Goal: Task Accomplishment & Management: Manage account settings

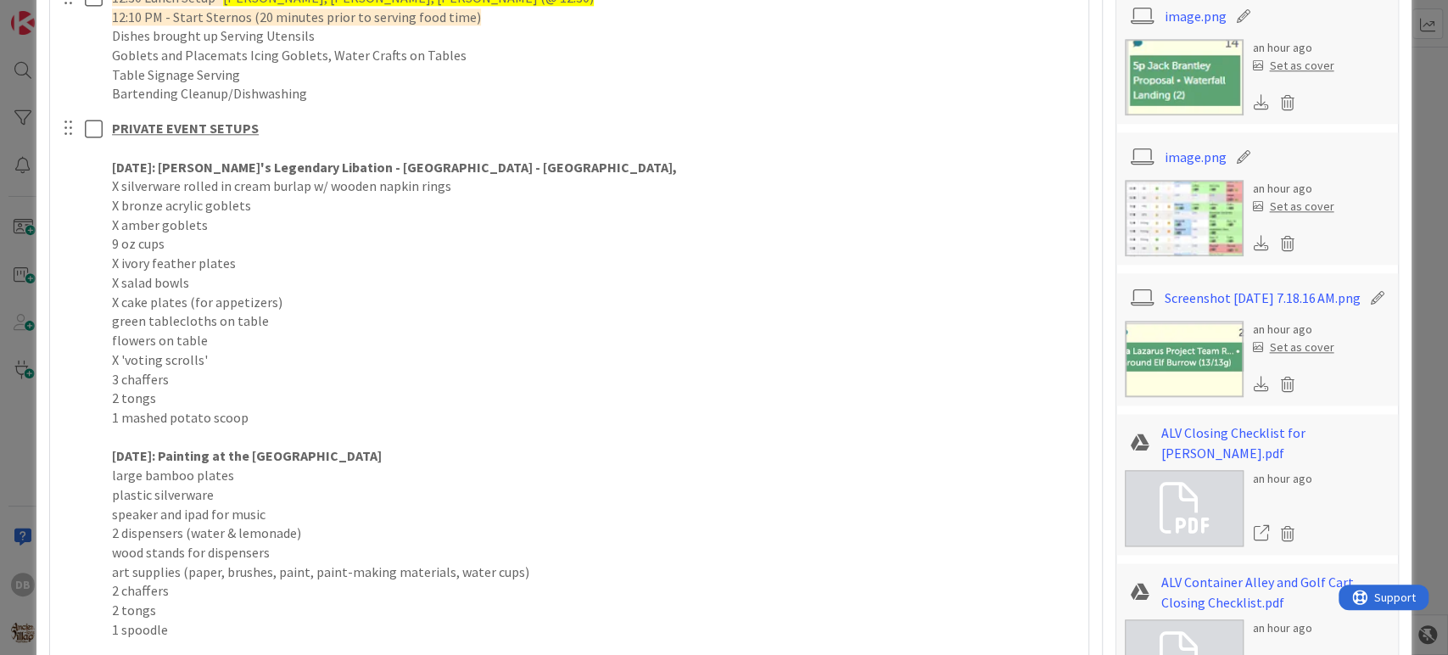
scroll to position [1225, 0]
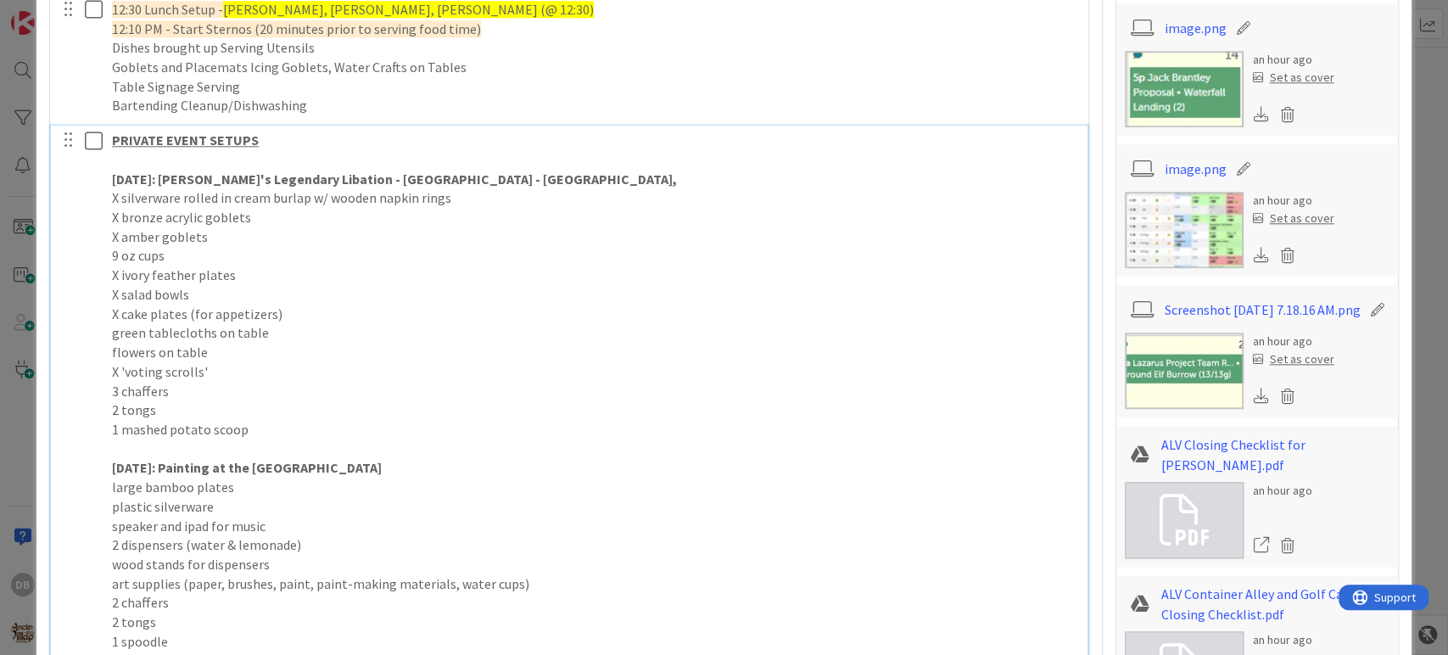
click at [517, 175] on p "TODAY: Lore's Legendary Libation - Village Gardens - Ashlyn," at bounding box center [594, 180] width 964 height 20
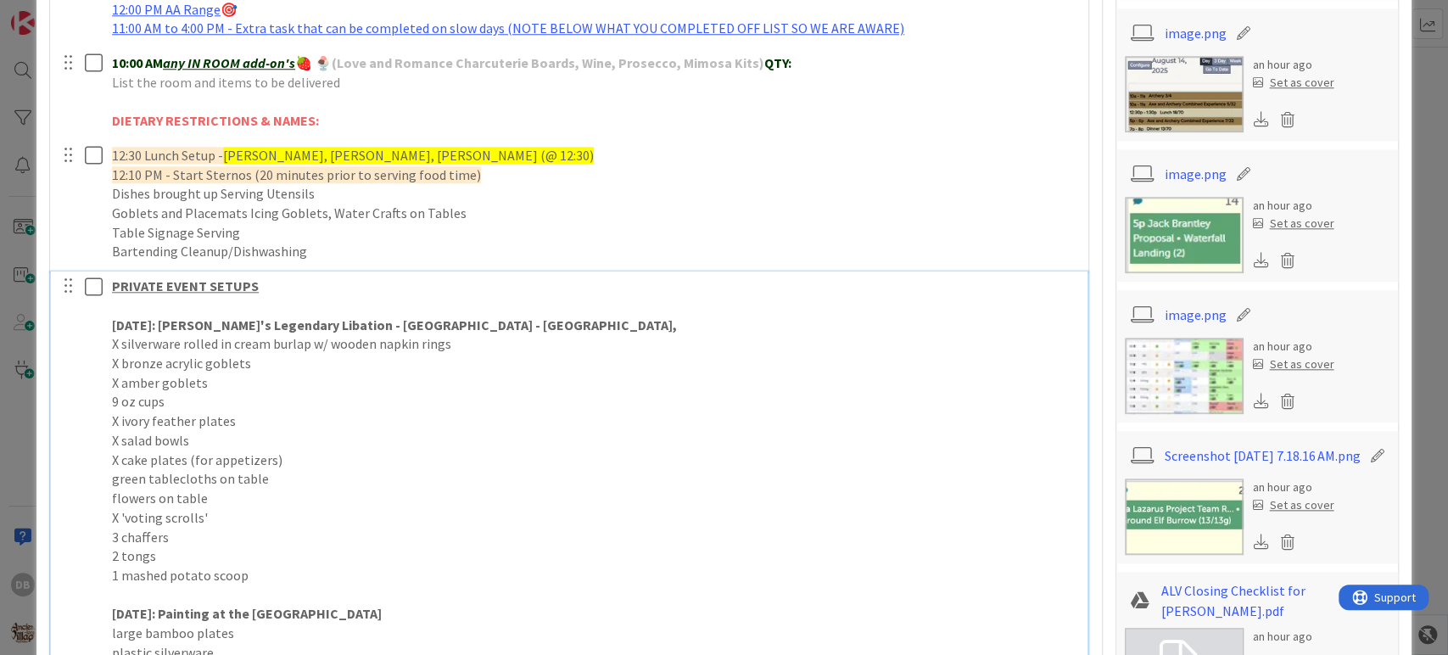
scroll to position [1130, 0]
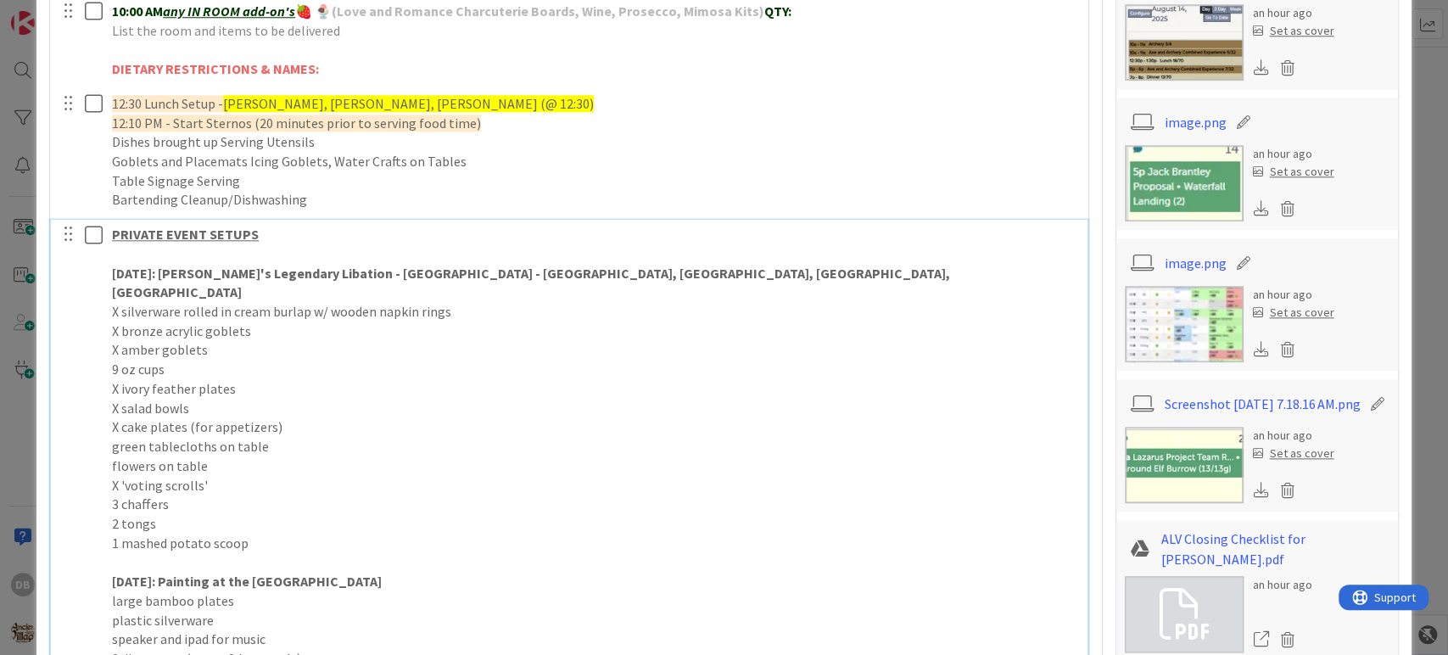
click at [525, 272] on strong "TODAY: Lore's Legendary Libation - Village Gardens - Ashlyn, Kon, Kaden, Anni" at bounding box center [532, 283] width 840 height 36
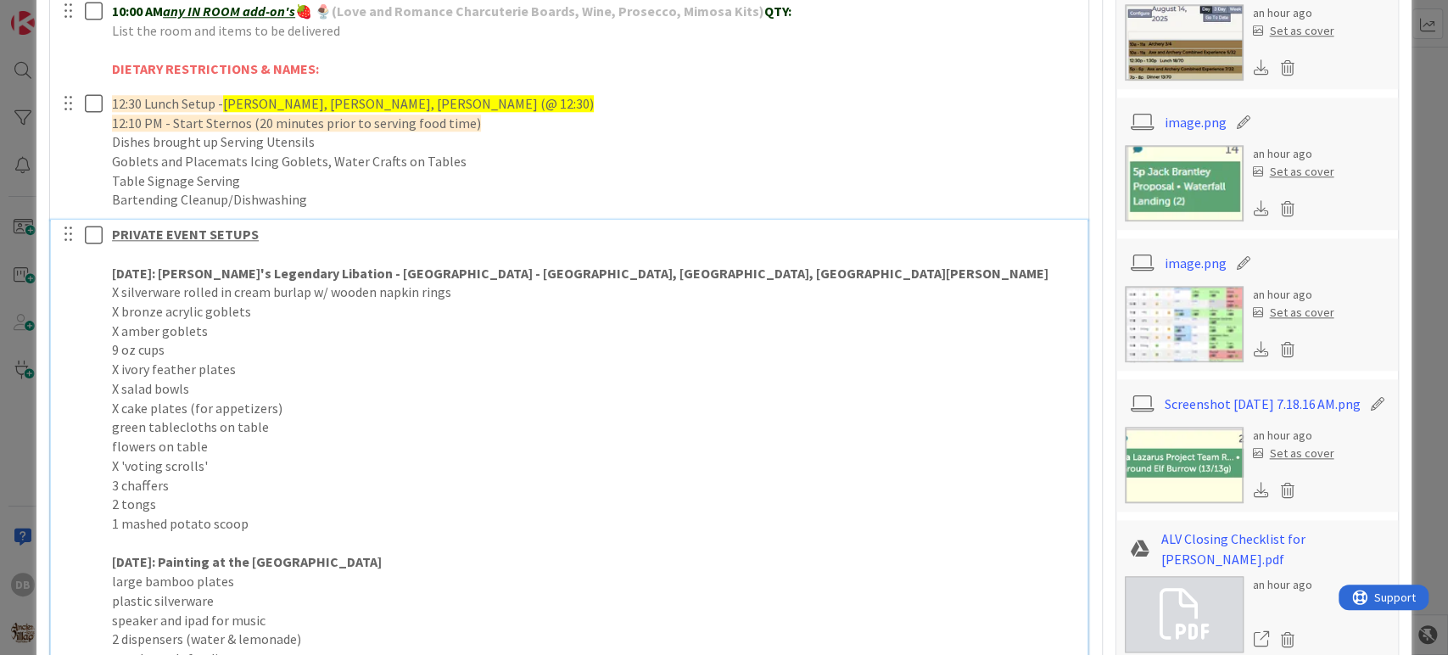
click at [449, 432] on p "green tablecloths on table" at bounding box center [594, 427] width 964 height 20
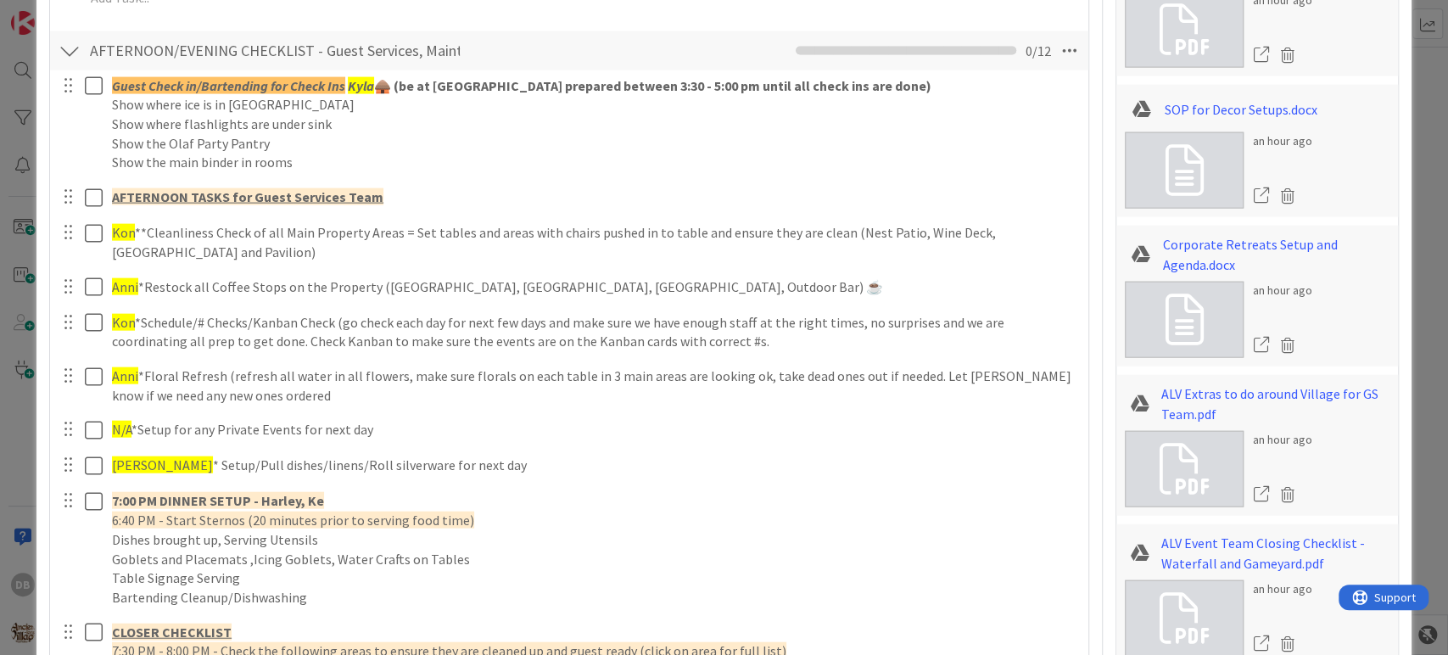
scroll to position [2638, 0]
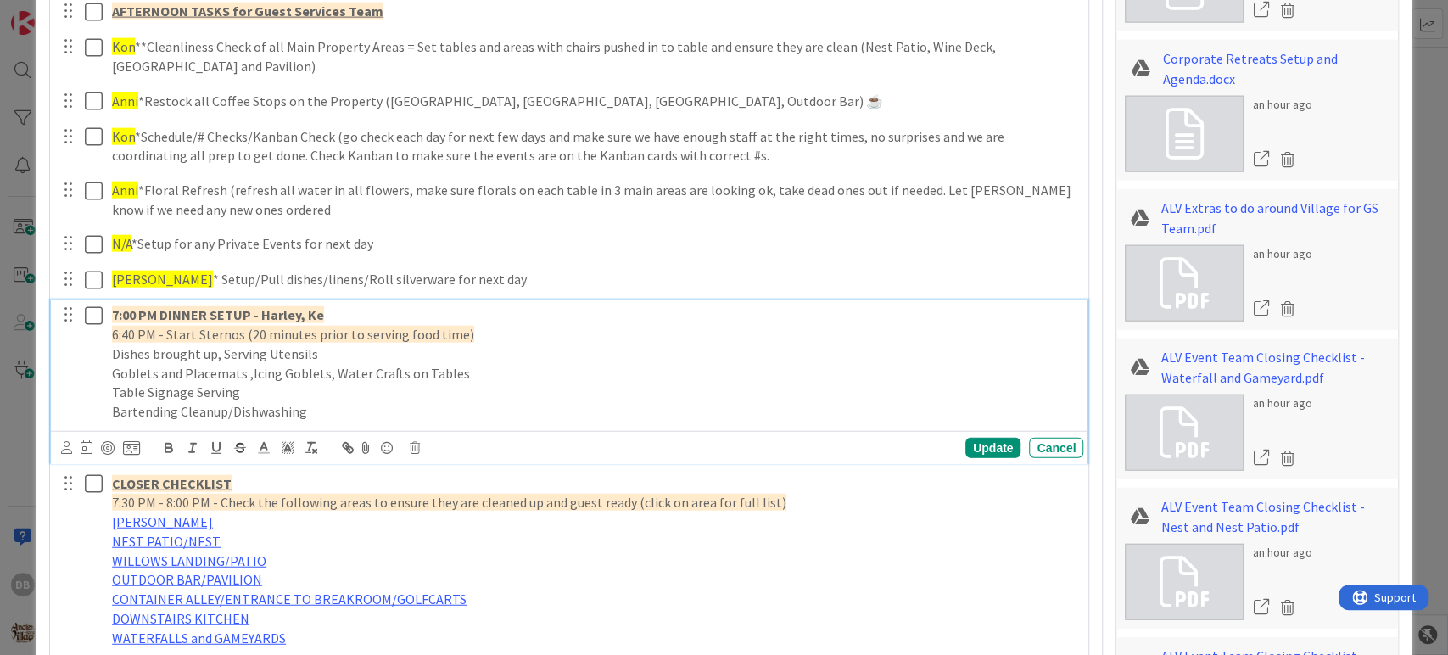
click at [338, 306] on p "7:00 PM DINNER SETUP - Harley, Ke" at bounding box center [594, 315] width 964 height 20
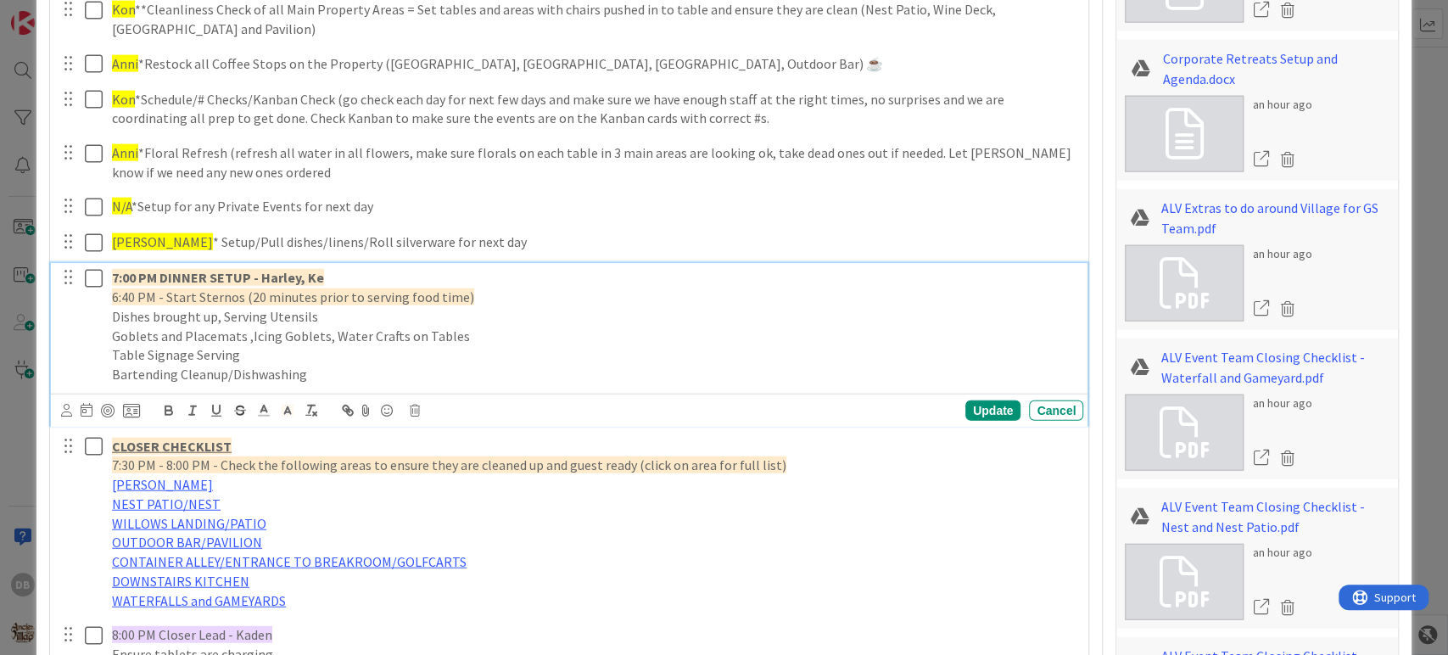
scroll to position [2601, 0]
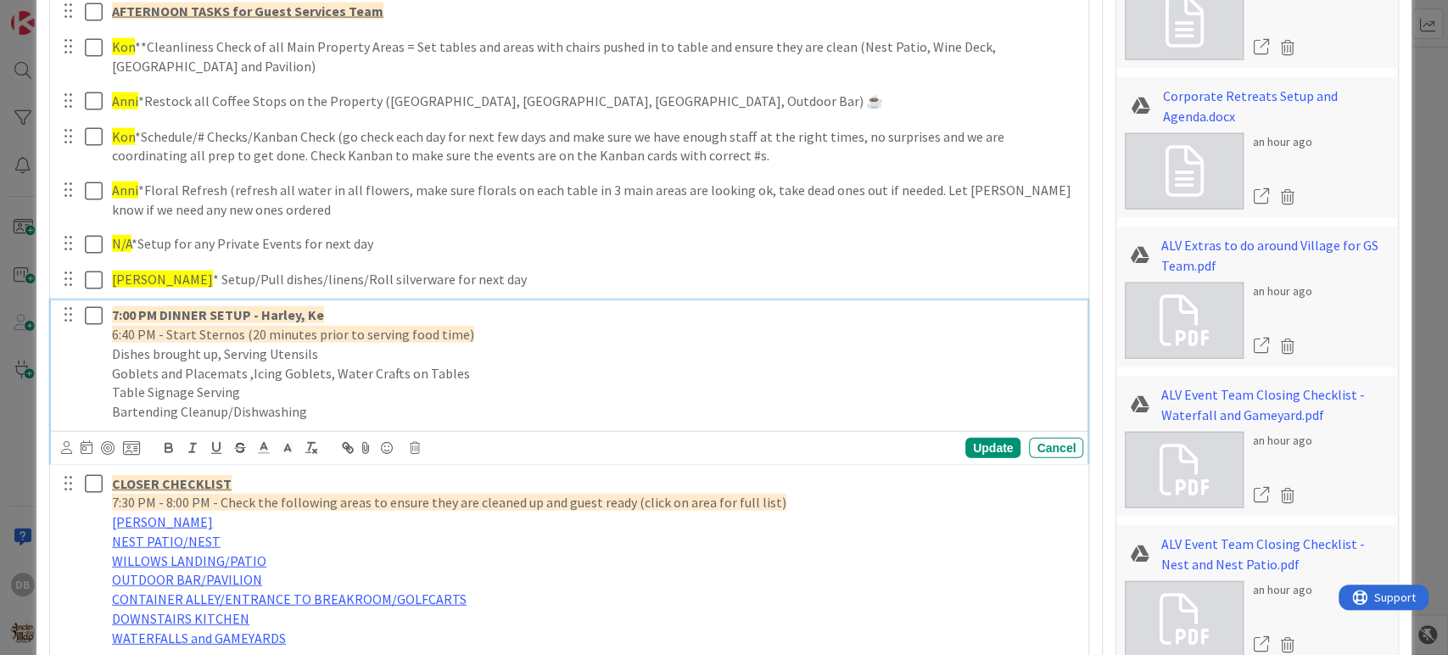
type textarea "x"
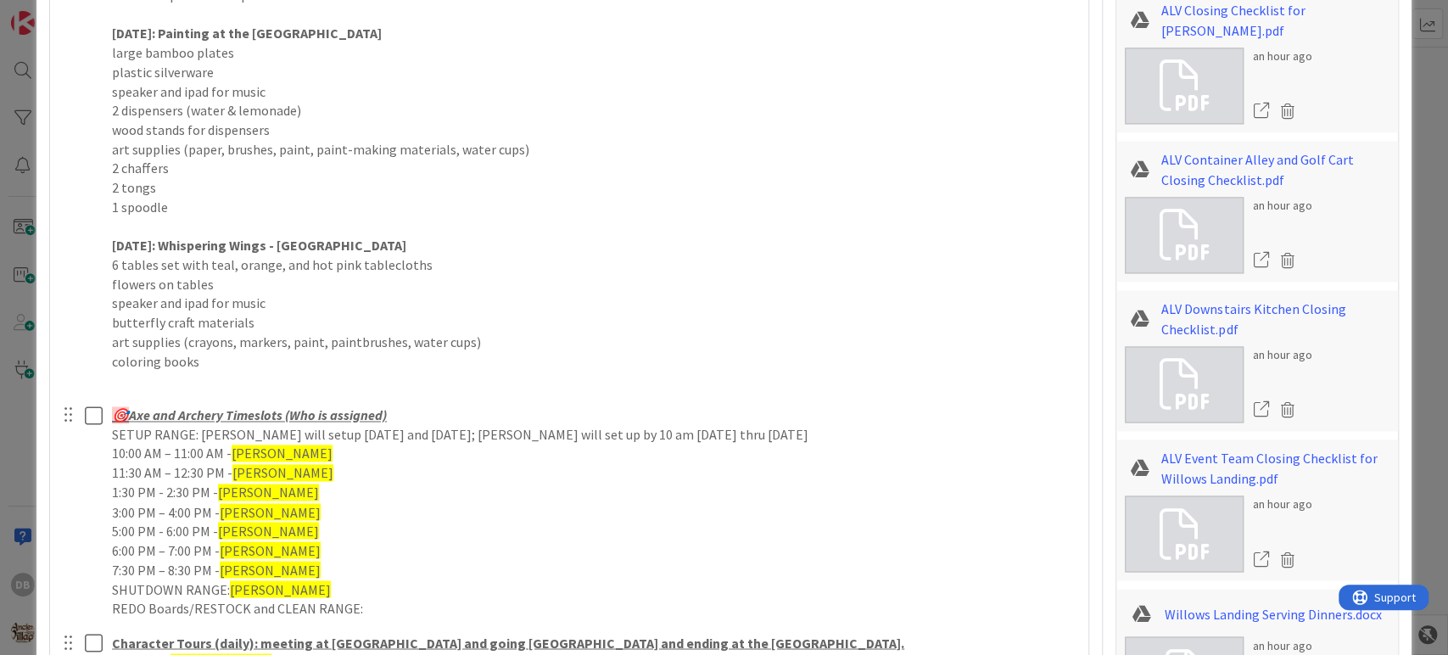
scroll to position [1282, 0]
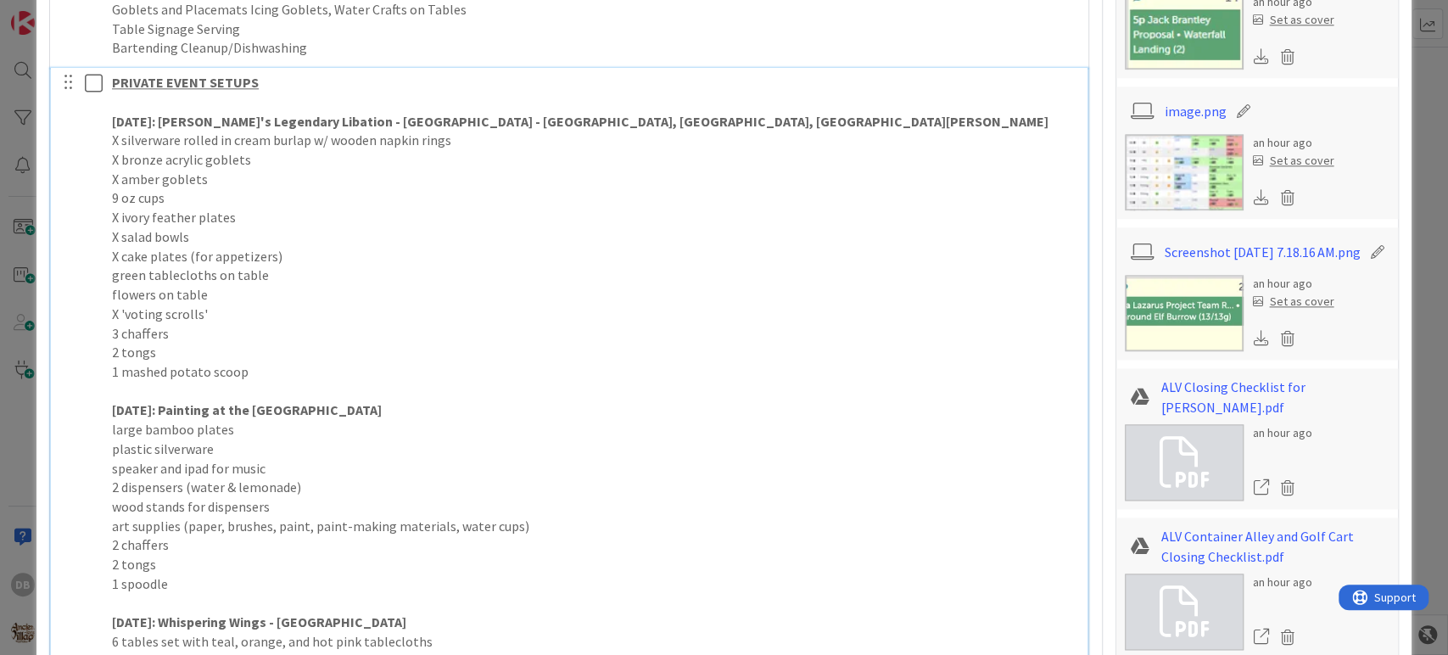
click at [513, 114] on strong "TODAY: Lore's Legendary Libation - Village Gardens - Ashlyn, Kon, Haden, Anni" at bounding box center [580, 121] width 936 height 17
click at [615, 115] on p "TODAY: Lore's Legendary Libation - Village Gardens - Ashlyn, Kon, Haden, Anni" at bounding box center [594, 122] width 964 height 20
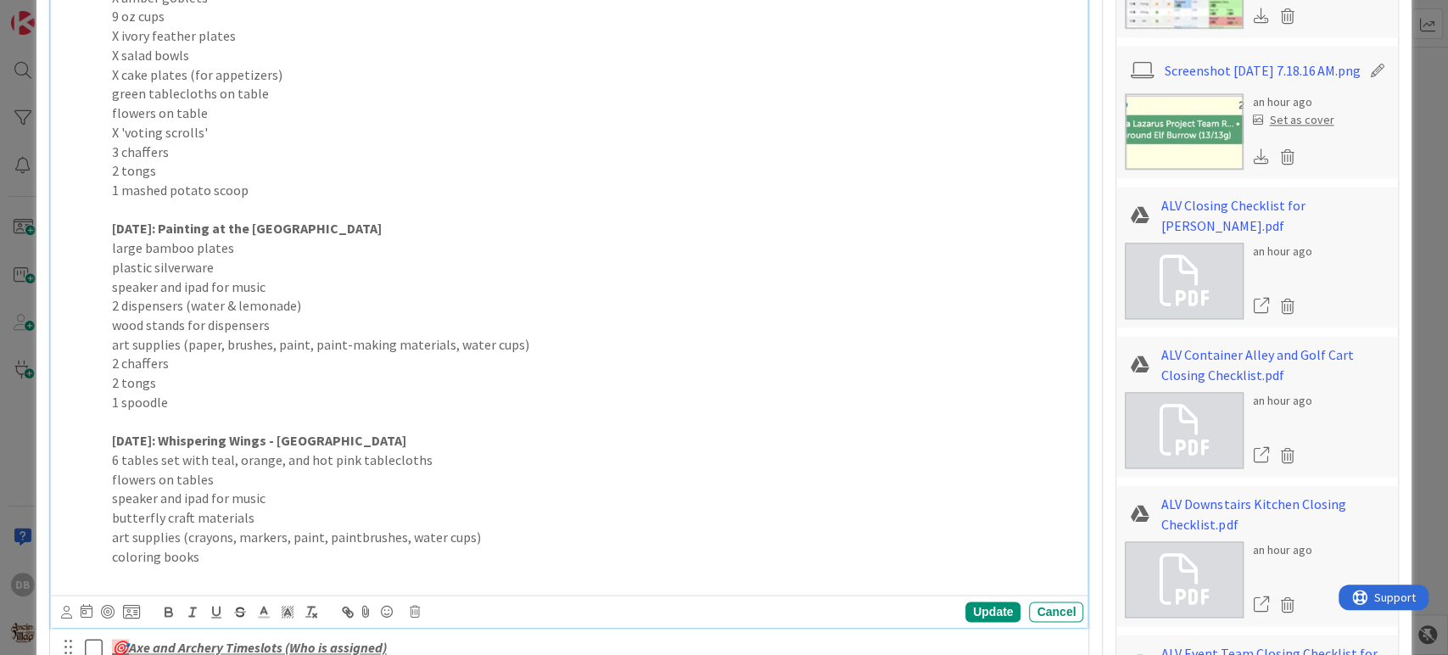
scroll to position [1753, 0]
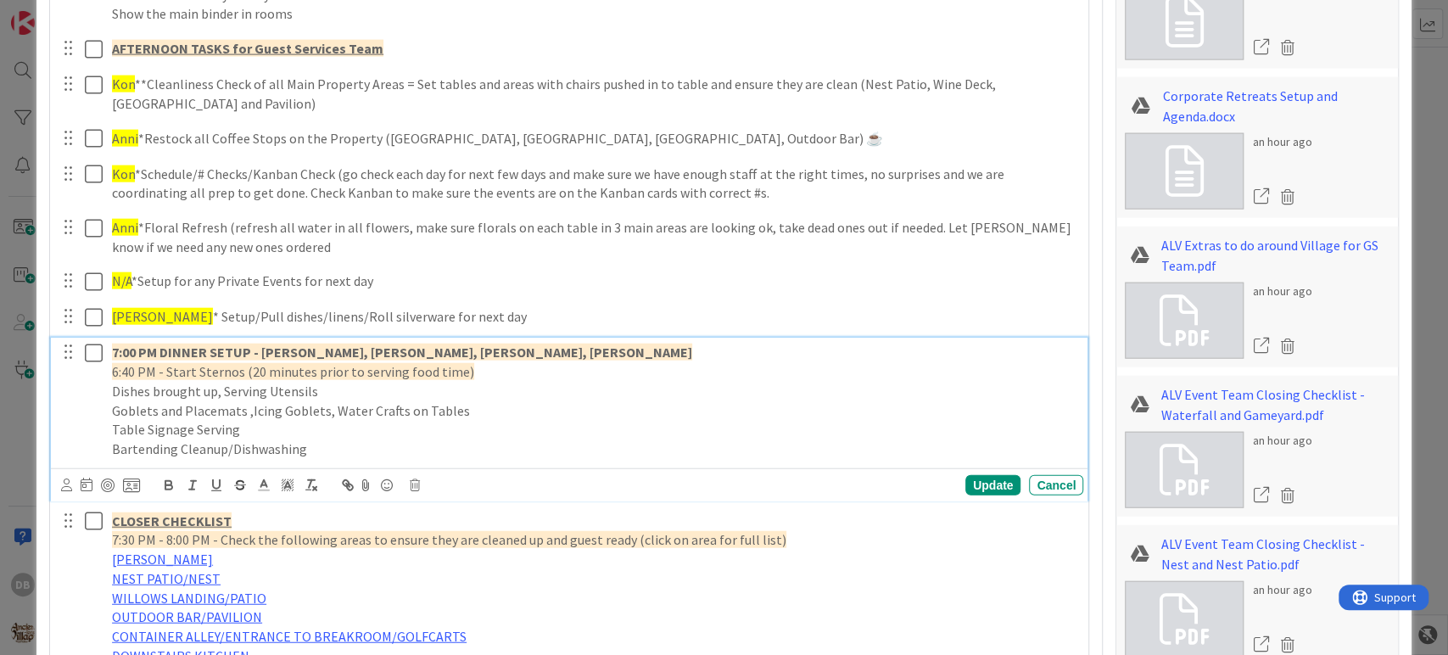
click at [473, 353] on p "7:00 PM DINNER SETUP - Harley, Kaden, Kevin, Nate, Kelsey" at bounding box center [594, 353] width 964 height 20
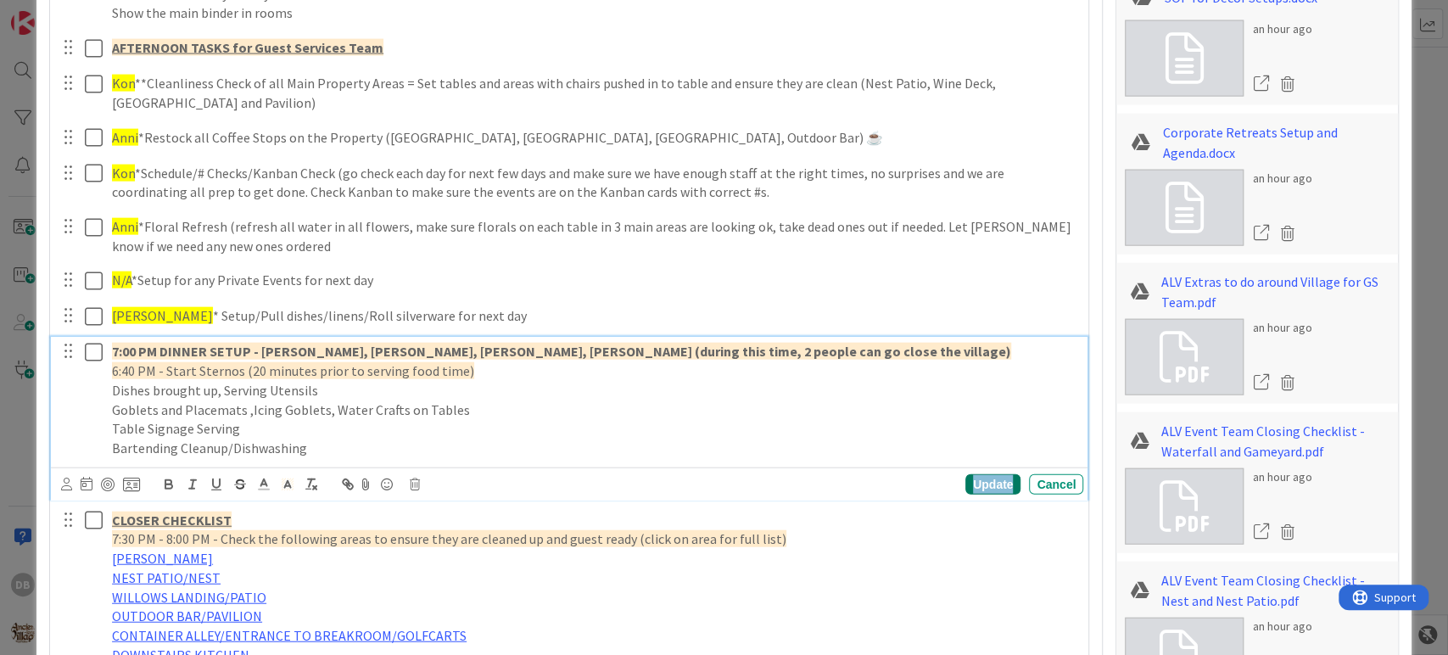
click at [965, 491] on div "Update" at bounding box center [992, 484] width 55 height 20
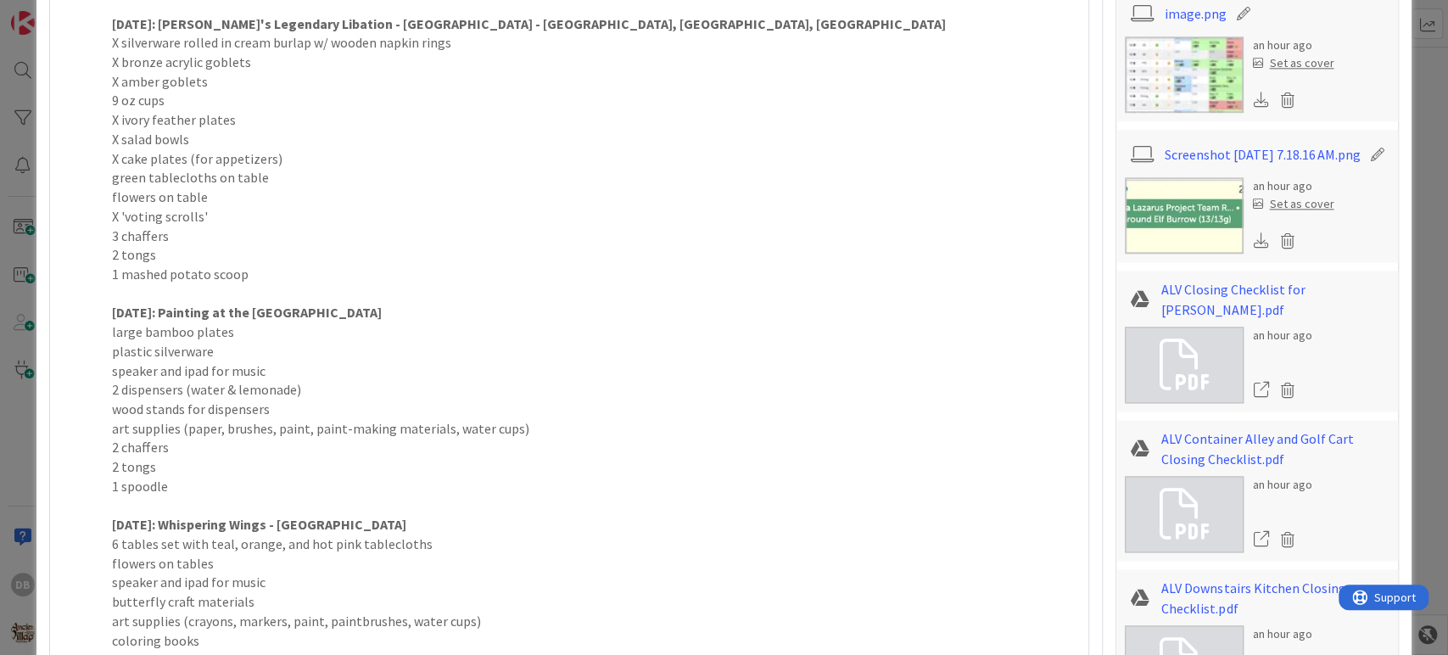
scroll to position [1433, 0]
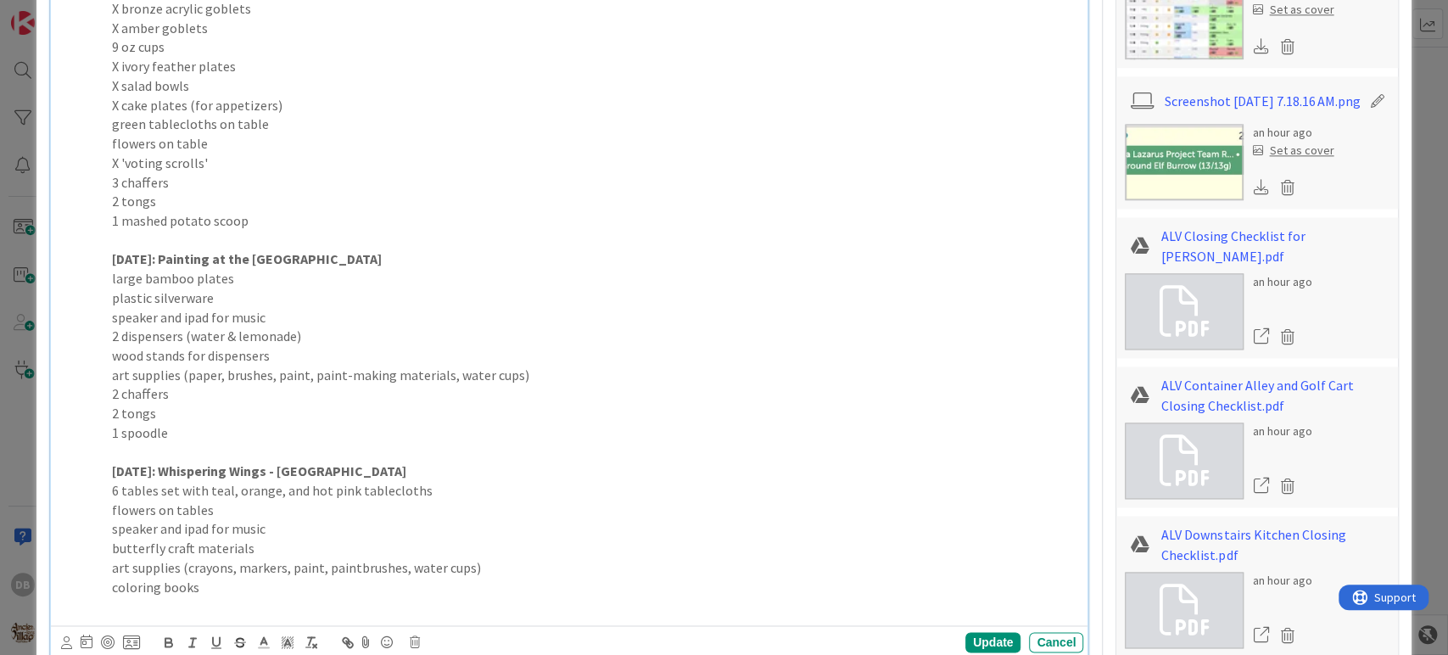
click at [220, 430] on p "1 spoodle" at bounding box center [594, 433] width 964 height 20
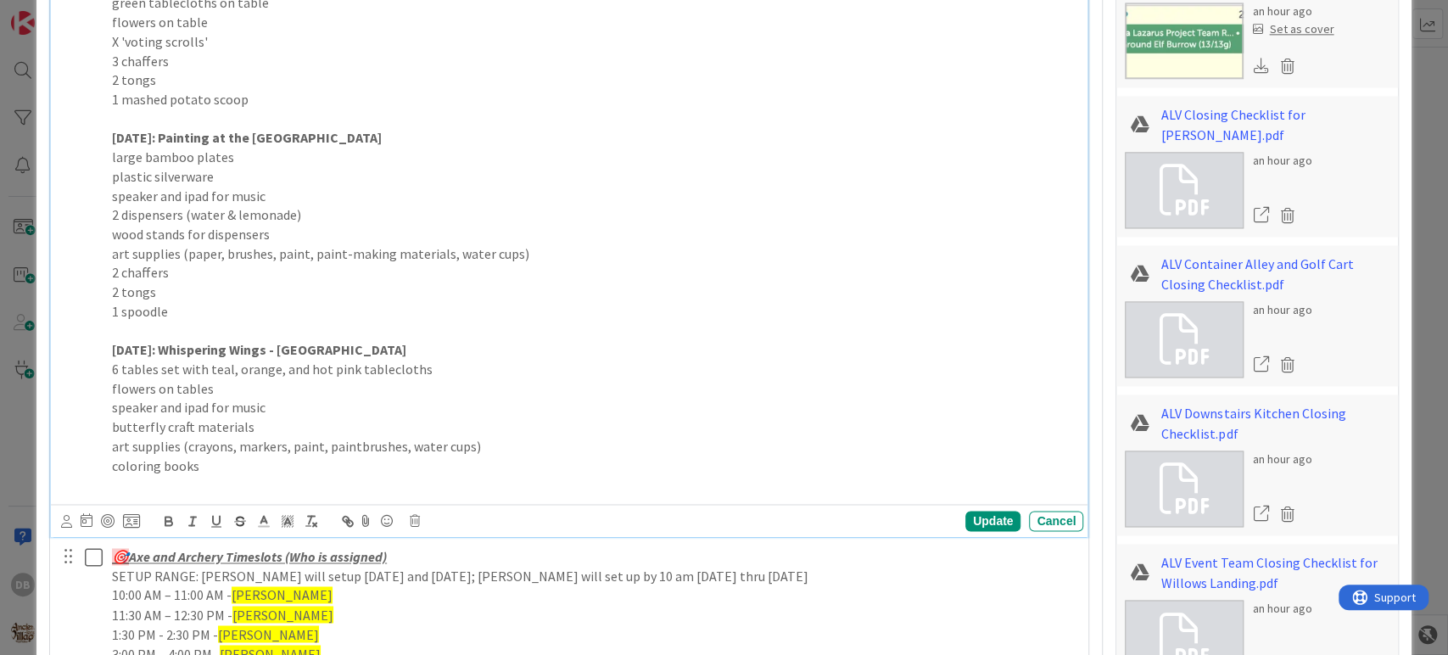
scroll to position [1621, 0]
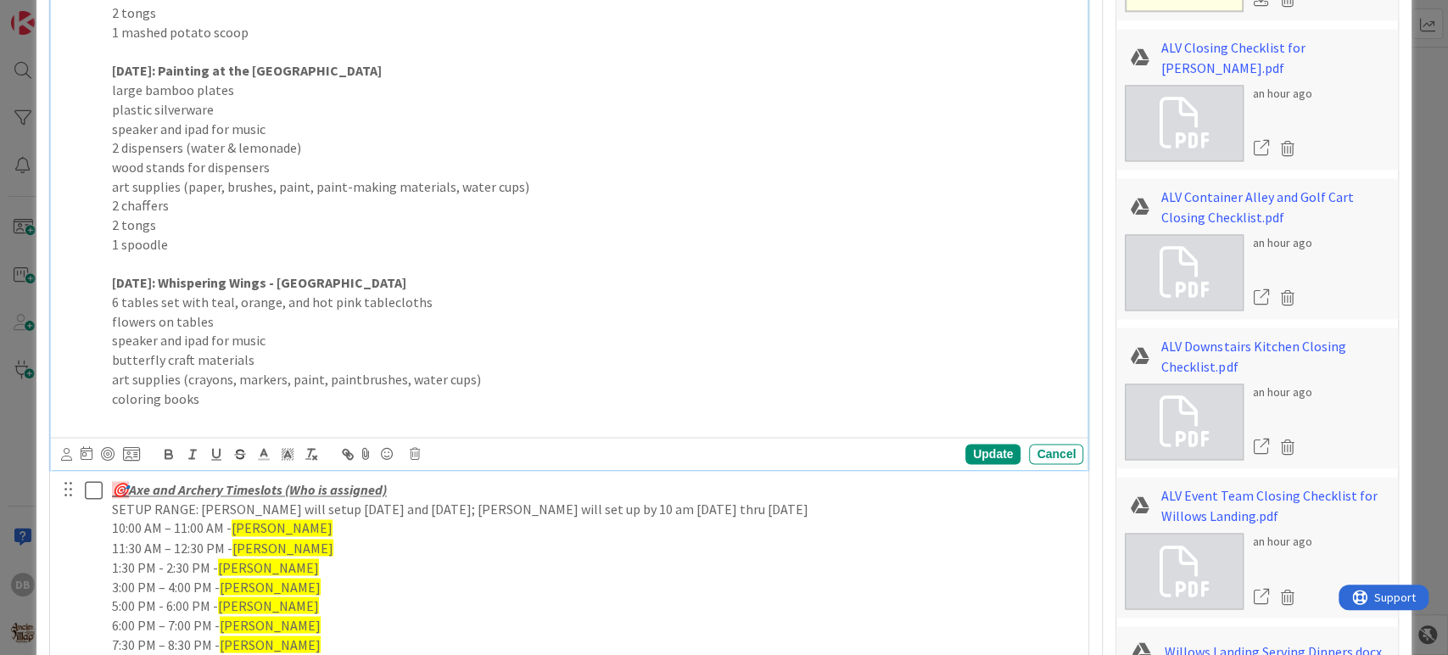
click at [204, 389] on p "coloring books" at bounding box center [594, 399] width 964 height 20
click at [276, 343] on p "speaker and ipad for music" at bounding box center [594, 341] width 964 height 20
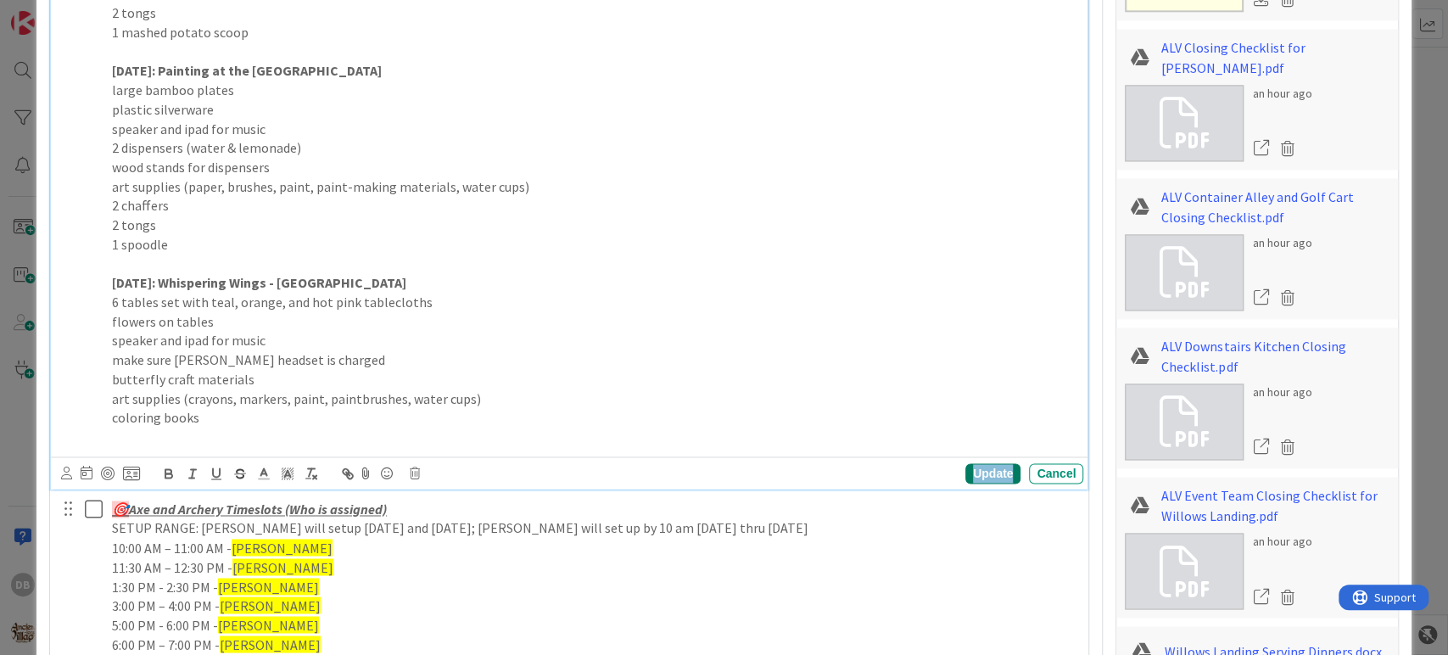
click at [984, 477] on div "Update" at bounding box center [992, 473] width 55 height 20
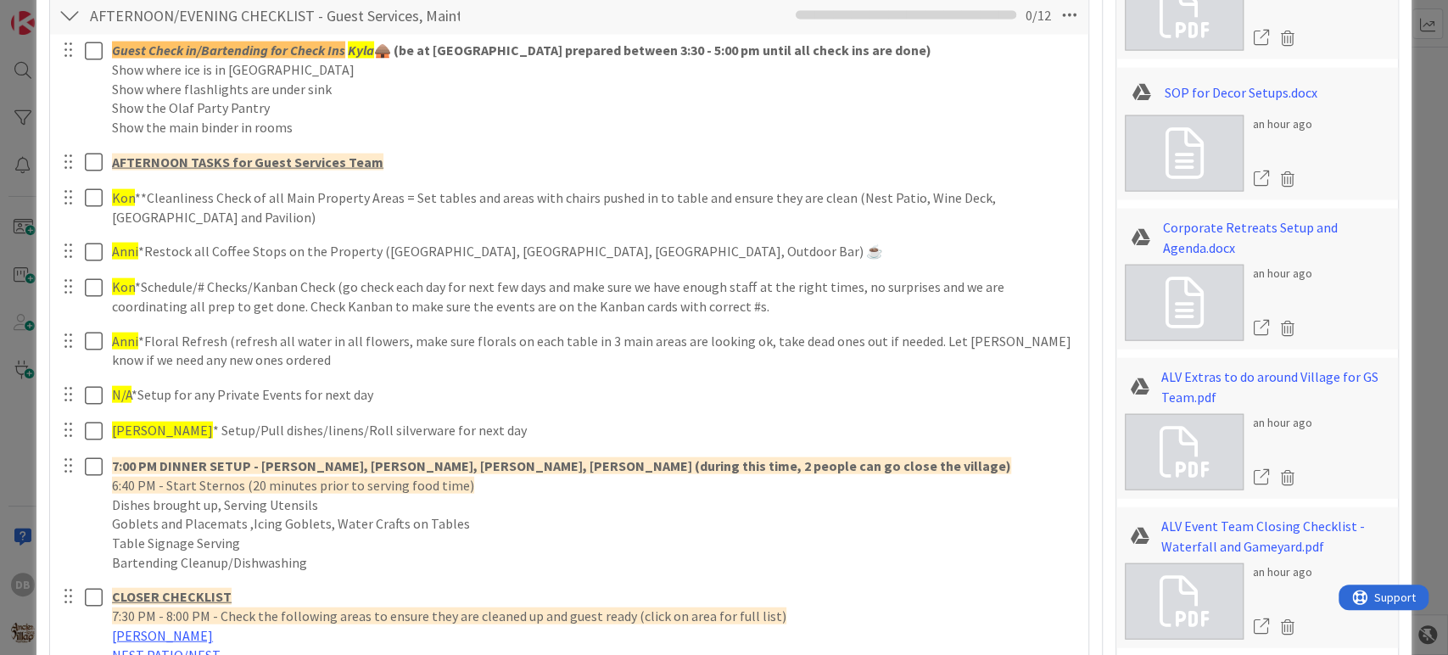
scroll to position [2659, 0]
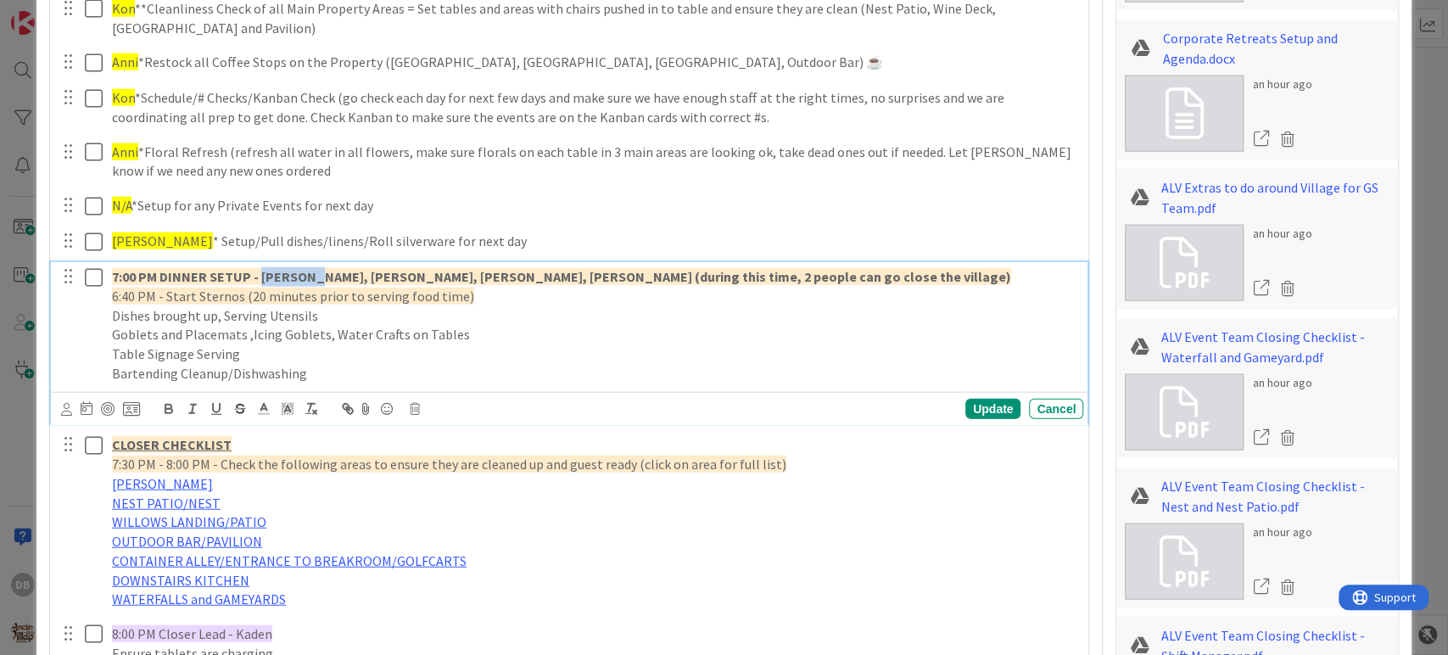
drag, startPoint x: 305, startPoint y: 276, endPoint x: 262, endPoint y: 263, distance: 45.1
click at [262, 263] on div "7:00 PM DINNER SETUP - Harley, Kaden, Kevin, Nate, Kelsey, Anni (during this ti…" at bounding box center [594, 325] width 978 height 126
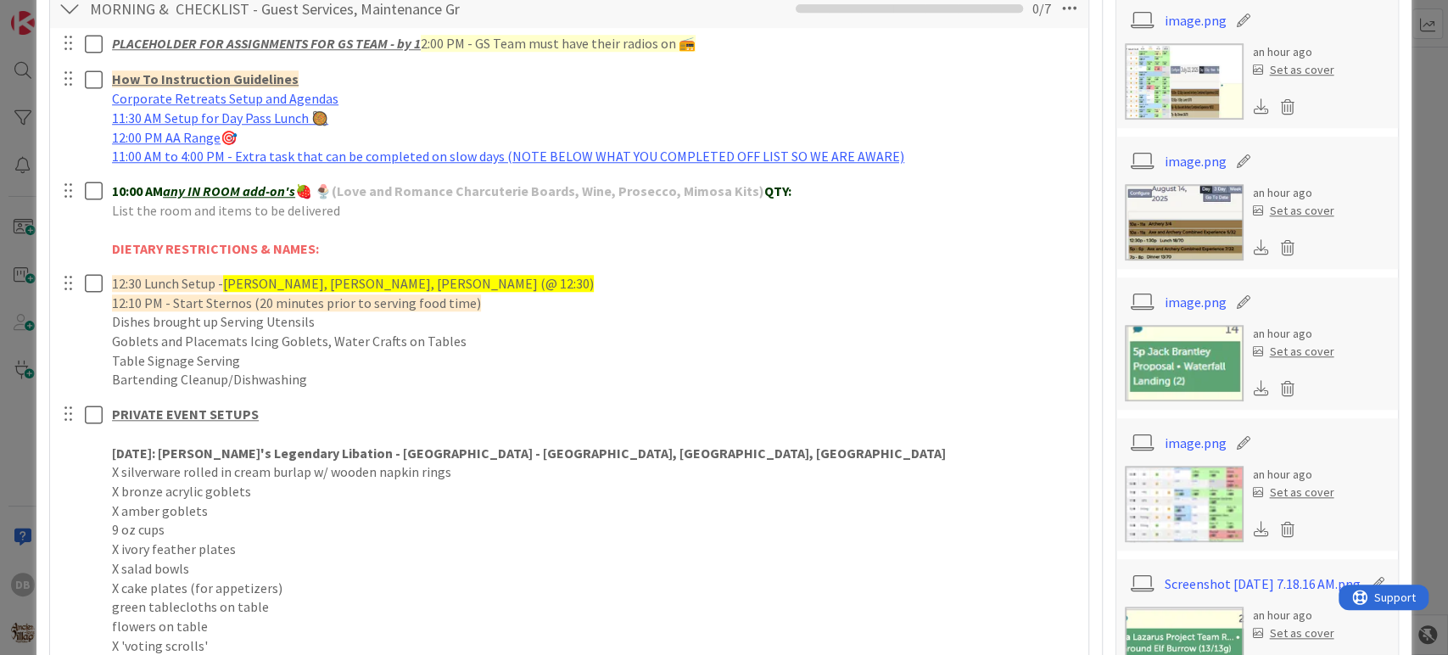
scroll to position [962, 0]
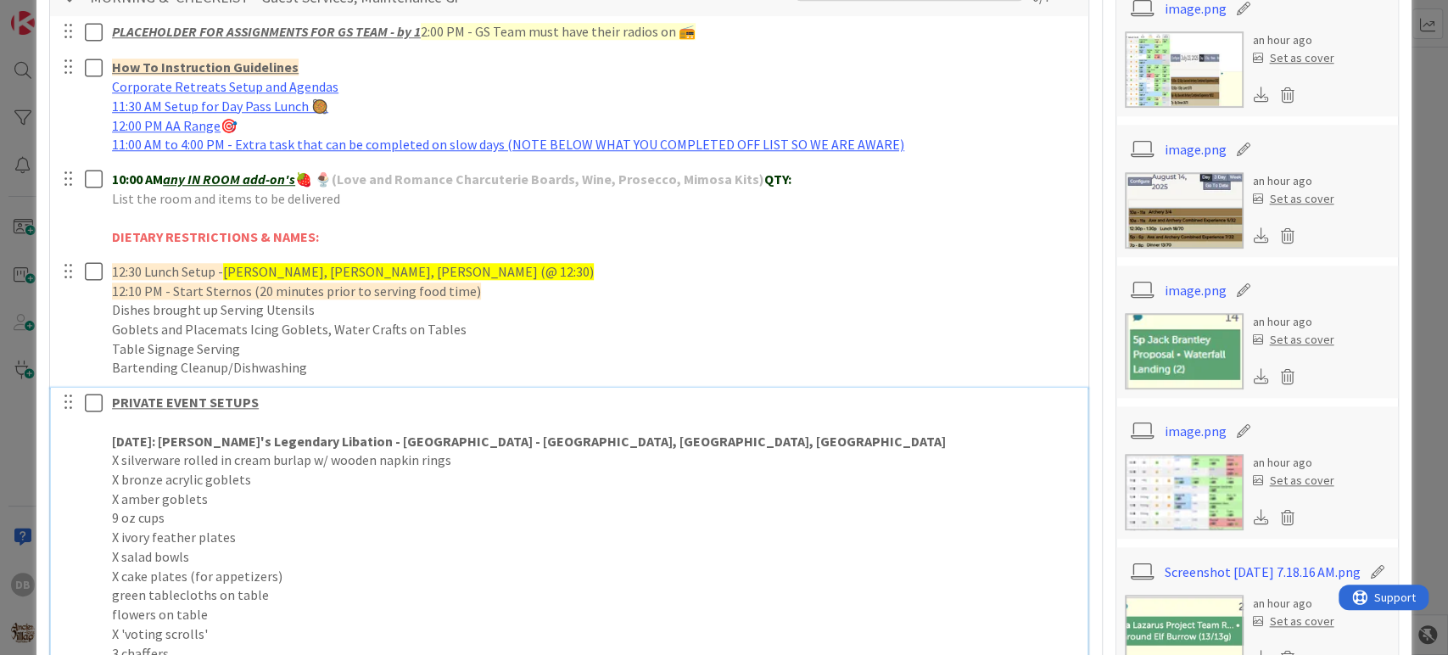
click at [580, 434] on p "TODAY: Lore's Legendary Libation - Village Gardens - Ashlyn, Kon, Haden" at bounding box center [594, 442] width 964 height 20
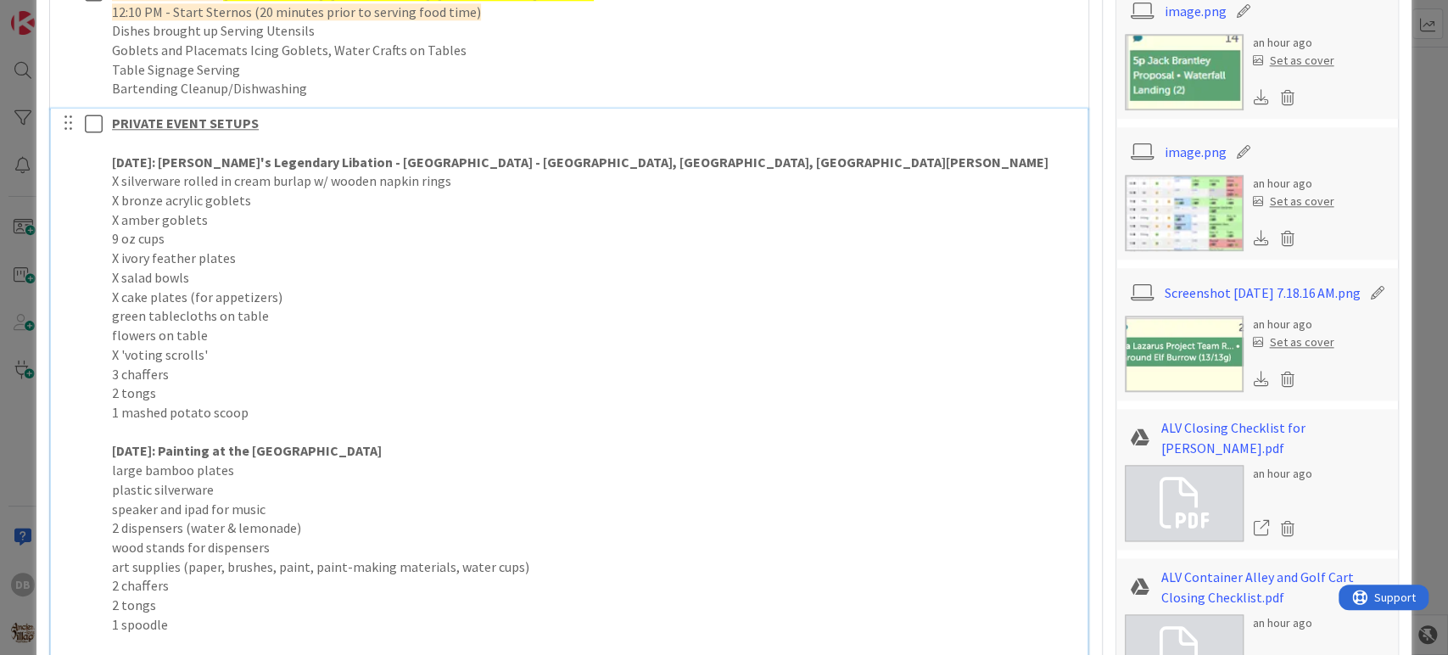
scroll to position [1245, 0]
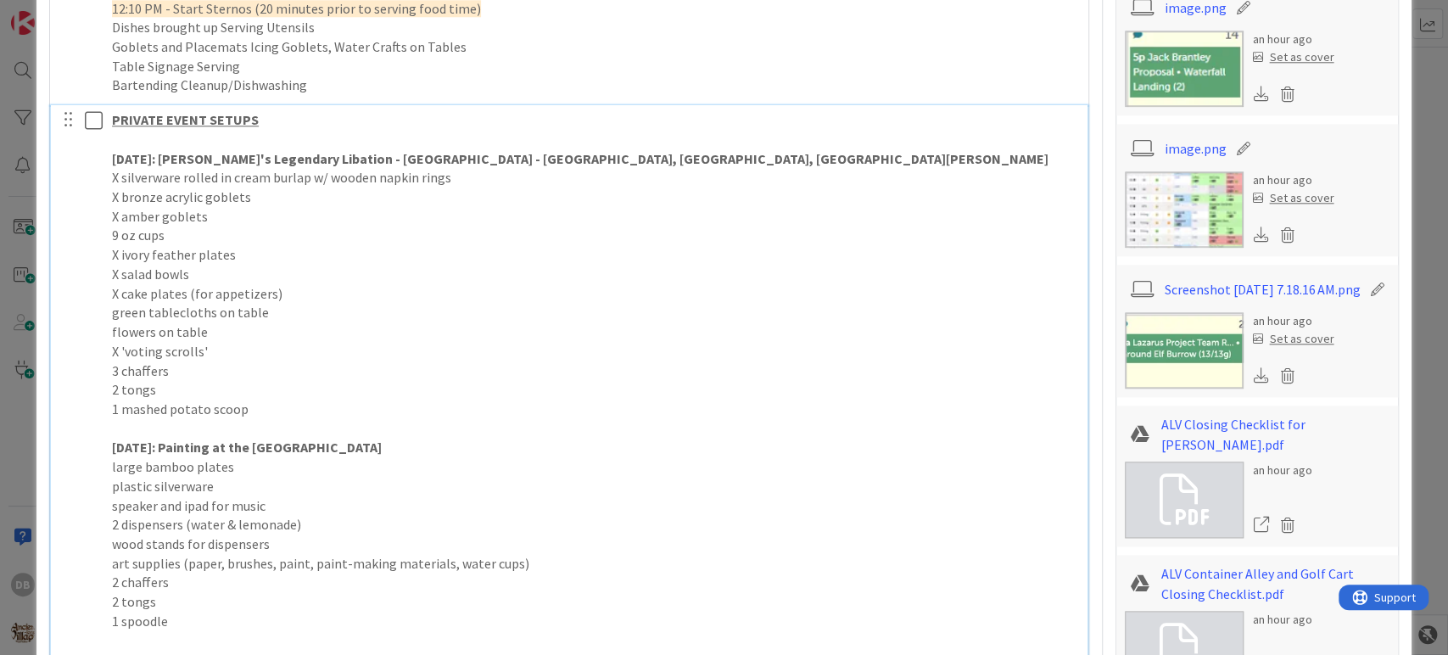
click at [498, 399] on p "1 mashed potato scoop" at bounding box center [594, 409] width 964 height 20
click at [122, 180] on p "X silverware rolled in cream burlap w/ wooden napkin rings" at bounding box center [594, 178] width 964 height 20
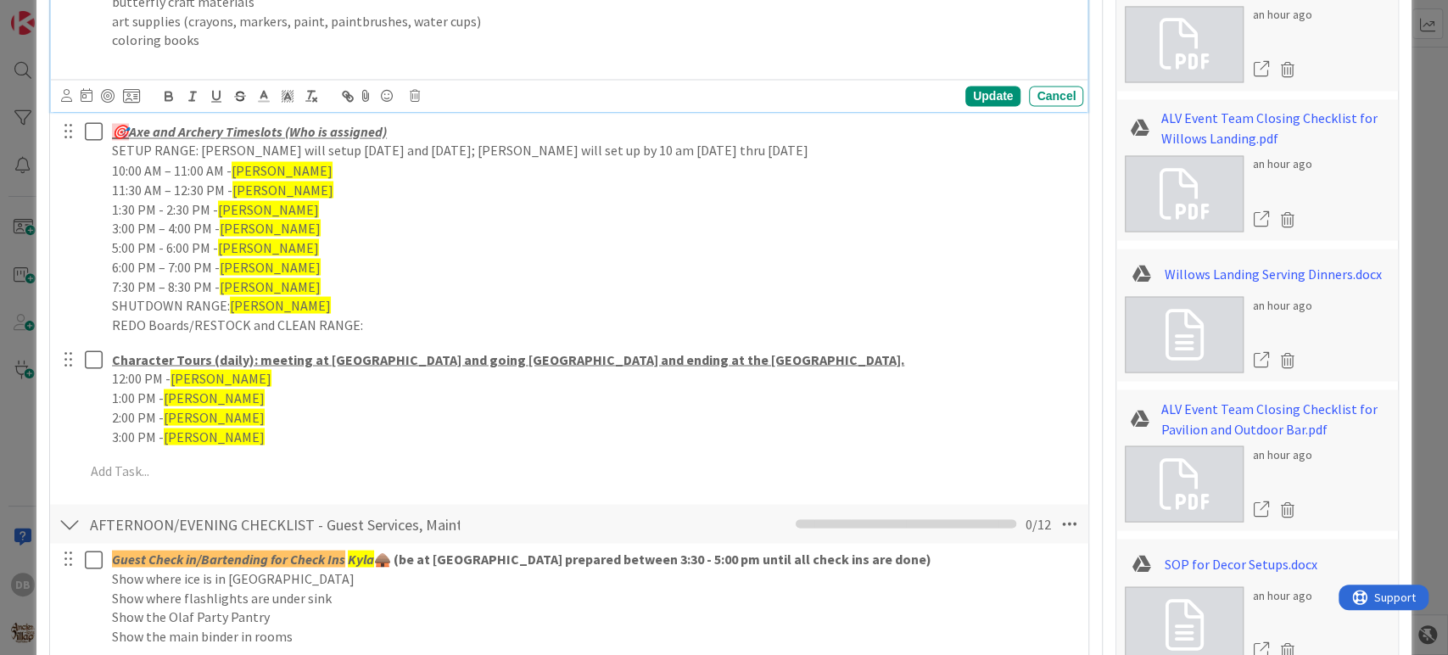
scroll to position [2281, 0]
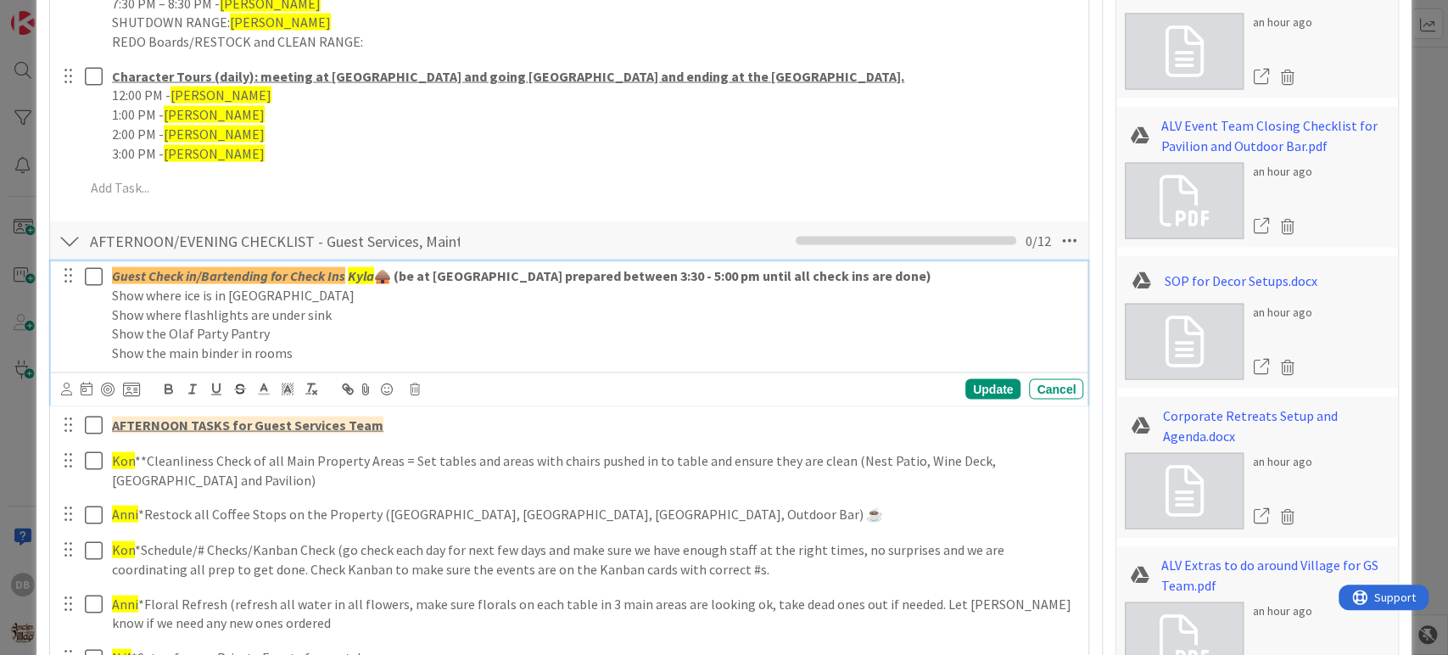
click at [366, 276] on em "Kyla" at bounding box center [361, 275] width 26 height 17
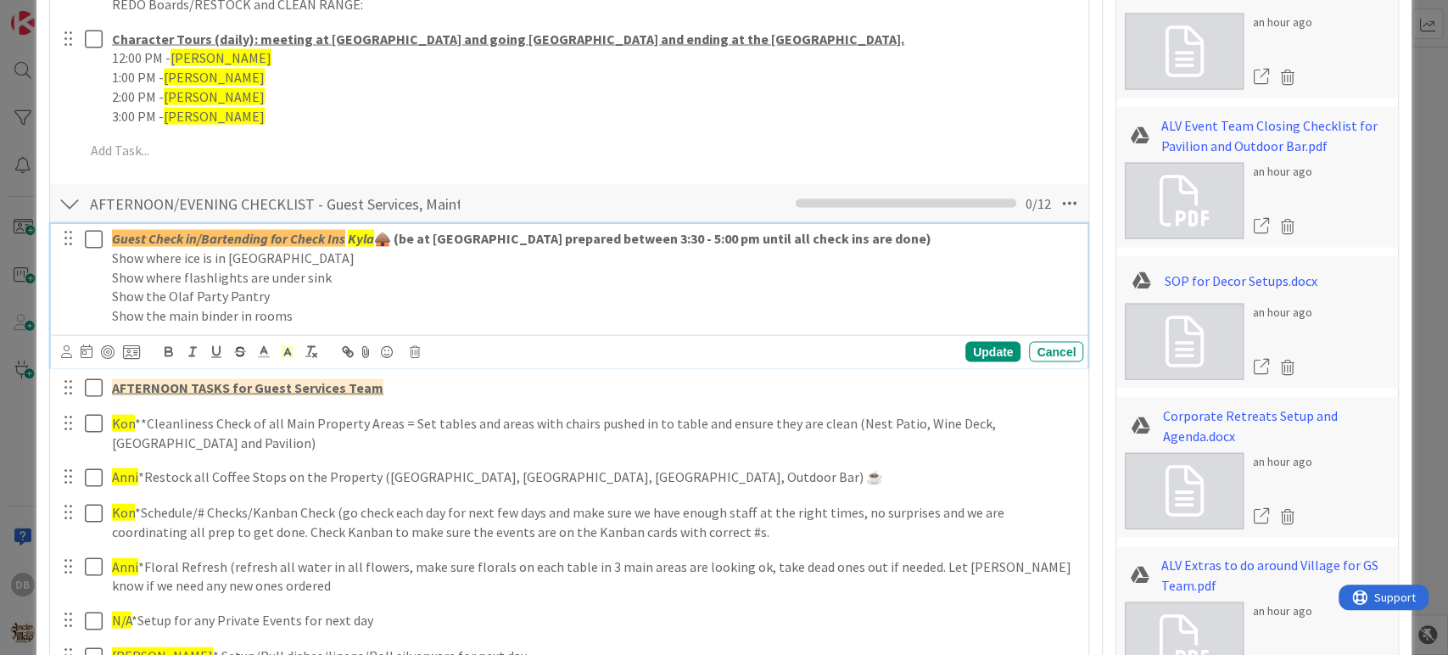
scroll to position [2245, 0]
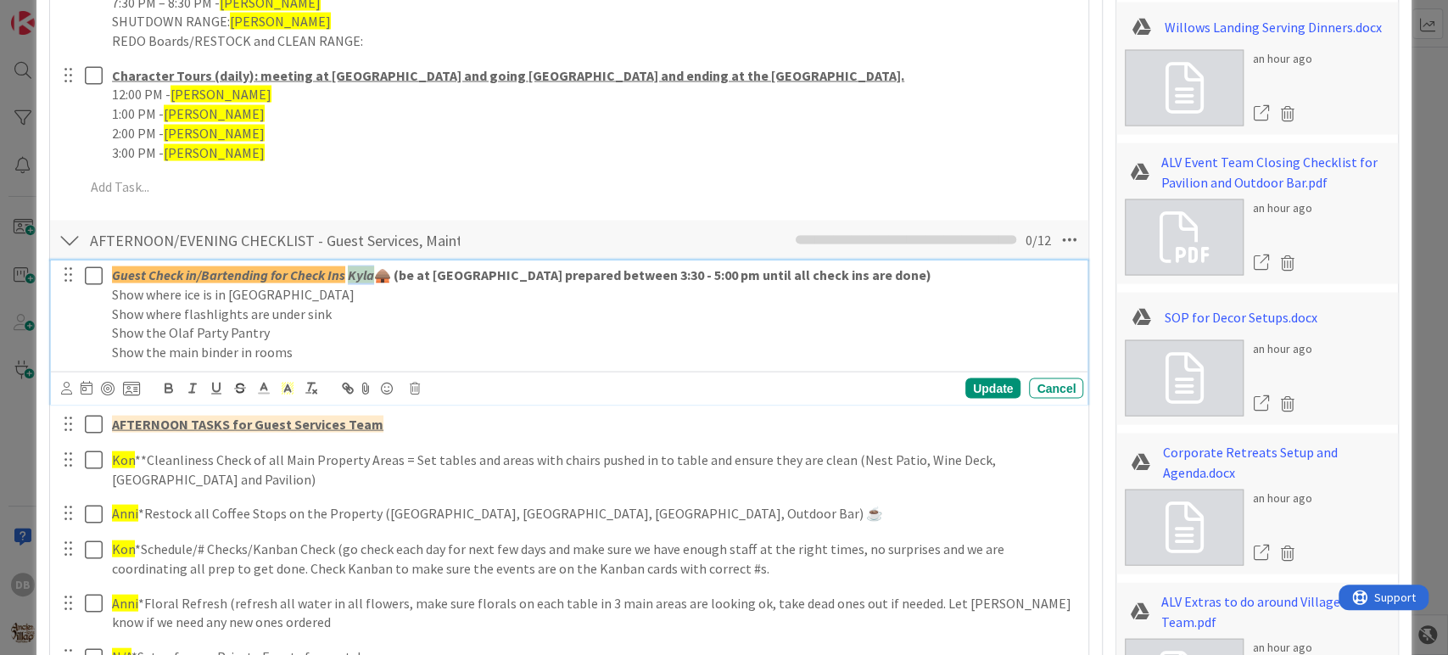
click at [366, 276] on em "Kyla" at bounding box center [361, 274] width 26 height 17
type textarea "x"
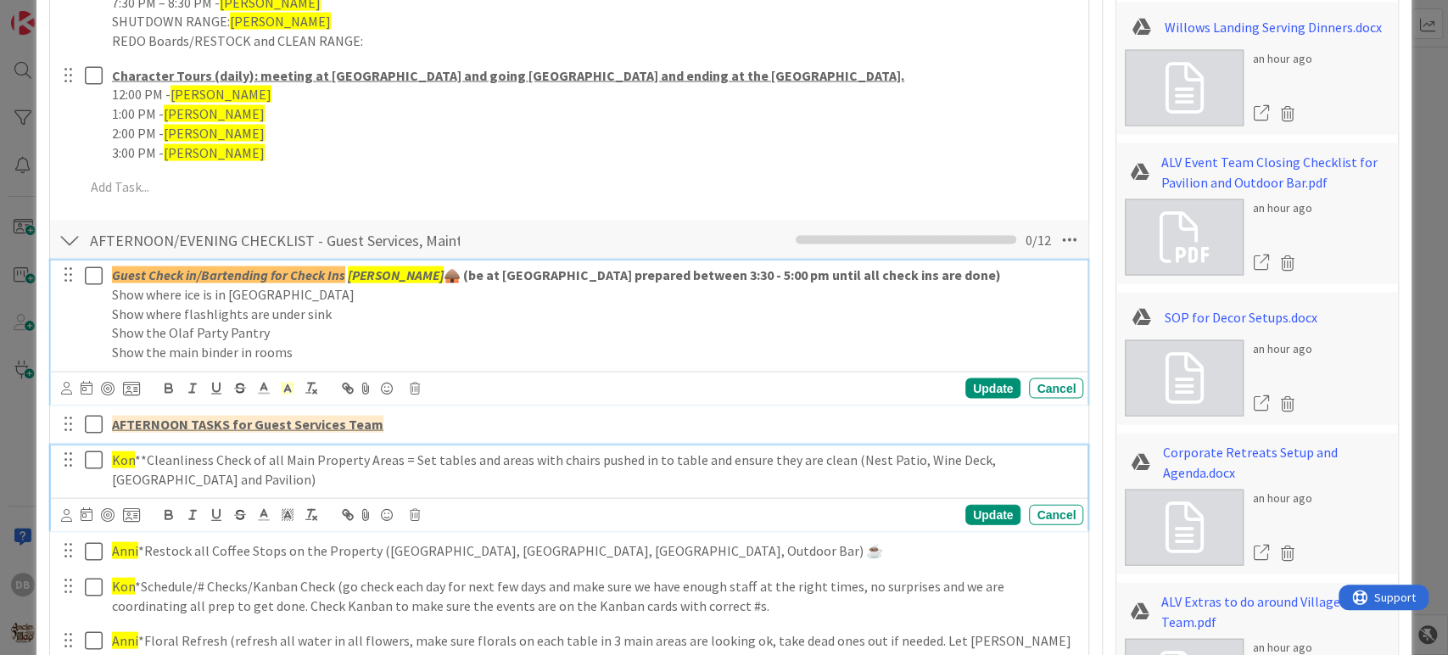
click at [121, 455] on span "Kon" at bounding box center [123, 459] width 23 height 17
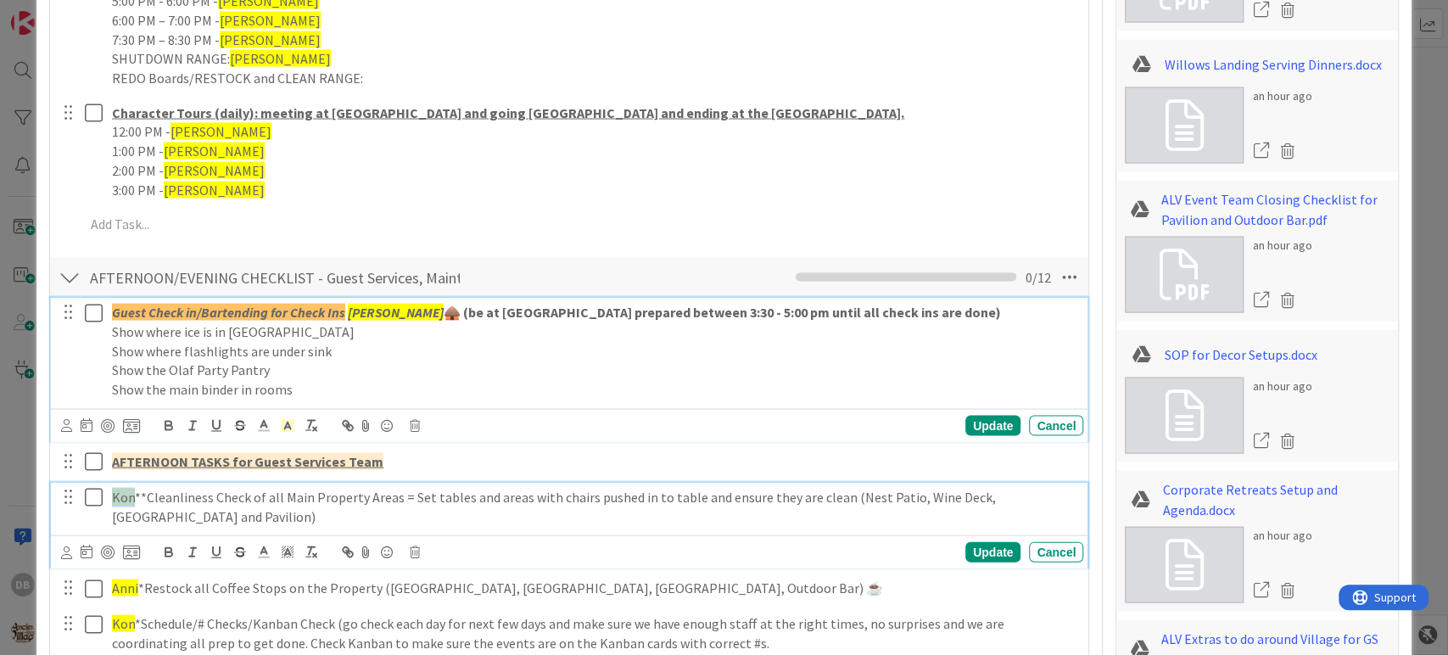
click at [121, 488] on span "Kon" at bounding box center [123, 496] width 23 height 17
type textarea "x"
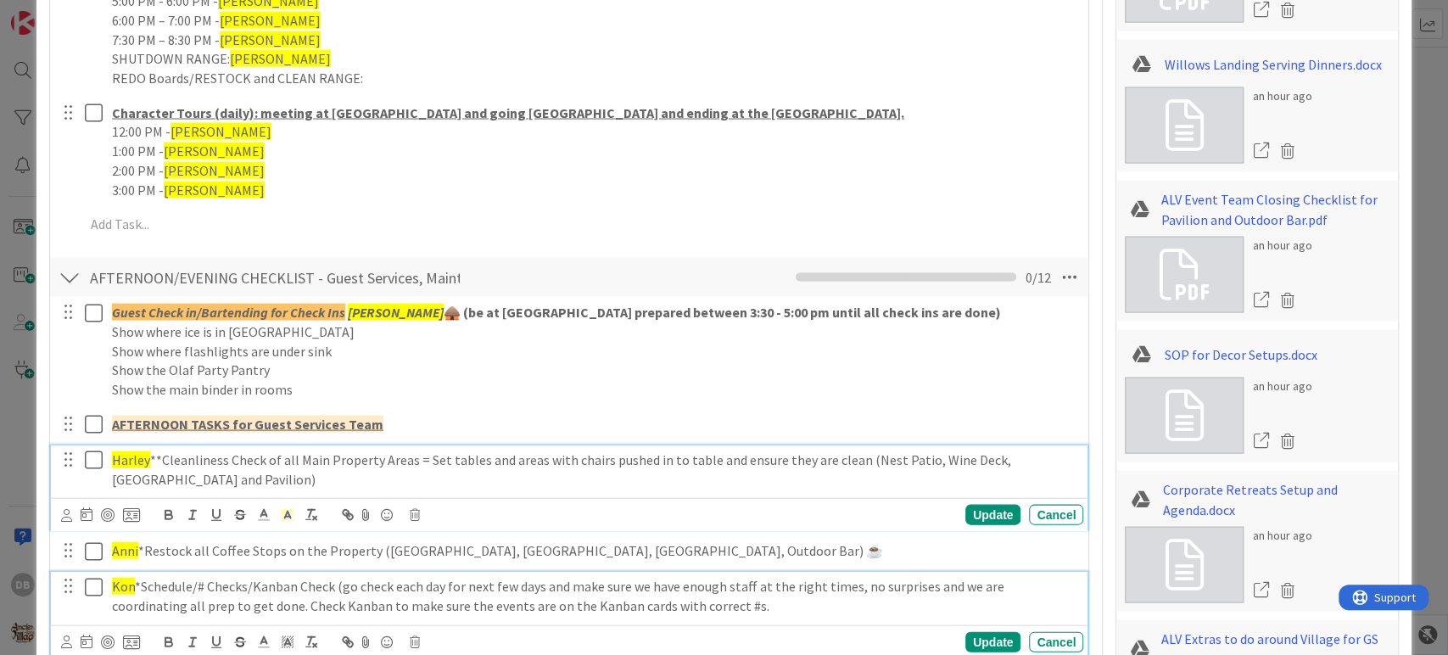
click at [370, 580] on p "Kon *Schedule/# Checks/Kanban Check (go check each day for next few days and ma…" at bounding box center [594, 596] width 964 height 38
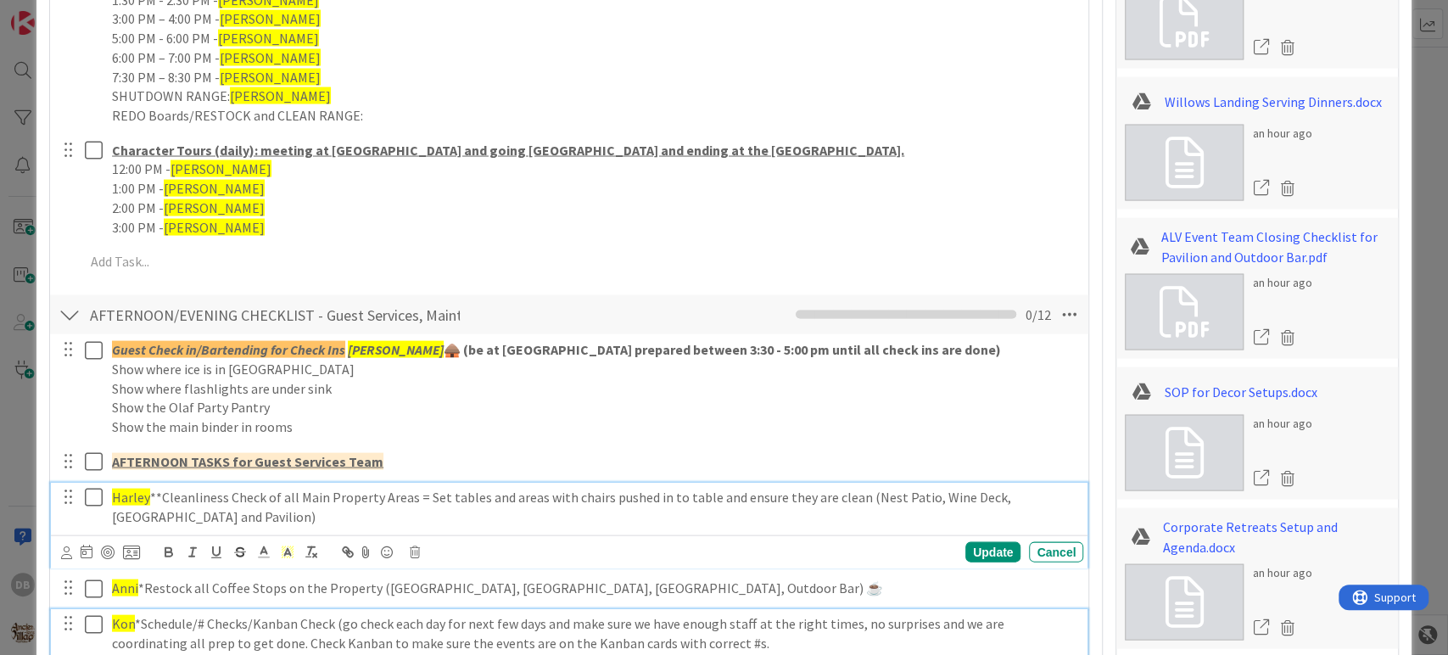
type textarea "x"
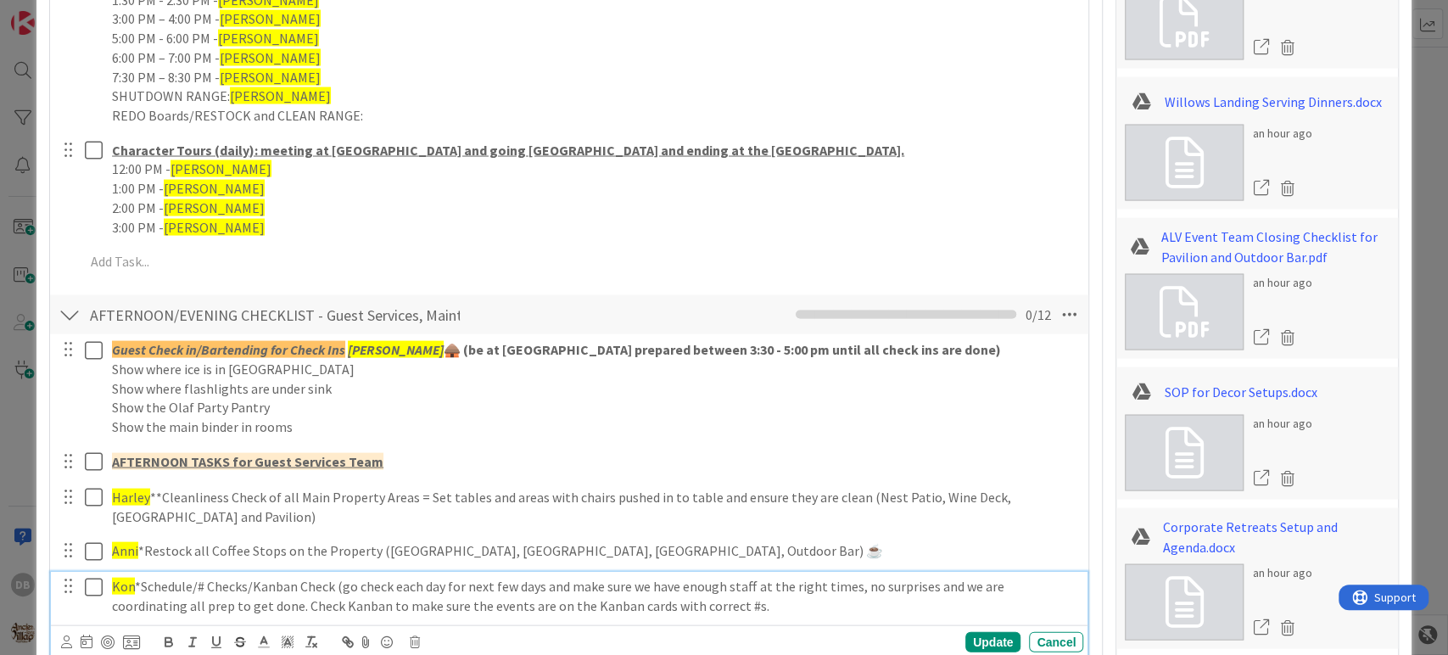
scroll to position [2358, 0]
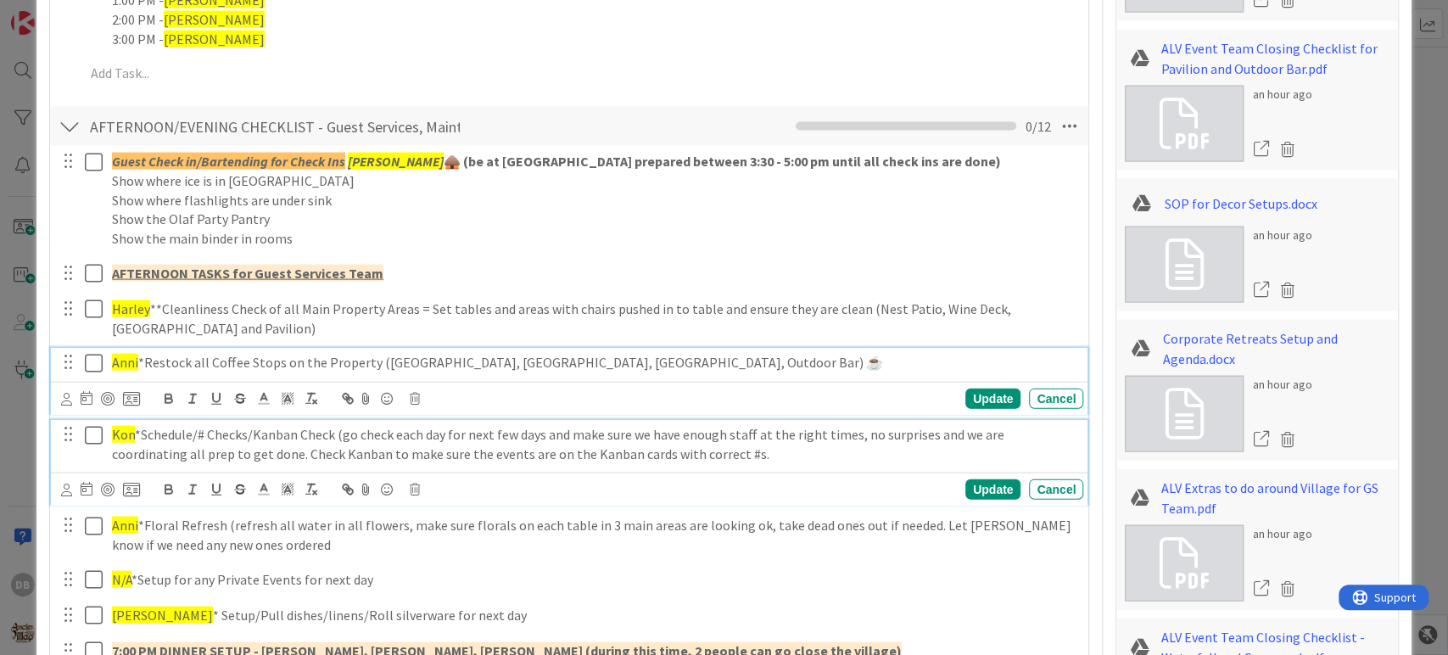
click at [126, 354] on span "Anni" at bounding box center [125, 362] width 26 height 17
click at [306, 464] on div "Kon *Schedule/# Checks/Kanban Check (go check each day for next few days and ma…" at bounding box center [594, 444] width 978 height 48
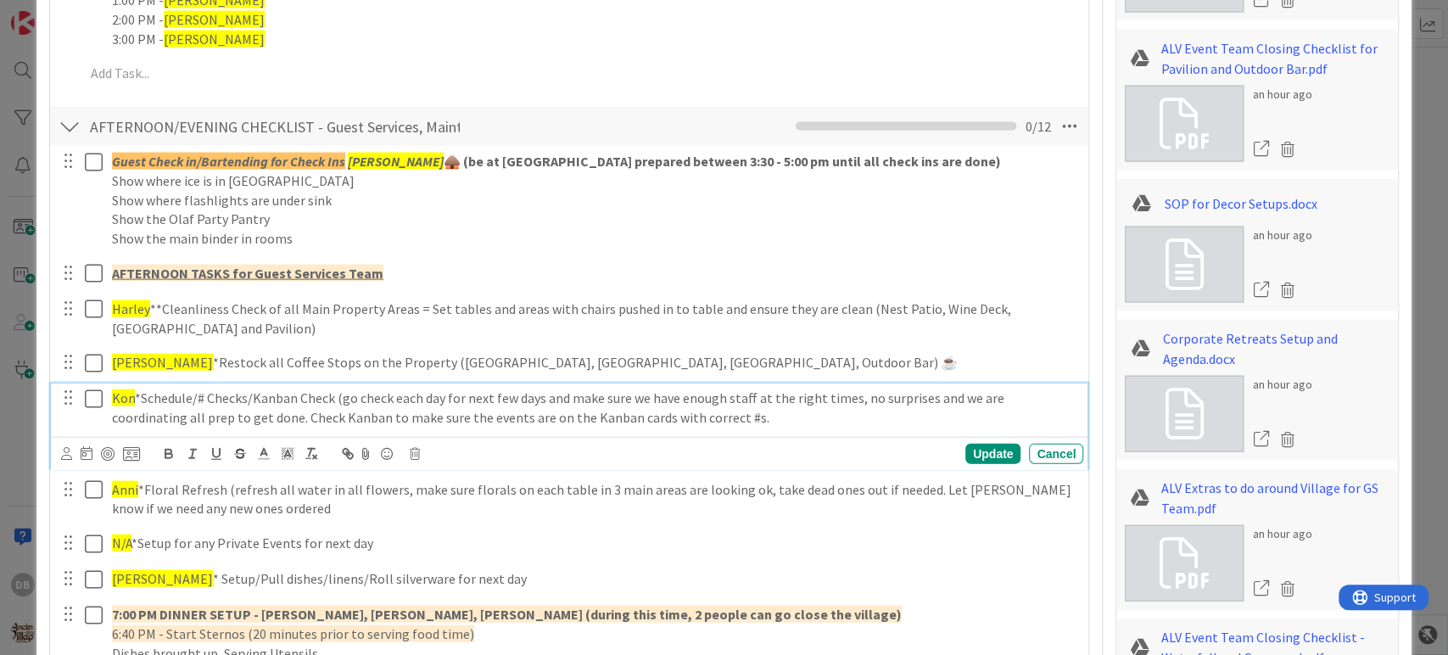
scroll to position [2322, 0]
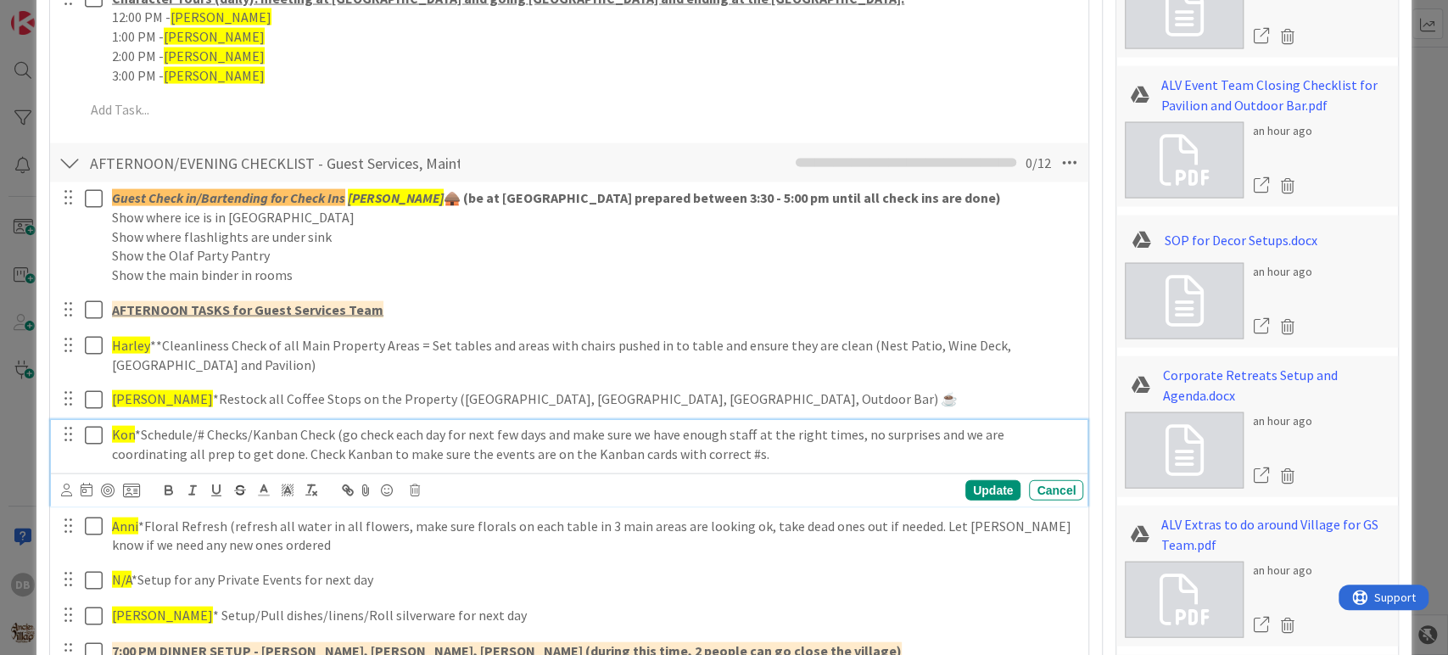
type textarea "x"
click at [122, 420] on div "Kon *Schedule/# Checks/Kanban Check (go check each day for next few days and ma…" at bounding box center [594, 444] width 978 height 48
drag, startPoint x: 167, startPoint y: 561, endPoint x: 149, endPoint y: 529, distance: 36.8
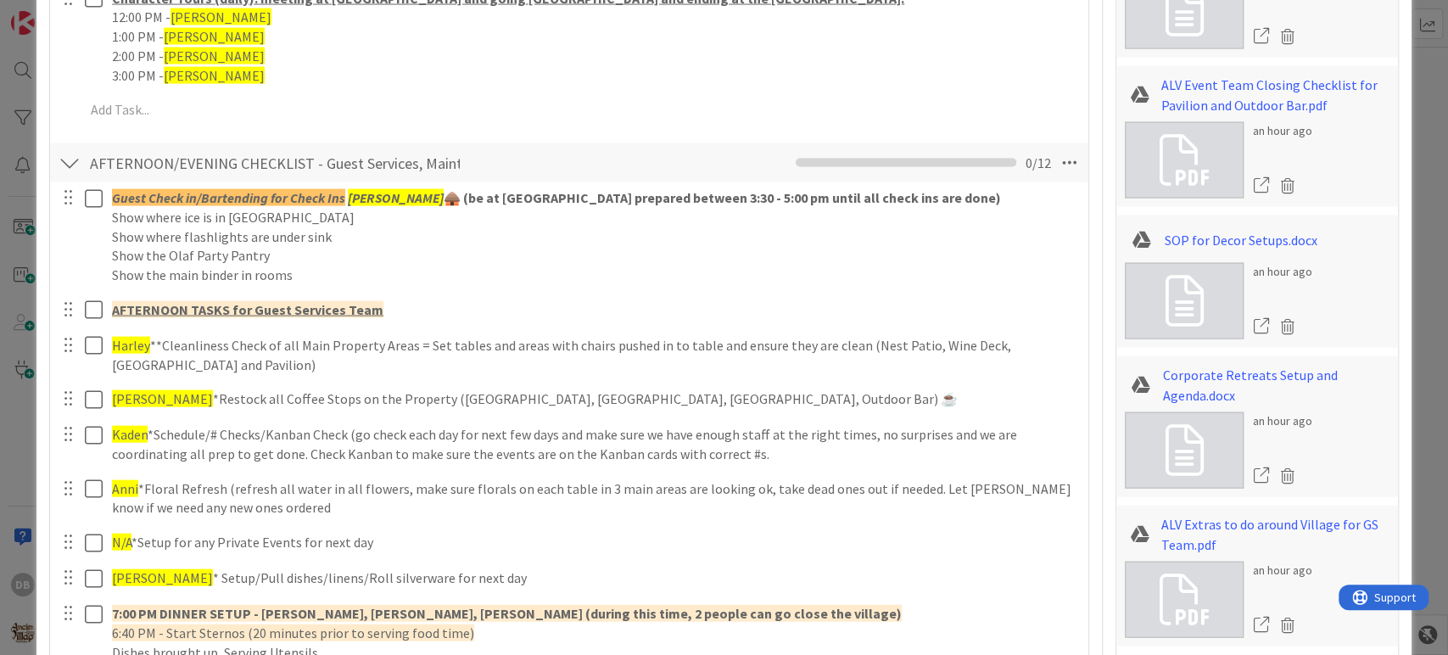
type textarea "x"
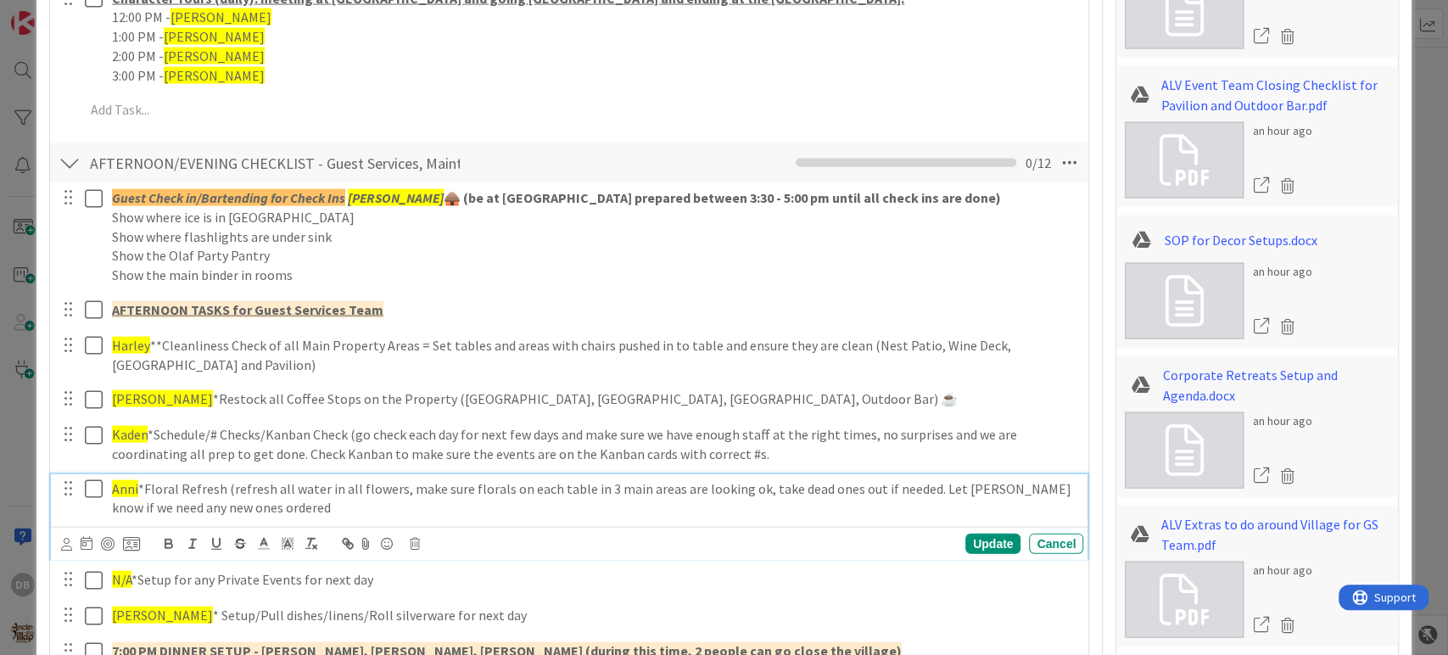
click at [120, 488] on span "Anni" at bounding box center [125, 488] width 26 height 17
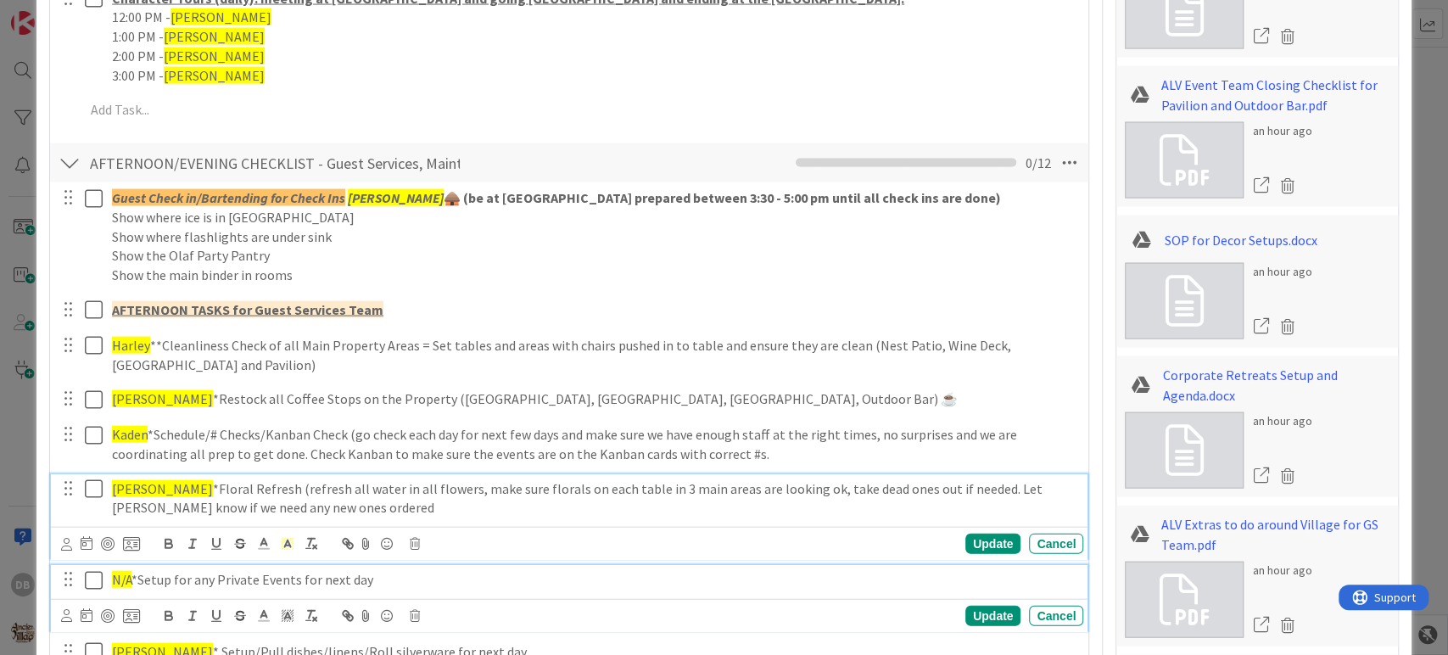
click at [155, 581] on p "N/A *Setup for any Private Events for next day" at bounding box center [594, 580] width 964 height 20
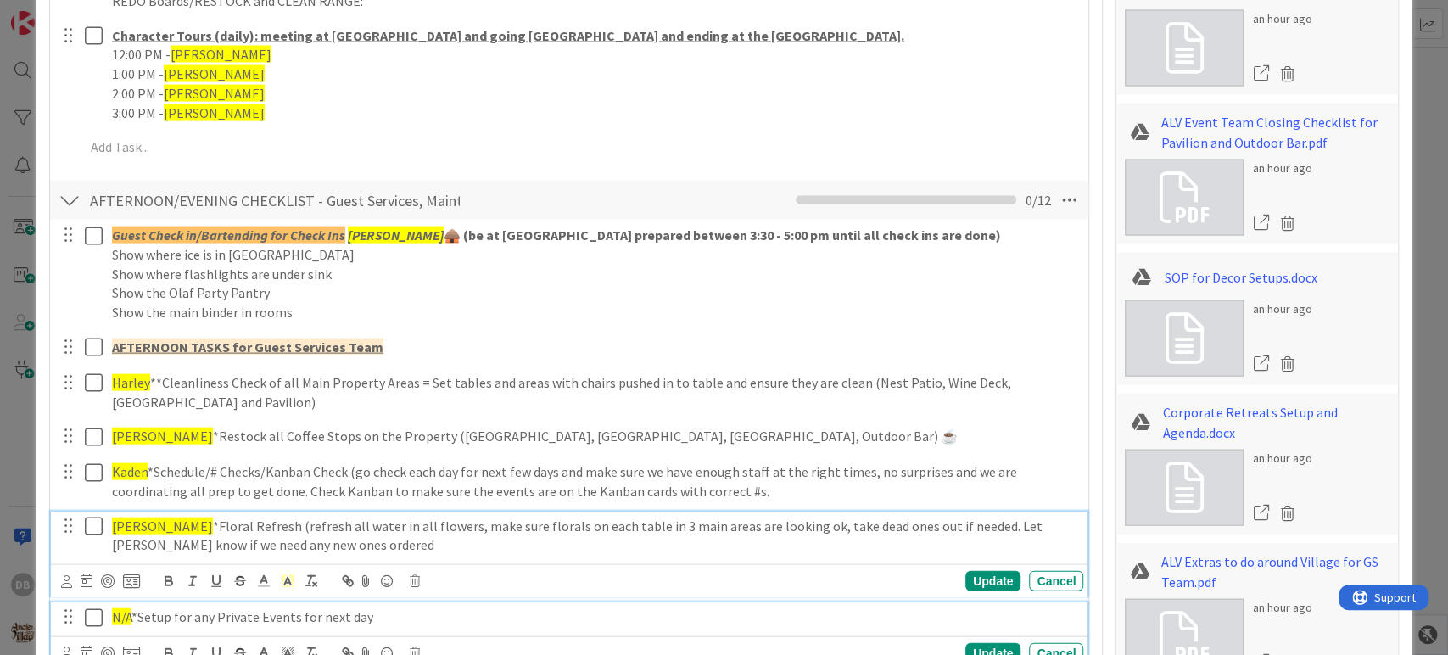
type textarea "x"
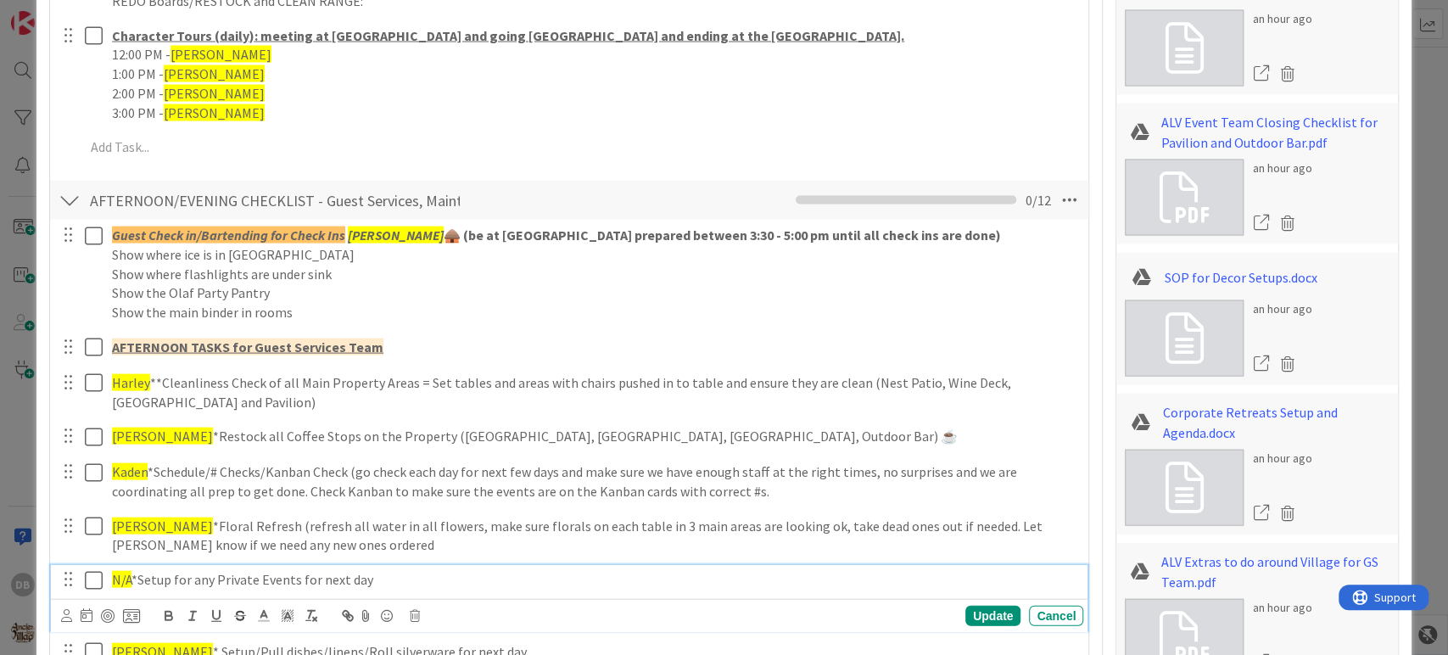
click at [126, 565] on div "N/A *Setup for any Private Events for next day" at bounding box center [594, 580] width 978 height 30
click at [123, 583] on span "N/A" at bounding box center [122, 579] width 20 height 17
click at [122, 582] on span "N/A" at bounding box center [122, 579] width 20 height 17
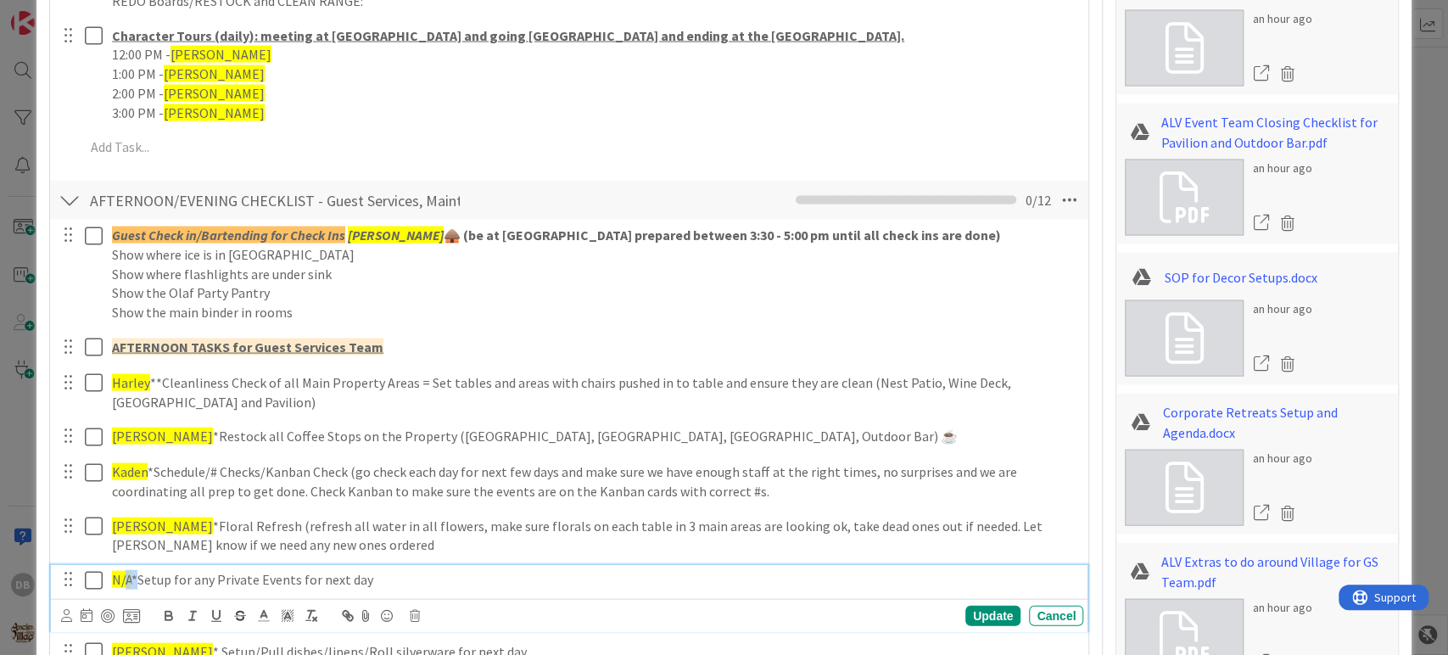
click at [133, 575] on p "N/A *Setup for any Private Events for next day" at bounding box center [594, 580] width 964 height 20
drag, startPoint x: 134, startPoint y: 577, endPoint x: 109, endPoint y: 577, distance: 25.4
click at [109, 577] on div "N/A *Setup for any Private Events for next day" at bounding box center [594, 580] width 978 height 30
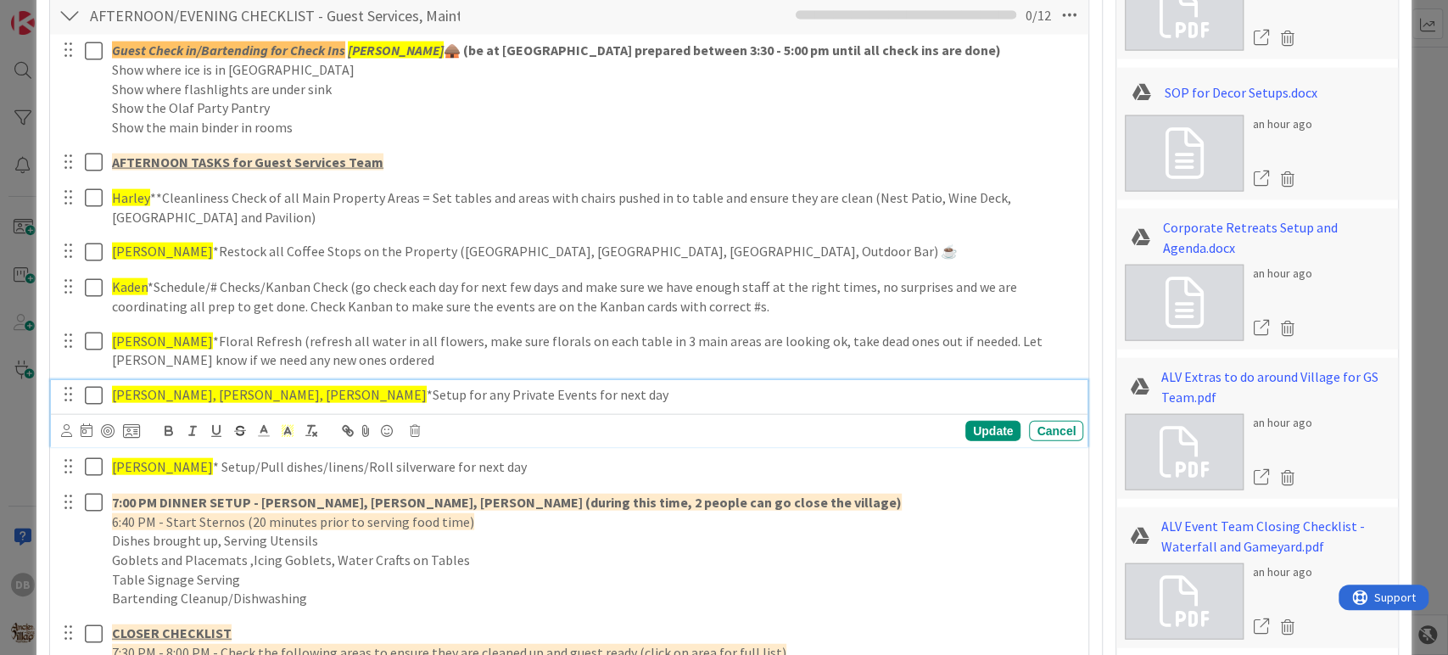
scroll to position [2473, 0]
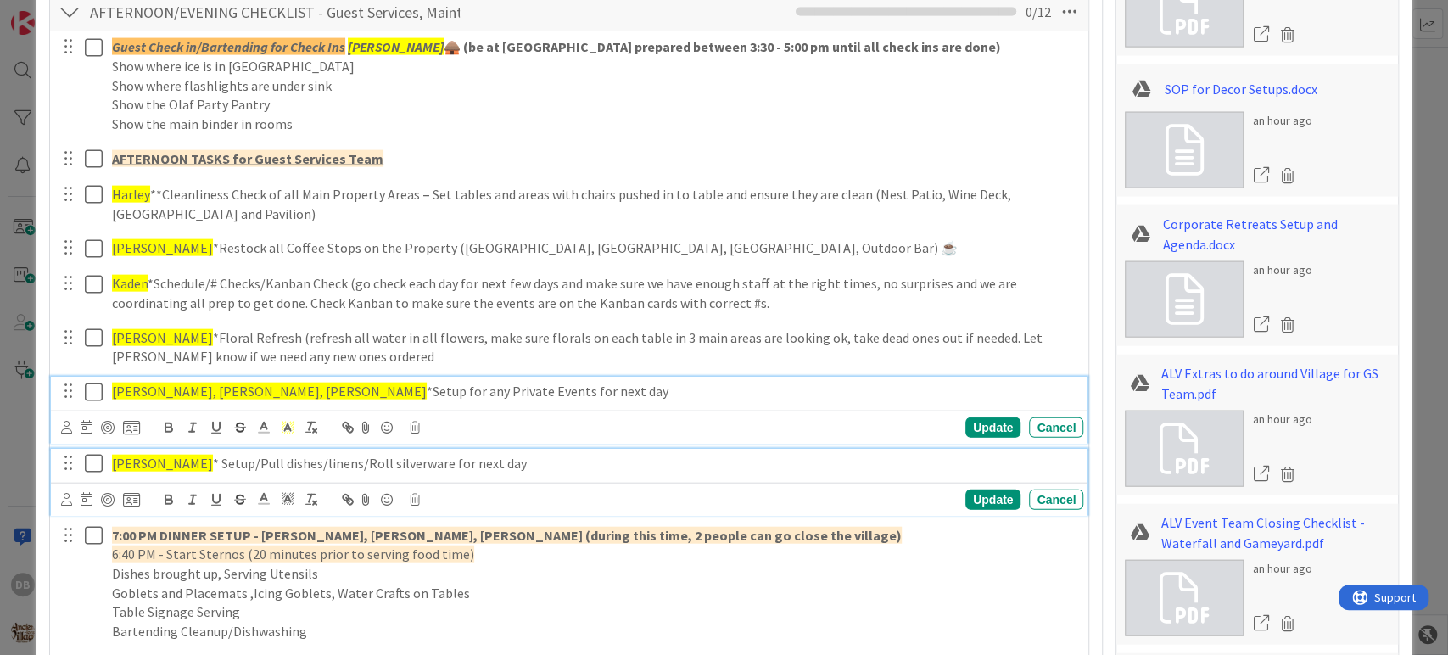
click at [130, 458] on span "[PERSON_NAME]" at bounding box center [162, 463] width 101 height 17
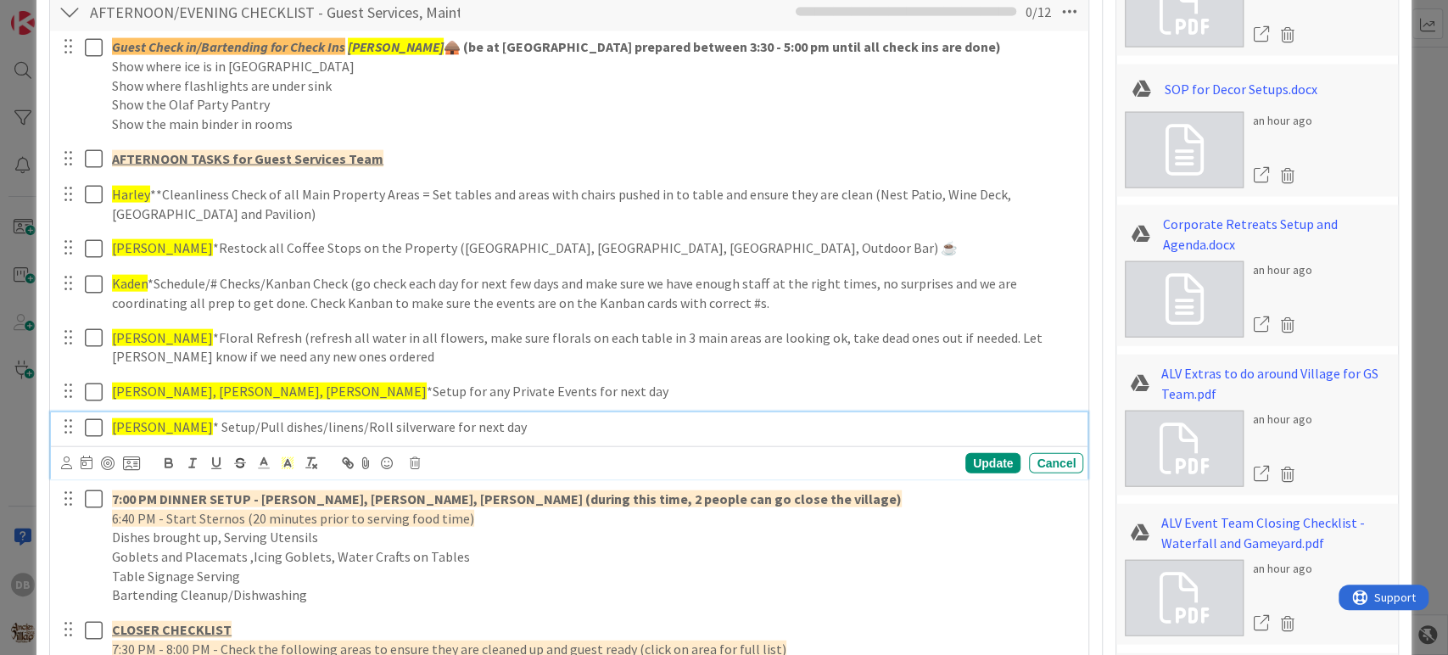
scroll to position [2436, 0]
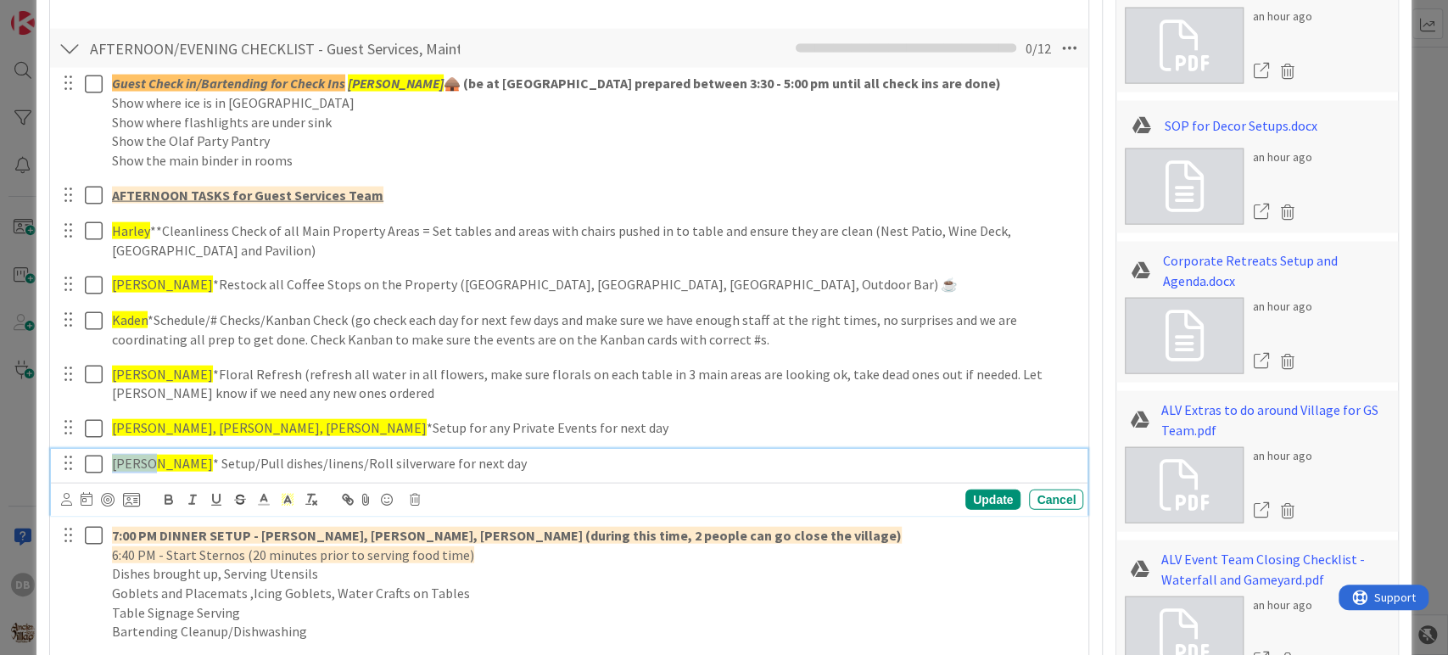
click at [130, 458] on span "[PERSON_NAME]" at bounding box center [162, 463] width 101 height 17
type textarea "x"
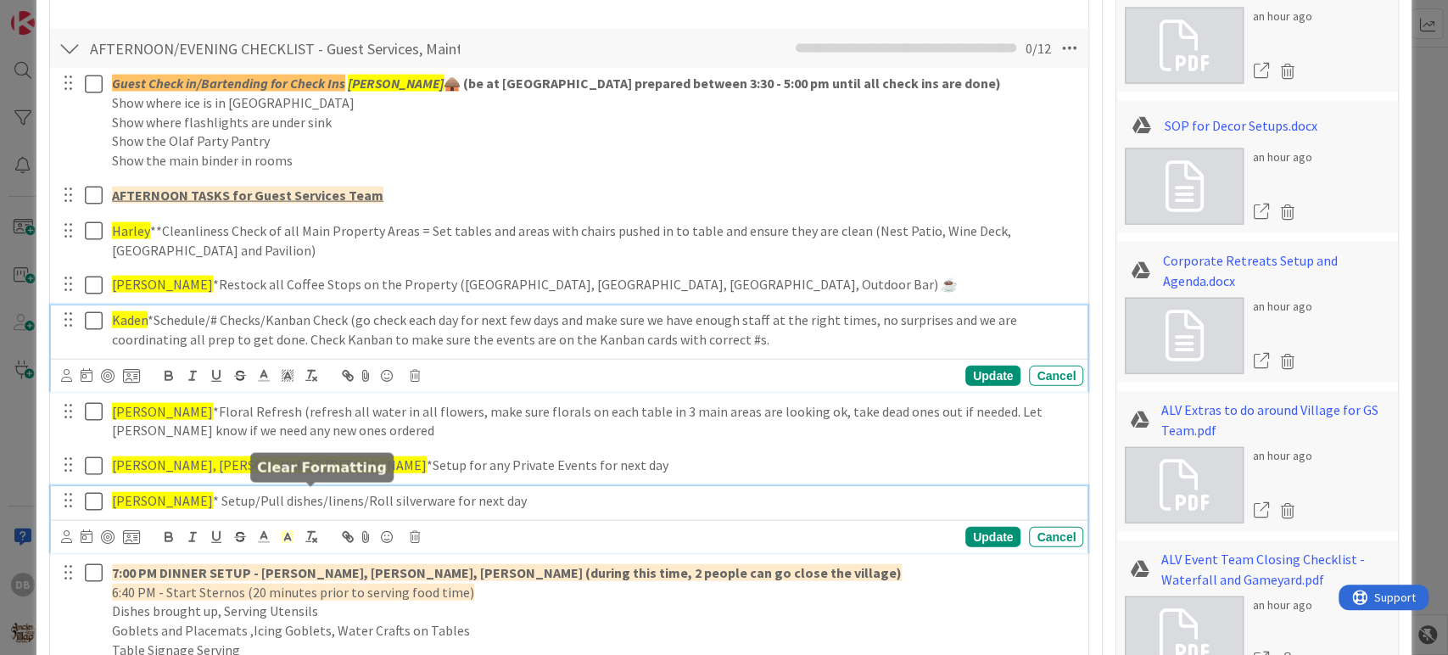
click at [367, 319] on div "Kaden *Schedule/# Checks/Kanban Check (go check each day for next few days and …" at bounding box center [569, 348] width 1037 height 86
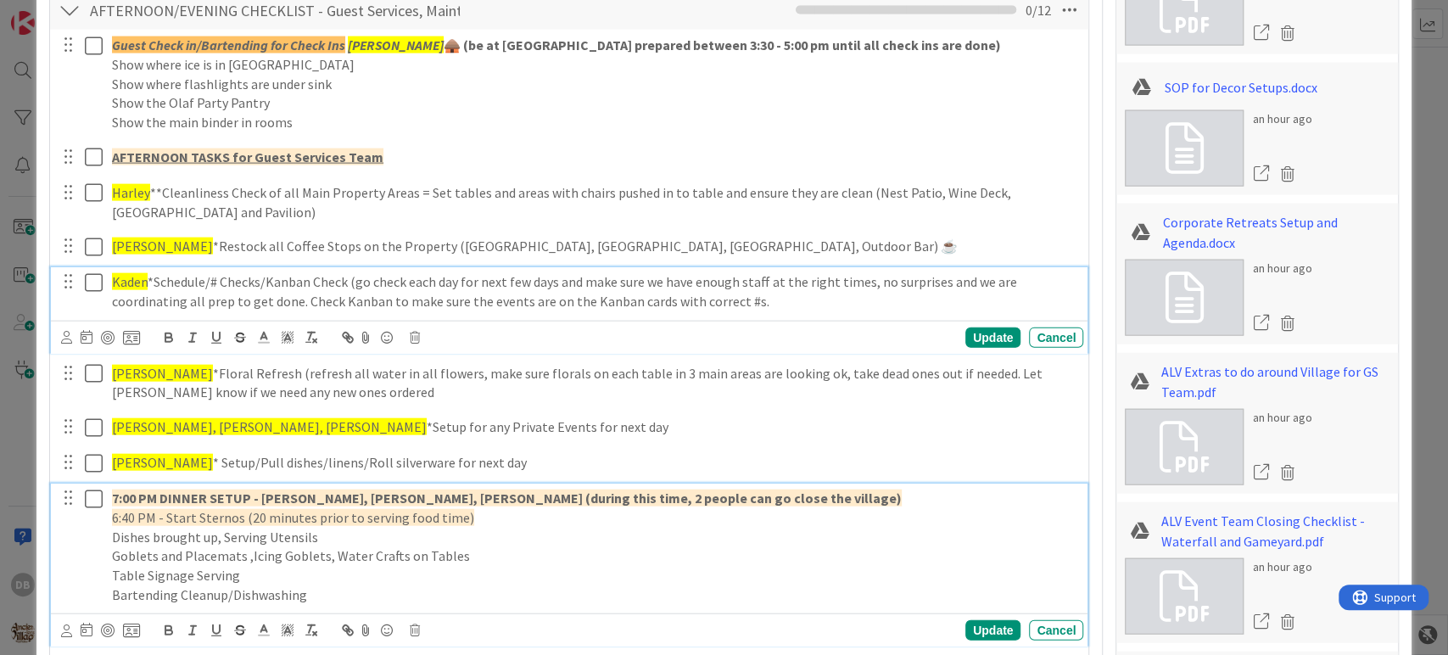
click at [690, 527] on p "Dishes brought up, Serving Utensils" at bounding box center [594, 537] width 964 height 20
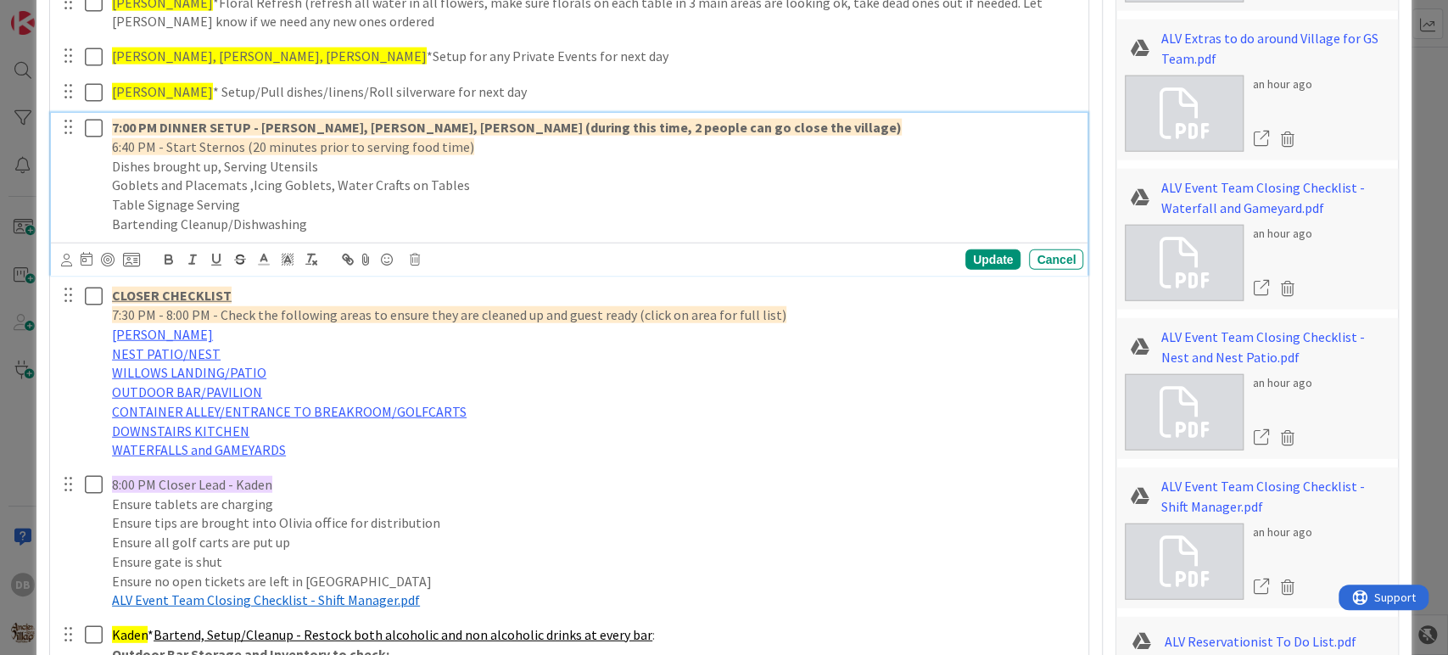
scroll to position [2815, 0]
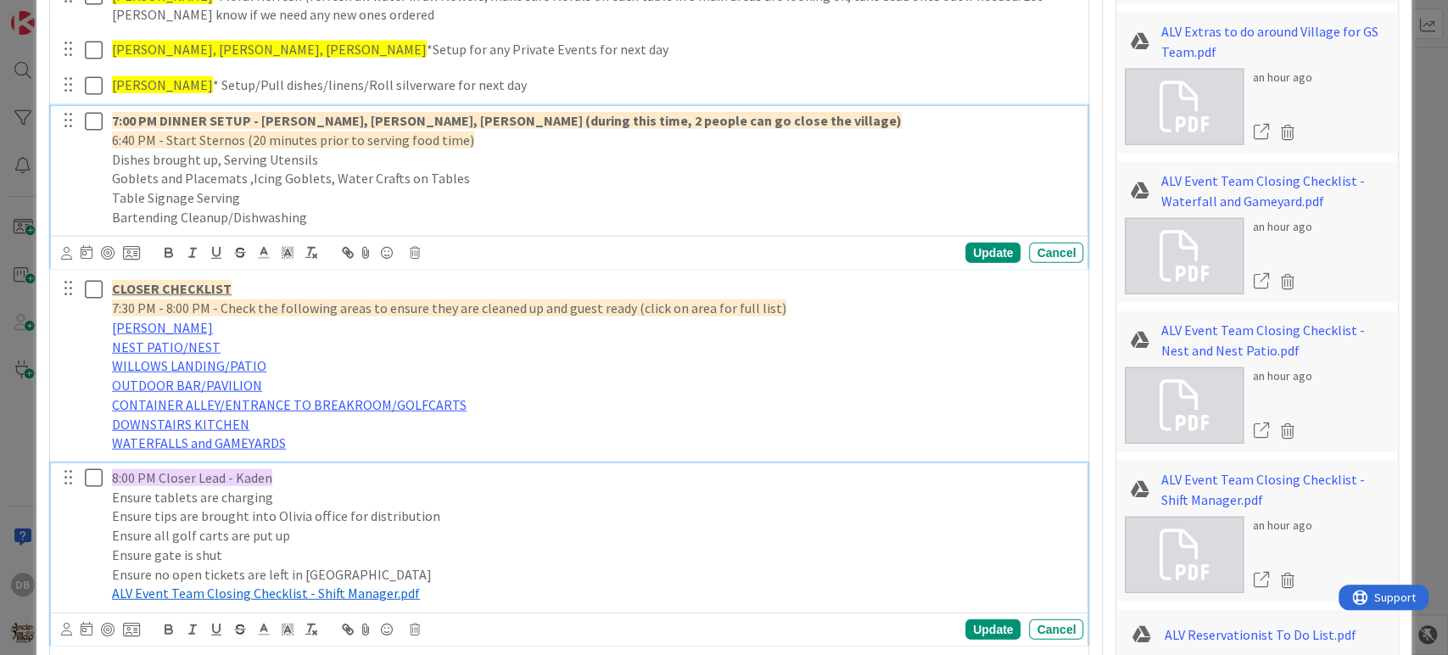
click at [488, 554] on p "Ensure gate is shut" at bounding box center [594, 555] width 964 height 20
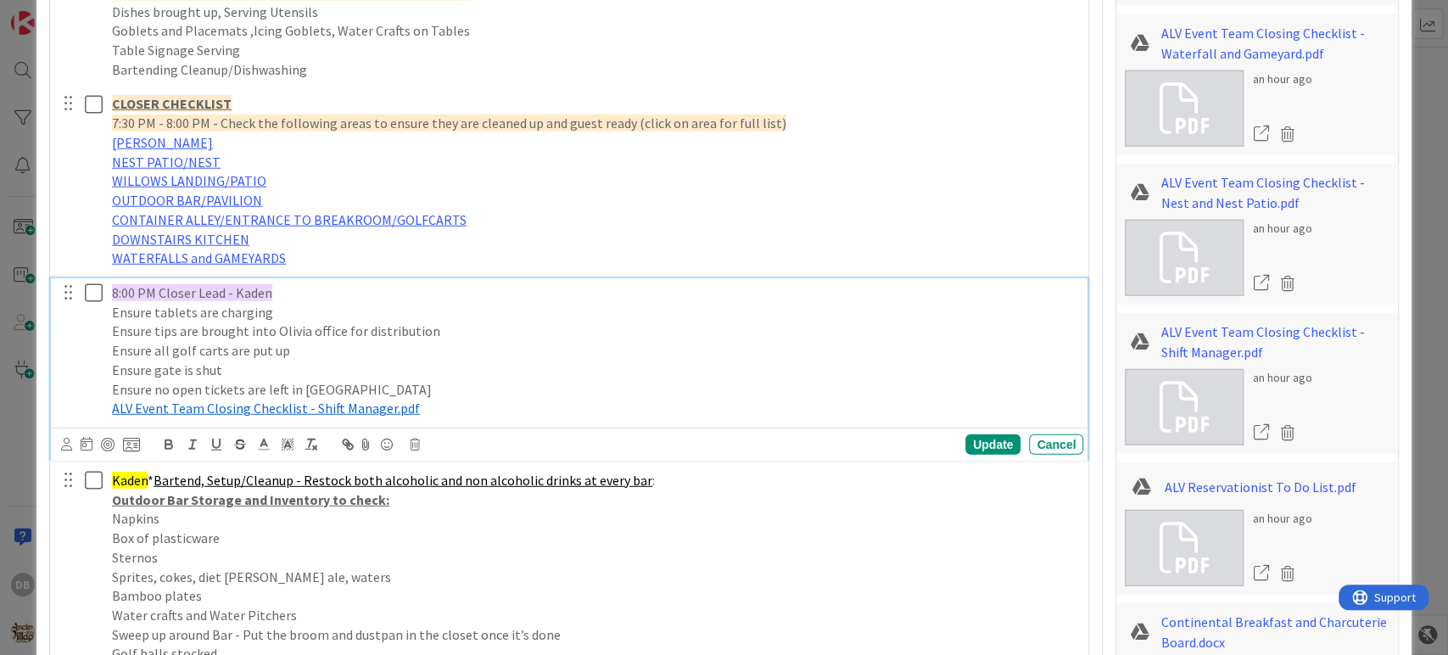
scroll to position [2965, 0]
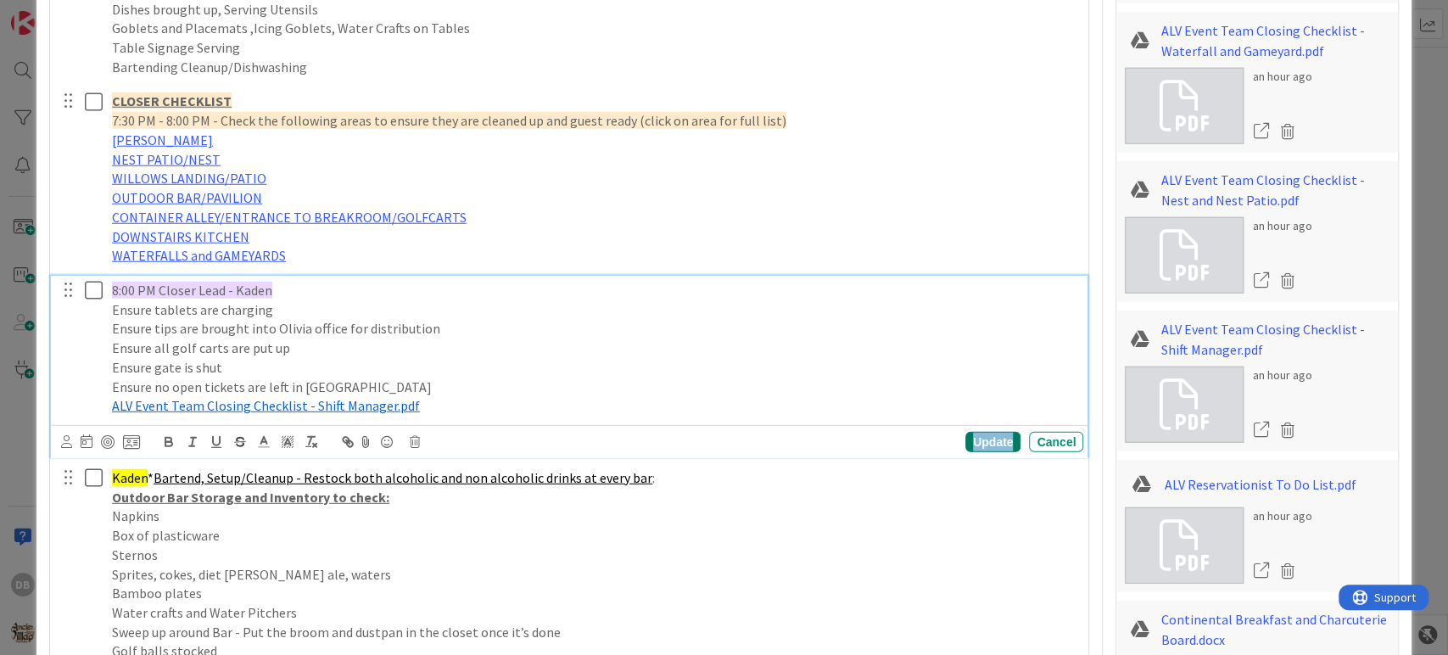
click at [971, 439] on div "Update" at bounding box center [992, 442] width 55 height 20
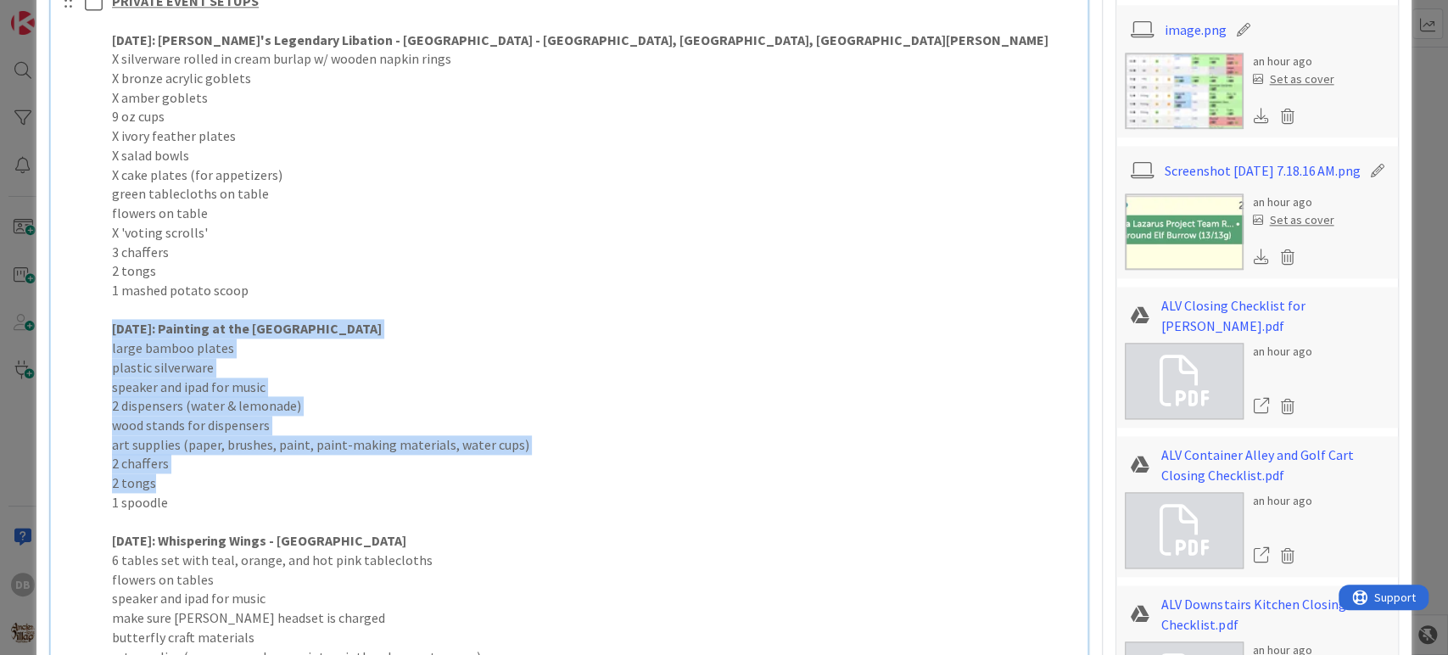
scroll to position [1740, 0]
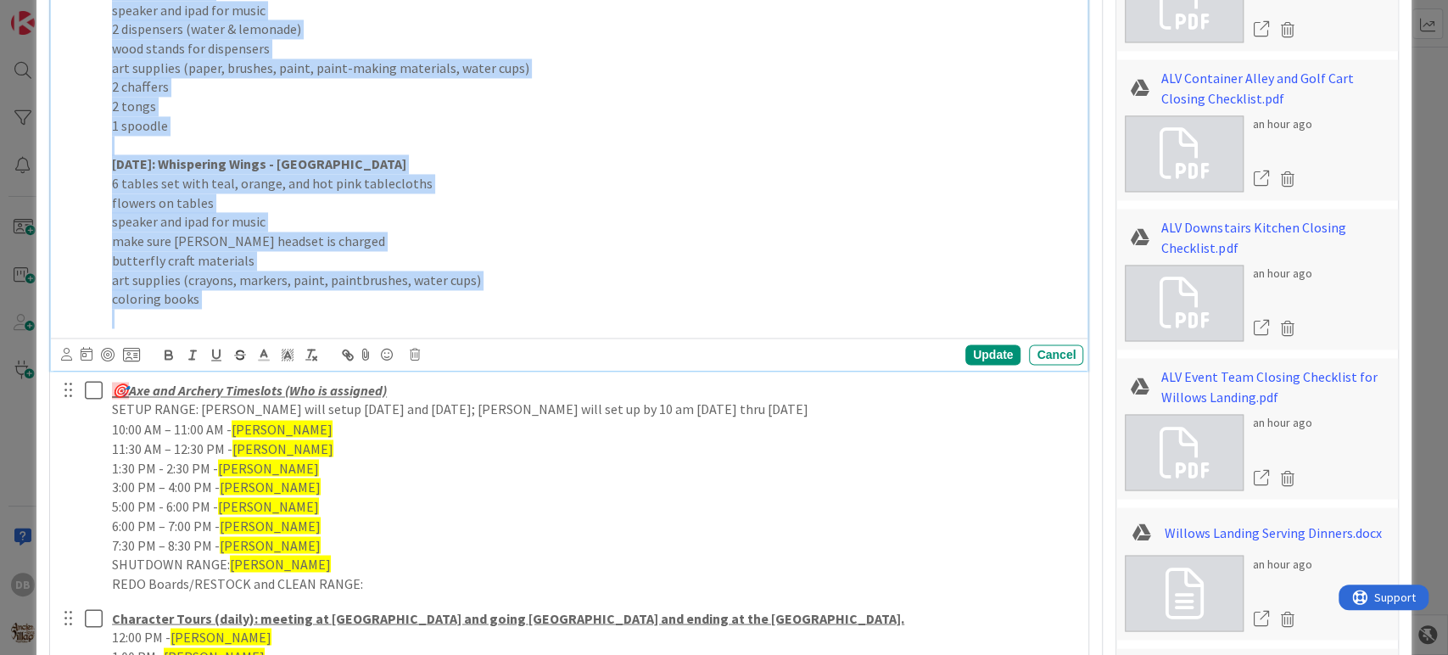
drag, startPoint x: 105, startPoint y: 321, endPoint x: 353, endPoint y: 307, distance: 248.0
copy div "TOMORROW: Painting at the Village - Village Gardens large bamboo plates plastic…"
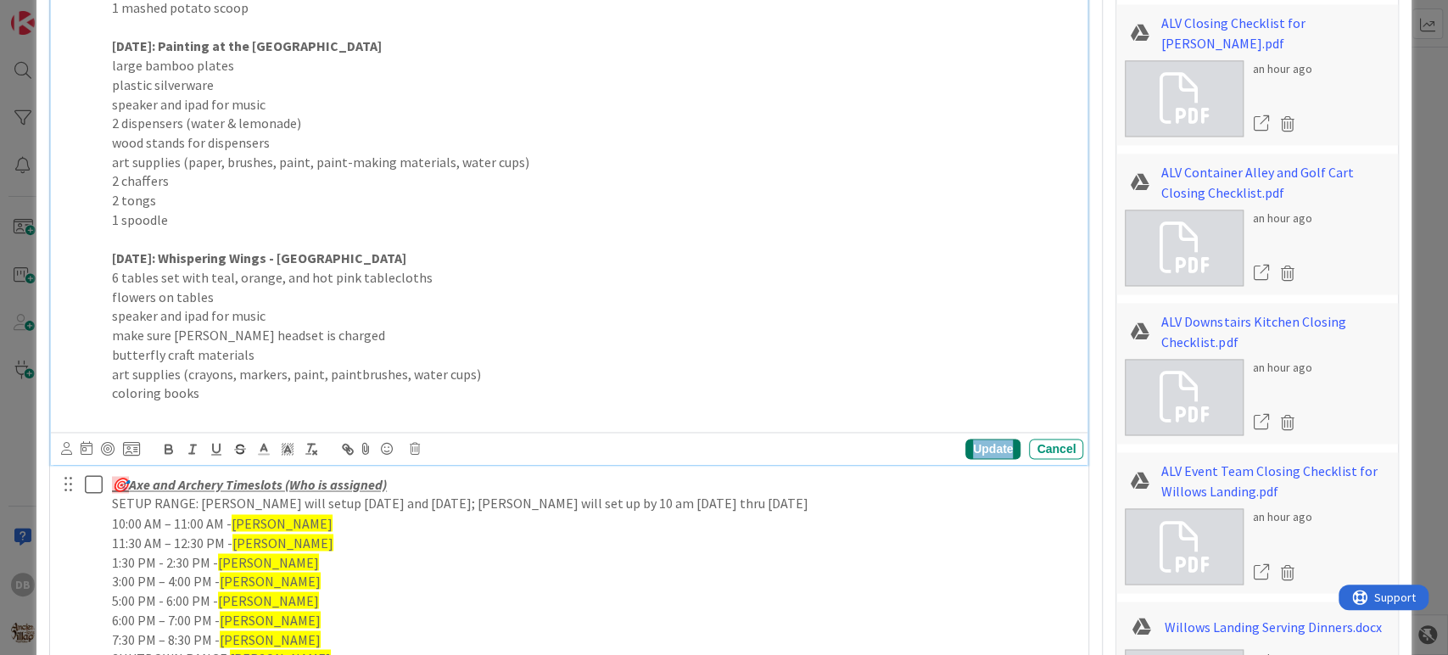
click at [988, 452] on div "Update" at bounding box center [992, 448] width 55 height 20
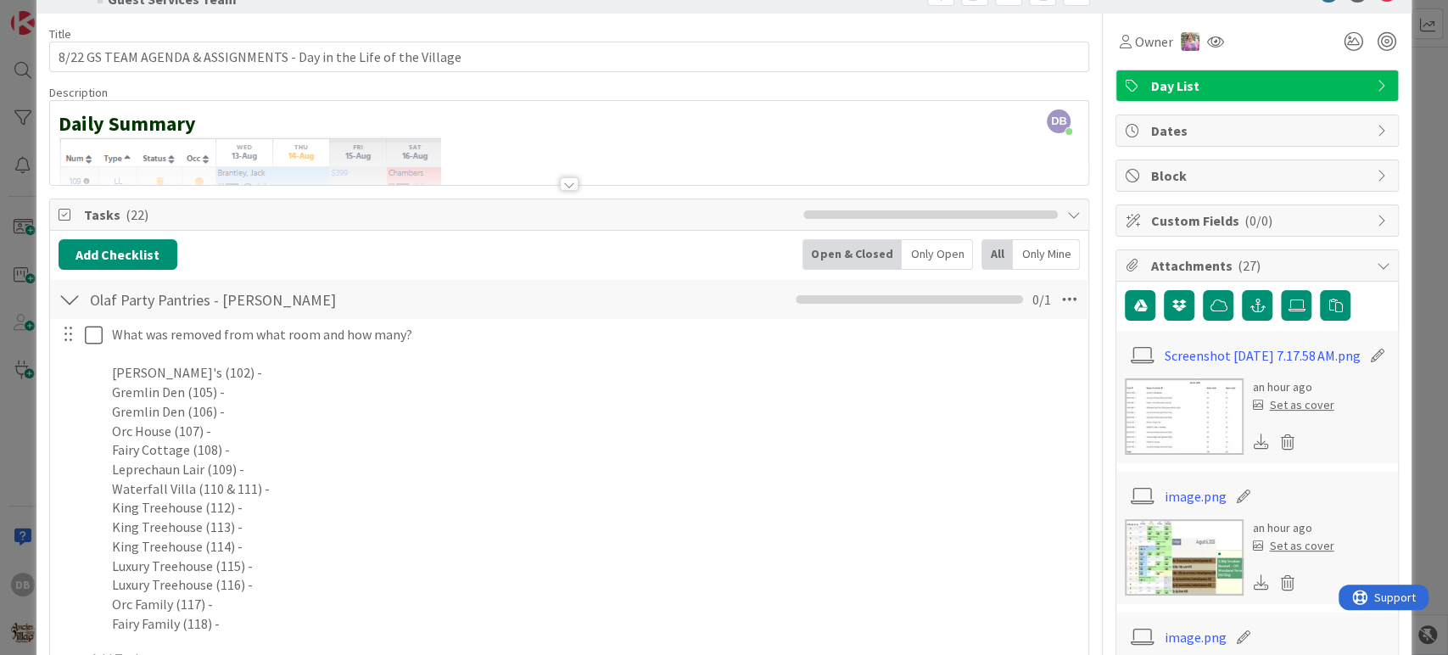
scroll to position [0, 0]
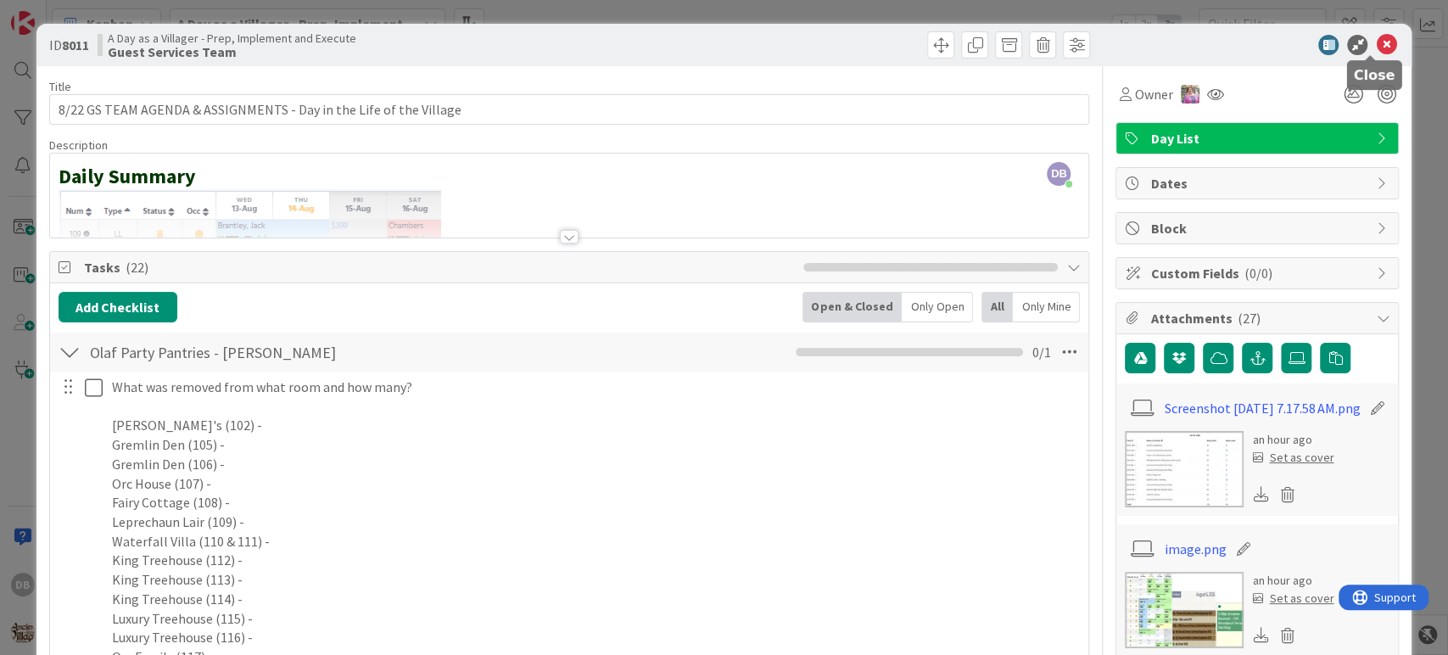
click at [1375, 36] on icon at bounding box center [1385, 45] width 20 height 20
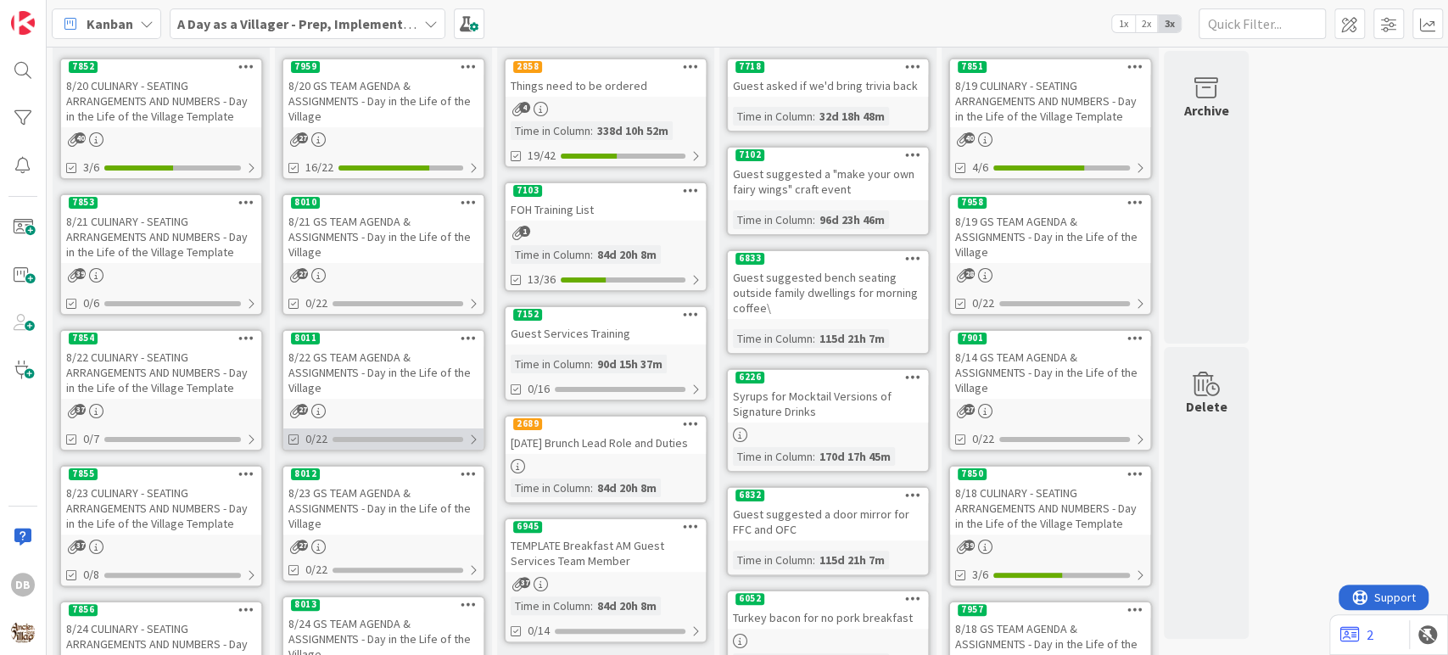
scroll to position [188, 0]
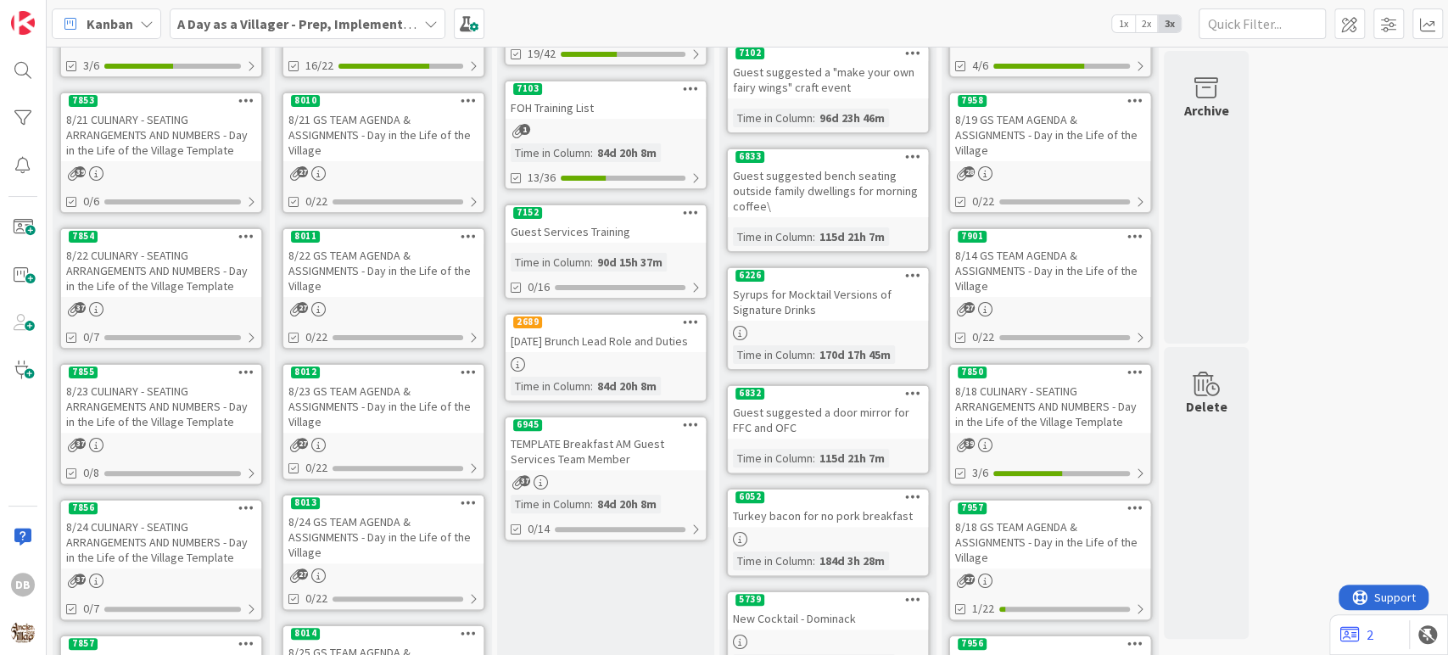
click at [321, 405] on div "8/23 GS TEAM AGENDA & ASSIGNMENTS - Day in the Life of the Village" at bounding box center [383, 406] width 200 height 53
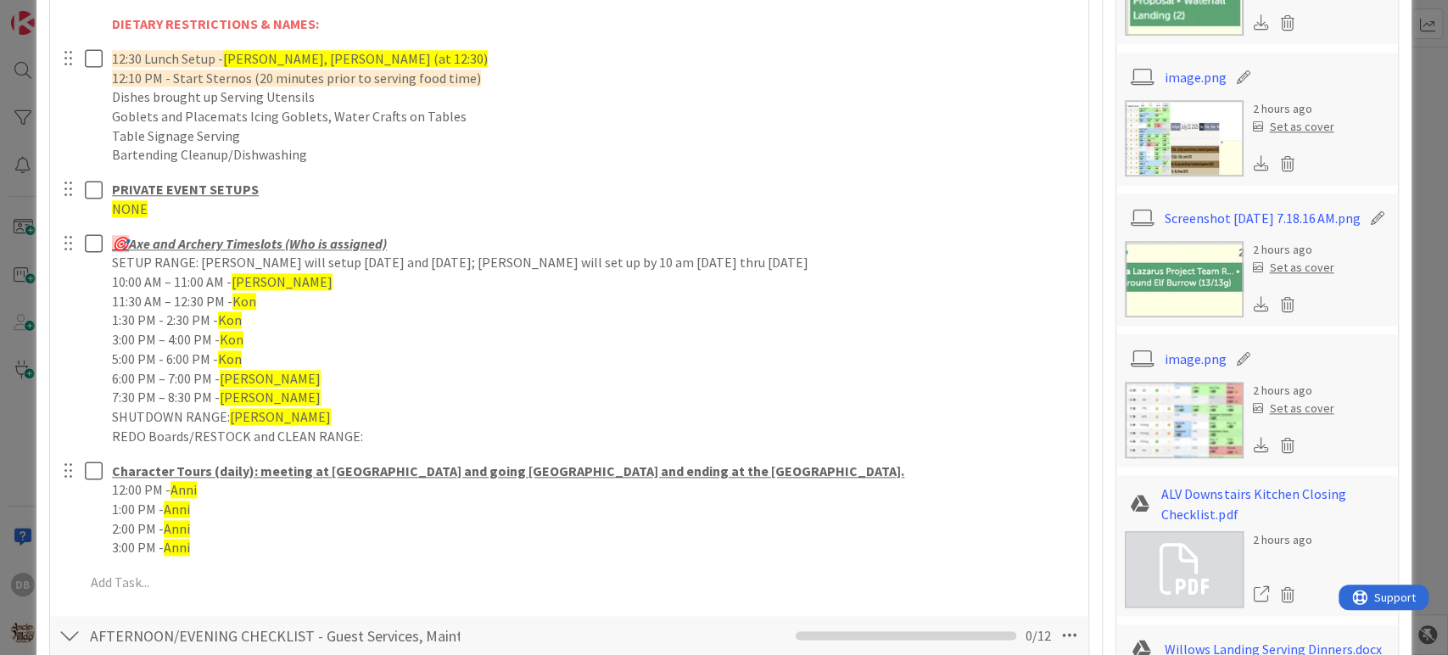
scroll to position [1036, 0]
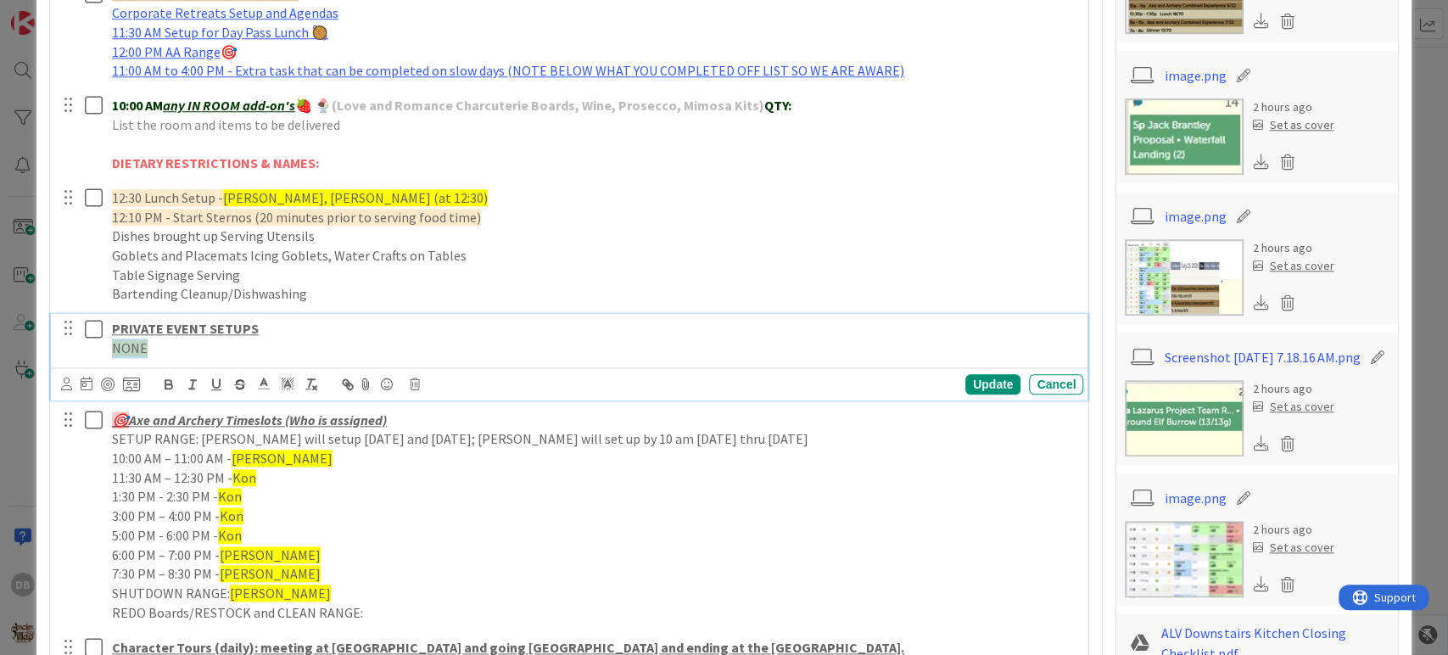
drag, startPoint x: 198, startPoint y: 351, endPoint x: 75, endPoint y: 365, distance: 123.8
click at [75, 365] on div "PRIVATE EVENT SETUPS NONE Update Cancel" at bounding box center [569, 357] width 1037 height 86
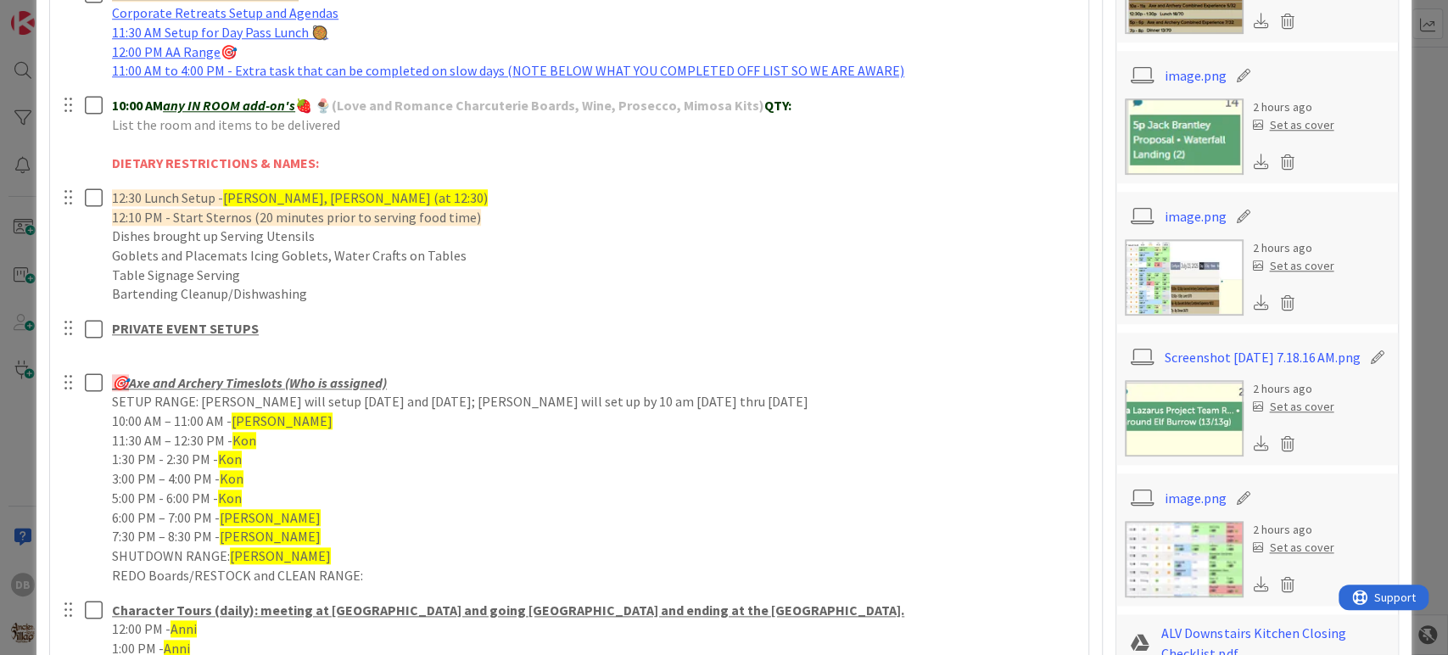
type textarea "x"
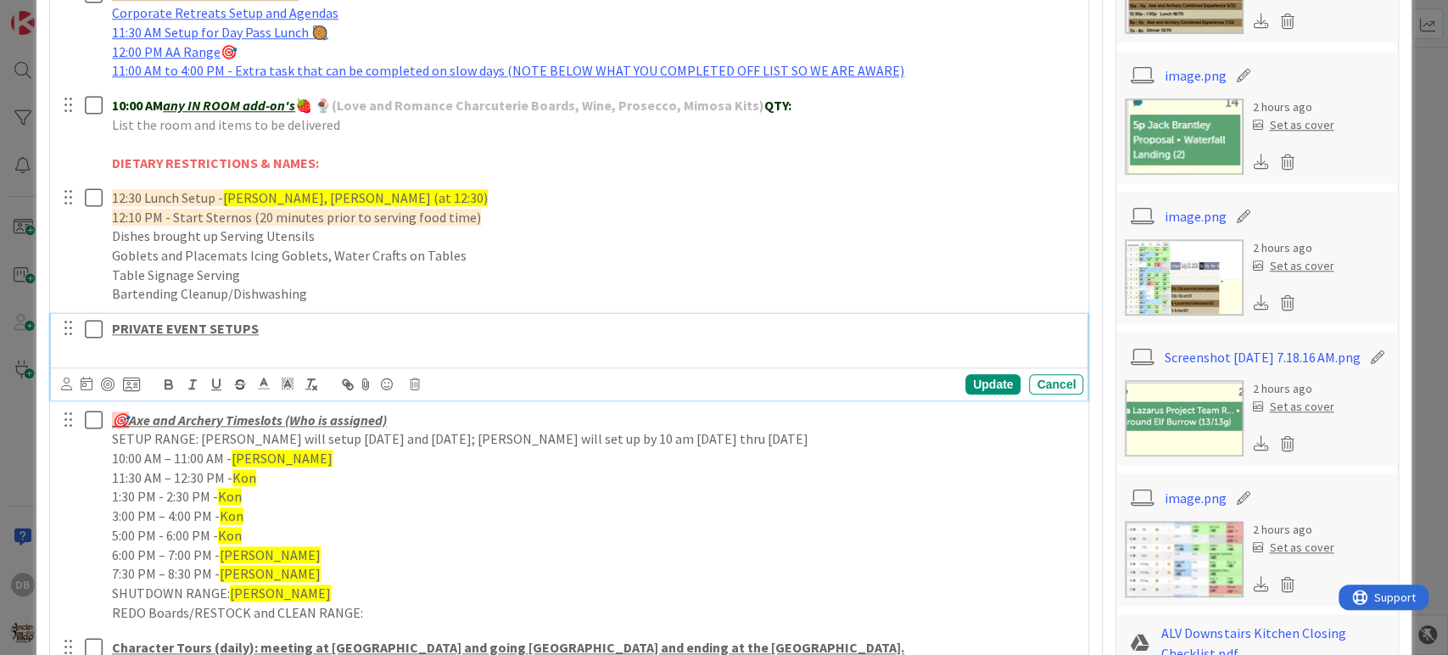
click at [127, 331] on u "PRIVATE EVENT SETUPS" at bounding box center [185, 328] width 147 height 17
click at [134, 344] on p at bounding box center [594, 348] width 964 height 20
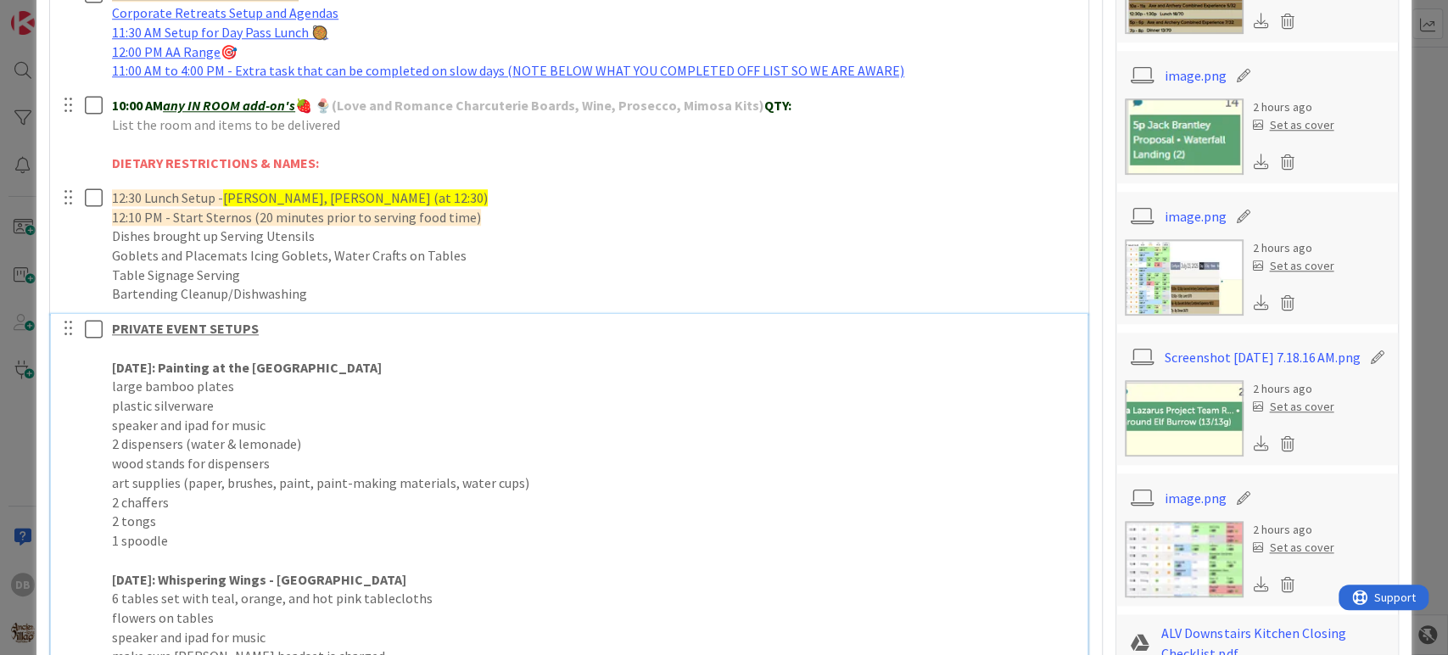
scroll to position [1102, 0]
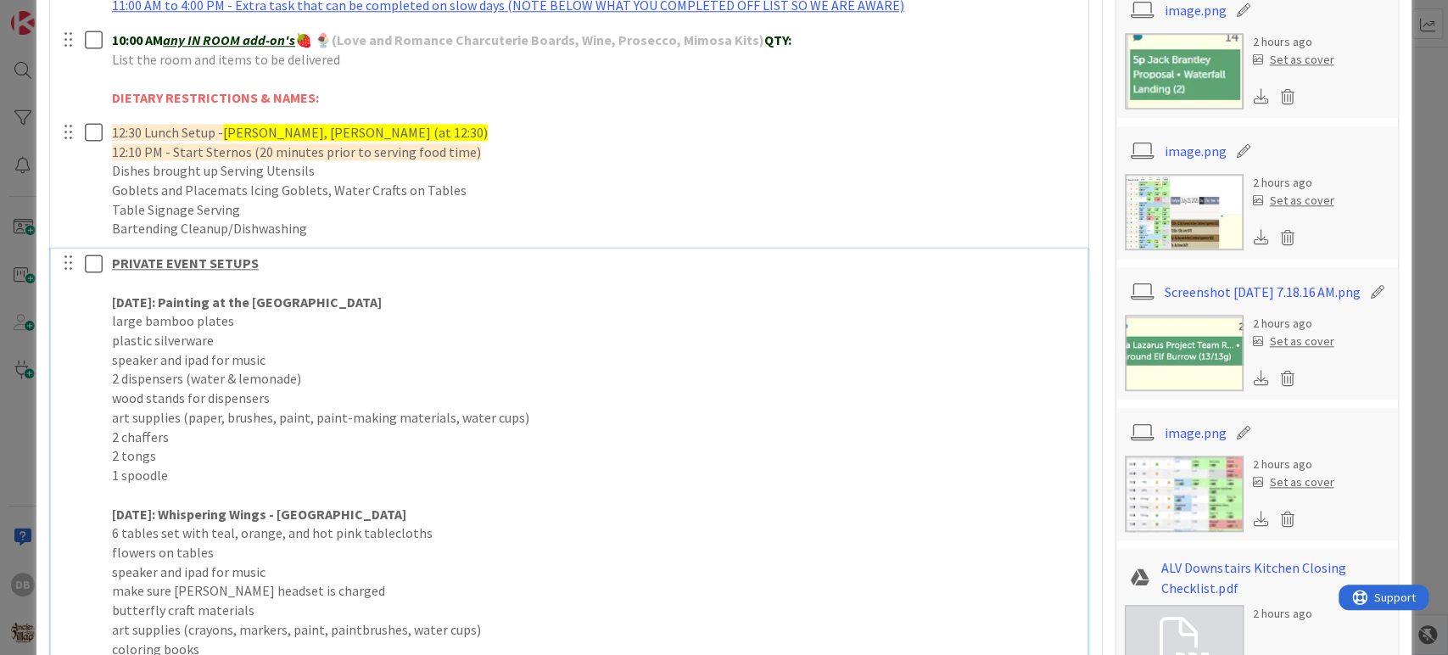
click at [140, 283] on p at bounding box center [594, 283] width 964 height 20
click at [129, 306] on strong "[DATE]: Painting at the [GEOGRAPHIC_DATA]" at bounding box center [247, 301] width 270 height 17
click at [131, 308] on strong "[DATE]: Painting at the [GEOGRAPHIC_DATA]" at bounding box center [247, 301] width 270 height 17
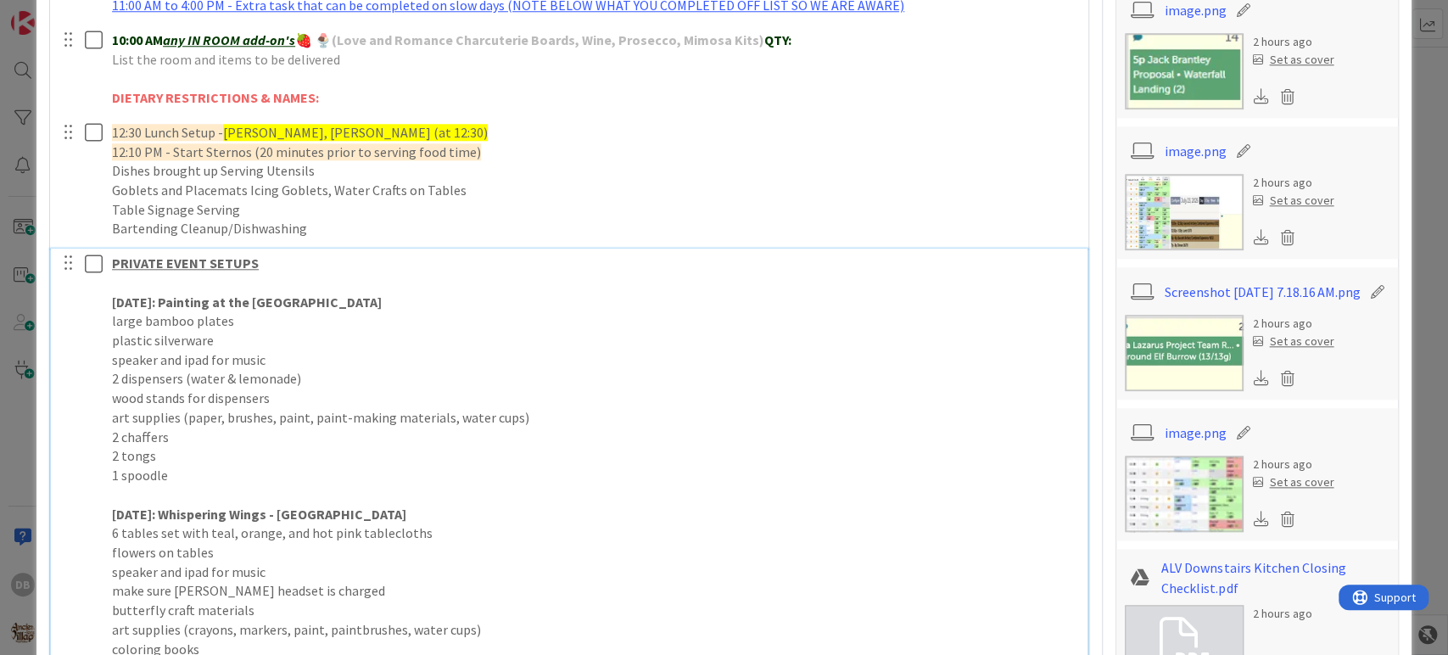
click at [419, 305] on p "TODAY: Painting at the Village - Village Gardens" at bounding box center [594, 303] width 964 height 20
drag, startPoint x: 400, startPoint y: 298, endPoint x: 520, endPoint y: 296, distance: 119.6
click at [520, 296] on strong "TODAY: Painting at the Village - Village Gardens - Kon, Harley, Kyndal" at bounding box center [453, 301] width 683 height 17
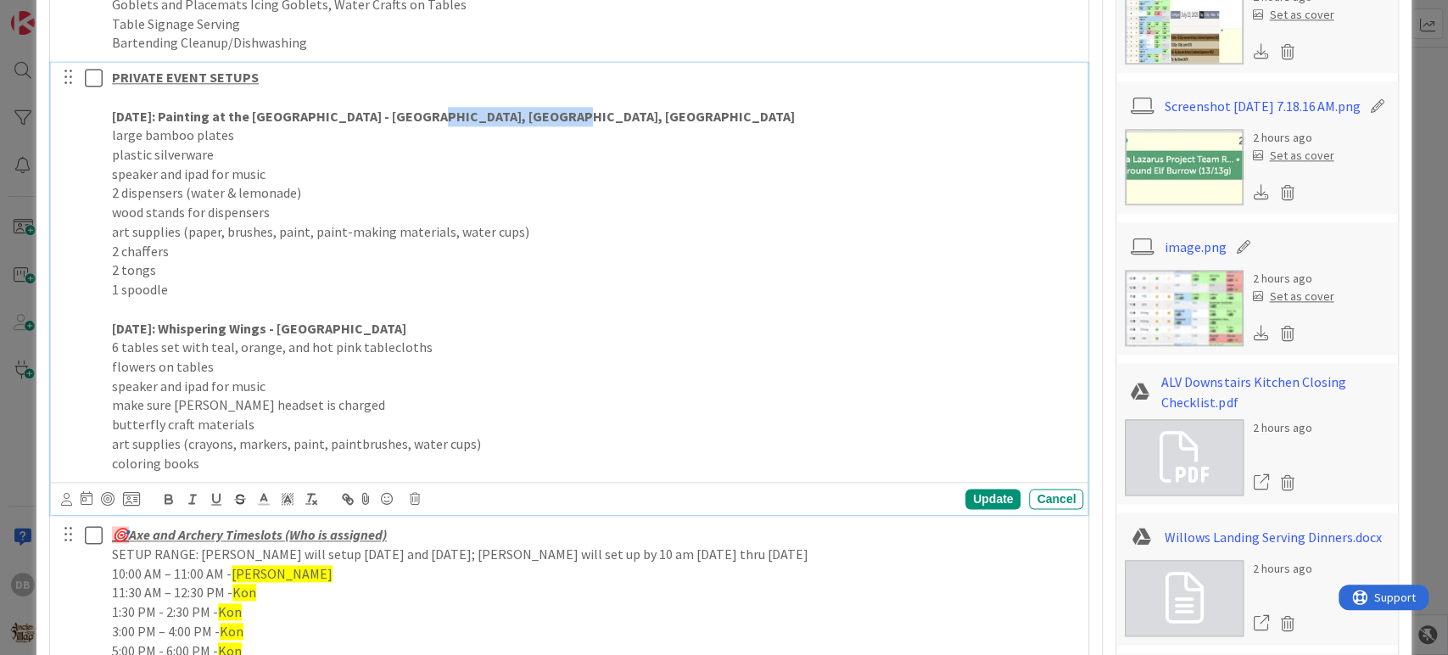
scroll to position [1290, 0]
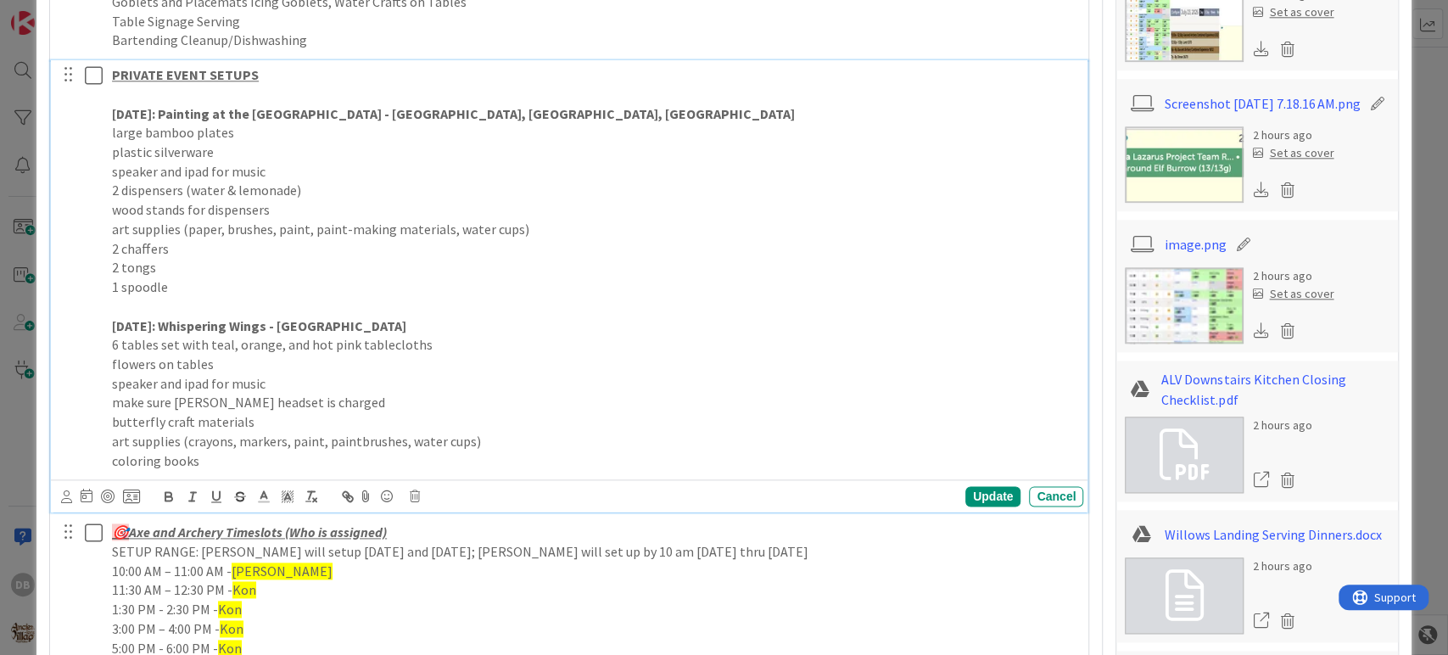
click at [435, 185] on p "2 dispensers (water & lemonade)" at bounding box center [594, 191] width 964 height 20
drag, startPoint x: 401, startPoint y: 112, endPoint x: 518, endPoint y: 107, distance: 117.1
click at [518, 107] on strong "TODAY: Painting at the Village - Village Gardens - Kon, Harley, Kyndal" at bounding box center [453, 113] width 683 height 17
drag, startPoint x: 508, startPoint y: 107, endPoint x: 427, endPoint y: 165, distance: 99.8
click at [427, 165] on p "speaker and ipad for music" at bounding box center [594, 172] width 964 height 20
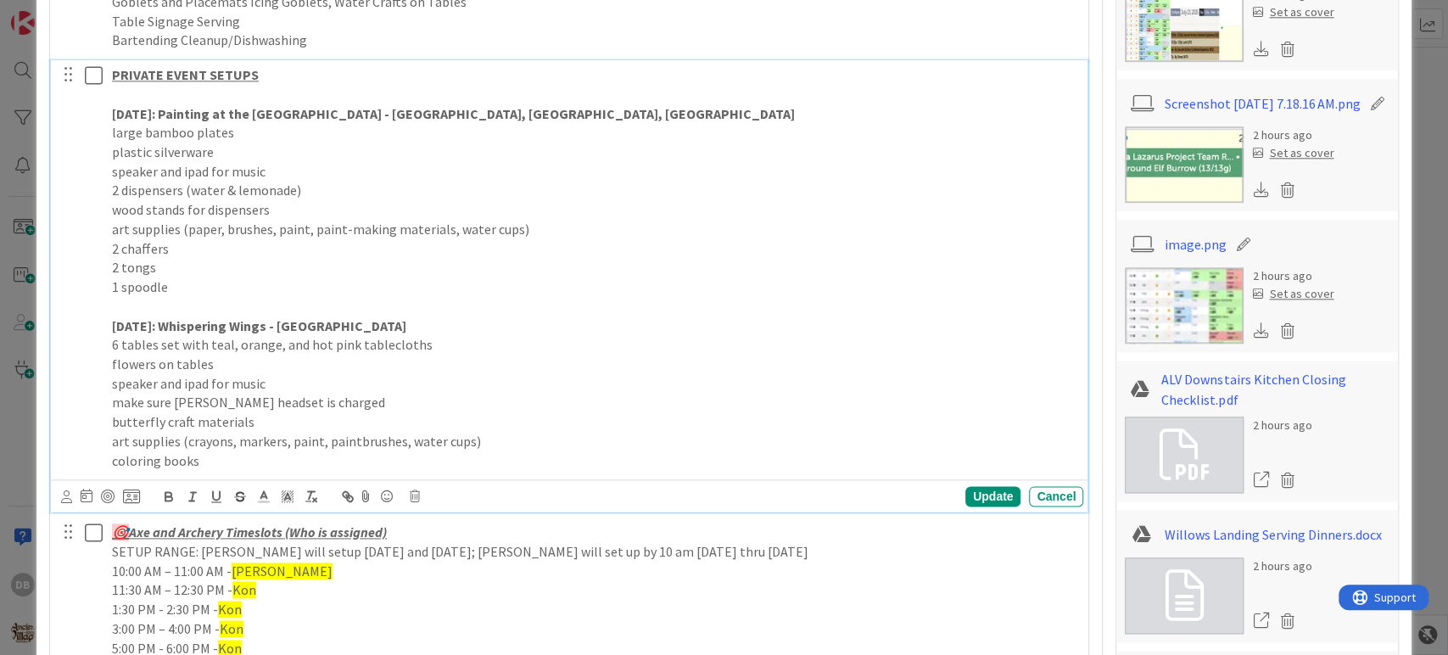
click at [519, 277] on p "1 spoodle" at bounding box center [594, 287] width 964 height 20
drag, startPoint x: 405, startPoint y: 107, endPoint x: 492, endPoint y: 121, distance: 88.5
click at [492, 121] on div "PRIVATE EVENT SETUPS TODAY: Painting at the Village - Village Gardens - Kon, Ha…" at bounding box center [594, 267] width 978 height 415
click at [488, 148] on p "plastic silverware" at bounding box center [594, 152] width 964 height 20
drag, startPoint x: 402, startPoint y: 109, endPoint x: 518, endPoint y: 111, distance: 116.2
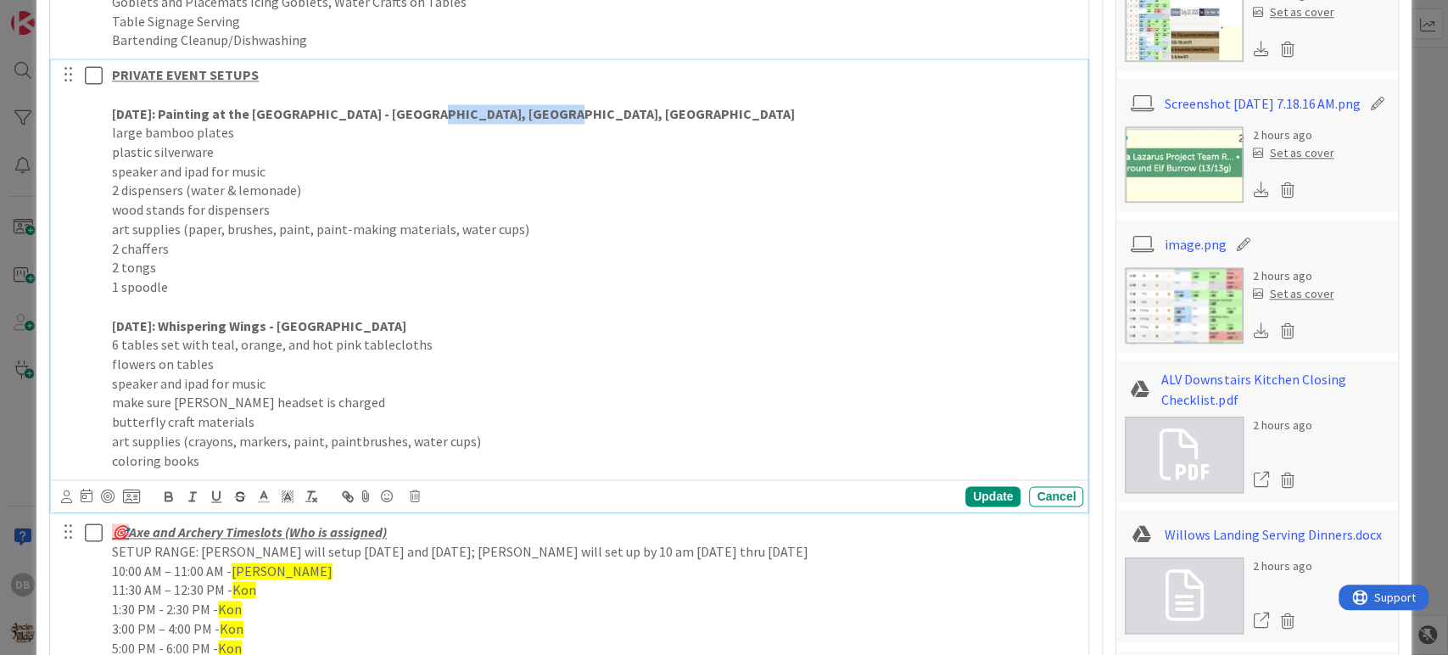
click at [518, 111] on strong "TODAY: Painting at the Village - Village Gardens - Kon, Harley, Kyndal" at bounding box center [453, 113] width 683 height 17
click at [298, 490] on span at bounding box center [288, 495] width 24 height 23
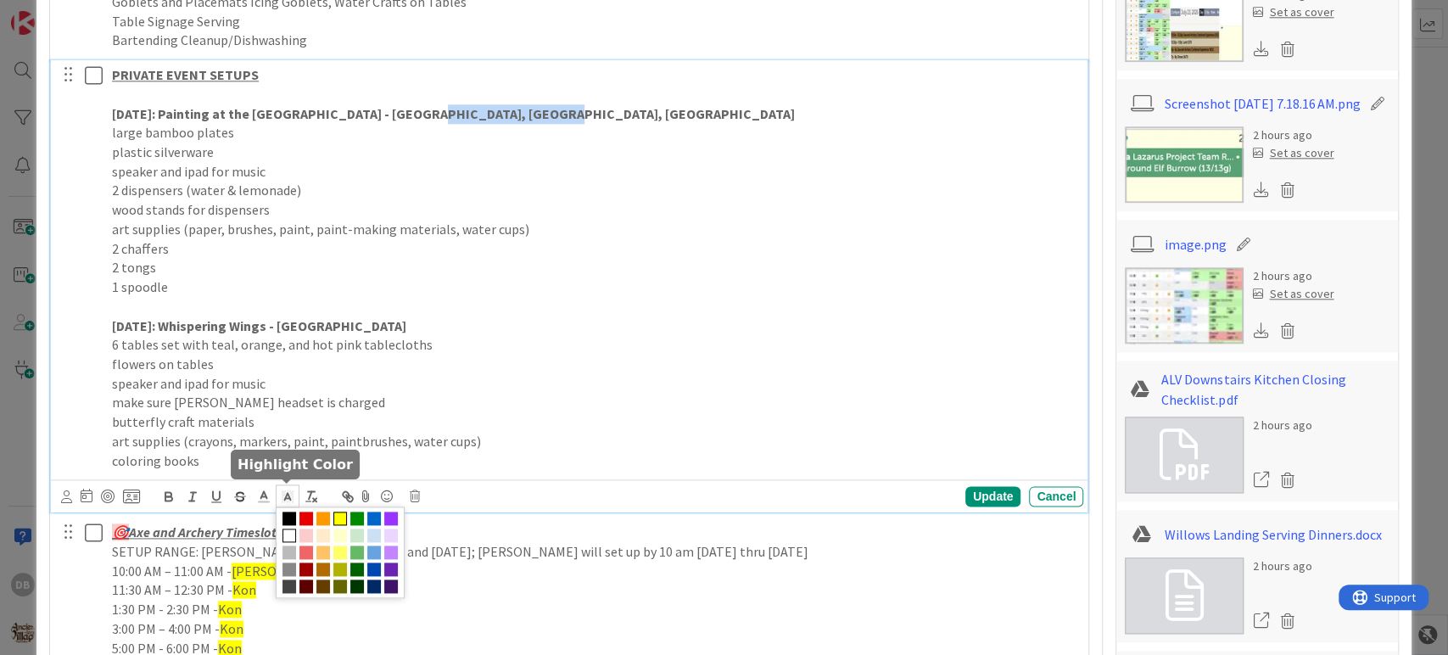
click at [340, 516] on span at bounding box center [340, 518] width 14 height 14
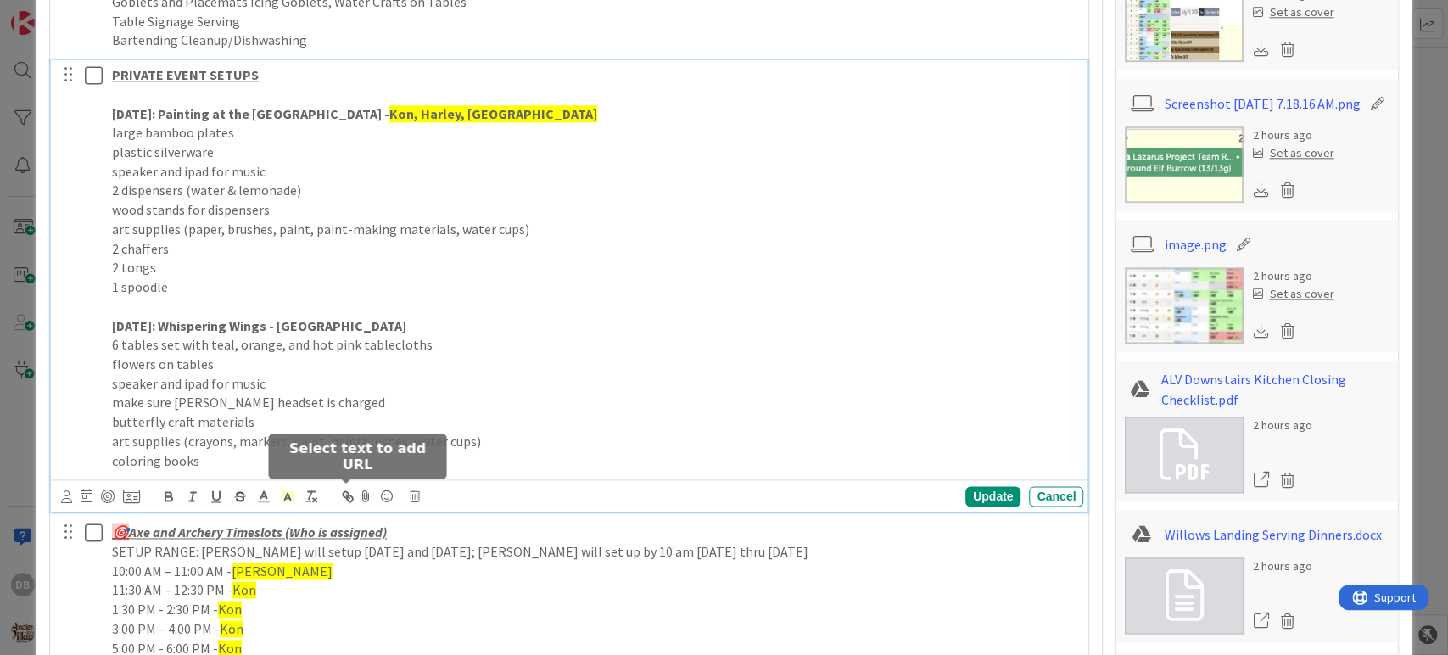
click at [371, 316] on p "[DATE]: Whispering Wings - [GEOGRAPHIC_DATA]" at bounding box center [594, 326] width 964 height 20
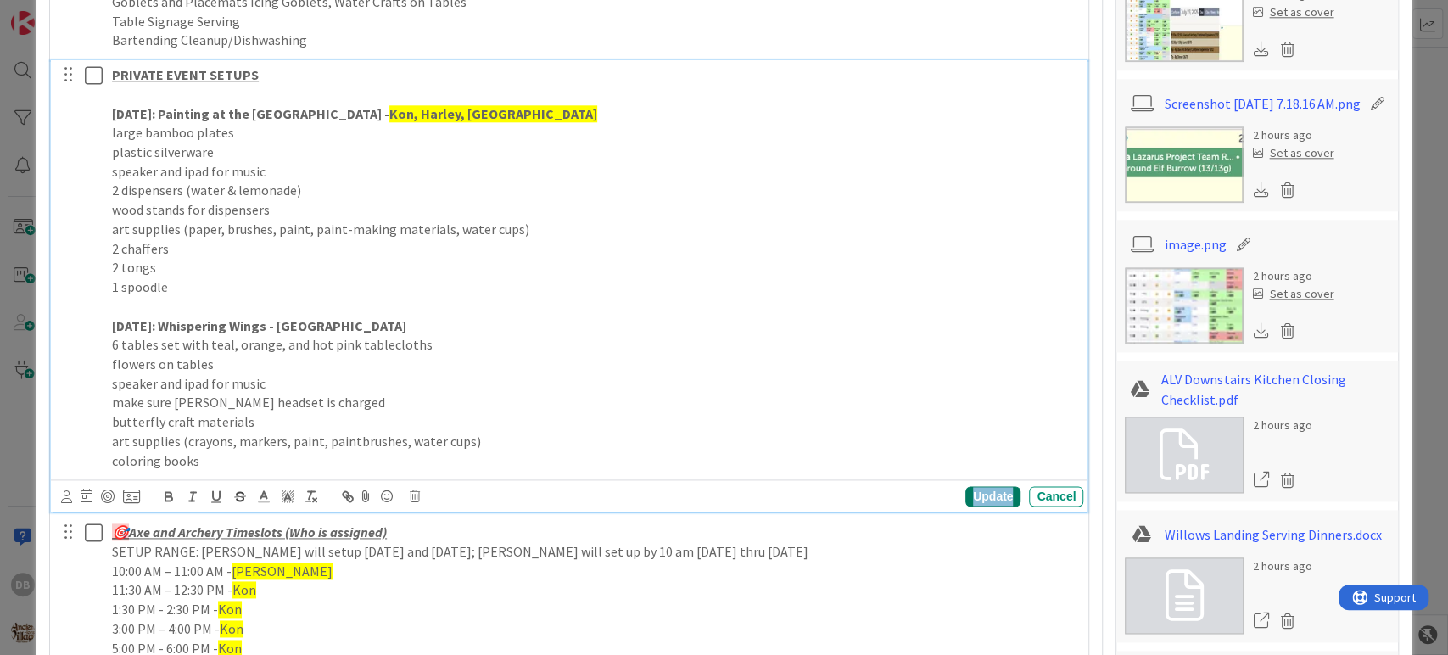
click at [985, 498] on div "Update" at bounding box center [992, 496] width 55 height 20
click at [436, 317] on p "[DATE]: Whispering Wings - [GEOGRAPHIC_DATA]" at bounding box center [594, 326] width 964 height 20
click at [536, 316] on p "TOMORROW: Whispering Wings - Village Gardens -" at bounding box center [594, 326] width 964 height 20
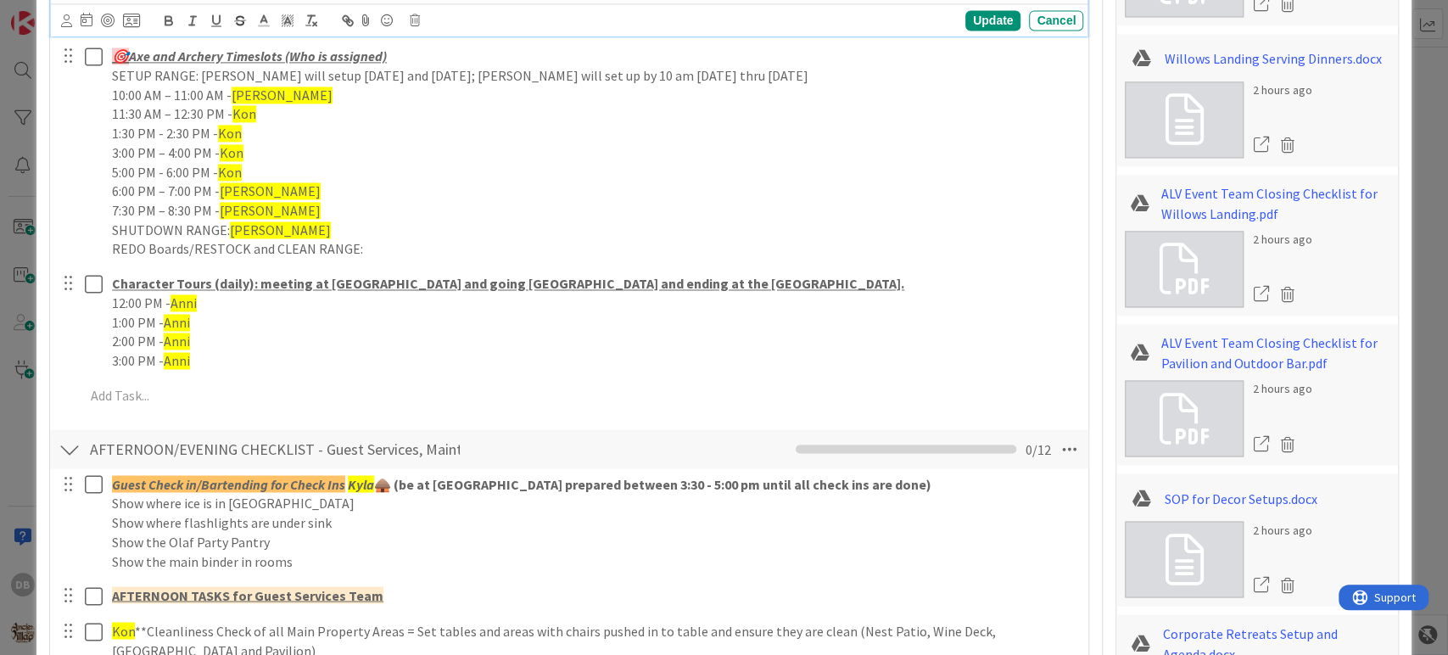
scroll to position [1667, 0]
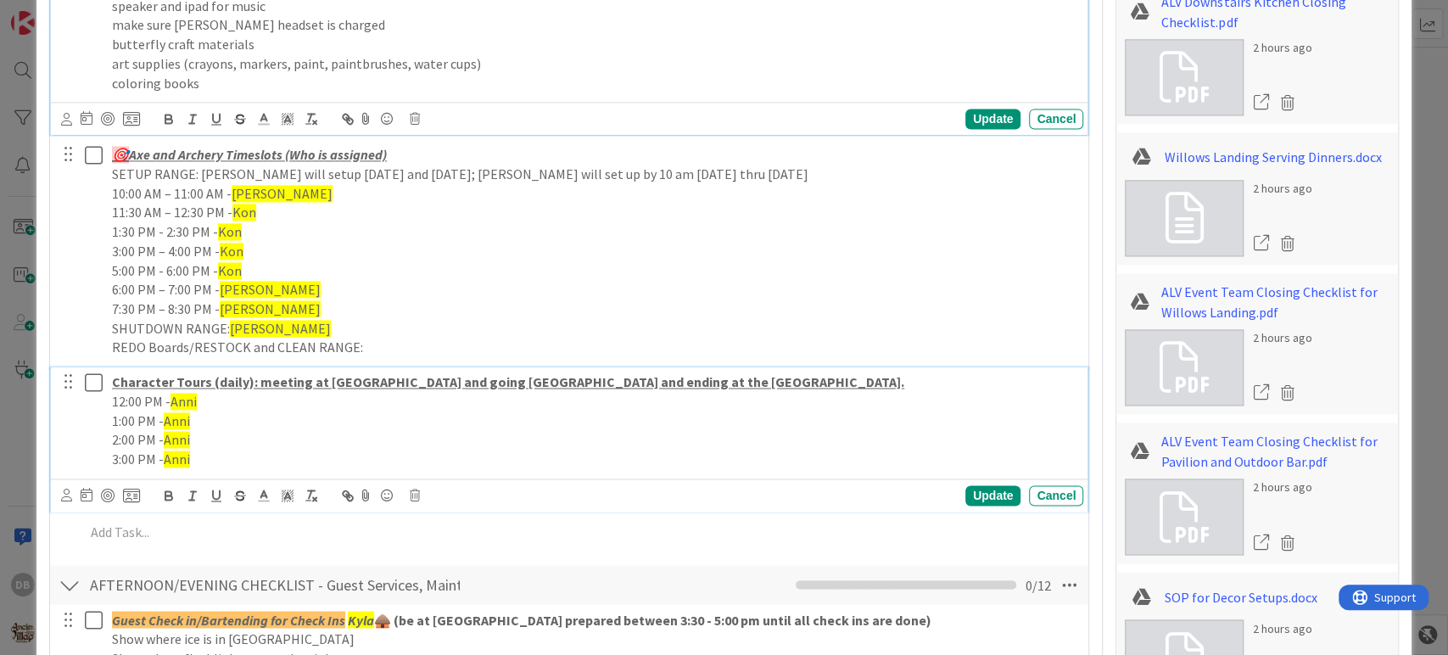
click at [293, 457] on p "3:00 PM - Anni" at bounding box center [594, 459] width 964 height 20
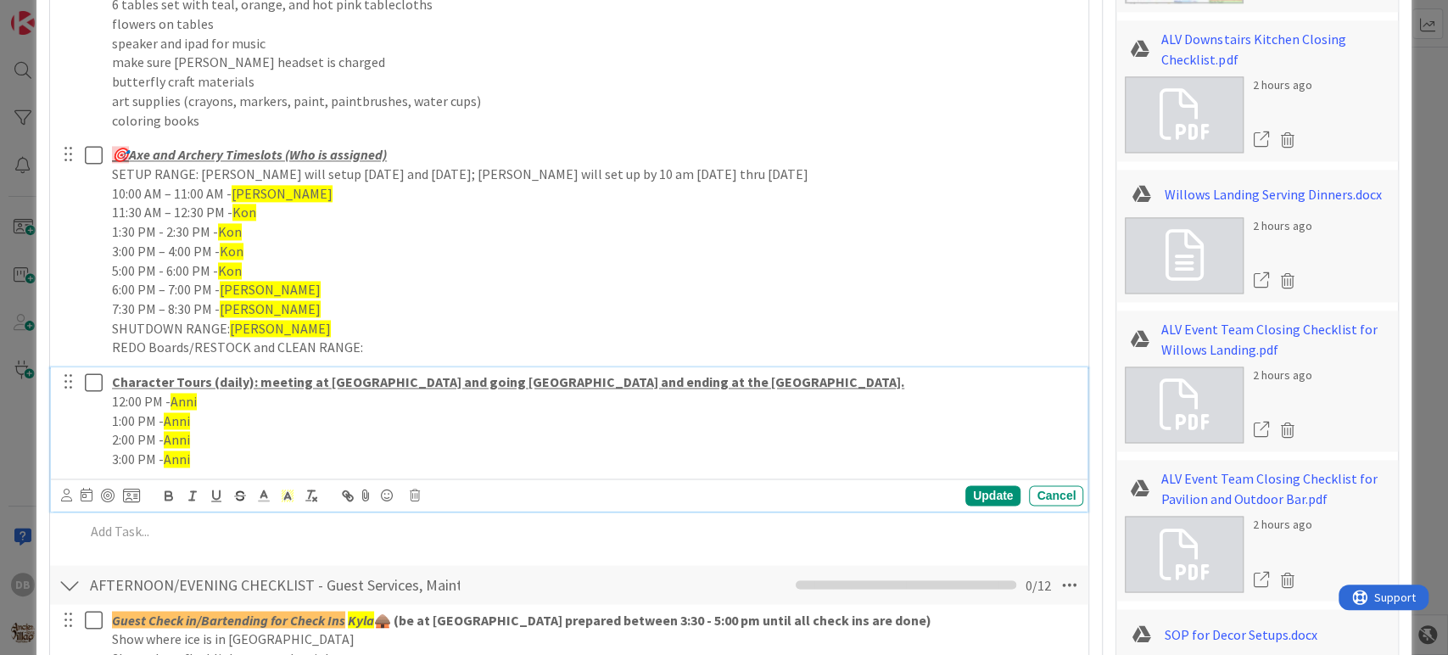
type textarea "x"
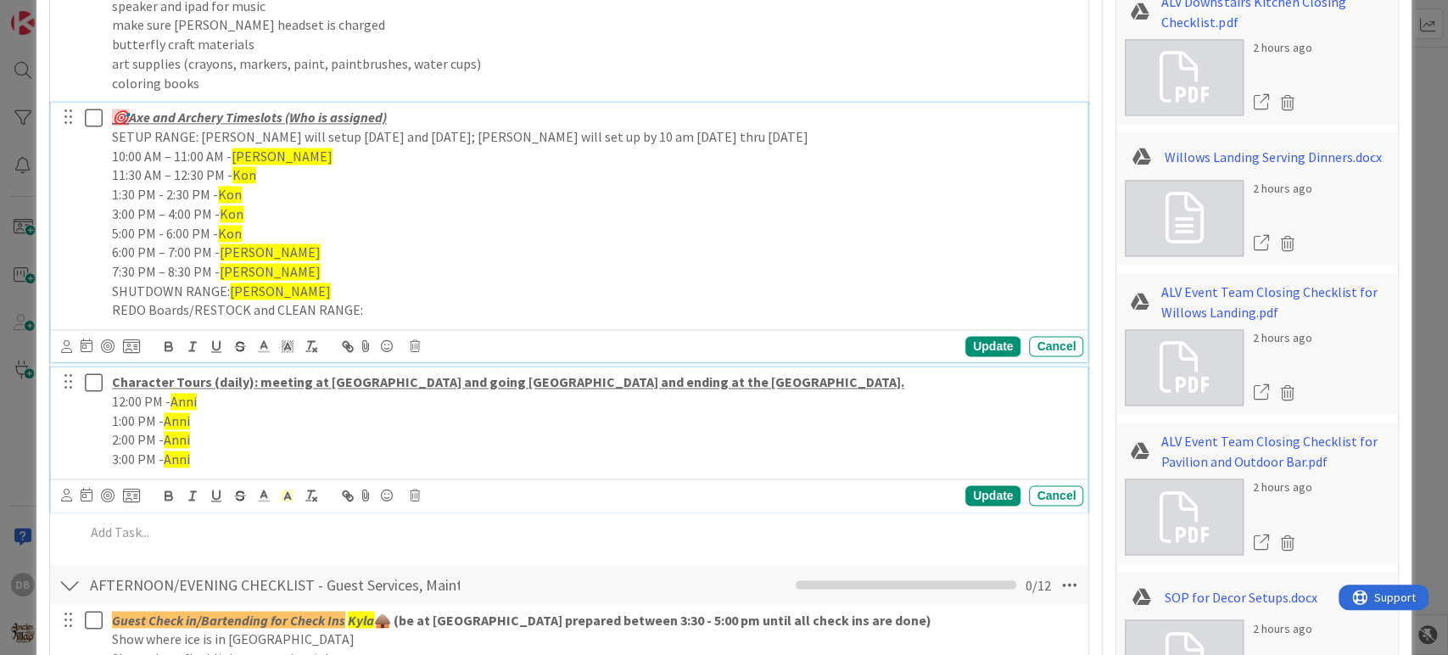
click at [434, 303] on div "🎯 Axe and Archery Timeslots (Who is assigned) SETUP RANGE: [PERSON_NAME] will s…" at bounding box center [594, 214] width 978 height 222
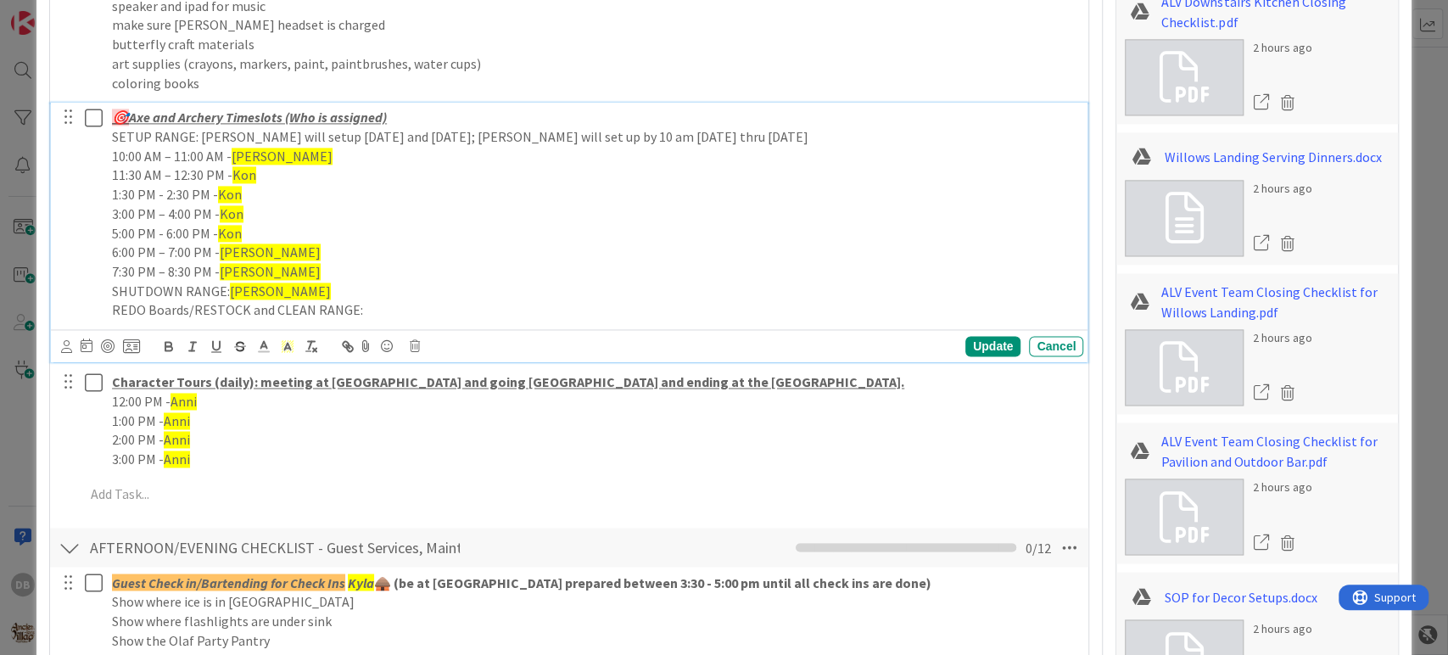
click at [270, 282] on p "SHUTDOWN RANGE: Ashlyn" at bounding box center [594, 292] width 964 height 20
click at [248, 159] on span "[PERSON_NAME]" at bounding box center [282, 156] width 101 height 17
click at [251, 170] on span "Kon" at bounding box center [244, 174] width 24 height 17
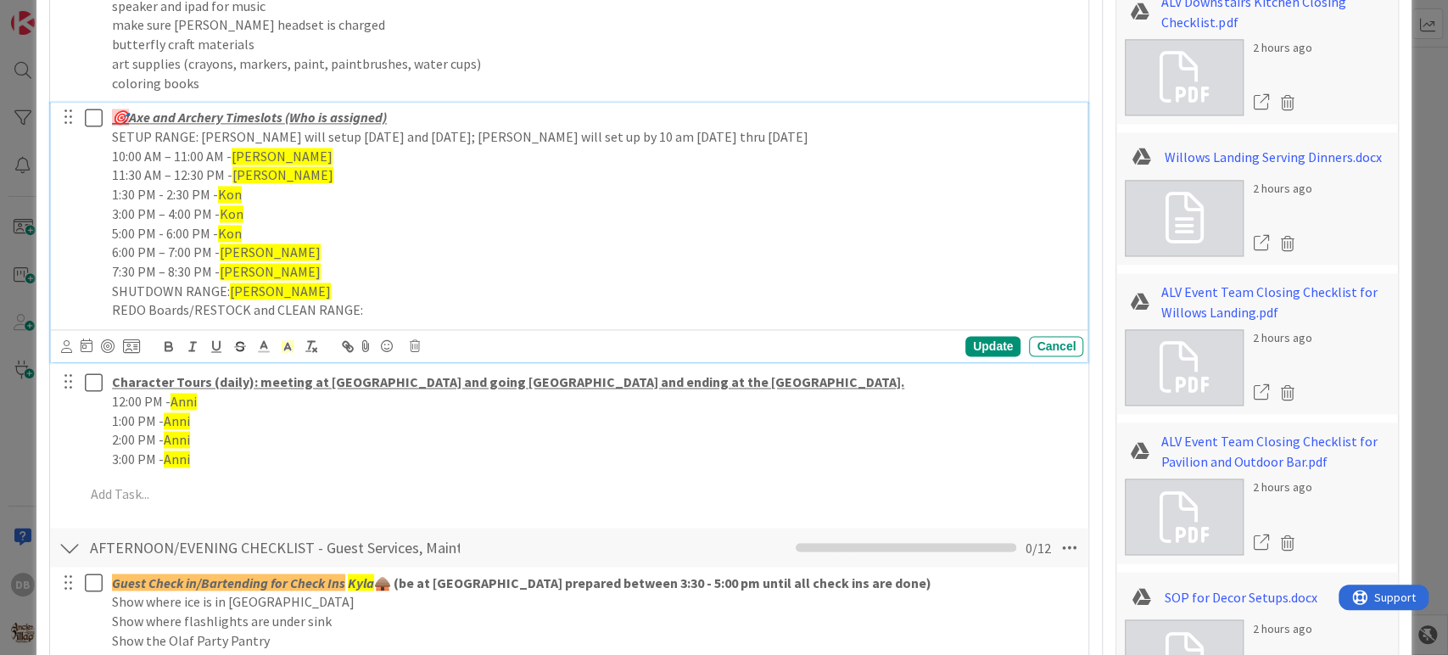
click at [231, 193] on span "Kon" at bounding box center [230, 194] width 24 height 17
click at [232, 208] on span "Kon" at bounding box center [232, 213] width 24 height 17
click at [228, 240] on span "Kon" at bounding box center [230, 233] width 24 height 17
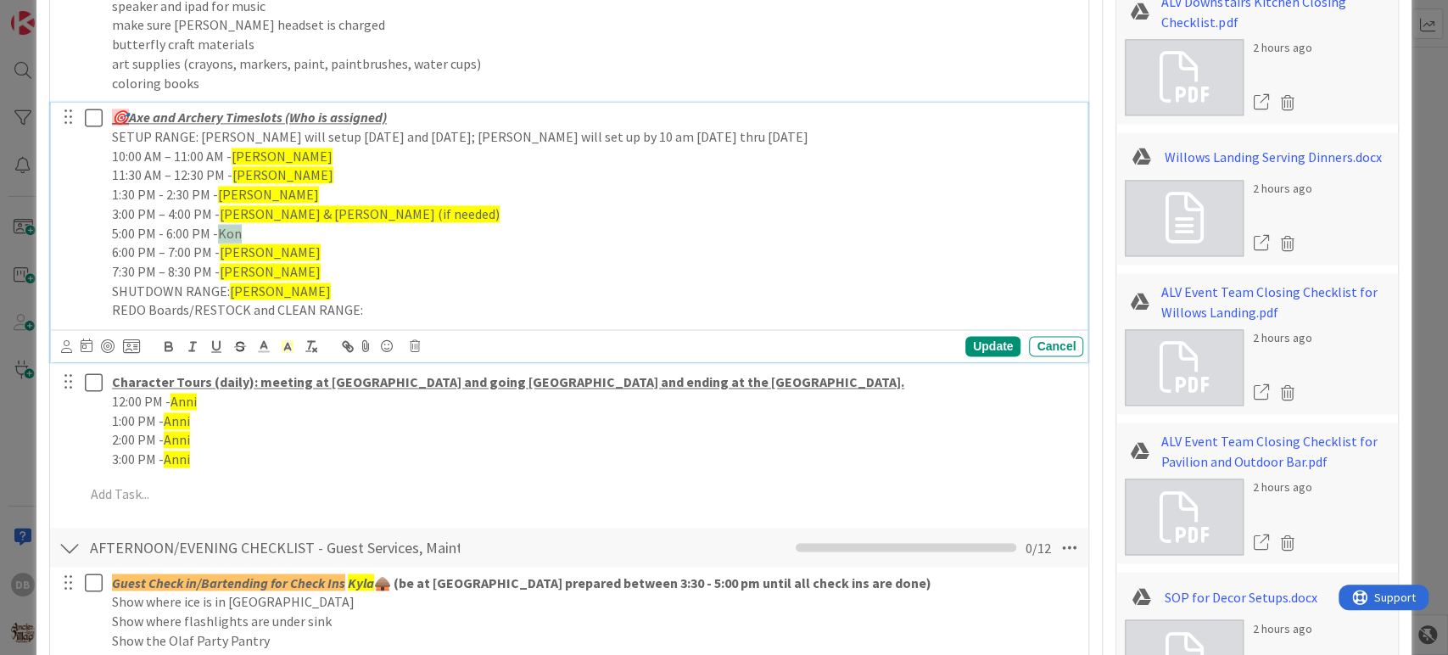
click at [228, 240] on span "Kon" at bounding box center [230, 233] width 24 height 17
click at [232, 253] on span "[PERSON_NAME]" at bounding box center [270, 251] width 101 height 17
click at [238, 265] on span "[PERSON_NAME]" at bounding box center [270, 271] width 101 height 17
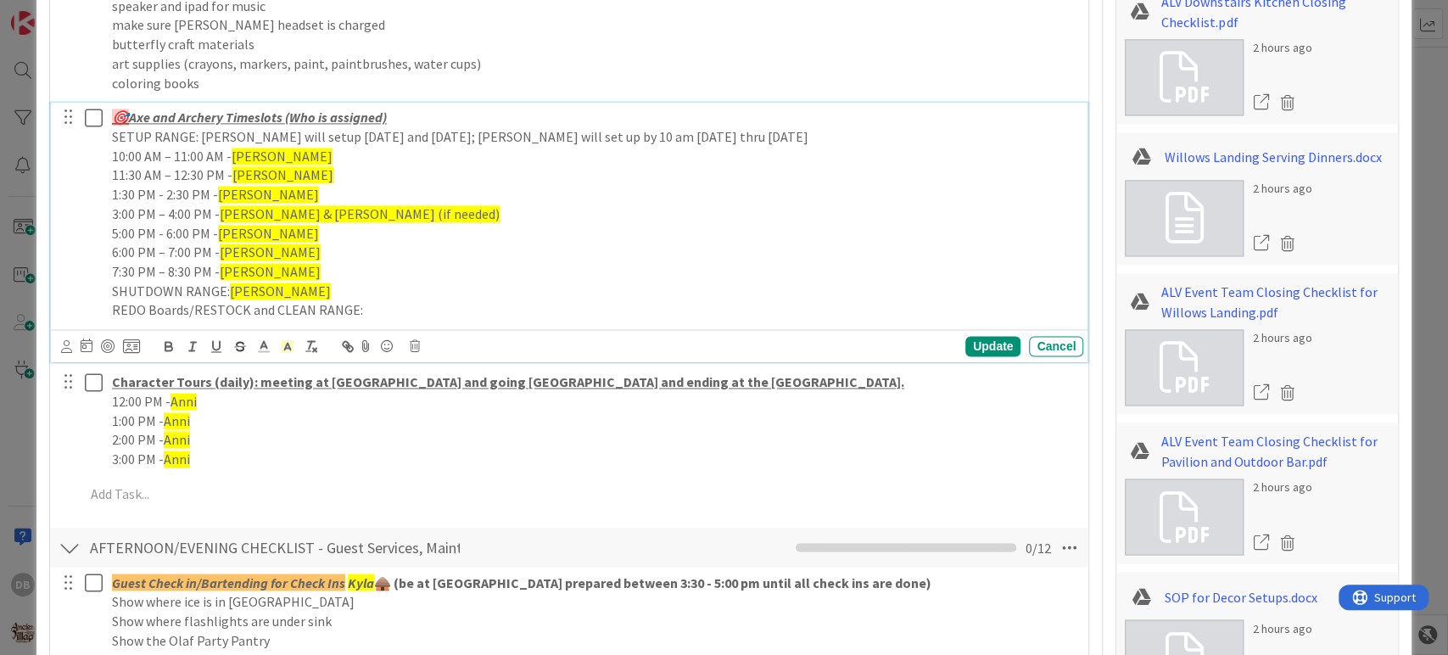
click at [244, 292] on span "[PERSON_NAME]" at bounding box center [280, 290] width 101 height 17
click at [974, 351] on div "Update" at bounding box center [992, 346] width 55 height 20
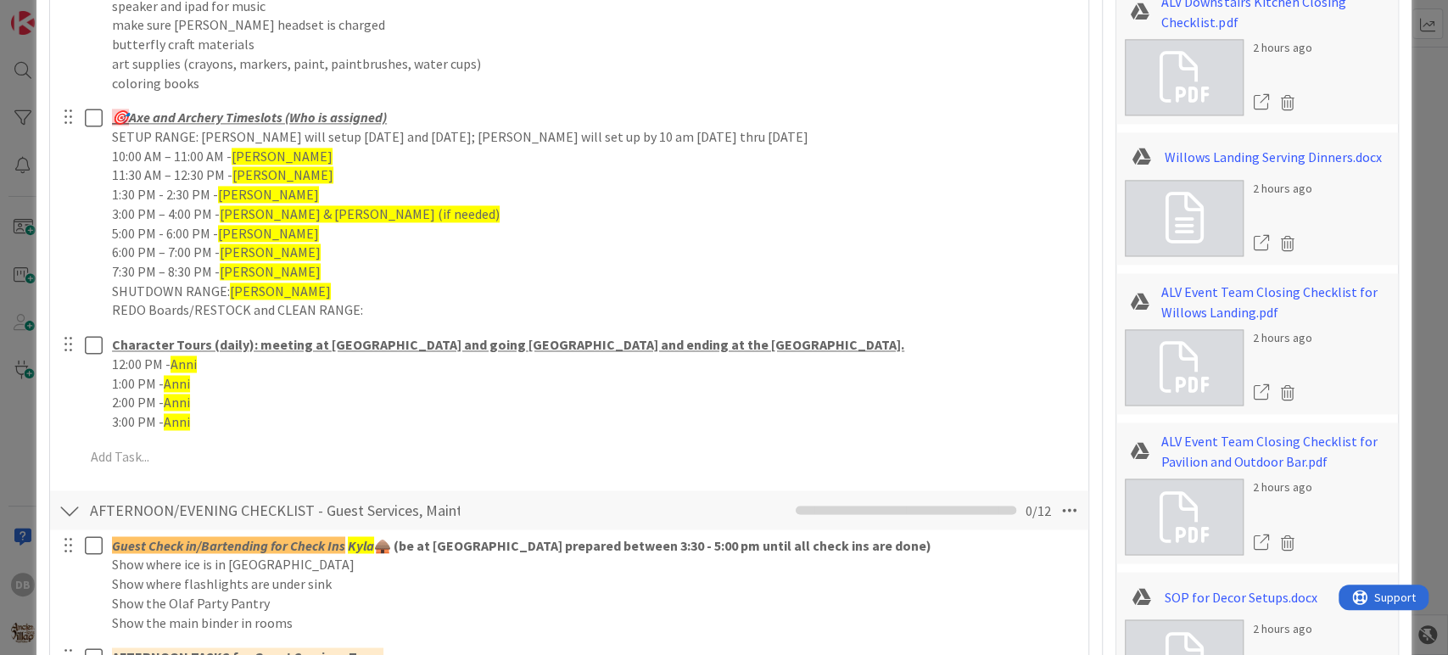
type textarea "x"
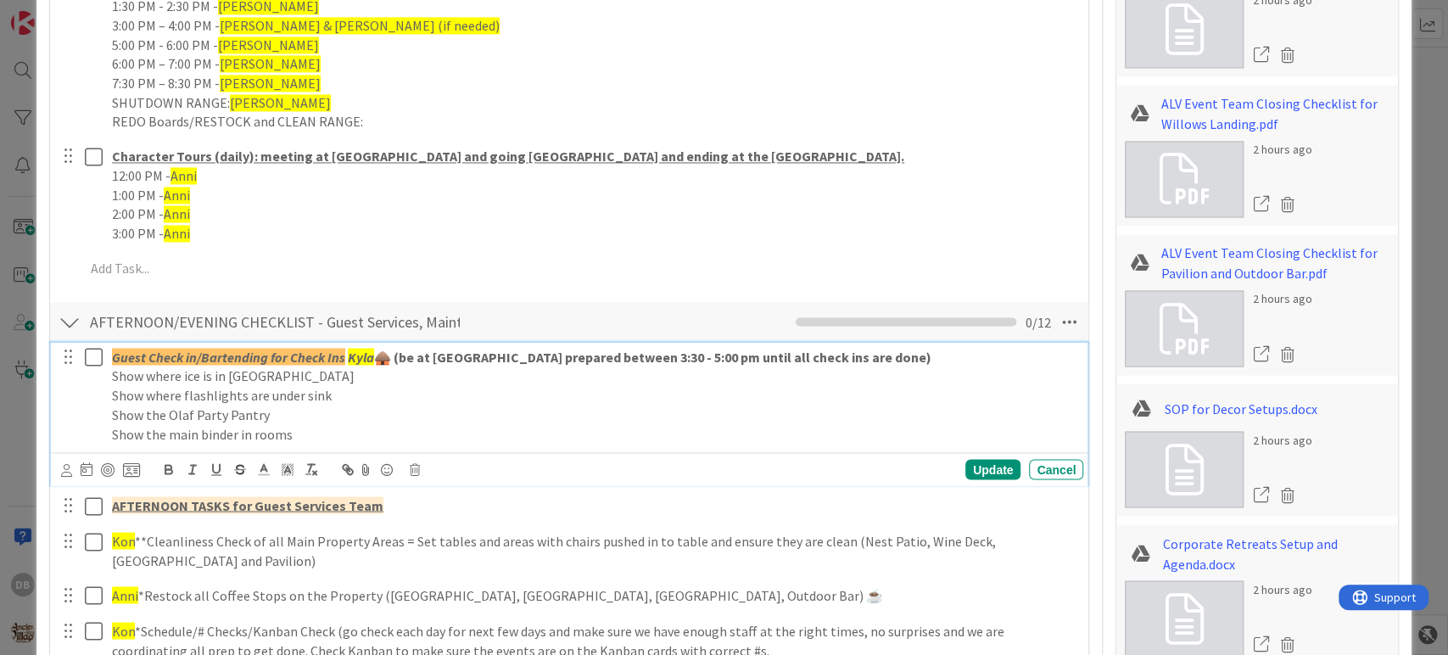
click at [358, 354] on em "Kyla" at bounding box center [361, 356] width 26 height 17
click at [366, 350] on em "Kaden" at bounding box center [364, 356] width 38 height 17
click at [280, 466] on icon at bounding box center [287, 468] width 15 height 15
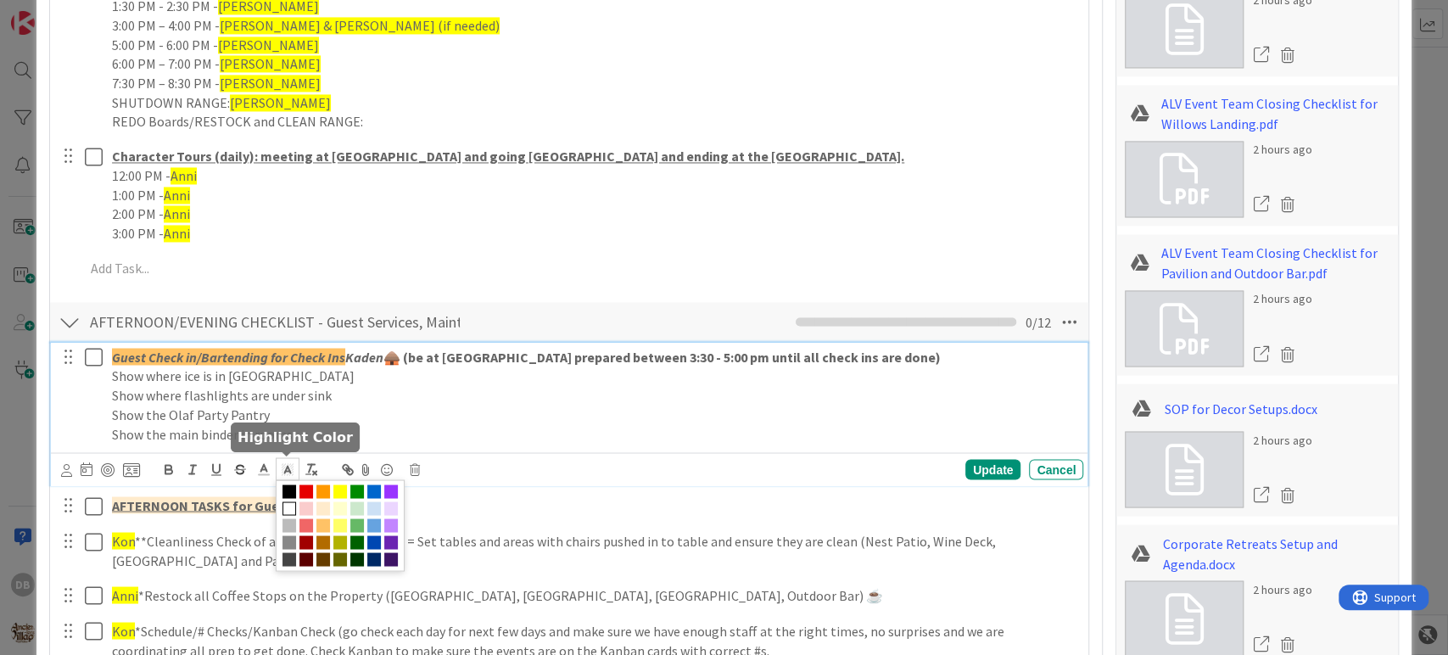
click at [330, 479] on span at bounding box center [340, 525] width 129 height 92
click at [338, 485] on span at bounding box center [340, 491] width 14 height 14
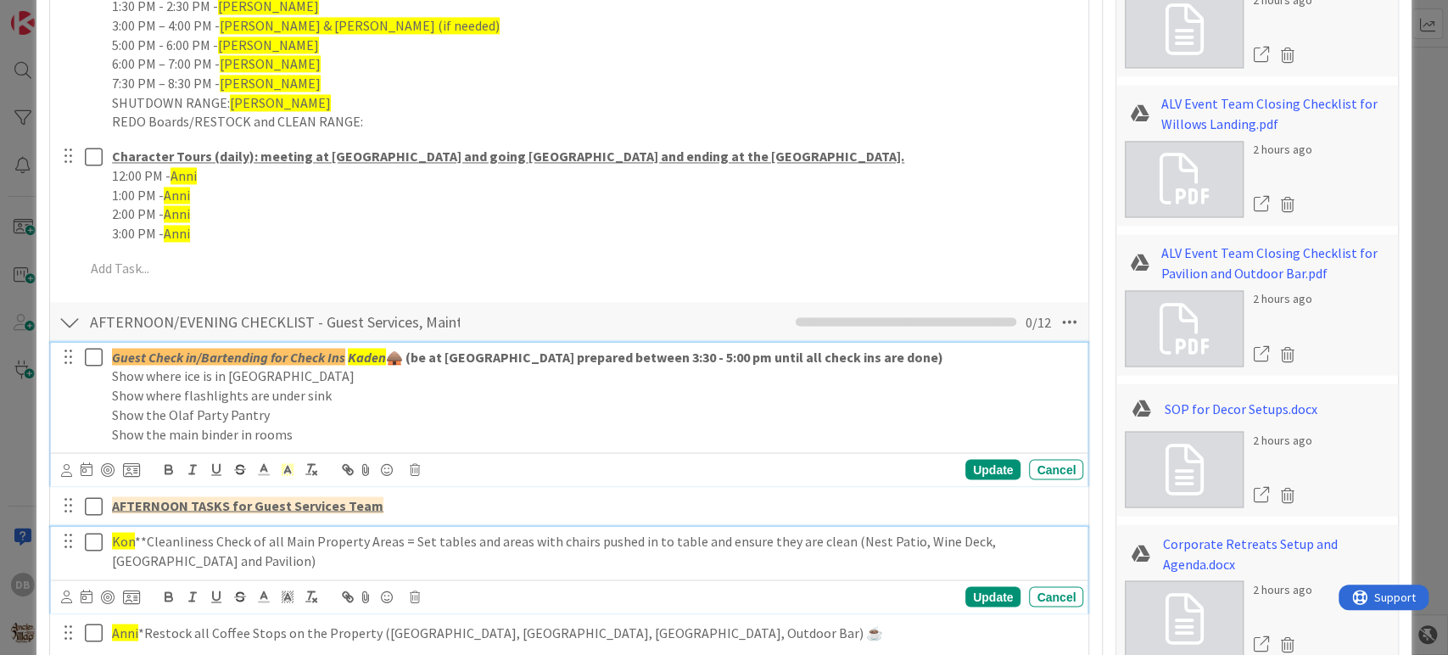
click at [191, 553] on p "Kon **Cleanliness Check of all Main Property Areas = Set tables and areas with …" at bounding box center [594, 550] width 964 height 38
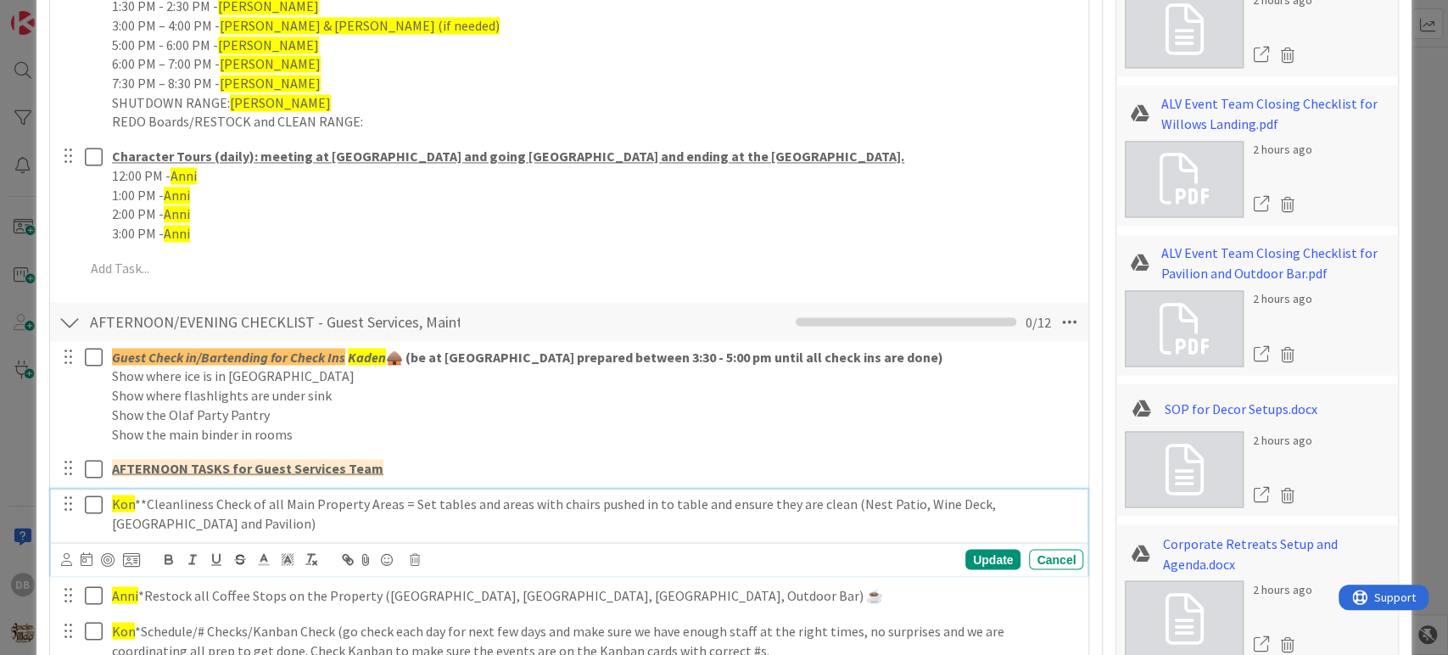
scroll to position [1818, 0]
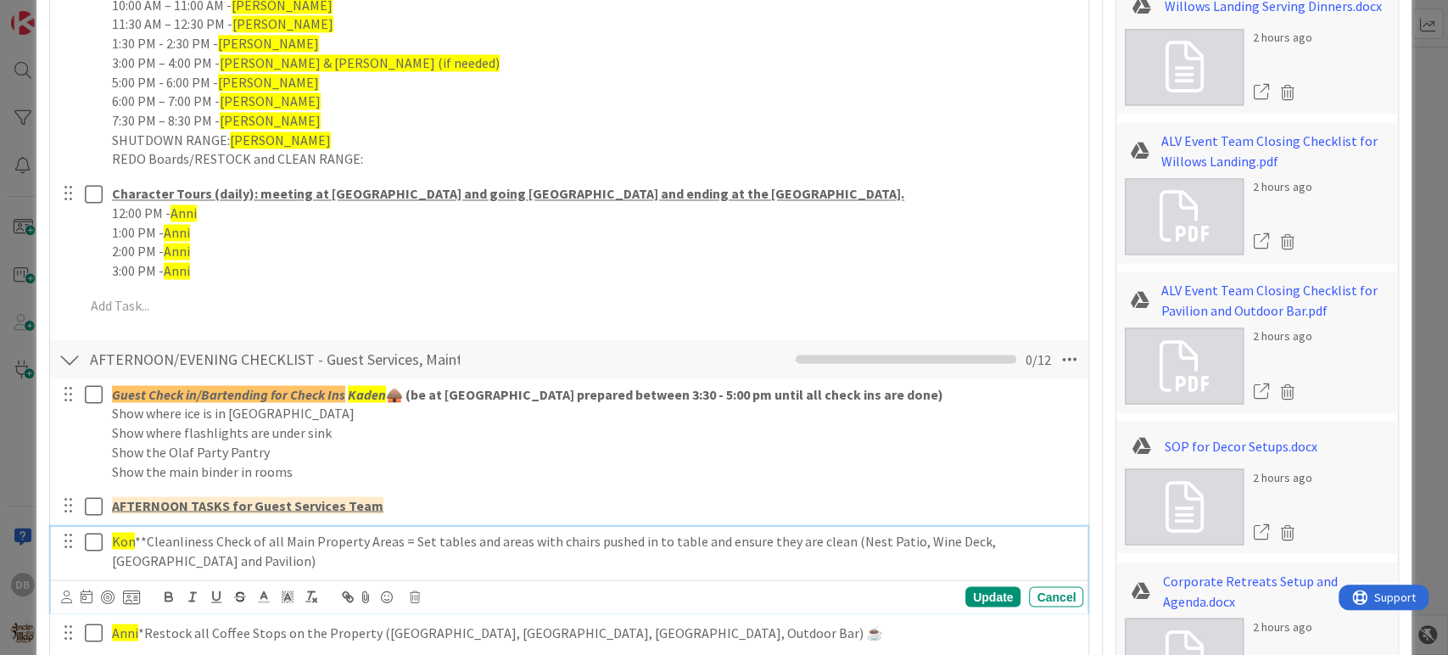
type textarea "x"
click at [120, 533] on span "Kon" at bounding box center [123, 540] width 23 height 17
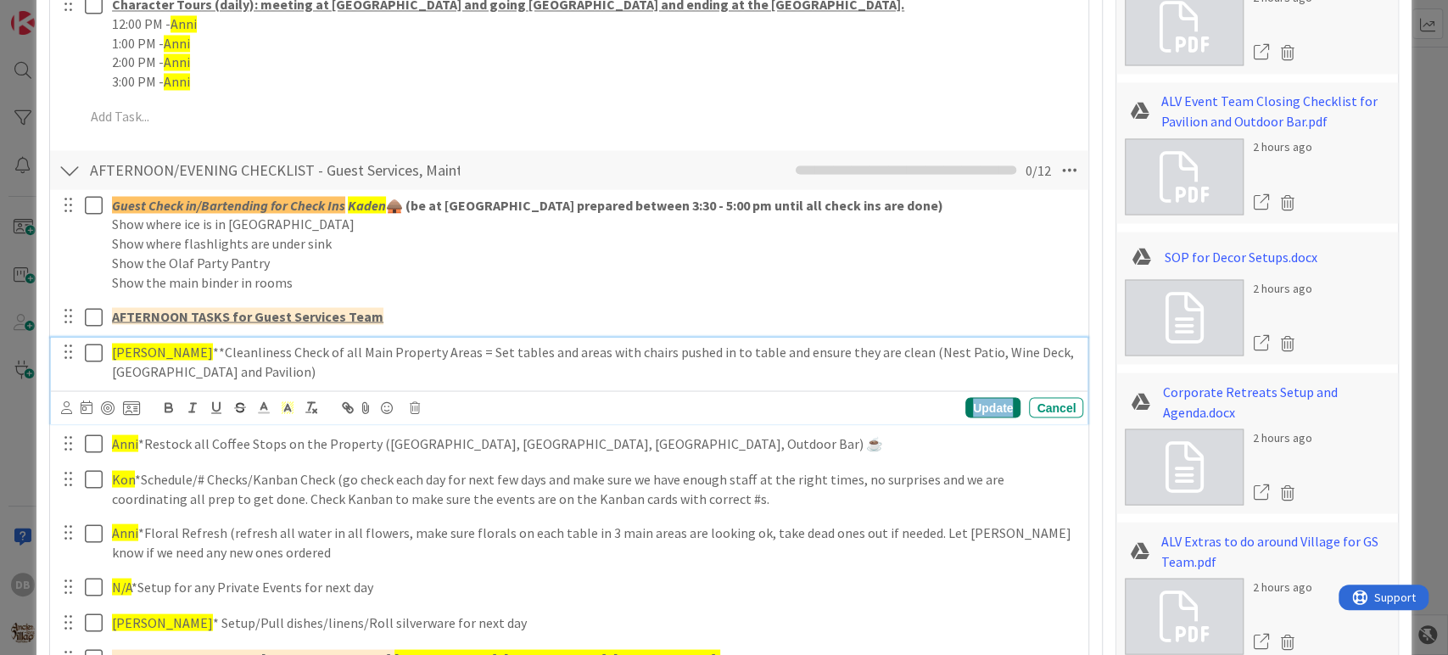
click at [979, 397] on div "Update" at bounding box center [992, 407] width 55 height 20
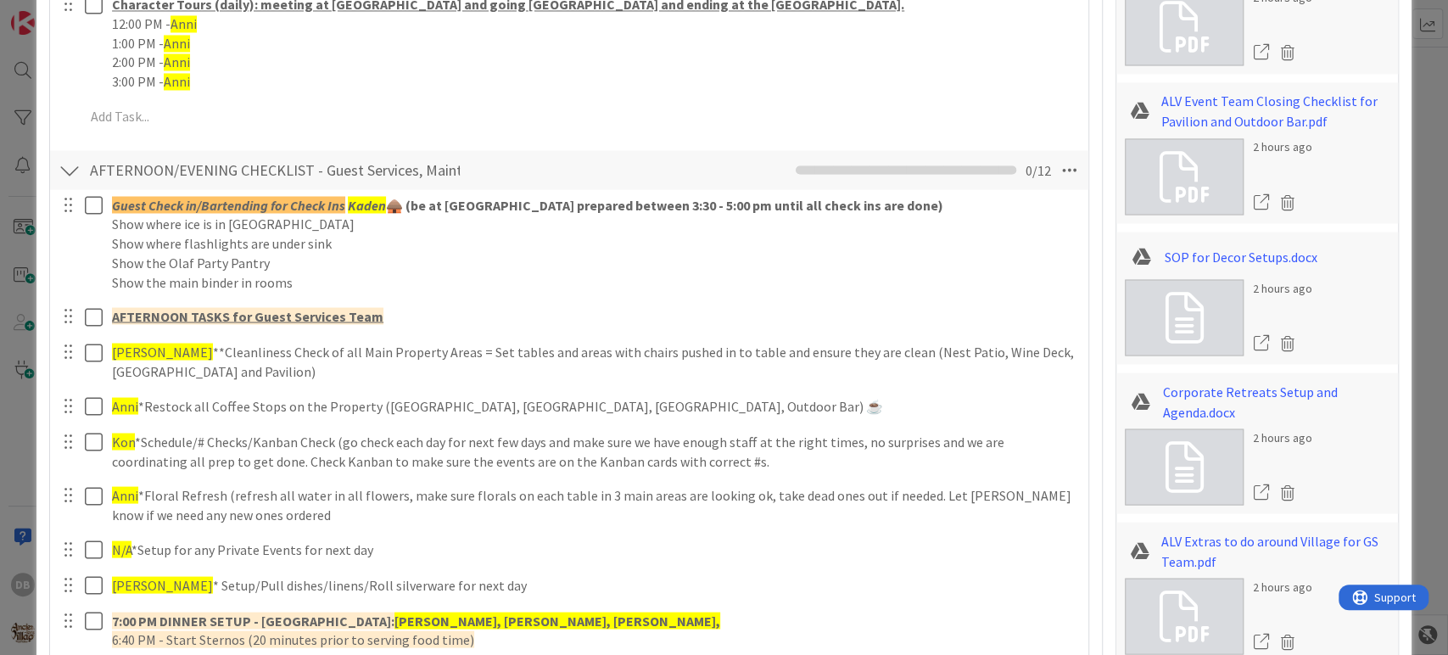
type textarea "x"
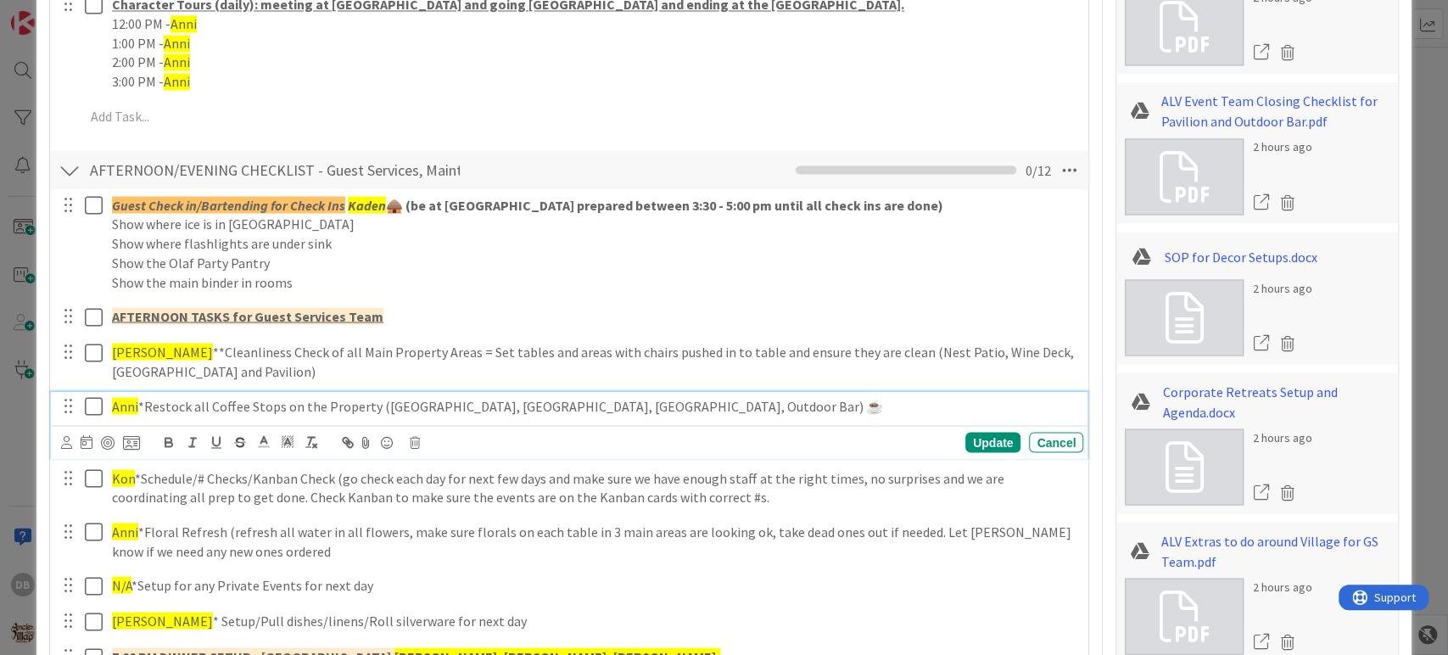
click at [122, 397] on span "Anni" at bounding box center [125, 405] width 26 height 17
click at [993, 449] on div "Update" at bounding box center [992, 442] width 55 height 20
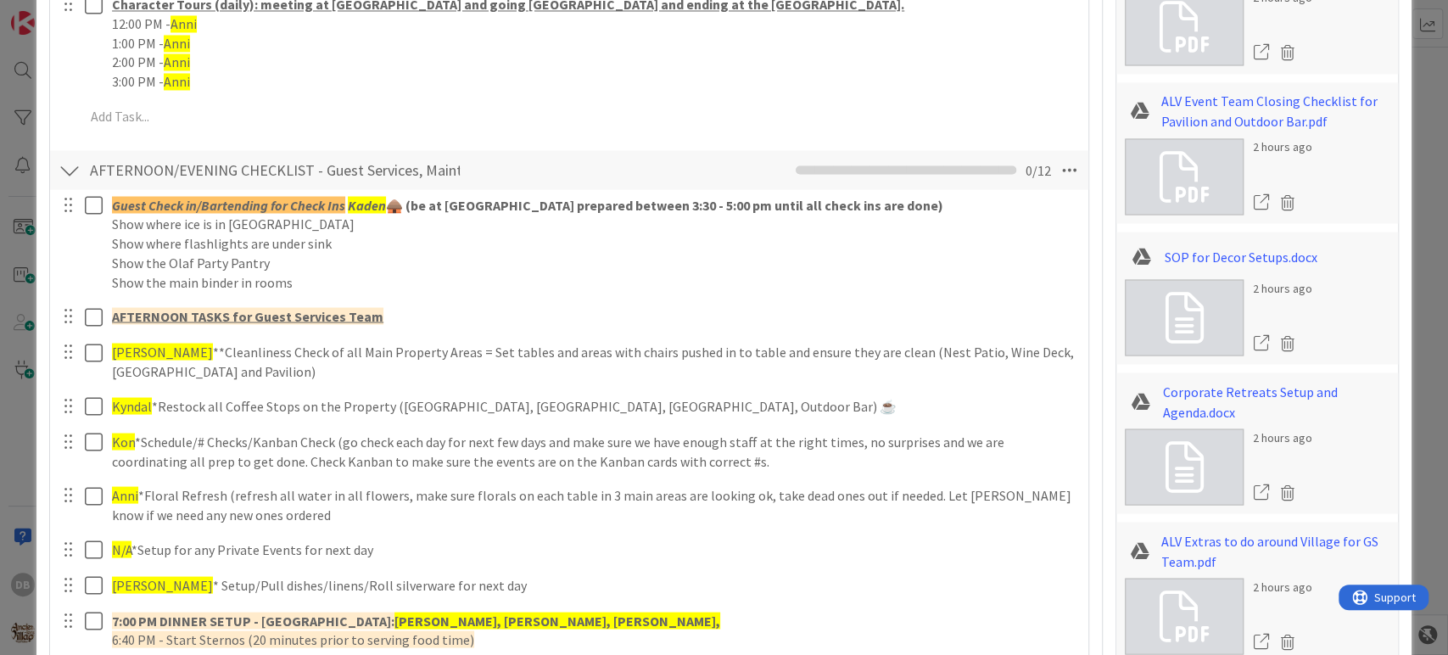
type textarea "x"
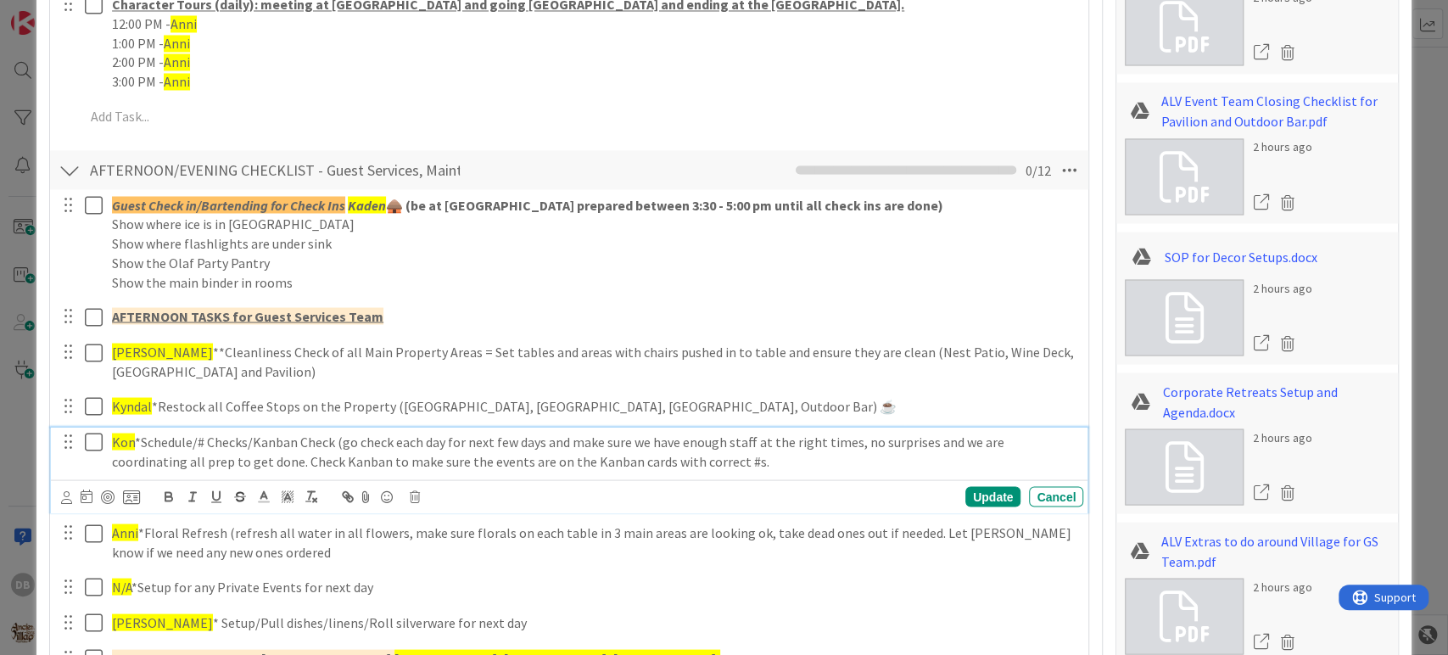
click at [112, 438] on span "Kon" at bounding box center [123, 440] width 23 height 17
click at [112, 438] on p "Harley*Schedule/# Checks/Kanban Check (go check each day for next few days and …" at bounding box center [594, 451] width 964 height 38
click at [297, 492] on span at bounding box center [288, 495] width 24 height 23
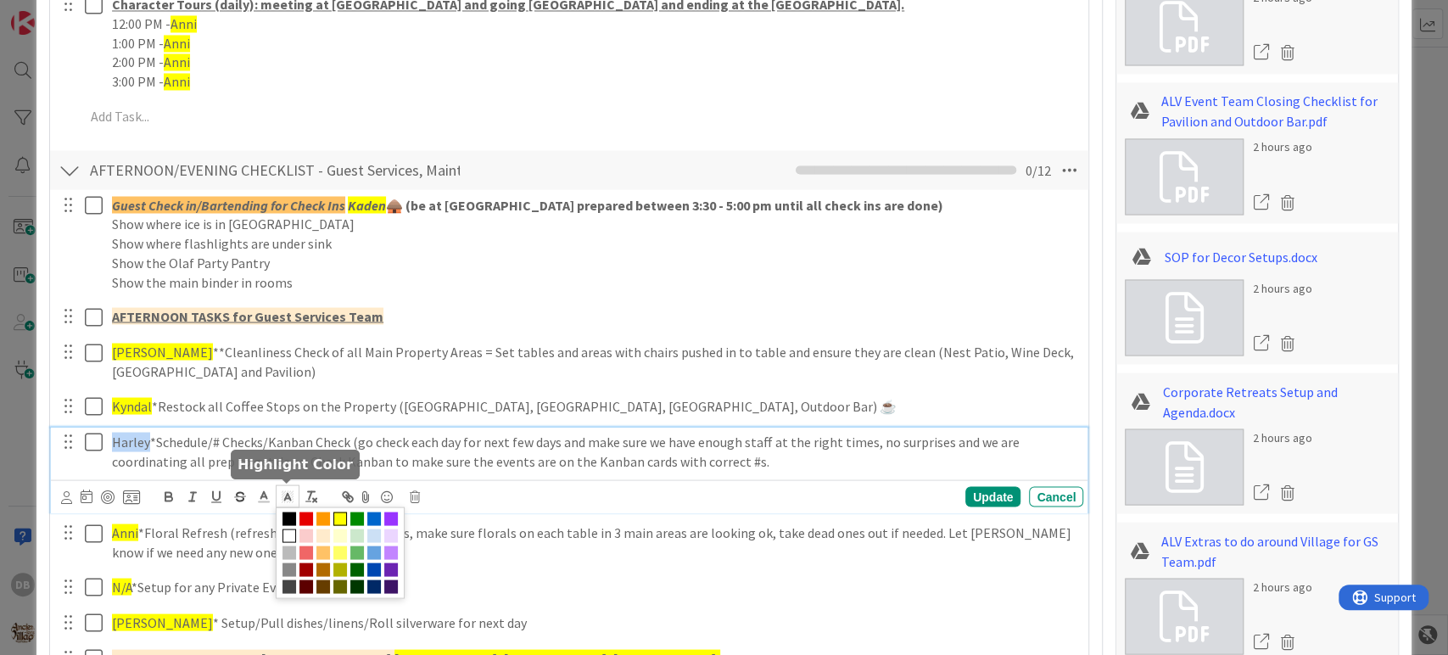
click at [336, 516] on span at bounding box center [340, 518] width 14 height 14
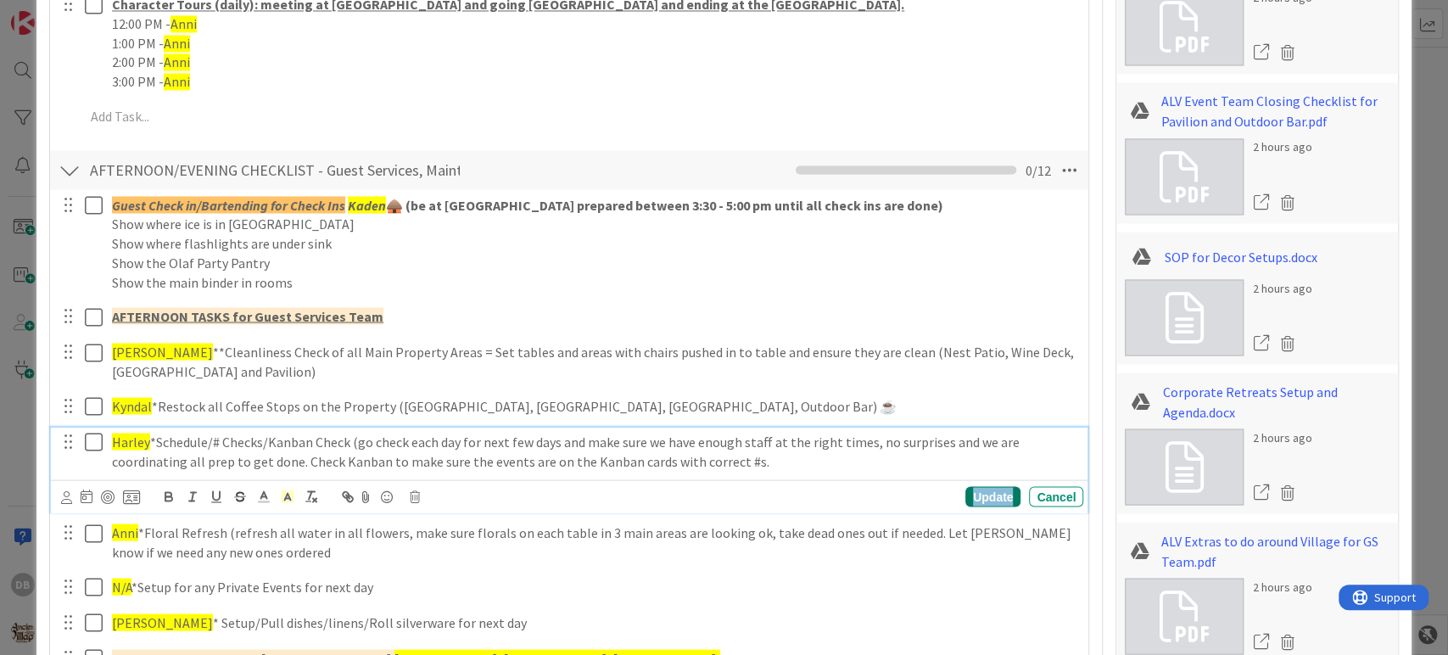
click at [974, 500] on div "Update" at bounding box center [992, 496] width 55 height 20
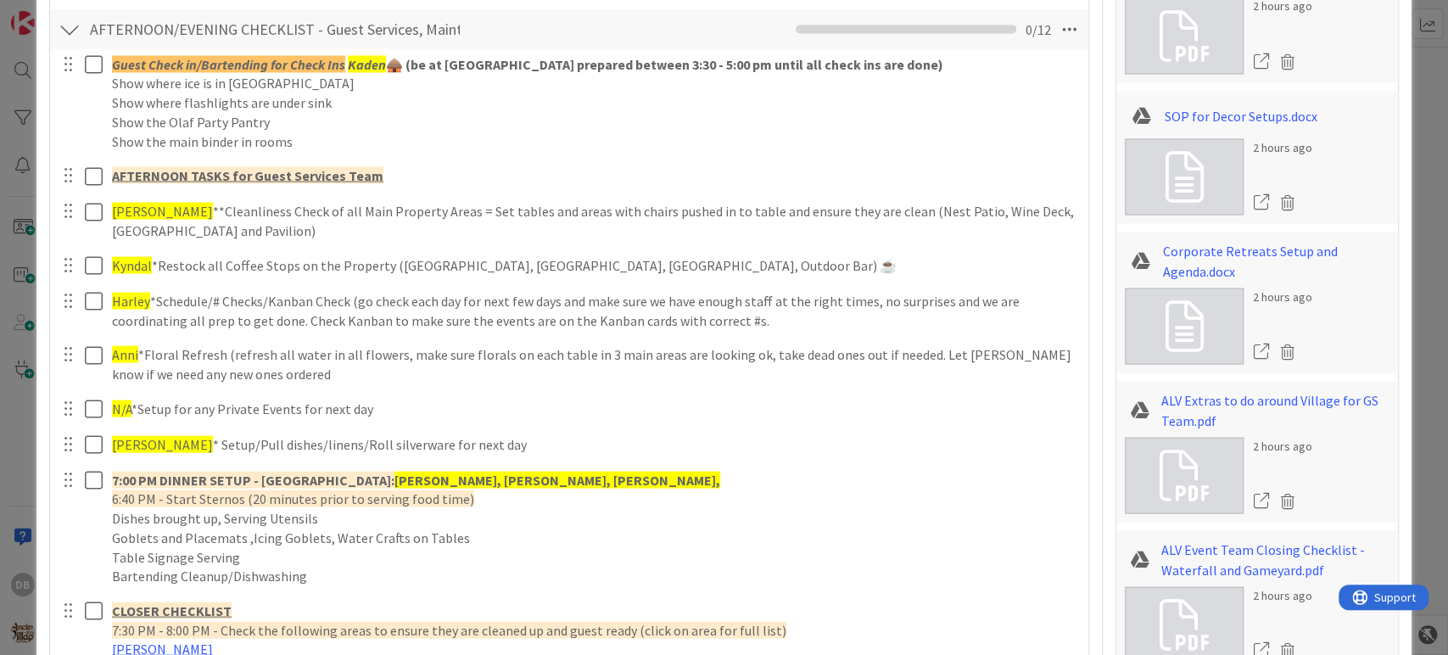
scroll to position [2196, 0]
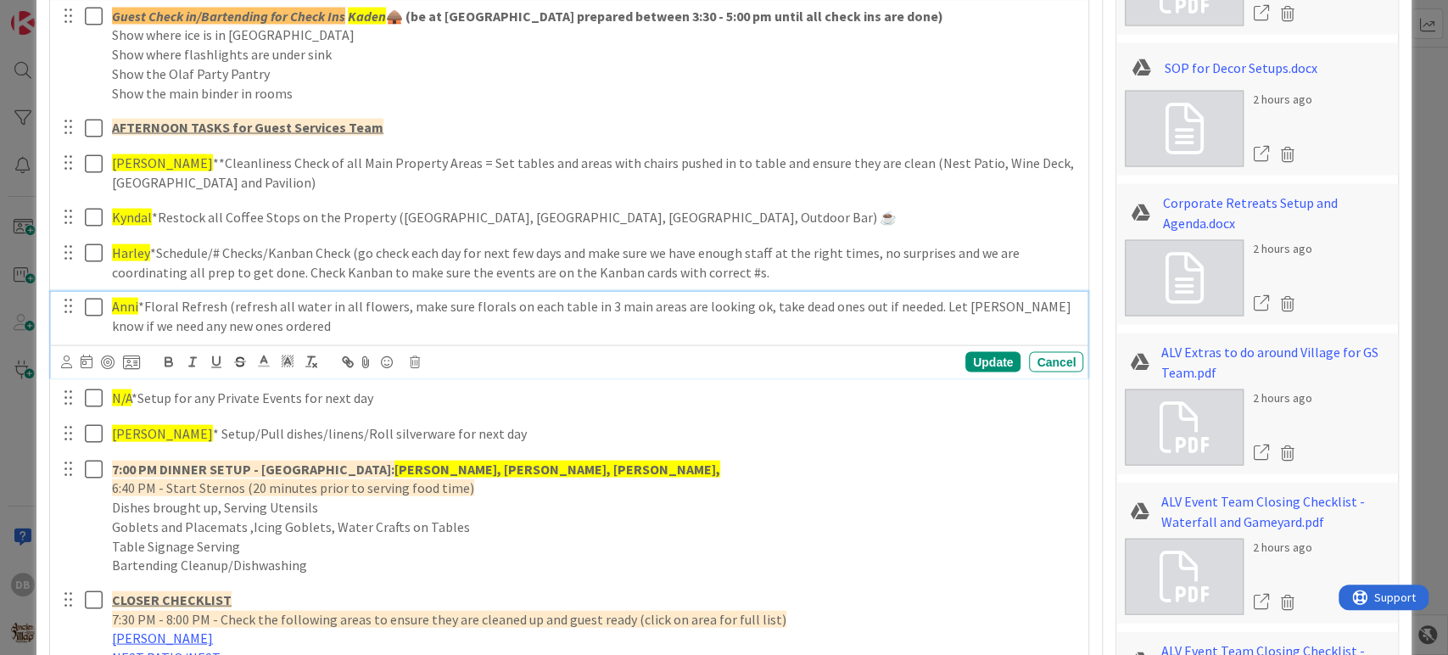
click at [126, 304] on span "Anni" at bounding box center [125, 306] width 26 height 17
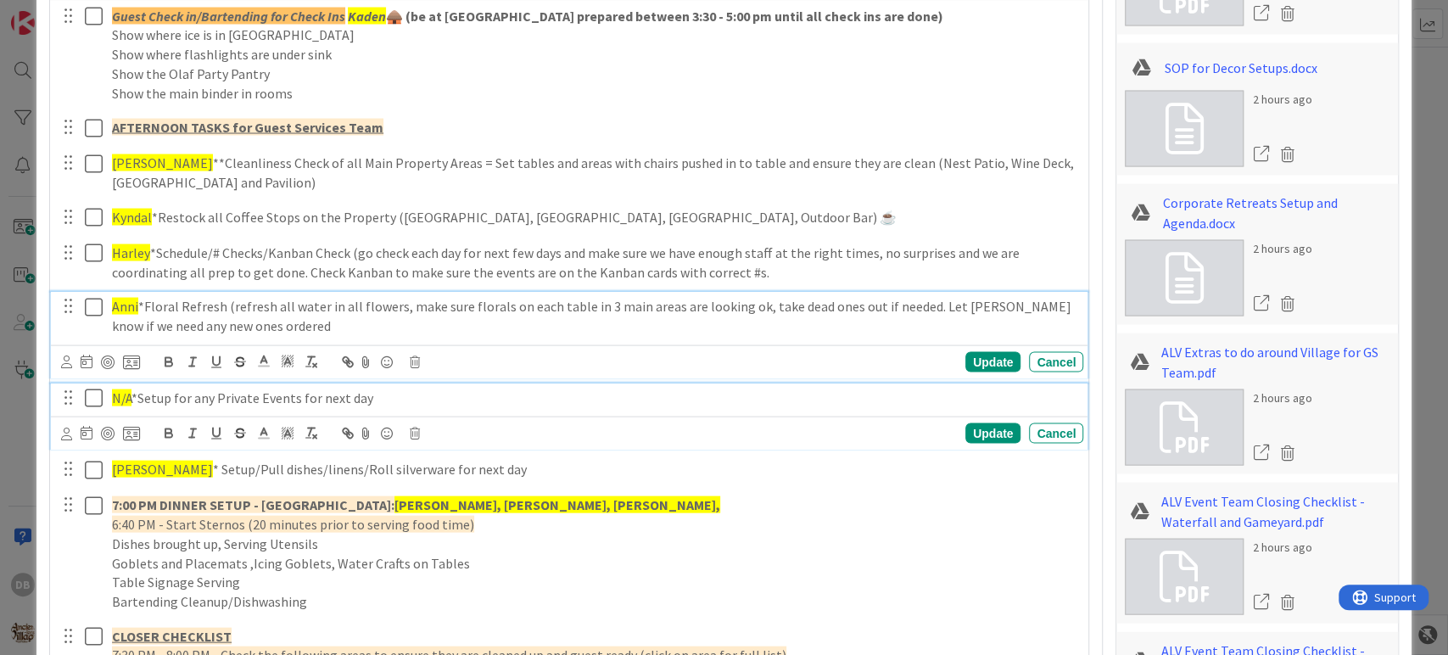
click at [129, 401] on span "N/A" at bounding box center [122, 397] width 20 height 17
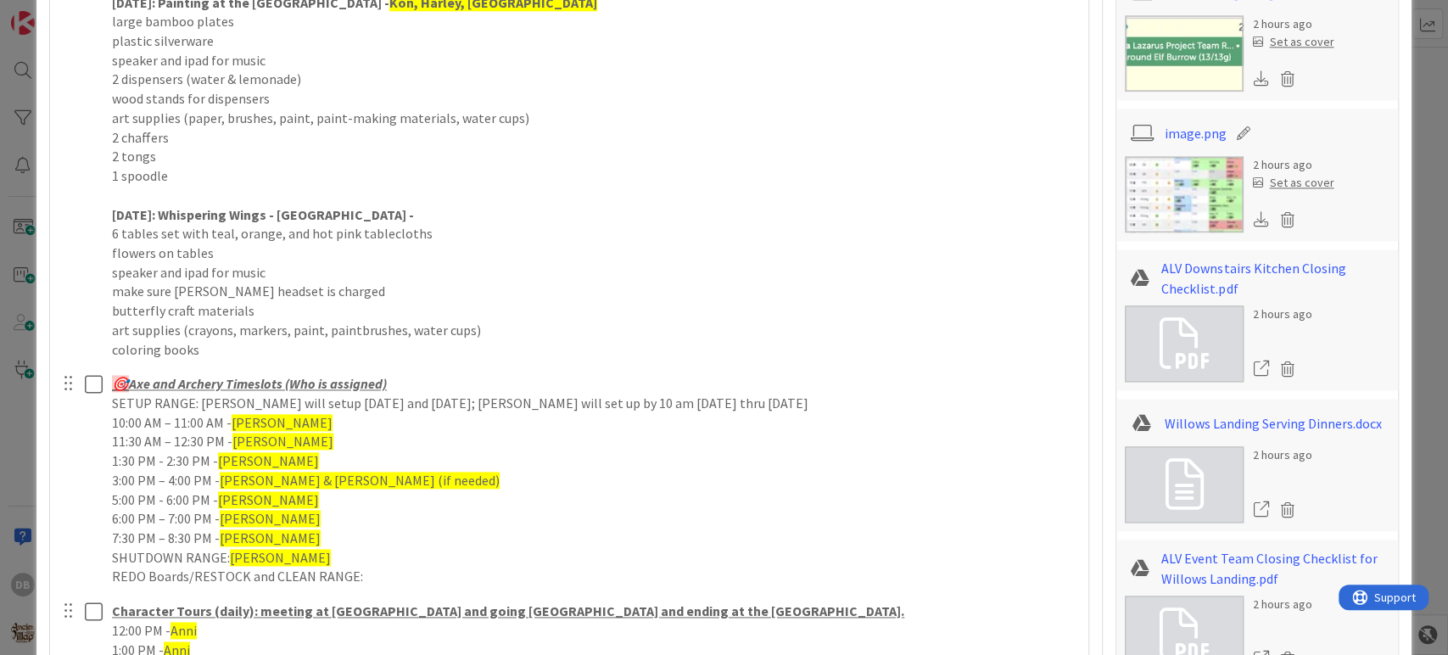
scroll to position [1215, 0]
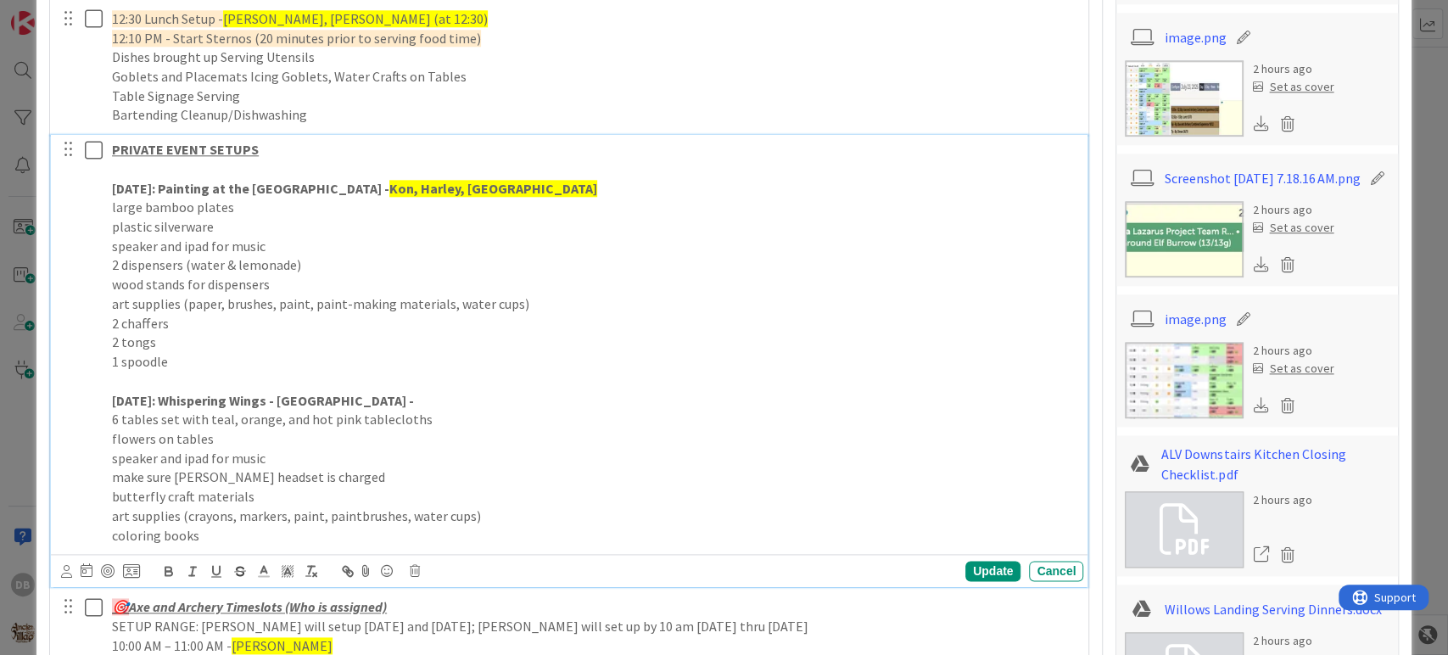
click at [152, 412] on p "6 tables set with teal, orange, and hot pink tablecloths" at bounding box center [594, 420] width 964 height 20
click at [151, 392] on strong "TOMORROW: Whispering Wings - Village Gardens -" at bounding box center [263, 400] width 302 height 17
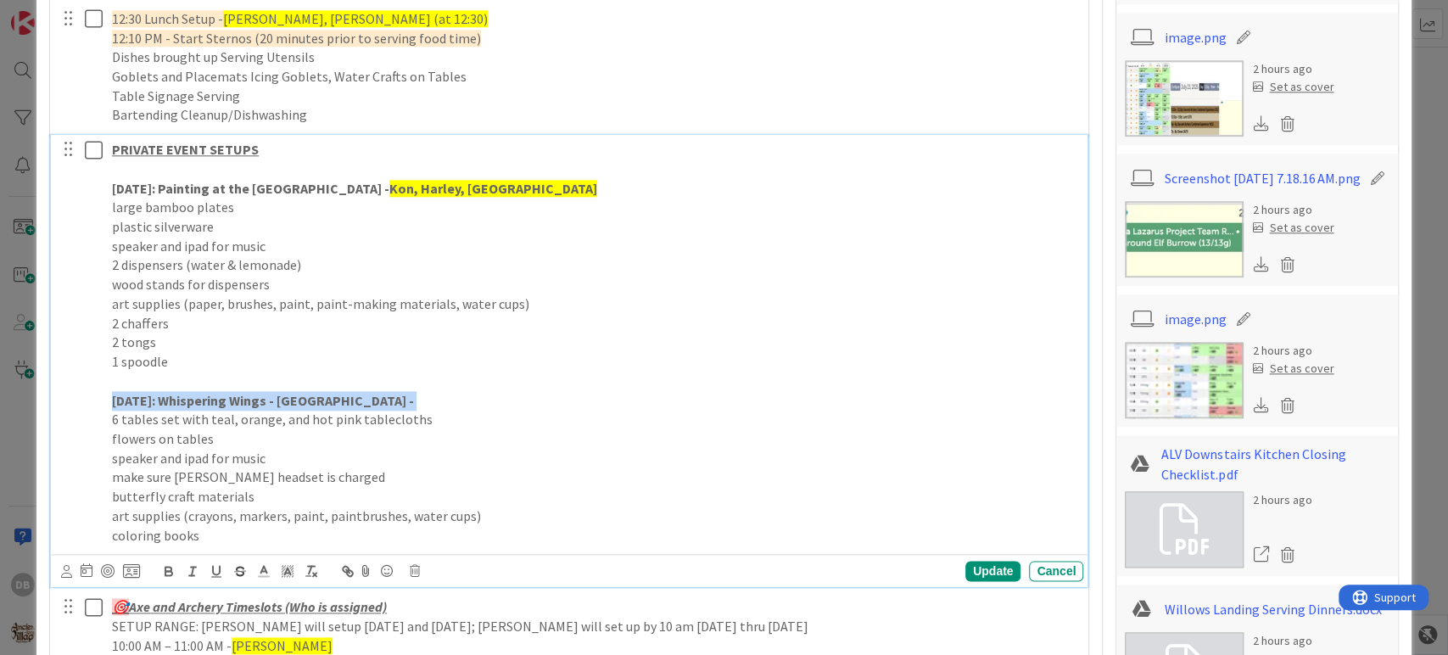
click at [151, 393] on strong "TOMORROW: Whispering Wings - Village Gardens -" at bounding box center [263, 400] width 302 height 17
click at [163, 449] on p "speaker and ipad for music" at bounding box center [594, 459] width 964 height 20
click at [150, 394] on strong "TOMORROW: Whispering Wings - Village Gardens -" at bounding box center [263, 400] width 302 height 17
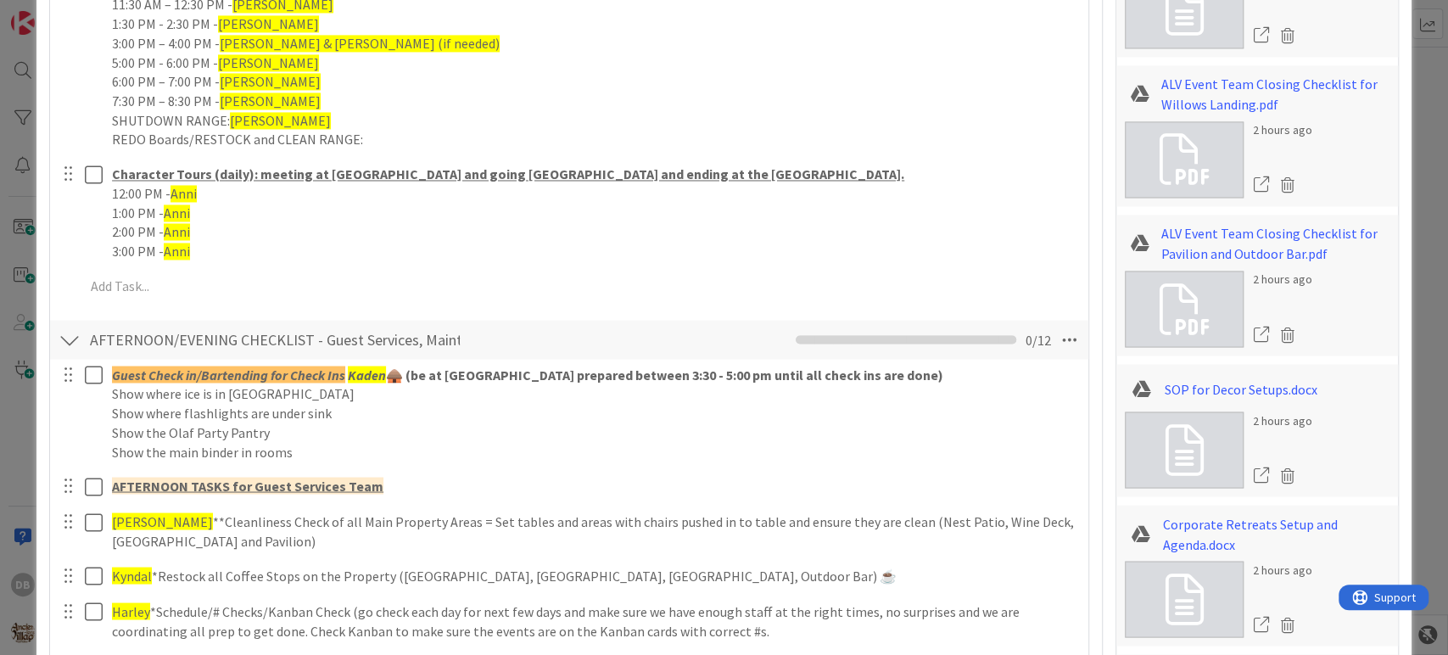
scroll to position [2063, 0]
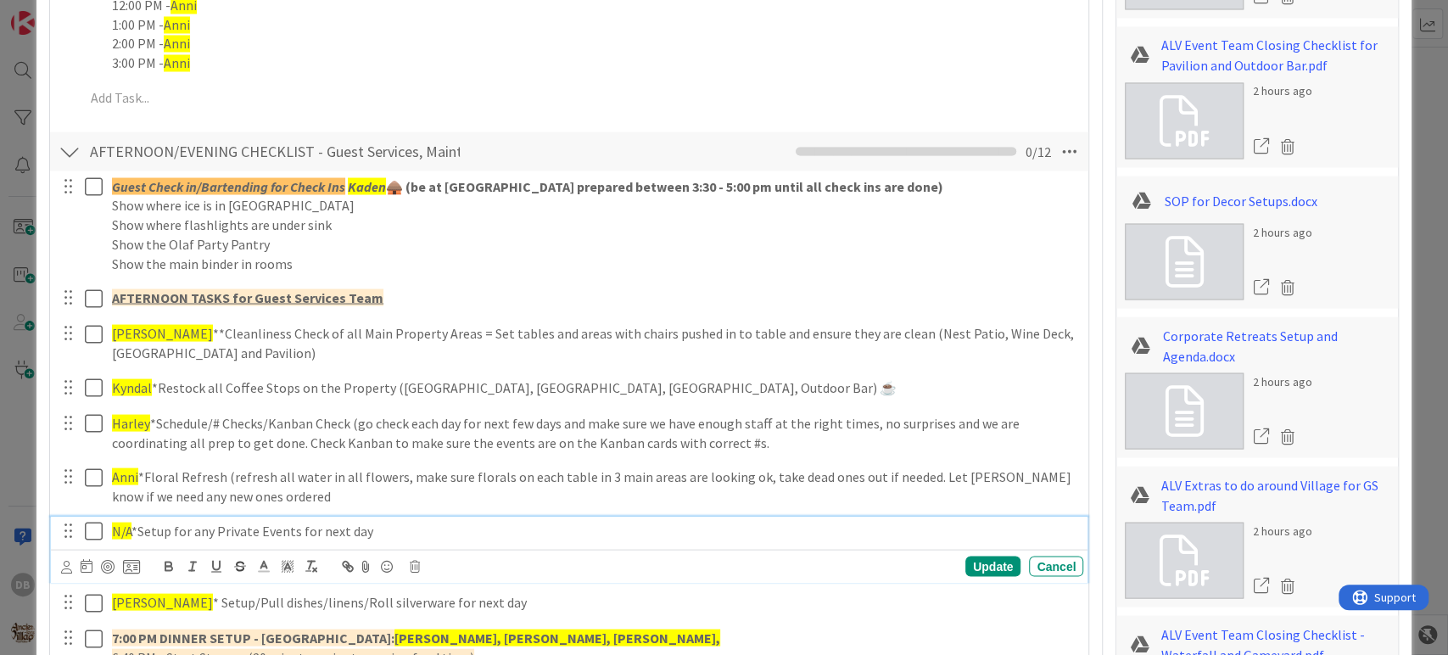
click at [120, 531] on span "N/A" at bounding box center [122, 530] width 20 height 17
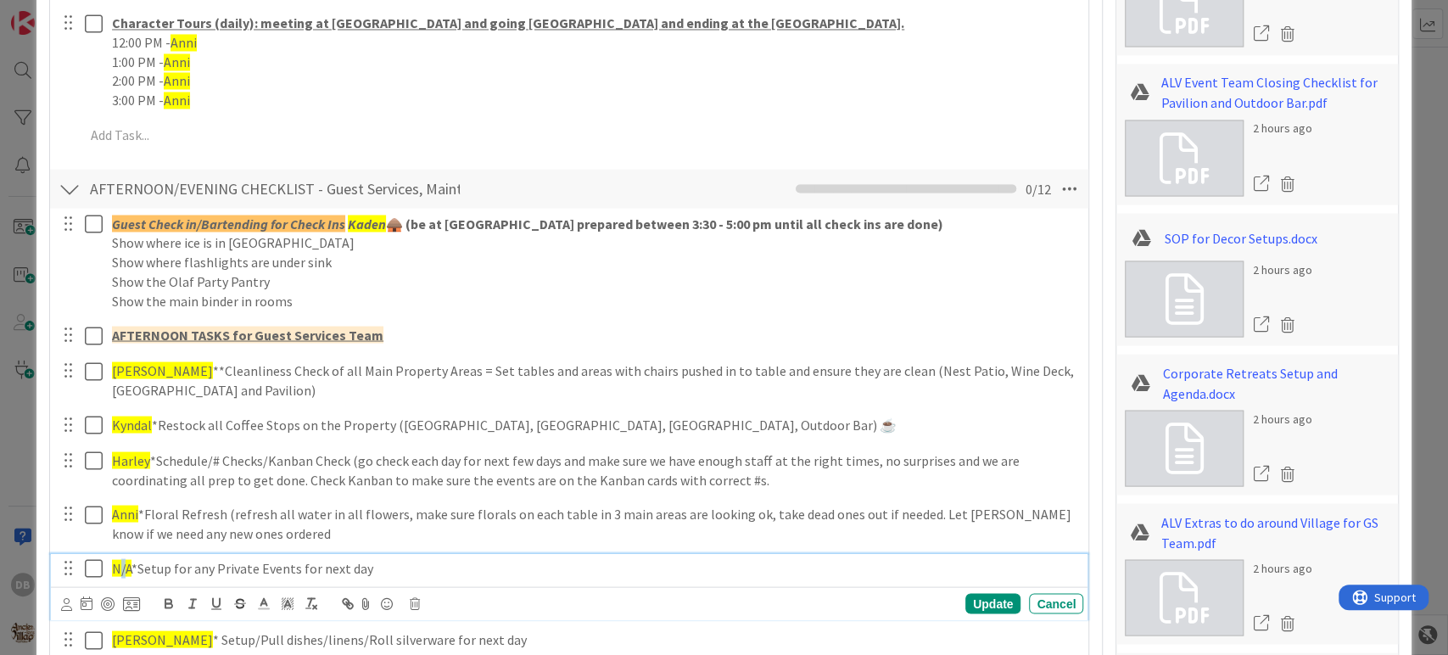
click at [120, 559] on span "N/A" at bounding box center [122, 567] width 20 height 17
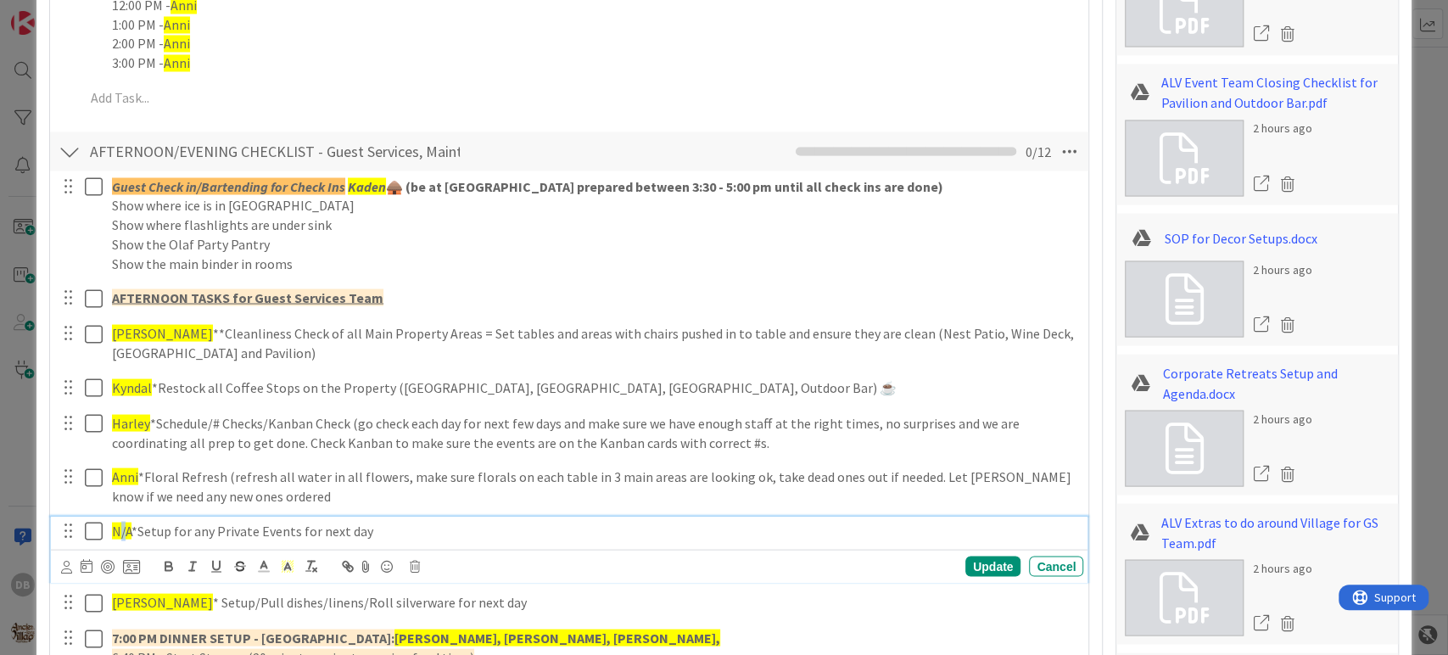
type textarea "x"
click at [120, 531] on span "N/A" at bounding box center [122, 530] width 20 height 17
click at [131, 521] on p "N/A *Setup for any Private Events for next day" at bounding box center [594, 531] width 964 height 20
drag, startPoint x: 131, startPoint y: 527, endPoint x: 105, endPoint y: 516, distance: 28.8
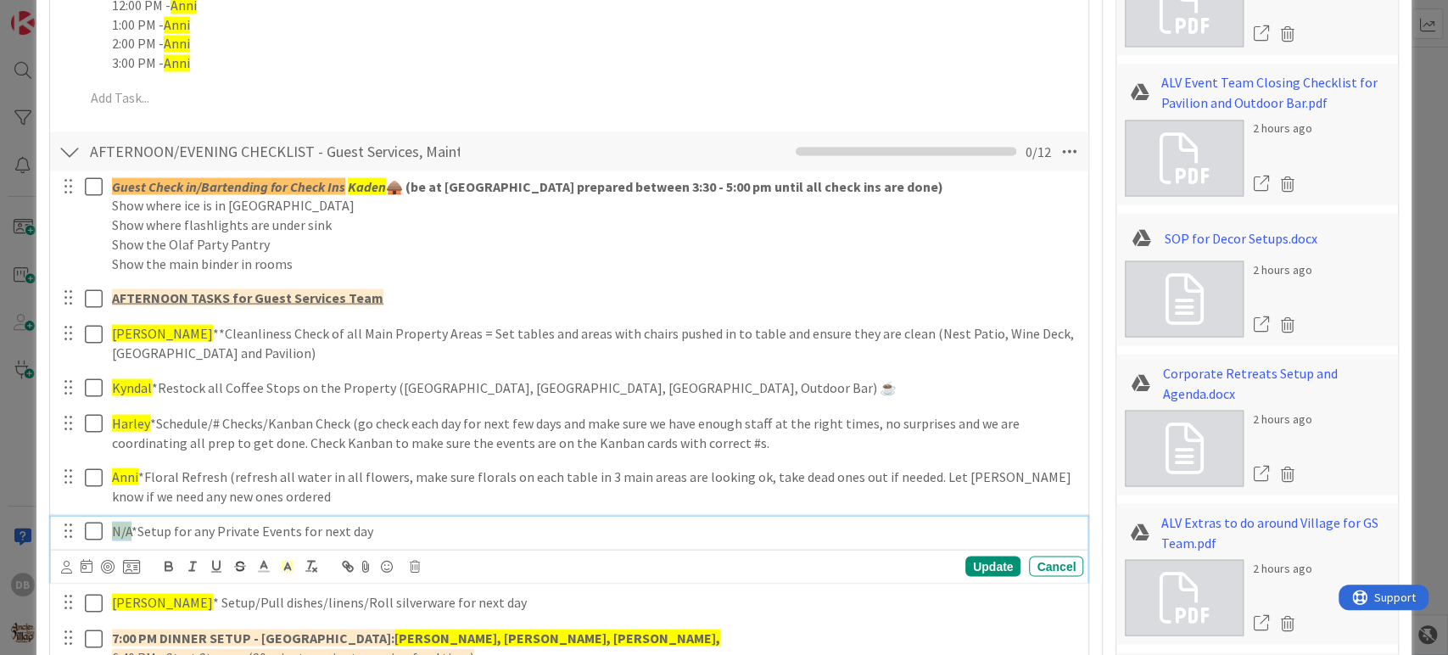
click at [105, 516] on div "N/A *Setup for any Private Events for next day" at bounding box center [594, 531] width 978 height 30
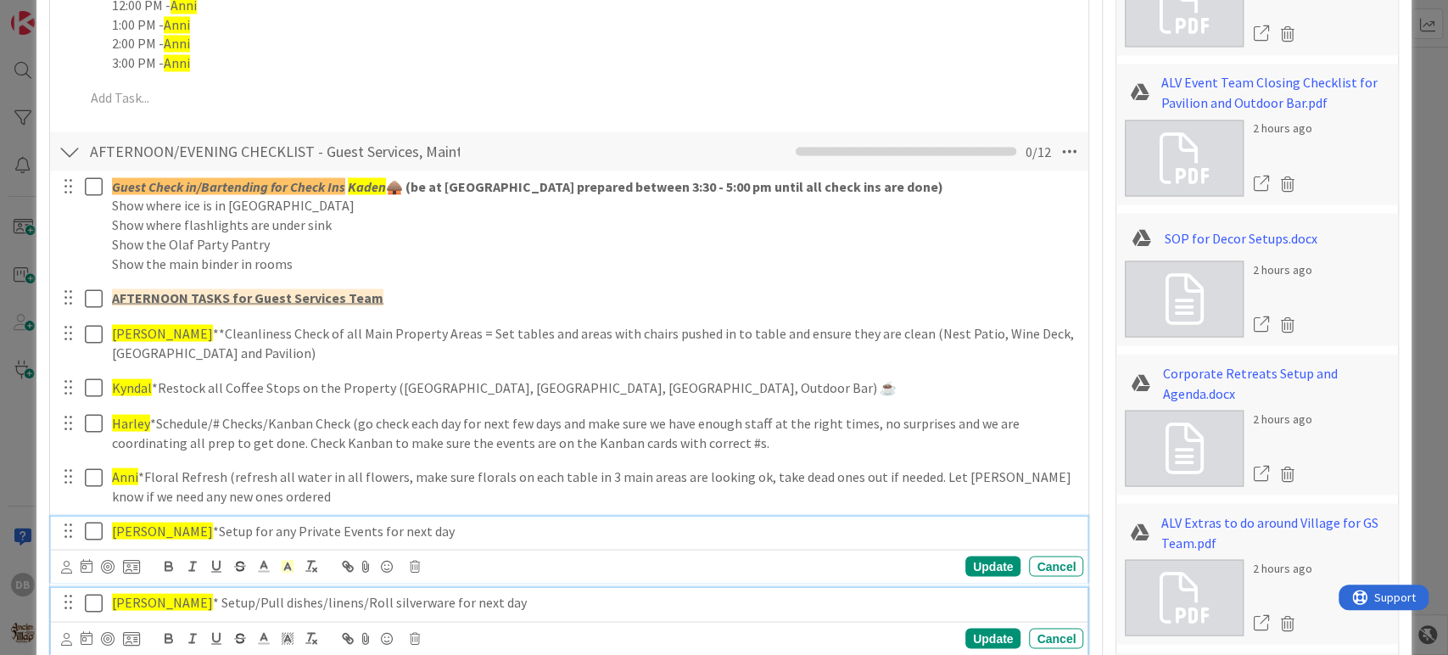
click at [126, 595] on span "[PERSON_NAME]" at bounding box center [162, 601] width 101 height 17
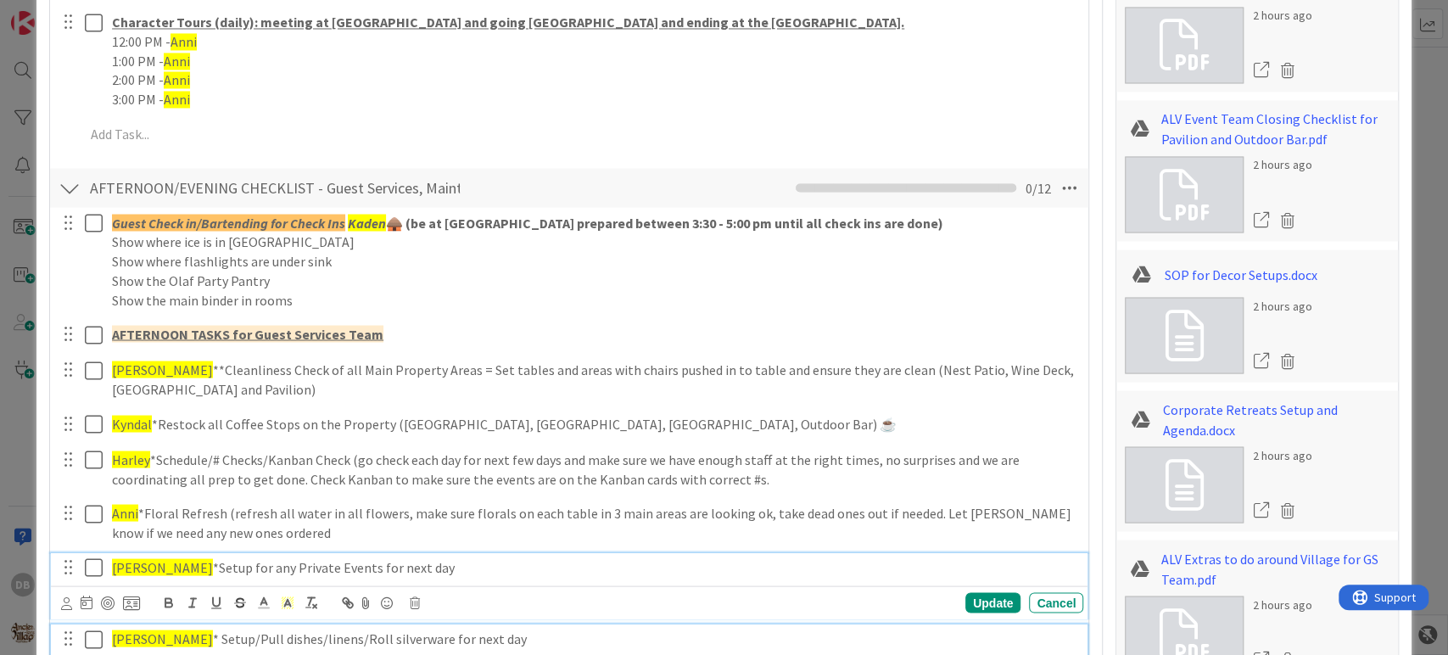
type textarea "x"
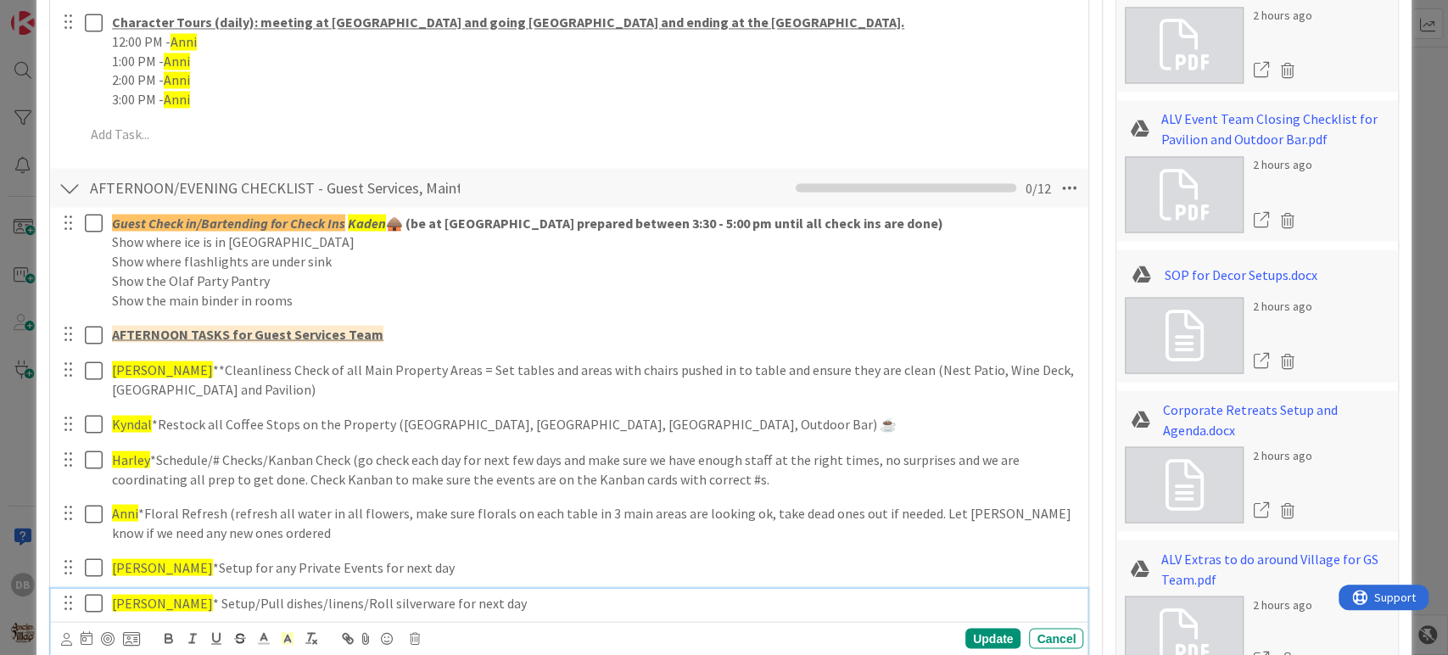
click at [125, 602] on span "[PERSON_NAME]" at bounding box center [162, 602] width 101 height 17
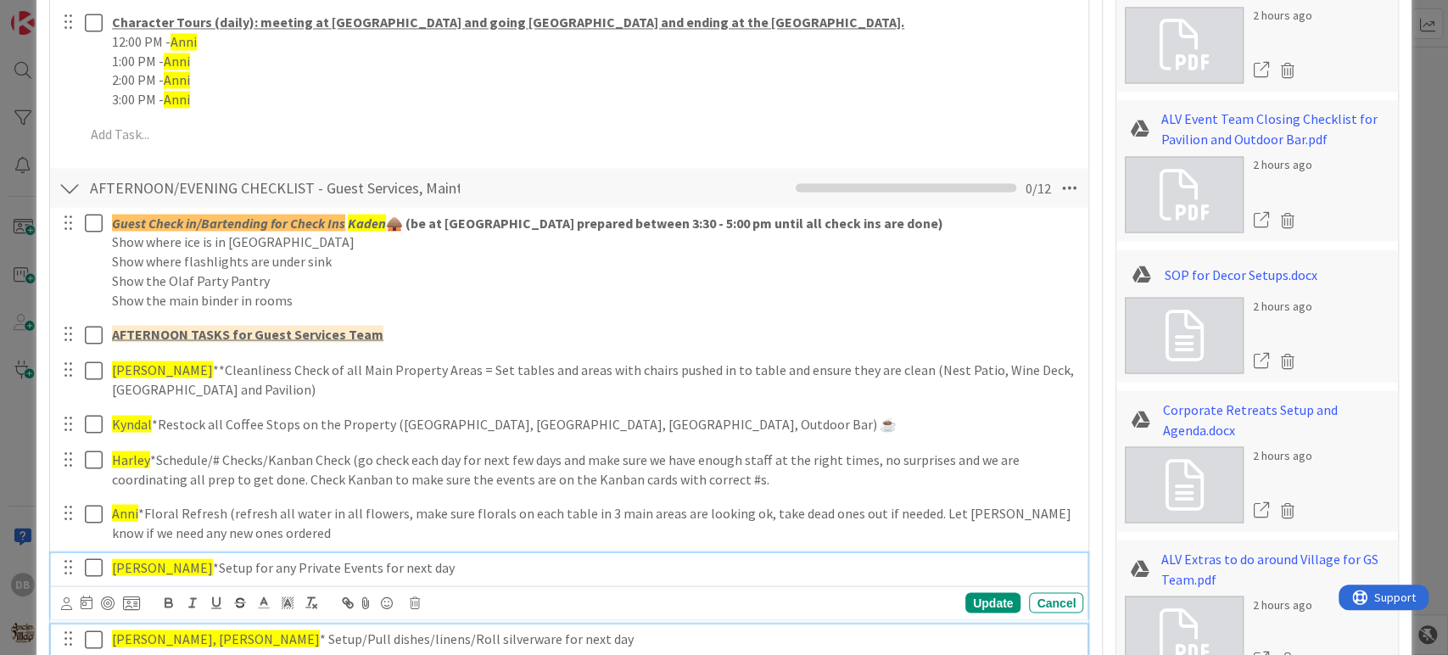
scroll to position [2026, 0]
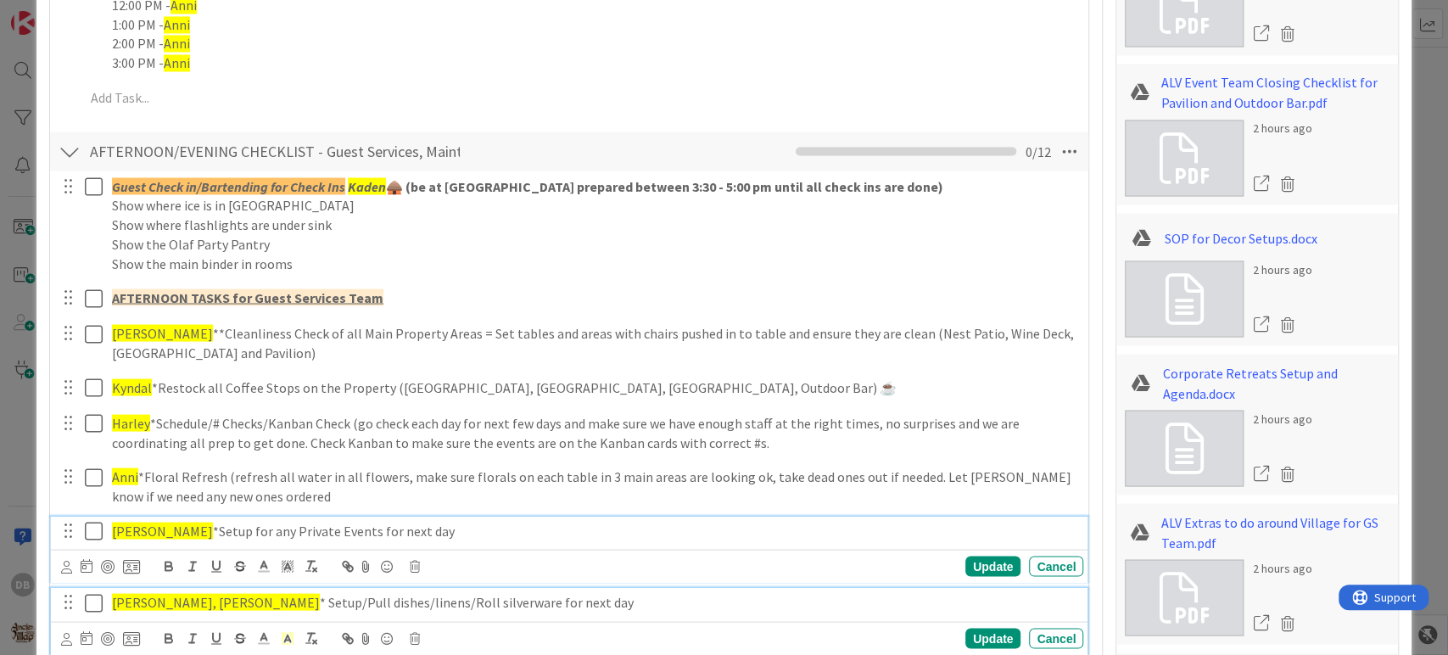
click at [153, 576] on div "Kelsey *Setup for any Private Events for next day Update Cancel" at bounding box center [569, 549] width 1037 height 67
click at [188, 592] on p "Kevin, Emily * Setup/Pull dishes/linens/Roll silverware for next day" at bounding box center [594, 602] width 964 height 20
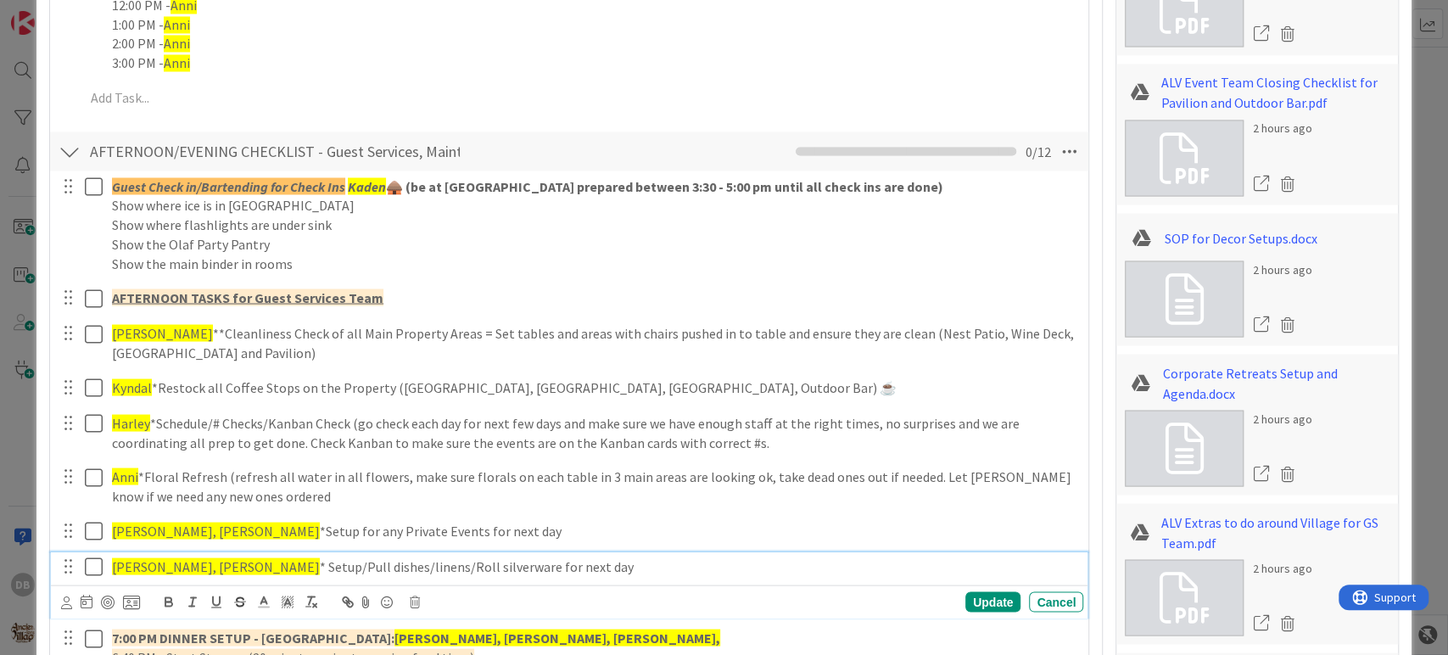
scroll to position [1989, 0]
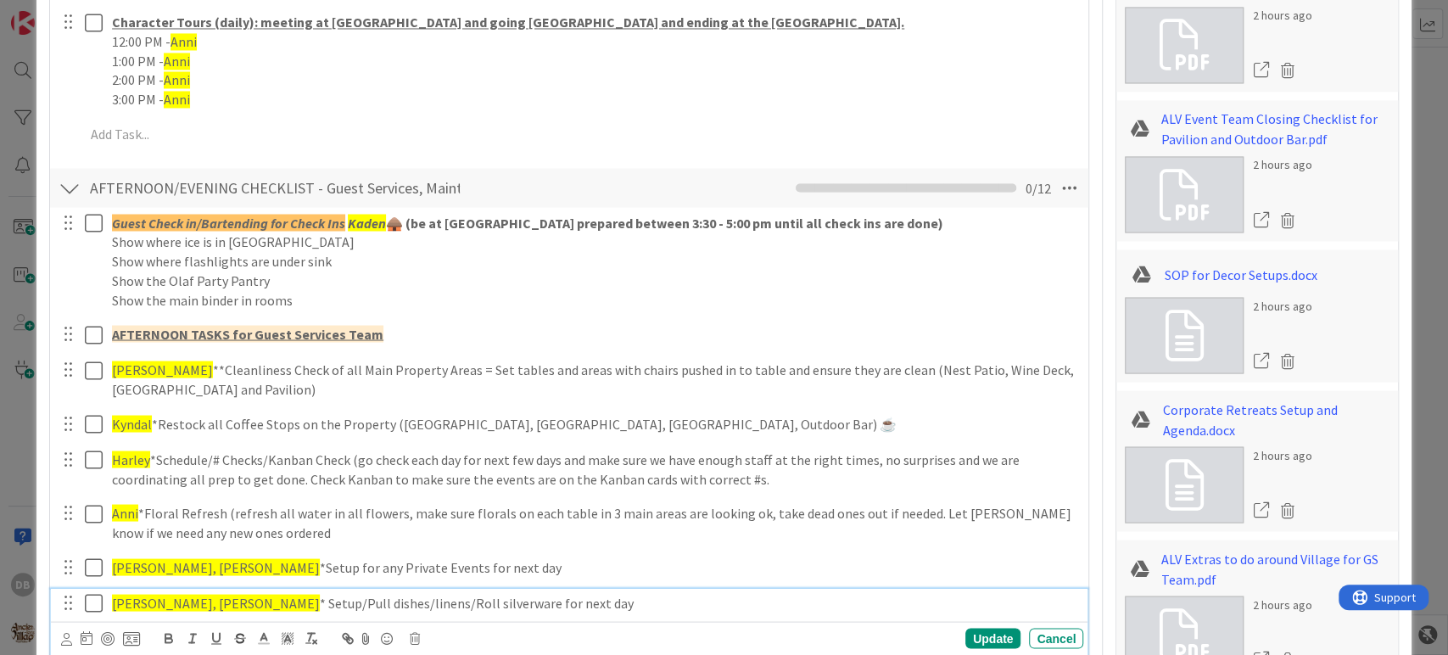
click at [181, 599] on p "Kevin, Emily * Setup/Pull dishes/linens/Roll silverware for next day" at bounding box center [594, 603] width 964 height 20
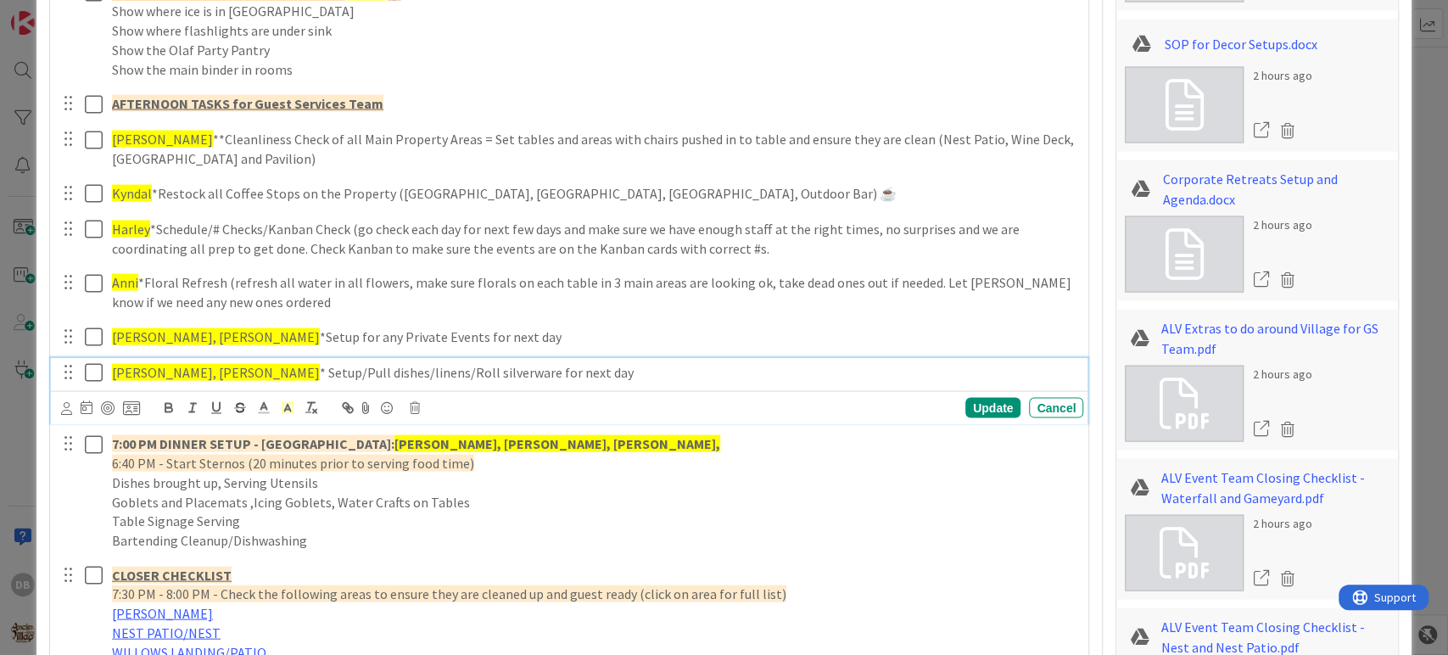
scroll to position [2273, 0]
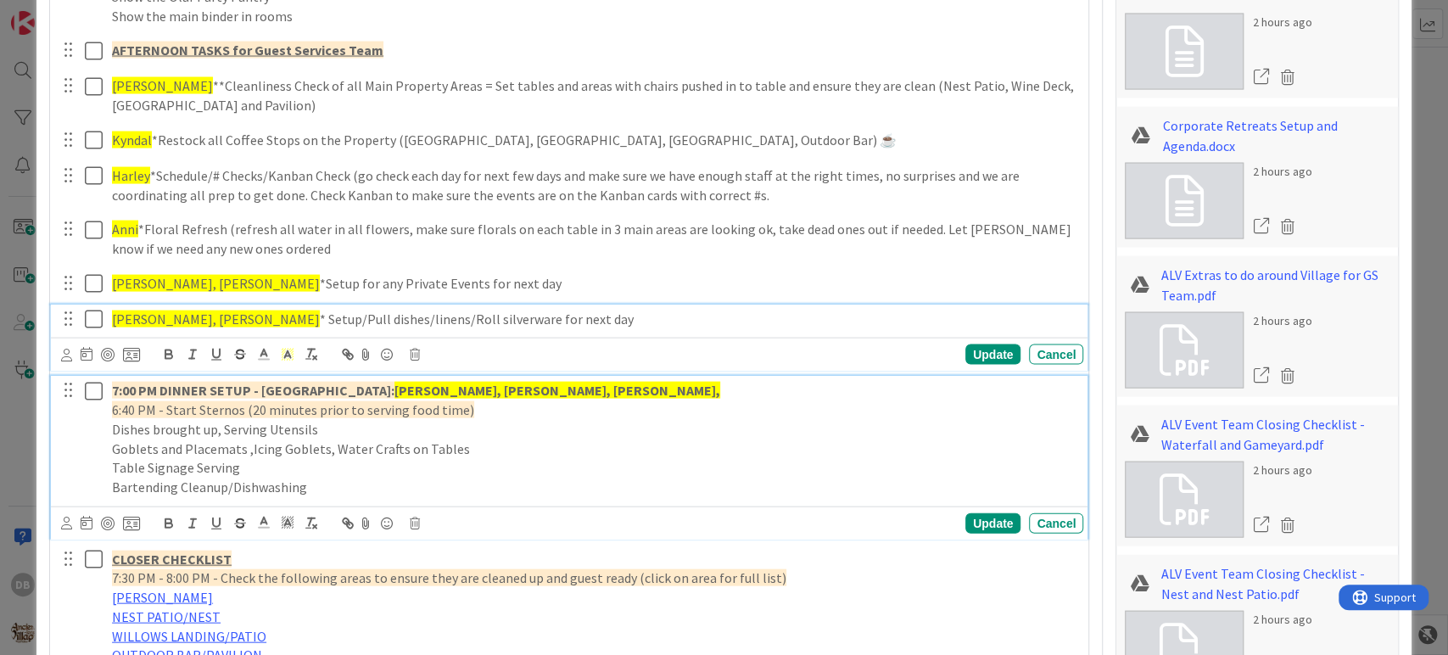
click at [535, 420] on p "Dishes brought up, Serving Utensils" at bounding box center [594, 430] width 964 height 20
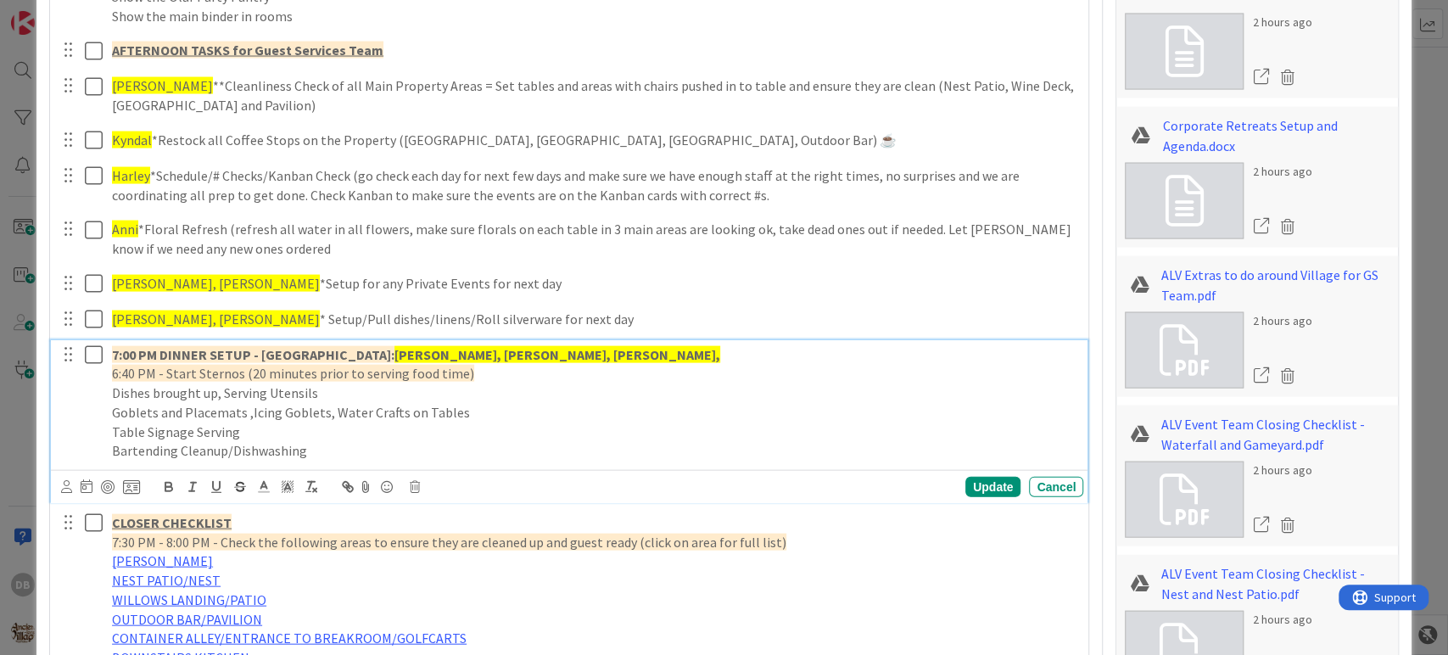
scroll to position [2236, 0]
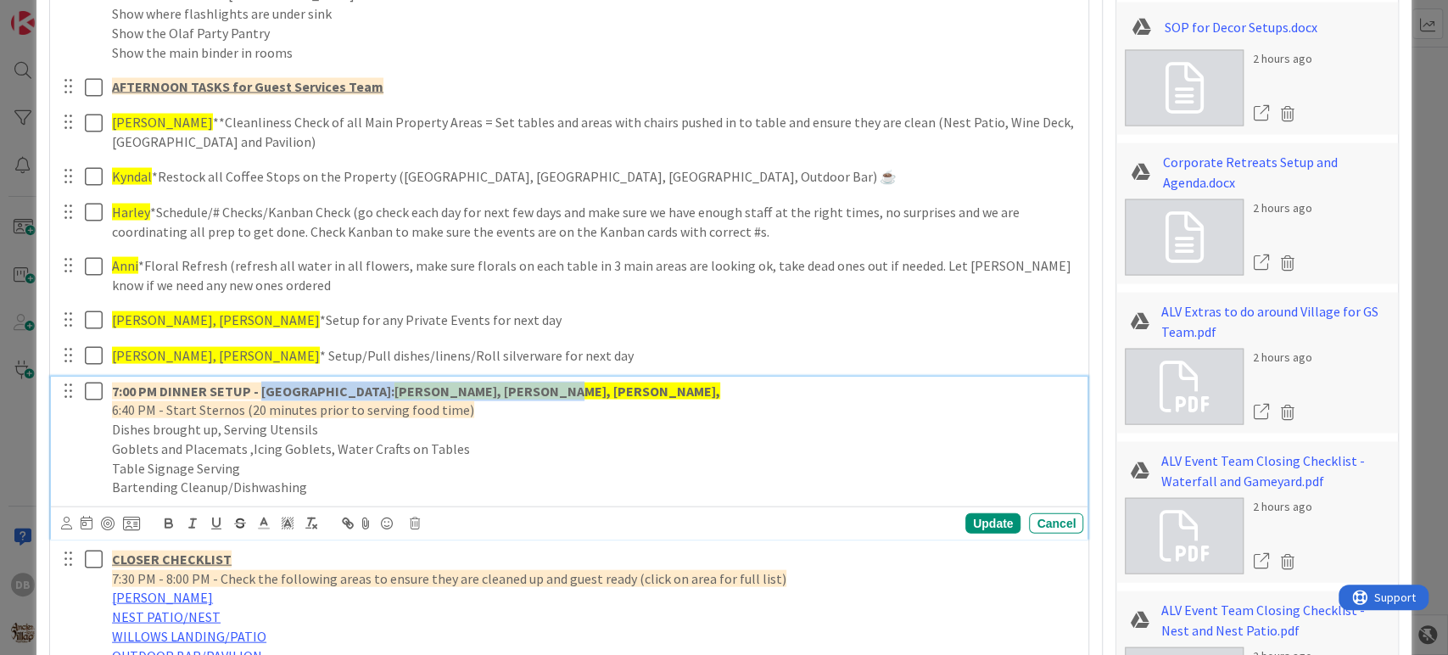
drag, startPoint x: 510, startPoint y: 382, endPoint x: 260, endPoint y: 377, distance: 249.4
click at [260, 377] on div "7:00 PM DINNER SETUP - [GEOGRAPHIC_DATA]: [GEOGRAPHIC_DATA], [GEOGRAPHIC_DATA],…" at bounding box center [594, 440] width 978 height 126
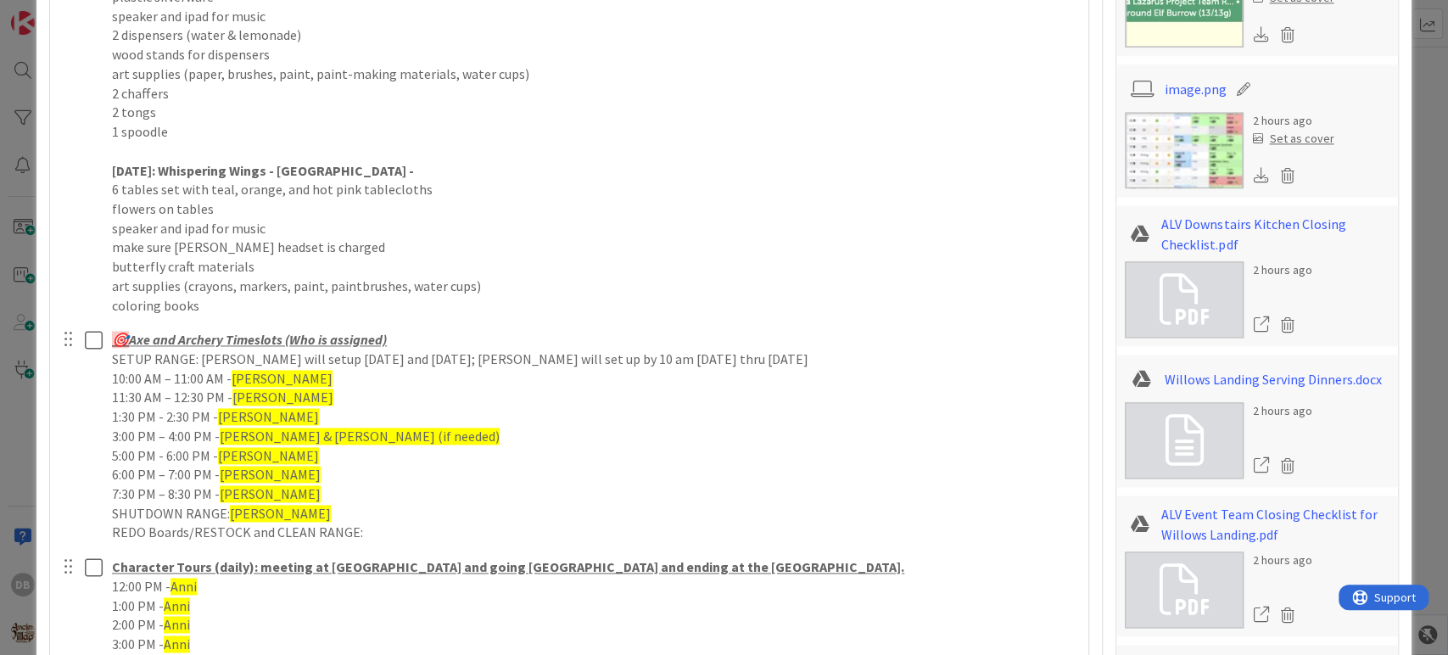
scroll to position [1388, 0]
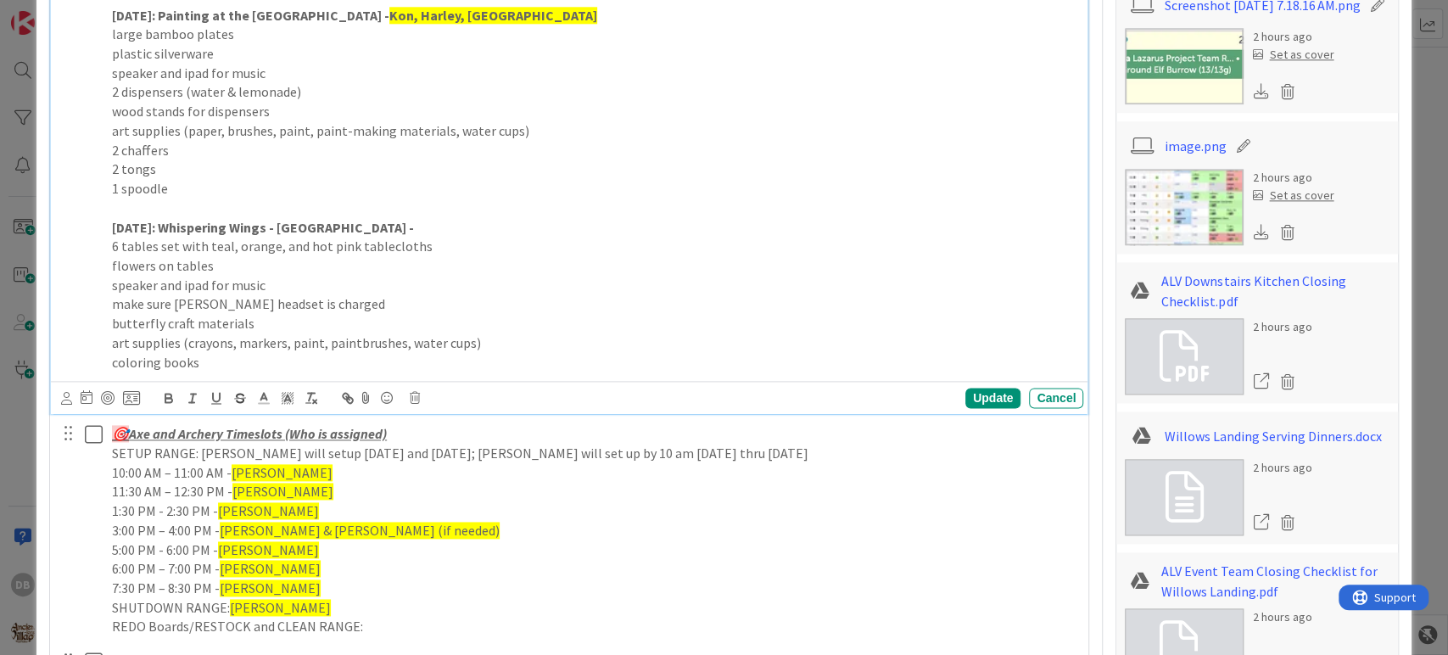
click at [444, 221] on p "[DATE]: Whispering Wings - [GEOGRAPHIC_DATA] -" at bounding box center [594, 228] width 964 height 20
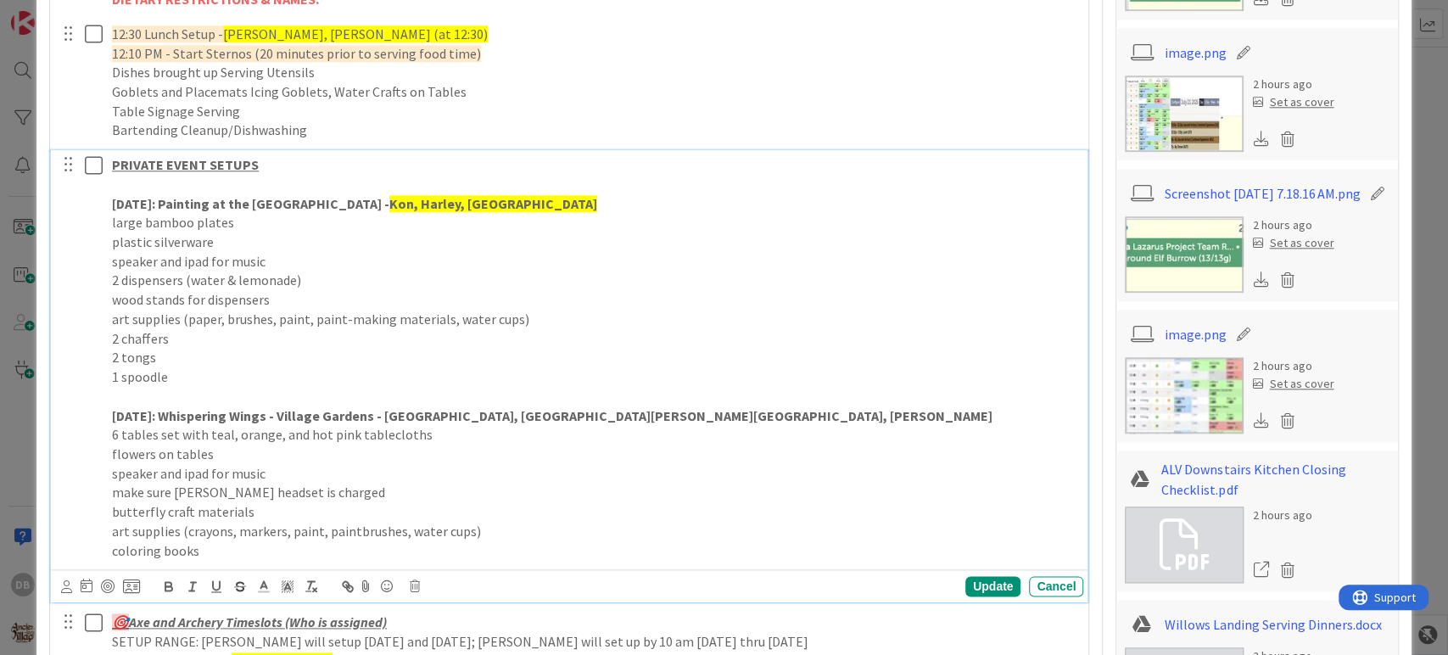
scroll to position [1576, 0]
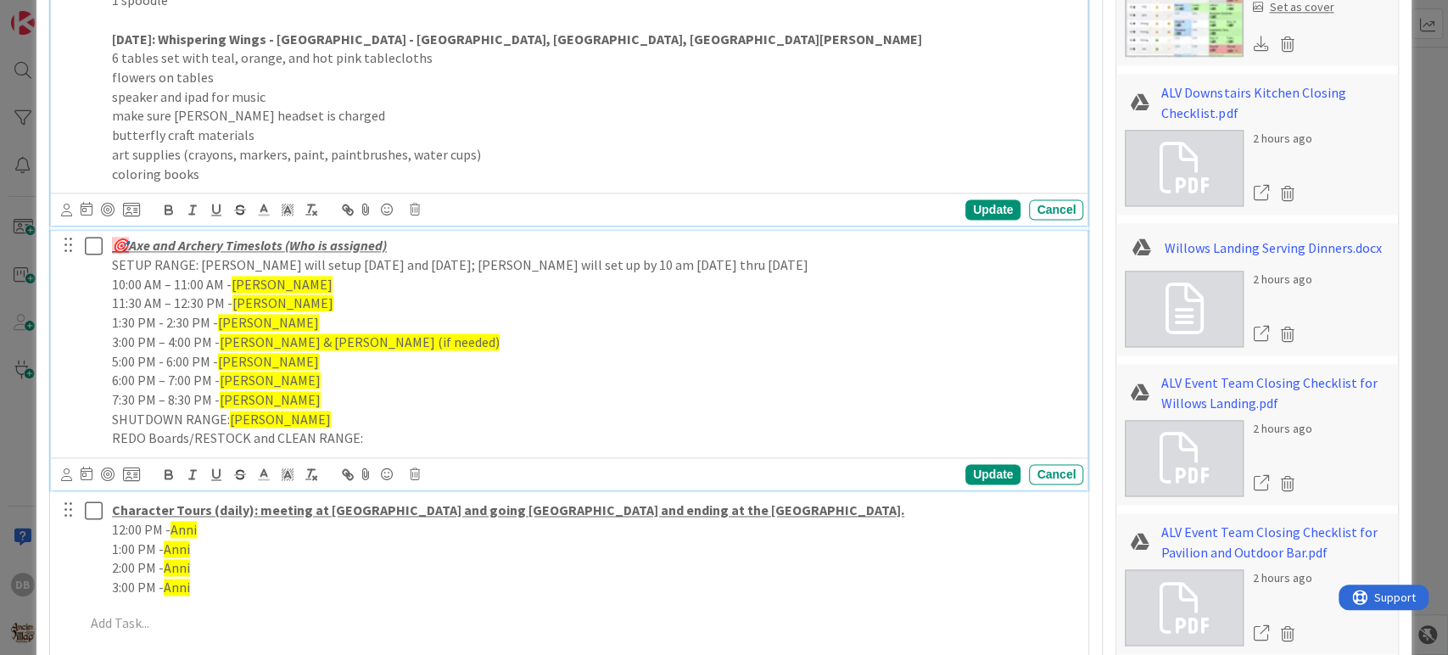
click at [593, 410] on p "SHUTDOWN RANGE: Kevin" at bounding box center [594, 420] width 964 height 20
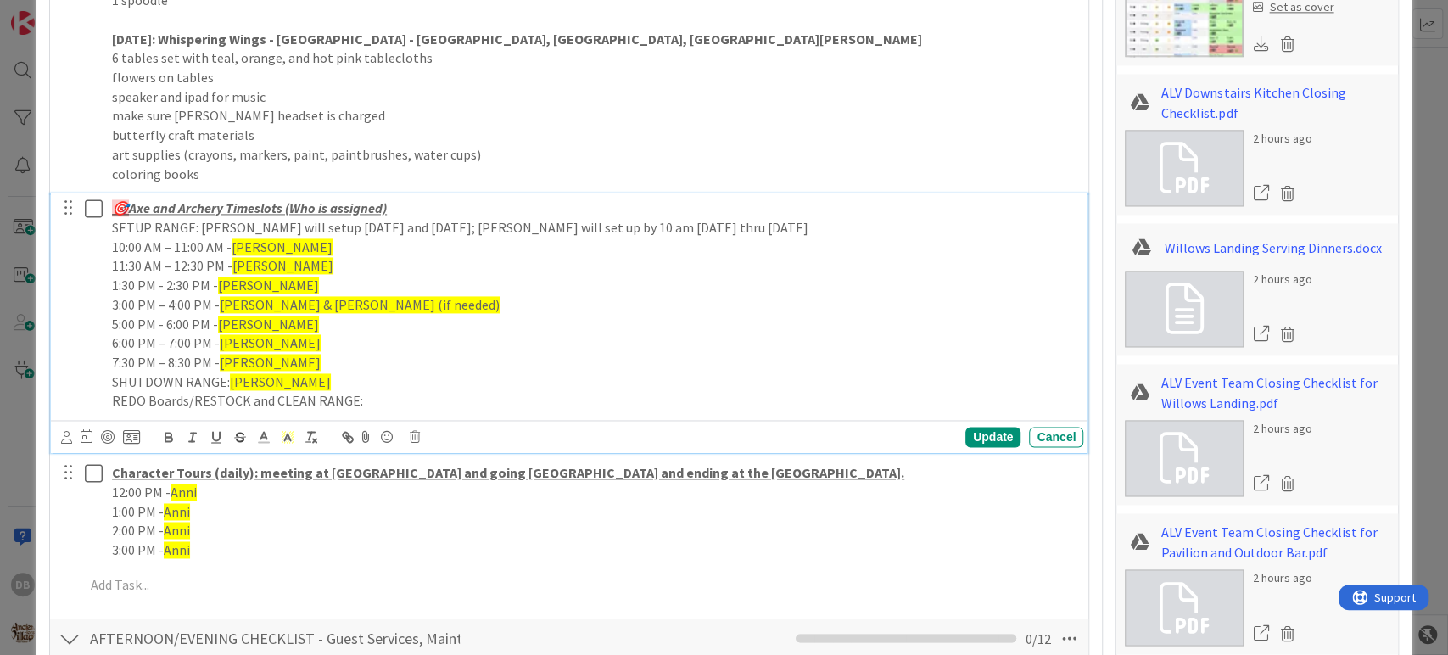
scroll to position [1540, 0]
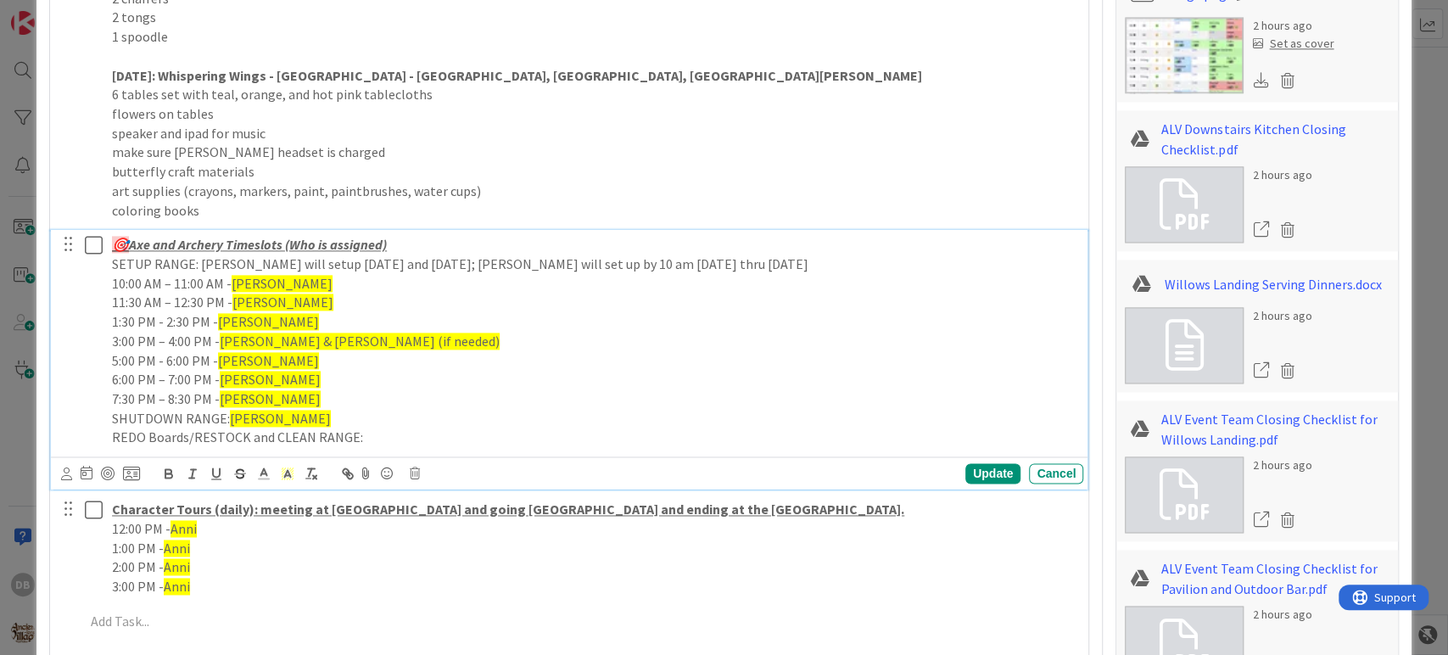
type textarea "x"
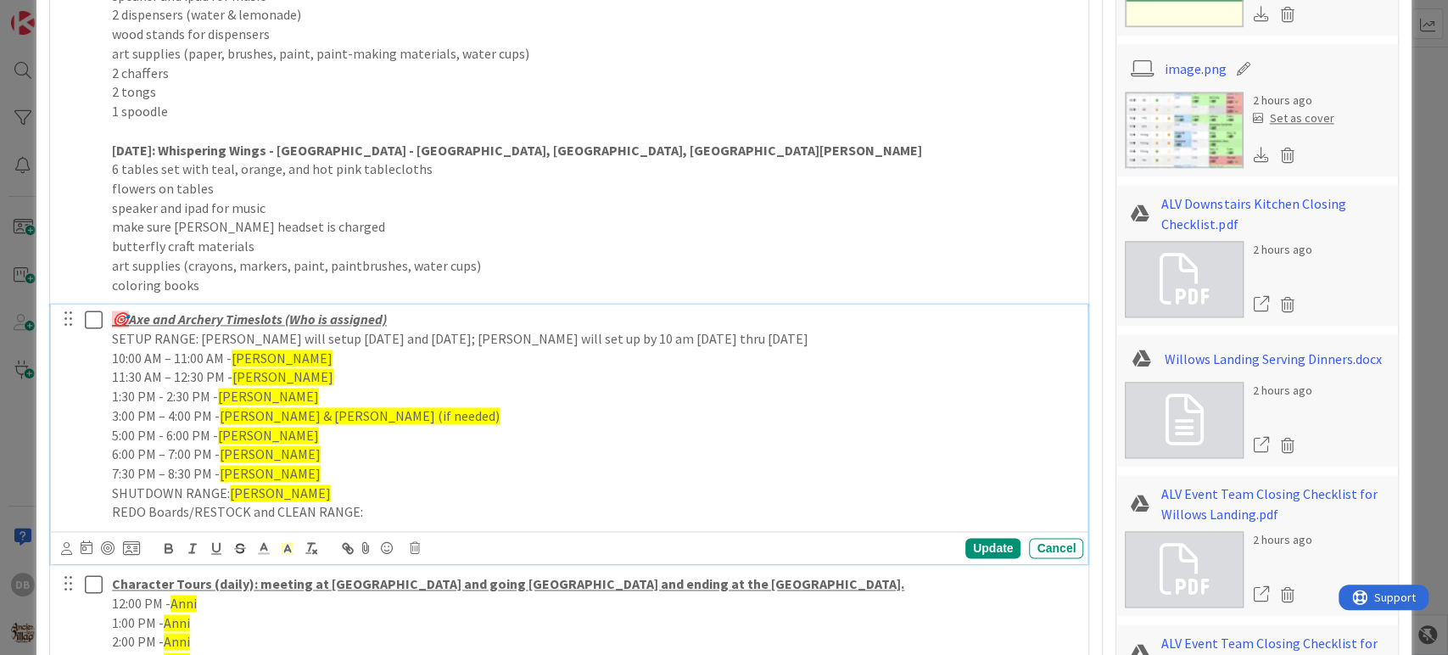
scroll to position [1445, 0]
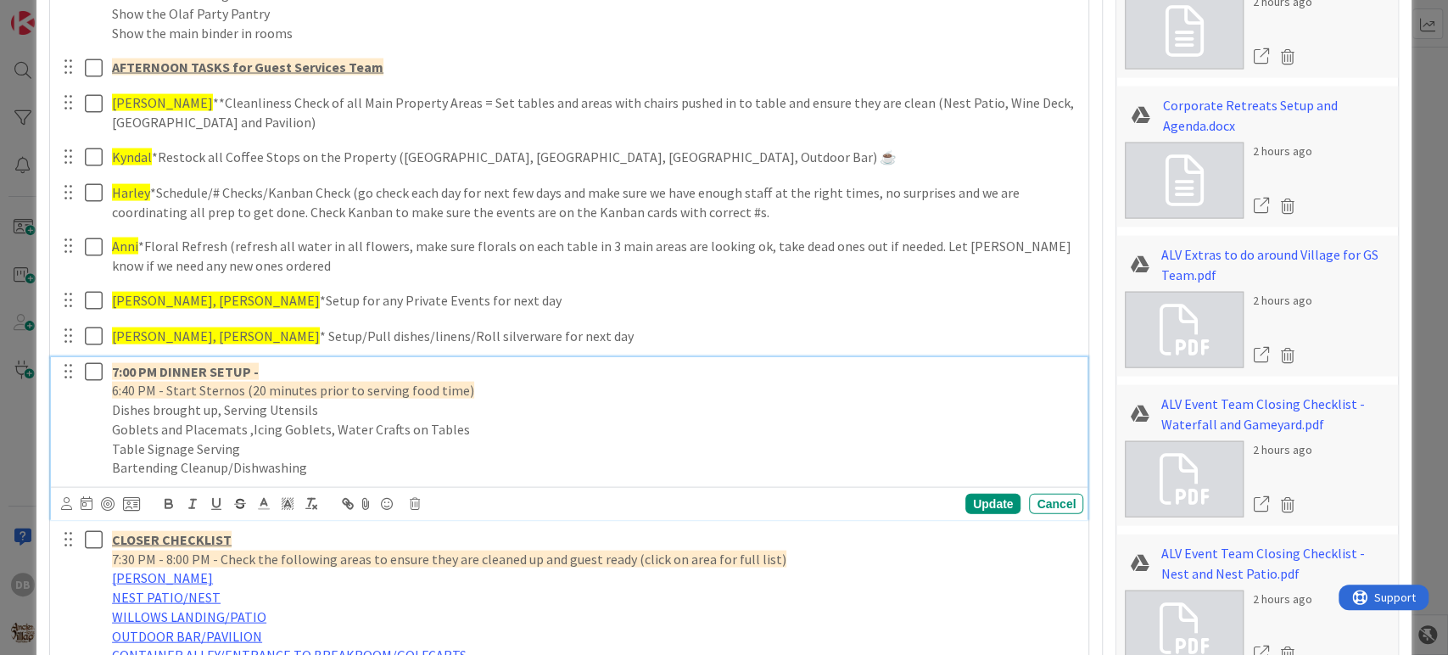
drag, startPoint x: 319, startPoint y: 378, endPoint x: 328, endPoint y: 378, distance: 9.3
click at [320, 377] on div "7:00 PM DINNER SETUP - 6:40 PM - Start Sternos (20 minutes prior to serving foo…" at bounding box center [594, 420] width 978 height 126
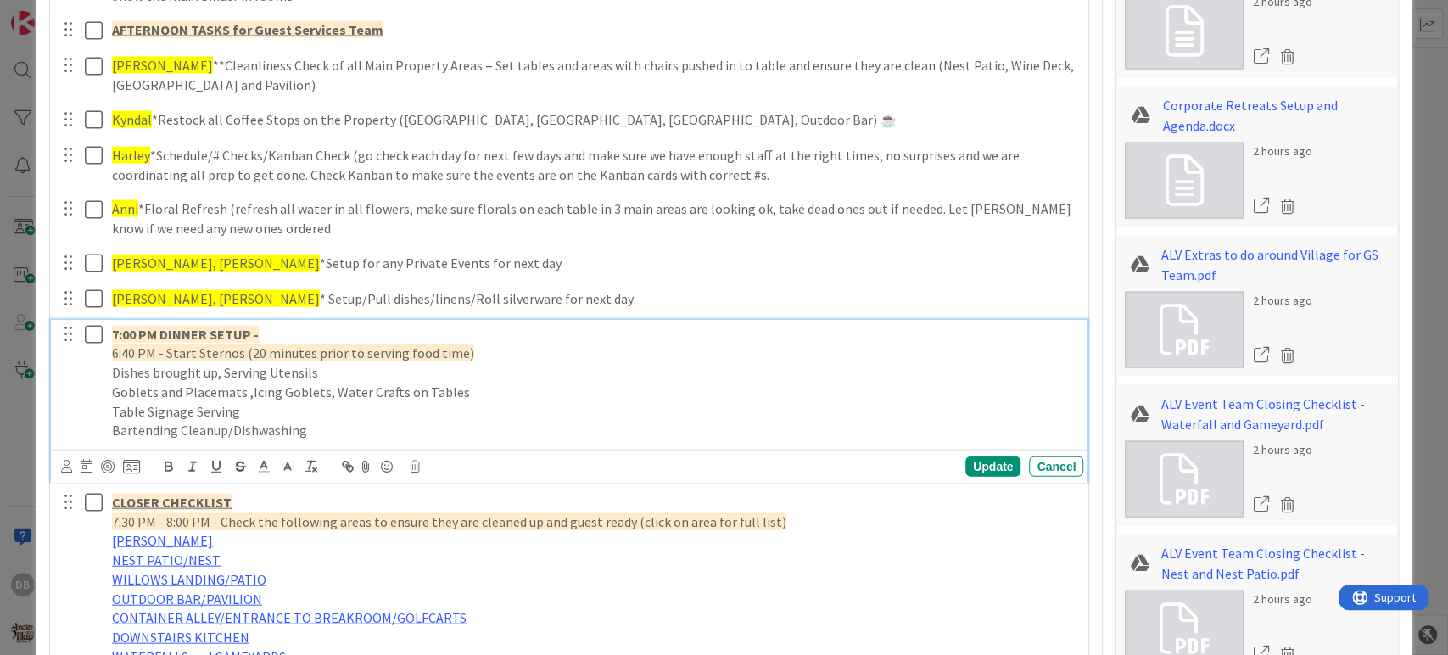
scroll to position [2257, 0]
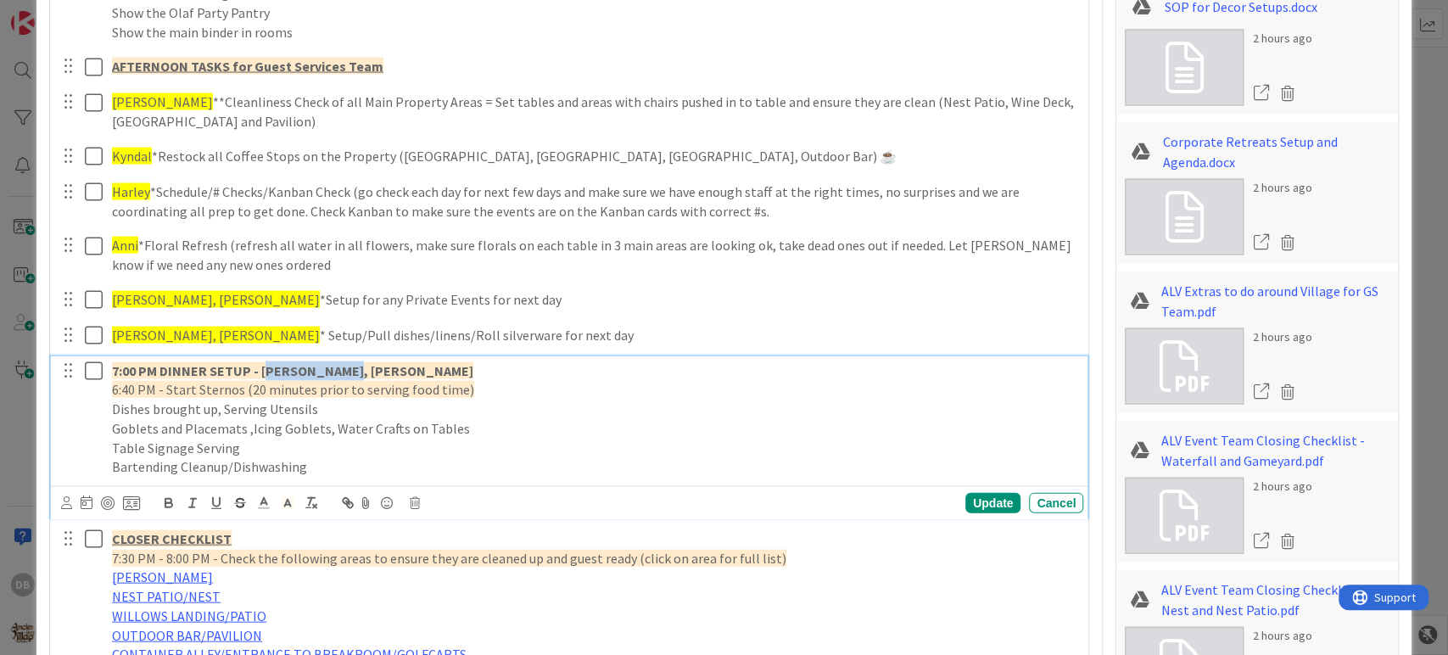
drag, startPoint x: 346, startPoint y: 364, endPoint x: 266, endPoint y: 375, distance: 80.5
click at [266, 375] on p "7:00 PM DINNER SETUP - Emily, Kelsey" at bounding box center [594, 371] width 964 height 20
click at [254, 364] on strong "7:00 PM DINNER SETUP - Emily, Kelsey" at bounding box center [292, 370] width 361 height 17
click at [255, 364] on strong "7:00 PM DINNER SETUP - Emily, Kelsey" at bounding box center [292, 370] width 361 height 17
click at [260, 368] on strong "7:00 PM DINNER SETUP - Emily, Kelsey" at bounding box center [292, 370] width 361 height 17
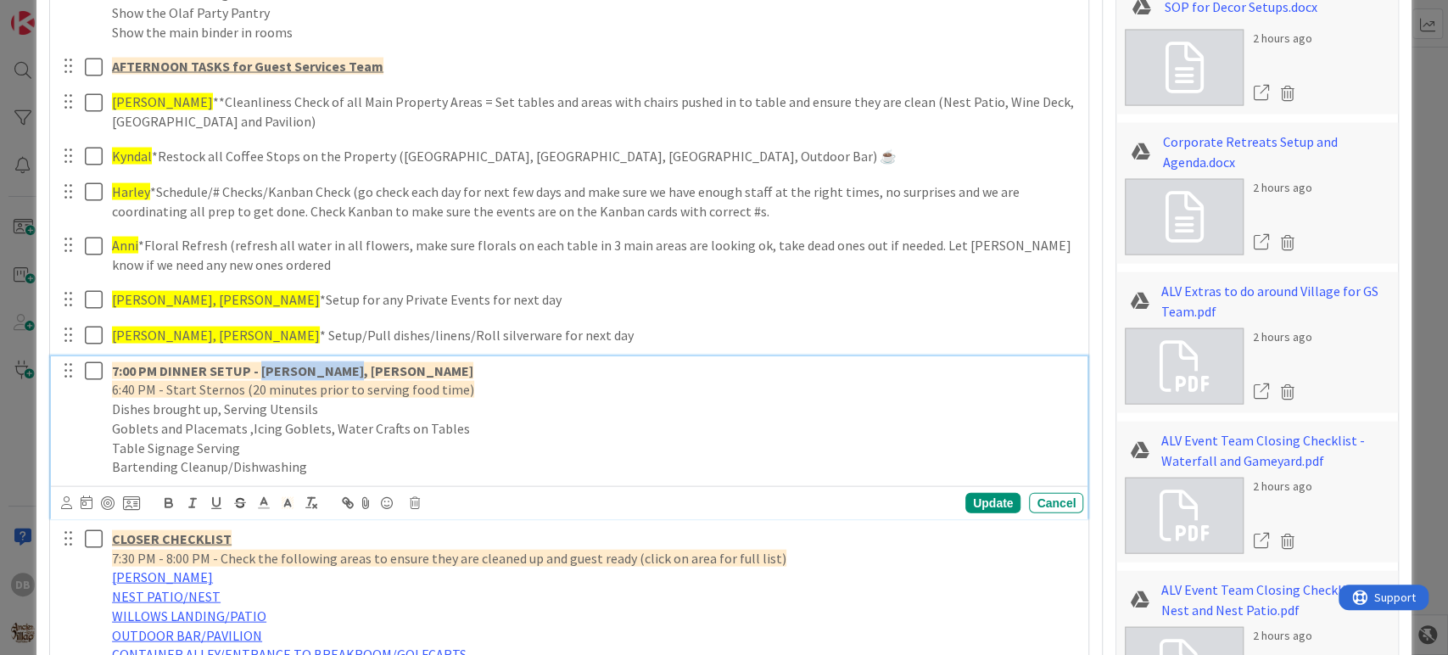
drag, startPoint x: 259, startPoint y: 368, endPoint x: 332, endPoint y: 365, distance: 73.0
click at [332, 365] on strong "7:00 PM DINNER SETUP - Emily, Kelsey" at bounding box center [292, 370] width 361 height 17
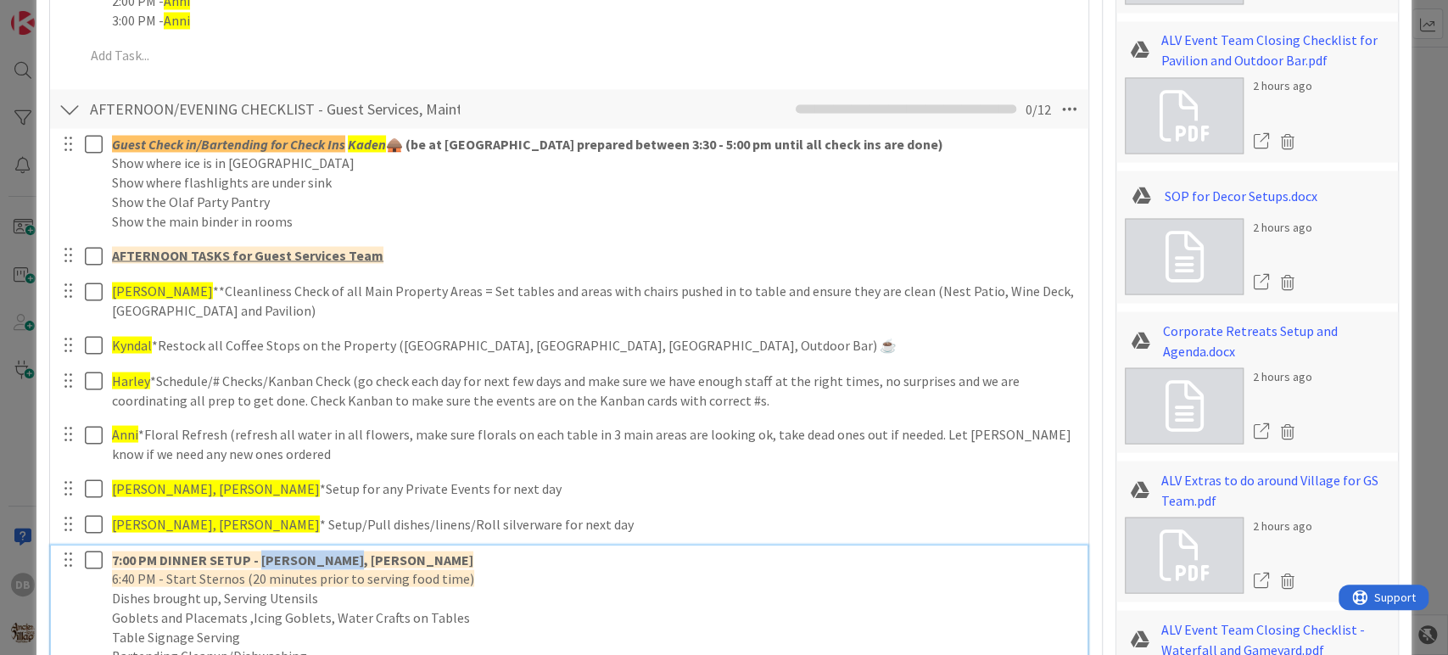
scroll to position [2351, 0]
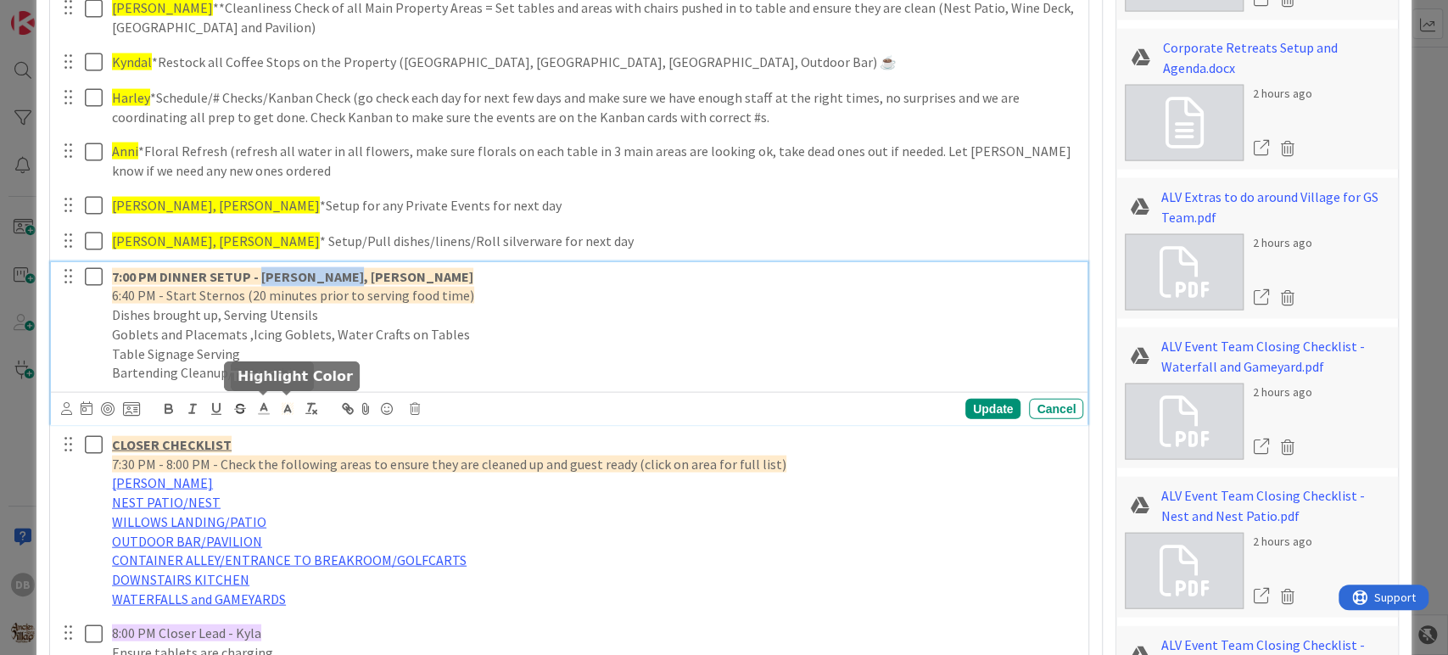
click at [281, 408] on icon at bounding box center [287, 408] width 15 height 15
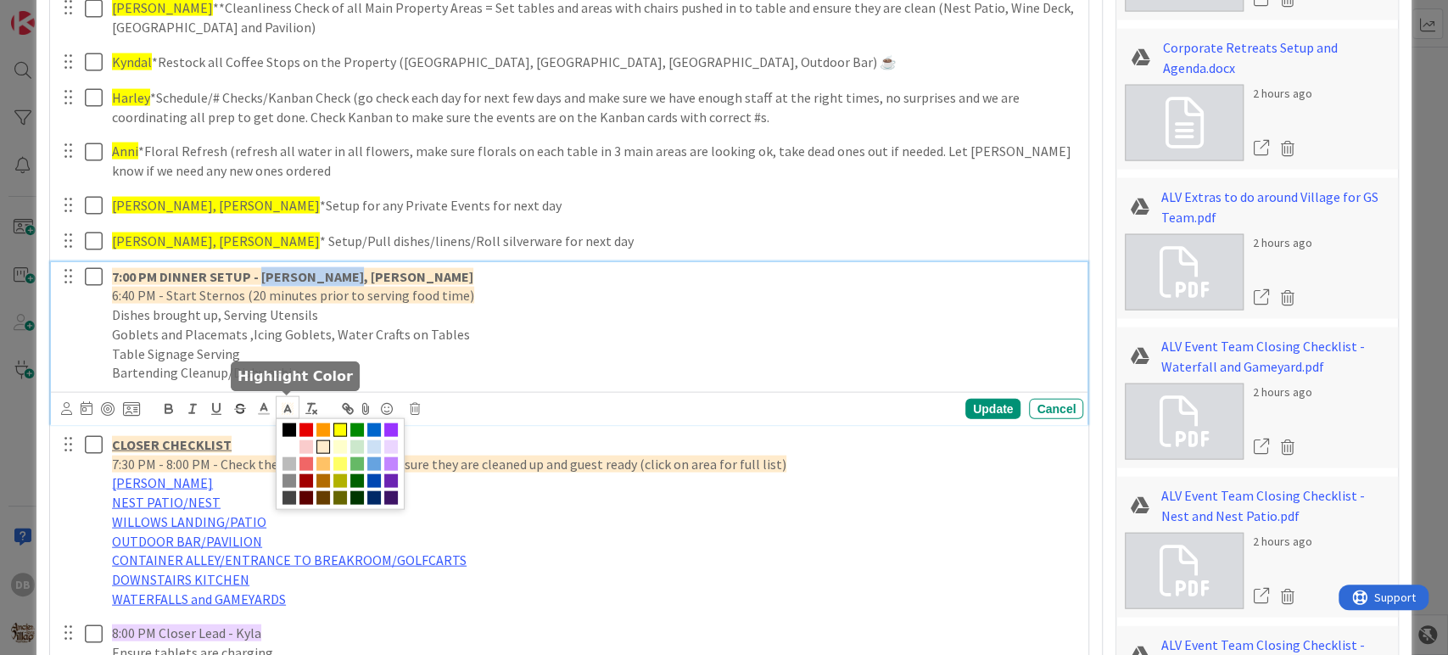
click at [335, 432] on span at bounding box center [340, 430] width 14 height 14
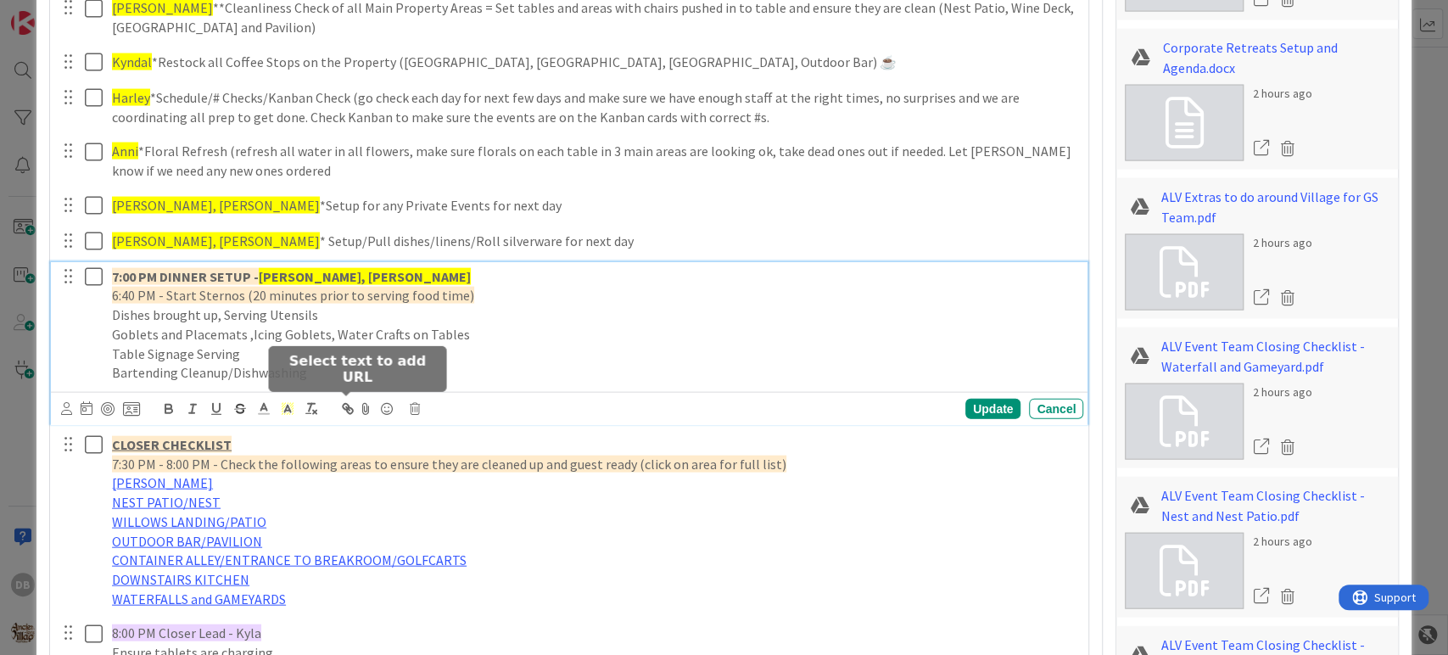
scroll to position [2068, 0]
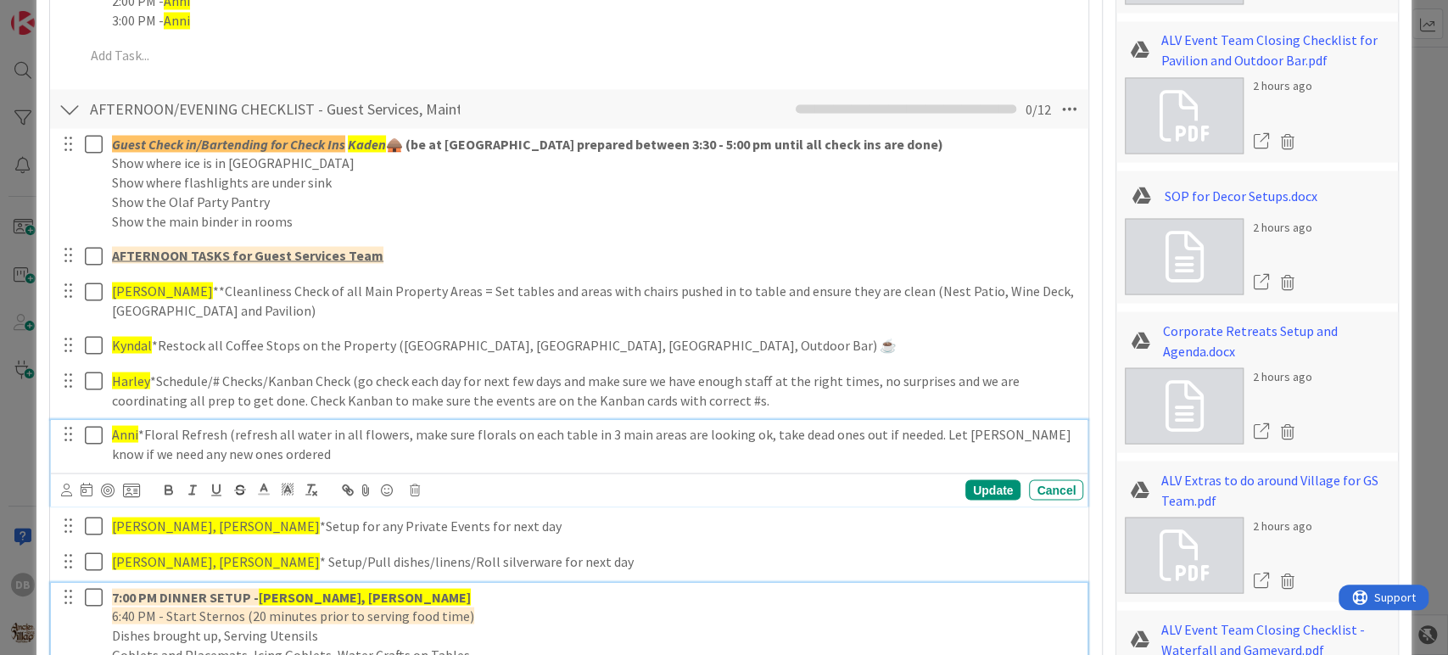
click at [309, 456] on p "Anni *Floral Refresh (refresh all water in all flowers, make sure florals on ea…" at bounding box center [594, 443] width 964 height 38
click at [432, 583] on div "7:00 PM DINNER SETUP - Emily, Kelsey 6:40 PM - Start Sternos (20 minutes prior …" at bounding box center [594, 645] width 978 height 126
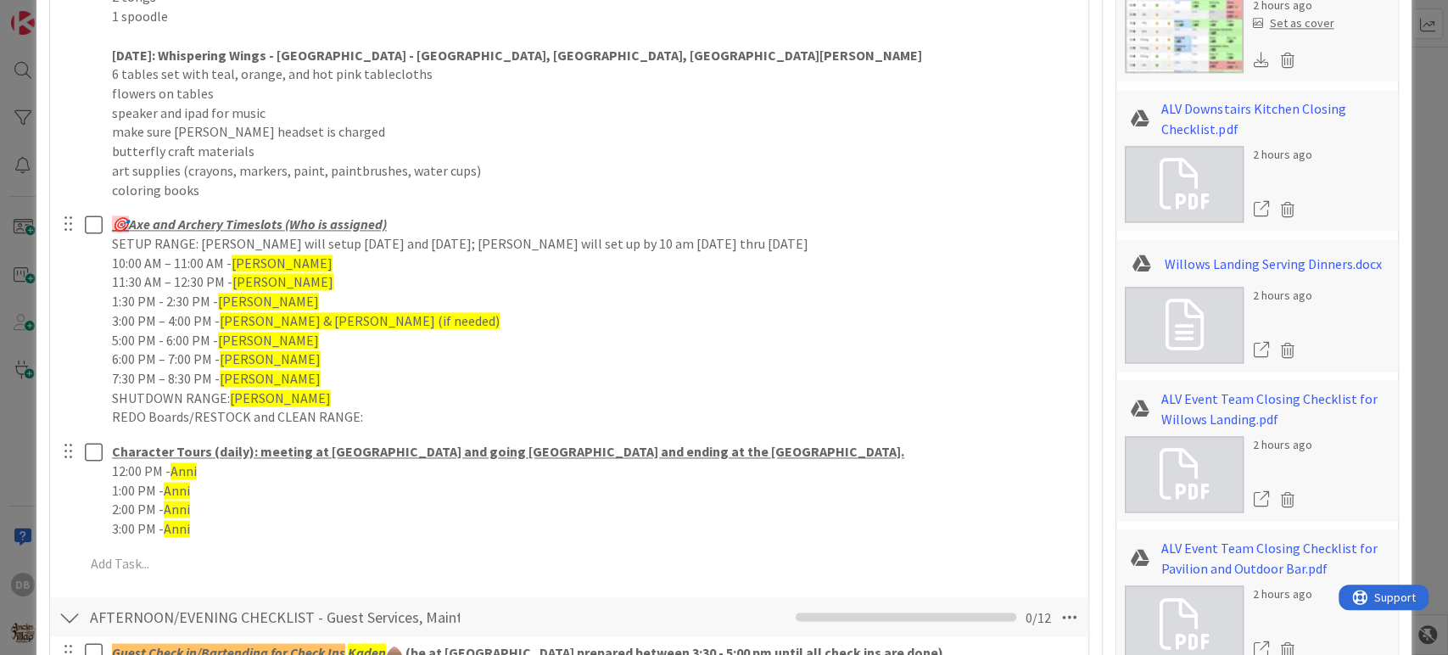
scroll to position [1371, 0]
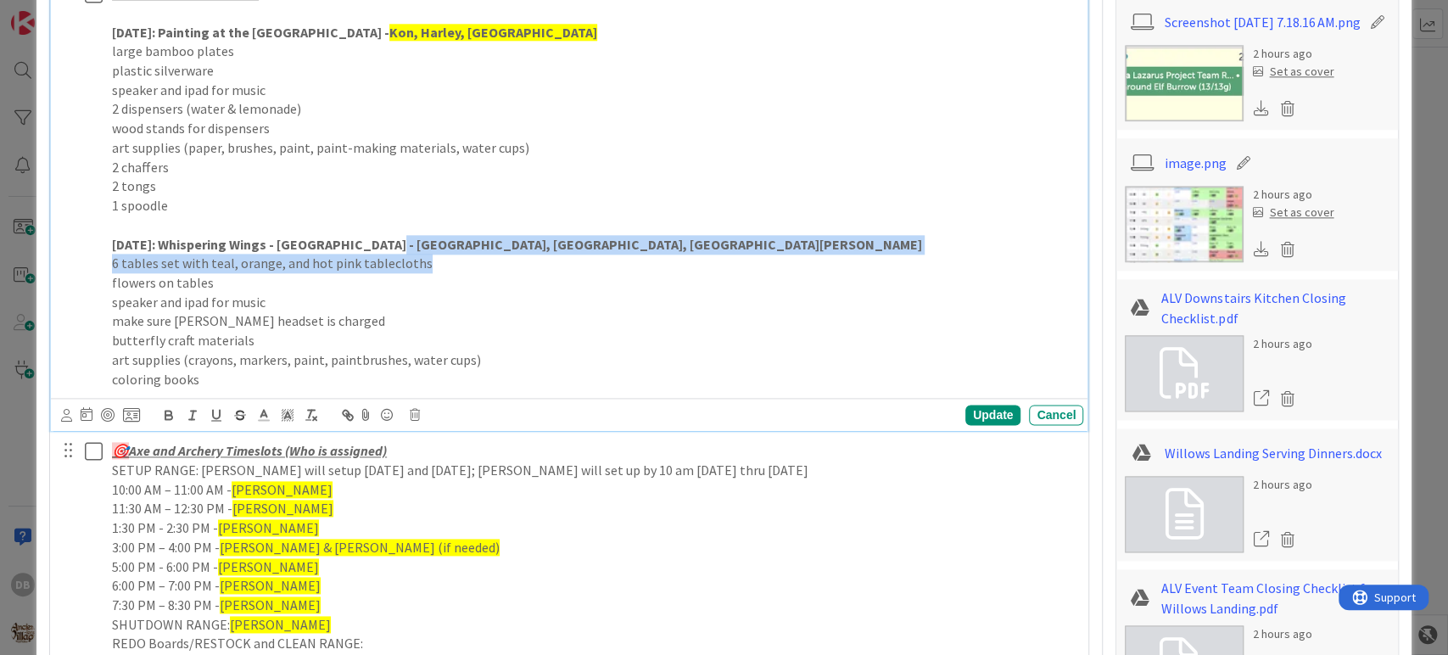
drag, startPoint x: 374, startPoint y: 244, endPoint x: 584, endPoint y: 254, distance: 210.5
click at [584, 254] on div "PRIVATE EVENT SETUPS TODAY: Painting at the Village - Village Gardens - Kon, Ha…" at bounding box center [594, 186] width 978 height 415
click at [583, 254] on p "6 tables set with teal, orange, and hot pink tablecloths" at bounding box center [594, 264] width 964 height 20
click at [477, 265] on p "6 tables set with teal, orange, and hot pink tablecloths" at bounding box center [594, 264] width 964 height 20
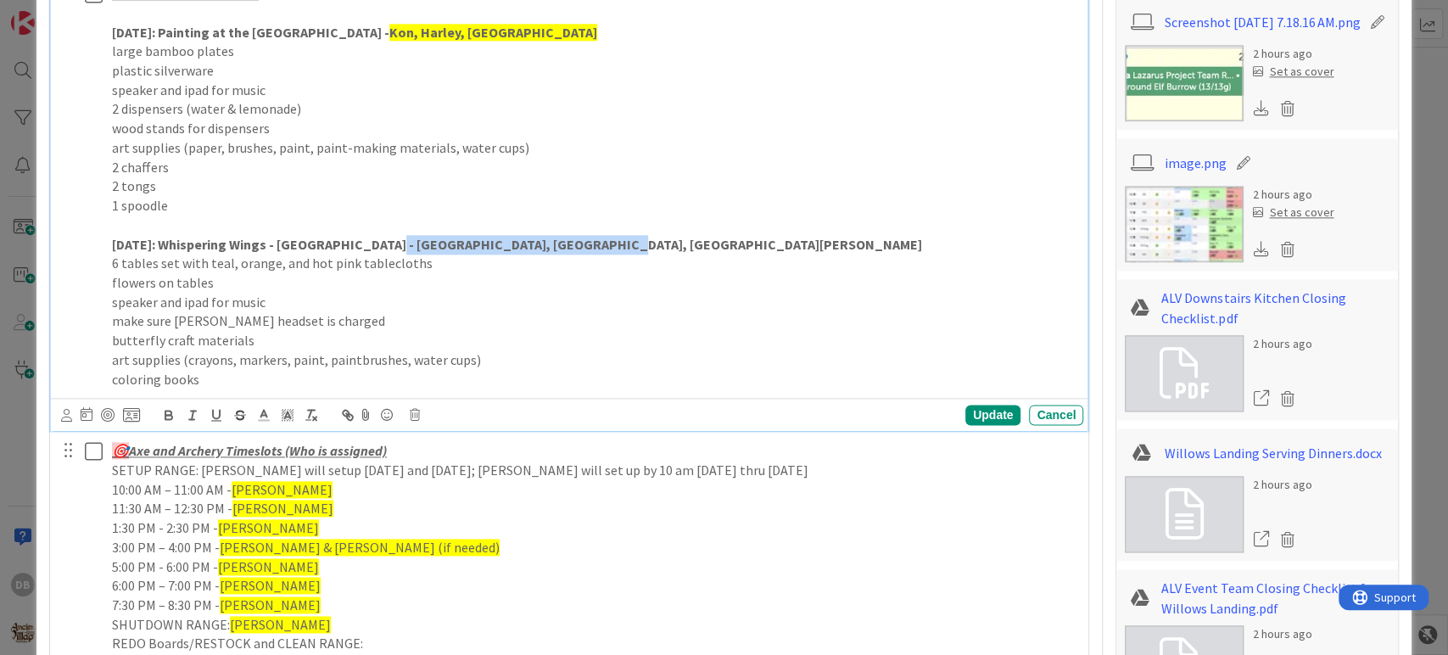
drag, startPoint x: 376, startPoint y: 244, endPoint x: 580, endPoint y: 245, distance: 204.4
click at [580, 245] on strong "TODAY: Whispering Wings - Village Gardens - Anni, Kaden, Ashlyn, Kevin, Dalton" at bounding box center [517, 244] width 810 height 17
click at [286, 417] on icon at bounding box center [287, 414] width 15 height 15
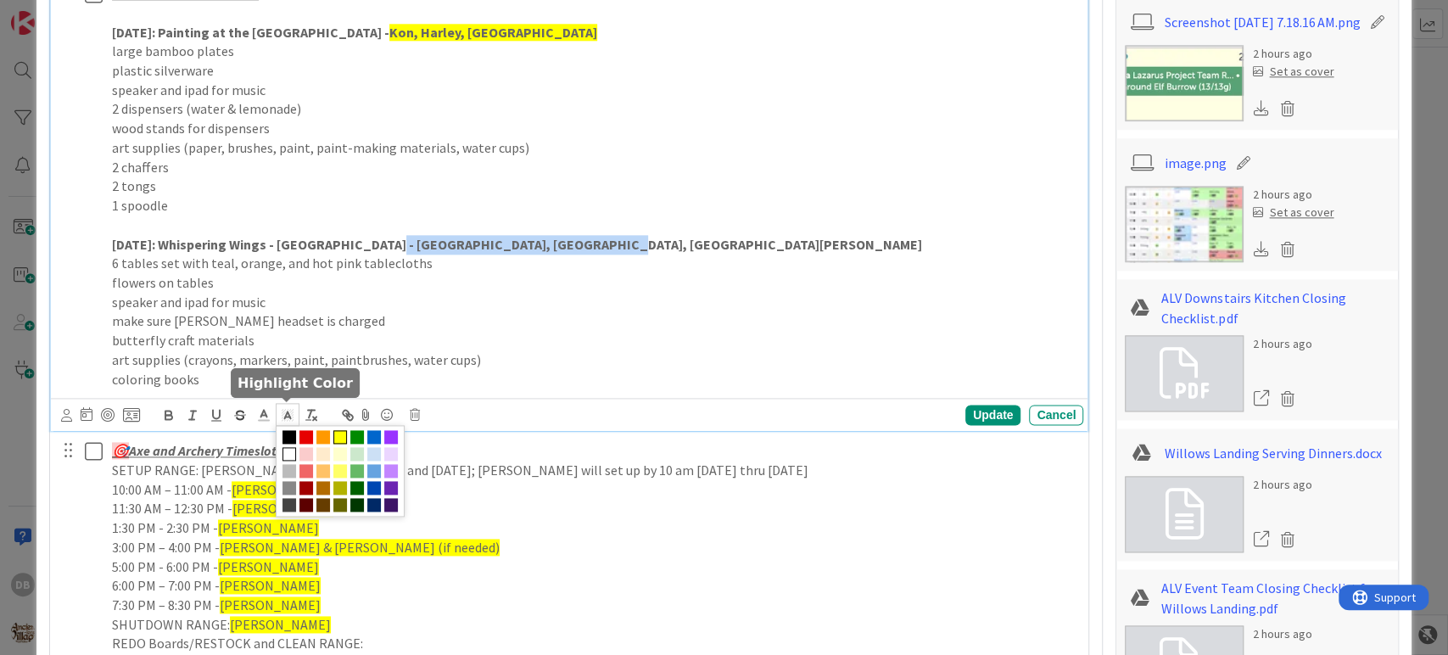
click at [338, 430] on span at bounding box center [340, 437] width 14 height 14
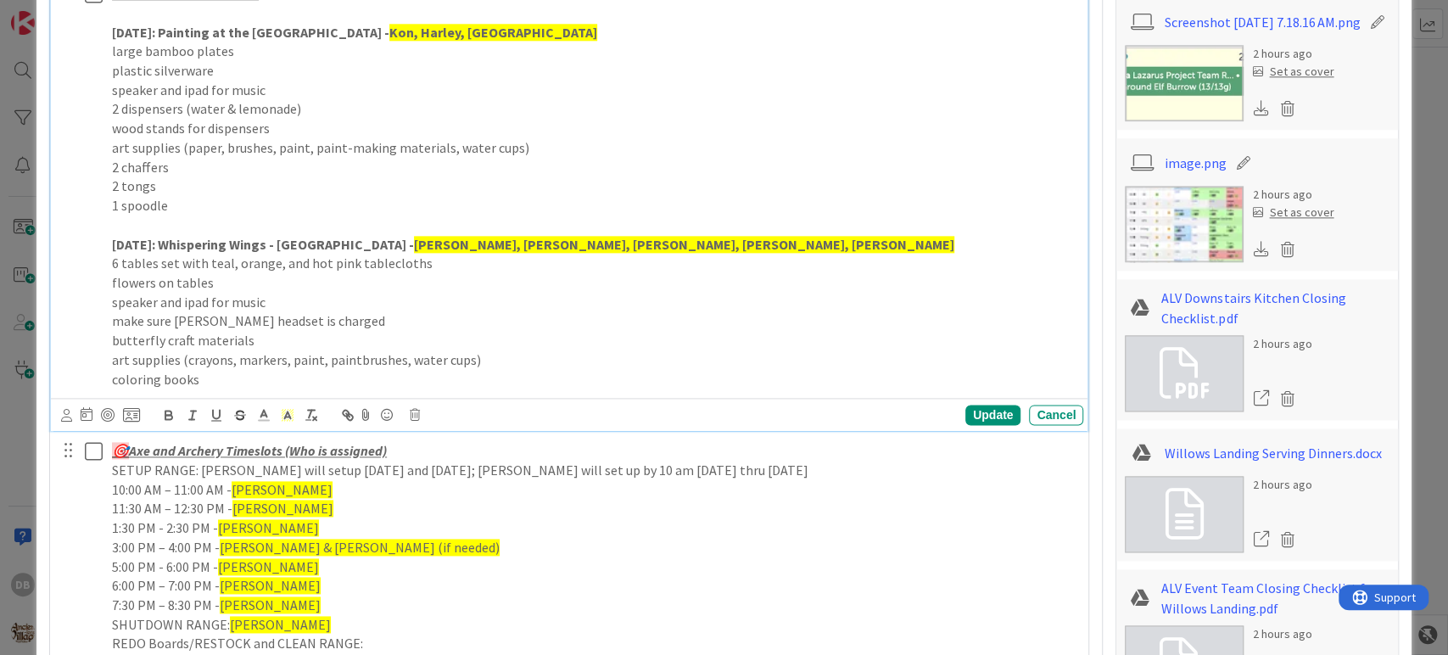
click at [527, 317] on p "make sure [PERSON_NAME] headset is charged" at bounding box center [594, 321] width 964 height 20
click at [533, 505] on p "11:30 AM – 12:30 PM - Jonathan" at bounding box center [594, 509] width 964 height 20
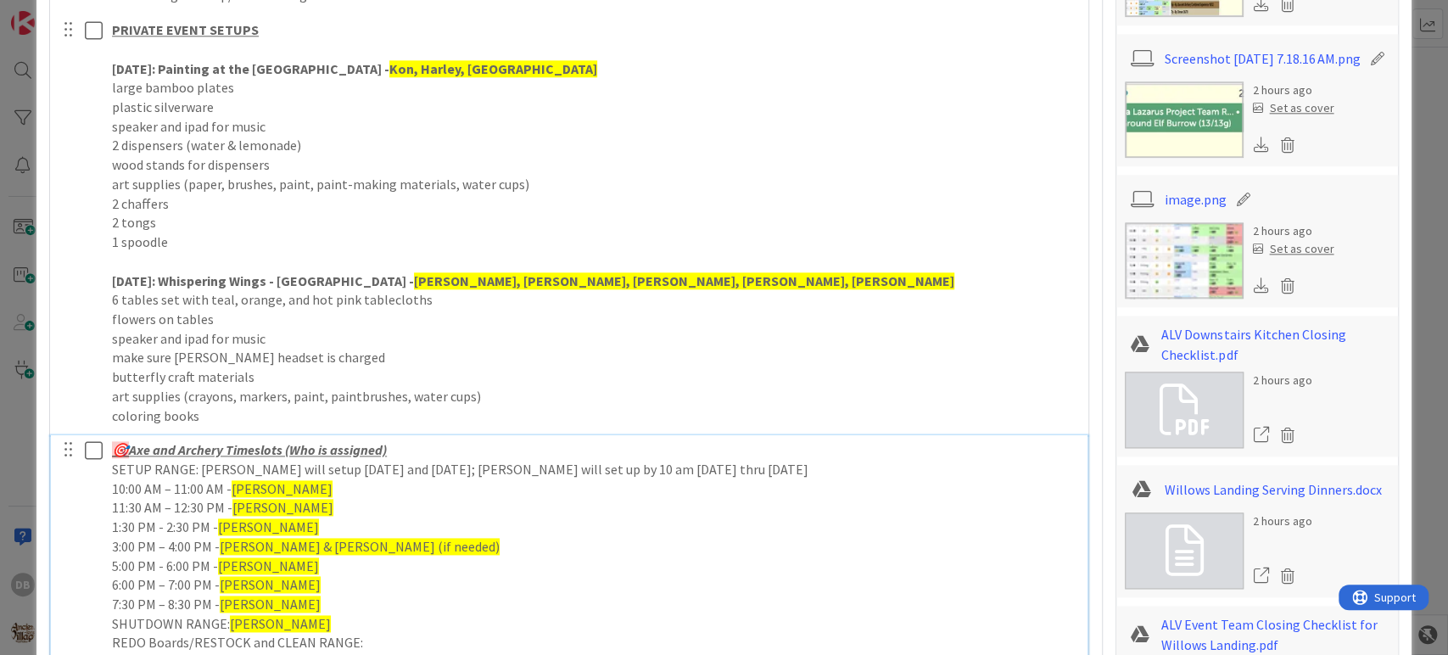
type textarea "x"
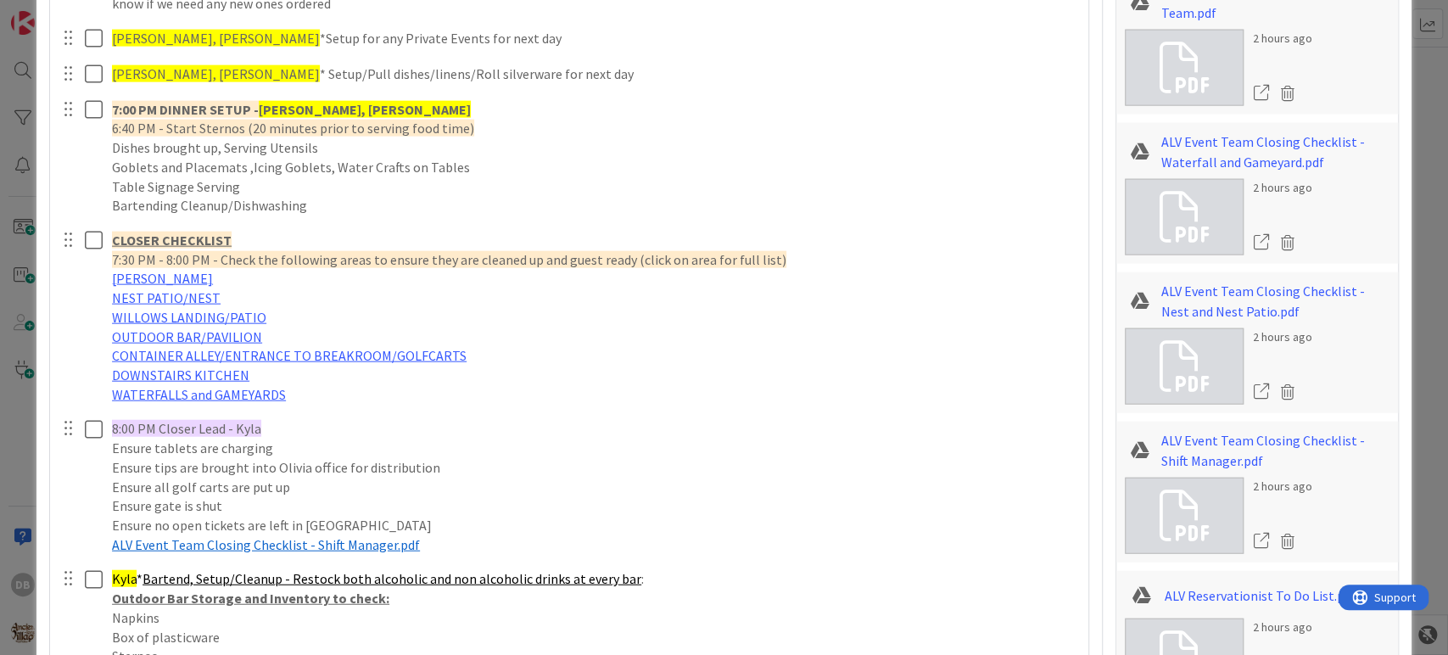
scroll to position [2559, 0]
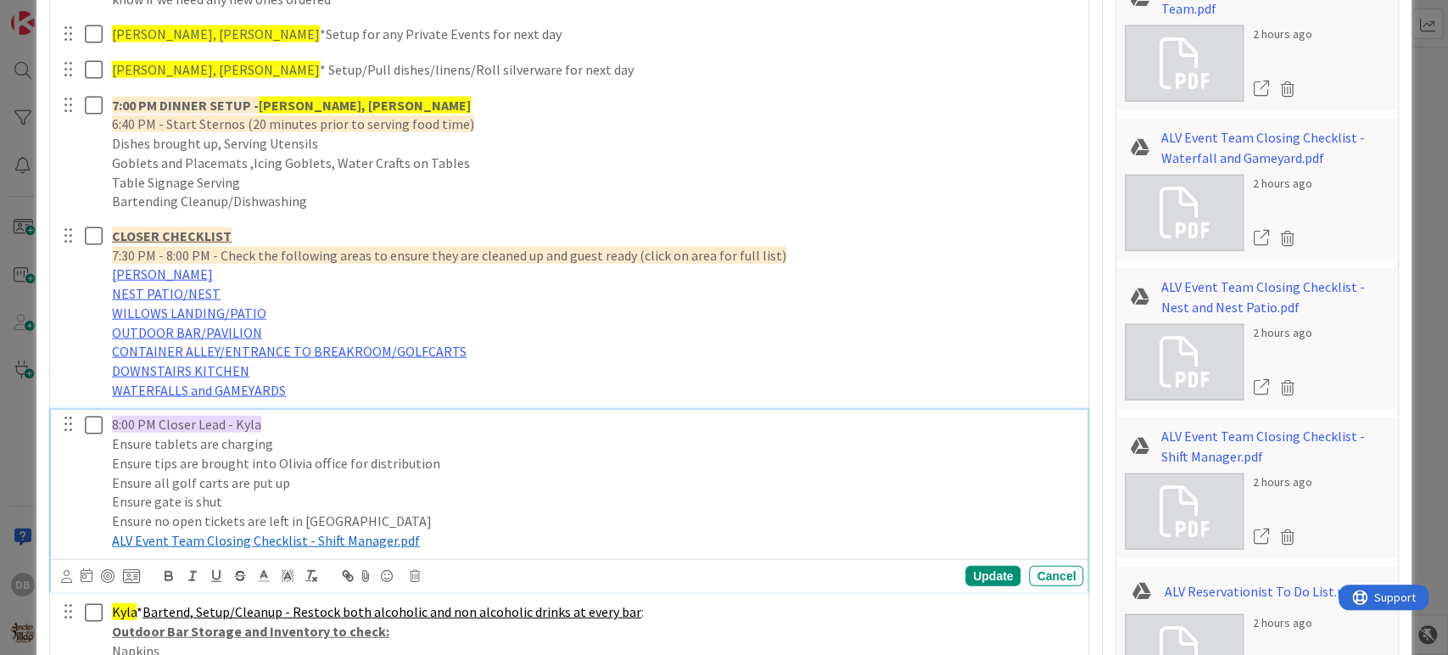
click at [237, 410] on div "8:00 PM Closer Lead - Kyla Ensure tablets are charging Ensure tips are brought …" at bounding box center [594, 482] width 978 height 145
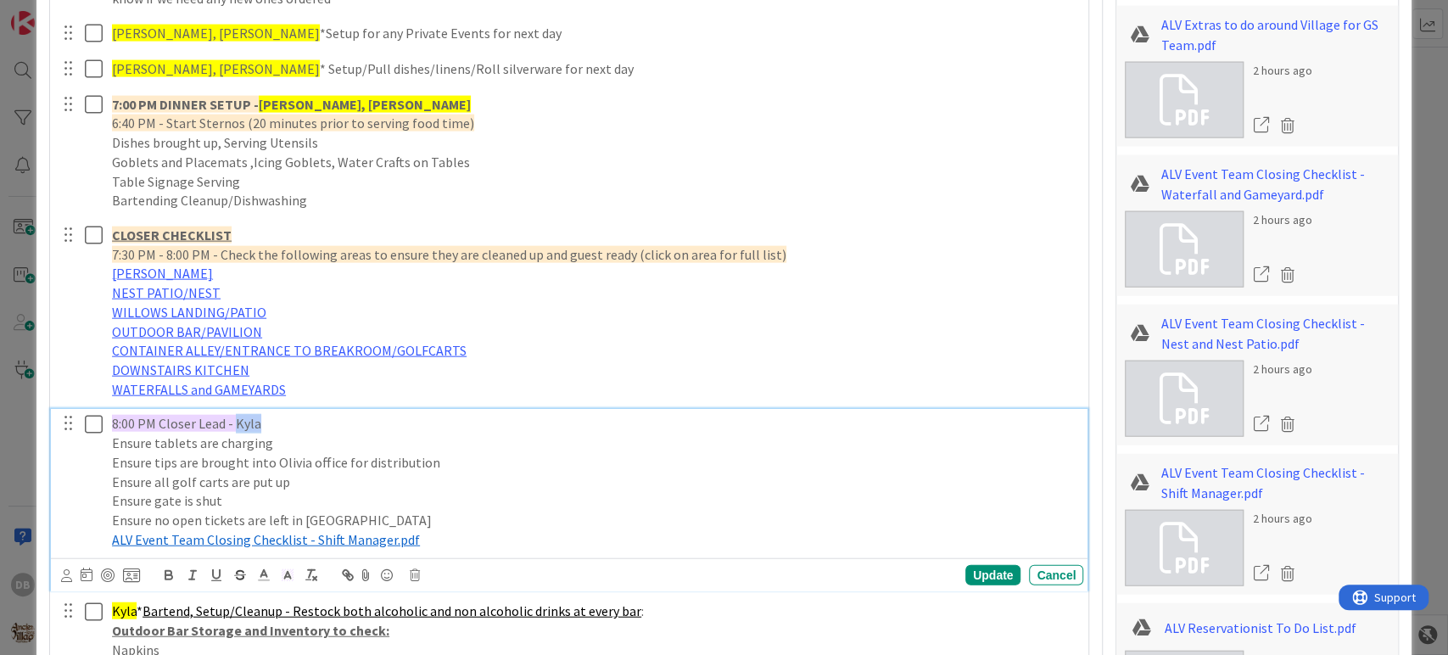
click at [237, 410] on div "8:00 PM Closer Lead - Kyla Ensure tablets are charging Ensure tips are brought …" at bounding box center [594, 481] width 978 height 145
click at [1000, 571] on div "Update" at bounding box center [992, 575] width 55 height 20
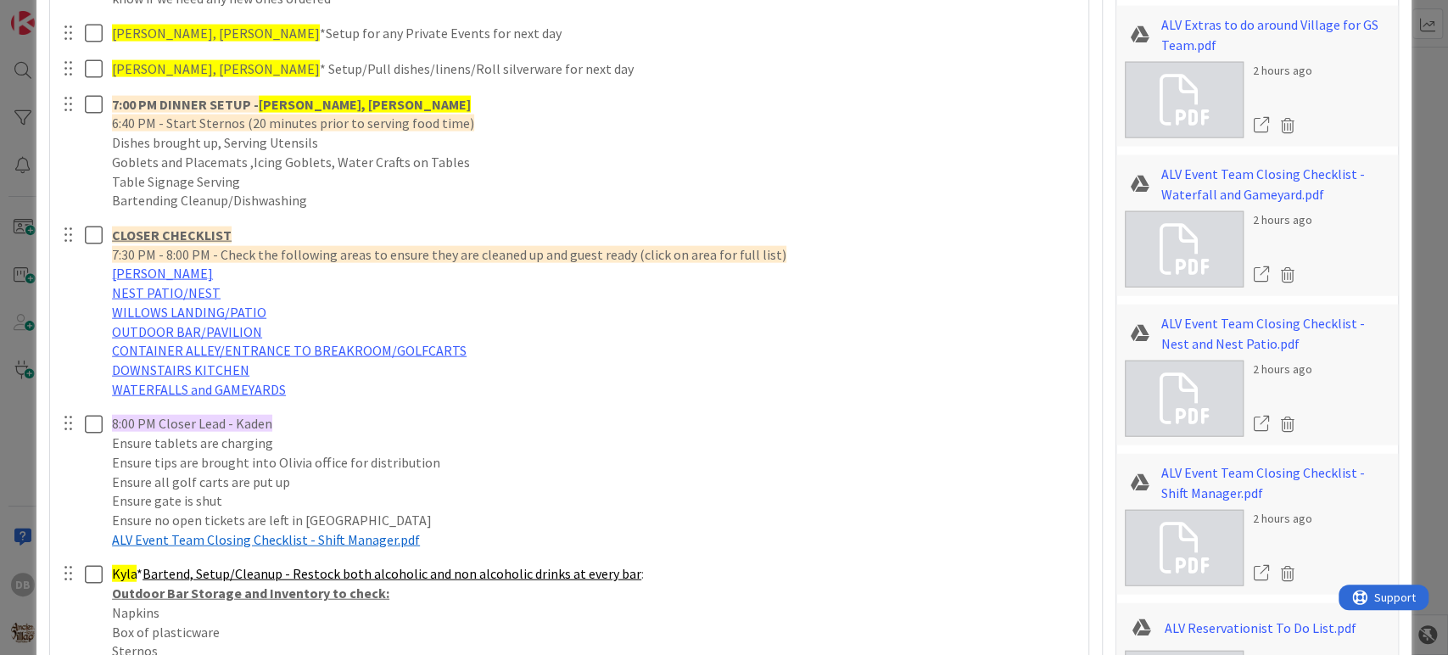
type textarea "x"
click at [112, 575] on p "Kyla * Bartend, Setup/Cleanup - Restock both alcoholic and non alcoholic drinks…" at bounding box center [594, 574] width 964 height 20
click at [136, 570] on span "Kyla" at bounding box center [124, 573] width 25 height 17
click at [135, 570] on span "Kyla" at bounding box center [124, 573] width 25 height 17
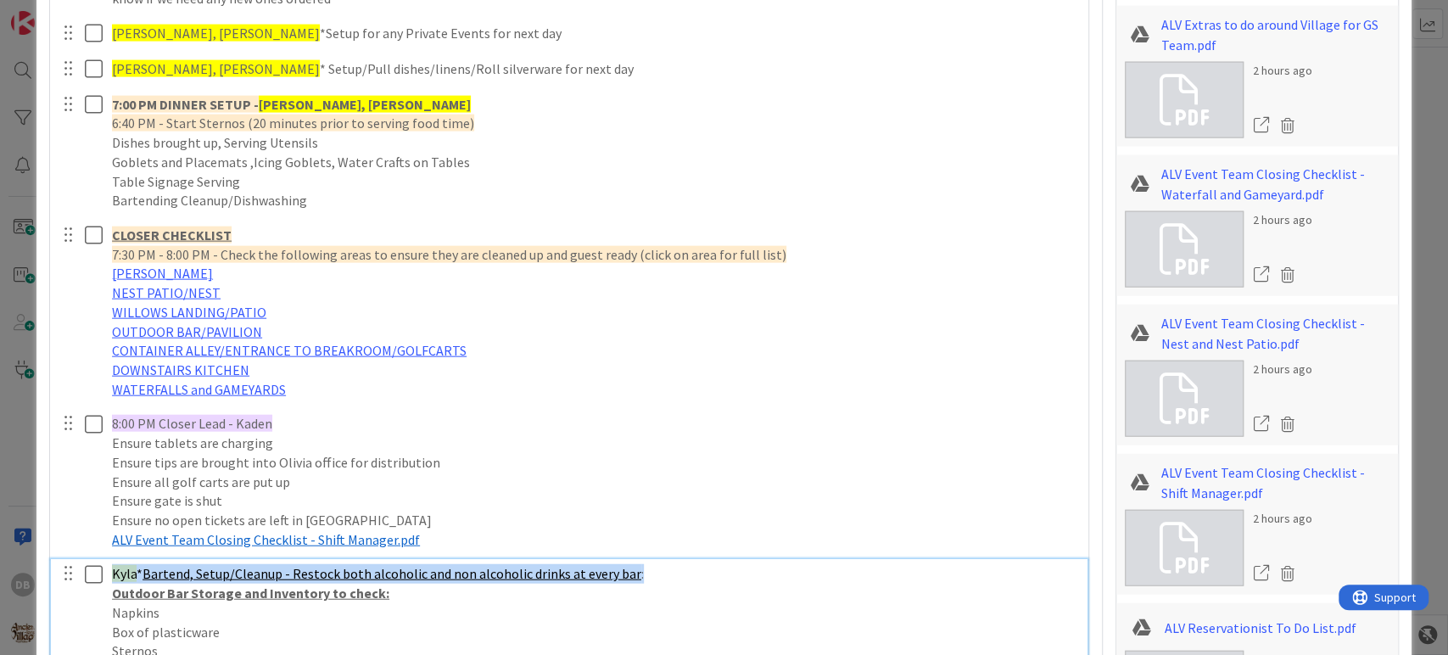
click at [135, 570] on span "Kyla" at bounding box center [124, 573] width 25 height 17
click at [134, 570] on span "Kyla" at bounding box center [124, 573] width 25 height 17
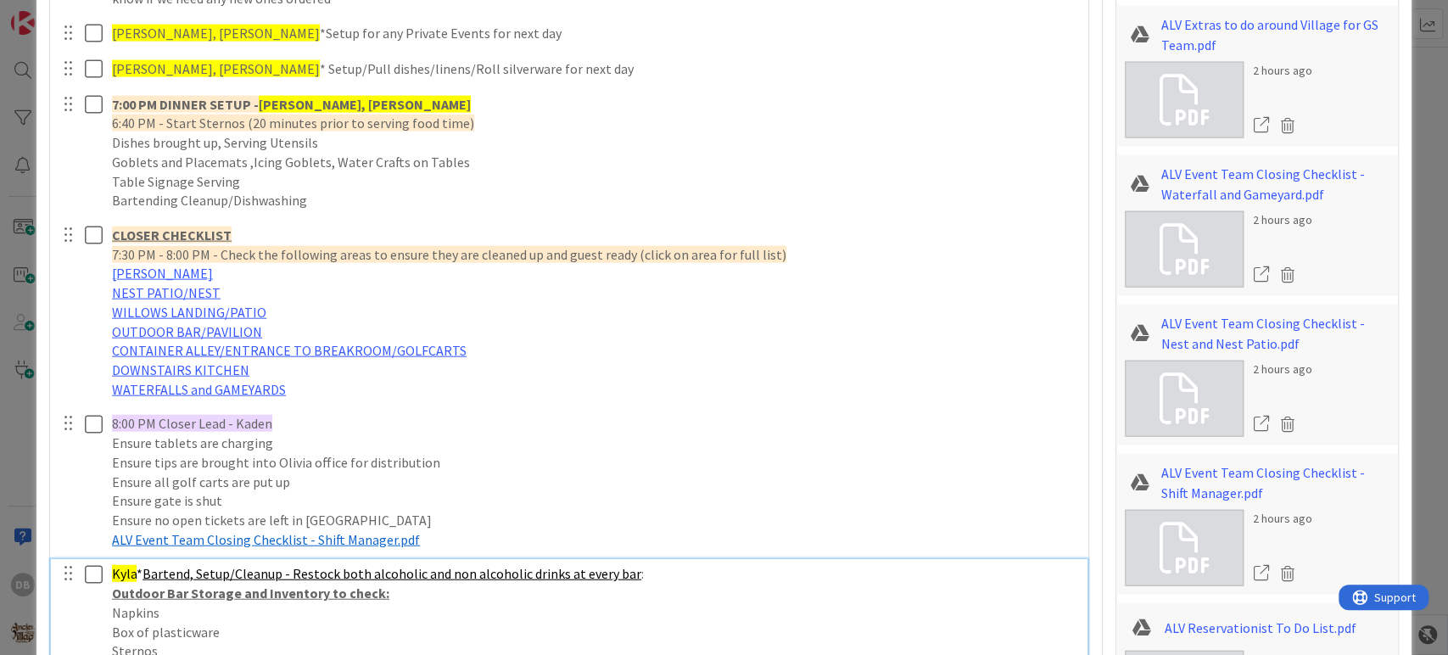
click at [120, 575] on span "Kyla" at bounding box center [124, 573] width 25 height 17
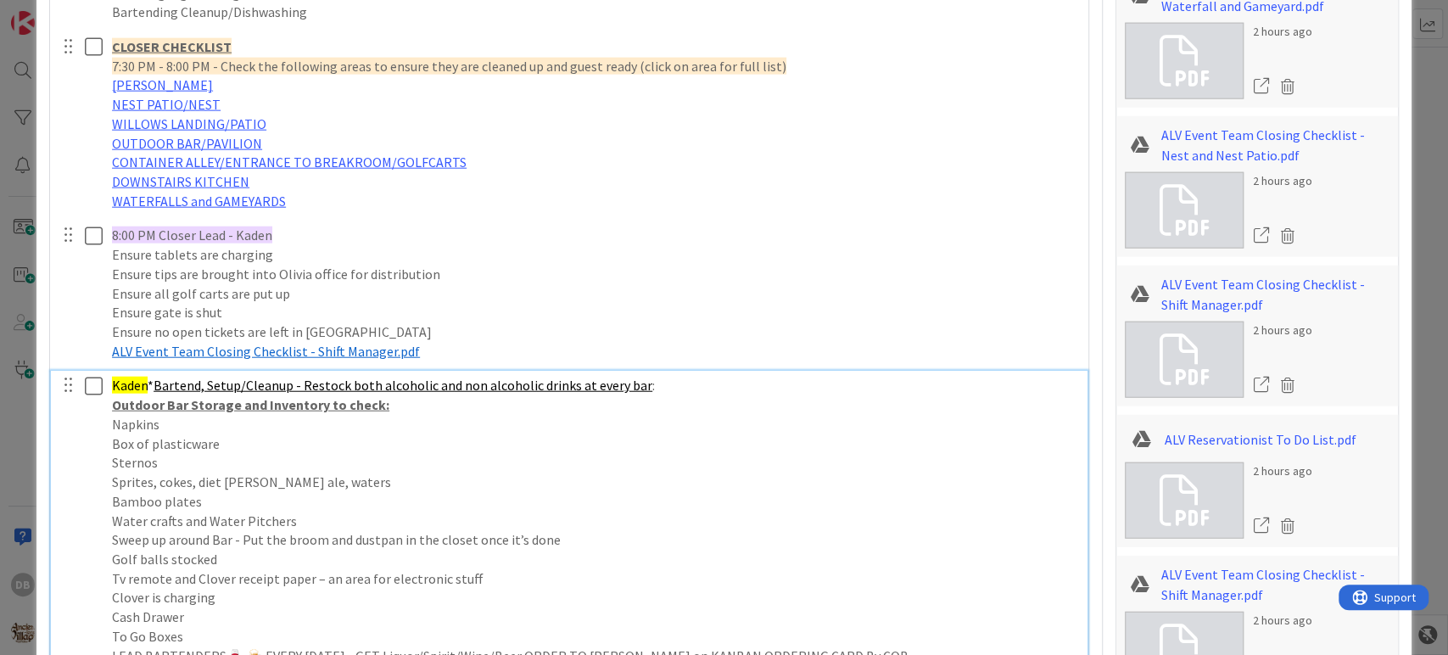
click at [199, 506] on p "Bamboo plates" at bounding box center [594, 502] width 964 height 20
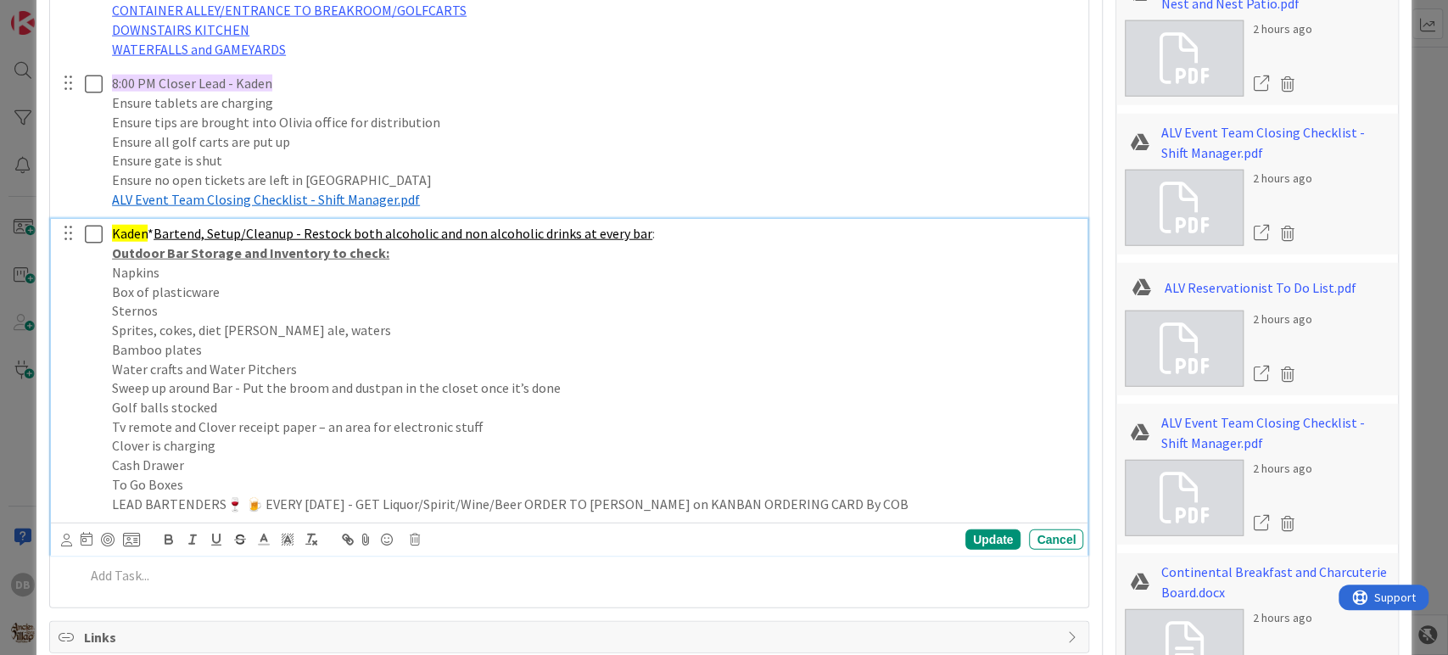
scroll to position [2993, 0]
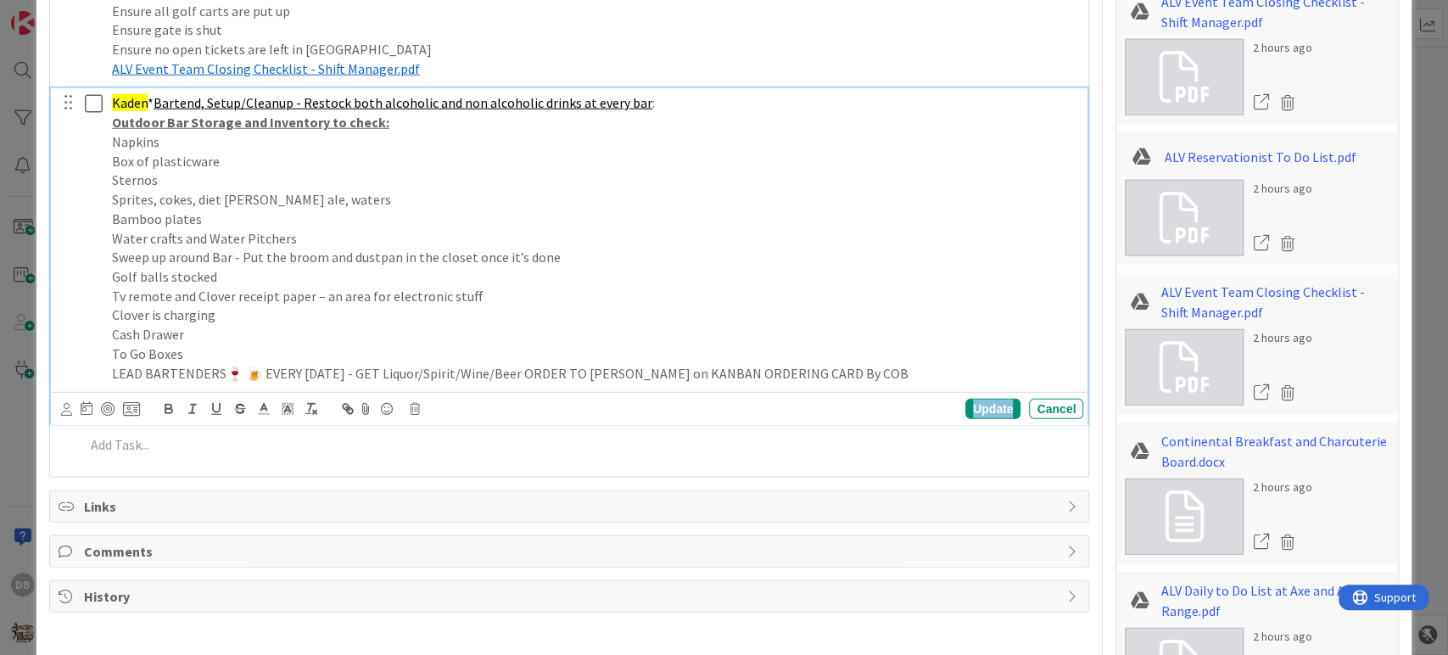
click at [979, 402] on div "Update" at bounding box center [992, 409] width 55 height 20
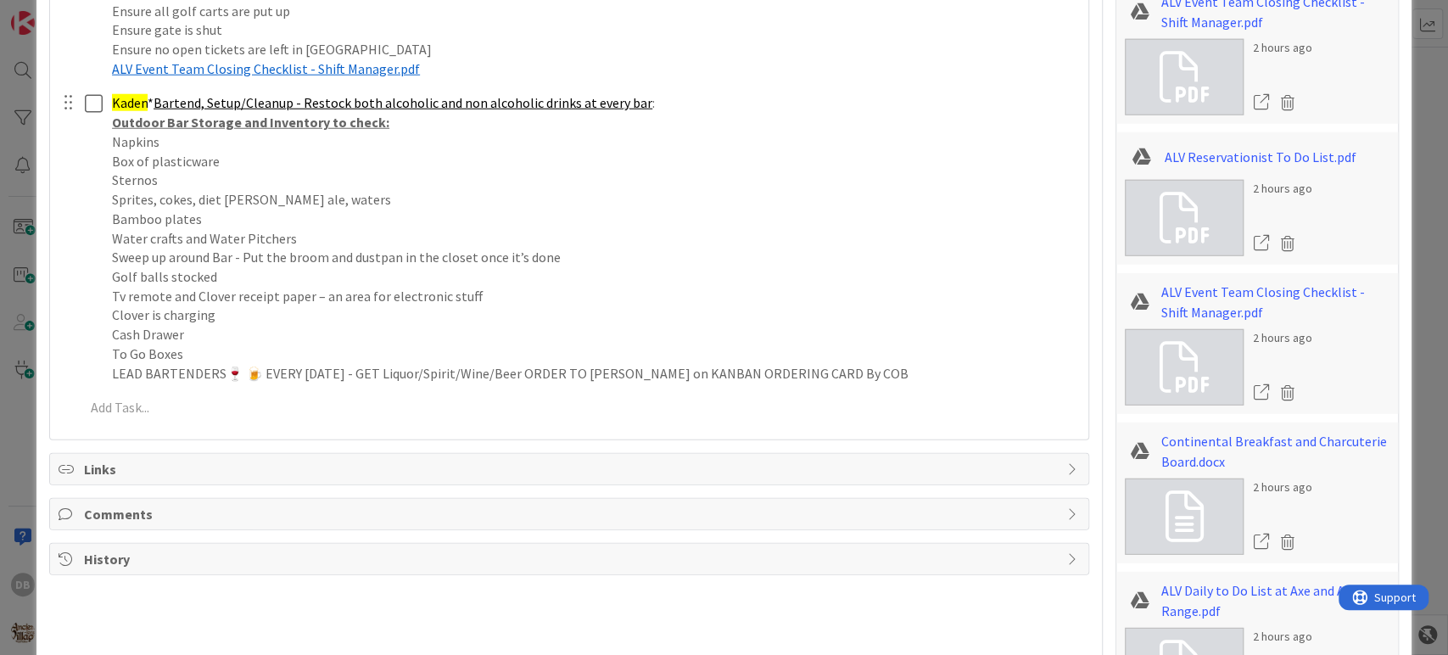
type textarea "x"
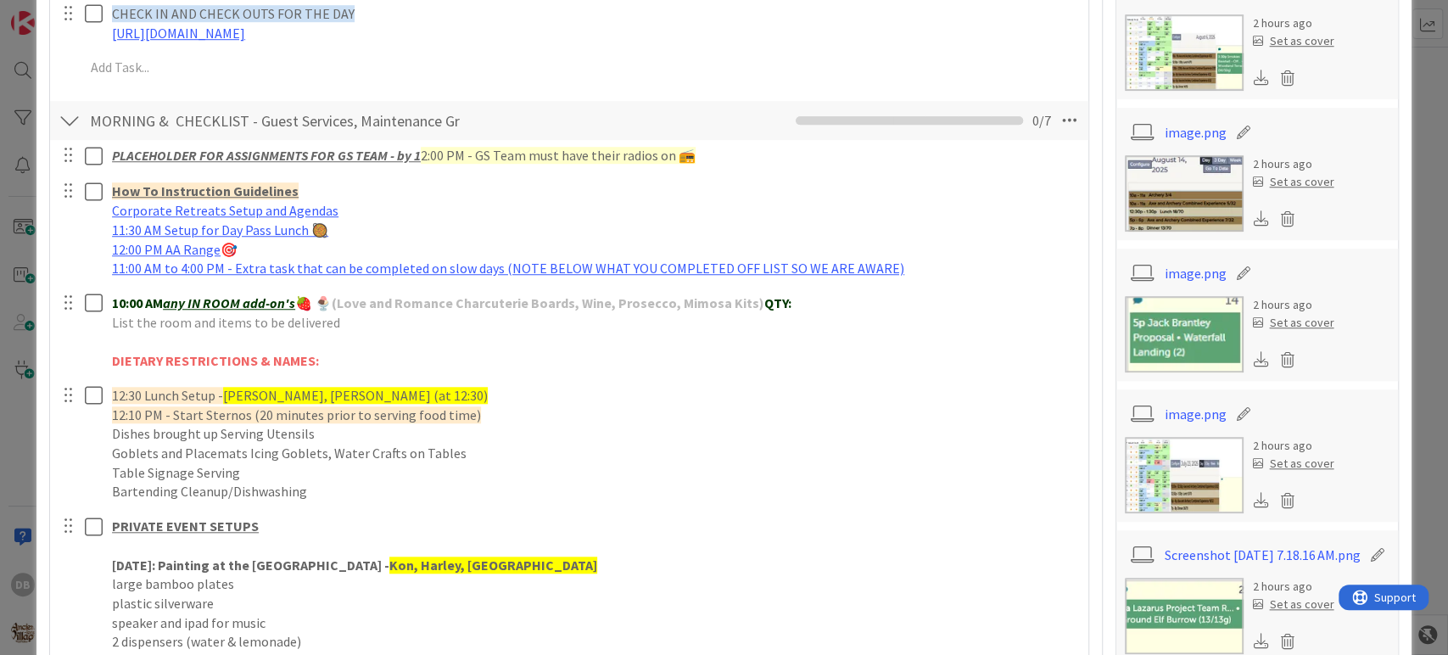
scroll to position [827, 0]
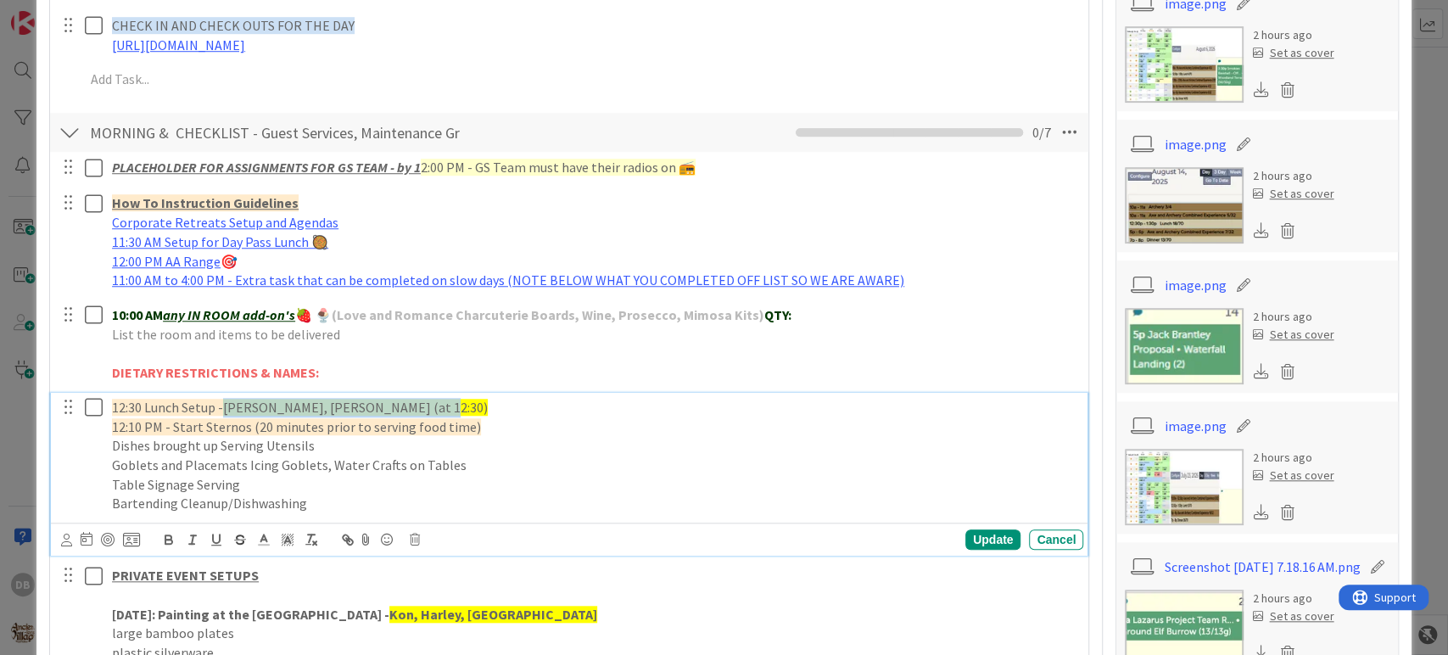
drag, startPoint x: 224, startPoint y: 400, endPoint x: 433, endPoint y: 389, distance: 209.7
drag, startPoint x: 354, startPoint y: 409, endPoint x: 223, endPoint y: 409, distance: 130.6
click at [223, 409] on span "12:30 Lunch Setup - Jonathan, Kelsey, Anni" at bounding box center [272, 407] width 321 height 17
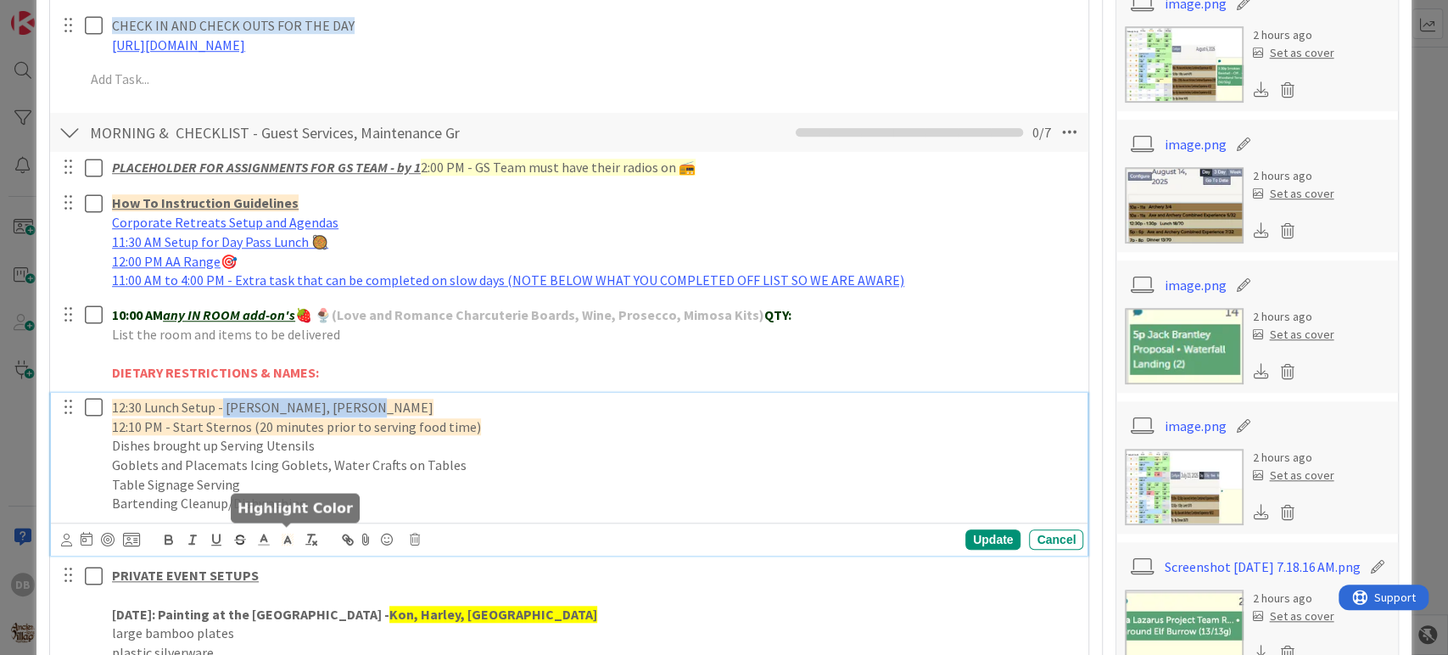
click at [287, 544] on icon at bounding box center [287, 539] width 15 height 15
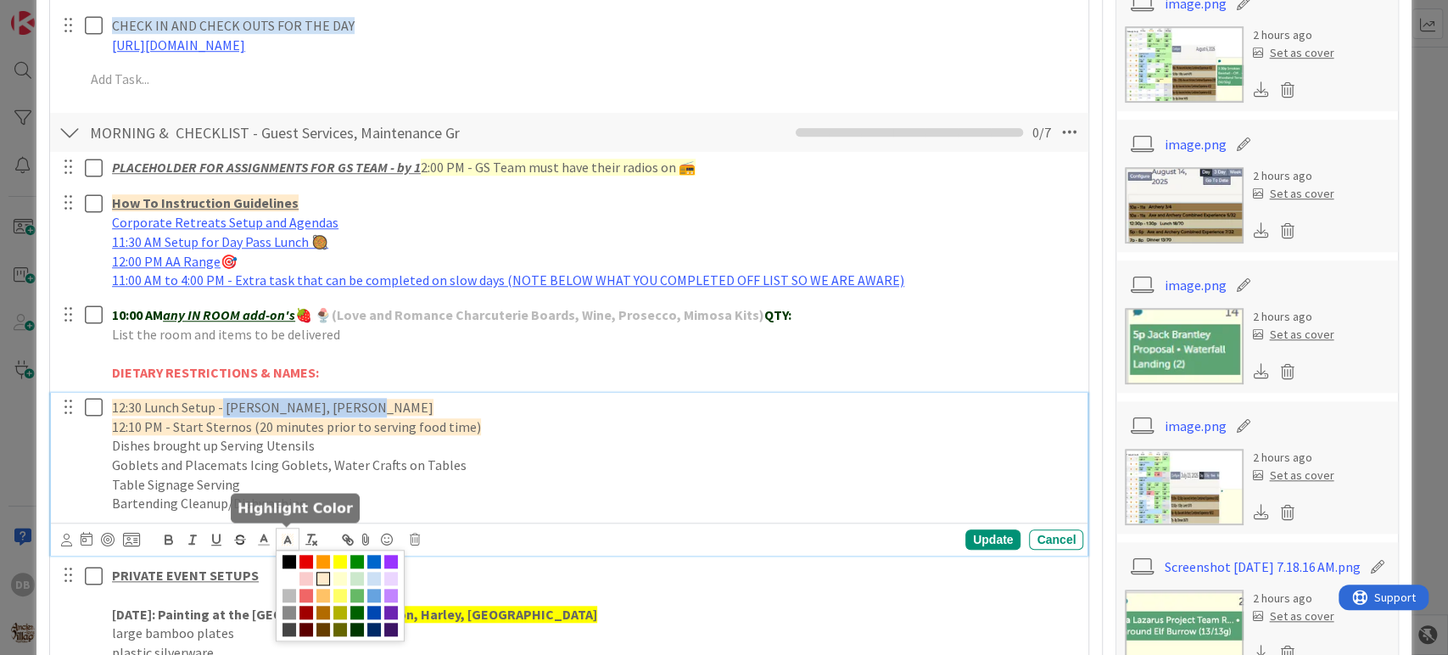
click at [347, 559] on span at bounding box center [340, 596] width 129 height 92
click at [338, 558] on span at bounding box center [340, 562] width 14 height 14
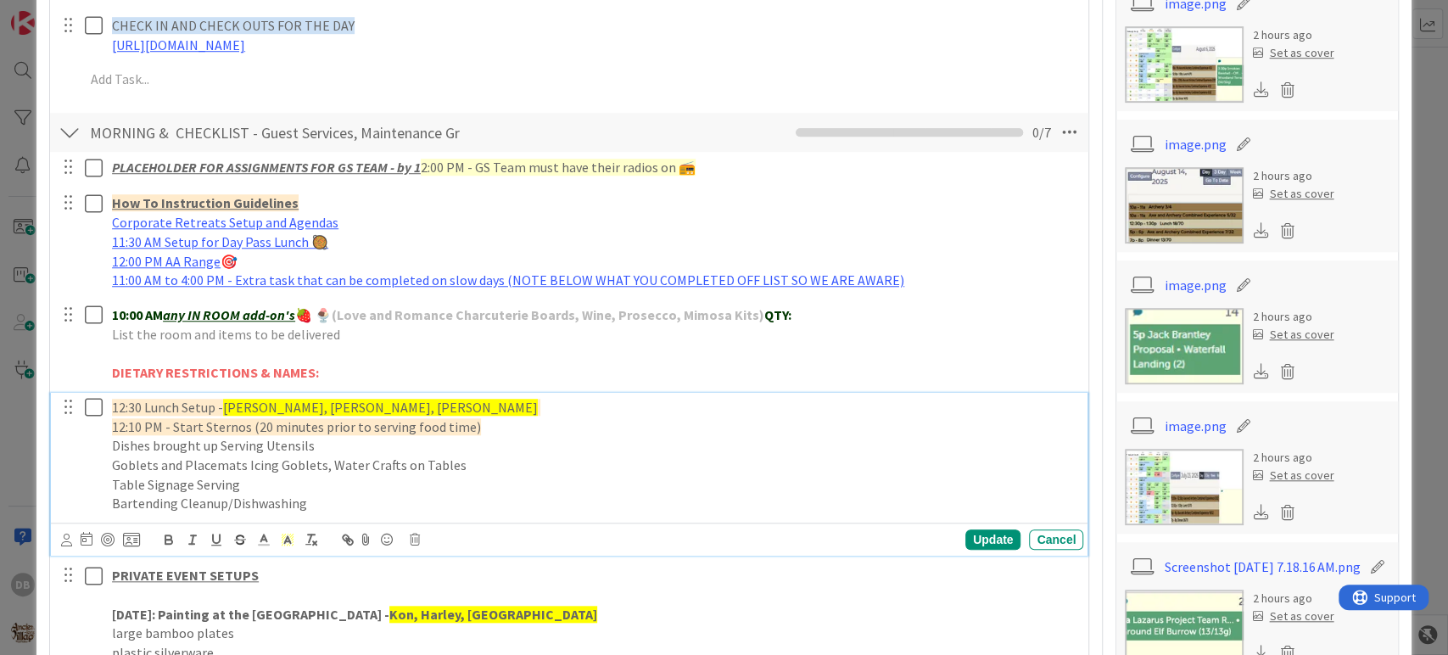
click at [430, 463] on p "Goblets and Placemats Icing Goblets, Water Crafts on Tables" at bounding box center [594, 465] width 964 height 20
click at [980, 524] on div "Update Cancel" at bounding box center [569, 538] width 1037 height 33
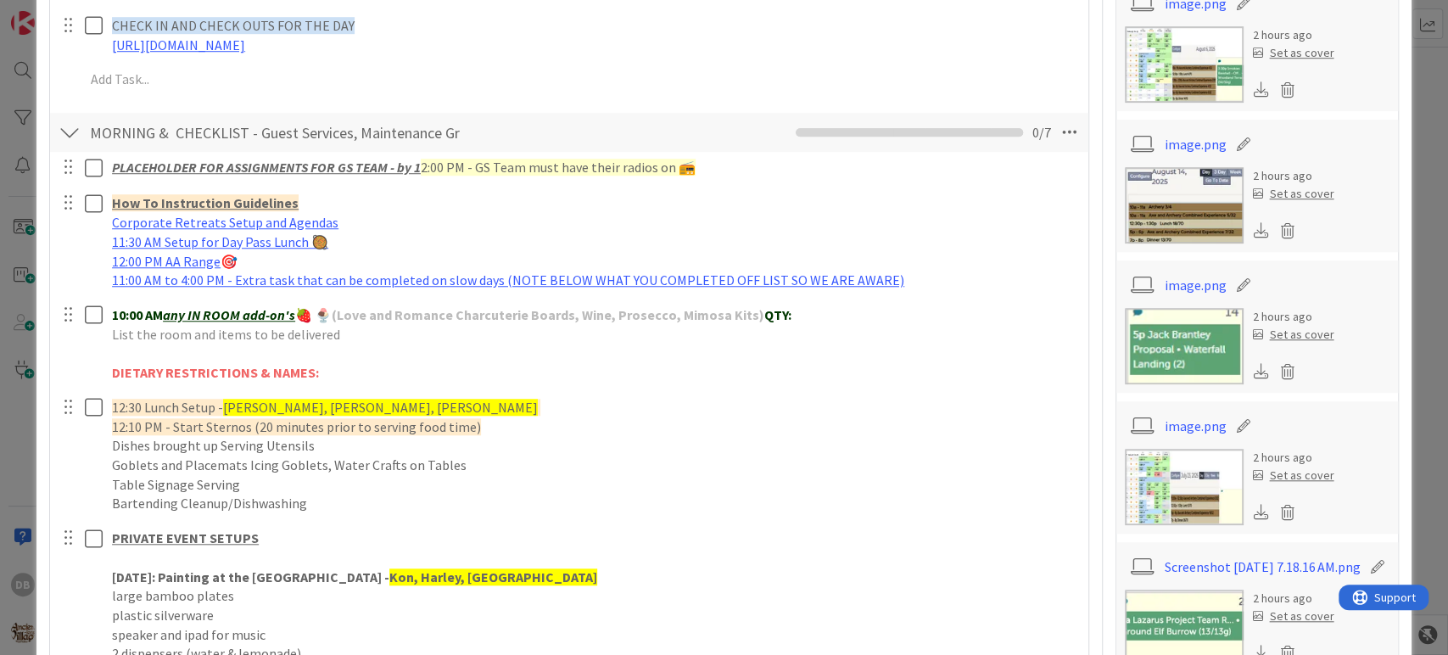
drag, startPoint x: 990, startPoint y: 538, endPoint x: 982, endPoint y: 535, distance: 8.9
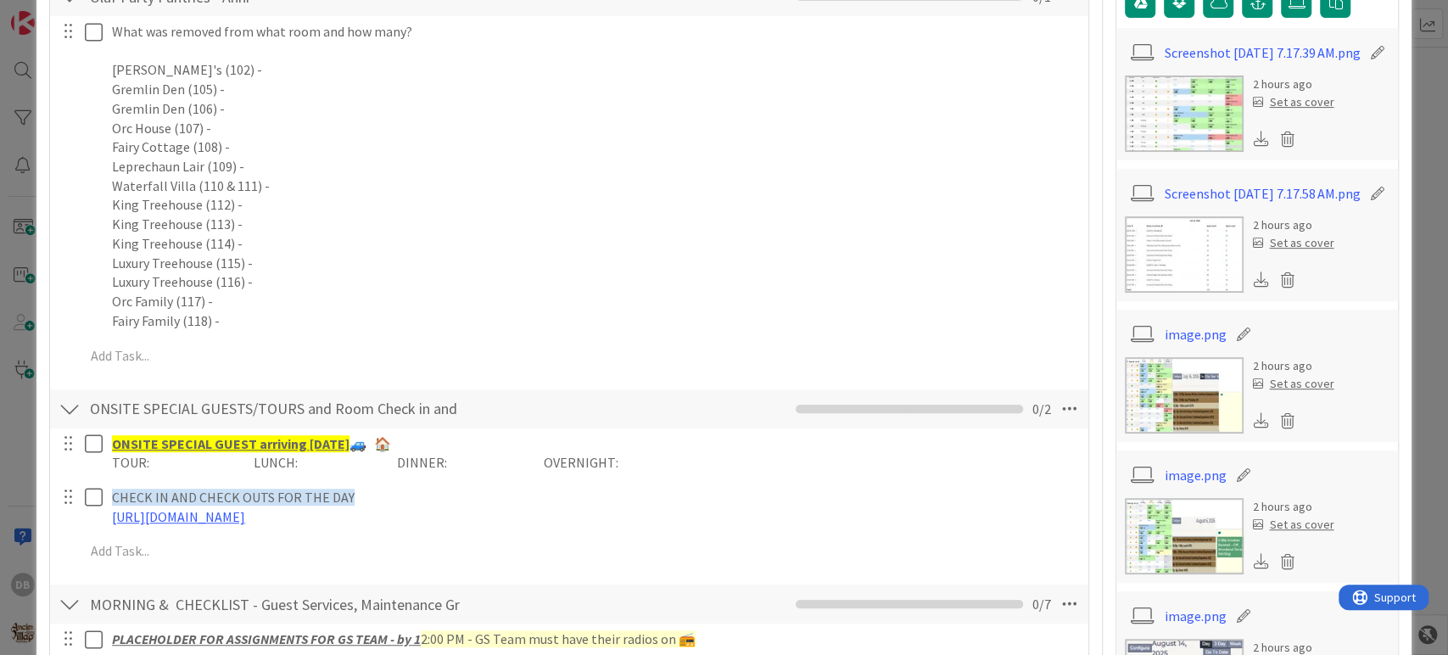
scroll to position [0, 0]
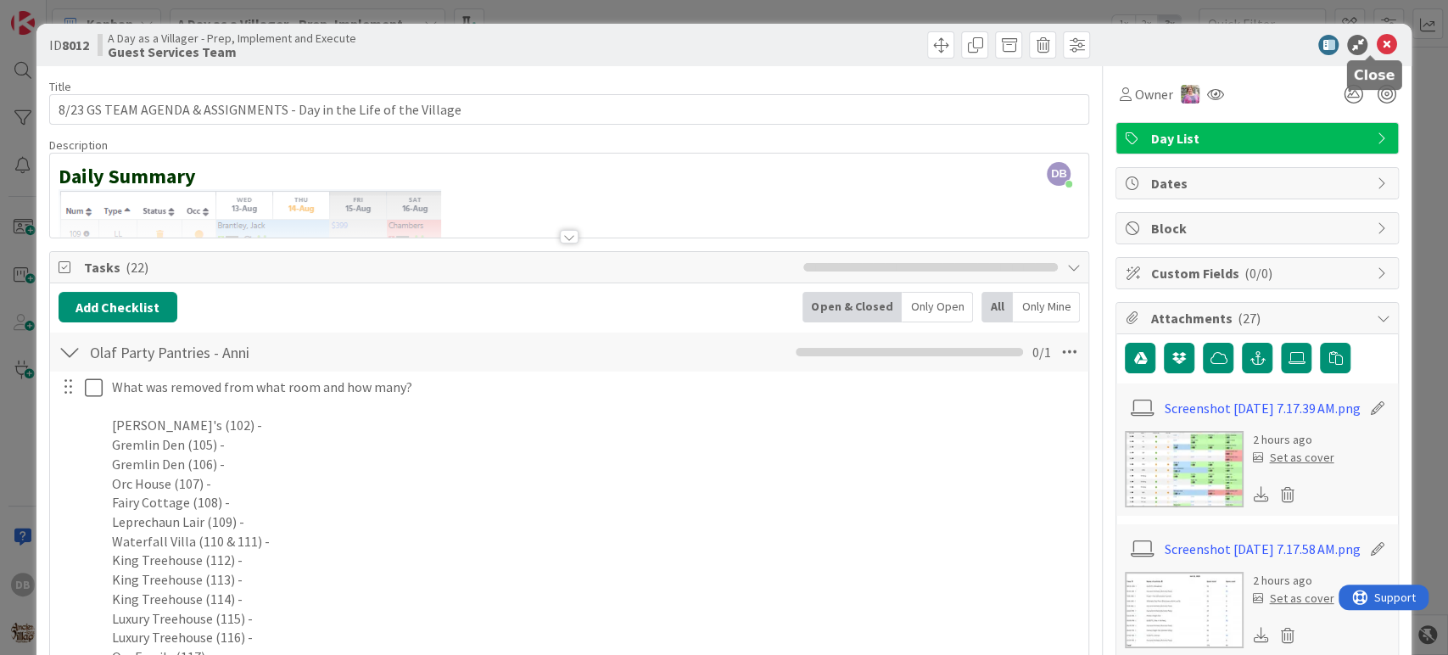
click at [1375, 49] on icon at bounding box center [1385, 45] width 20 height 20
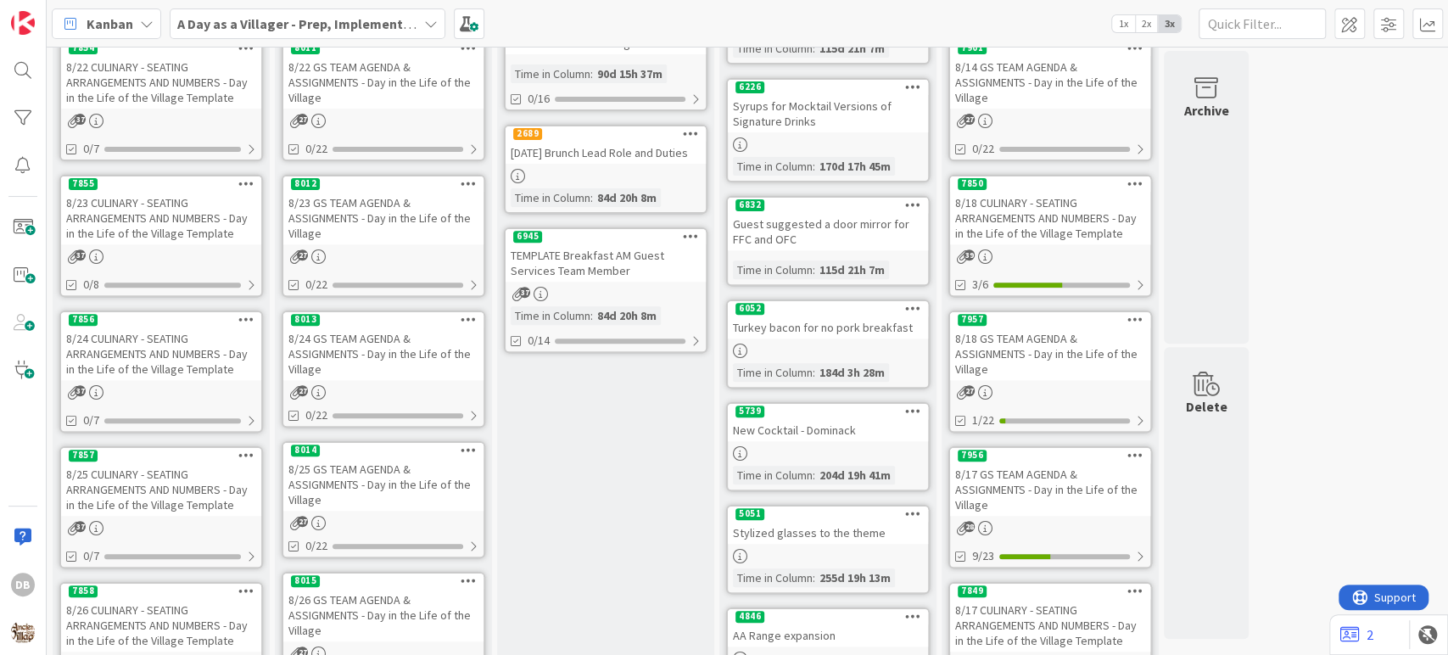
click at [362, 347] on div "8/24 GS TEAM AGENDA & ASSIGNMENTS - Day in the Life of the Village" at bounding box center [383, 353] width 200 height 53
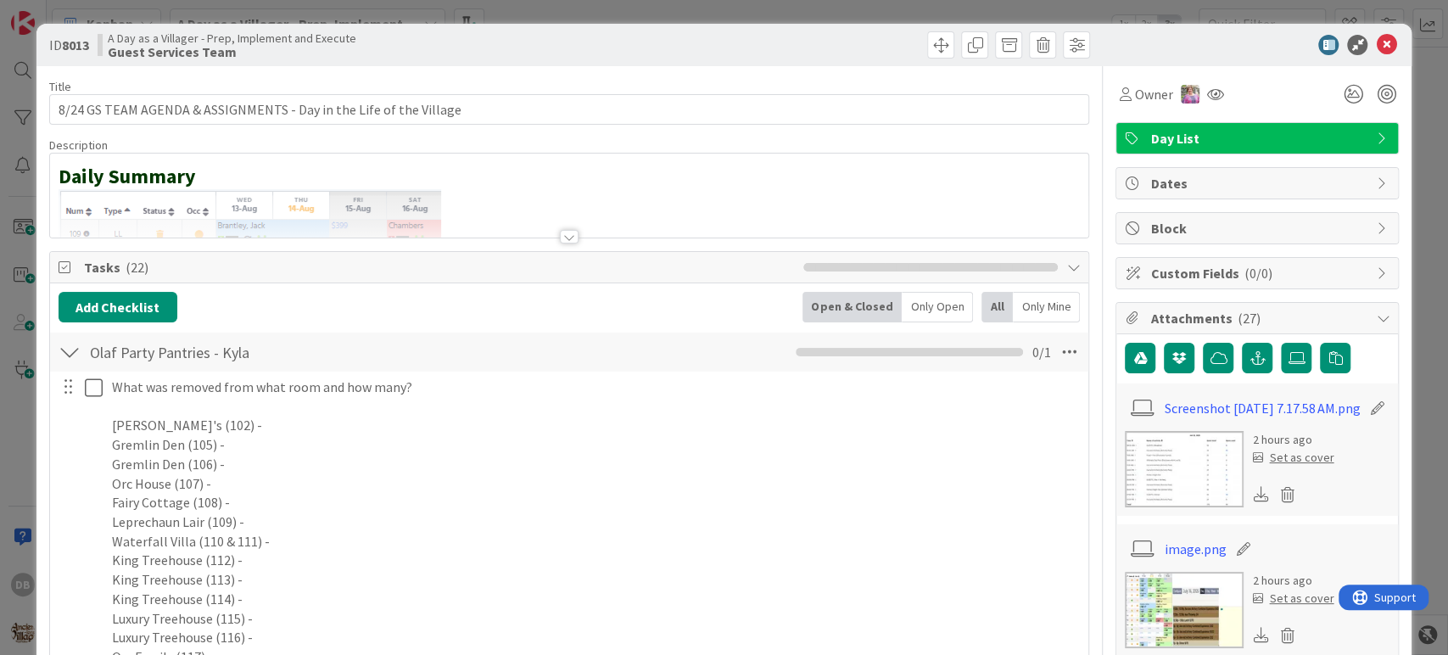
type textarea "x"
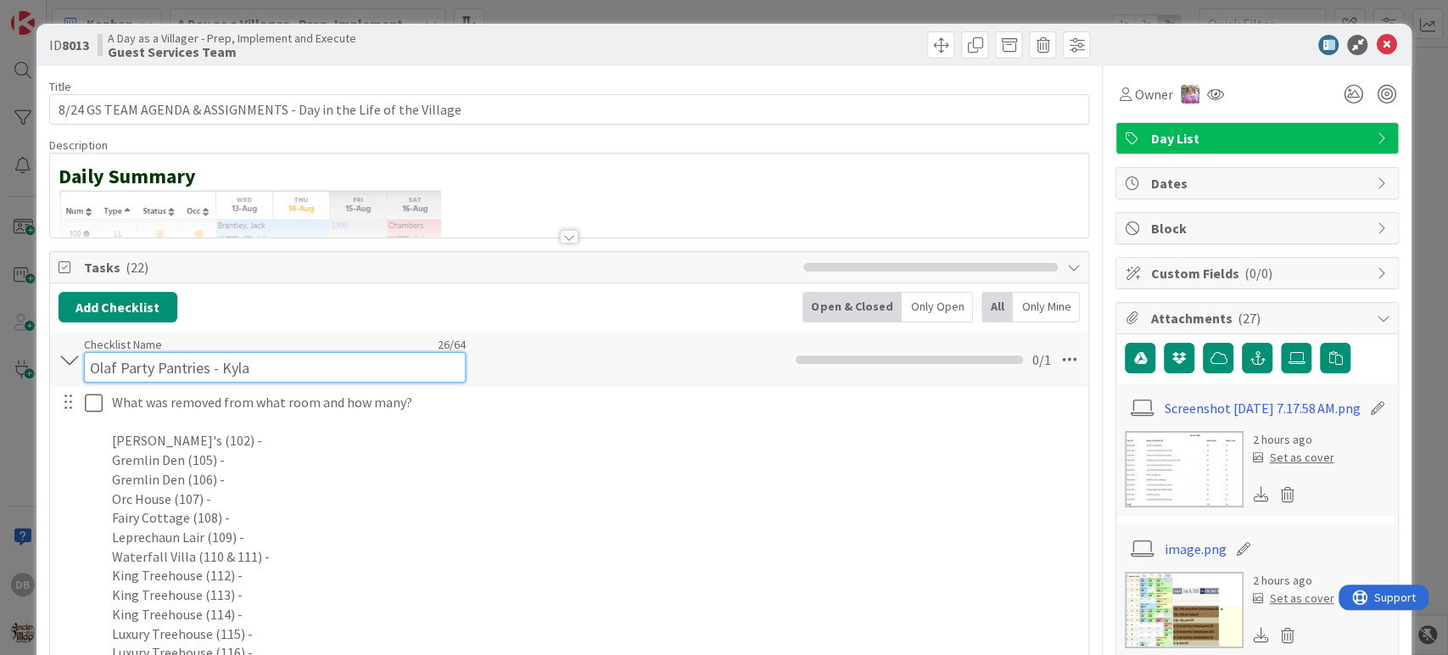
click at [308, 352] on input "Olaf Party Pantries - Kyla" at bounding box center [275, 367] width 382 height 31
type input "Olaf Party Pantries - [PERSON_NAME]"
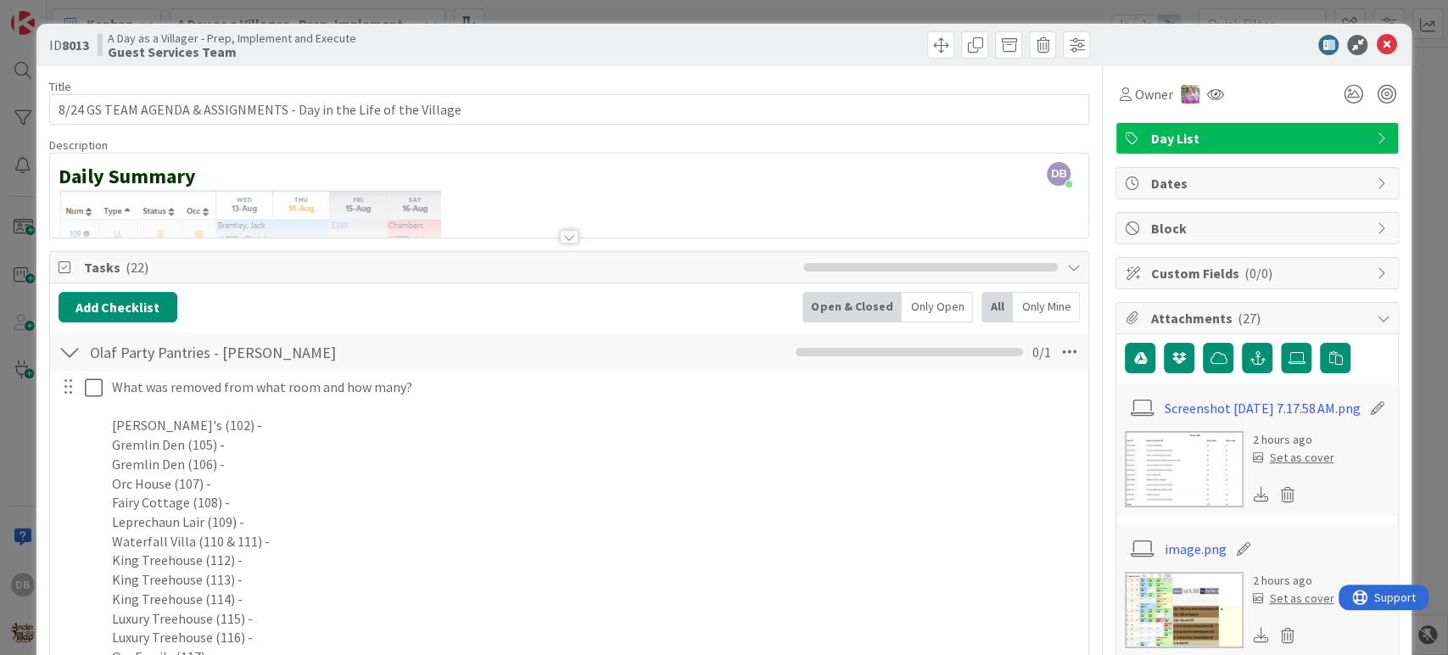
type textarea "x"
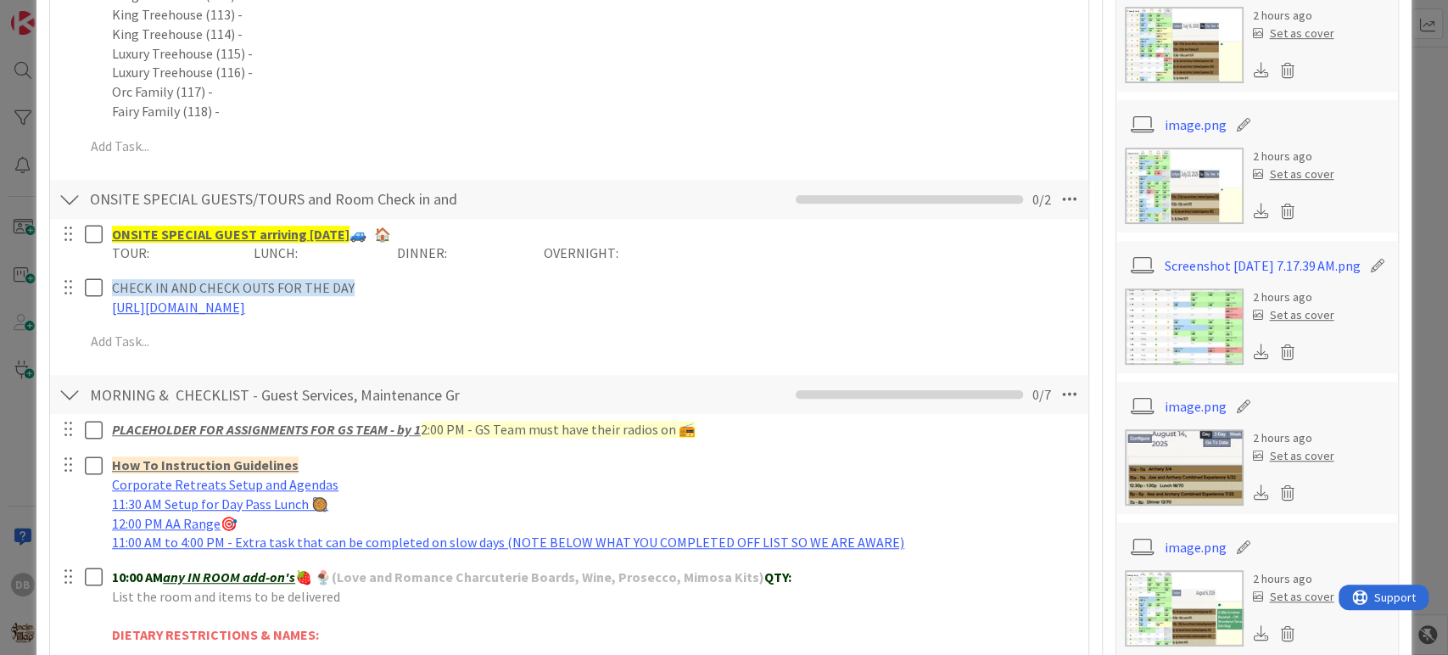
scroll to position [753, 0]
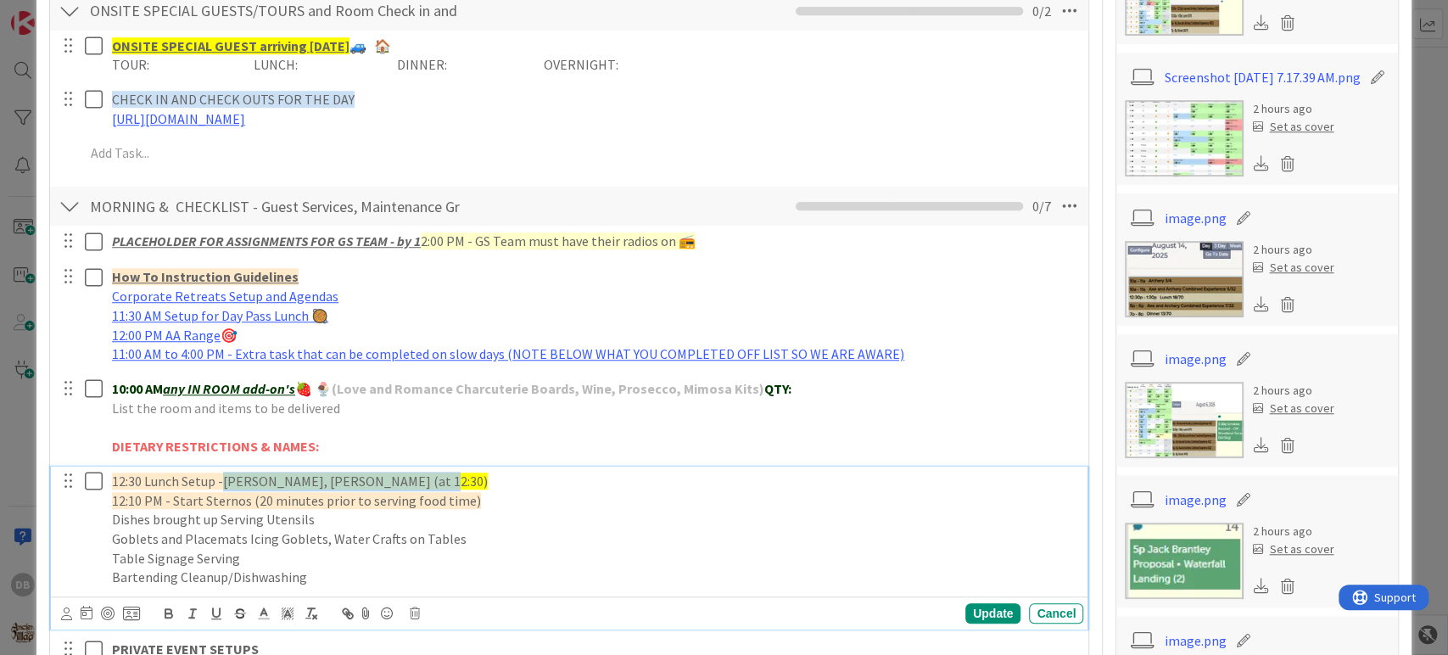
drag, startPoint x: 410, startPoint y: 481, endPoint x: 226, endPoint y: 482, distance: 184.0
click at [226, 482] on p "12:30 Lunch Setup - Kon, Kyla, Anni, [PERSON_NAME] (at 12:30)" at bounding box center [594, 481] width 964 height 20
click at [464, 538] on p "Goblets and Placemats Icing Goblets, Water Crafts on Tables" at bounding box center [594, 539] width 964 height 20
click at [991, 622] on div "Update Cancel" at bounding box center [572, 613] width 1023 height 24
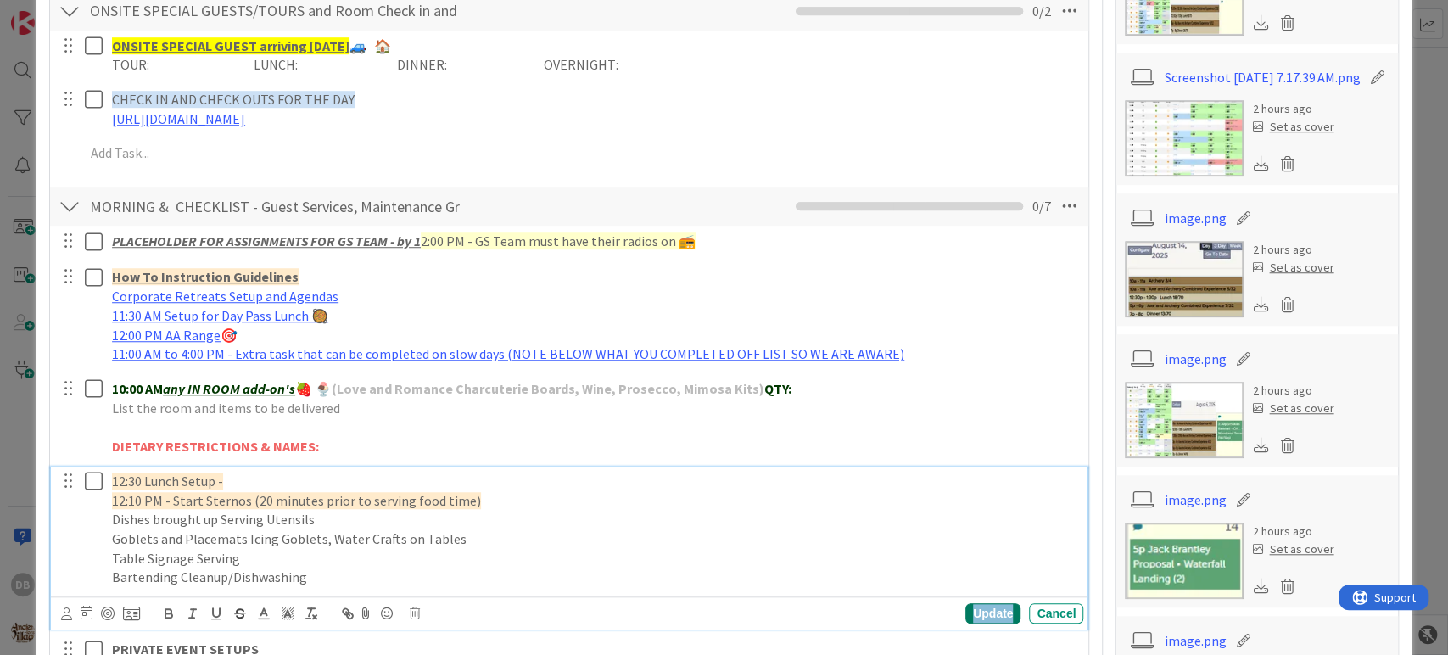
click at [990, 617] on div "Update" at bounding box center [992, 613] width 55 height 20
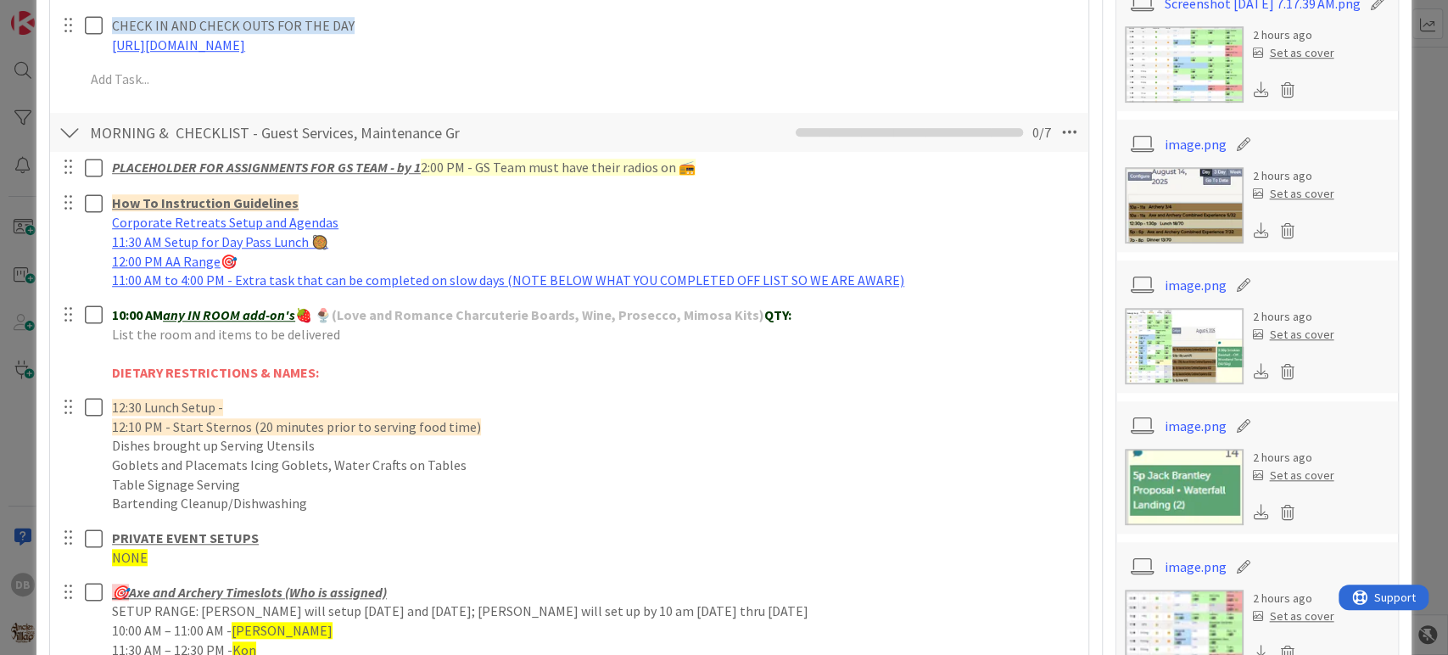
scroll to position [848, 0]
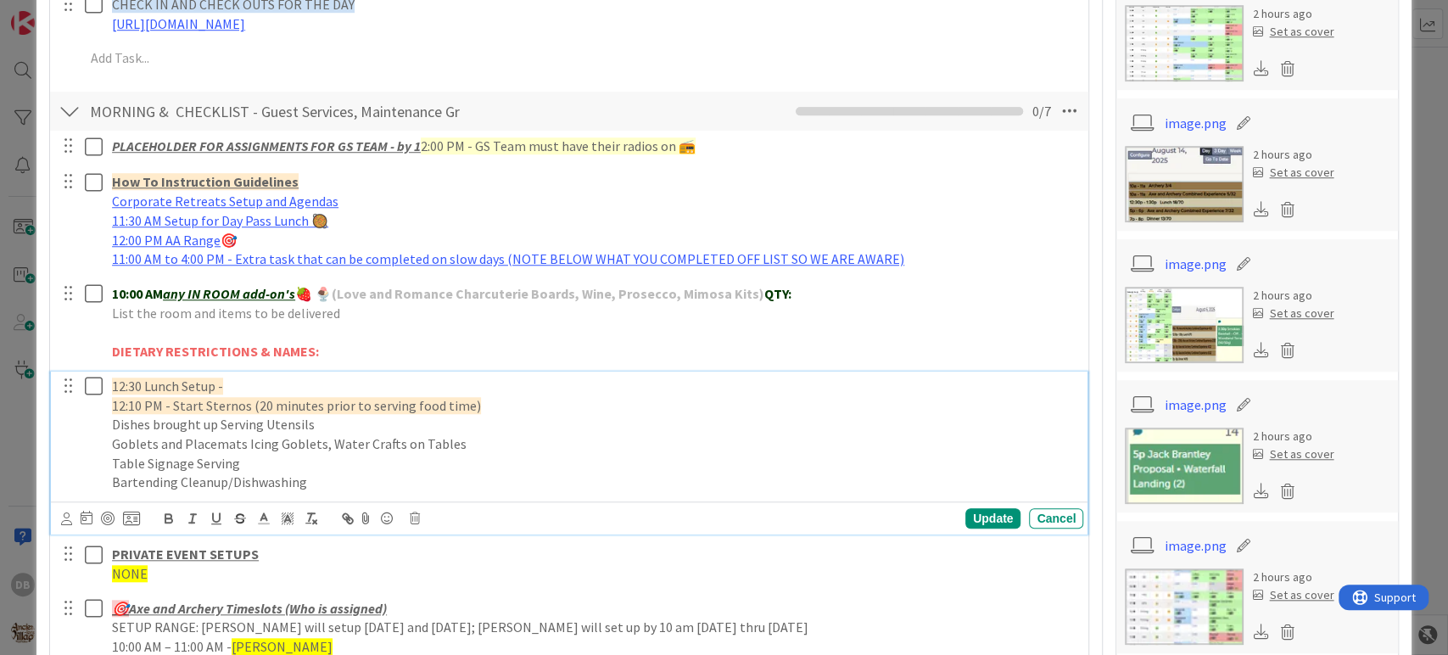
click at [291, 470] on p "Table Signage Serving" at bounding box center [594, 464] width 964 height 20
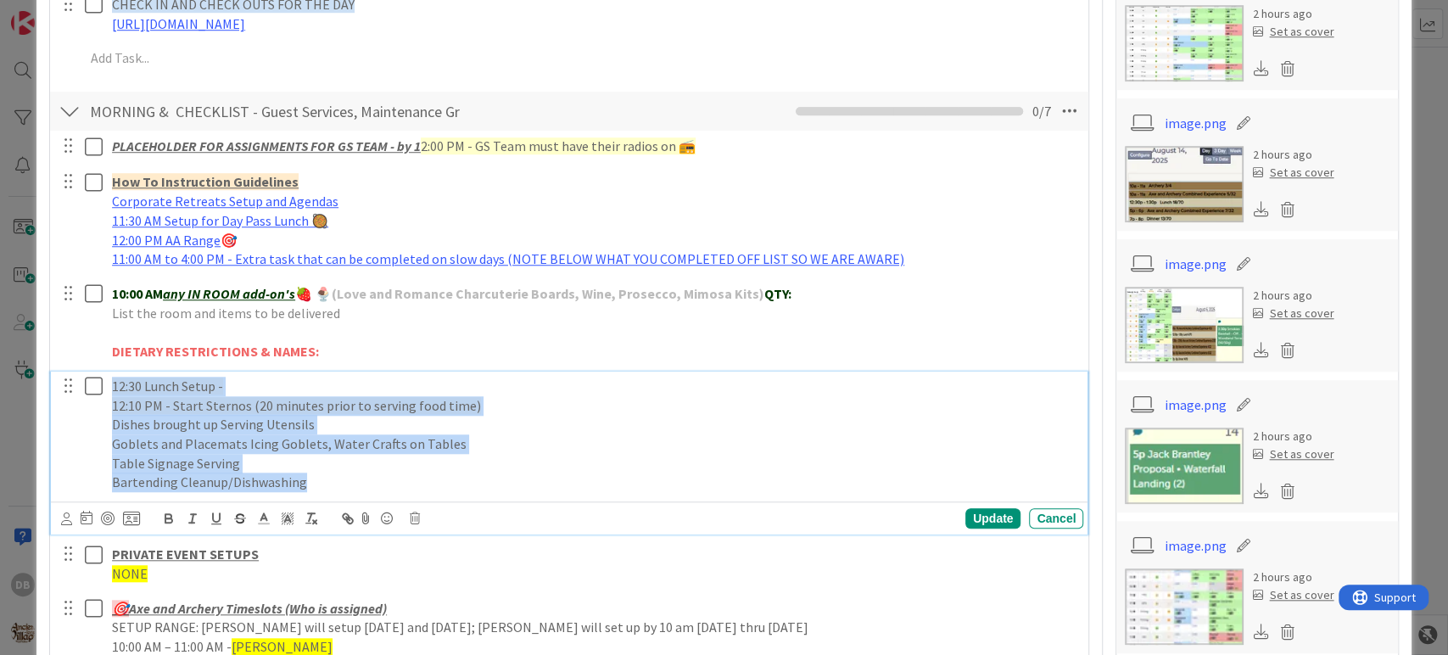
drag, startPoint x: 316, startPoint y: 484, endPoint x: 88, endPoint y: 375, distance: 253.0
click at [88, 375] on div "12:30 Lunch Setup - 12:10 PM - Start Sternos (20 minutes prior to serving food …" at bounding box center [571, 434] width 1026 height 126
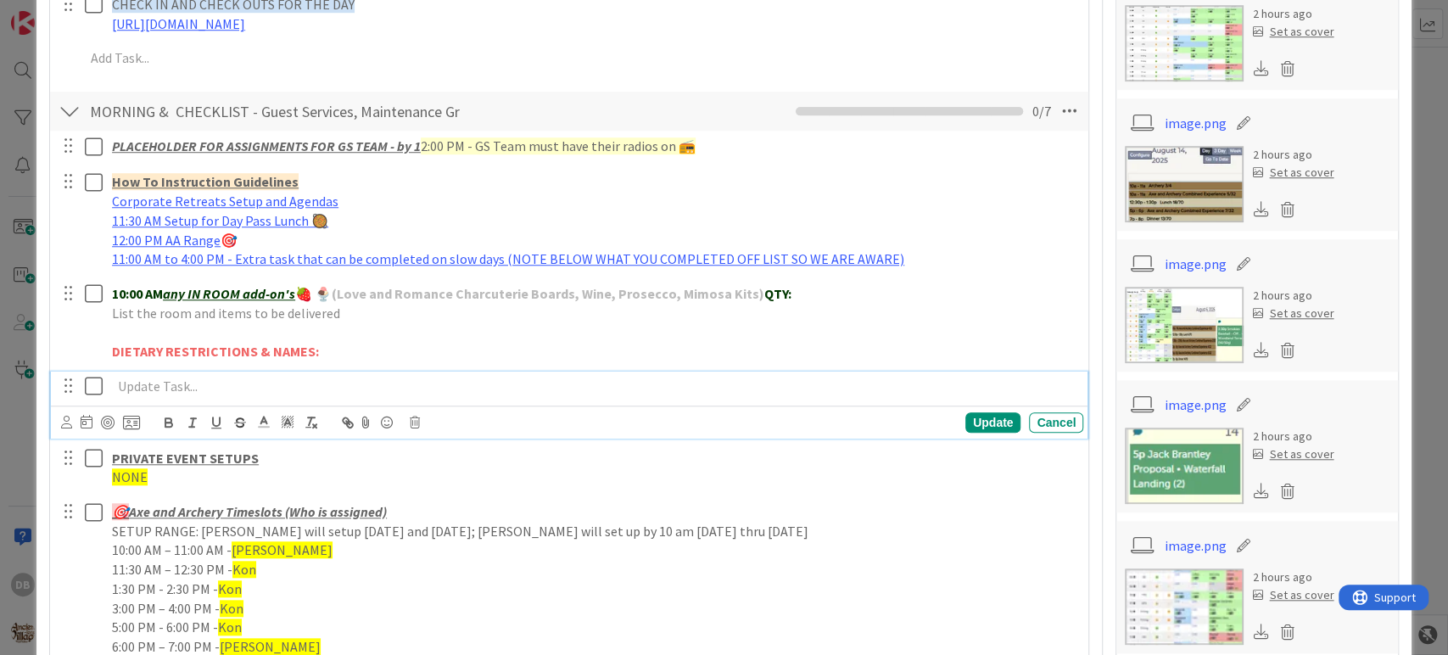
click at [68, 371] on div at bounding box center [81, 386] width 47 height 30
click at [67, 378] on div at bounding box center [69, 385] width 22 height 25
drag, startPoint x: 69, startPoint y: 386, endPoint x: 136, endPoint y: 398, distance: 68.0
click at [136, 398] on div at bounding box center [594, 386] width 978 height 30
click at [414, 428] on div "Update Cancel" at bounding box center [572, 422] width 1023 height 24
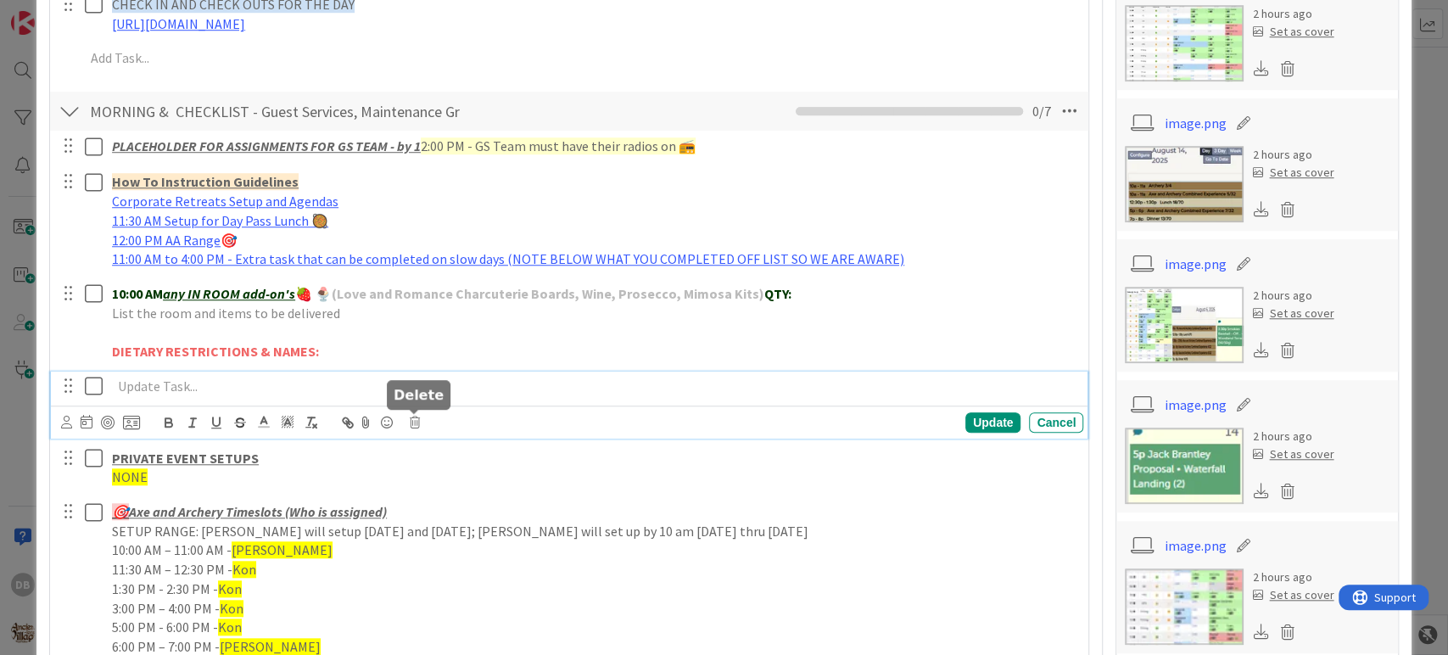
click at [414, 418] on icon at bounding box center [415, 422] width 10 height 12
click at [475, 493] on div "Delete" at bounding box center [458, 494] width 63 height 31
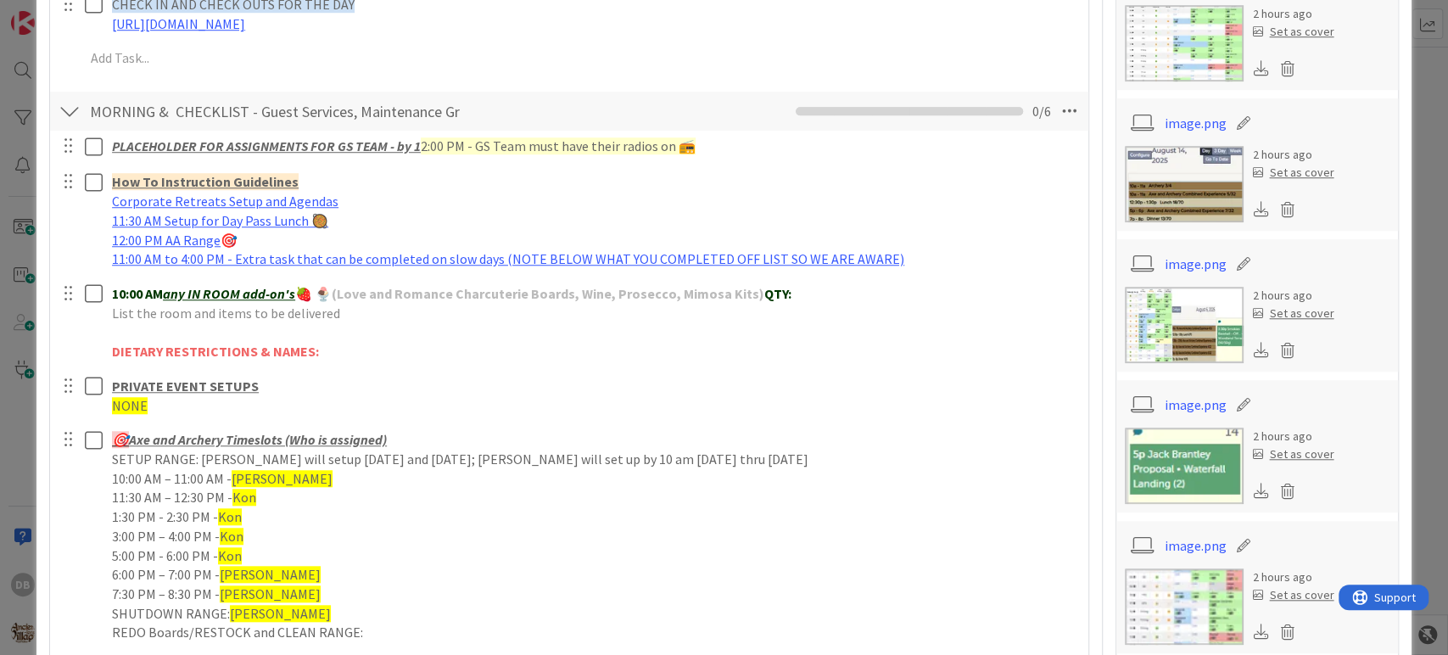
type textarea "x"
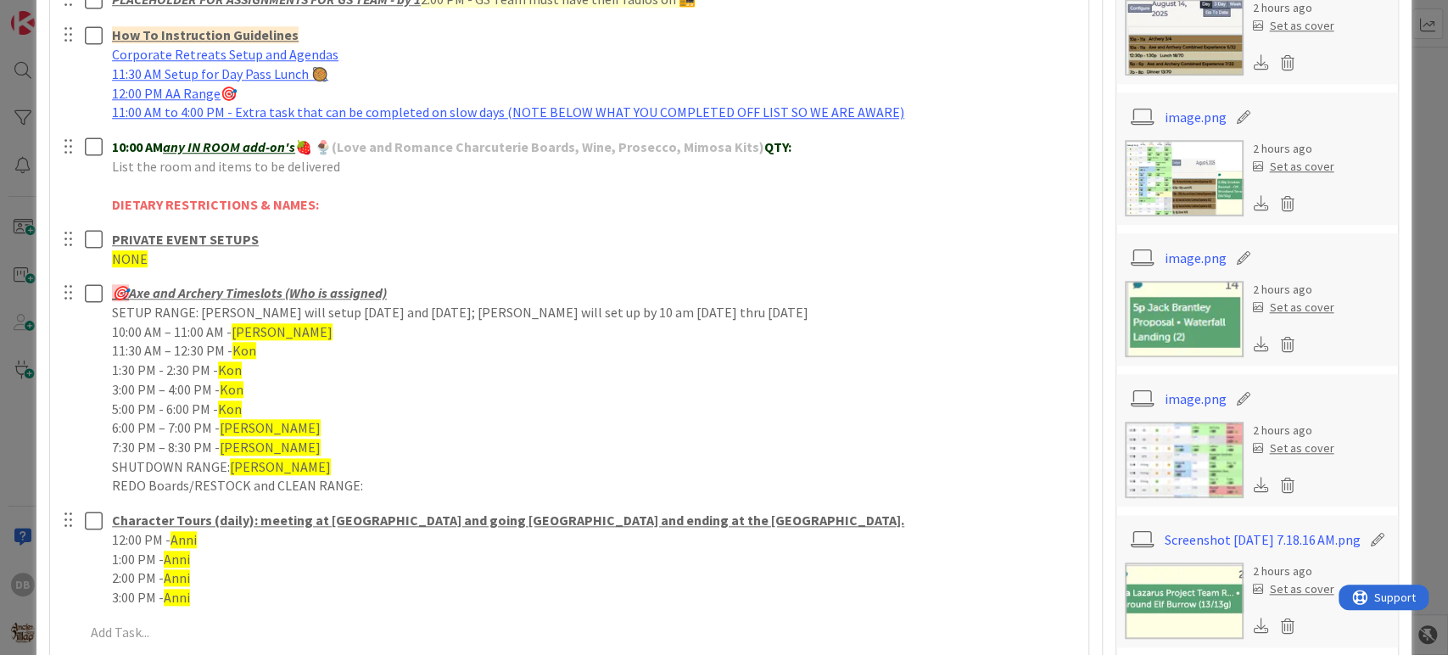
scroll to position [1036, 0]
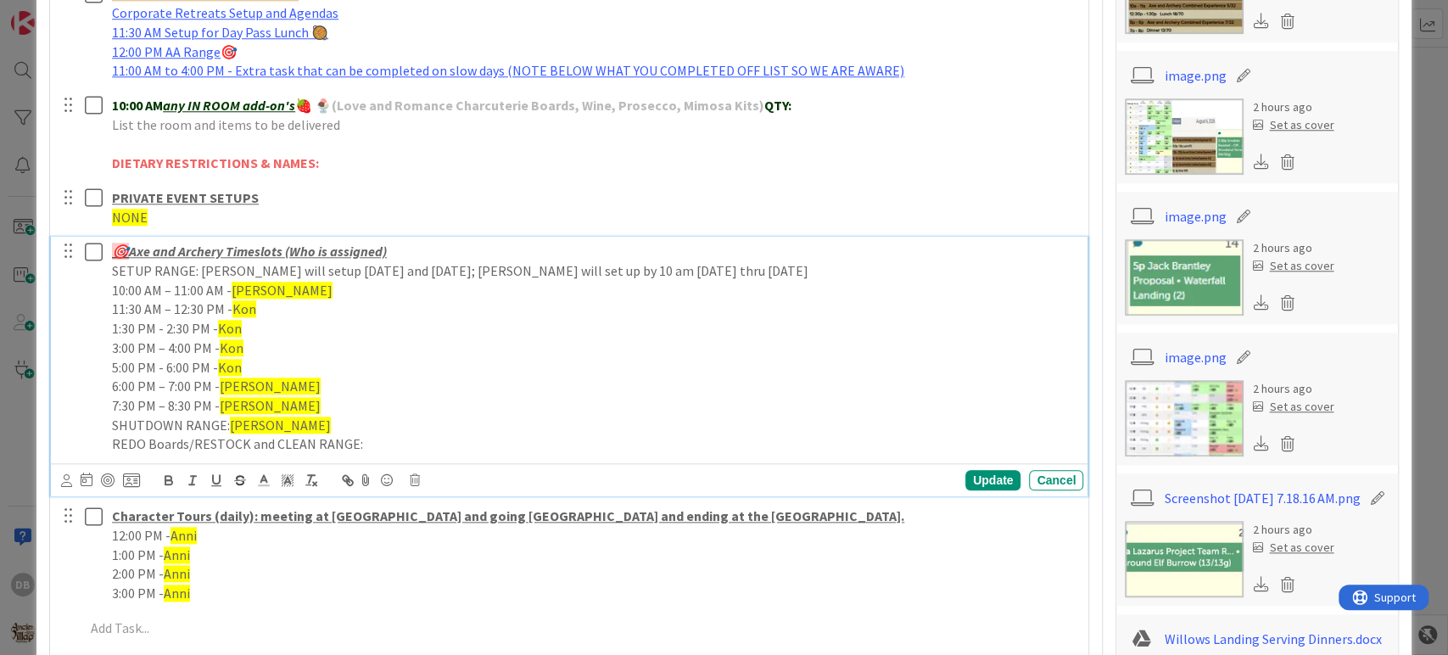
click at [238, 287] on span "[PERSON_NAME]" at bounding box center [282, 290] width 101 height 17
click at [246, 303] on span "Kon" at bounding box center [244, 308] width 24 height 17
click at [225, 326] on span "Kon" at bounding box center [230, 328] width 24 height 17
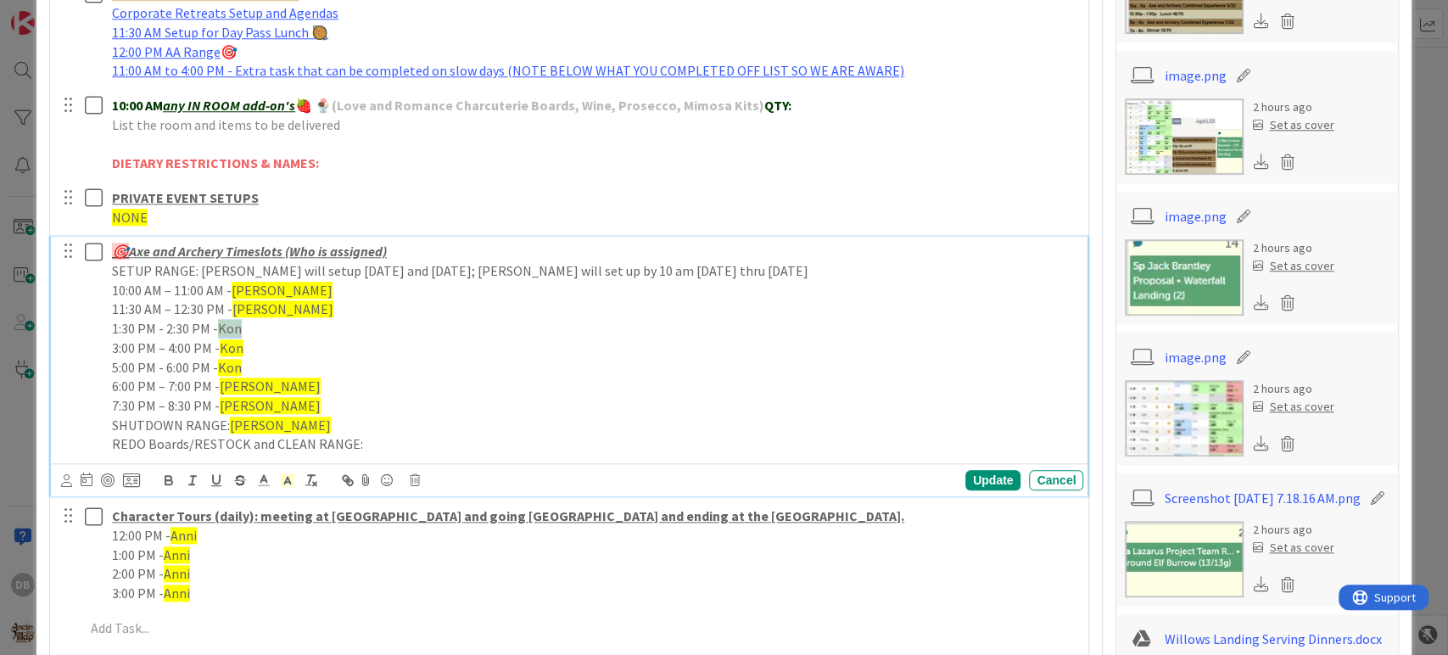
click at [225, 326] on span "Kon" at bounding box center [230, 328] width 24 height 17
click at [244, 346] on p "3:00 PM – 4:00 PM - Kon" at bounding box center [594, 348] width 964 height 20
click at [235, 345] on span "Kon" at bounding box center [232, 347] width 24 height 17
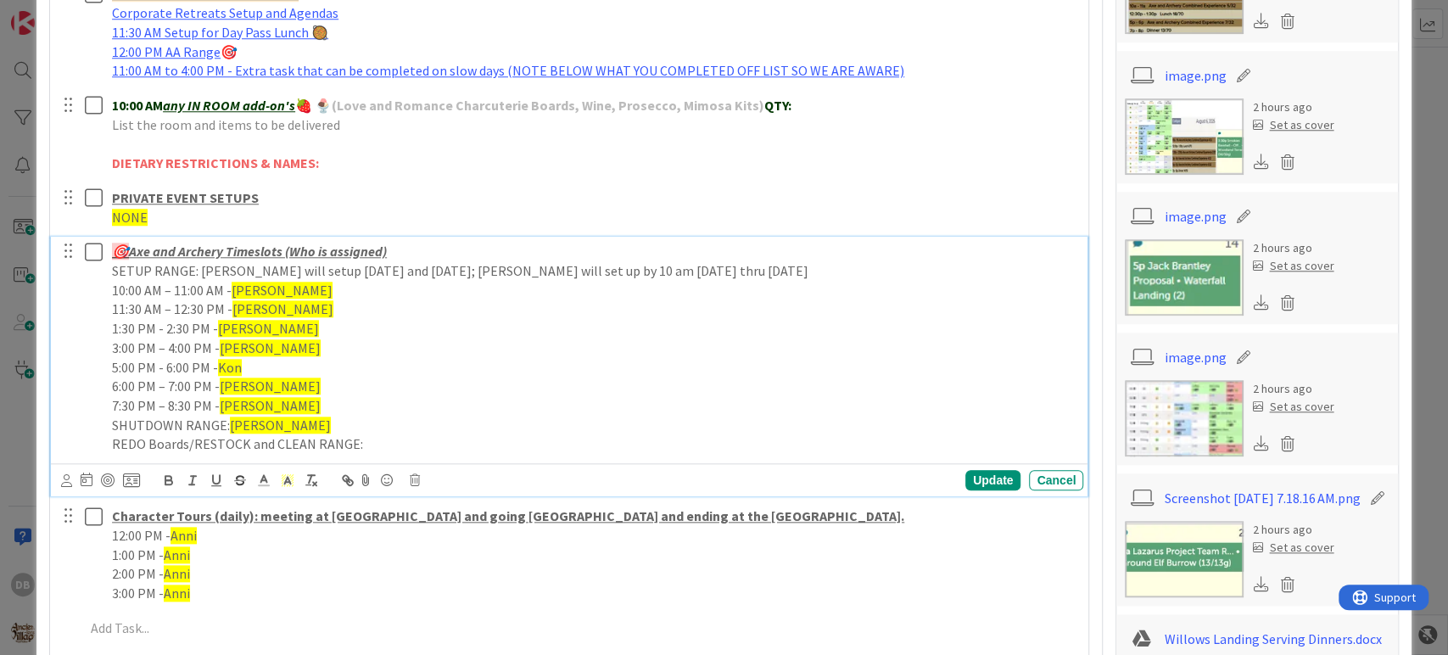
click at [220, 368] on span "Kon" at bounding box center [230, 367] width 24 height 17
click at [221, 370] on span "Kon" at bounding box center [230, 367] width 24 height 17
click at [251, 380] on span "[PERSON_NAME]" at bounding box center [270, 385] width 101 height 17
click at [250, 379] on span "[PERSON_NAME]" at bounding box center [270, 385] width 101 height 17
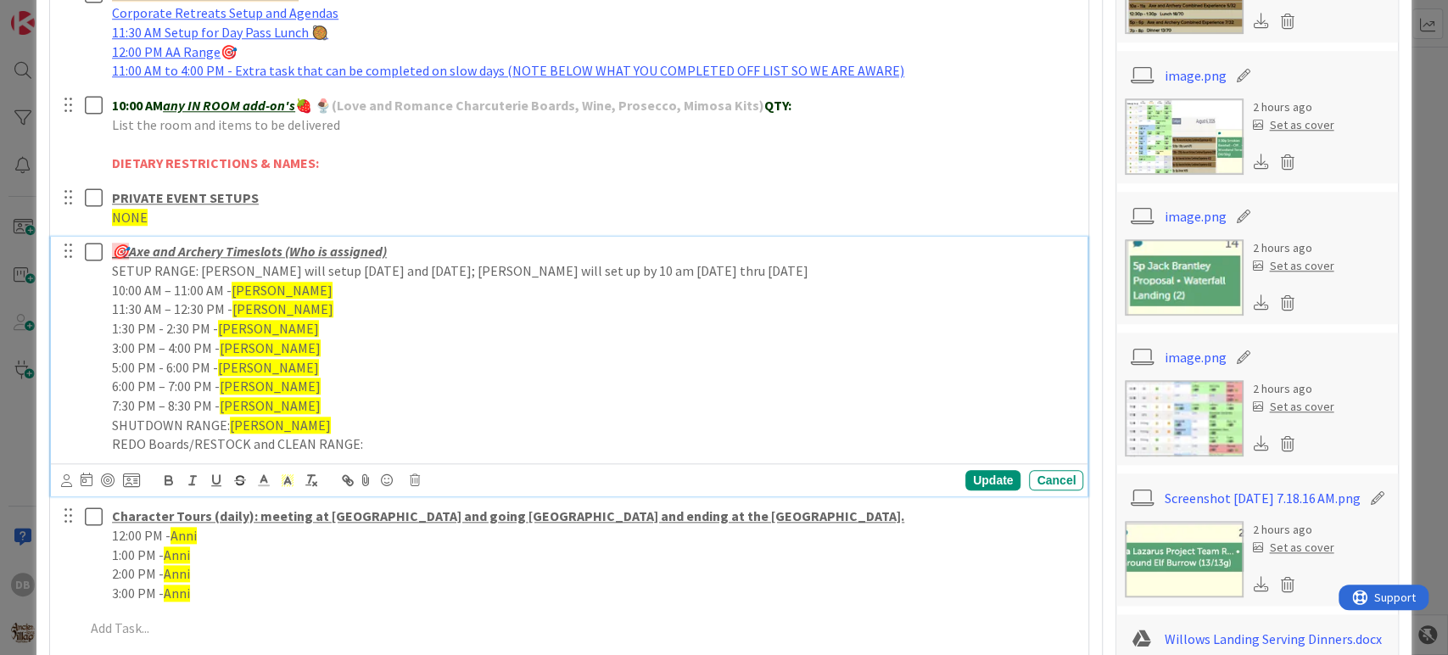
click at [234, 427] on span "[PERSON_NAME]" at bounding box center [280, 424] width 101 height 17
click at [253, 404] on span "[PERSON_NAME]" at bounding box center [270, 405] width 101 height 17
click at [250, 405] on span "[PERSON_NAME]" at bounding box center [270, 405] width 101 height 17
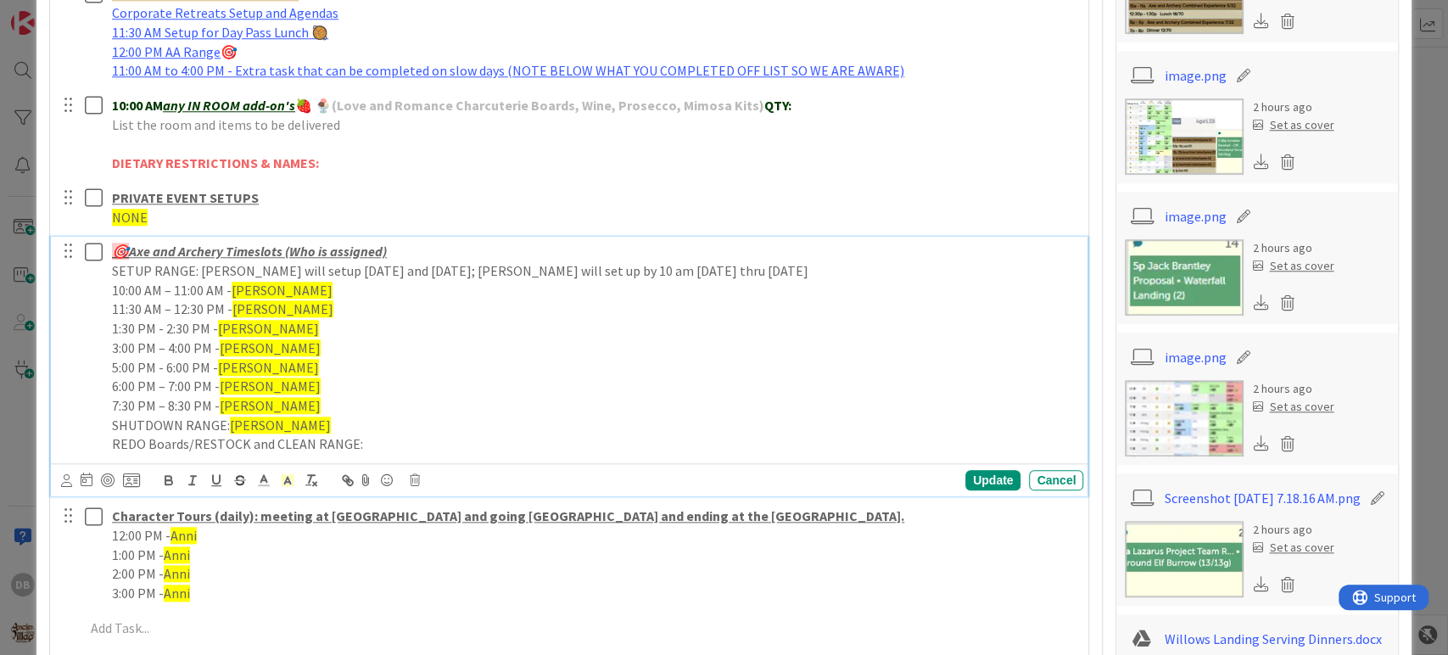
click at [260, 442] on p "REDO Boards/RESTOCK and CLEAN RANGE:" at bounding box center [594, 444] width 964 height 20
click at [256, 432] on p "SHUTDOWN RANGE: Ashlyn" at bounding box center [594, 426] width 964 height 20
click at [192, 542] on span "Anni" at bounding box center [183, 535] width 26 height 17
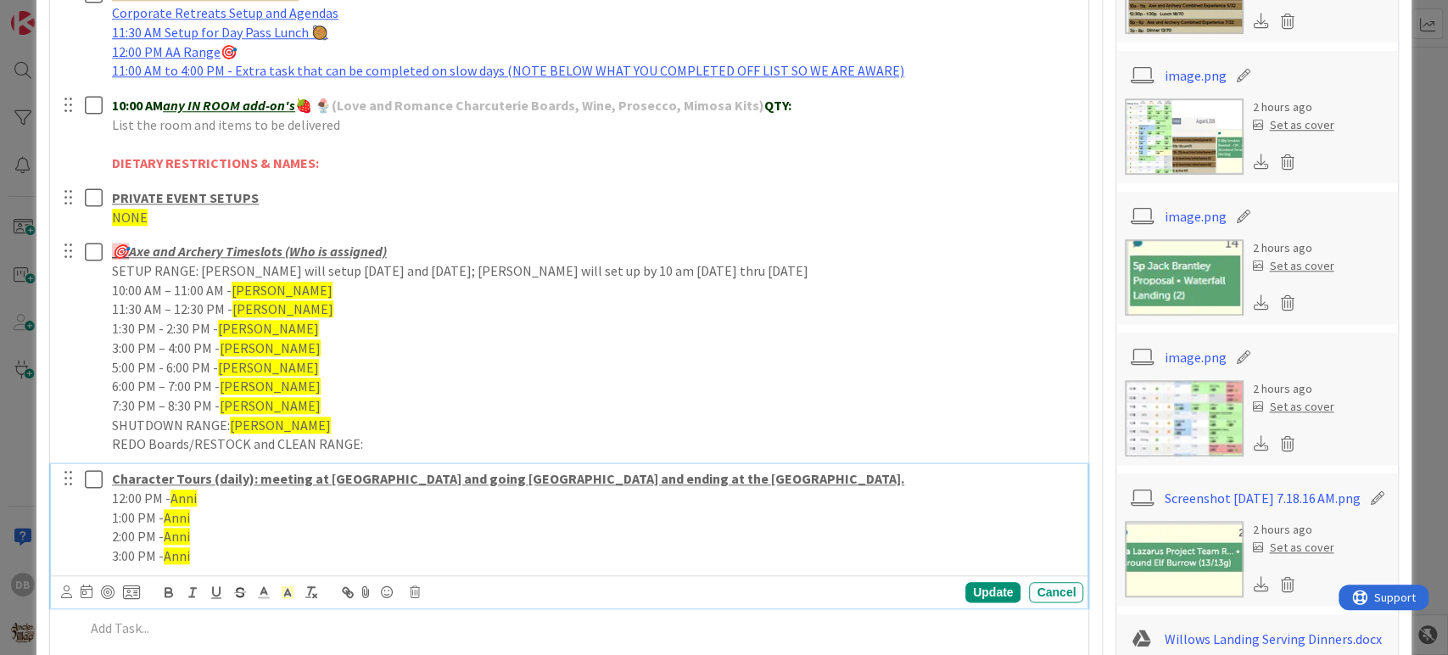
scroll to position [999, 0]
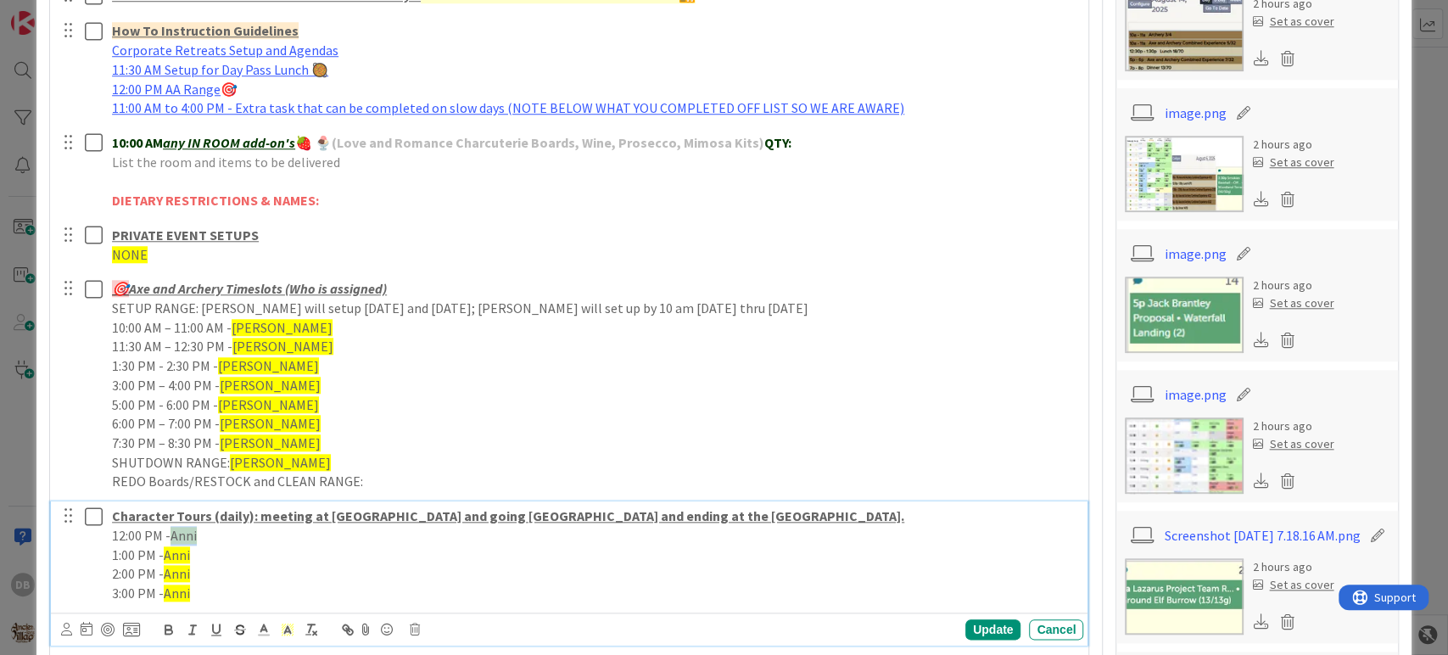
type textarea "x"
click at [192, 542] on p "12:00 PM - Anni" at bounding box center [594, 536] width 964 height 20
click at [170, 550] on span "Anni" at bounding box center [177, 554] width 26 height 17
click at [179, 570] on span "Anni" at bounding box center [177, 573] width 26 height 17
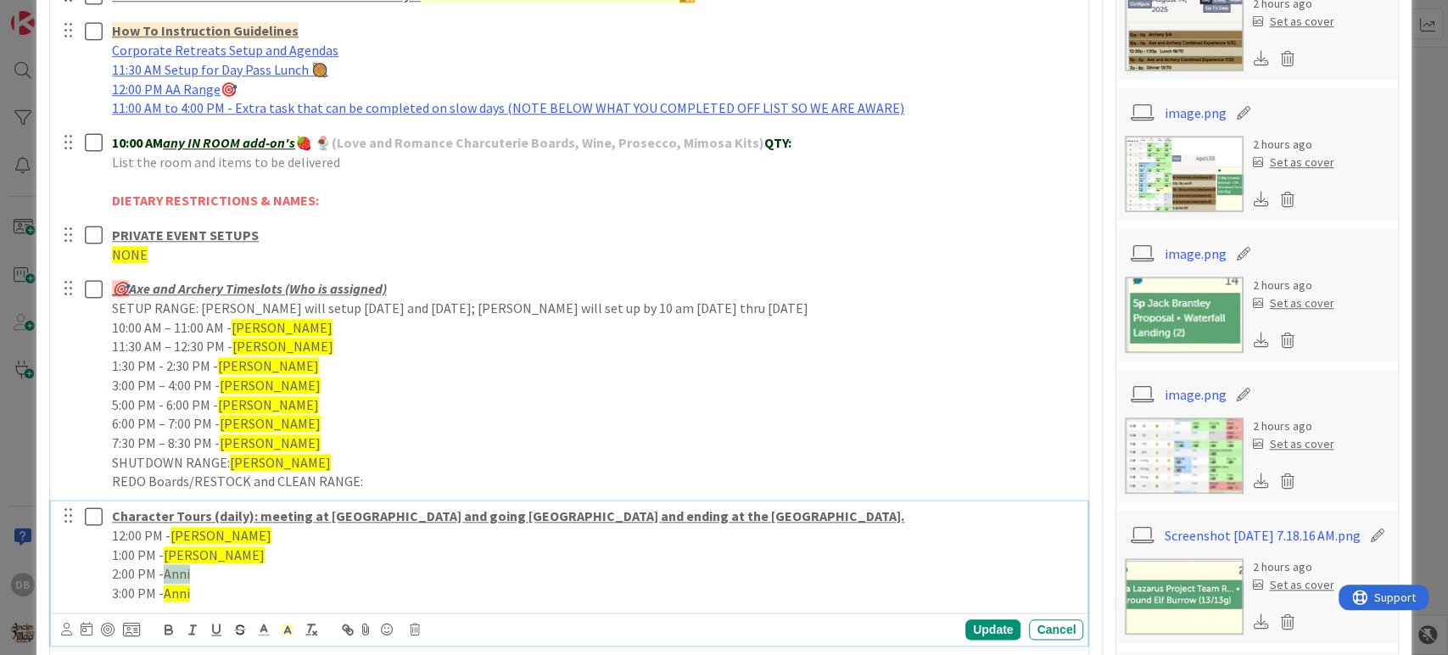
click at [179, 570] on span "Anni" at bounding box center [177, 573] width 26 height 17
click at [181, 591] on span "Anni" at bounding box center [177, 592] width 26 height 17
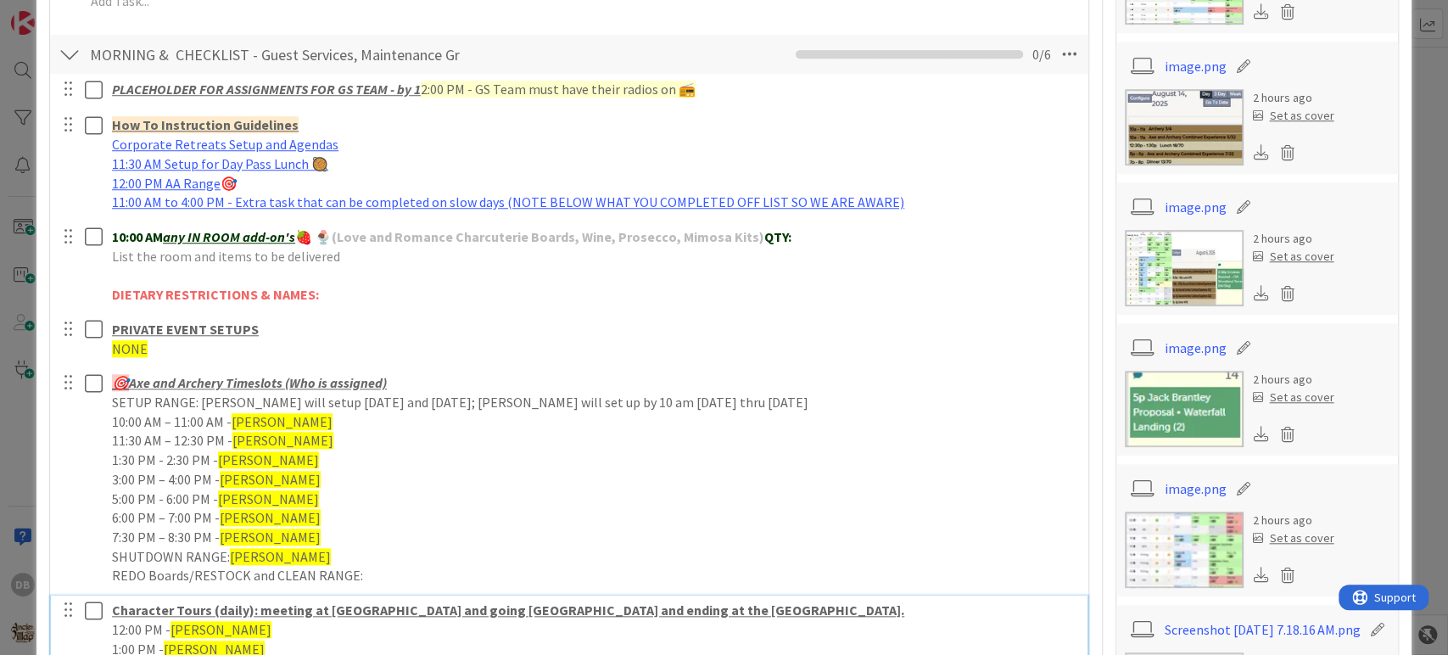
scroll to position [1187, 0]
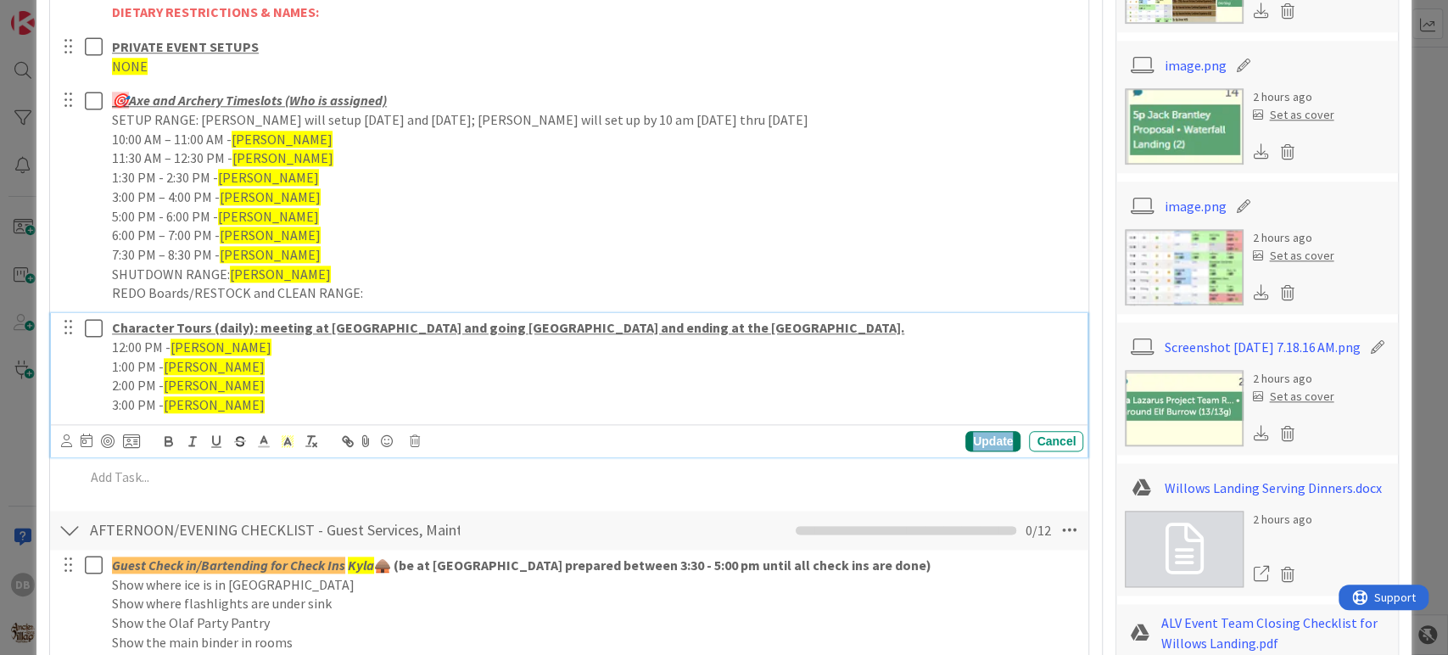
click at [976, 438] on div "Update" at bounding box center [992, 441] width 55 height 20
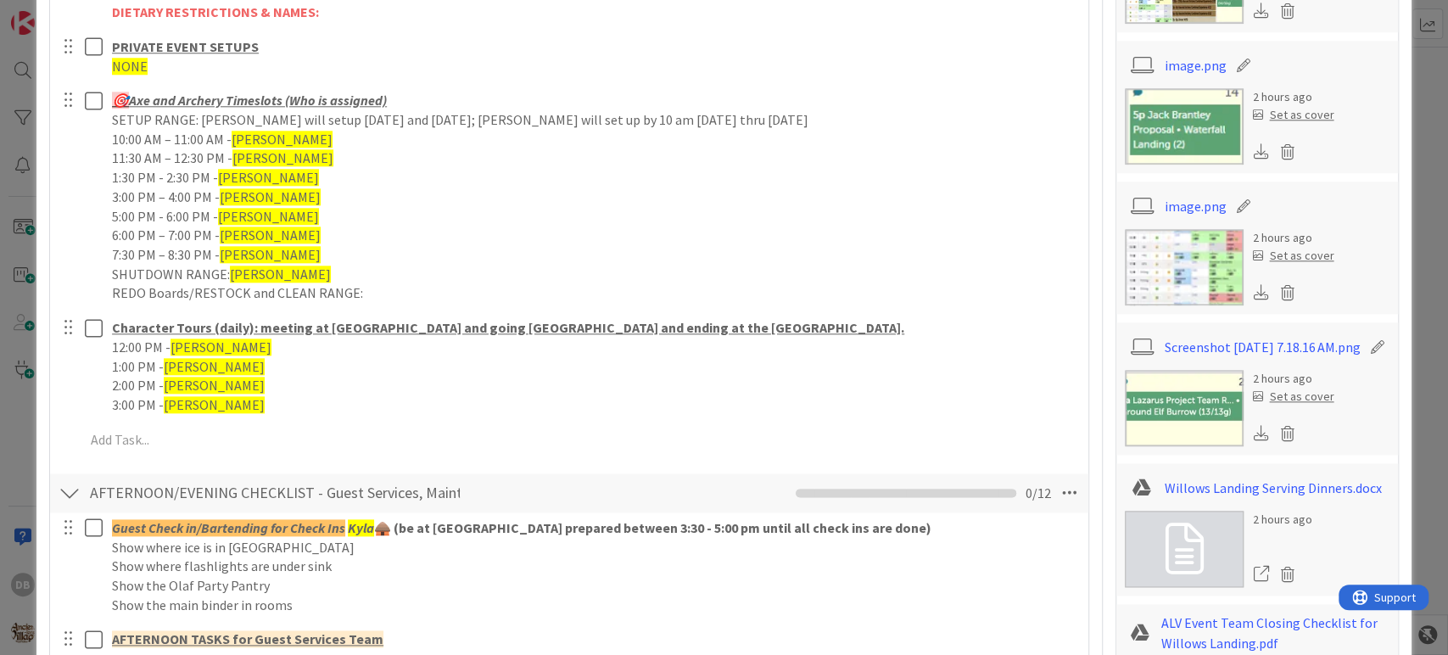
type textarea "x"
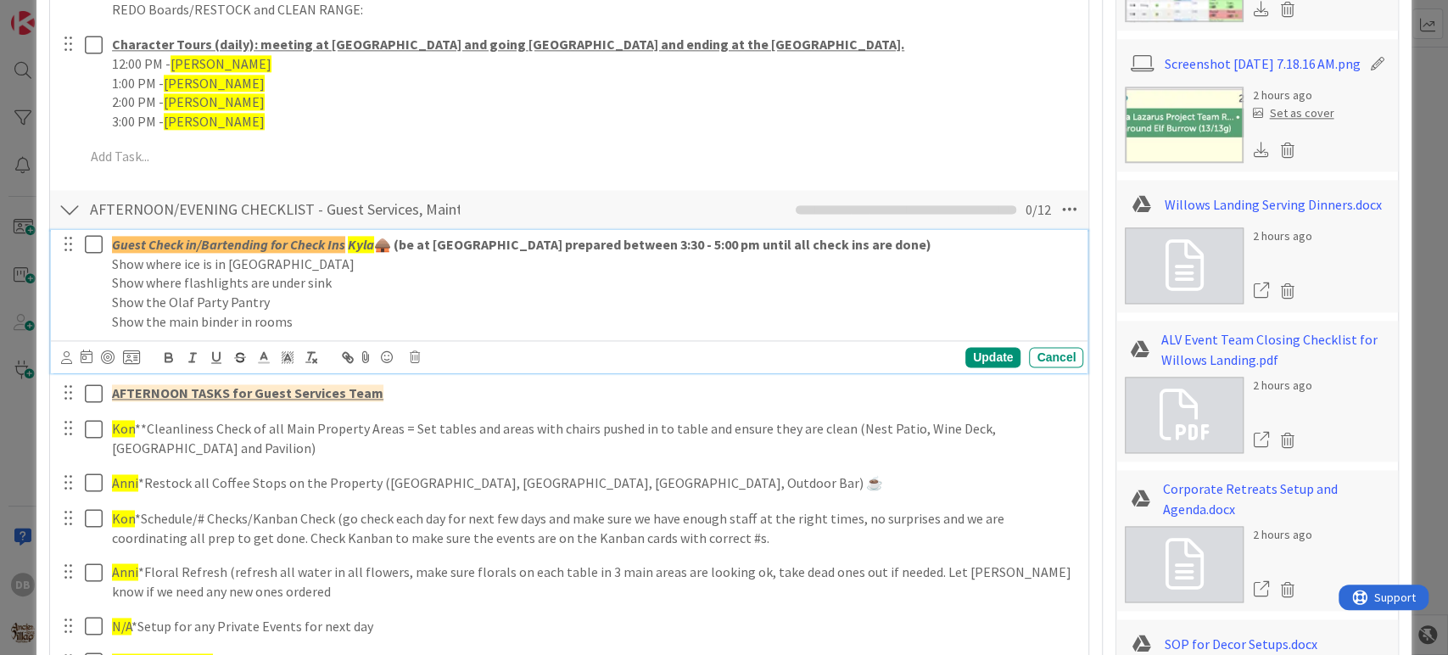
click at [343, 232] on div "Guest Check in/Bartending for Check Ins Kyla 🛖 (be at [GEOGRAPHIC_DATA] prepare…" at bounding box center [594, 283] width 978 height 107
click at [357, 246] on em "Kyla" at bounding box center [361, 244] width 26 height 17
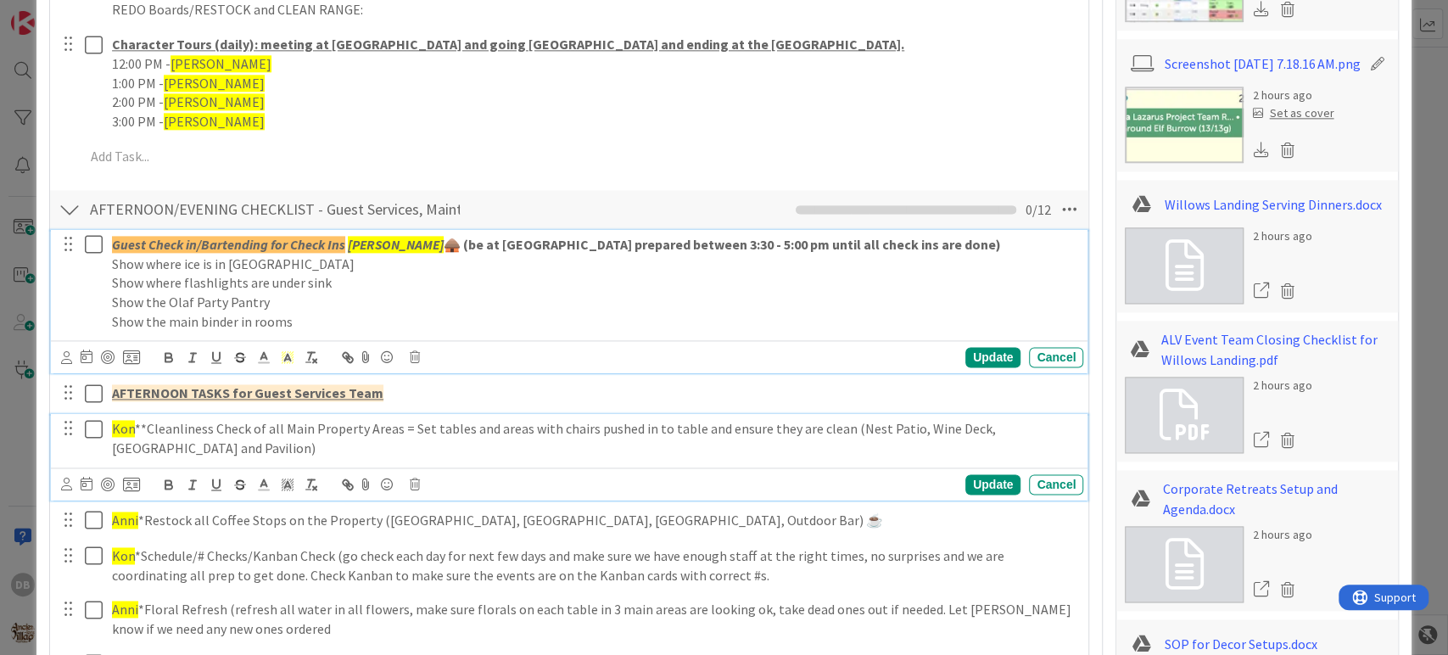
click at [126, 431] on span "Kon" at bounding box center [123, 428] width 23 height 17
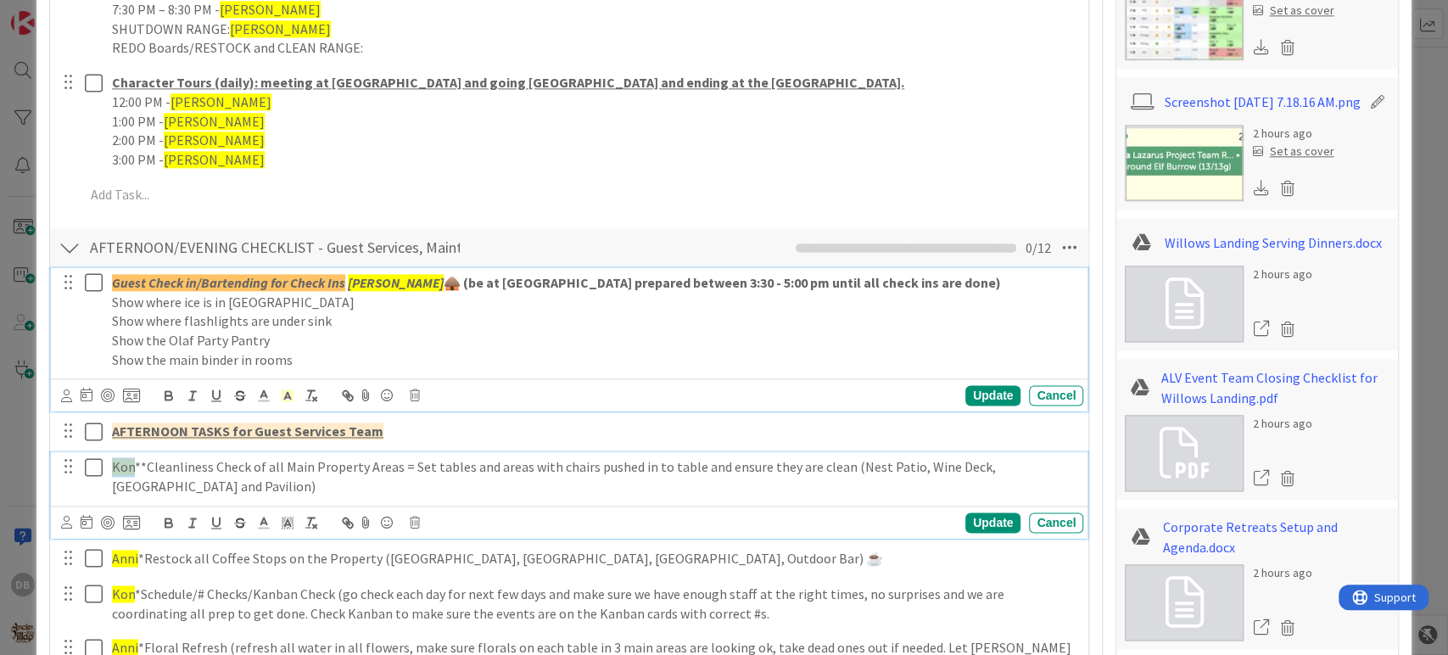
click at [125, 458] on span "Kon" at bounding box center [123, 466] width 23 height 17
type textarea "x"
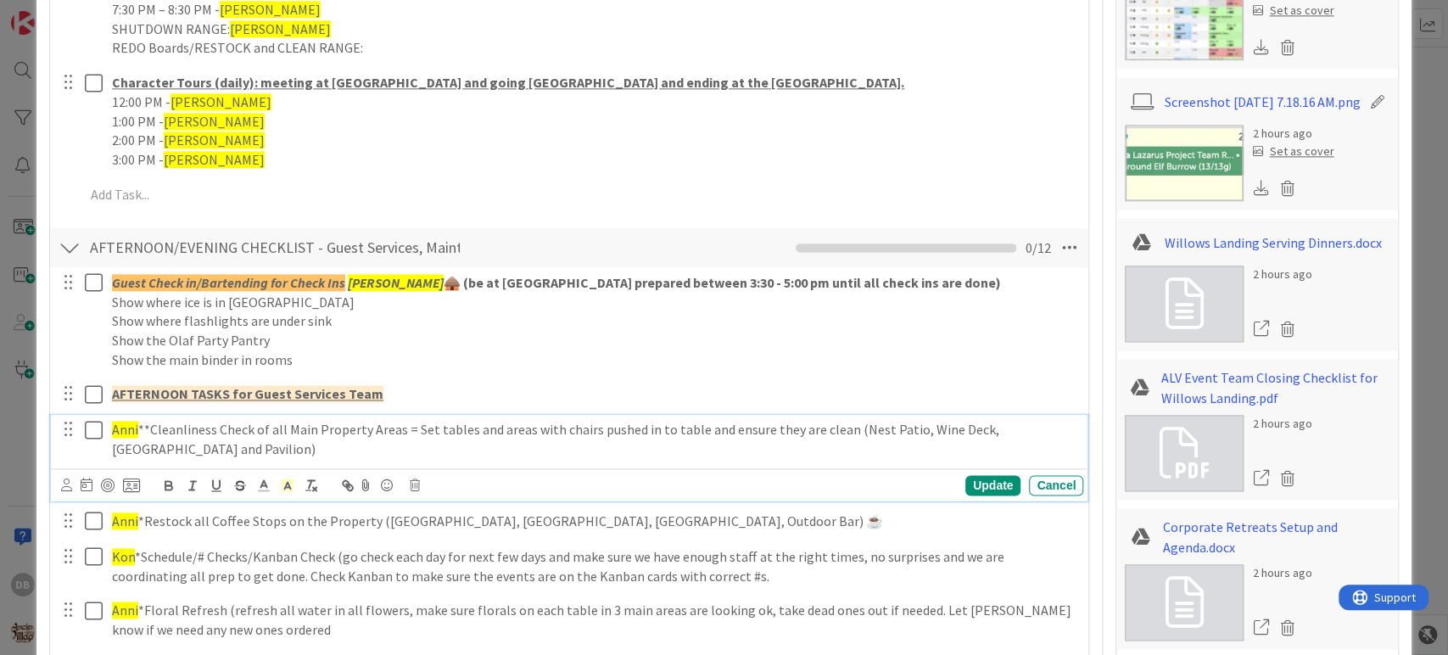
scroll to position [1526, 0]
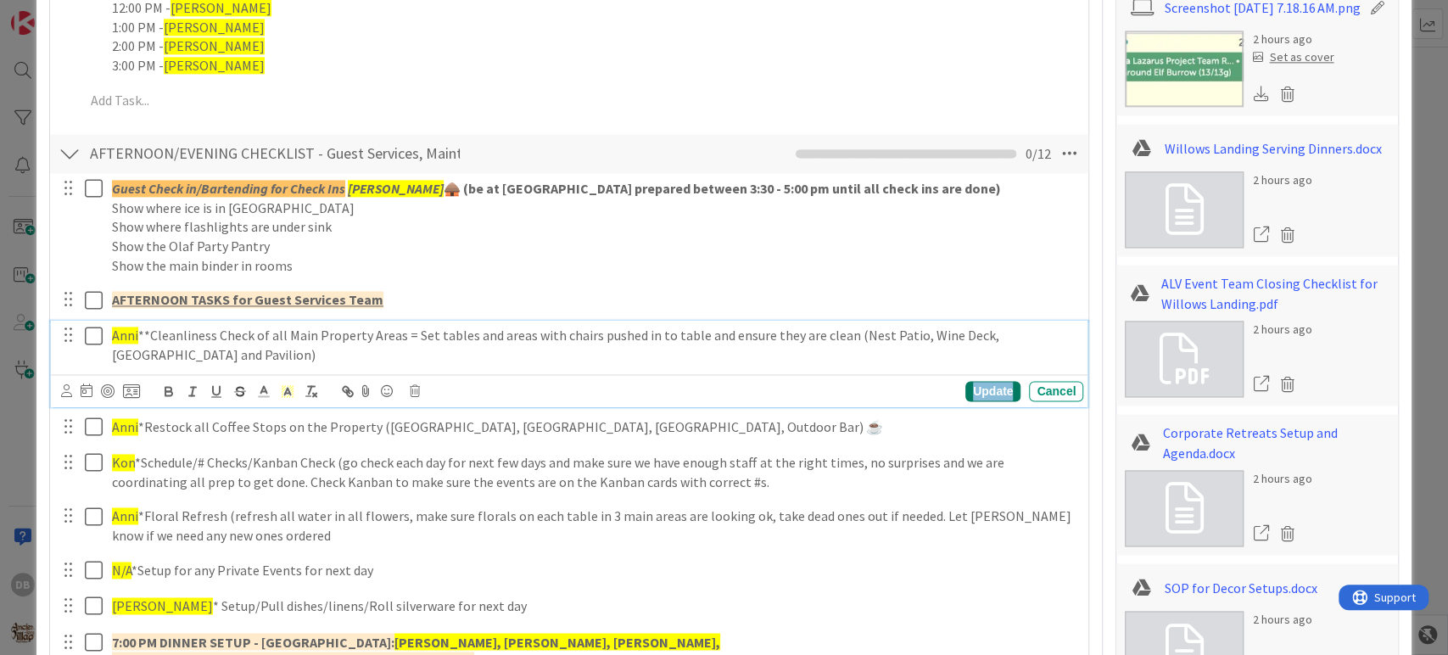
click at [970, 384] on div "Update" at bounding box center [992, 391] width 55 height 20
type textarea "x"
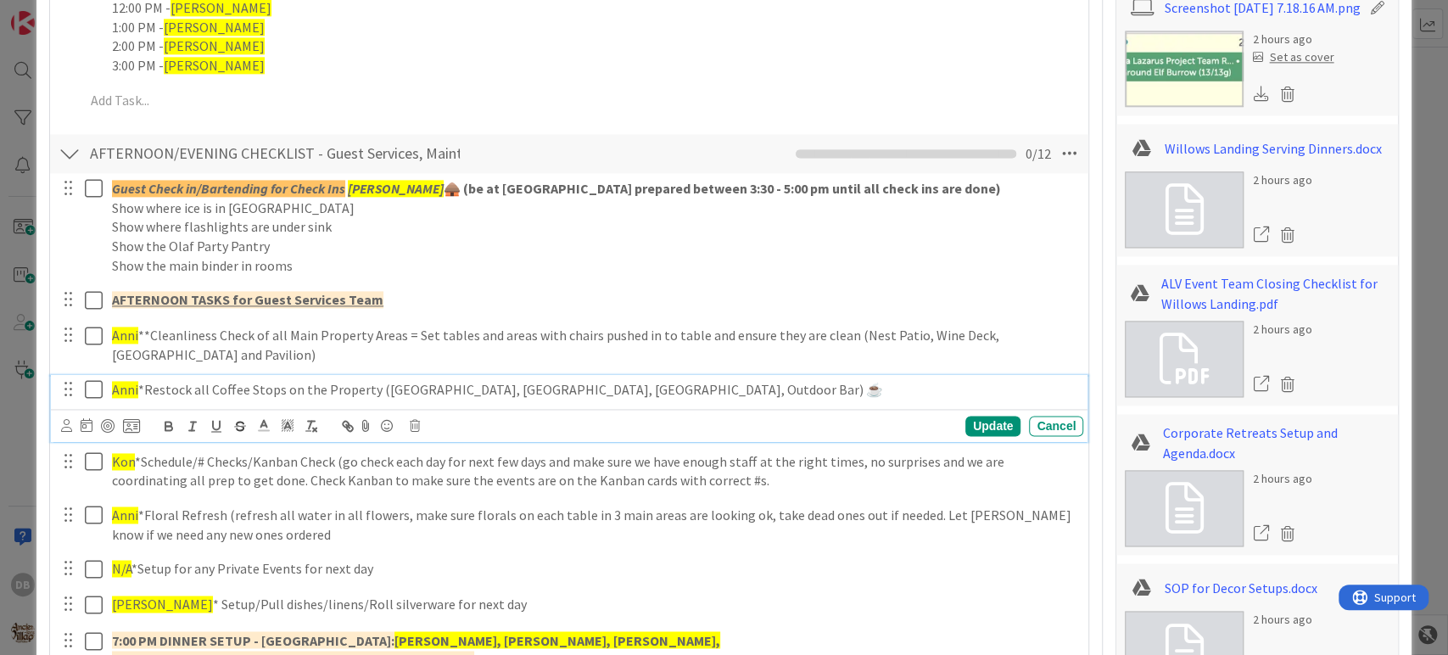
click at [123, 390] on span "Anni" at bounding box center [125, 389] width 26 height 17
click at [977, 426] on div "Update" at bounding box center [992, 426] width 55 height 20
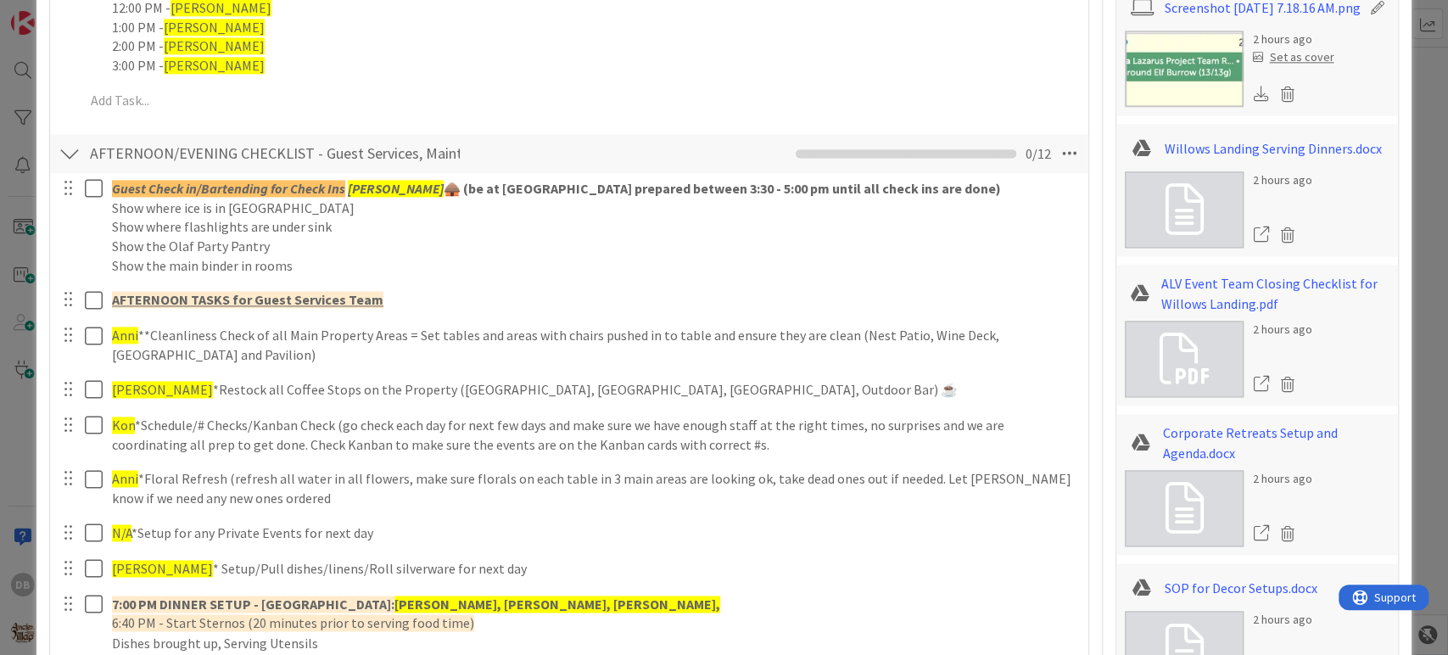
type textarea "x"
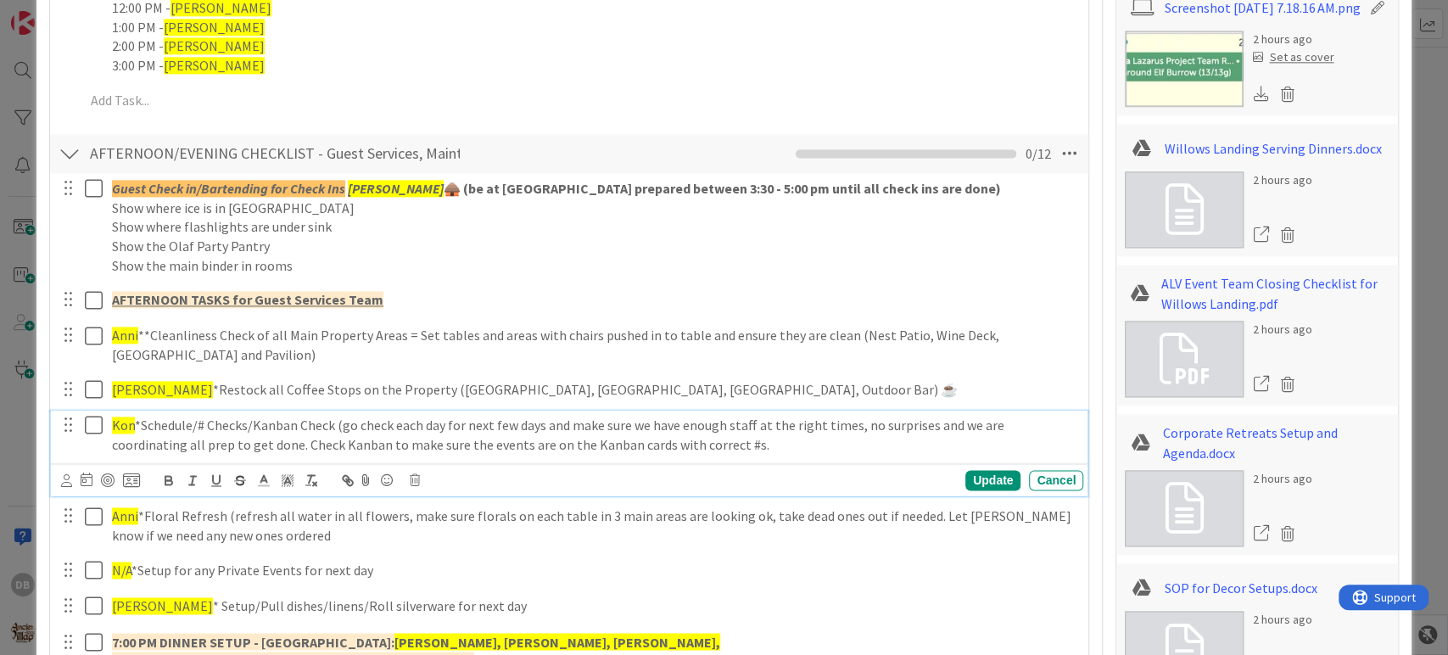
click at [122, 421] on span "Kon" at bounding box center [123, 424] width 23 height 17
click at [981, 471] on div "Update" at bounding box center [992, 480] width 55 height 20
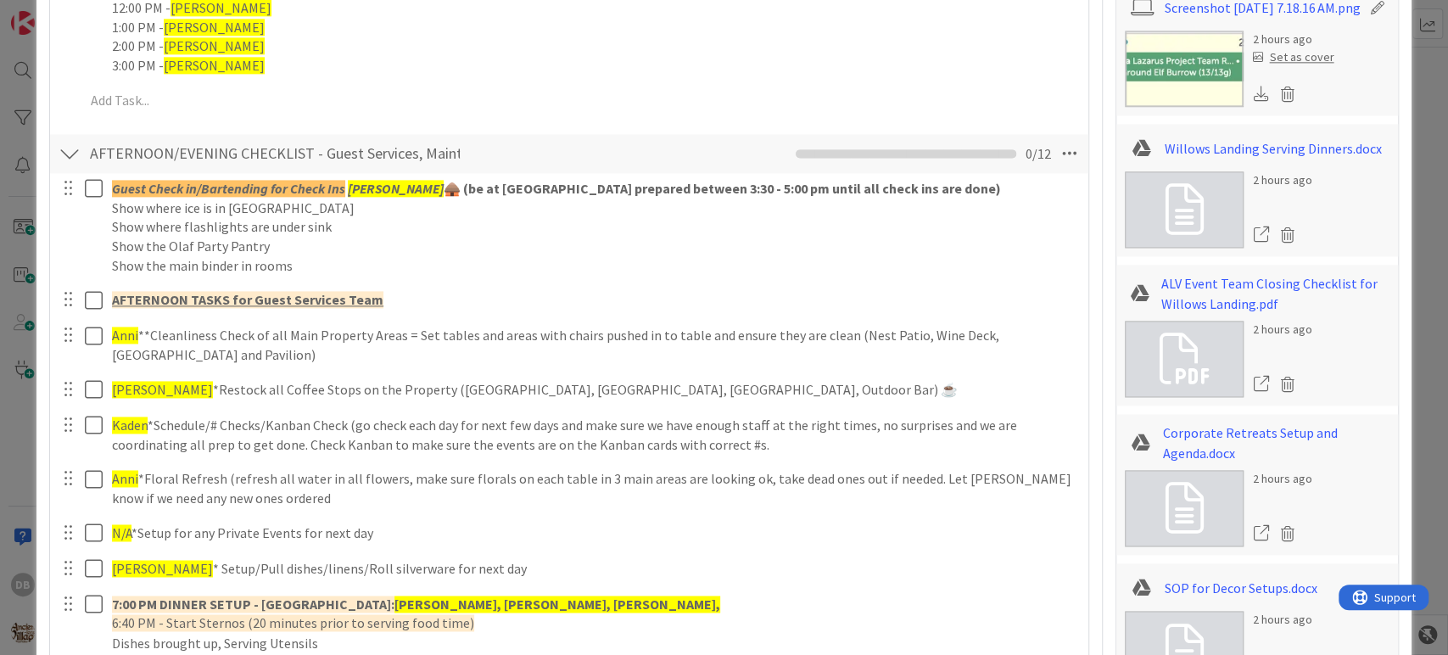
type textarea "x"
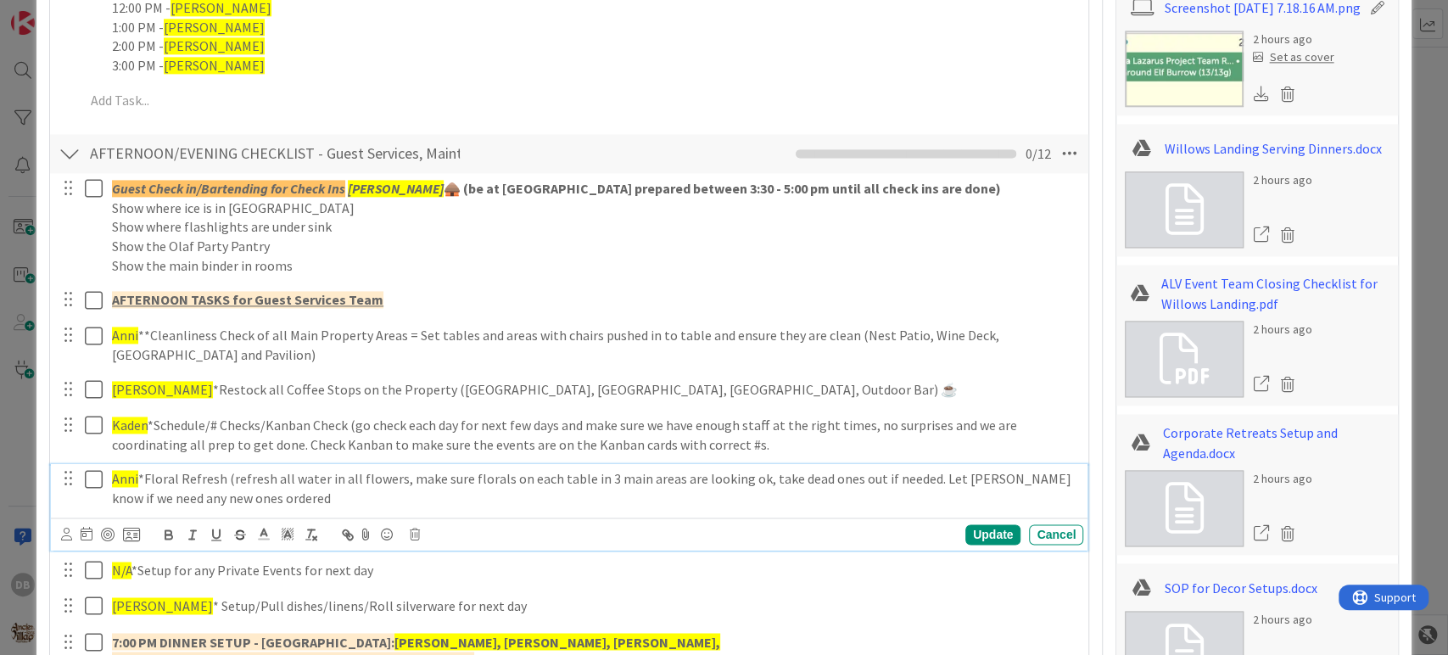
click at [121, 470] on span "Anni" at bounding box center [125, 478] width 26 height 17
click at [982, 537] on div "Update" at bounding box center [992, 534] width 55 height 20
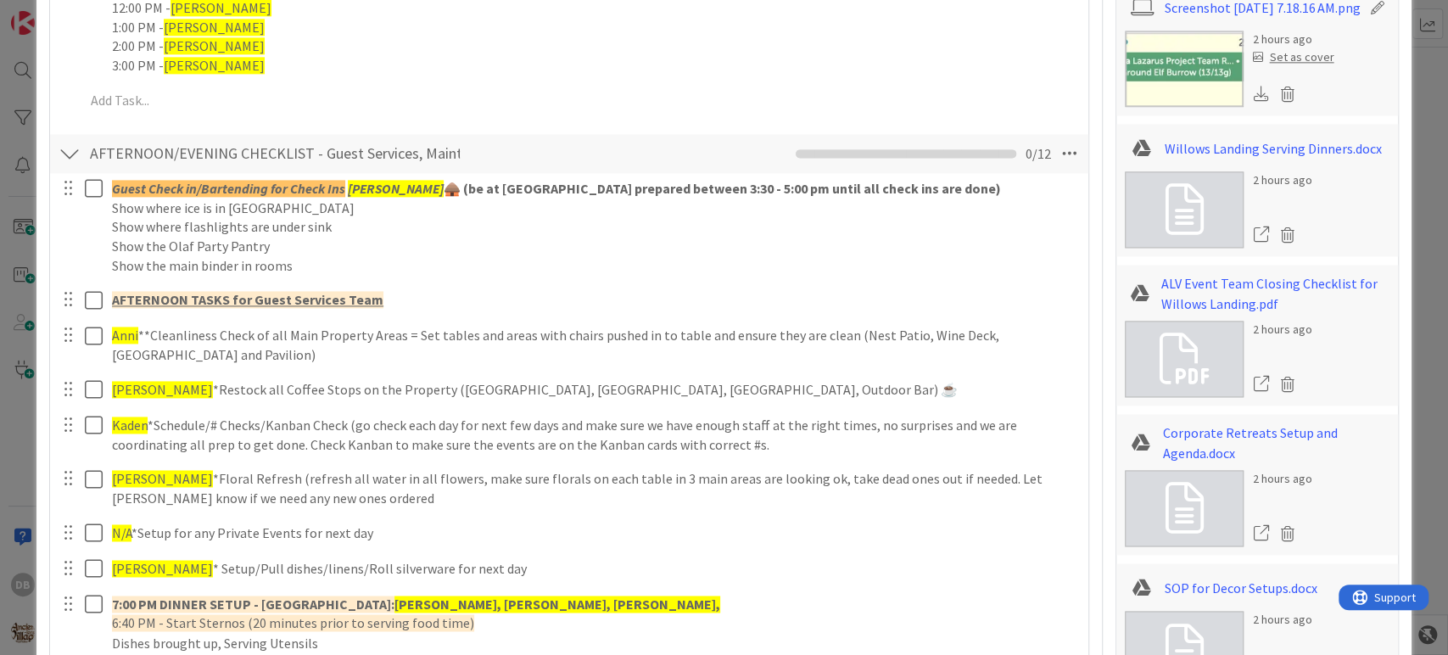
type textarea "x"
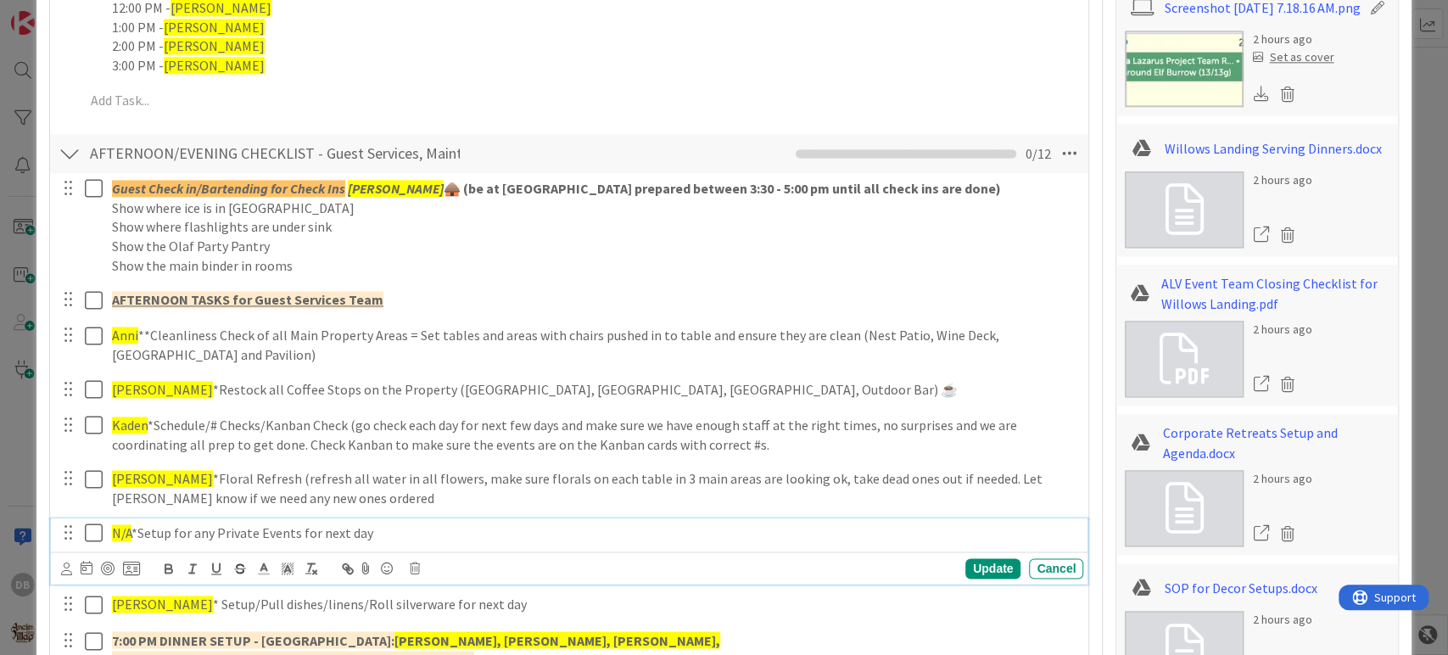
click at [115, 529] on span "N/A" at bounding box center [122, 532] width 20 height 17
click at [984, 566] on div "Update" at bounding box center [992, 568] width 55 height 20
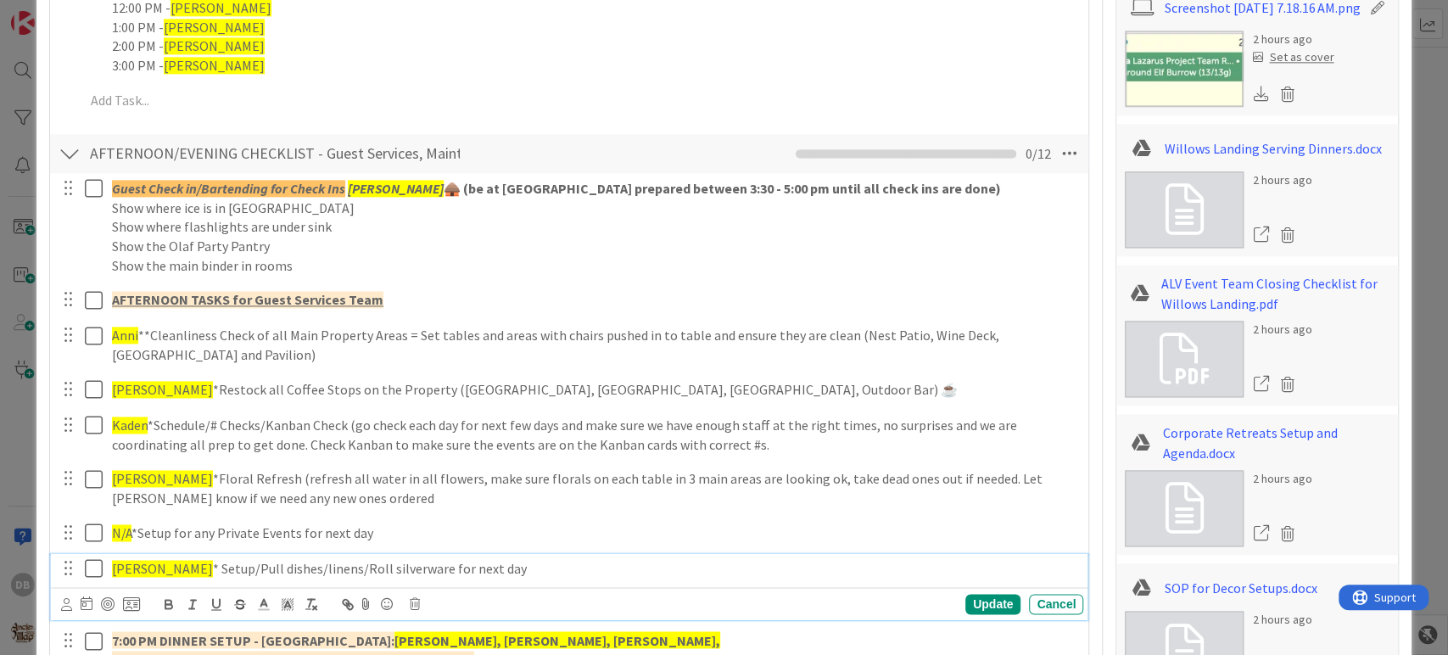
click at [127, 554] on div "Ashlyn * Setup/Pull dishes/linens/Roll silverware for next day" at bounding box center [594, 569] width 978 height 30
click at [968, 602] on div "Update" at bounding box center [992, 604] width 55 height 20
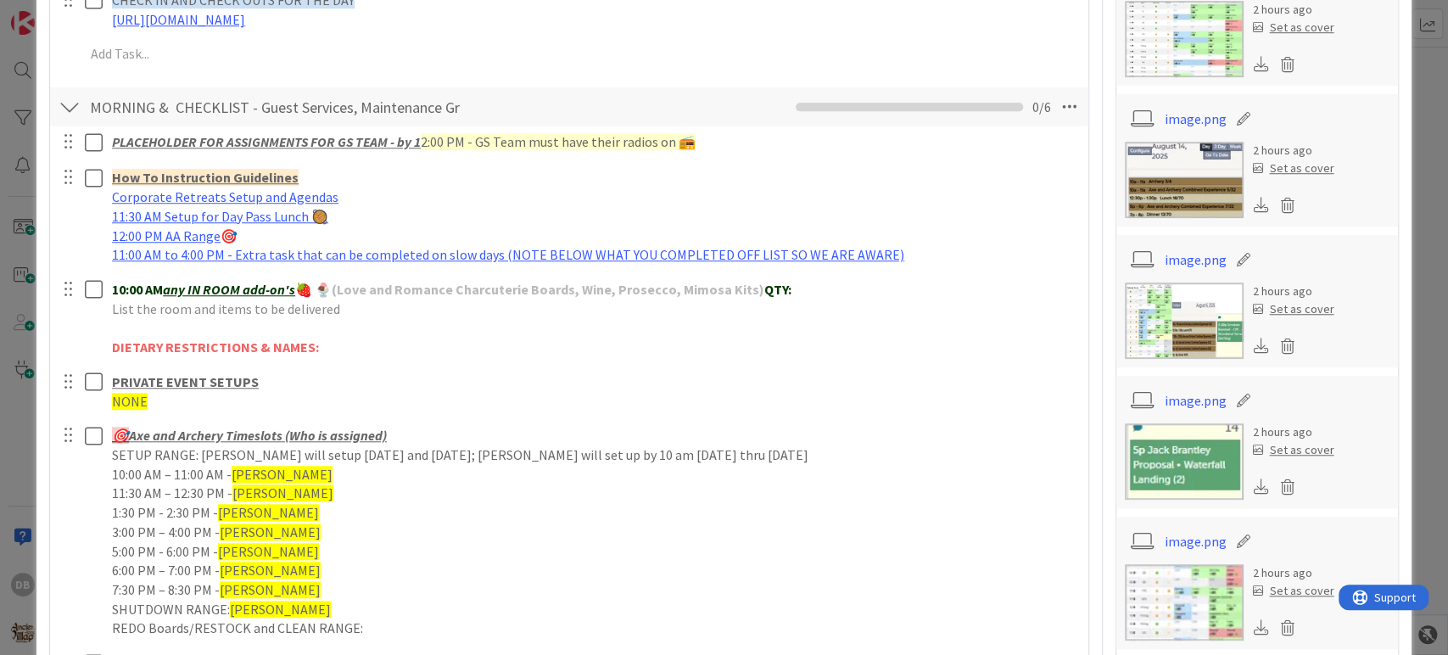
scroll to position [868, 0]
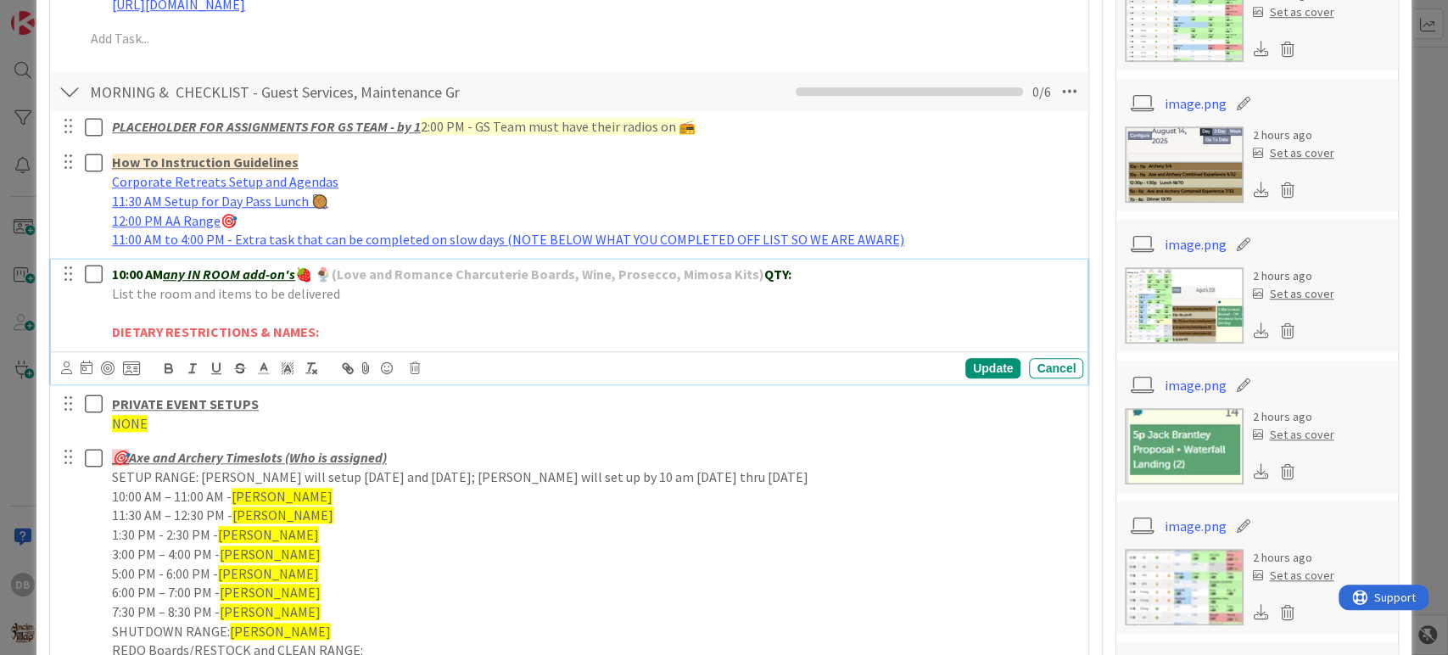
click at [374, 338] on p "DIETARY RESTRICTIONS & NAMES:" at bounding box center [594, 332] width 964 height 20
click at [1008, 360] on div "Update Cancel" at bounding box center [894, 368] width 378 height 20
click at [992, 360] on div "Update" at bounding box center [992, 368] width 55 height 20
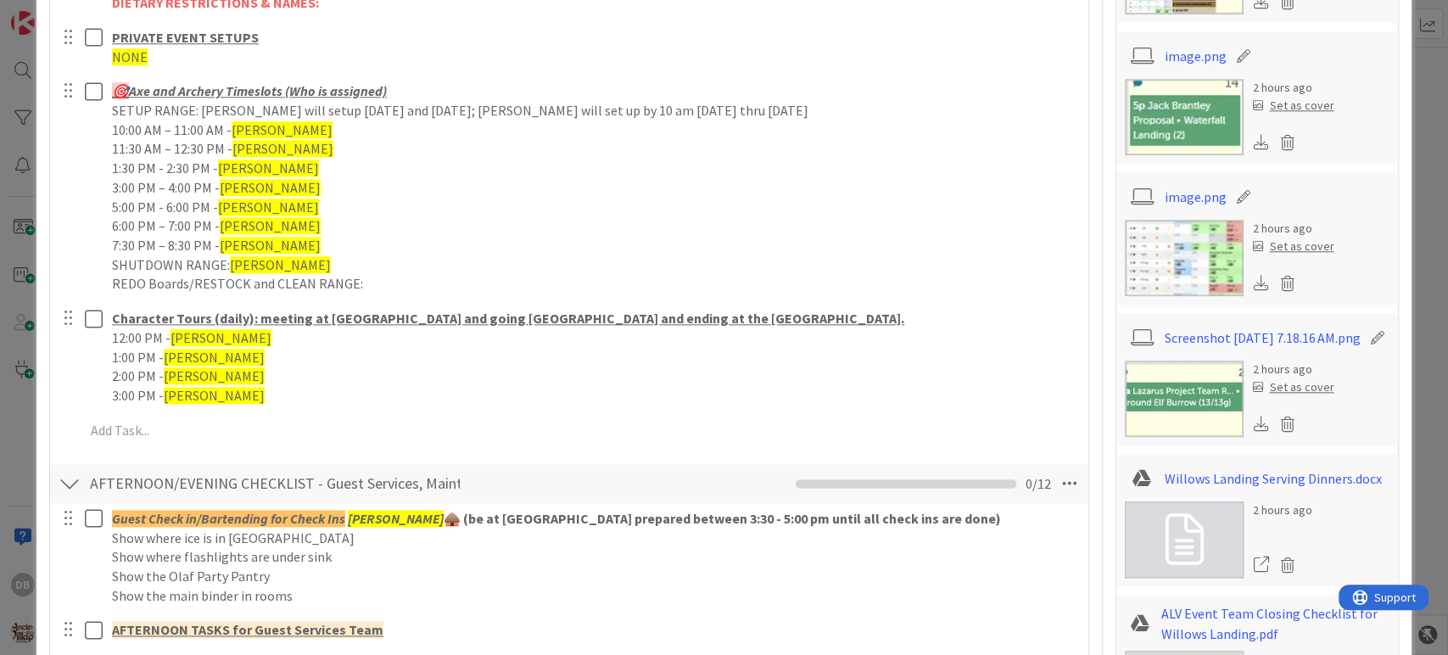
scroll to position [1244, 0]
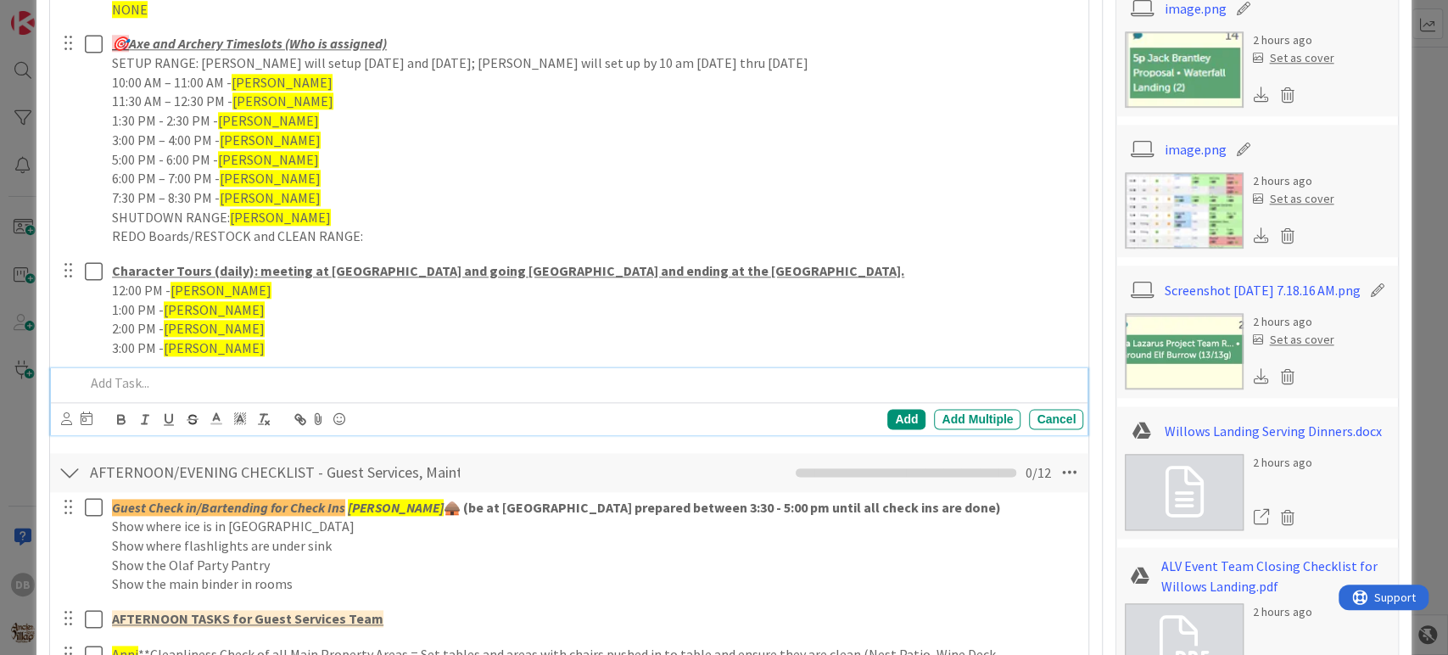
click at [114, 376] on p at bounding box center [581, 383] width 992 height 20
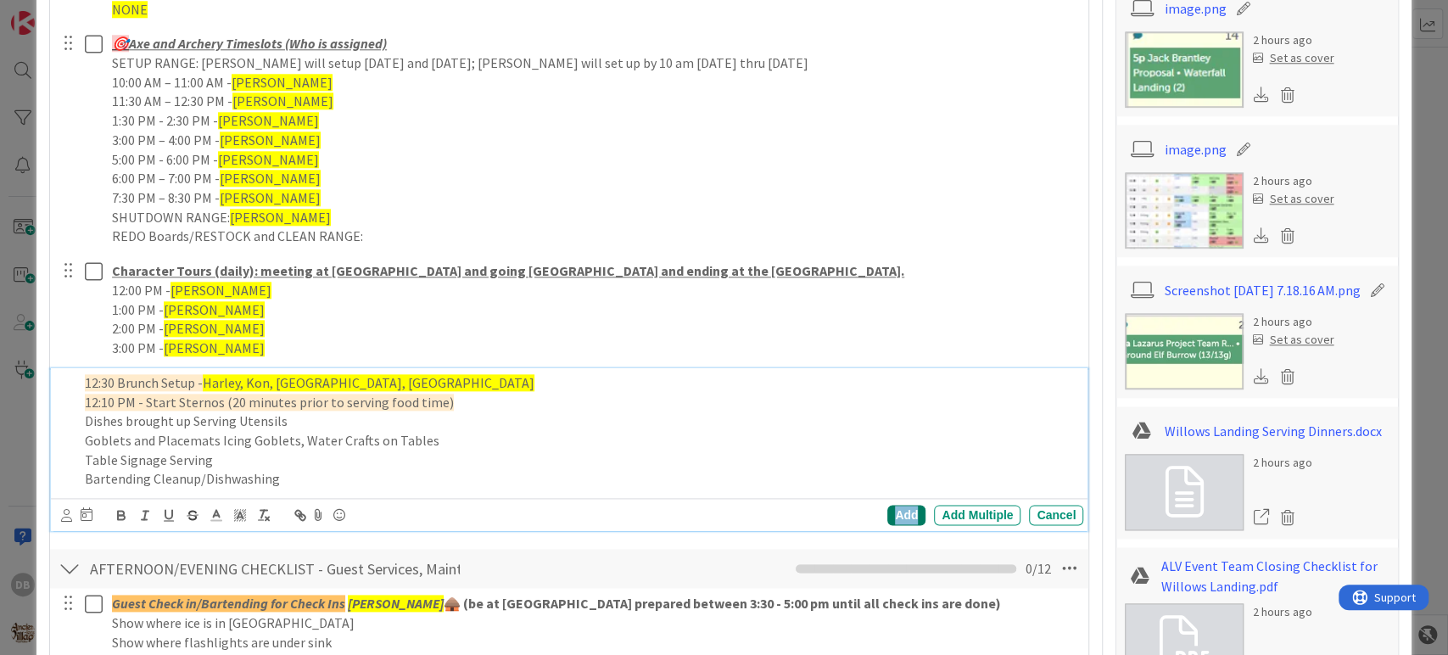
click at [895, 505] on div "Add" at bounding box center [906, 515] width 38 height 20
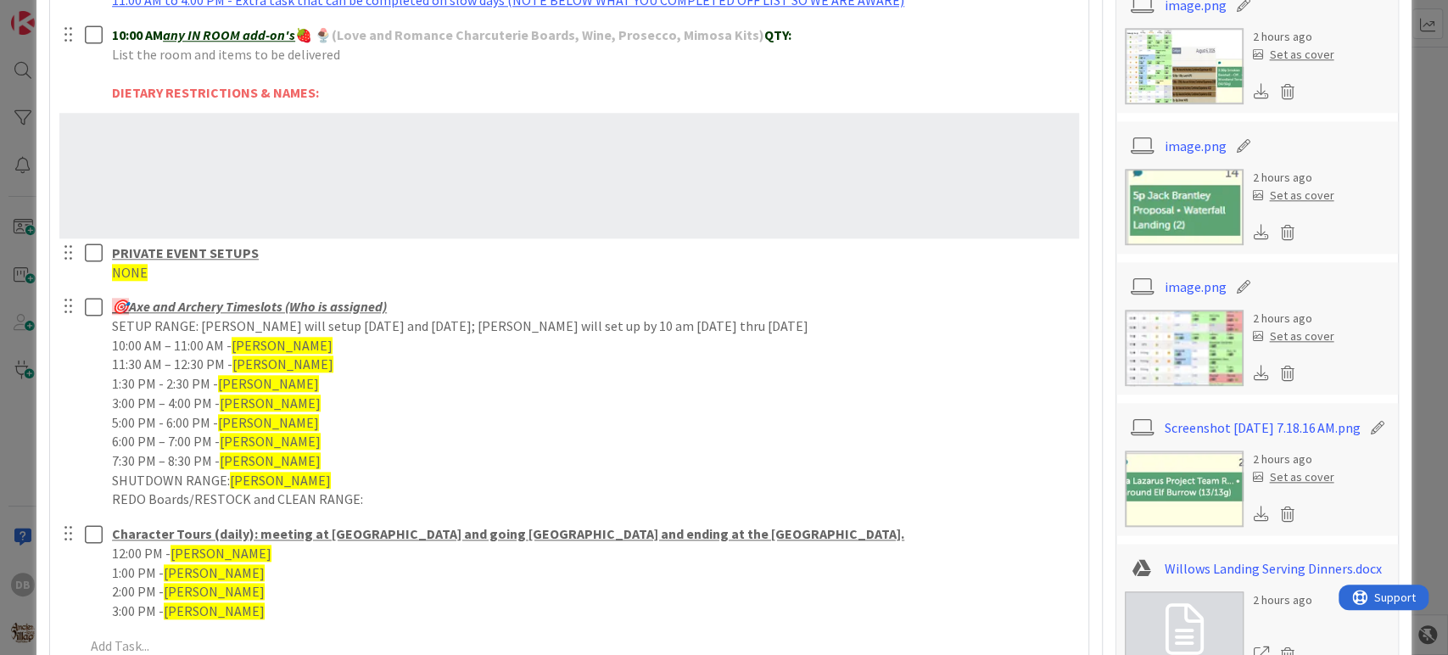
scroll to position [1074, 0]
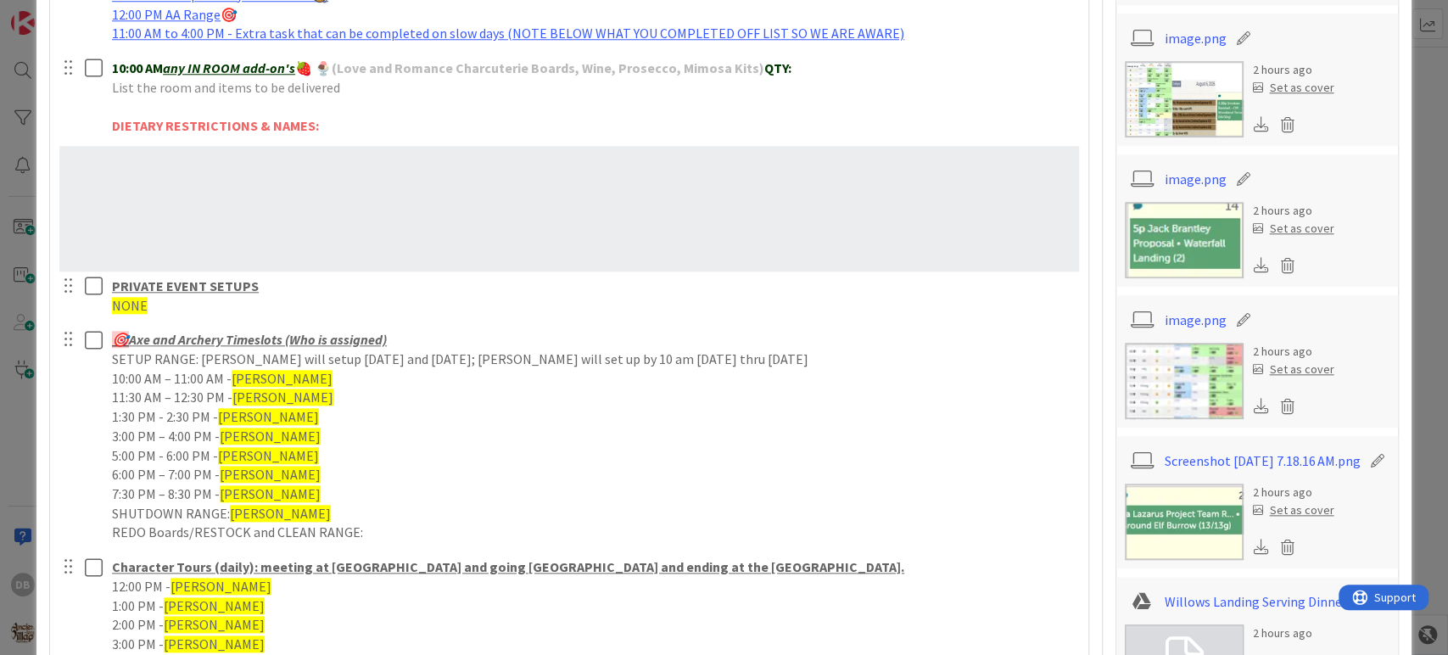
type textarea "x"
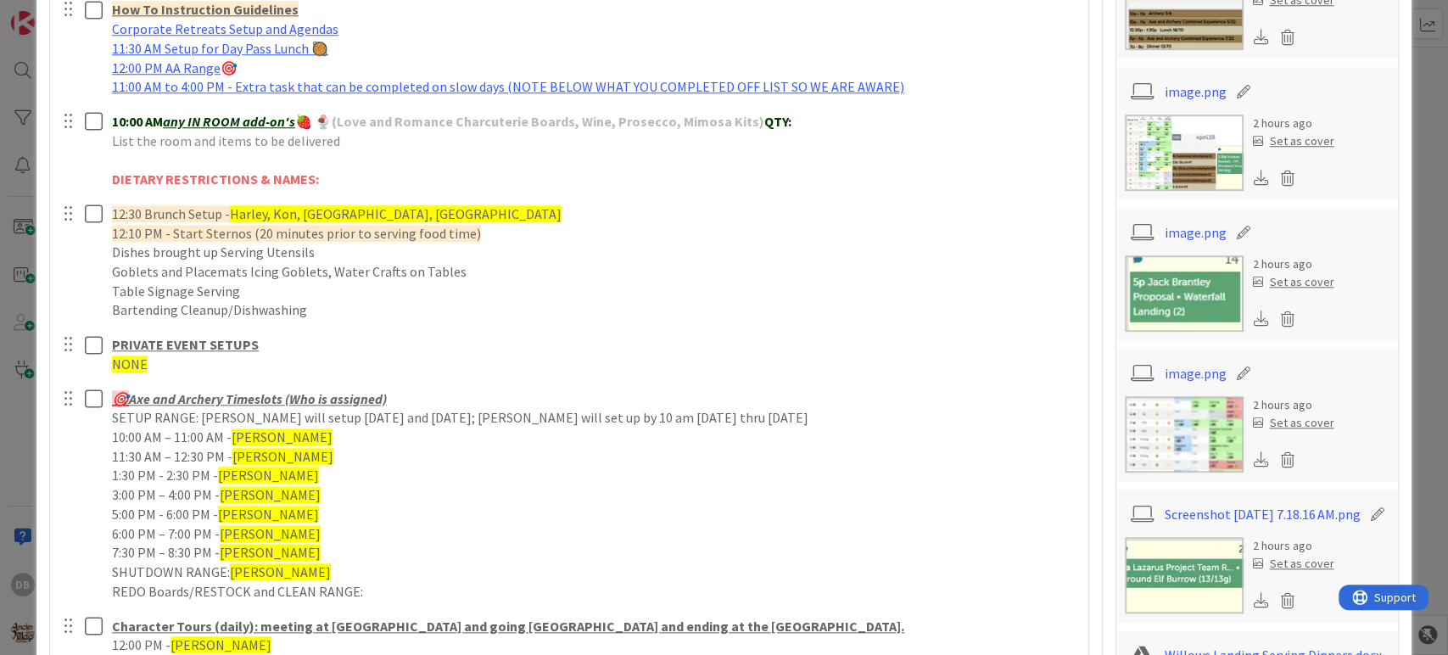
scroll to position [979, 0]
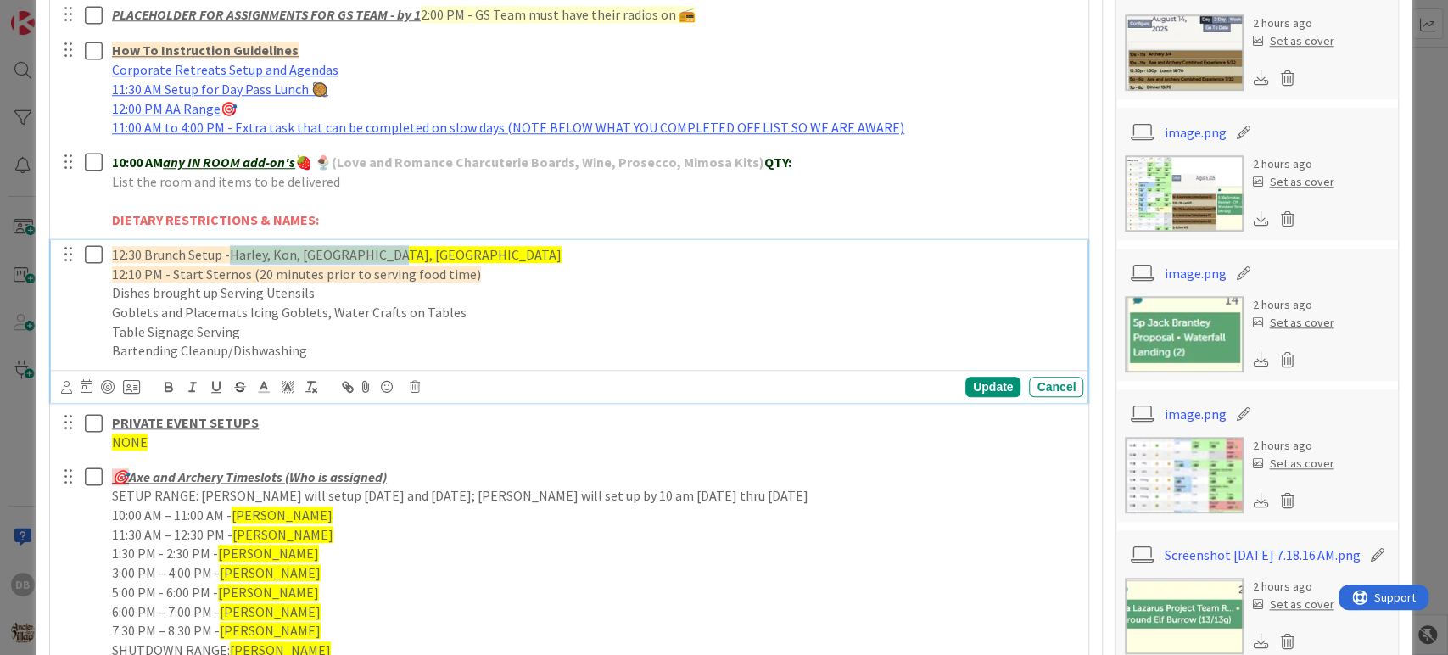
drag, startPoint x: 230, startPoint y: 253, endPoint x: 385, endPoint y: 252, distance: 155.2
click at [385, 252] on p "12:30 Brunch Setup - Harley, Kon, Kyndal, Ashlyn" at bounding box center [594, 255] width 964 height 20
click at [122, 247] on span "12:30 Brunch Setup -" at bounding box center [171, 254] width 118 height 17
click at [122, 267] on span "12:10 PM - Start Sternos (20 minutes prior to serving food time)" at bounding box center [296, 273] width 369 height 17
click at [237, 248] on p "10:30 Brunch Setup -" at bounding box center [594, 255] width 964 height 20
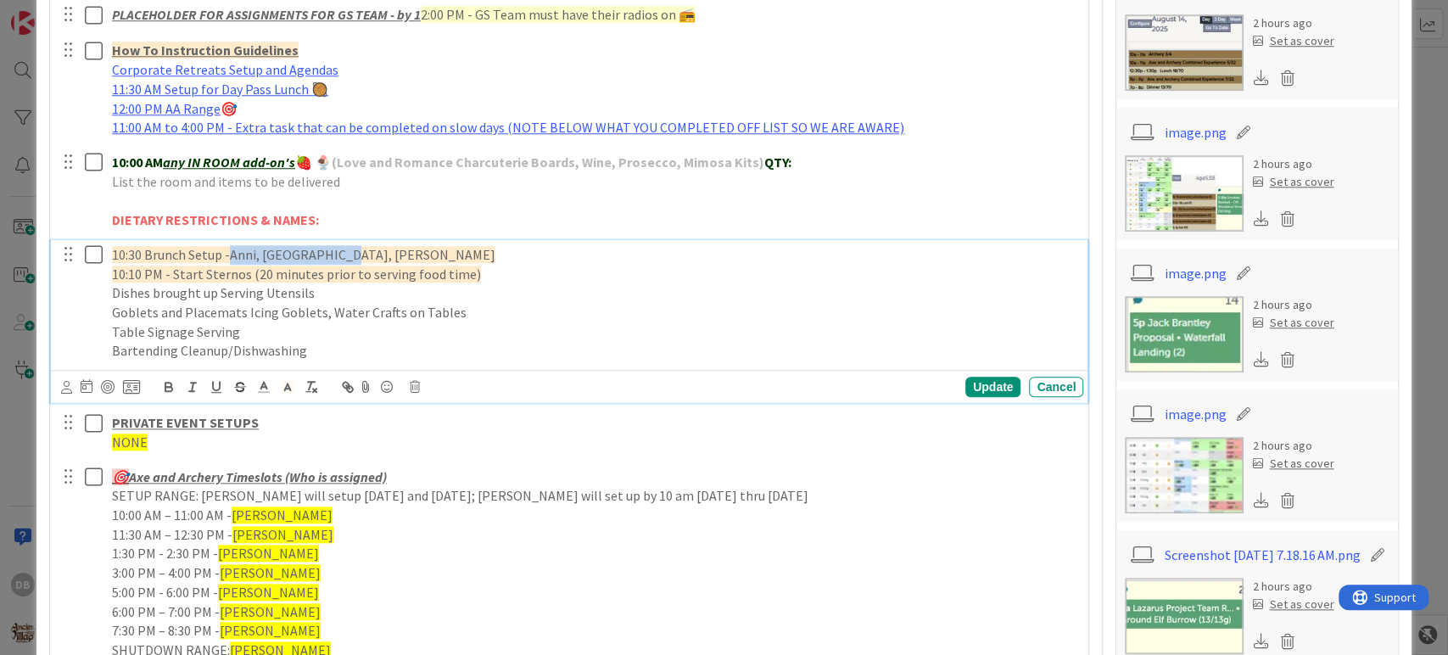
drag, startPoint x: 232, startPoint y: 249, endPoint x: 340, endPoint y: 272, distance: 110.9
click at [341, 247] on span "10:30 Brunch Setup -Anni, Kyndal, Haden" at bounding box center [303, 254] width 383 height 17
click at [280, 385] on icon at bounding box center [287, 386] width 15 height 15
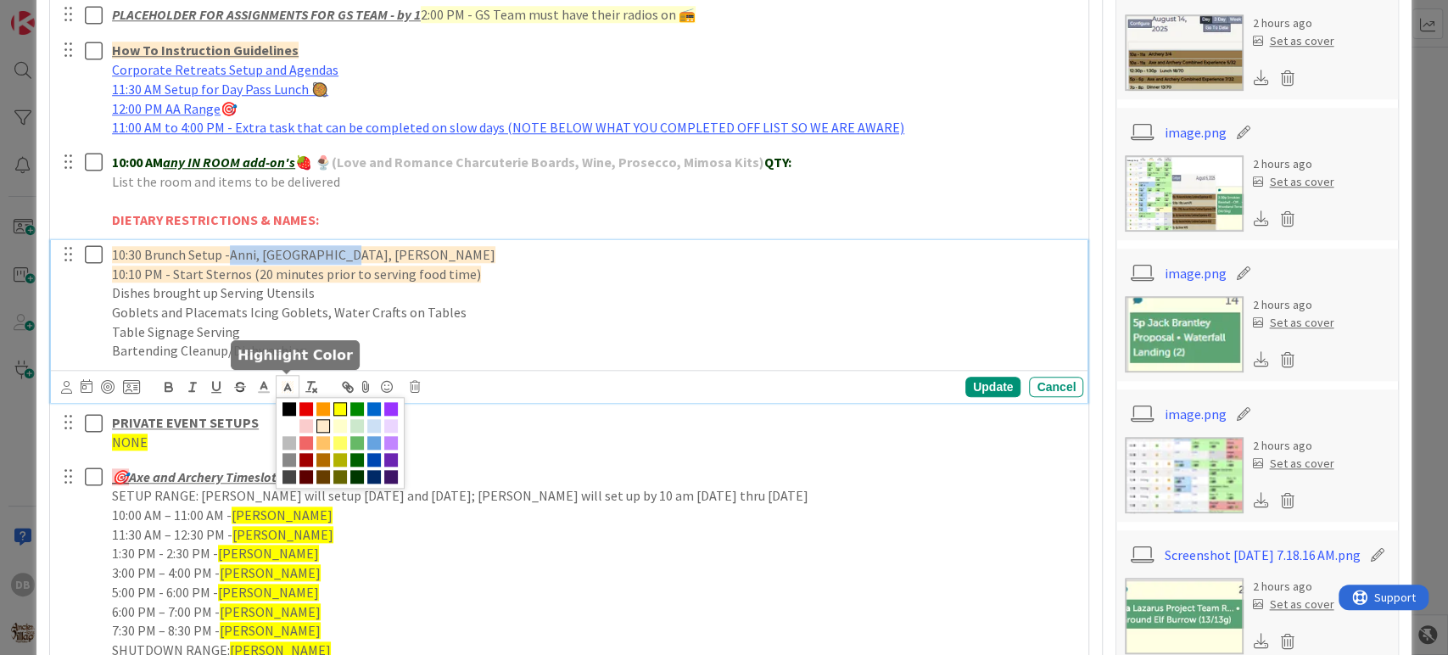
click at [343, 405] on span at bounding box center [340, 409] width 14 height 14
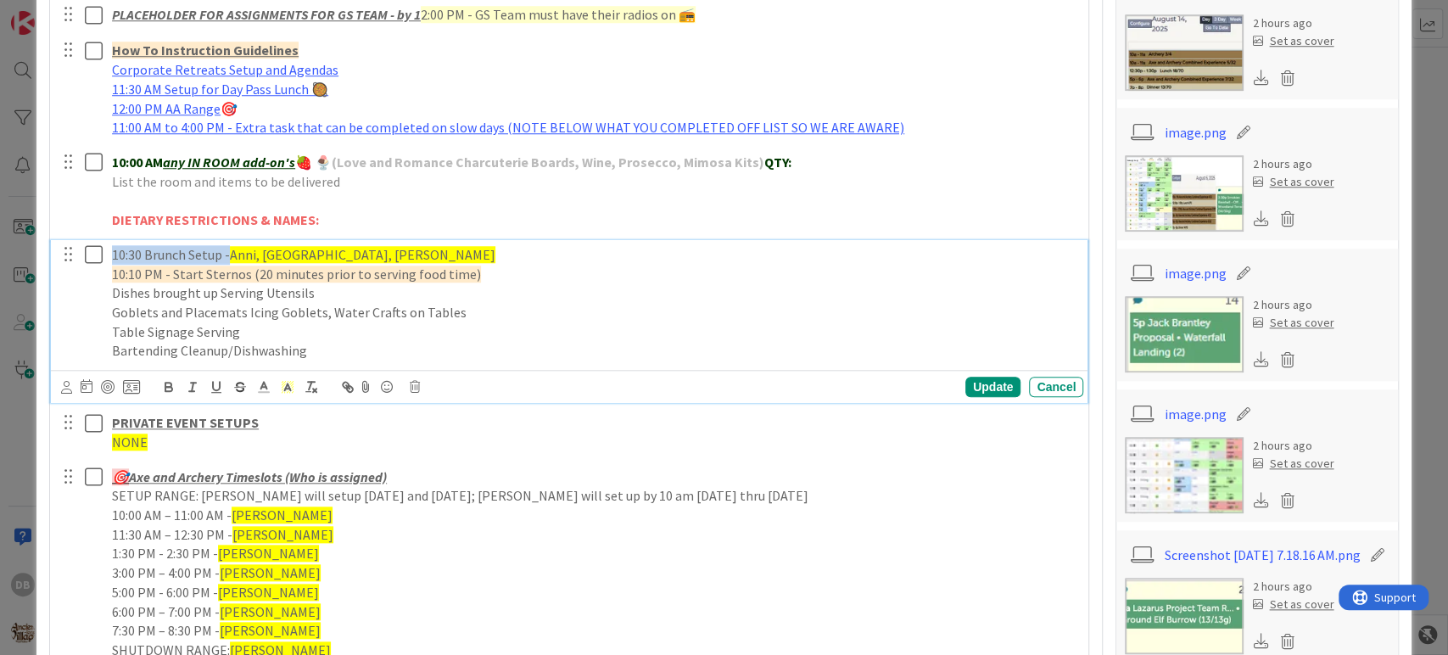
click at [254, 262] on p "10:30 Brunch Setup - Anni, Kyndal, Haden" at bounding box center [594, 255] width 964 height 20
click at [230, 251] on span "Anni, [GEOGRAPHIC_DATA], [PERSON_NAME]" at bounding box center [362, 254] width 265 height 17
click at [965, 381] on div "Update" at bounding box center [992, 387] width 55 height 20
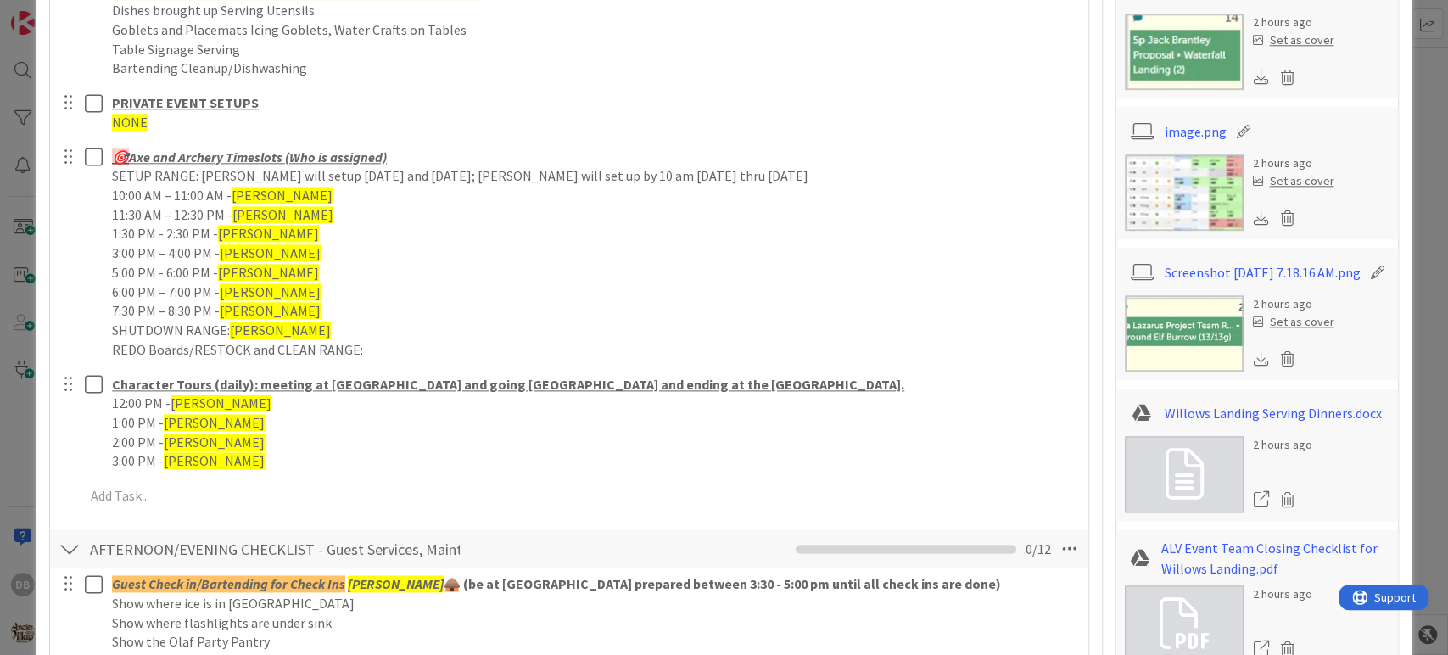
scroll to position [1357, 0]
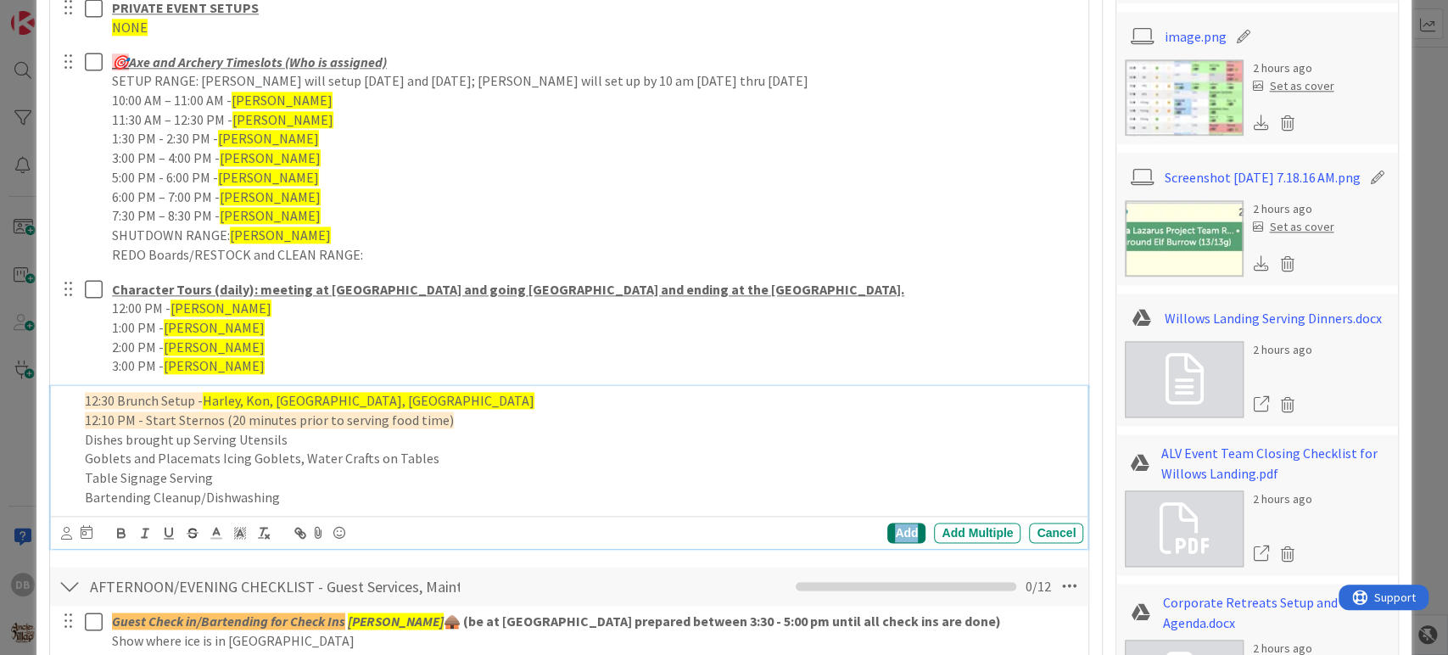
click at [896, 539] on div "Add" at bounding box center [906, 532] width 38 height 20
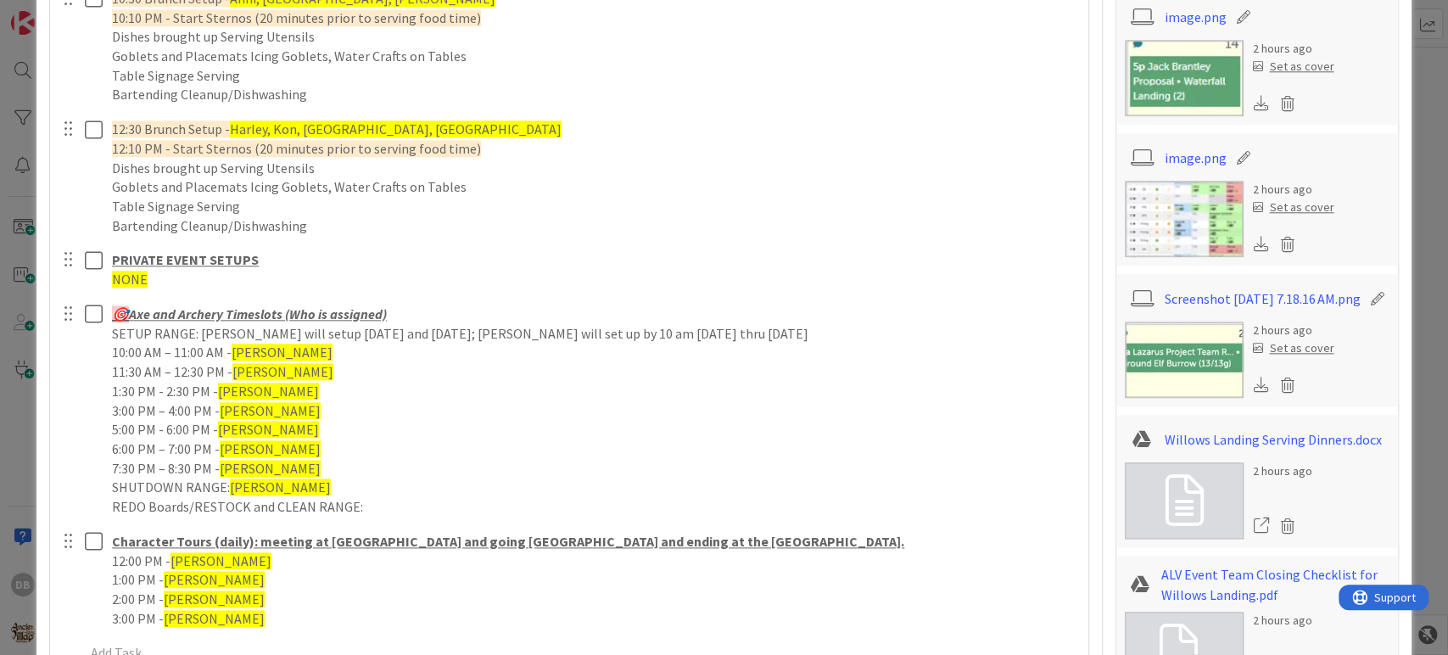
type textarea "x"
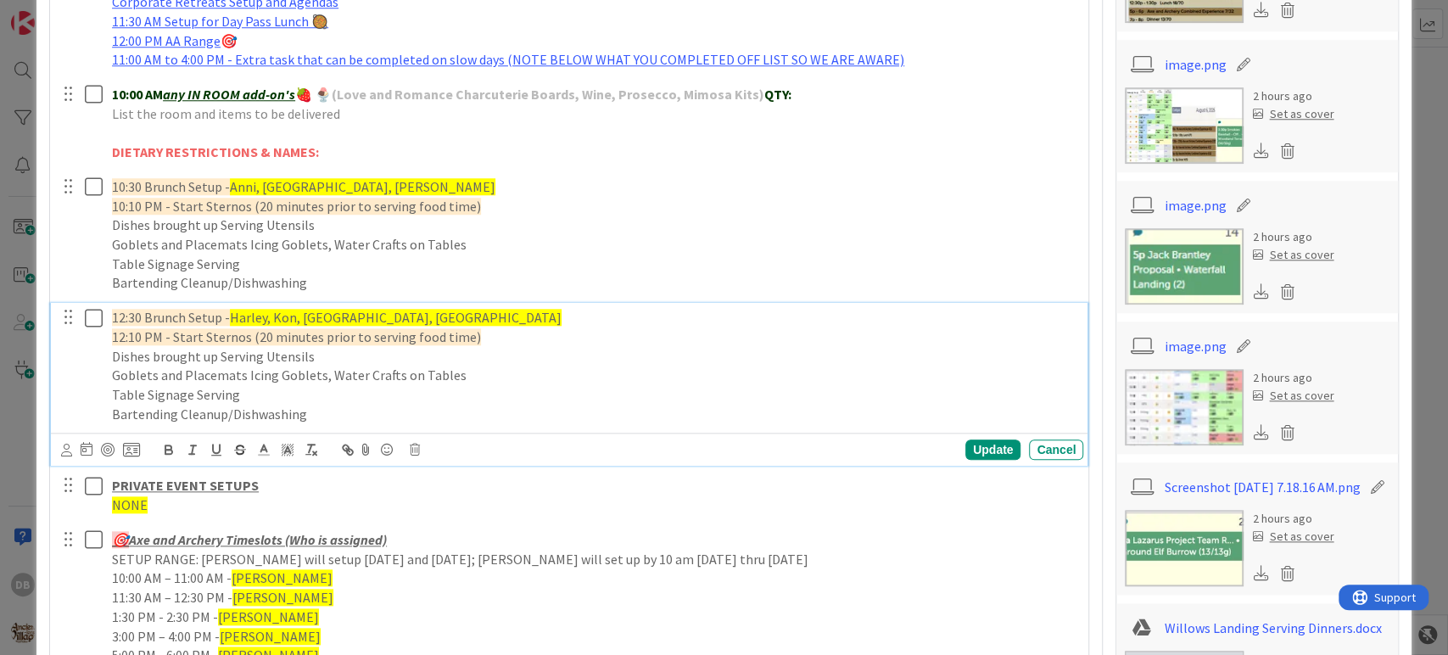
click at [124, 313] on span "12:30 Brunch Setup -" at bounding box center [171, 317] width 118 height 17
click at [137, 321] on span "1:30 Brunch Setup -" at bounding box center [167, 317] width 111 height 17
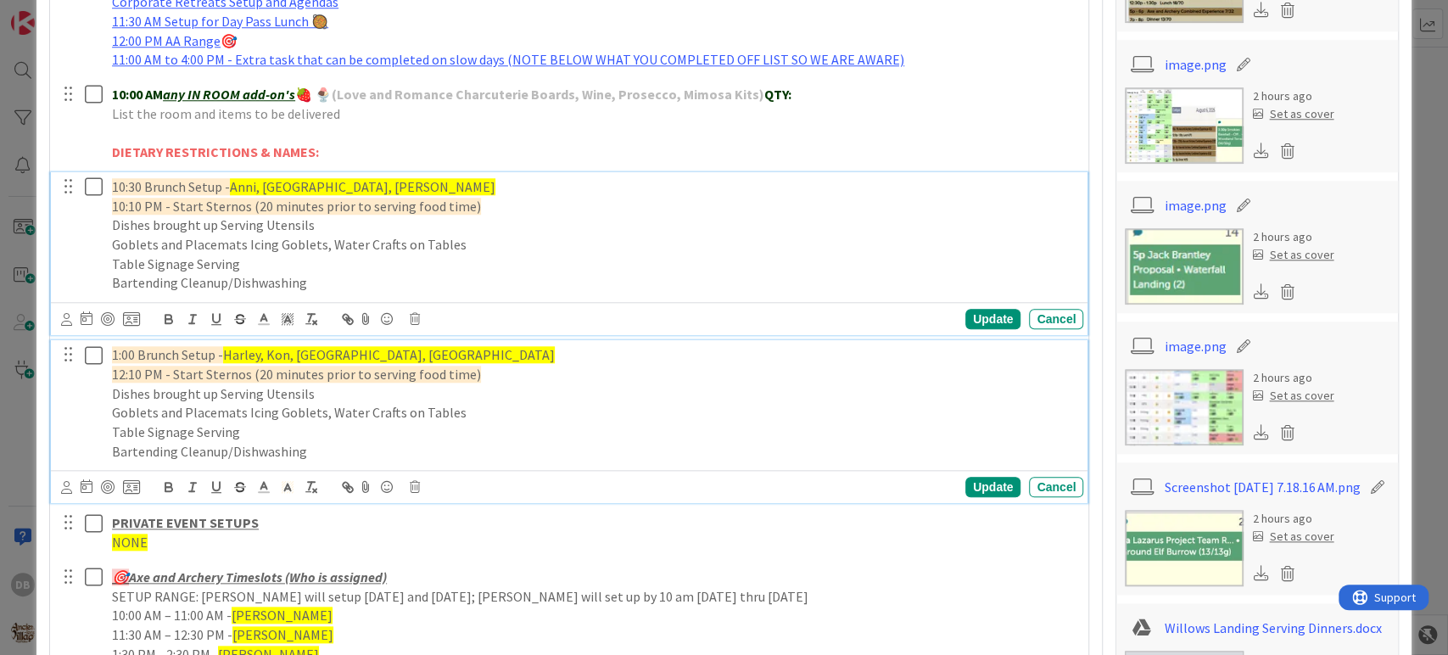
scroll to position [1085, 0]
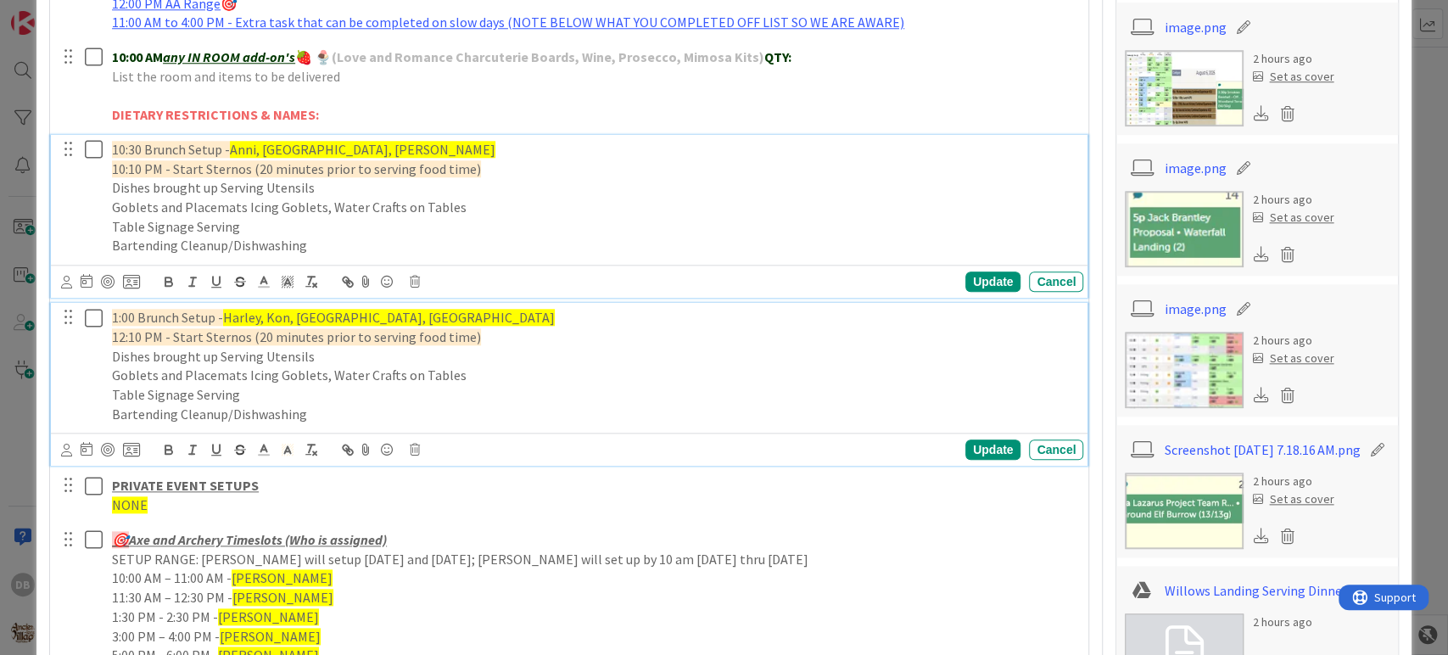
click at [157, 204] on div "10:30 Brunch Setup - Anni, Kyndal, Haden 10:10 PM - Start Sternos (20 minutes p…" at bounding box center [594, 198] width 978 height 126
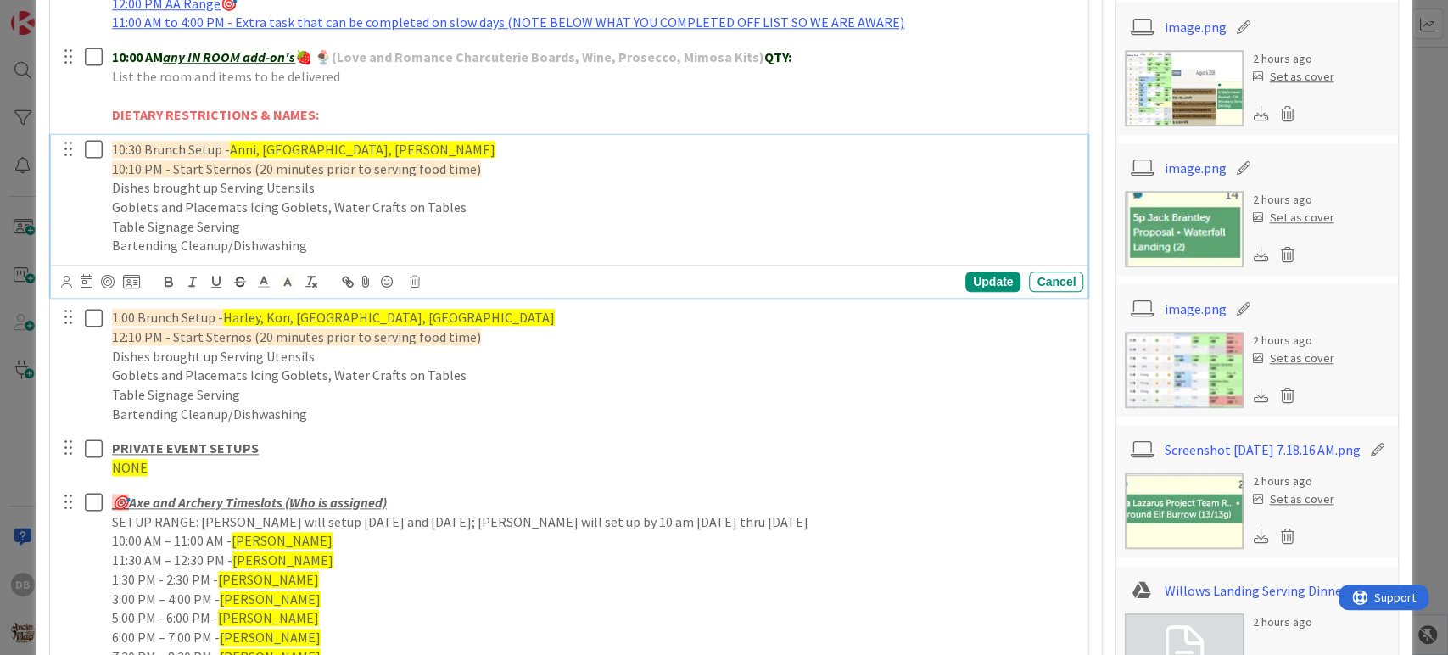
click at [147, 173] on span "10:10 PM - Start Sternos (20 minutes prior to serving food time)" at bounding box center [296, 168] width 369 height 17
click at [153, 171] on span "10:10 PM - Start Sternos (20 minutes prior to serving food time)" at bounding box center [296, 168] width 369 height 17
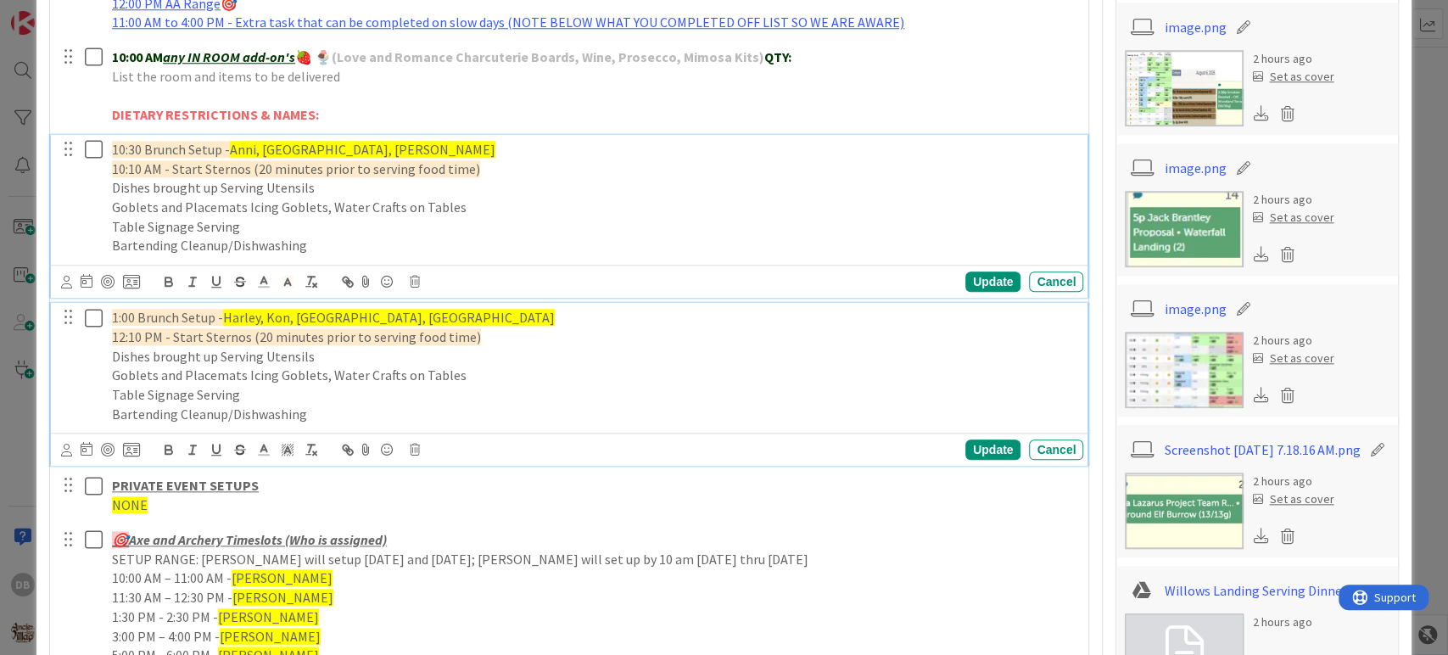
click at [118, 327] on p "12:10 PM - Start Sternos (20 minutes prior to serving food time)" at bounding box center [594, 337] width 964 height 20
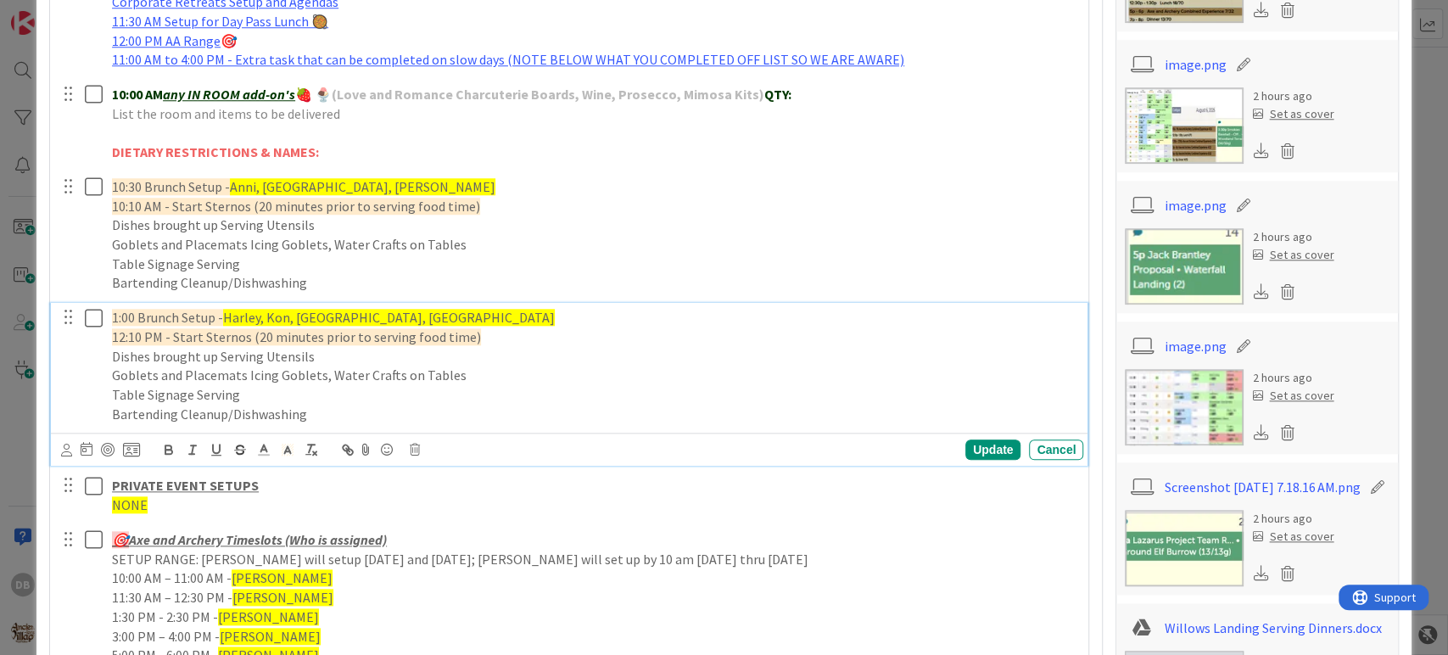
click at [126, 331] on span "12:10 PM - Start Sternos (20 minutes prior to serving food time)" at bounding box center [296, 336] width 369 height 17
click at [134, 335] on span "12:10 PM - Start Sternos (20 minutes prior to serving food time)" at bounding box center [296, 336] width 369 height 17
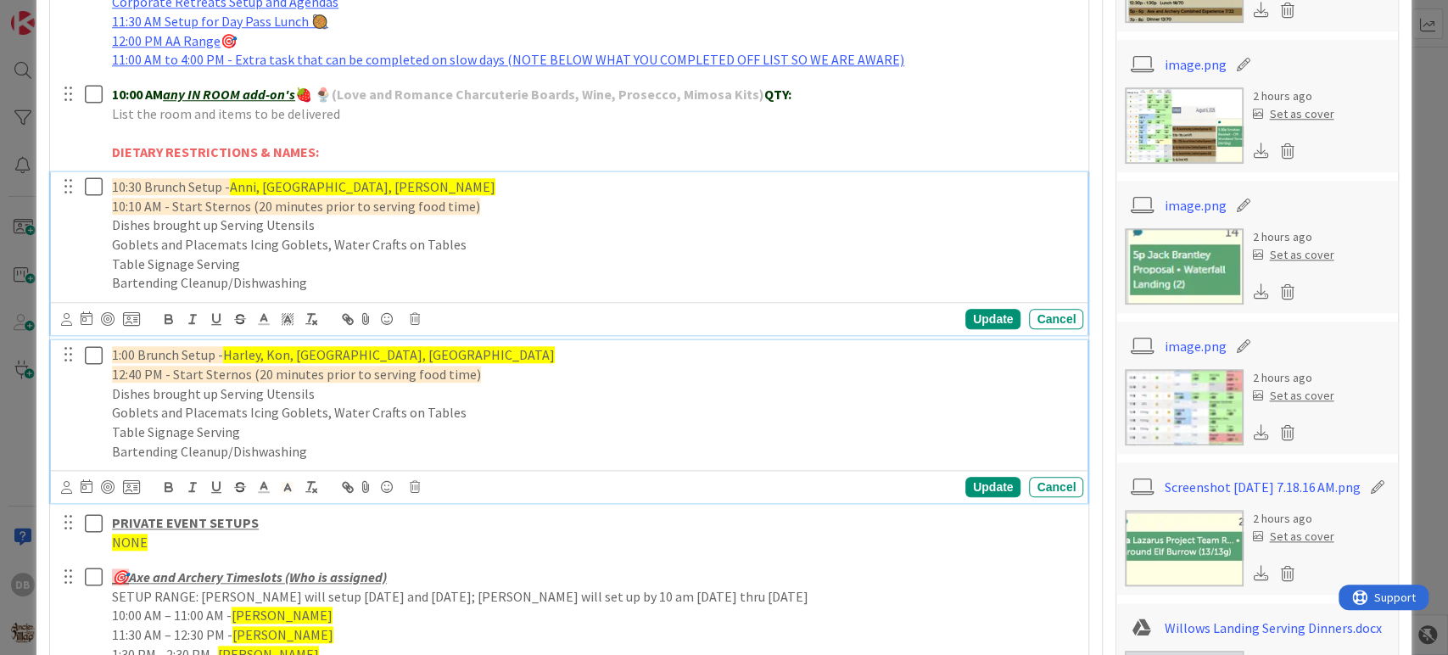
scroll to position [1085, 0]
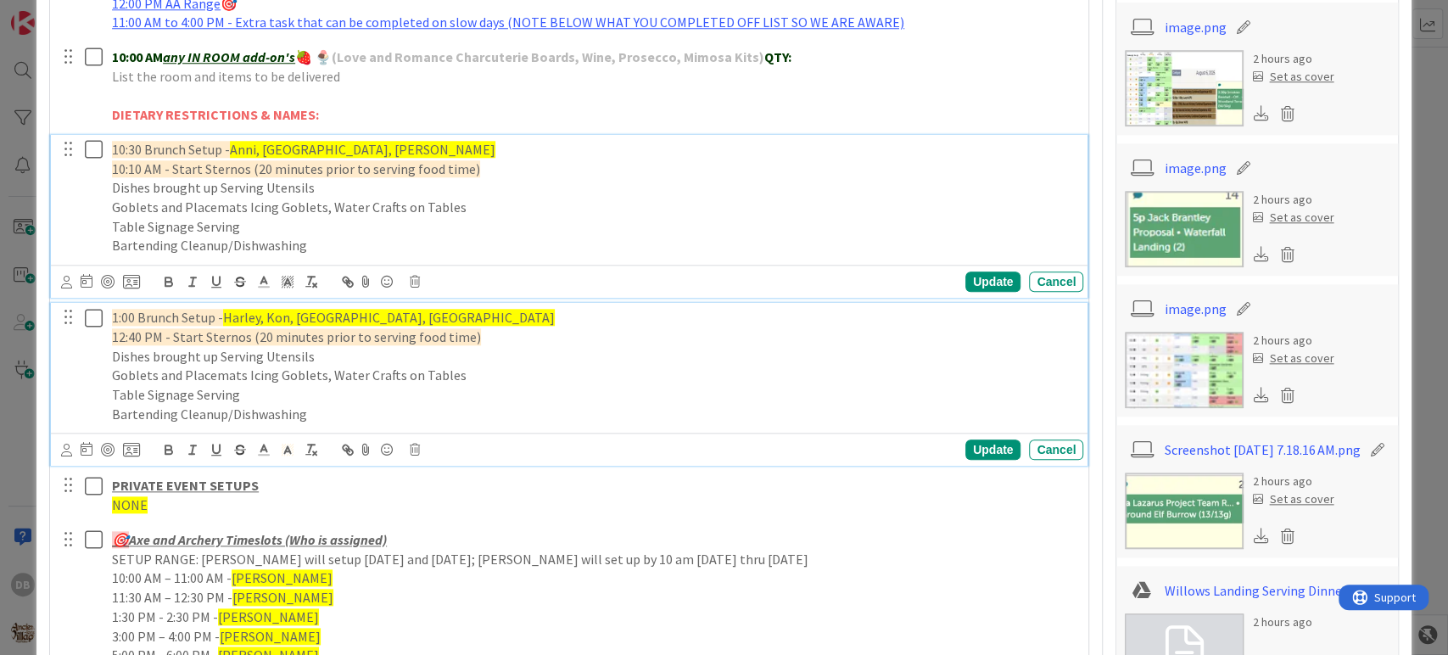
drag, startPoint x: 392, startPoint y: 294, endPoint x: 298, endPoint y: 307, distance: 94.1
click at [298, 307] on div "PLACEHOLDER FOR ASSIGNMENTS FOR GS TEAM - by 1 2:00 PM - GS Team must have thei…" at bounding box center [570, 397] width 1022 height 1006
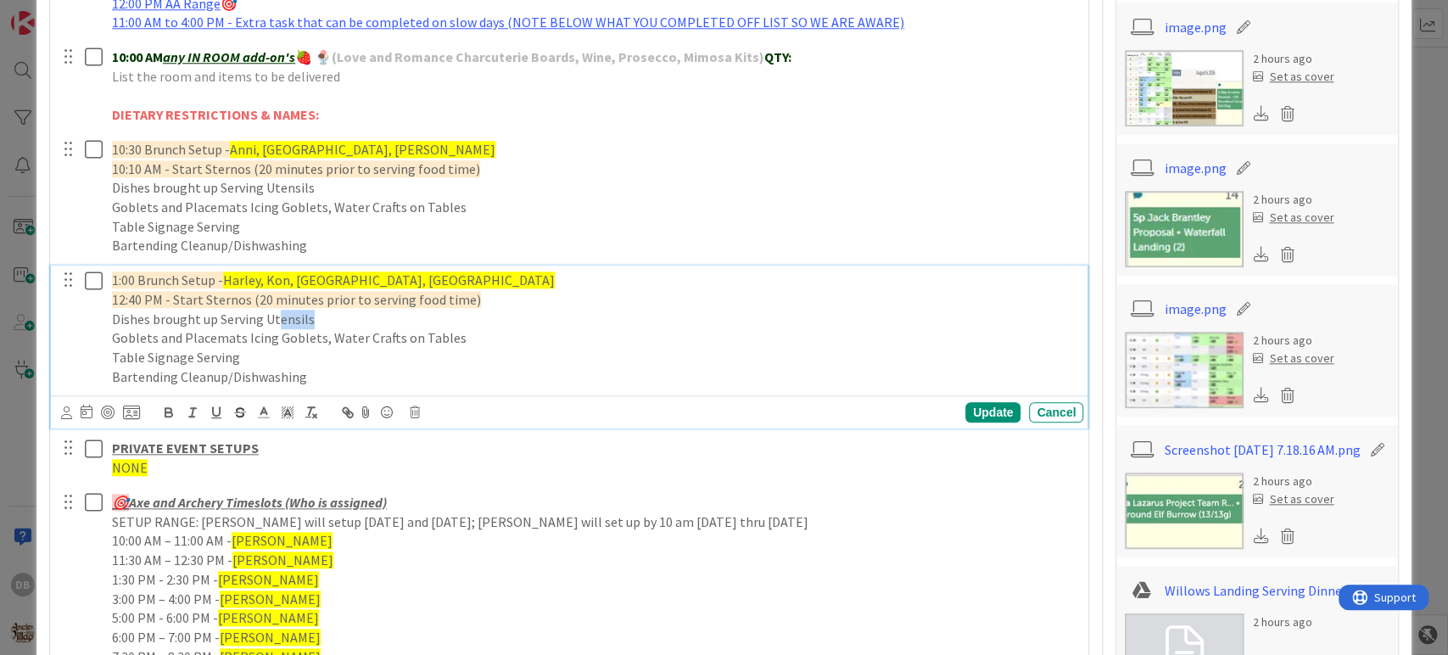
drag, startPoint x: 400, startPoint y: 315, endPoint x: 298, endPoint y: 310, distance: 101.8
click at [282, 310] on div "1:00 Brunch Setup - Harley, Kon, Kyndal, Ashlyn 12:40 PM - Start Sternos (20 mi…" at bounding box center [594, 328] width 978 height 126
click at [428, 328] on p "Goblets and Placemats Icing Goblets, Water Crafts on Tables" at bounding box center [594, 338] width 964 height 20
drag, startPoint x: 391, startPoint y: 278, endPoint x: 226, endPoint y: 284, distance: 164.6
click at [226, 284] on p "1:00 Brunch Setup - Harley, Kon, Kyndal, Ashlyn" at bounding box center [594, 281] width 964 height 20
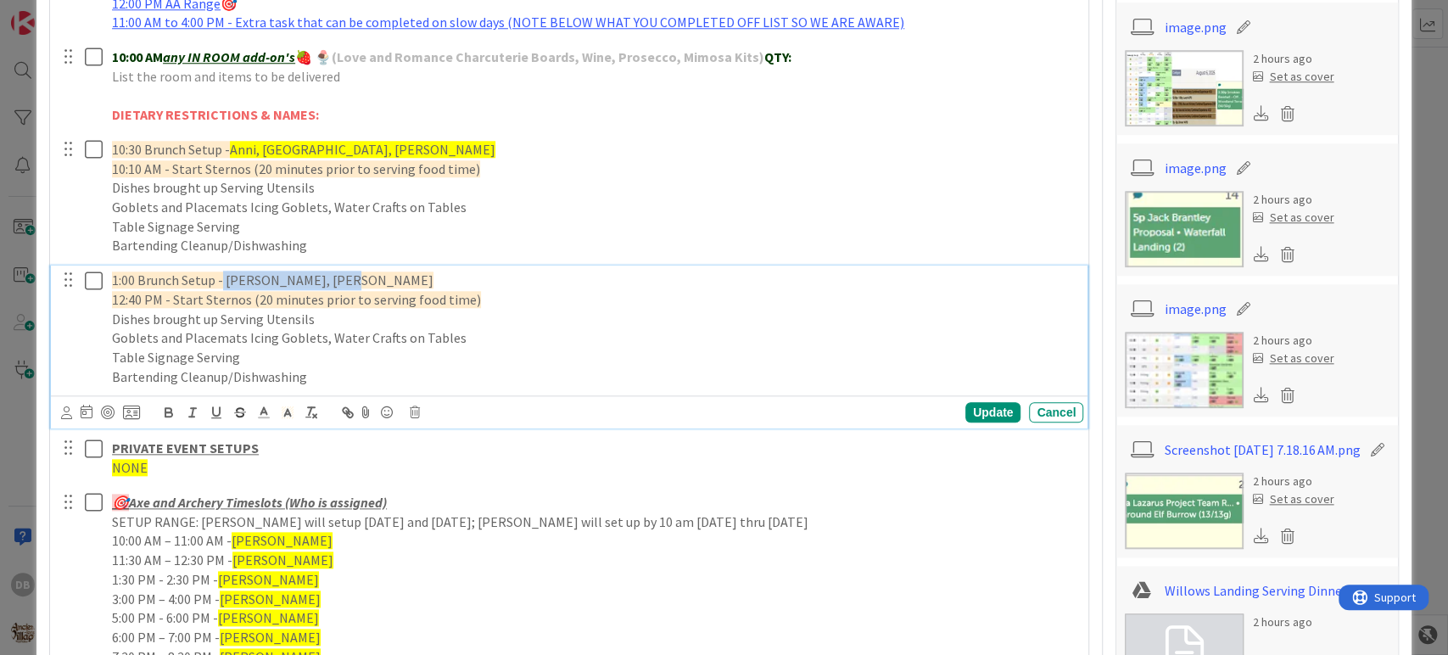
drag, startPoint x: 345, startPoint y: 287, endPoint x: 223, endPoint y: 246, distance: 128.7
click at [223, 246] on div "PLACEHOLDER FOR ASSIGNMENTS FOR GS TEAM - by 1 2:00 PM - GS Team must have thei…" at bounding box center [570, 378] width 1022 height 968
type textarea "x"
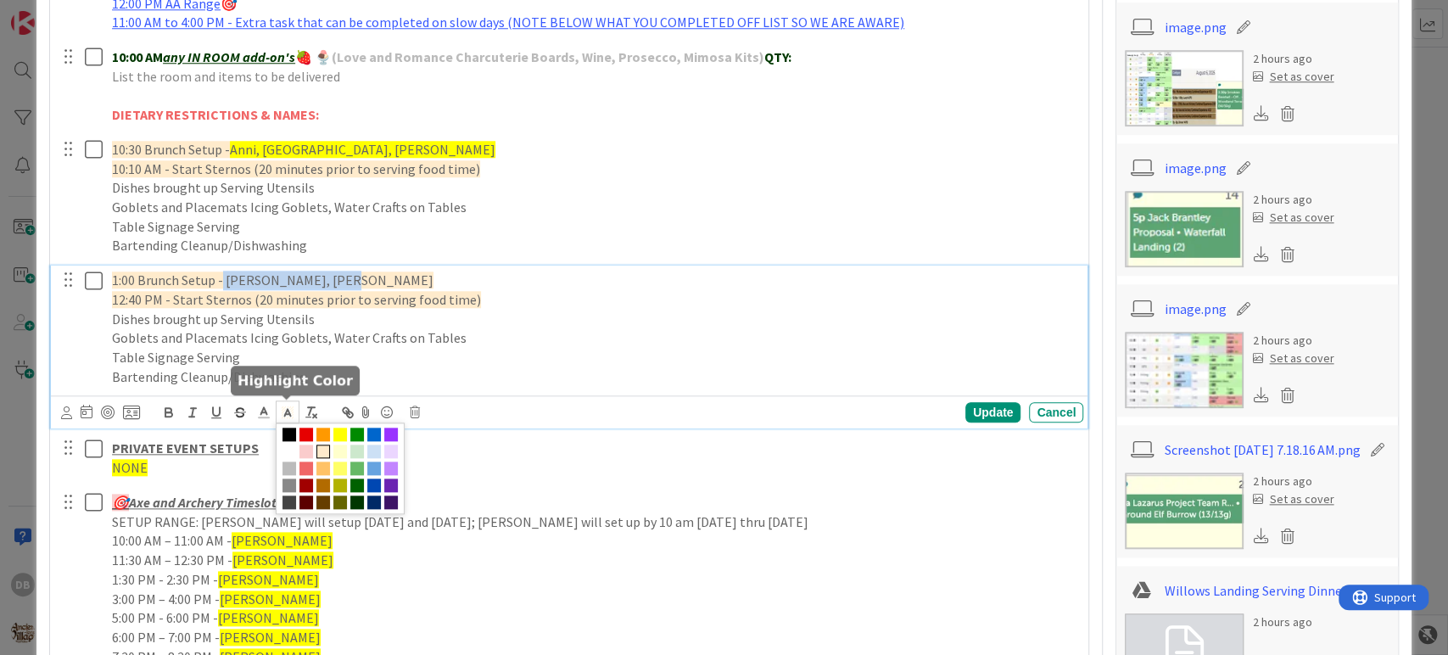
click at [287, 414] on icon at bounding box center [287, 412] width 15 height 15
click at [339, 434] on span at bounding box center [340, 434] width 14 height 14
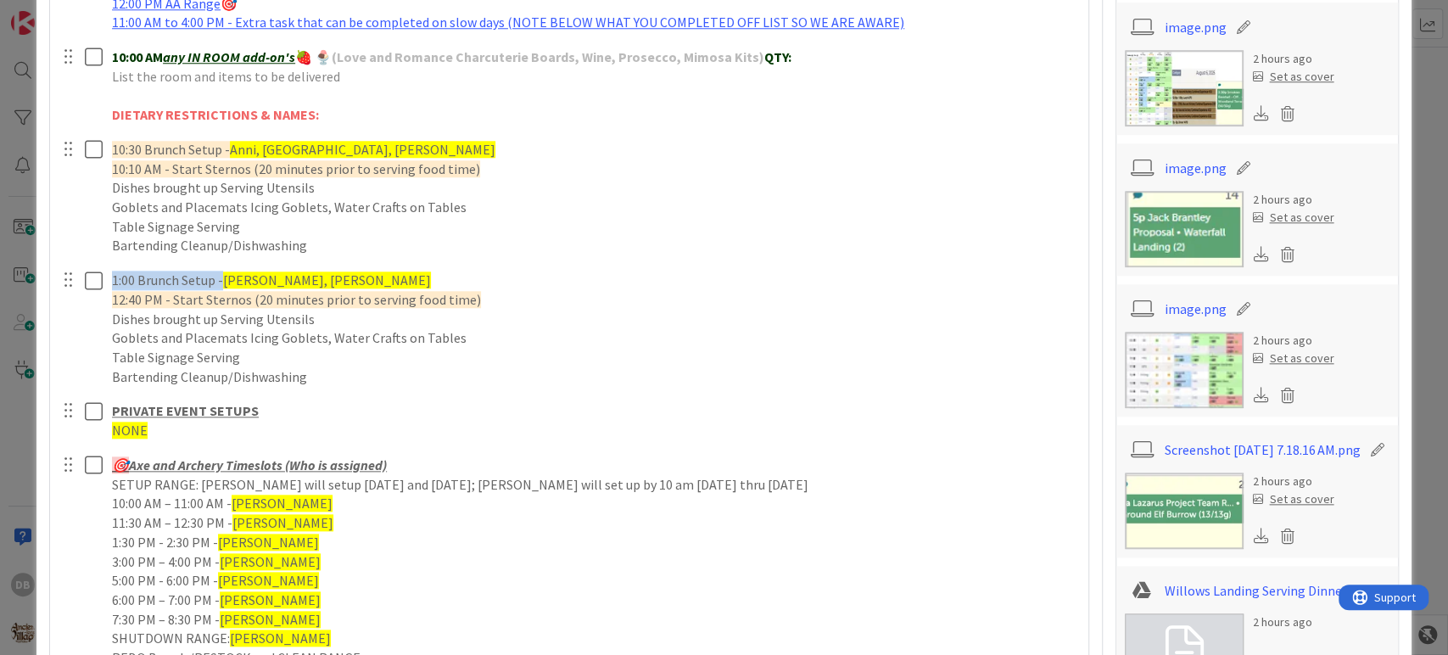
drag, startPoint x: 984, startPoint y: 412, endPoint x: 969, endPoint y: 413, distance: 14.4
click at [982, 412] on div "PLACEHOLDER FOR ASSIGNMENTS FOR GS TEAM - by 1 2:00 PM - GS Team must have thei…" at bounding box center [570, 359] width 1022 height 931
click at [639, 450] on div "🎯 Axe and Archery Timeslots (Who is assigned) SETUP RANGE: Jonathan will setup …" at bounding box center [594, 561] width 978 height 222
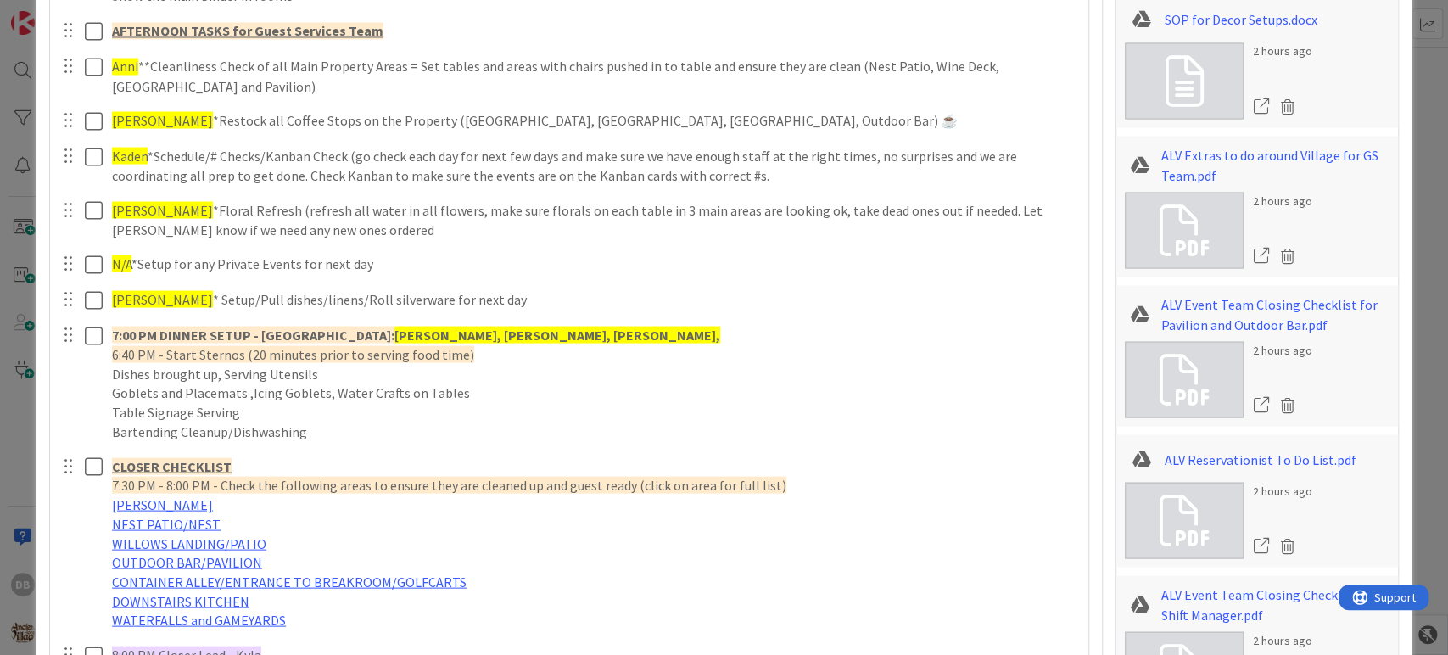
scroll to position [2121, 0]
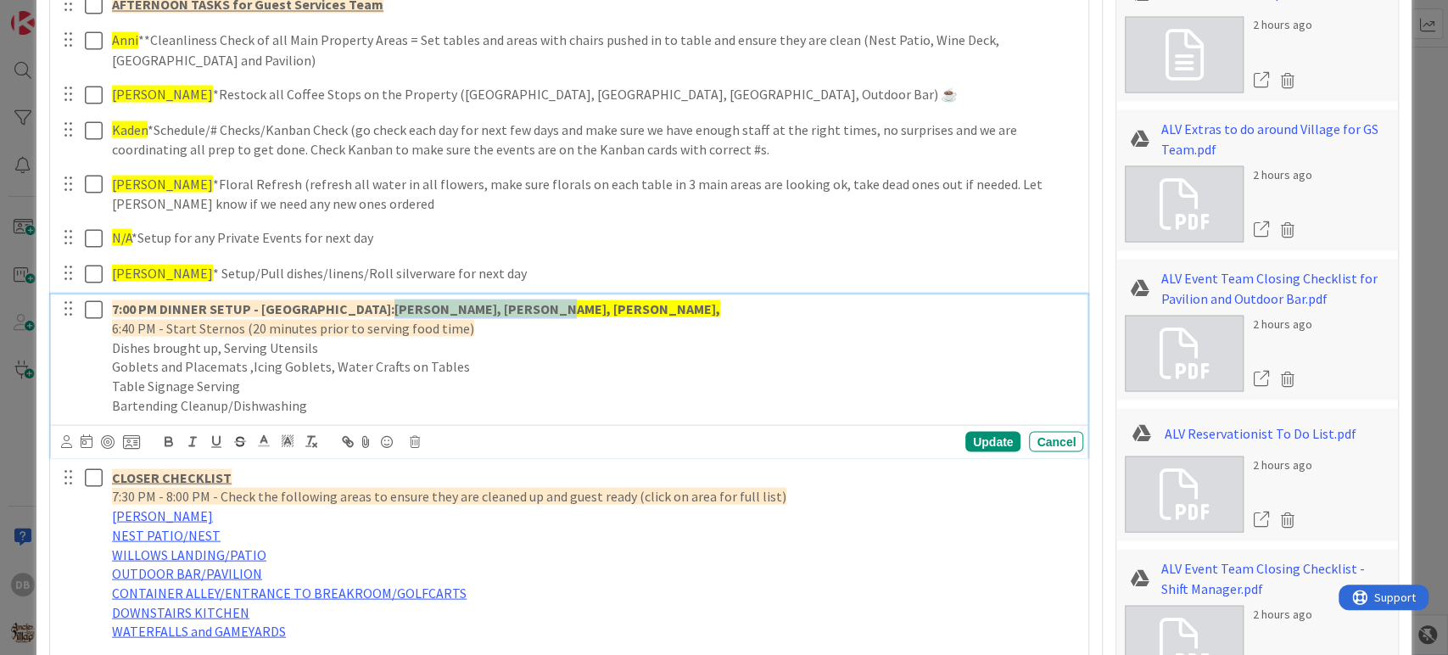
drag, startPoint x: 358, startPoint y: 306, endPoint x: 500, endPoint y: 281, distance: 144.7
click at [500, 281] on div "Guest Check in/Bartending for Check Ins Ashlyn 🛖 (be at Willows Landing prepare…" at bounding box center [570, 509] width 1022 height 1264
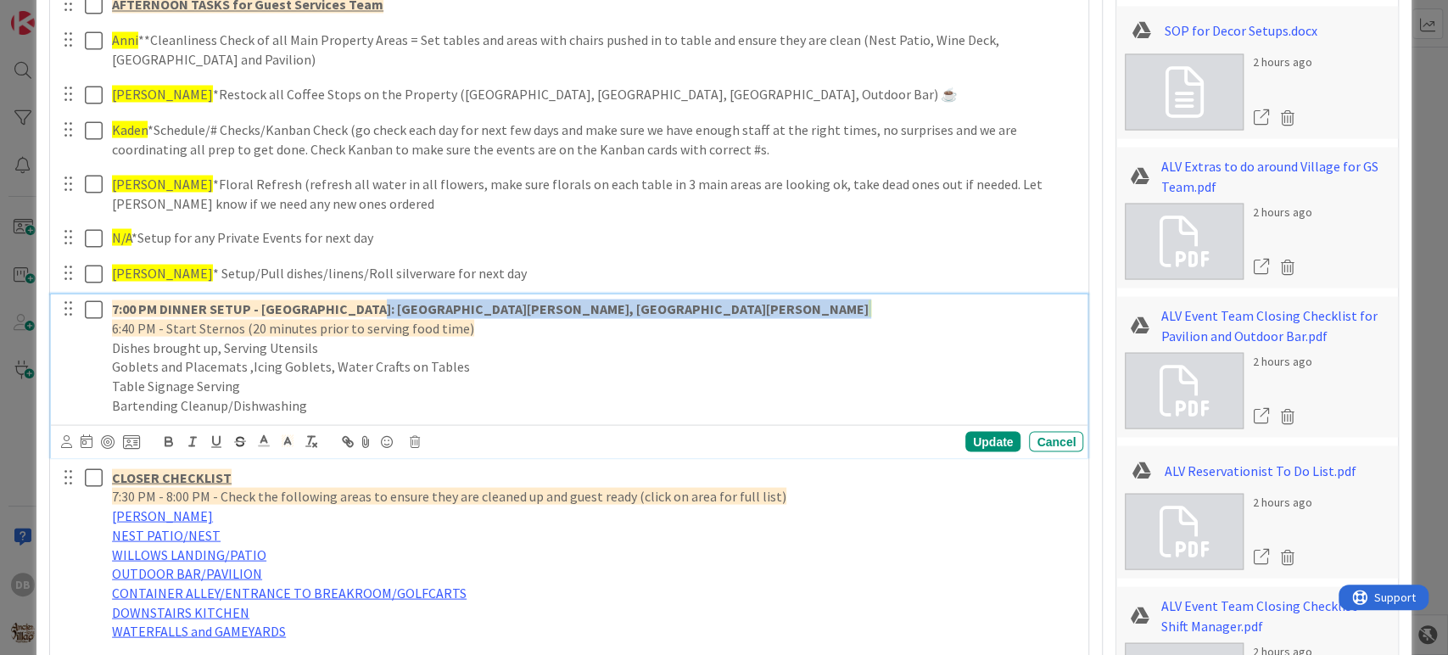
drag, startPoint x: 522, startPoint y: 311, endPoint x: 357, endPoint y: 300, distance: 164.9
click at [357, 300] on p "7:00 PM DINNER SETUP - Village Gardens: Kaden, Nate, Ashlyn, Kevin" at bounding box center [594, 308] width 964 height 20
click at [287, 437] on polyline at bounding box center [287, 440] width 6 height 7
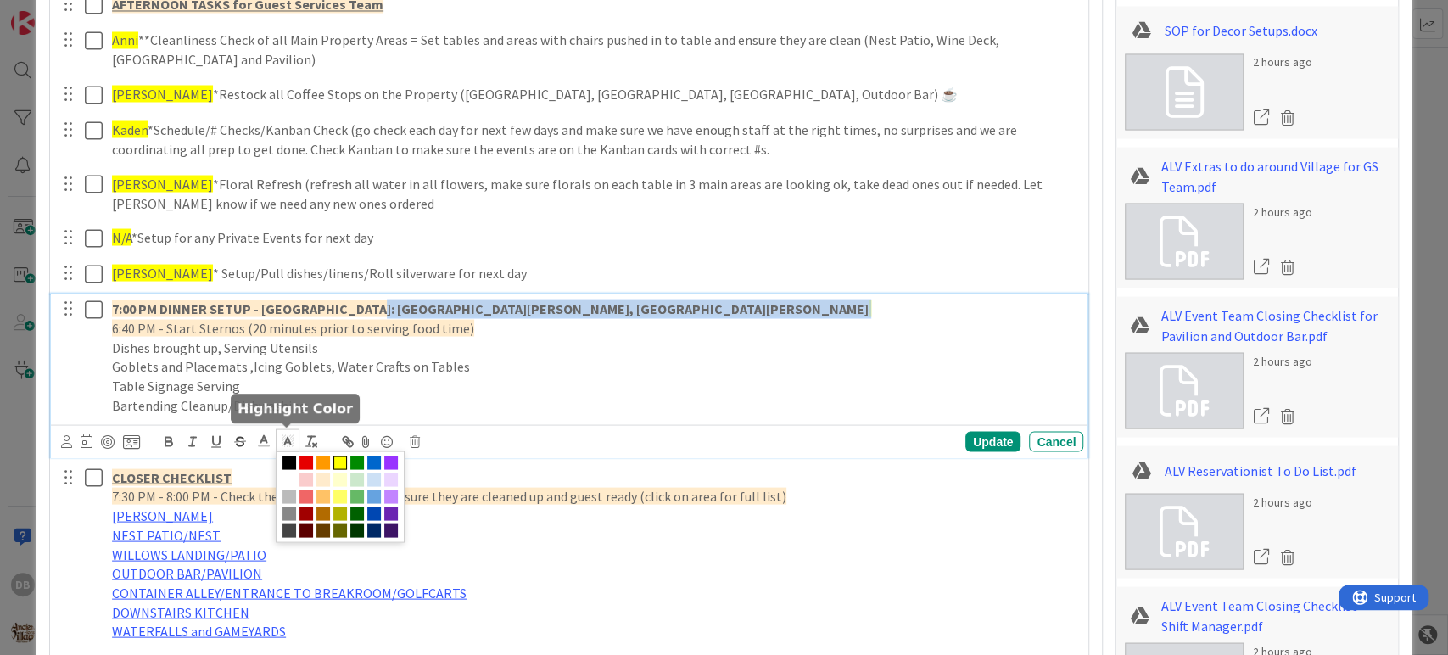
click at [345, 456] on span at bounding box center [340, 462] width 14 height 14
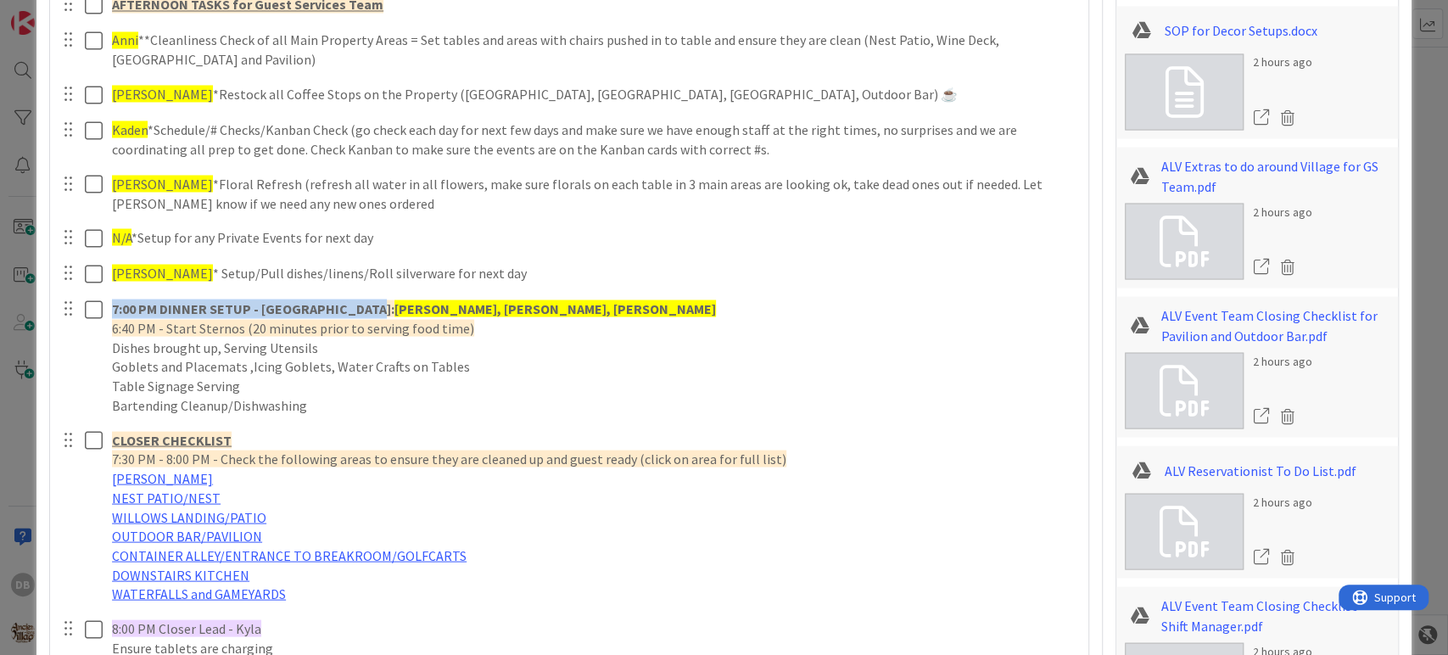
click at [978, 432] on div "Guest Check in/Bartending for Check Ins Ashlyn 🛖 (be at Willows Landing prepare…" at bounding box center [570, 490] width 1022 height 1227
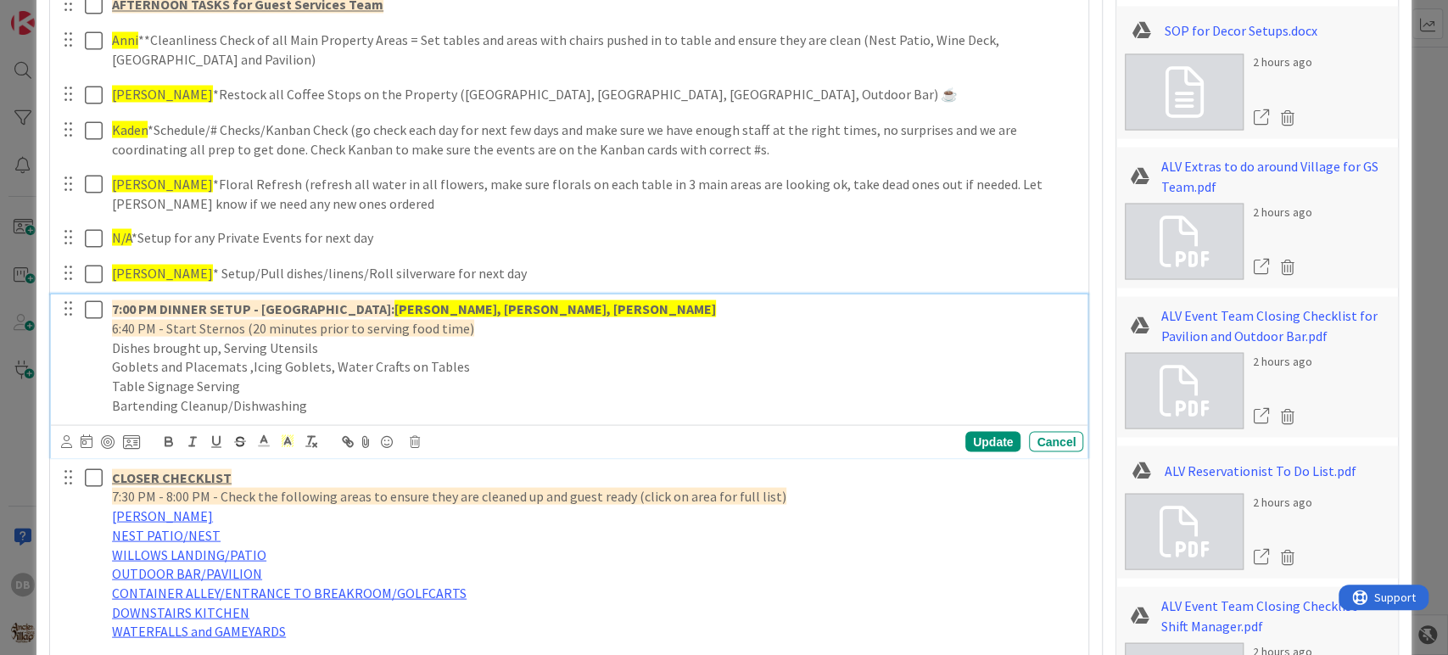
drag, startPoint x: 507, startPoint y: 352, endPoint x: 521, endPoint y: 388, distance: 38.9
click at [507, 351] on p "Dishes brought up, Serving Utensils" at bounding box center [594, 348] width 964 height 20
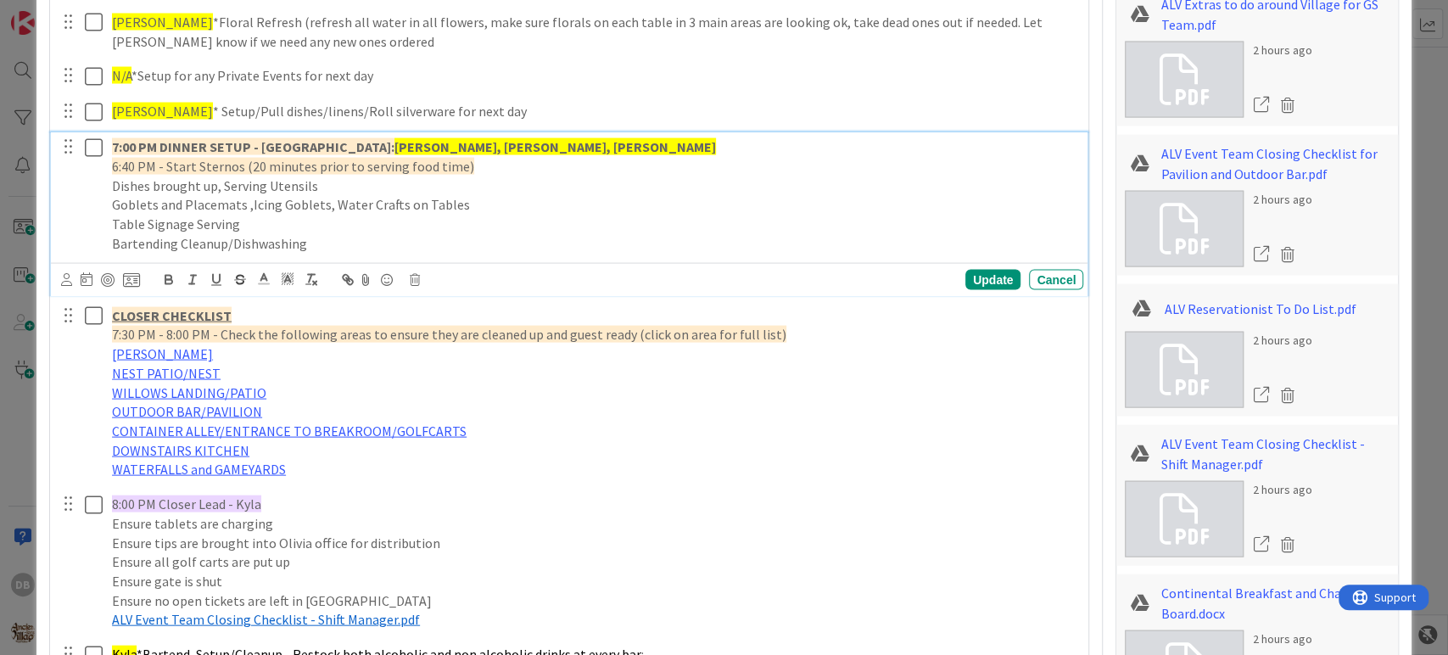
scroll to position [2273, 0]
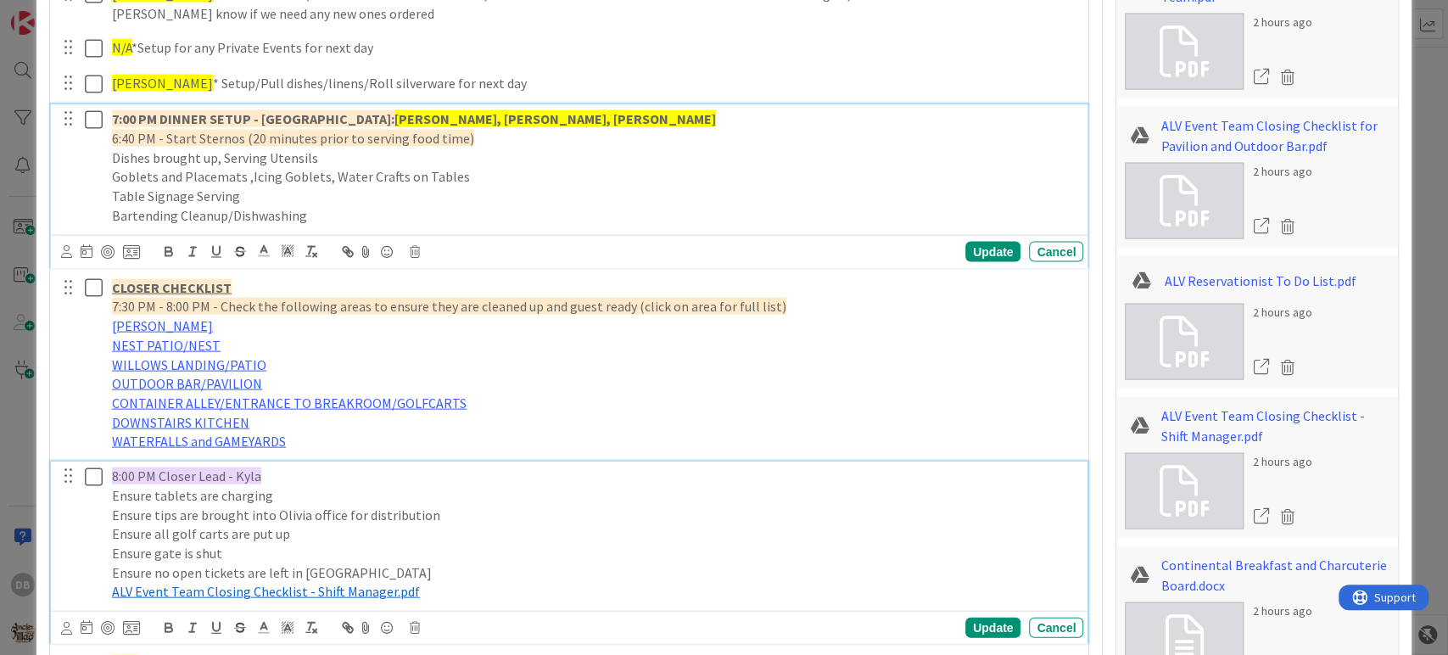
click at [250, 478] on span "8:00 PM Closer Lead - Kyla" at bounding box center [186, 475] width 149 height 17
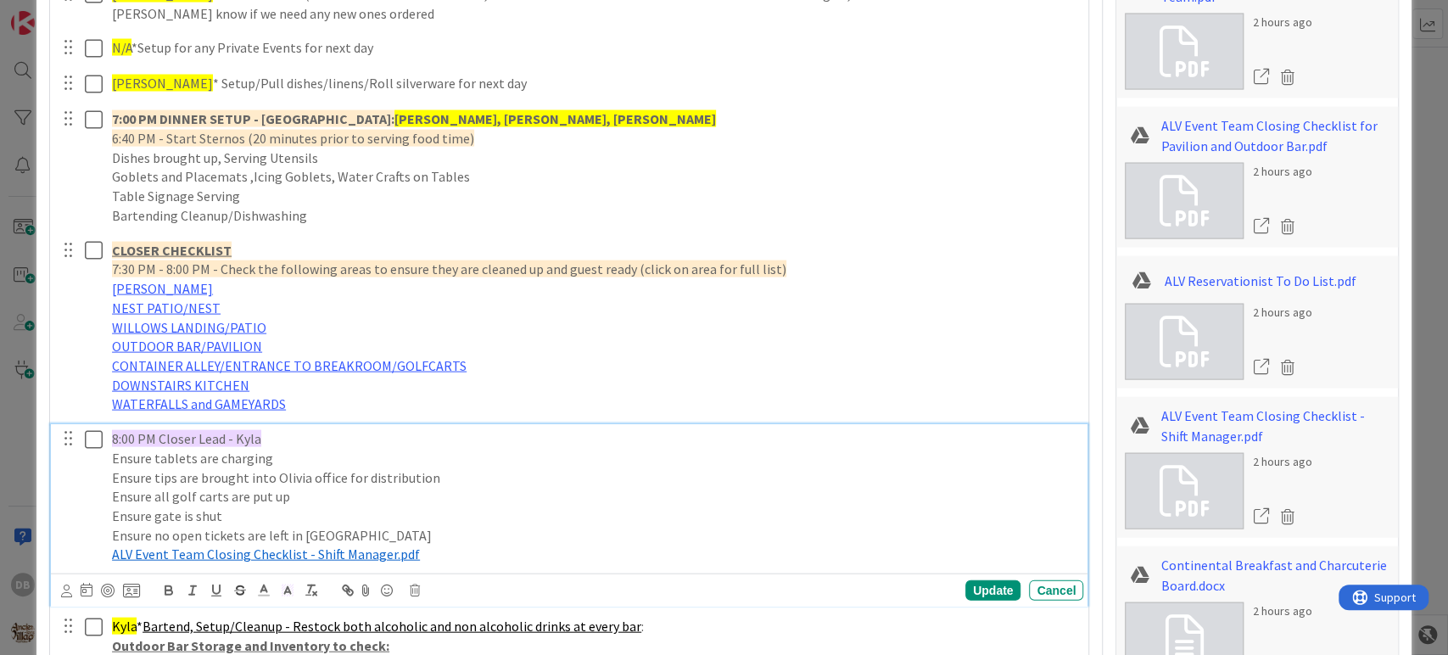
scroll to position [2235, 0]
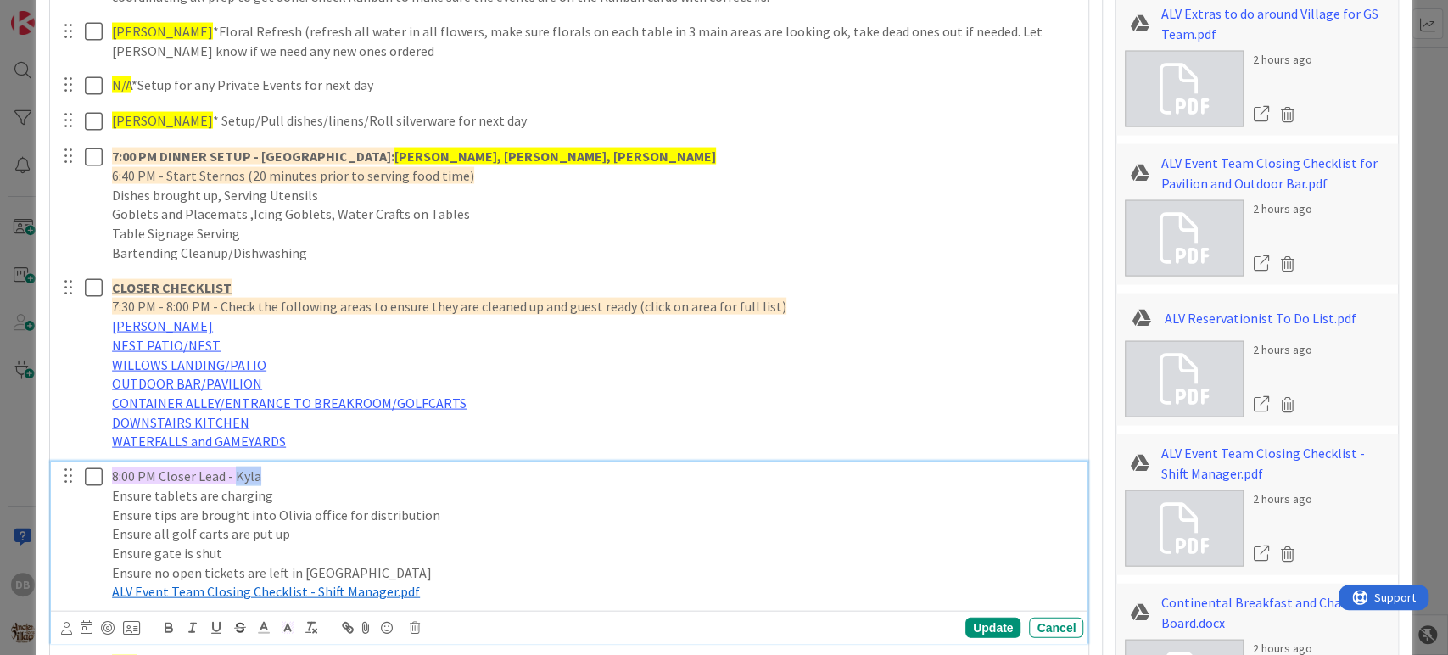
click at [250, 478] on span "8:00 PM Closer Lead - Kyla" at bounding box center [186, 475] width 149 height 17
type textarea "x"
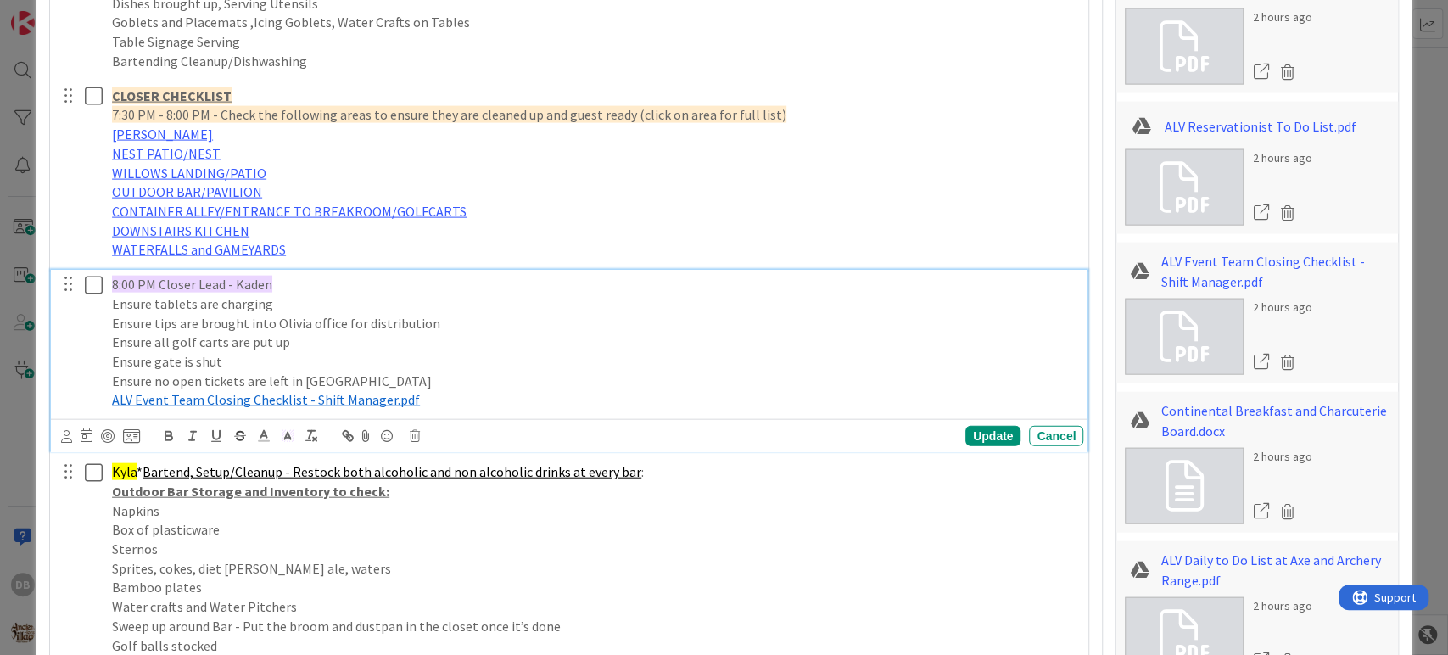
scroll to position [2518, 0]
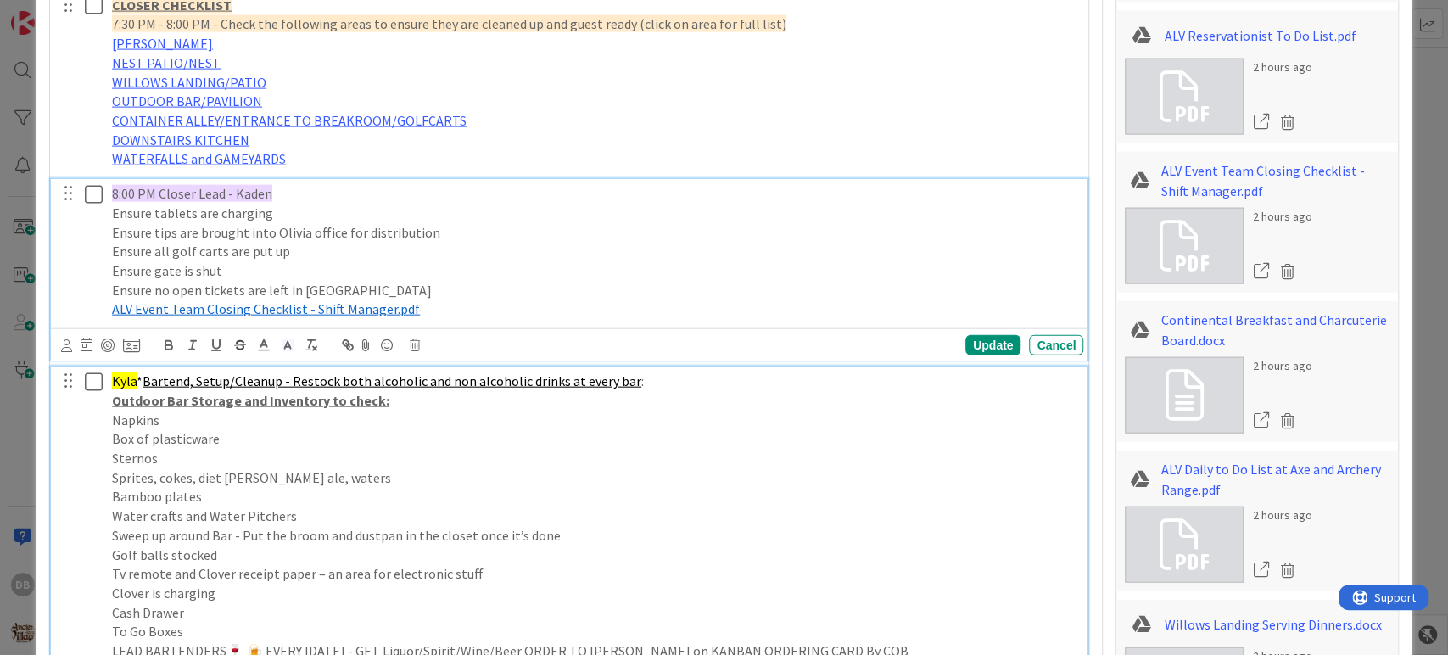
click at [121, 374] on span "Kyla" at bounding box center [124, 380] width 25 height 17
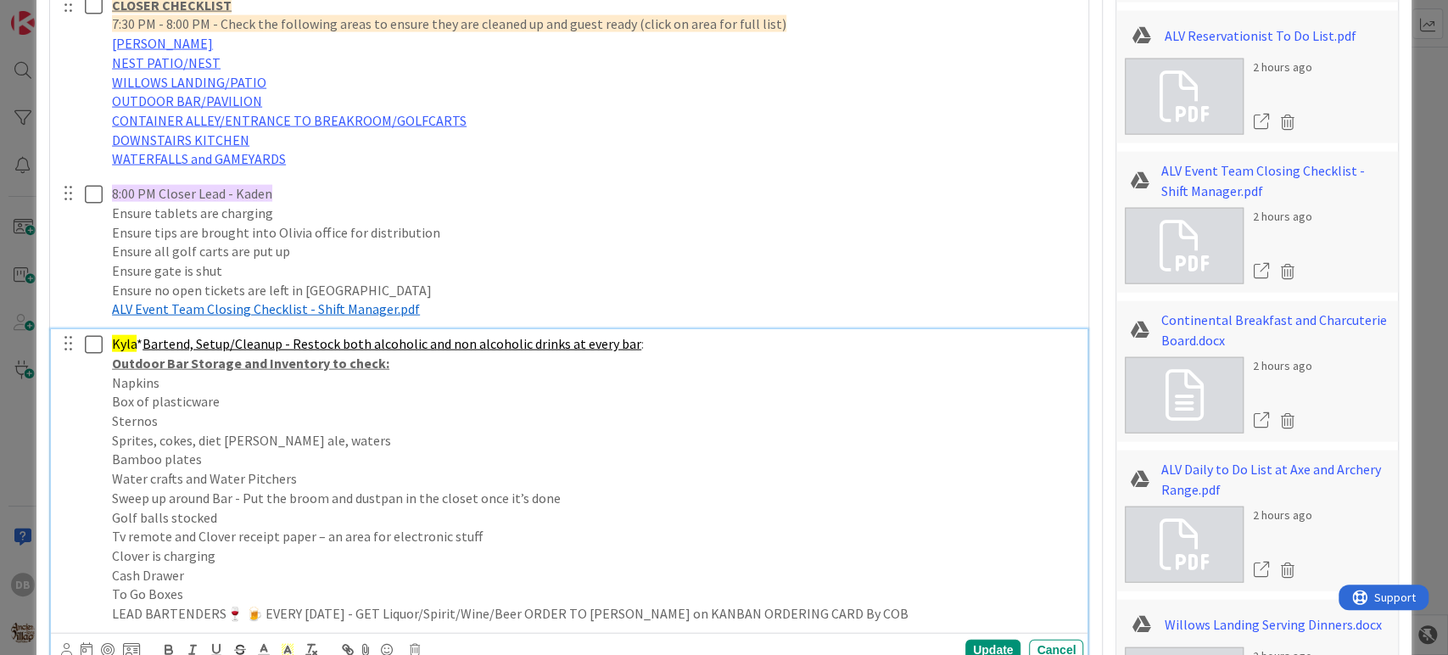
scroll to position [2481, 0]
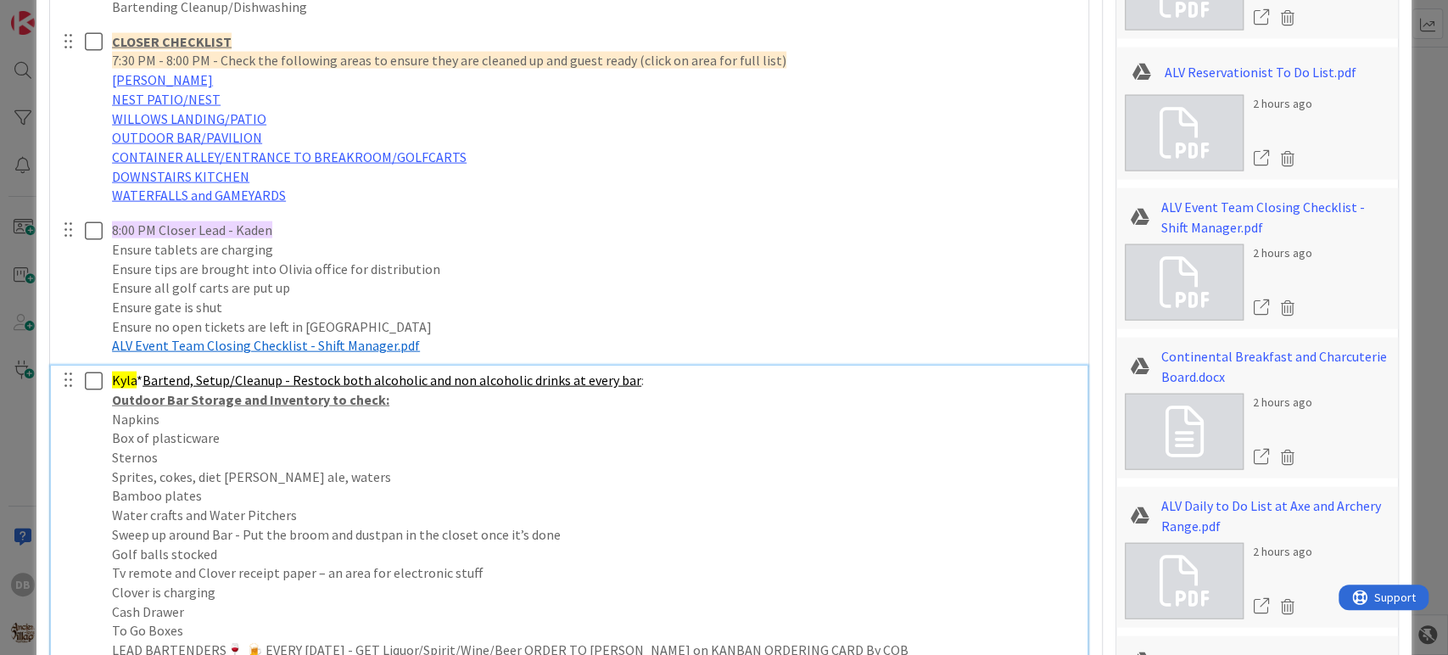
click at [121, 374] on span "Kyla" at bounding box center [124, 379] width 25 height 17
type textarea "x"
drag, startPoint x: 231, startPoint y: 449, endPoint x: 205, endPoint y: 460, distance: 27.7
click at [225, 453] on p "Sternos" at bounding box center [594, 458] width 964 height 20
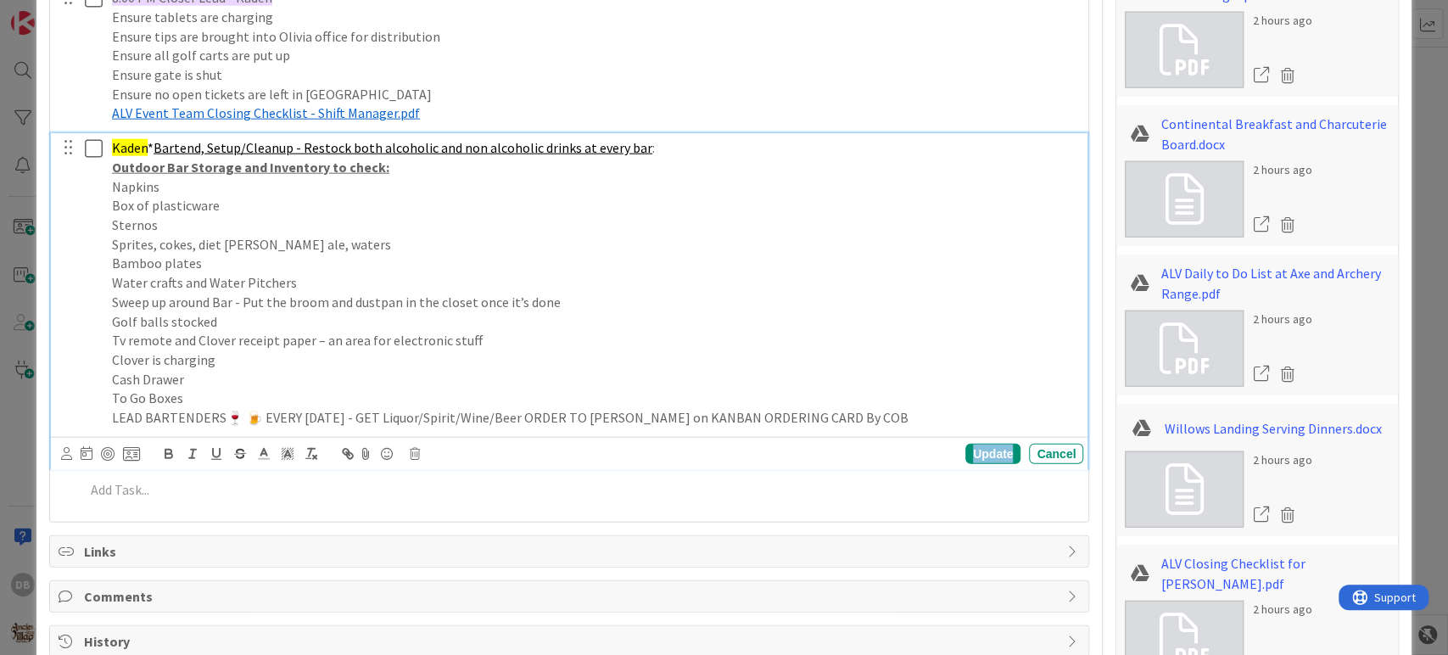
scroll to position [2670, 0]
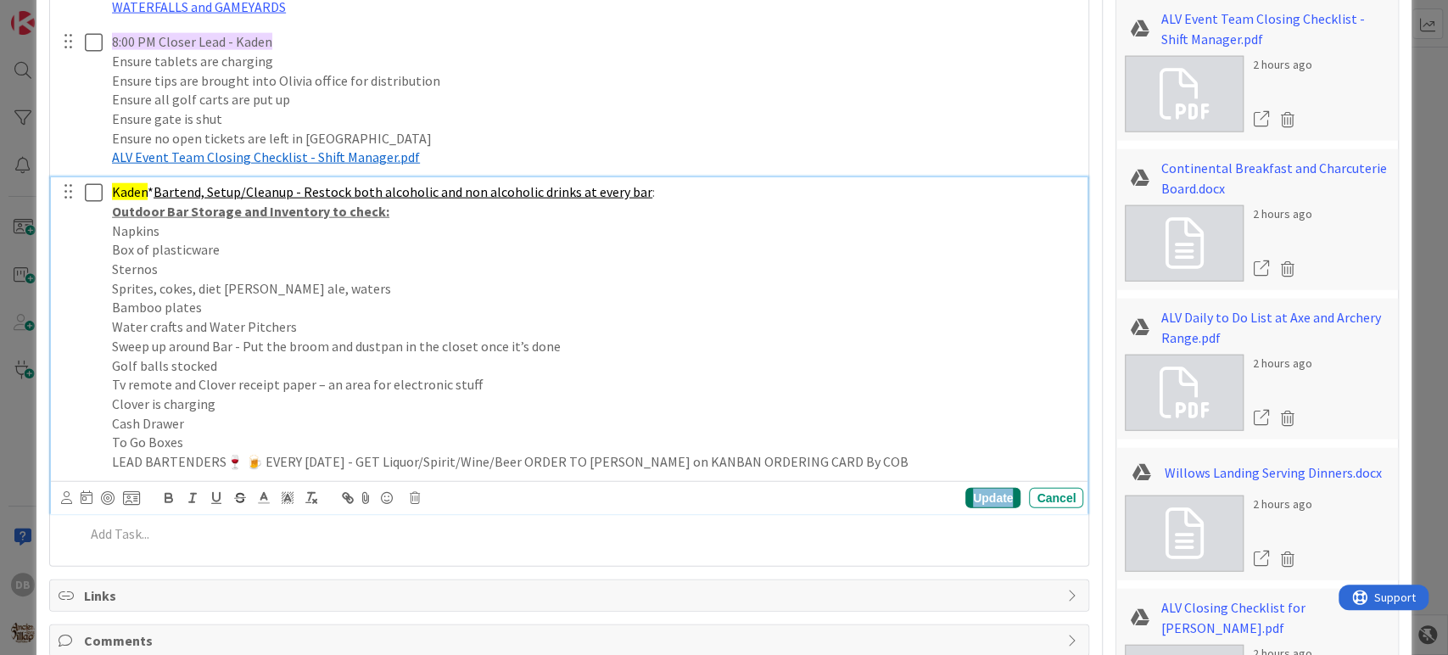
click at [985, 491] on div "Update" at bounding box center [992, 498] width 55 height 20
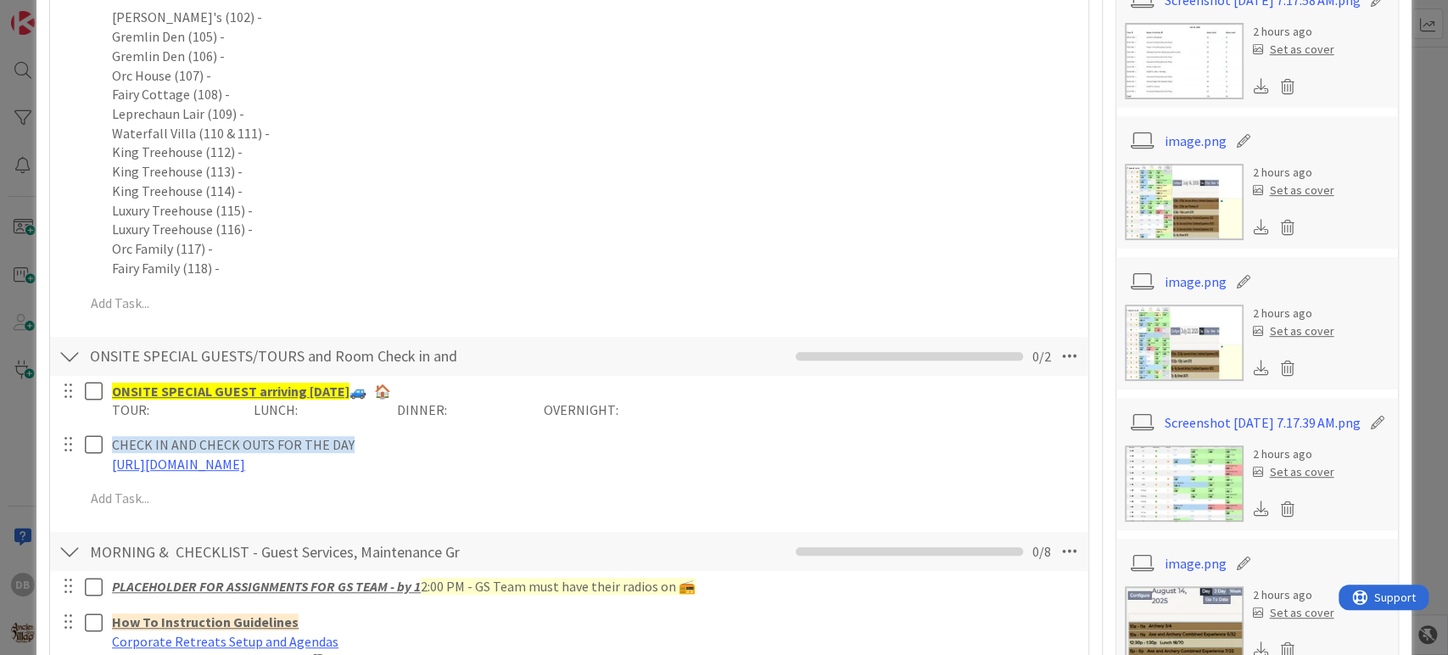
scroll to position [0, 0]
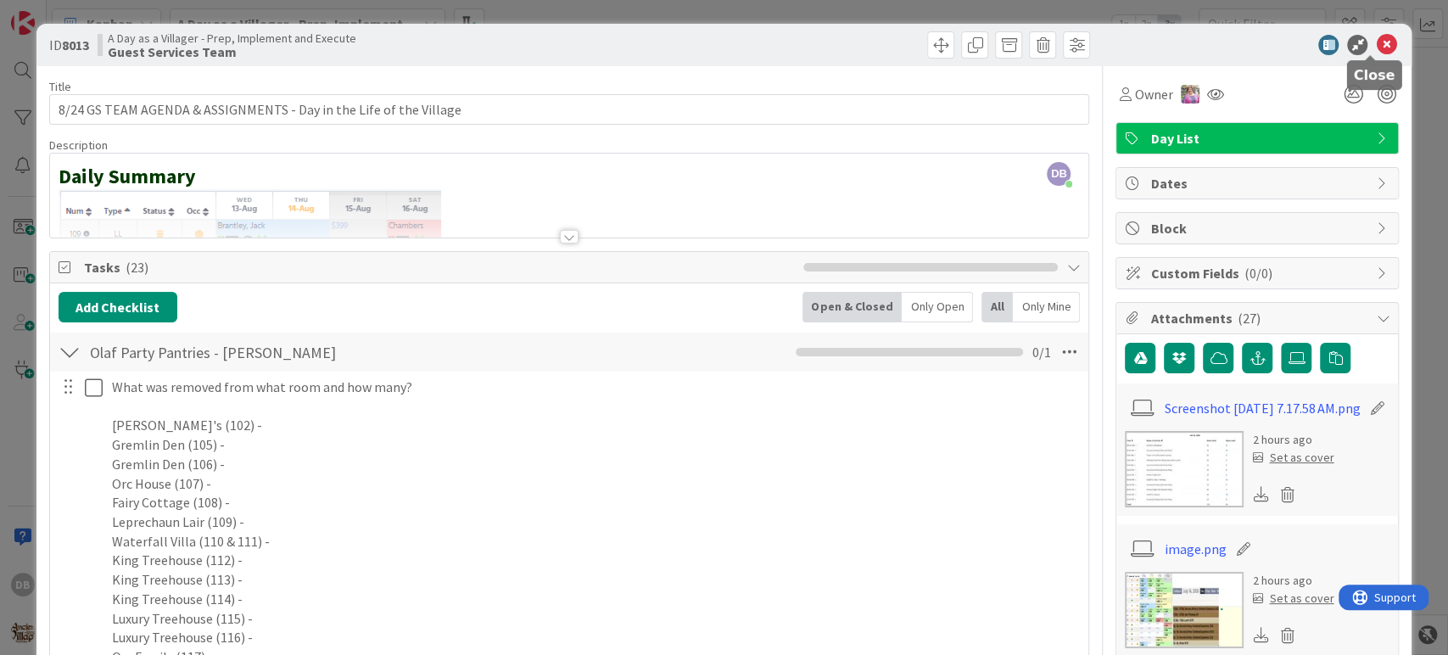
click at [1375, 48] on icon at bounding box center [1385, 45] width 20 height 20
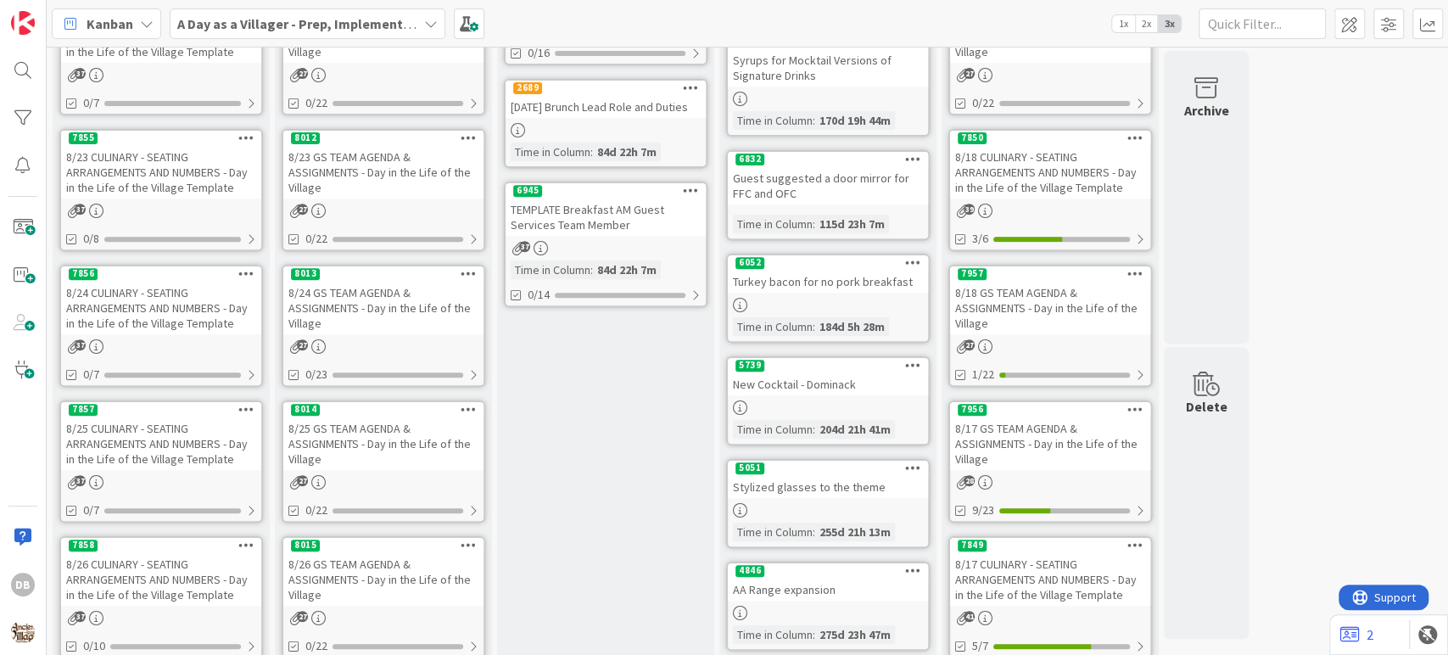
scroll to position [377, 0]
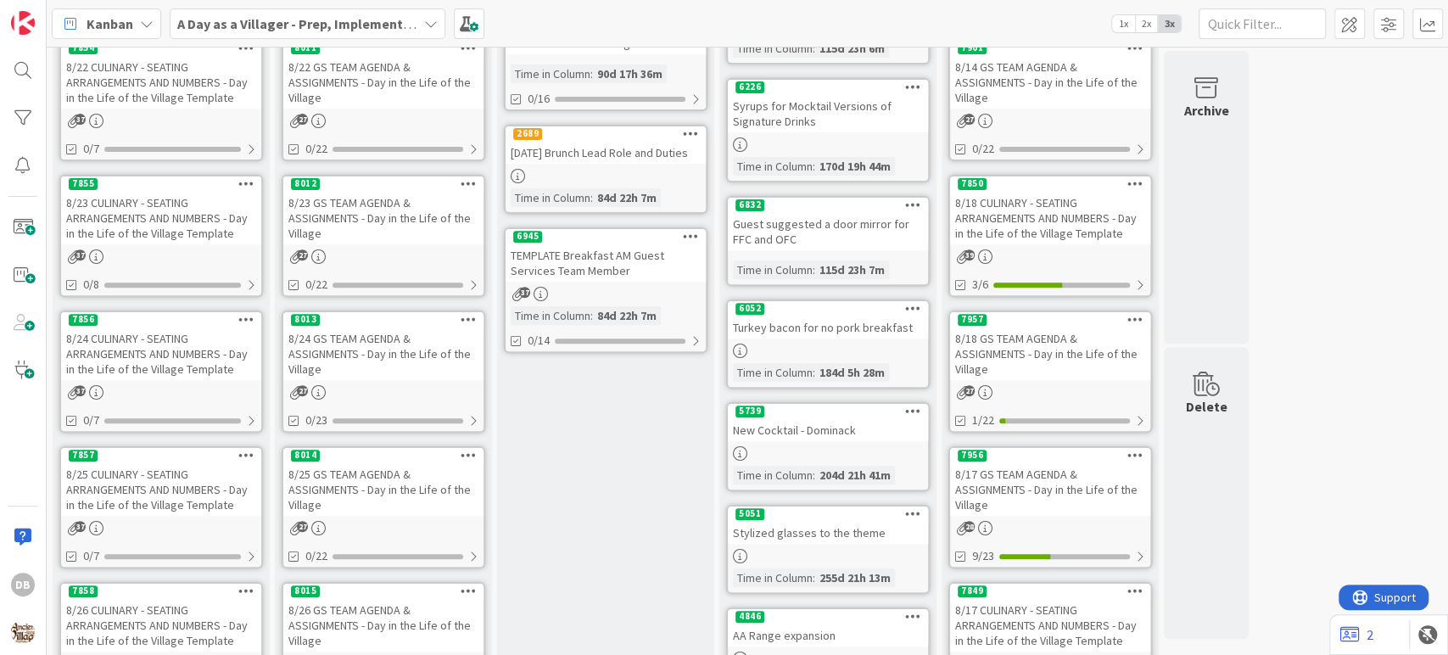
click at [381, 486] on div "8/25 GS TEAM AGENDA & ASSIGNMENTS - Day in the Life of the Village" at bounding box center [383, 489] width 200 height 53
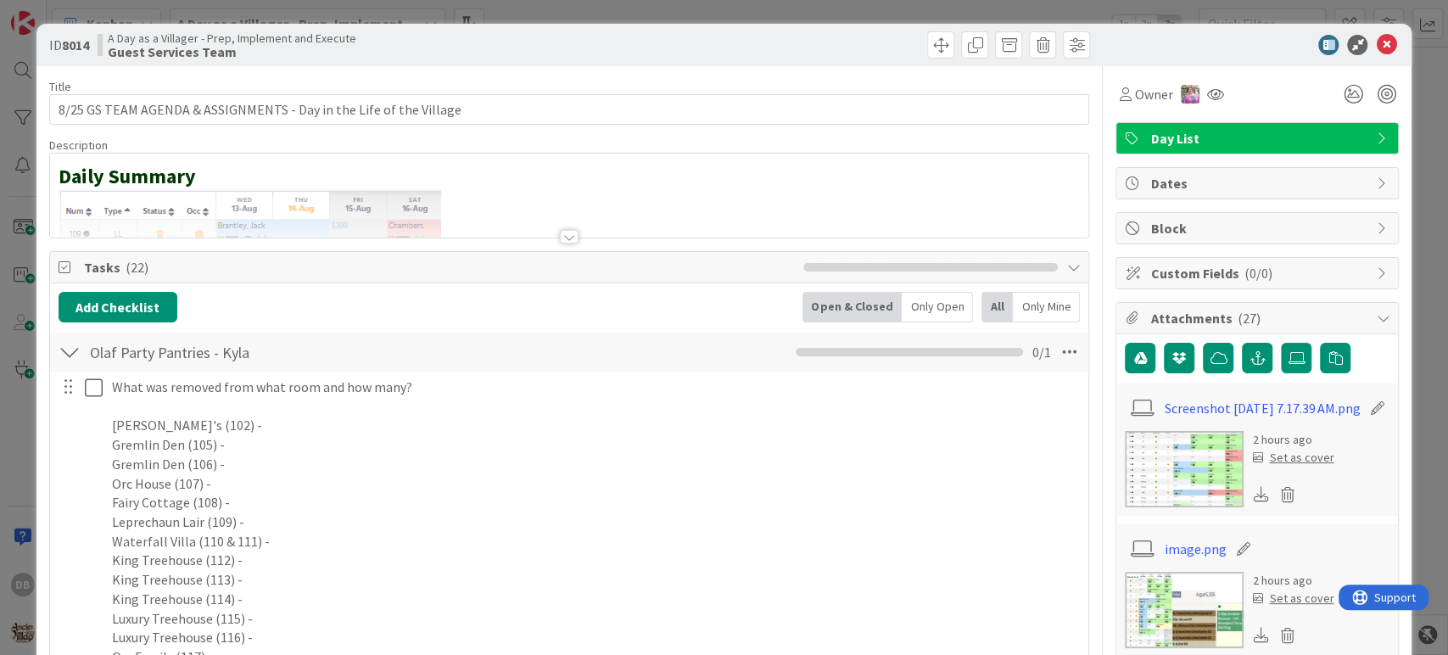
type textarea "x"
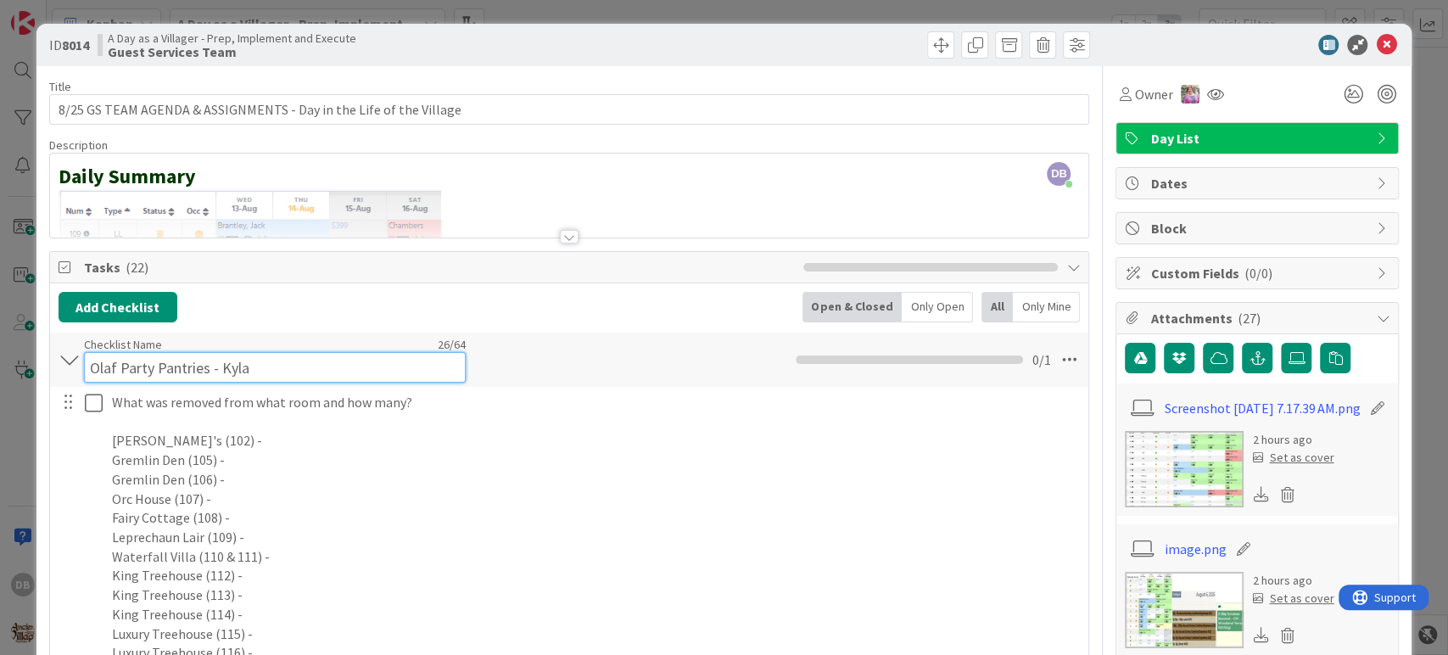
click at [298, 360] on input "Olaf Party Pantries - Kyla" at bounding box center [275, 367] width 382 height 31
type input "Olaf Party Pantries - [PERSON_NAME]"
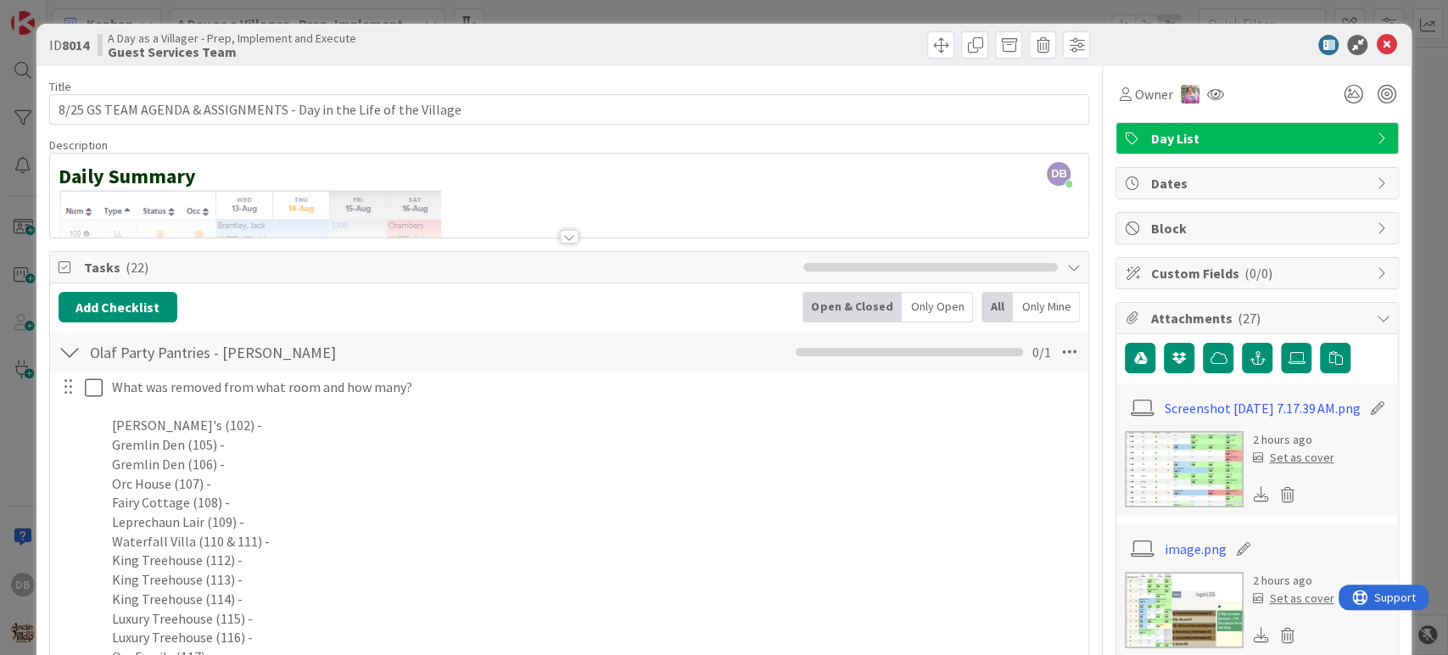
type textarea "x"
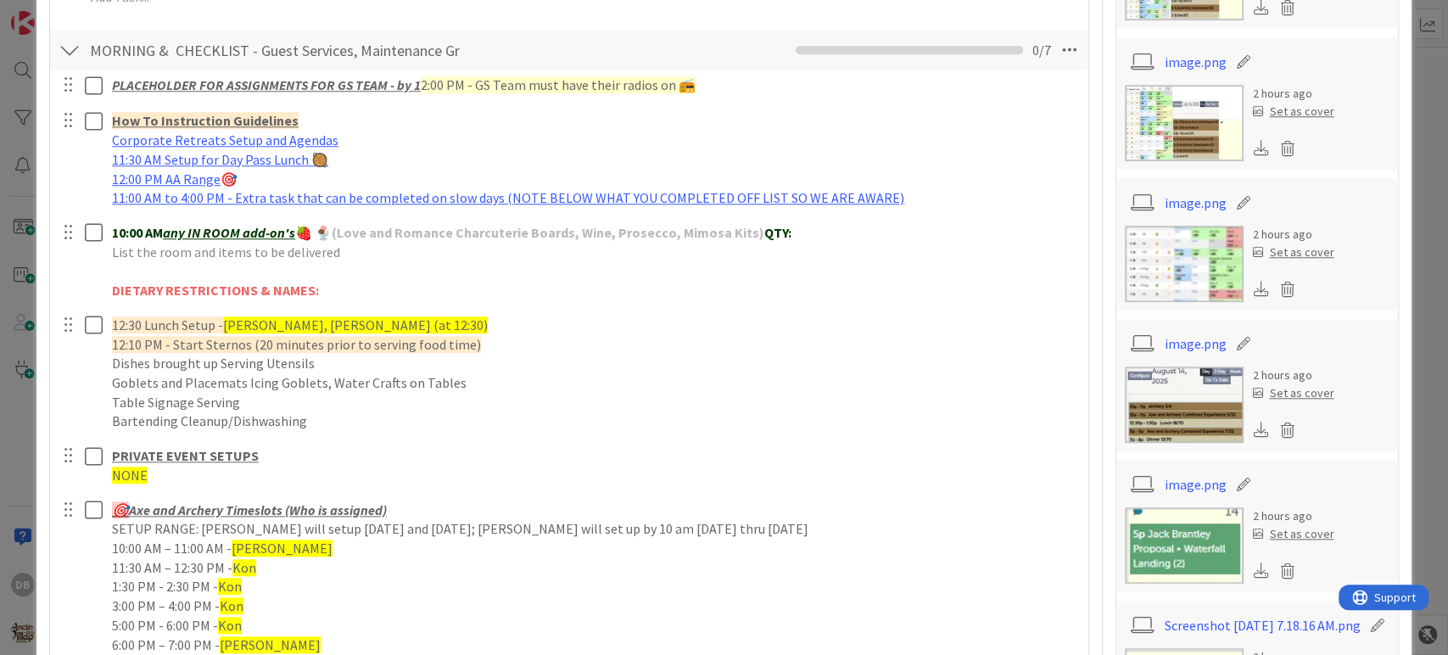
scroll to position [942, 0]
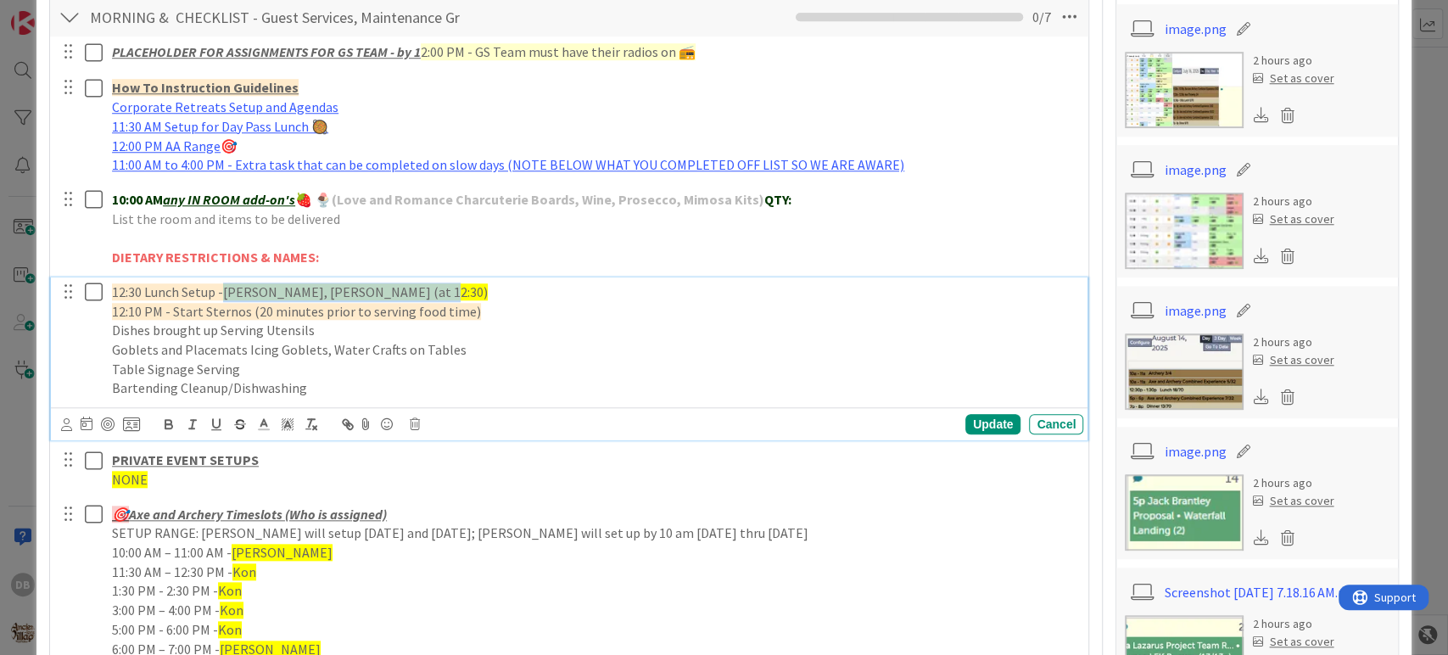
drag, startPoint x: 226, startPoint y: 287, endPoint x: 423, endPoint y: 276, distance: 197.9
click at [423, 277] on div "12:30 Lunch Setup - Kon, Kyla, Anni, [PERSON_NAME] (at 12:30) 12:10 PM - Start …" at bounding box center [594, 340] width 978 height 126
drag, startPoint x: 352, startPoint y: 282, endPoint x: 224, endPoint y: 286, distance: 128.1
click at [224, 286] on div "12:30 Lunch Setup - Haden, Kelsey 12:10 PM - Start Sternos (20 minutes prior to…" at bounding box center [594, 340] width 978 height 126
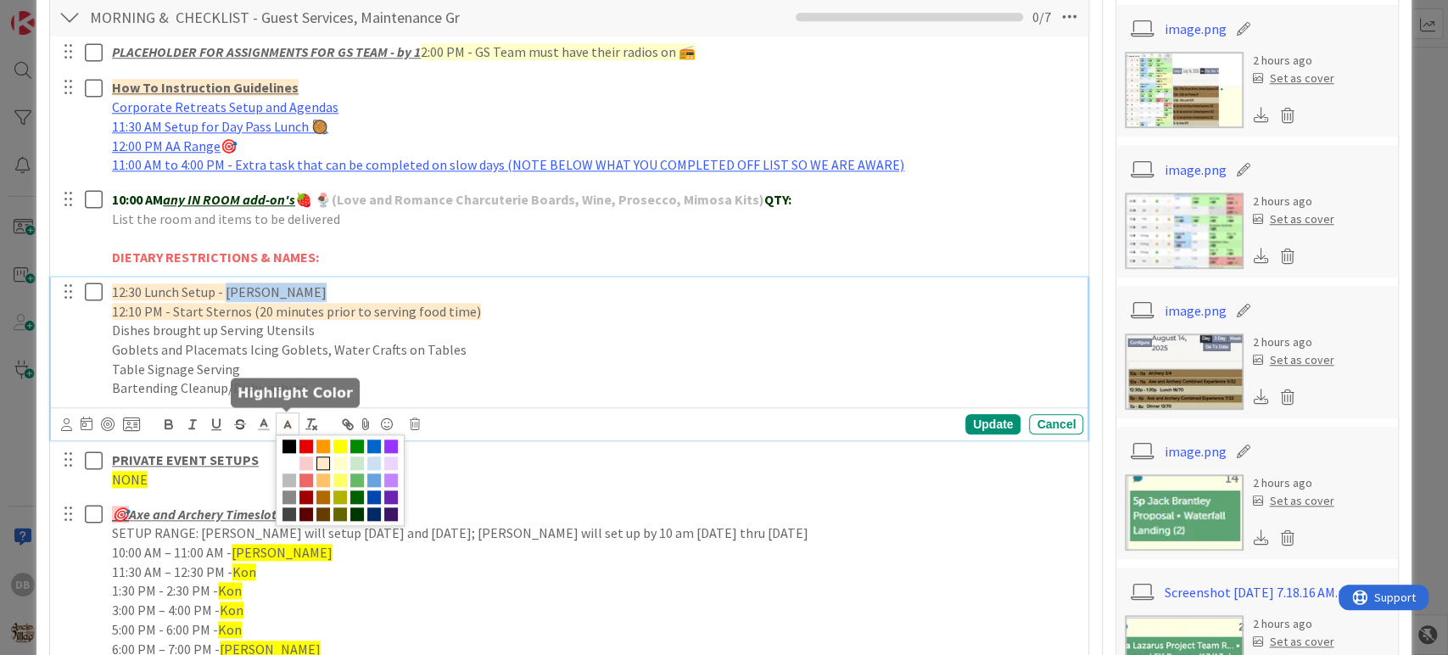
click at [288, 428] on icon at bounding box center [287, 423] width 15 height 15
click at [341, 448] on span at bounding box center [340, 446] width 14 height 14
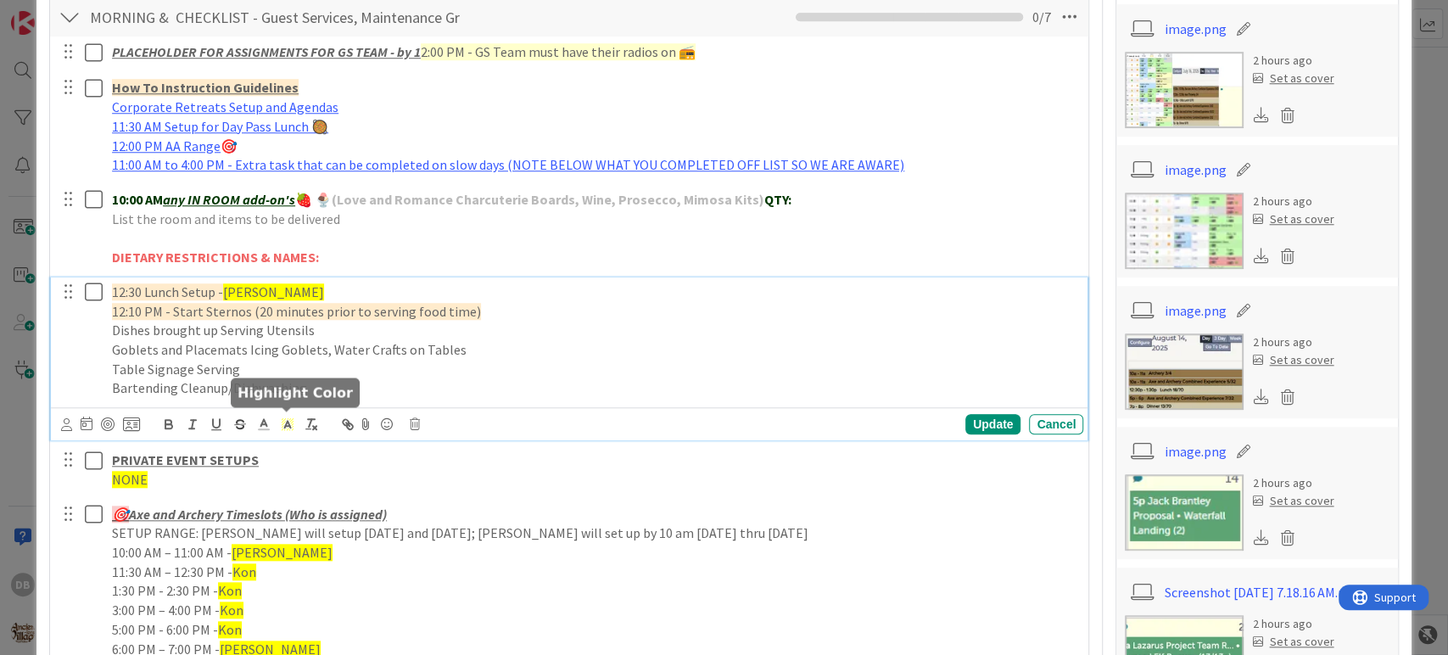
click at [287, 419] on icon at bounding box center [287, 423] width 15 height 15
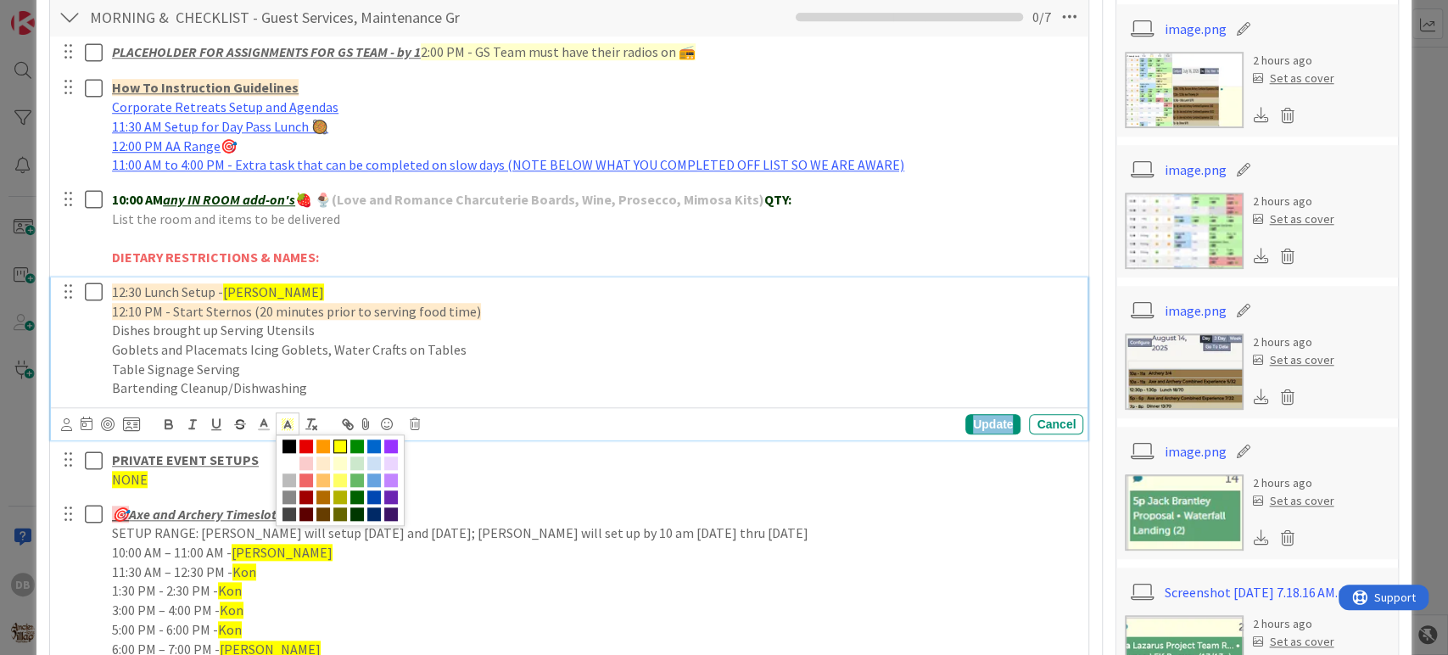
click at [965, 426] on div "Update" at bounding box center [992, 424] width 55 height 20
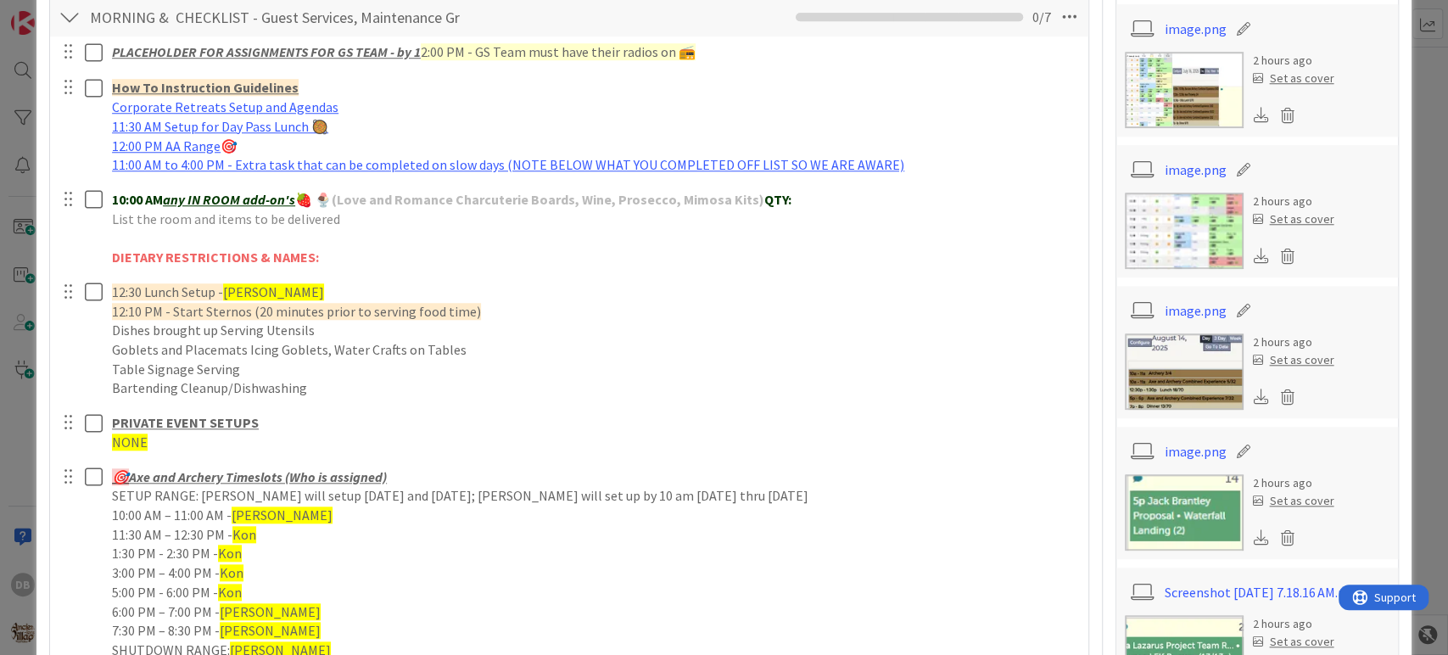
type textarea "x"
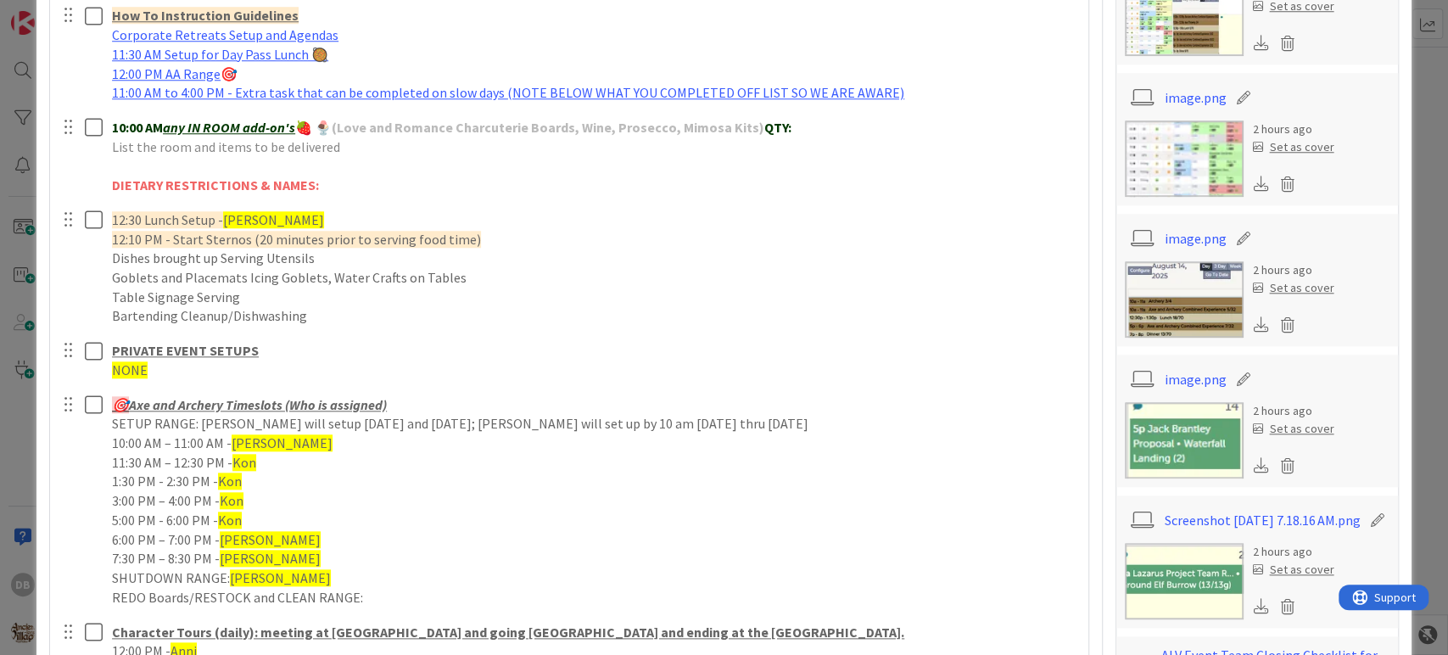
scroll to position [1130, 0]
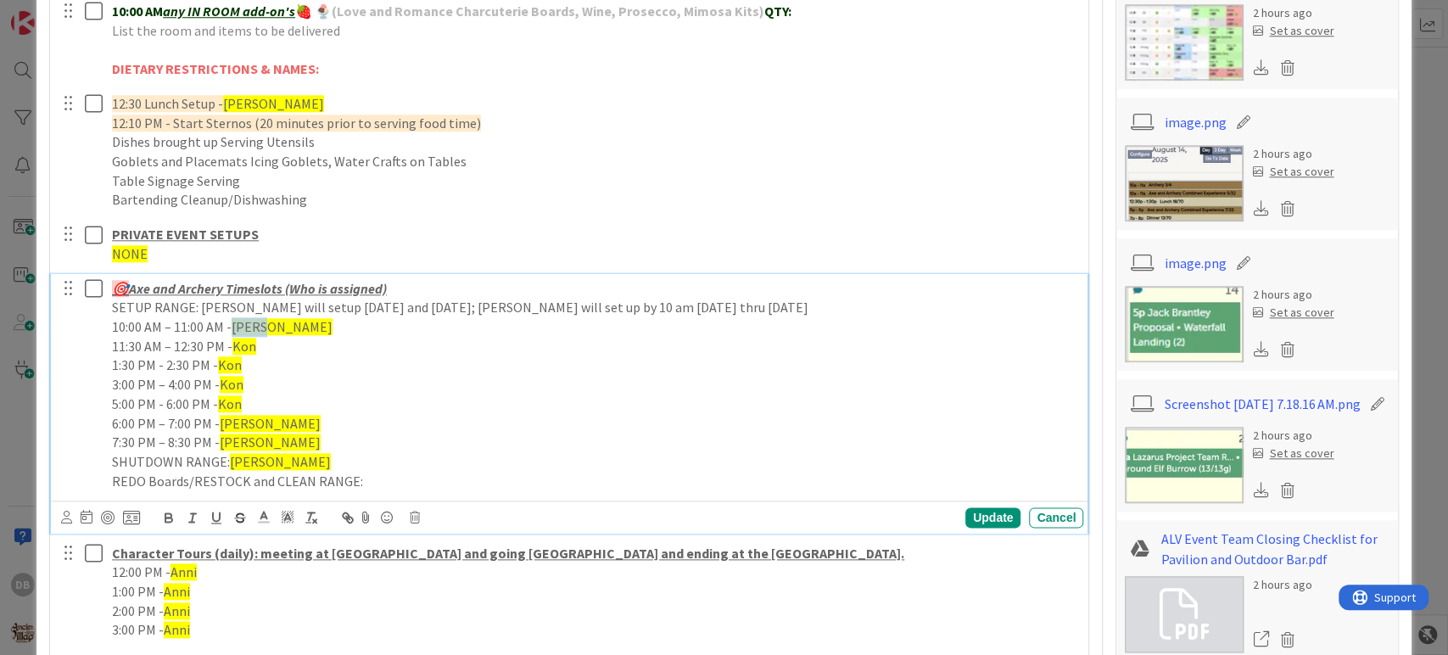
drag, startPoint x: 271, startPoint y: 330, endPoint x: 236, endPoint y: 332, distance: 35.7
click at [236, 332] on p "10:00 AM – 11:00 AM - Allen" at bounding box center [594, 327] width 964 height 20
click at [237, 341] on span "Kon" at bounding box center [244, 346] width 24 height 17
click at [229, 368] on span "Kon" at bounding box center [230, 364] width 24 height 17
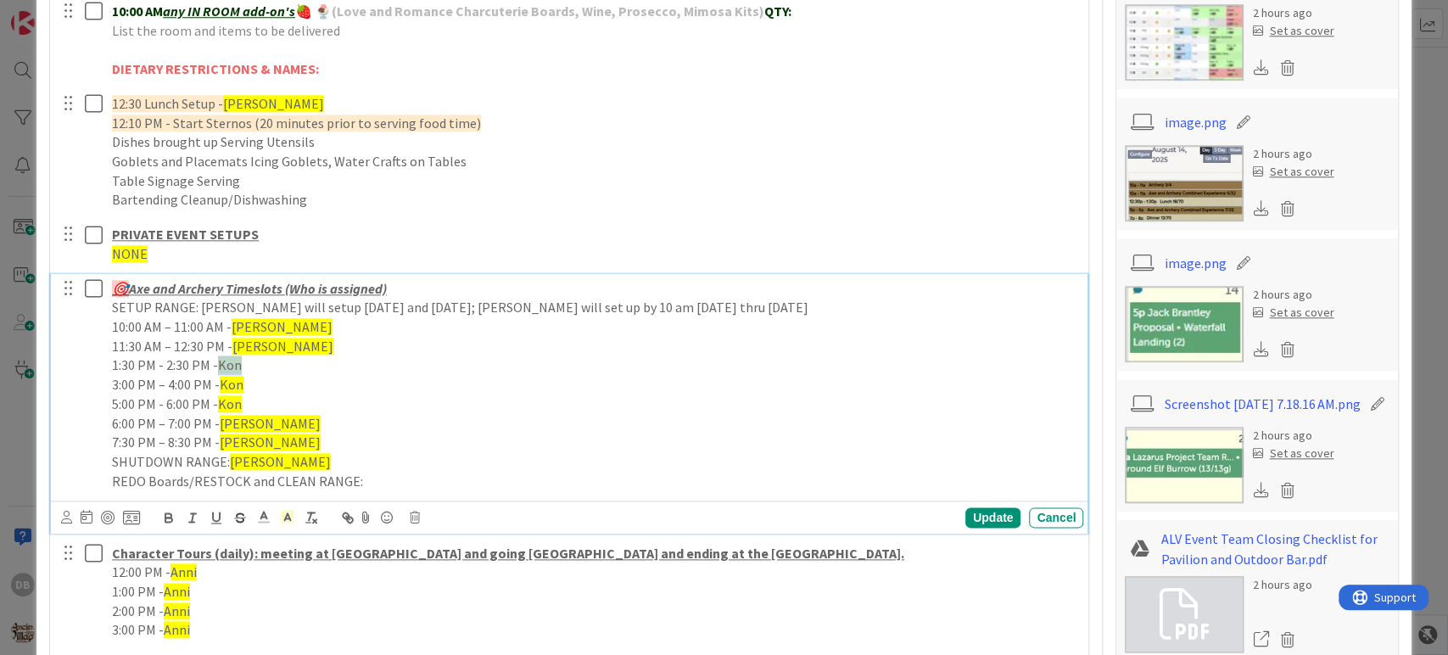
click at [229, 368] on span "Kon" at bounding box center [230, 364] width 24 height 17
click at [233, 383] on span "Kon" at bounding box center [232, 384] width 24 height 17
click at [240, 407] on span "Kon" at bounding box center [230, 403] width 24 height 17
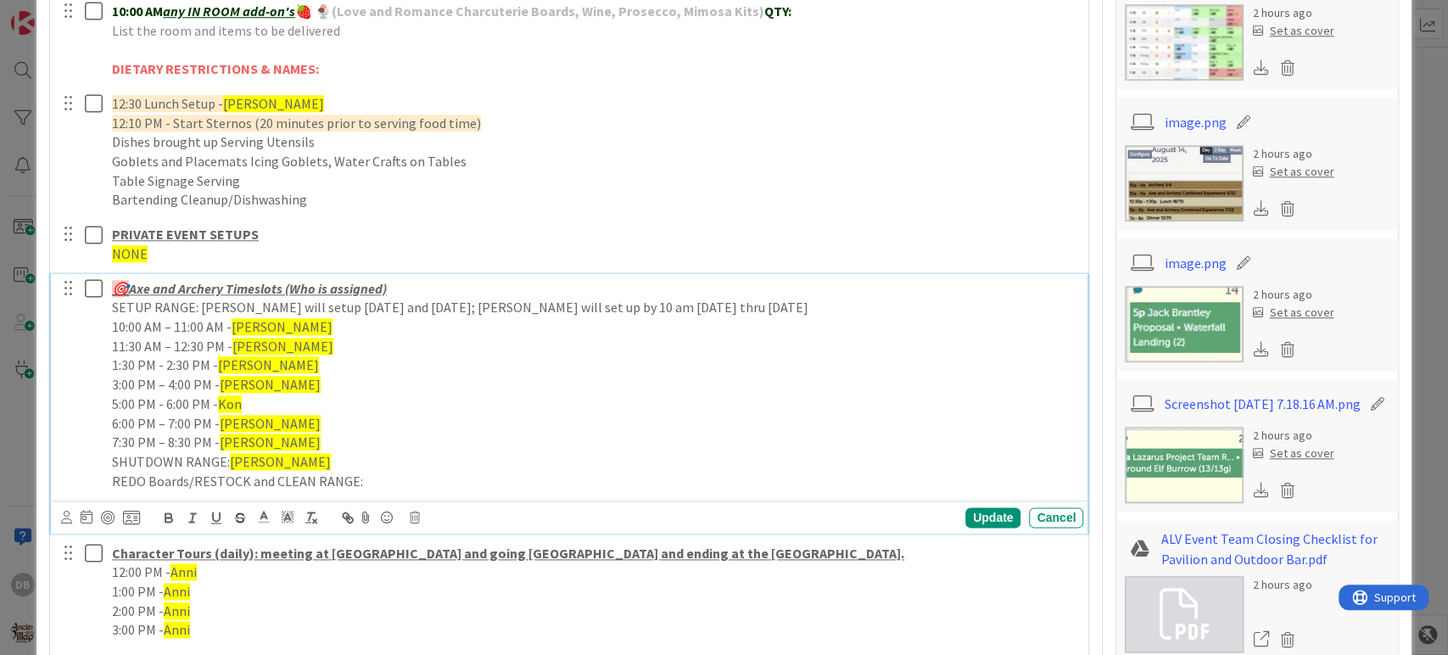
click at [232, 402] on span "Kon" at bounding box center [230, 403] width 24 height 17
click at [235, 416] on span "[PERSON_NAME]" at bounding box center [270, 423] width 101 height 17
click at [236, 416] on span "[PERSON_NAME]" at bounding box center [270, 423] width 101 height 17
click at [244, 440] on span "[PERSON_NAME]" at bounding box center [270, 441] width 101 height 17
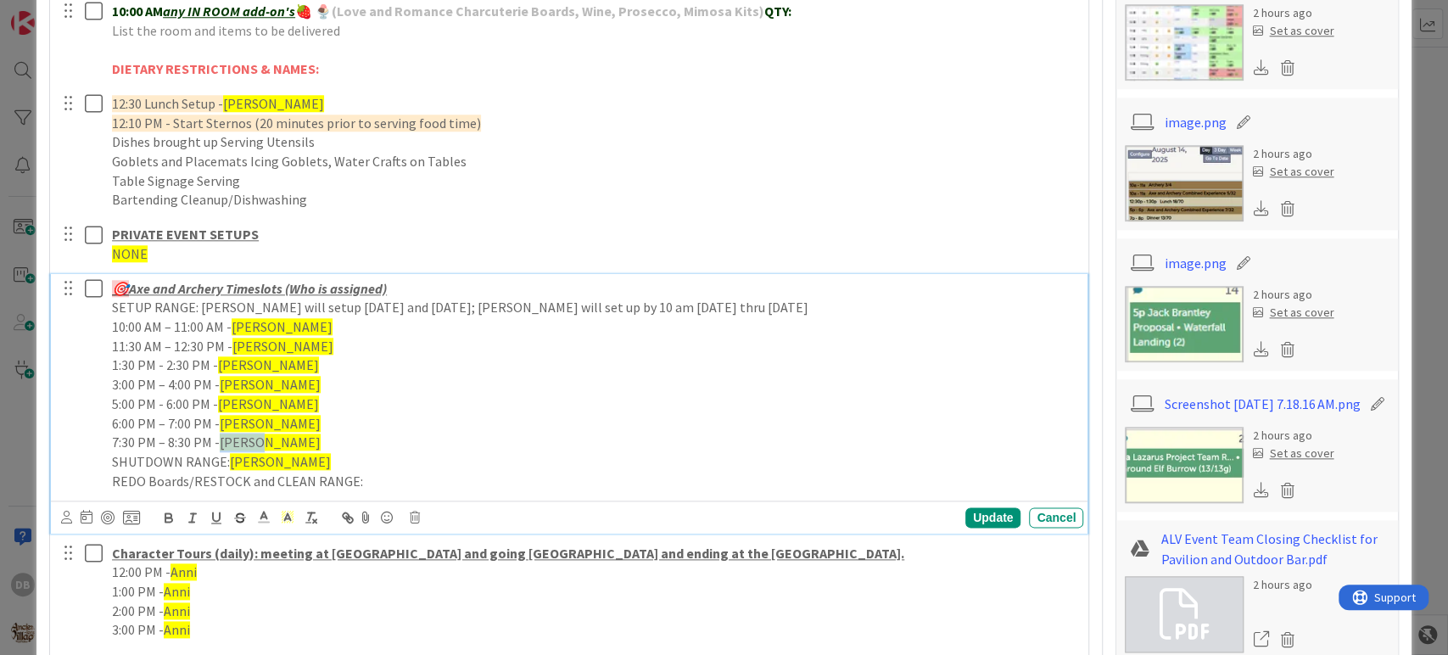
click at [244, 440] on span "[PERSON_NAME]" at bounding box center [270, 441] width 101 height 17
click at [250, 460] on span "[PERSON_NAME]" at bounding box center [280, 461] width 101 height 17
click at [974, 514] on div "Update" at bounding box center [992, 517] width 55 height 20
type textarea "x"
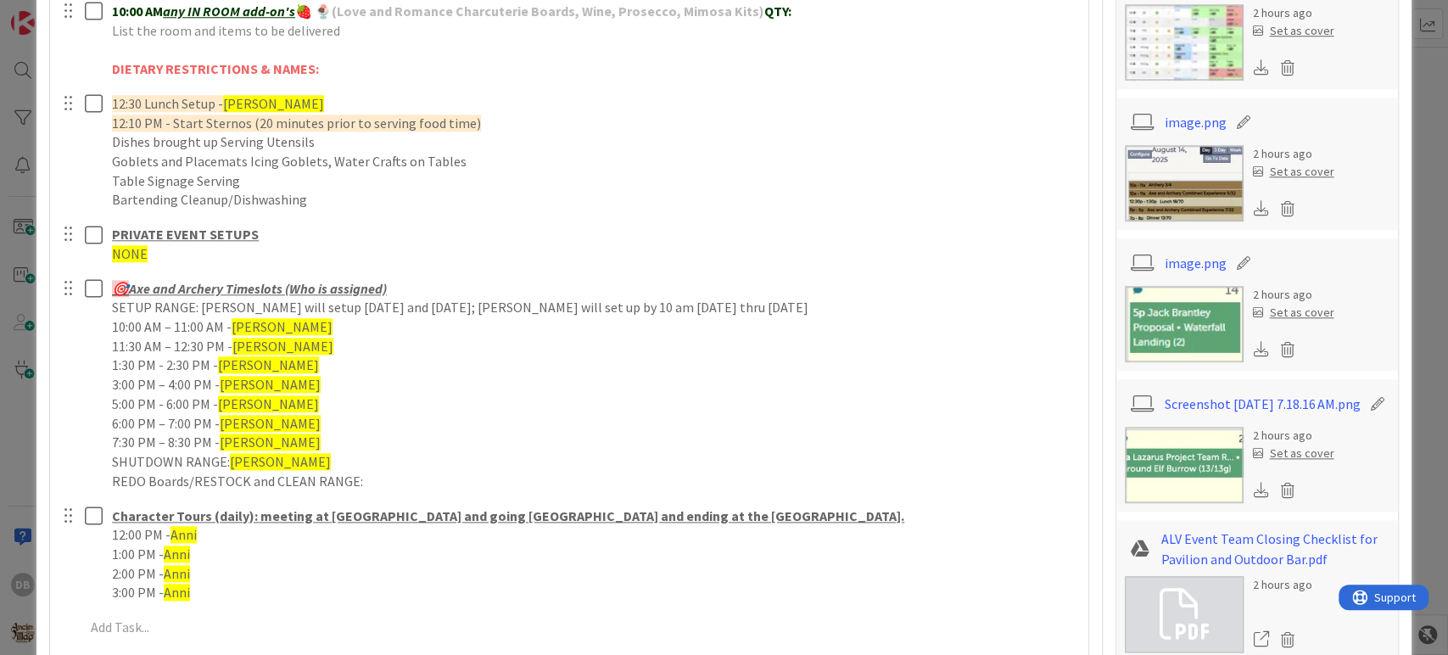
scroll to position [1319, 0]
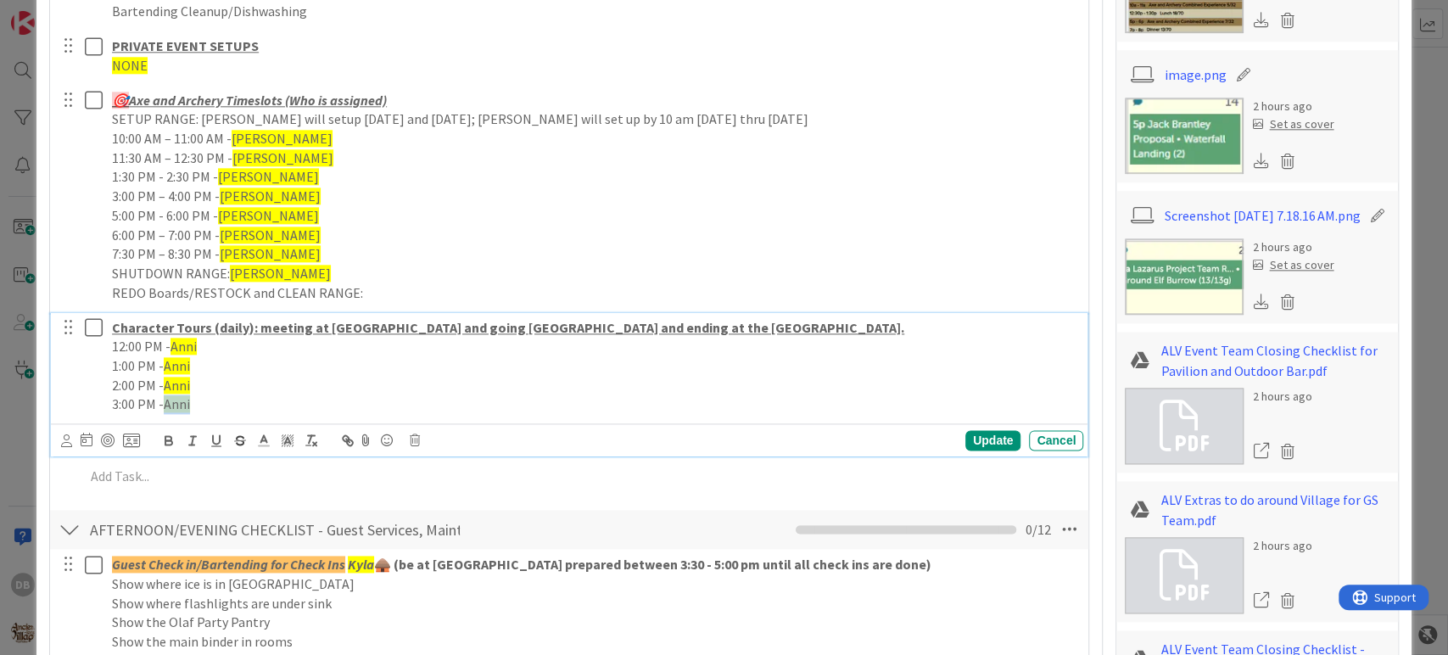
drag, startPoint x: 199, startPoint y: 400, endPoint x: 164, endPoint y: 393, distance: 36.4
click at [164, 394] on p "3:00 PM - Anni" at bounding box center [594, 404] width 964 height 20
click at [966, 449] on div "Update Cancel" at bounding box center [572, 440] width 1023 height 24
click at [970, 442] on div "Update" at bounding box center [992, 440] width 55 height 20
drag, startPoint x: 198, startPoint y: 385, endPoint x: 163, endPoint y: 377, distance: 36.6
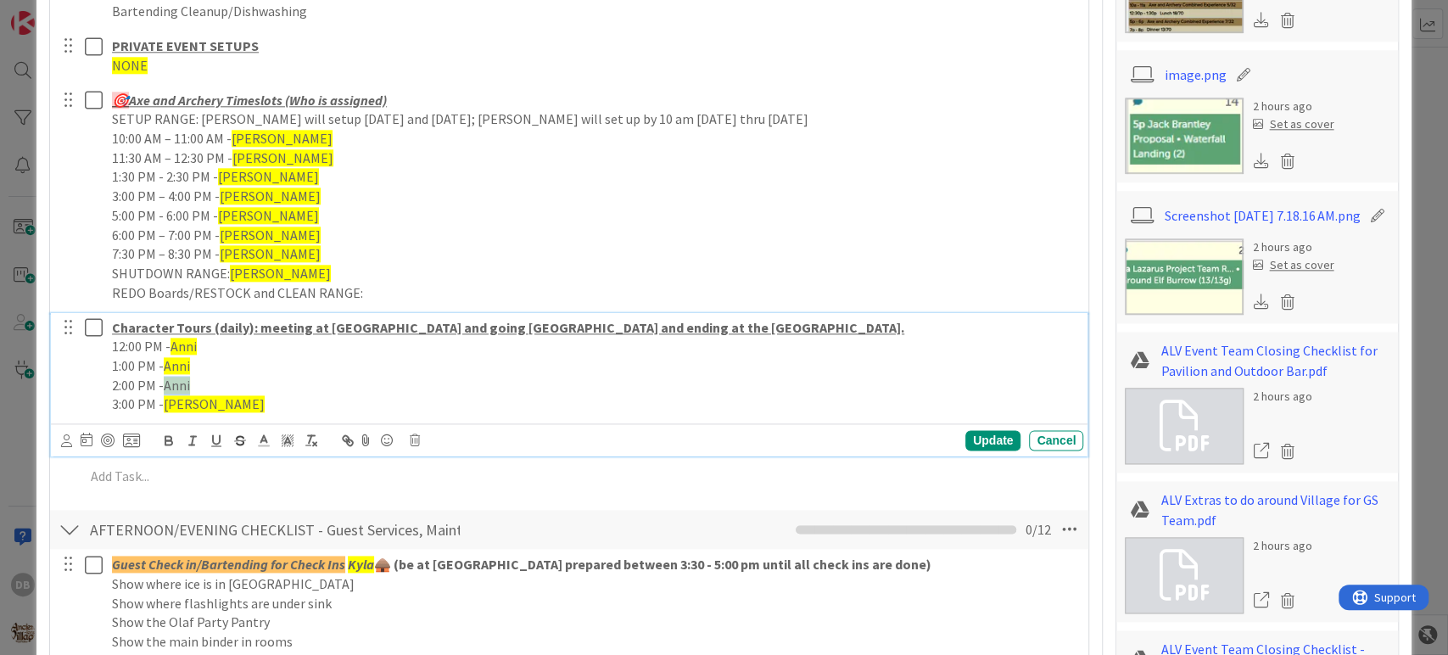
click at [163, 377] on p "2:00 PM - Anni" at bounding box center [594, 386] width 964 height 20
drag, startPoint x: 203, startPoint y: 386, endPoint x: 163, endPoint y: 377, distance: 40.7
click at [163, 377] on p "2:00 PM -Haden" at bounding box center [594, 386] width 964 height 20
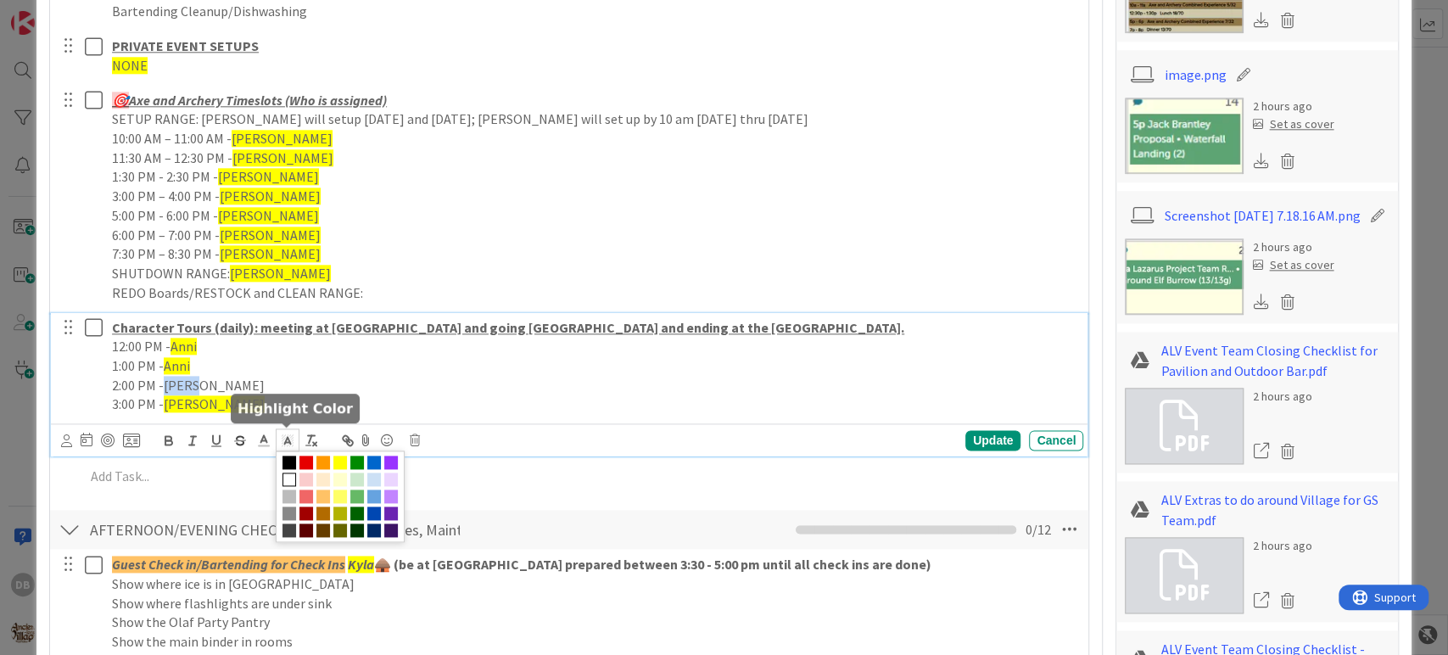
click at [282, 441] on icon at bounding box center [287, 439] width 15 height 15
click at [338, 455] on span at bounding box center [340, 462] width 14 height 14
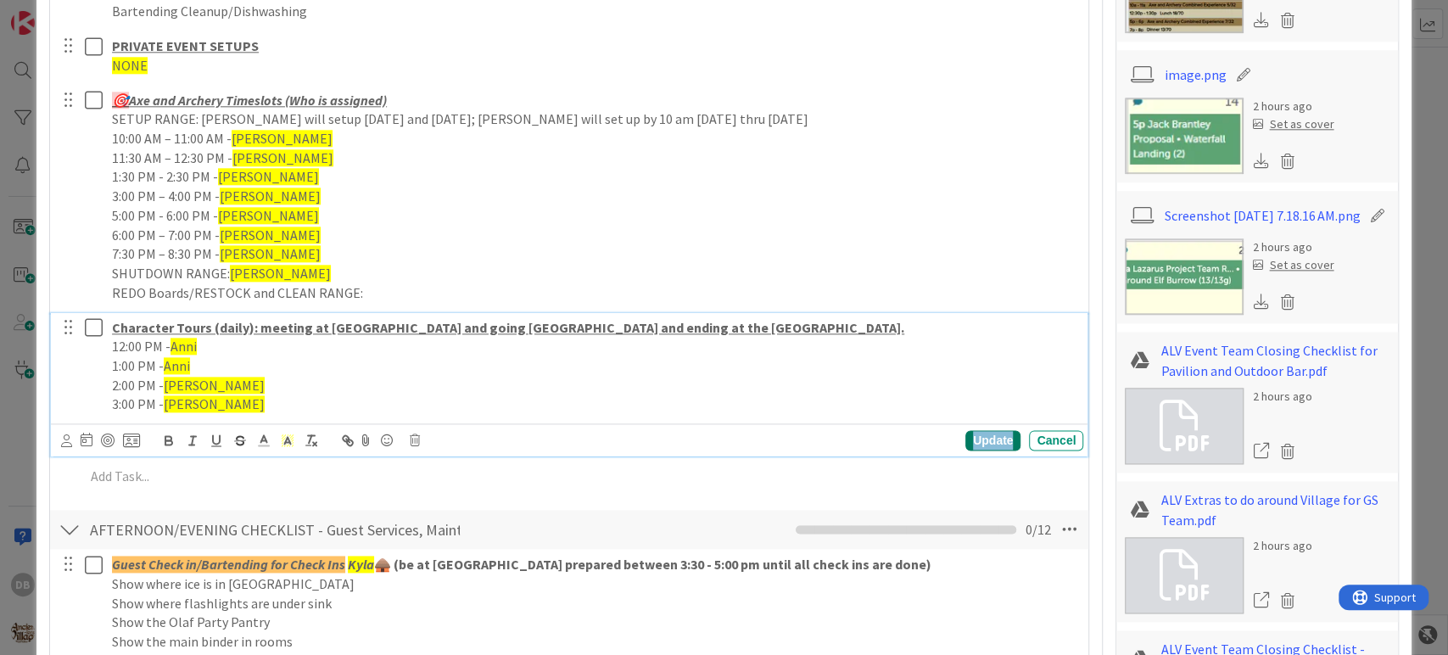
click at [981, 432] on div "Update" at bounding box center [992, 440] width 55 height 20
drag, startPoint x: 198, startPoint y: 361, endPoint x: 165, endPoint y: 367, distance: 33.6
click at [163, 367] on p "1:00 PM - Anni" at bounding box center [594, 366] width 964 height 20
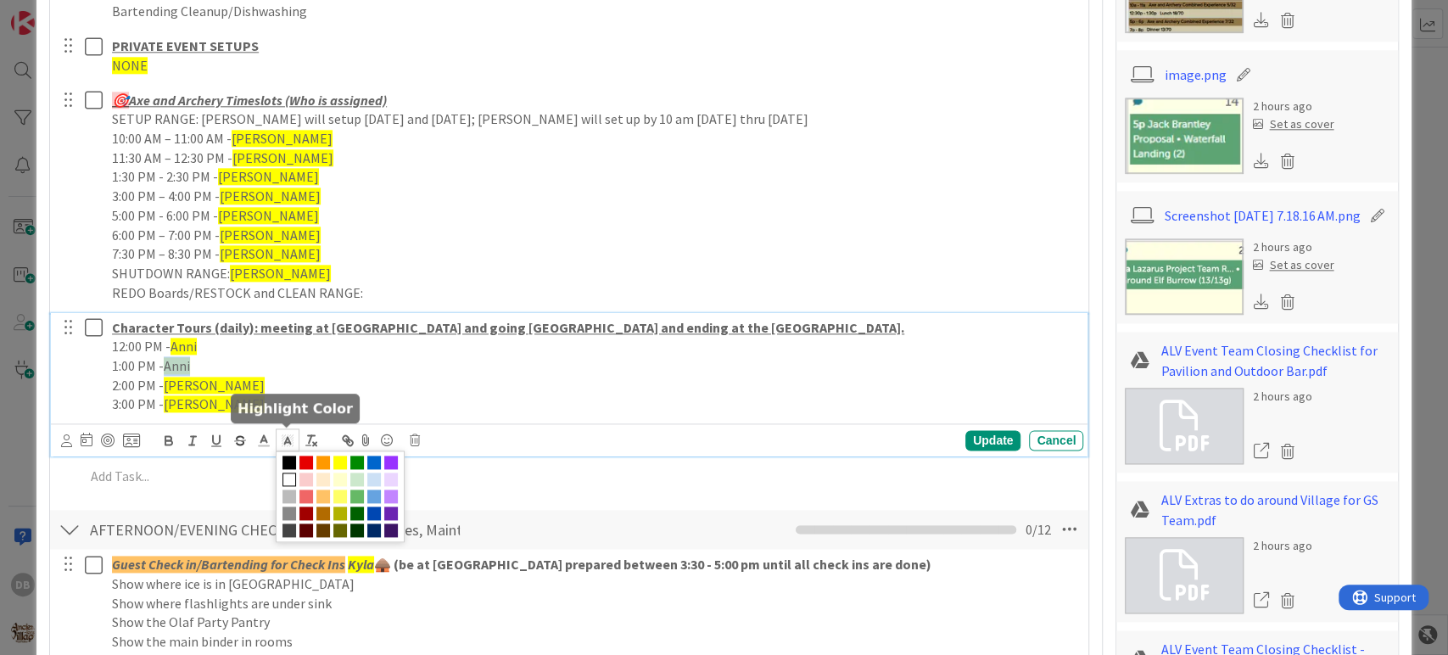
click at [294, 434] on icon at bounding box center [287, 439] width 15 height 15
click at [338, 457] on span at bounding box center [340, 462] width 14 height 14
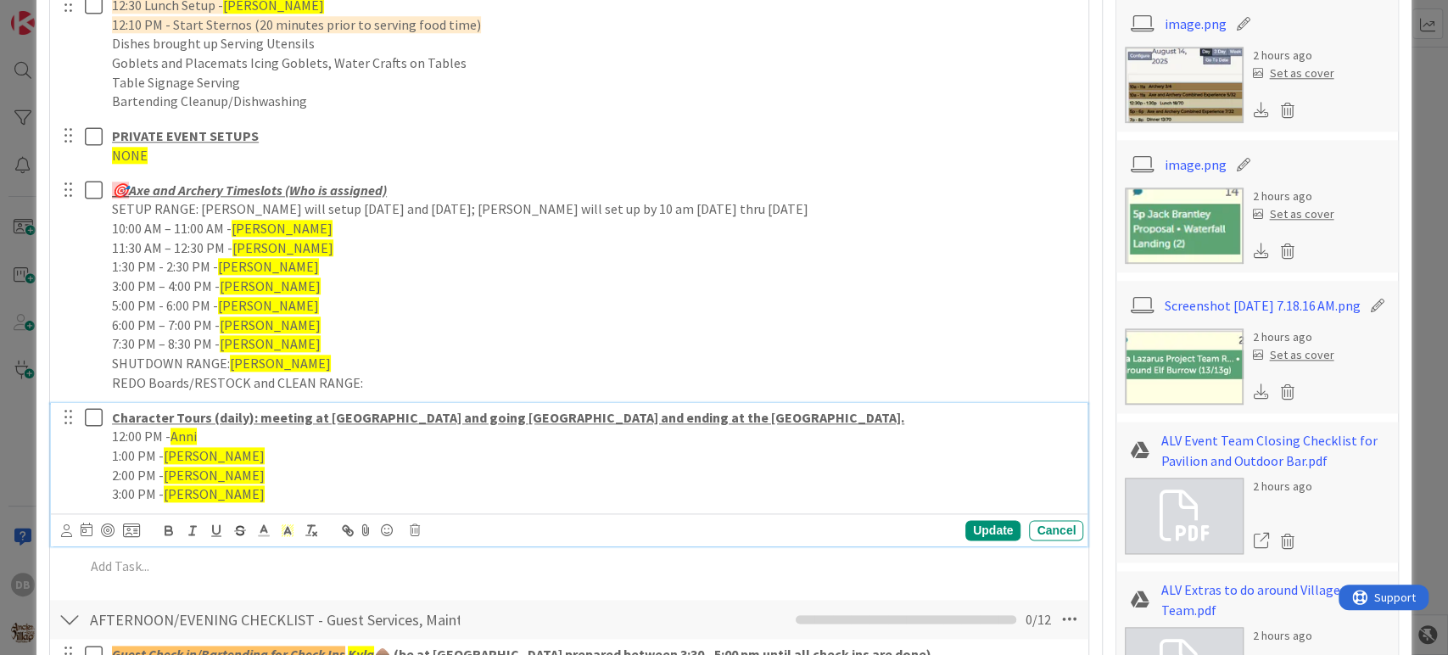
scroll to position [1225, 0]
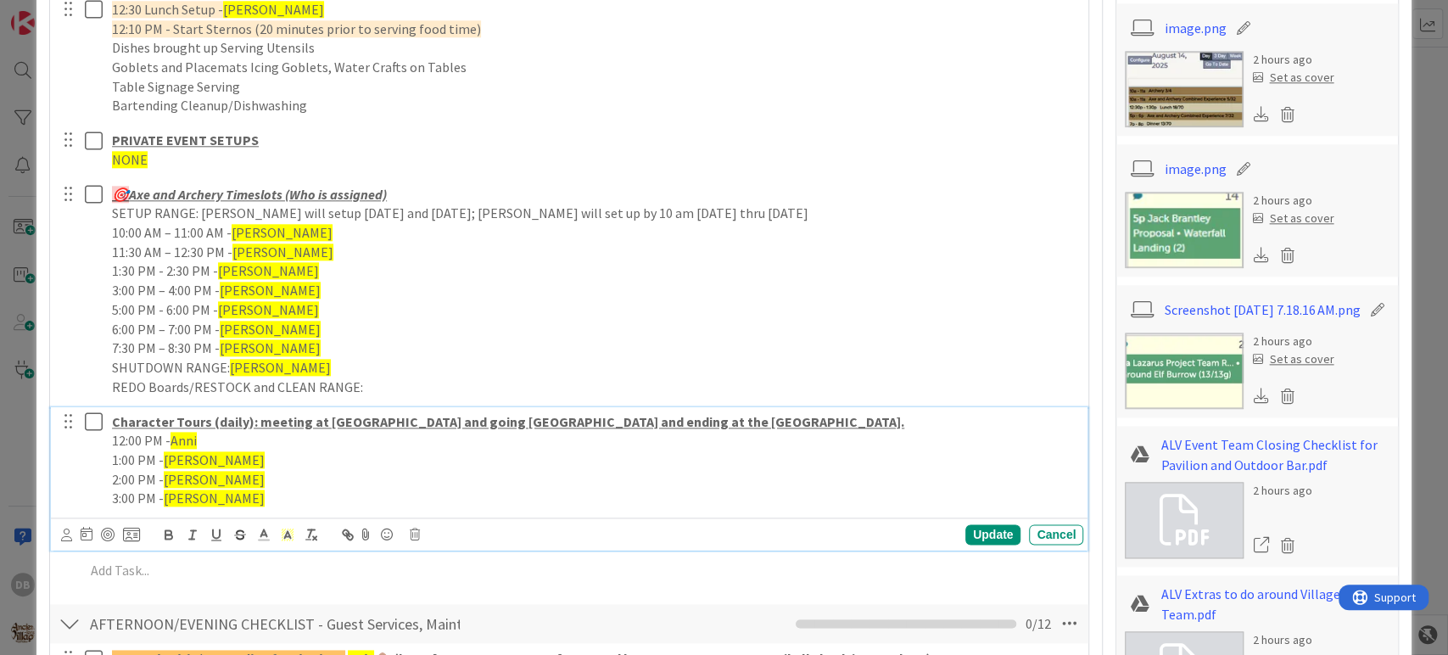
click at [209, 437] on p "12:00 PM - Anni" at bounding box center [594, 441] width 964 height 20
drag, startPoint x: 209, startPoint y: 437, endPoint x: 170, endPoint y: 436, distance: 39.0
click at [170, 436] on p "12:00 PM - Haden" at bounding box center [594, 441] width 964 height 20
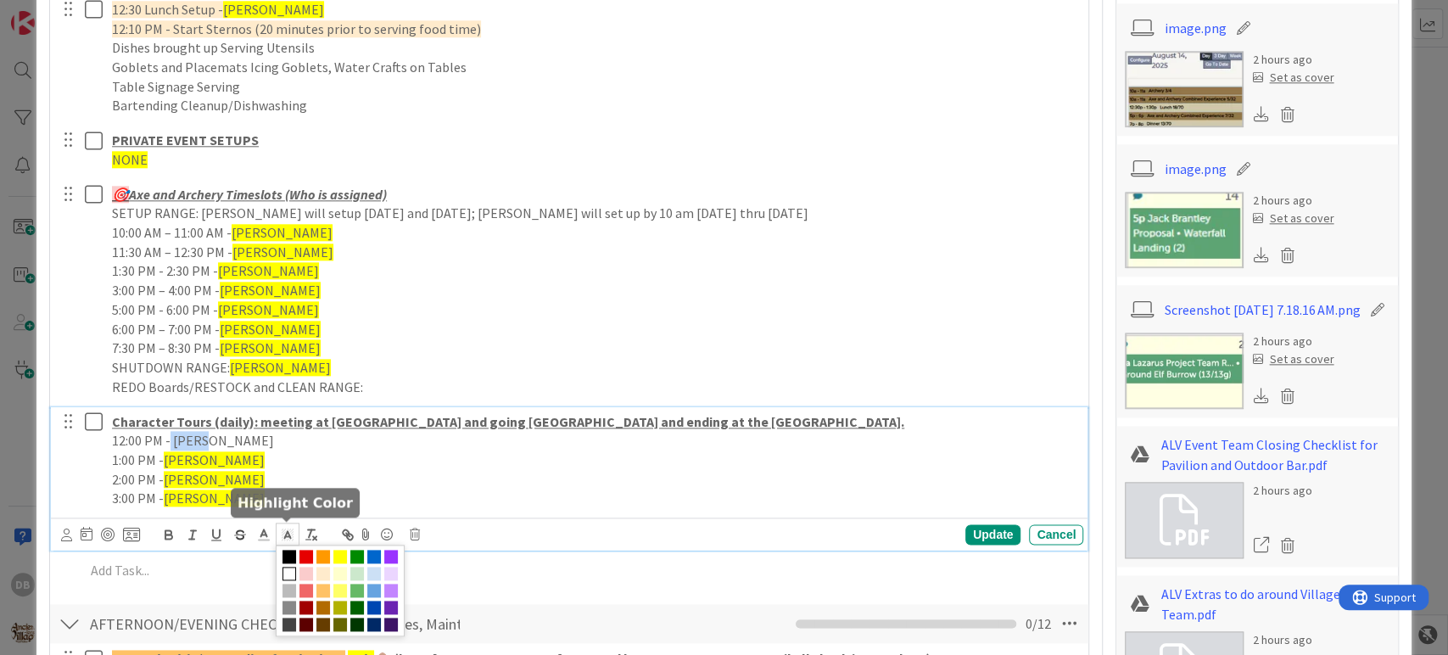
click at [284, 538] on icon at bounding box center [287, 534] width 15 height 15
click at [331, 557] on span at bounding box center [340, 590] width 129 height 92
click at [335, 557] on span at bounding box center [340, 557] width 14 height 14
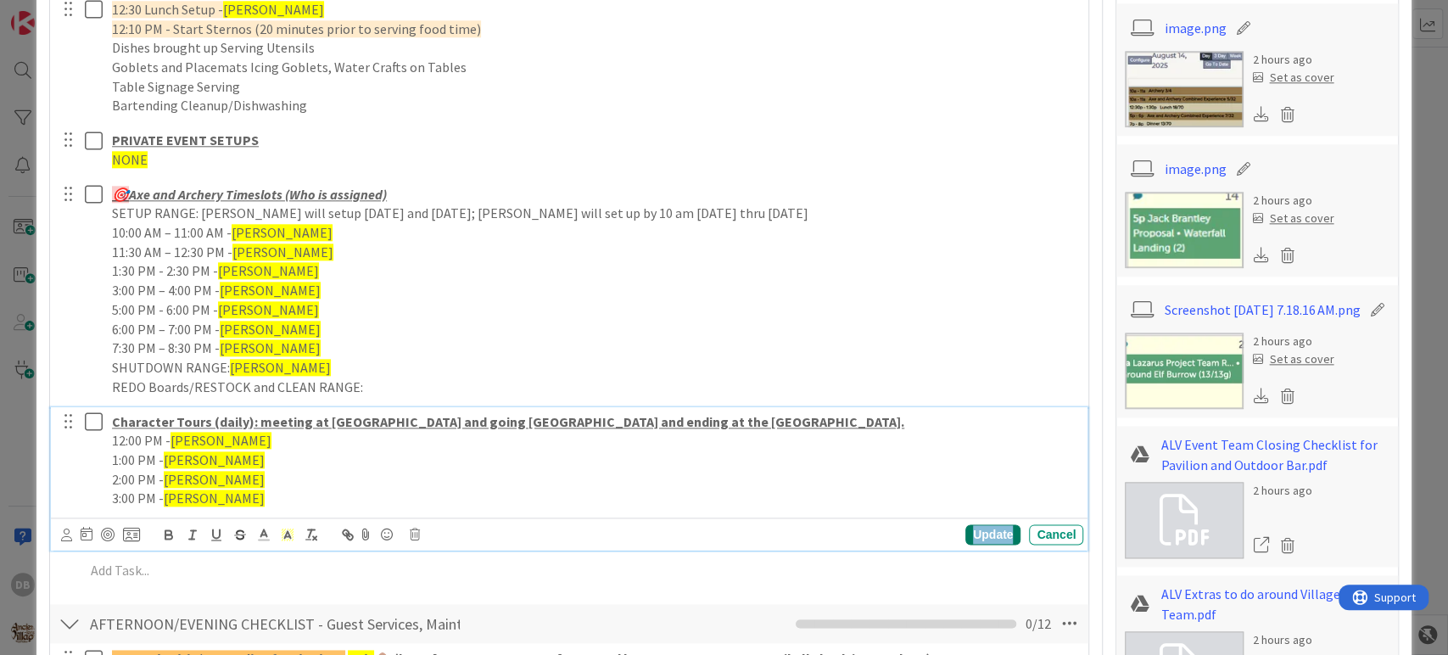
click at [965, 534] on div "Update" at bounding box center [992, 534] width 55 height 20
type textarea "x"
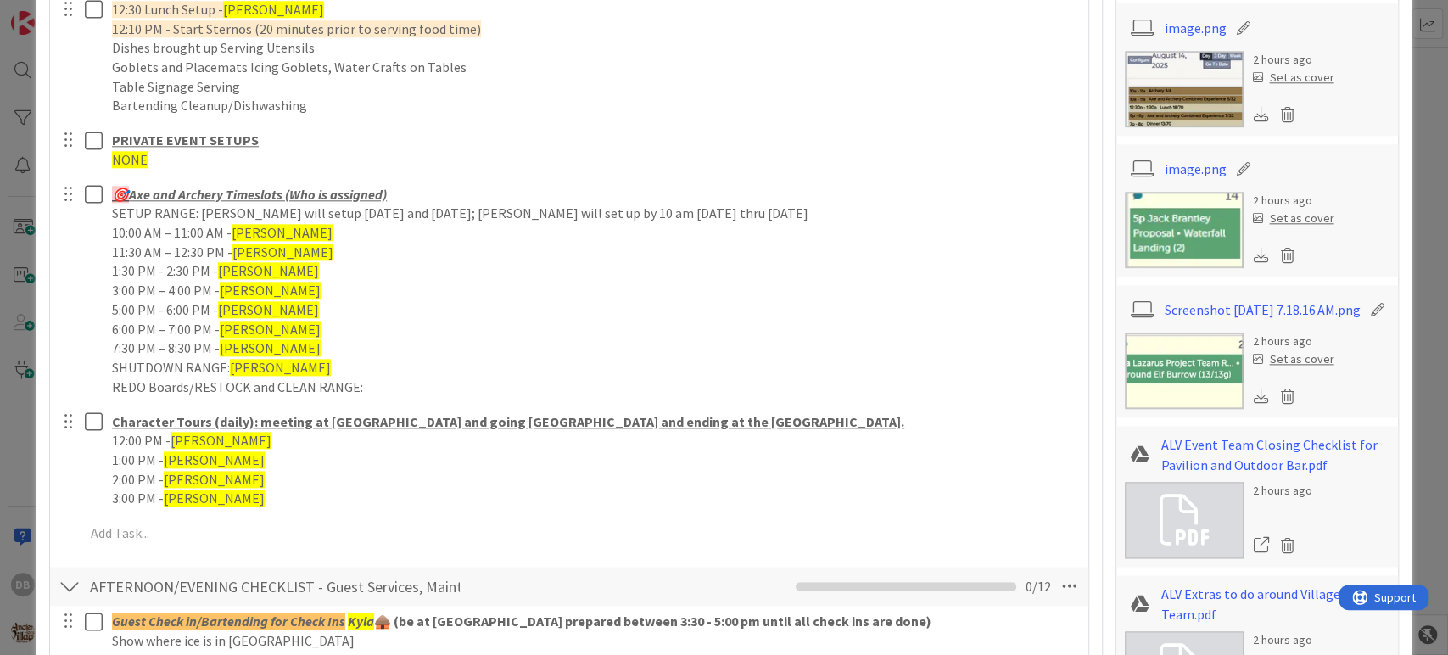
scroll to position [1601, 0]
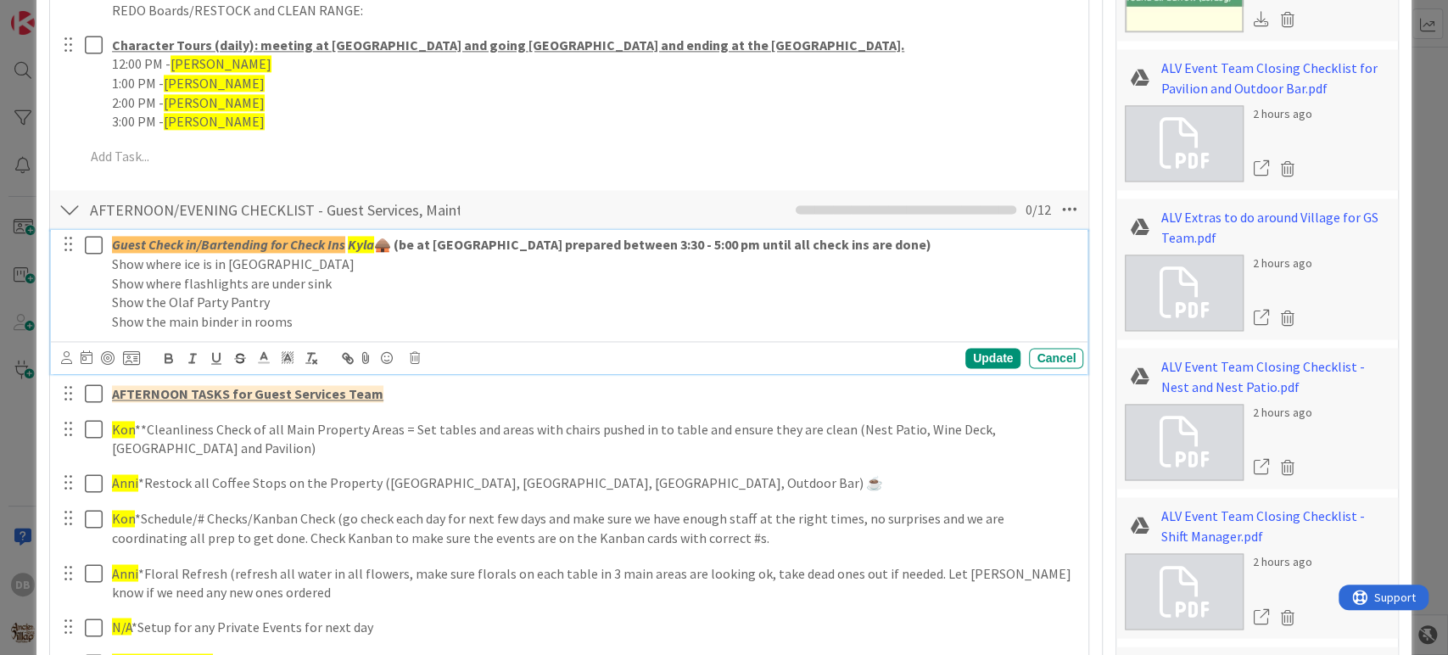
click at [359, 246] on em "Kyla" at bounding box center [361, 244] width 26 height 17
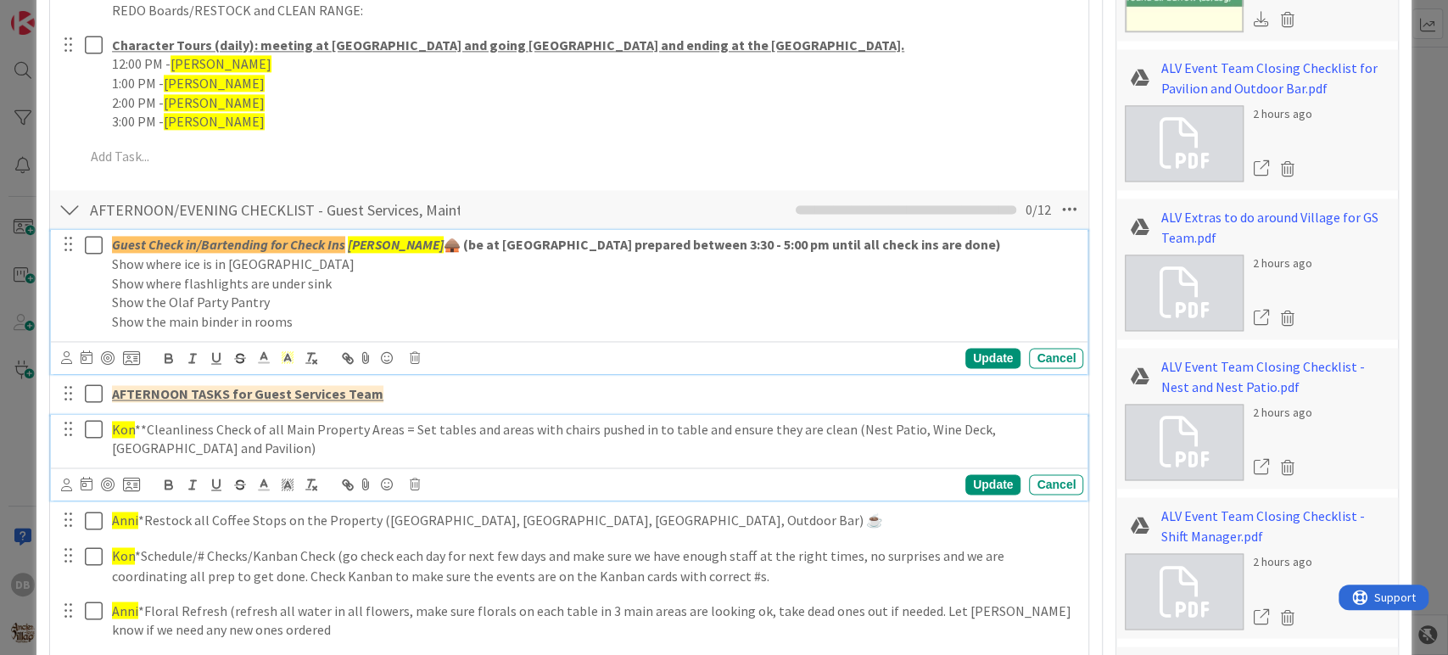
click at [125, 424] on span "Kon" at bounding box center [123, 429] width 23 height 17
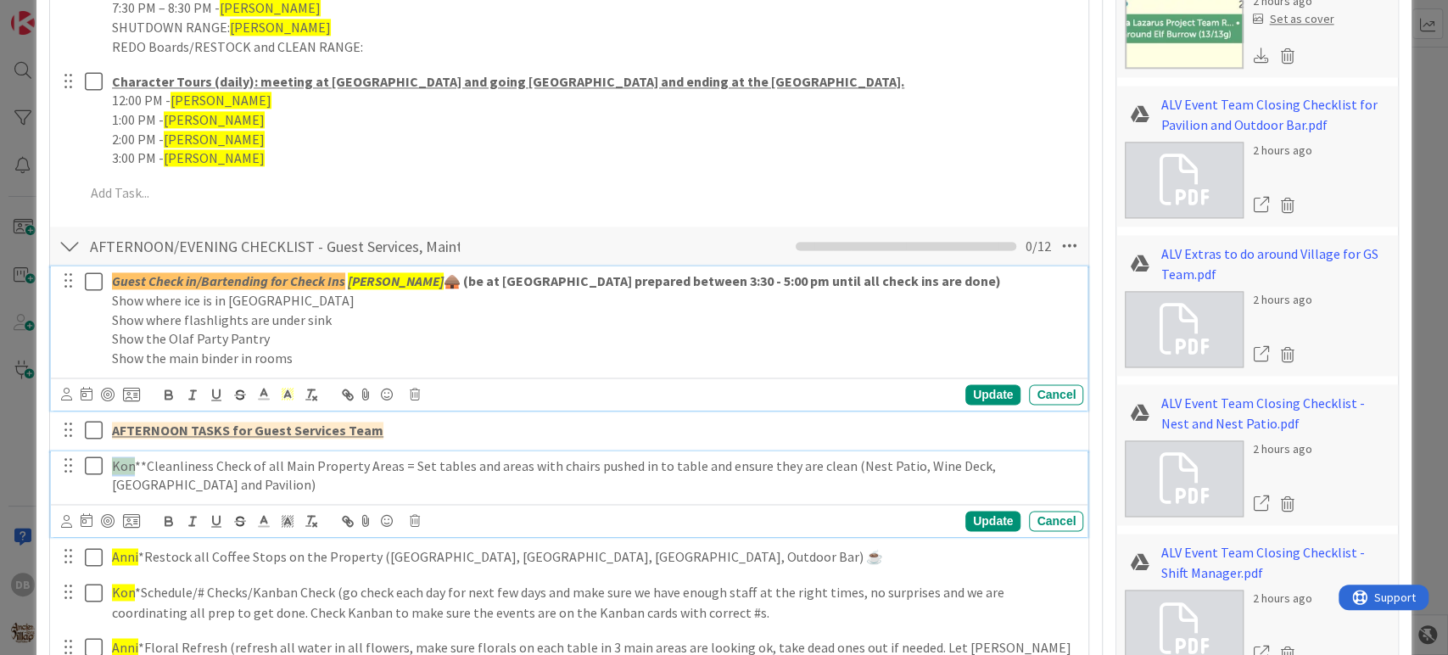
click at [125, 457] on span "Kon" at bounding box center [123, 465] width 23 height 17
type textarea "x"
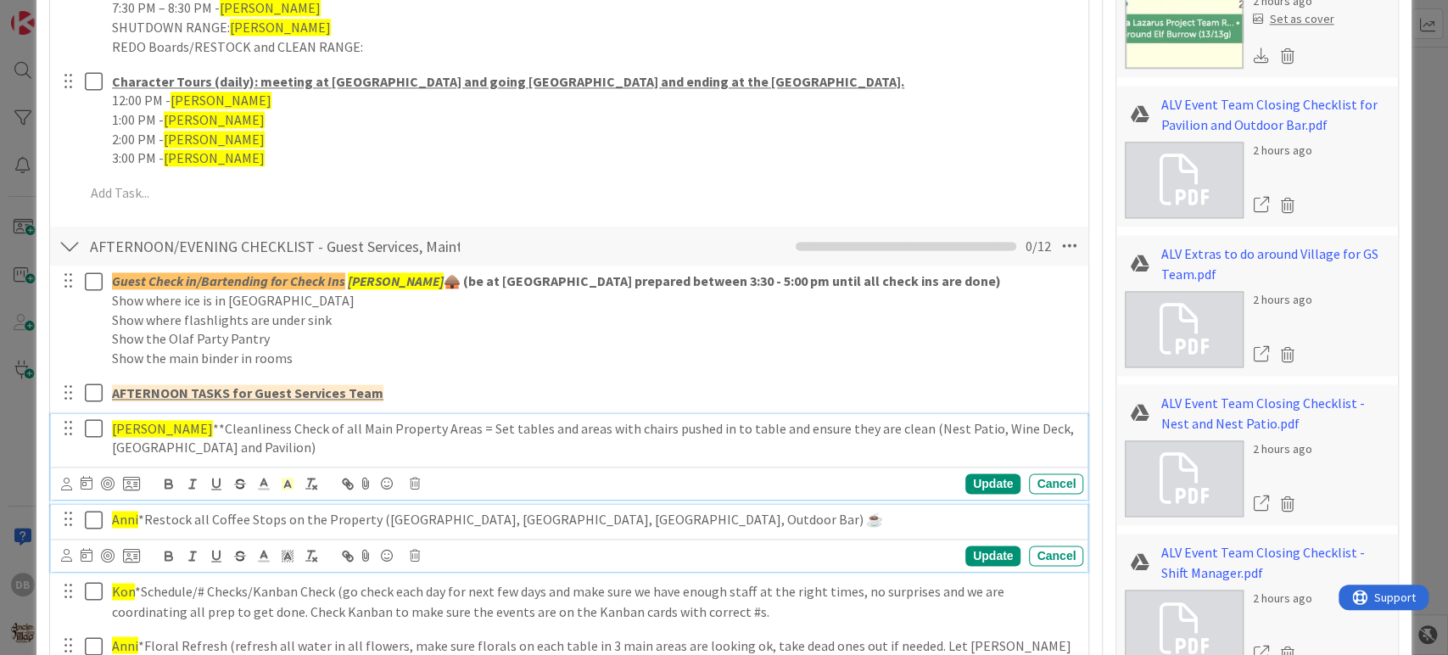
click at [130, 517] on span "Anni" at bounding box center [125, 519] width 26 height 17
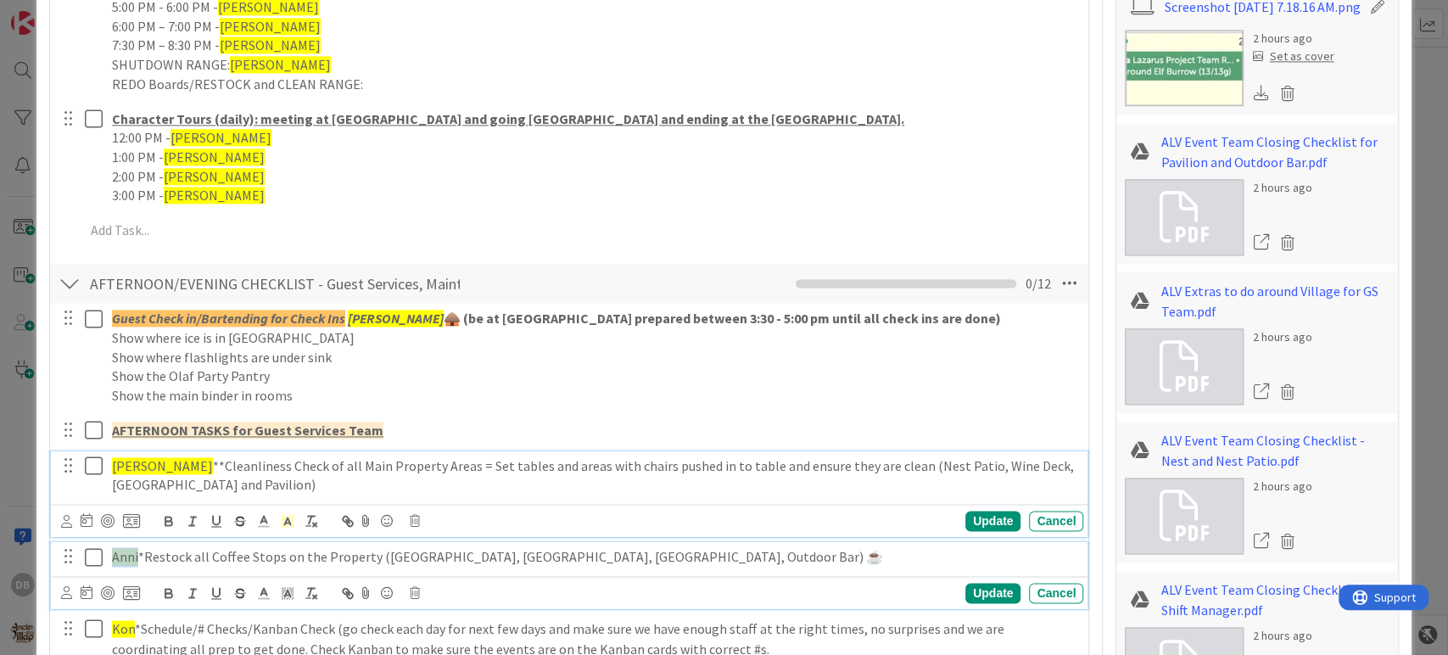
click at [130, 548] on span "Anni" at bounding box center [125, 556] width 26 height 17
type textarea "x"
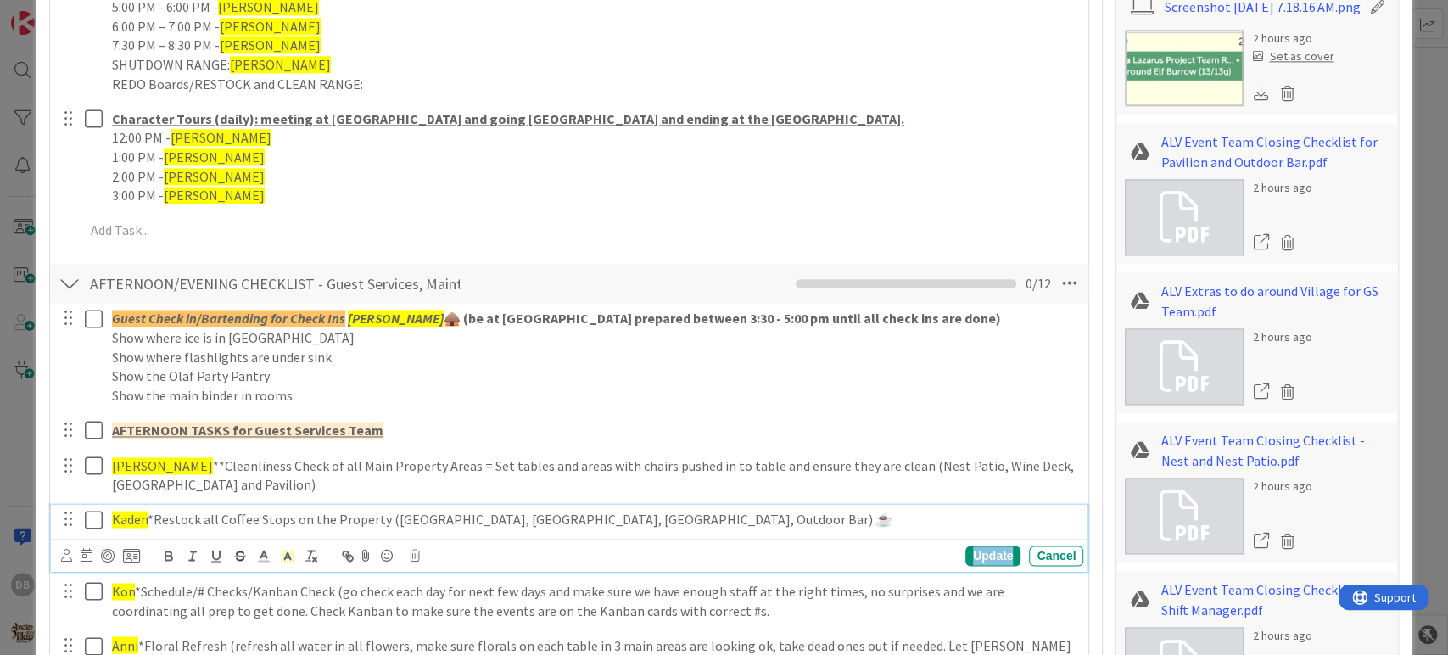
click at [969, 550] on div "Update" at bounding box center [992, 555] width 55 height 20
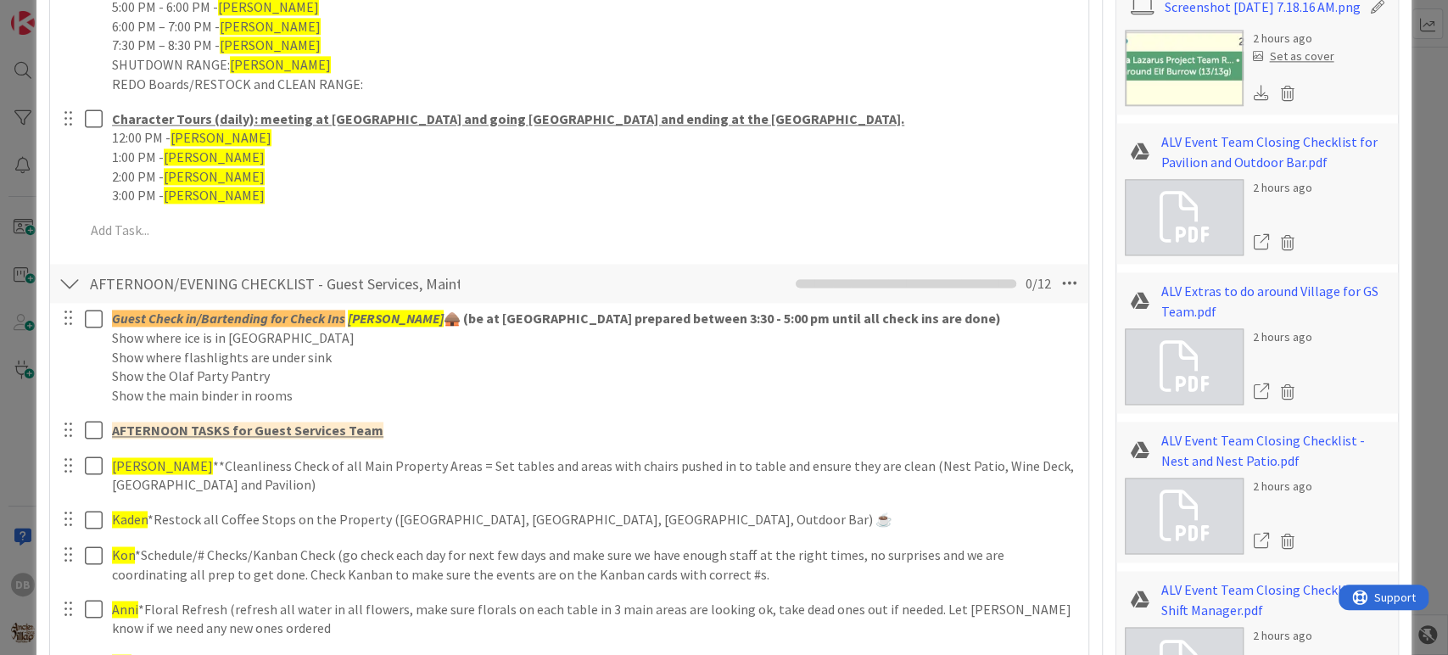
type textarea "x"
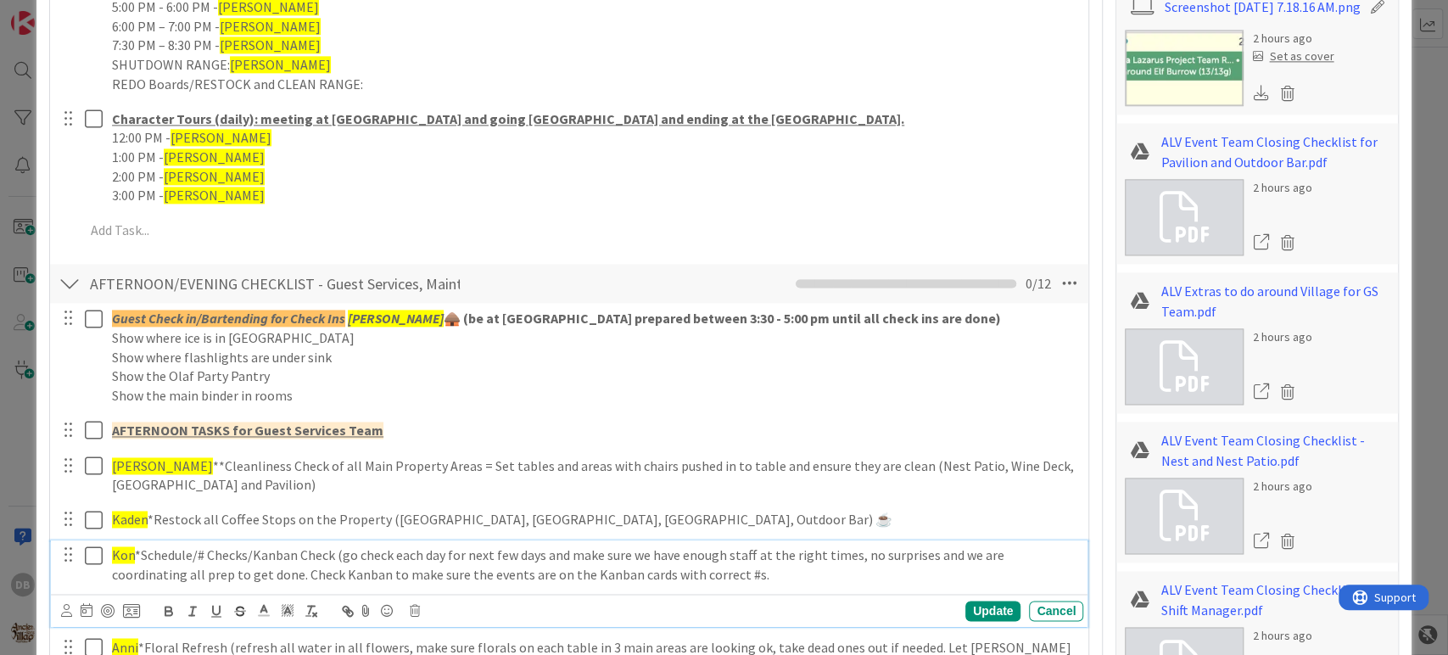
click at [112, 555] on p "Kon *Schedule/# Checks/Kanban Check (go check each day for next few days and ma…" at bounding box center [594, 564] width 964 height 38
click at [965, 603] on div "Update" at bounding box center [992, 610] width 55 height 20
type textarea "x"
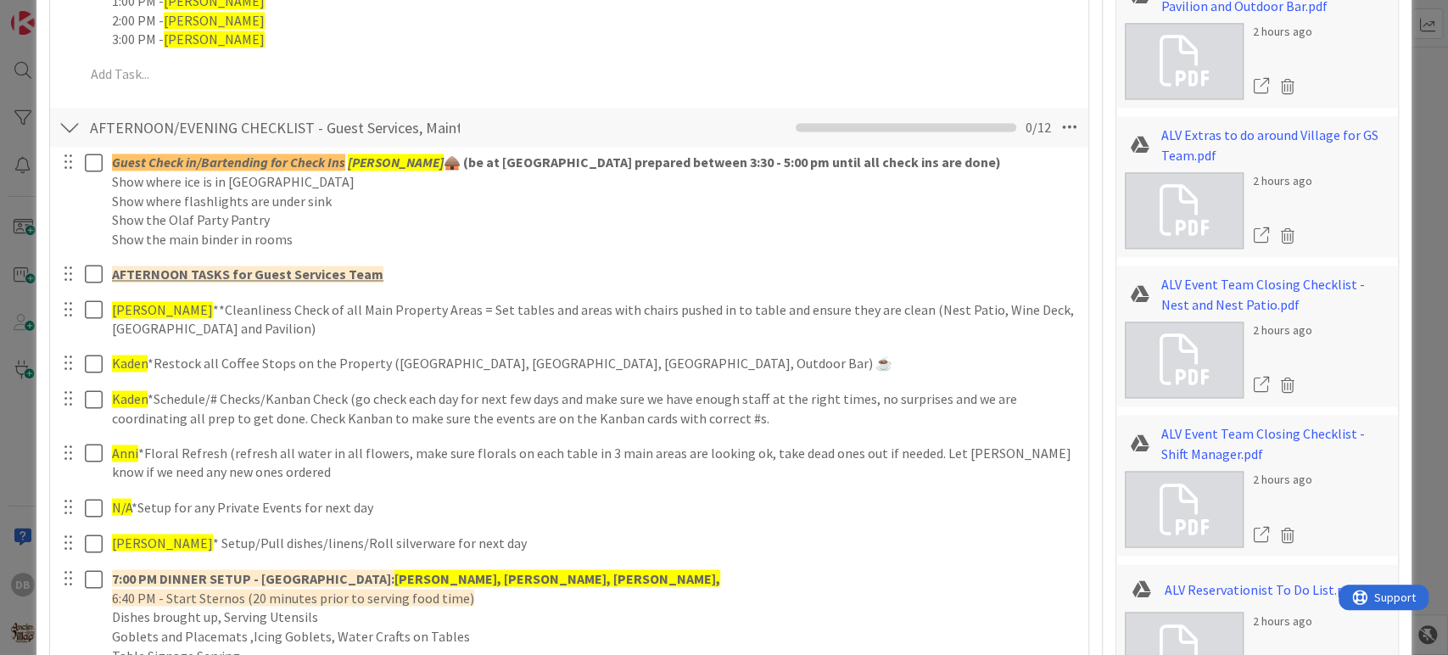
scroll to position [1716, 0]
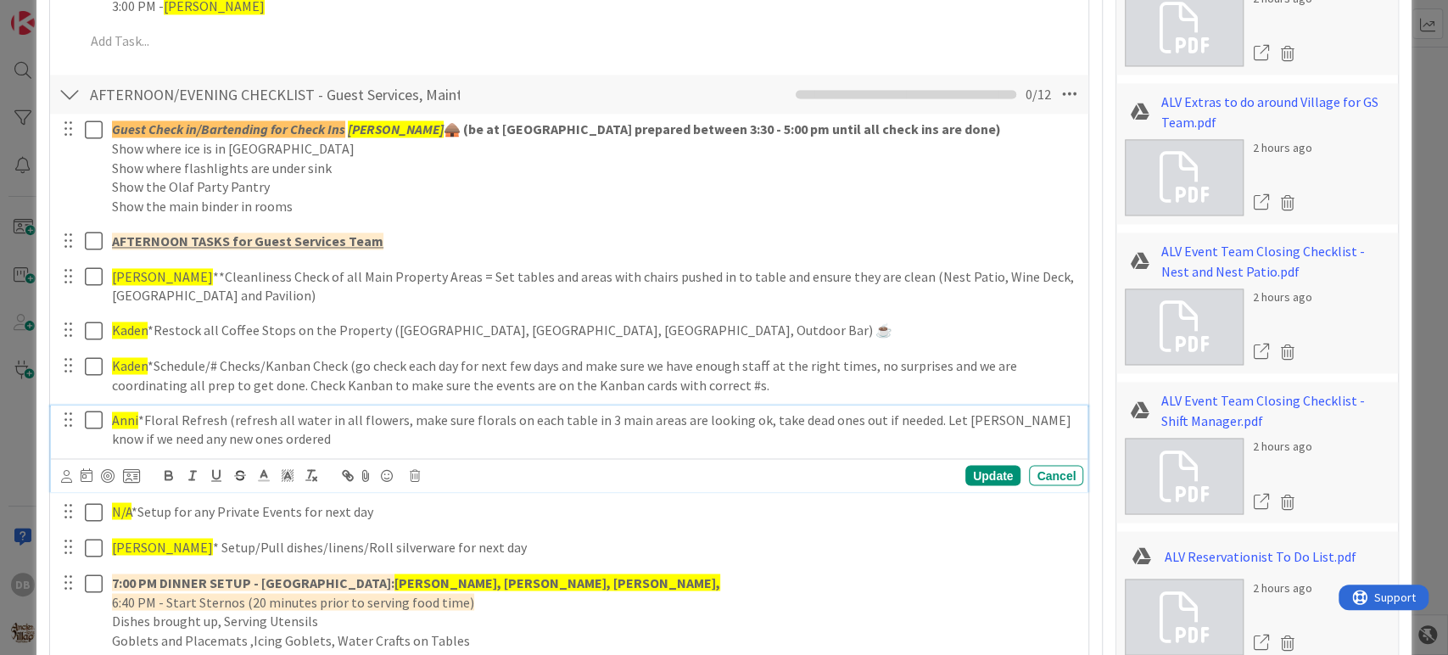
click at [126, 414] on span "Anni" at bounding box center [125, 419] width 26 height 17
click at [974, 476] on div "Update" at bounding box center [992, 475] width 55 height 20
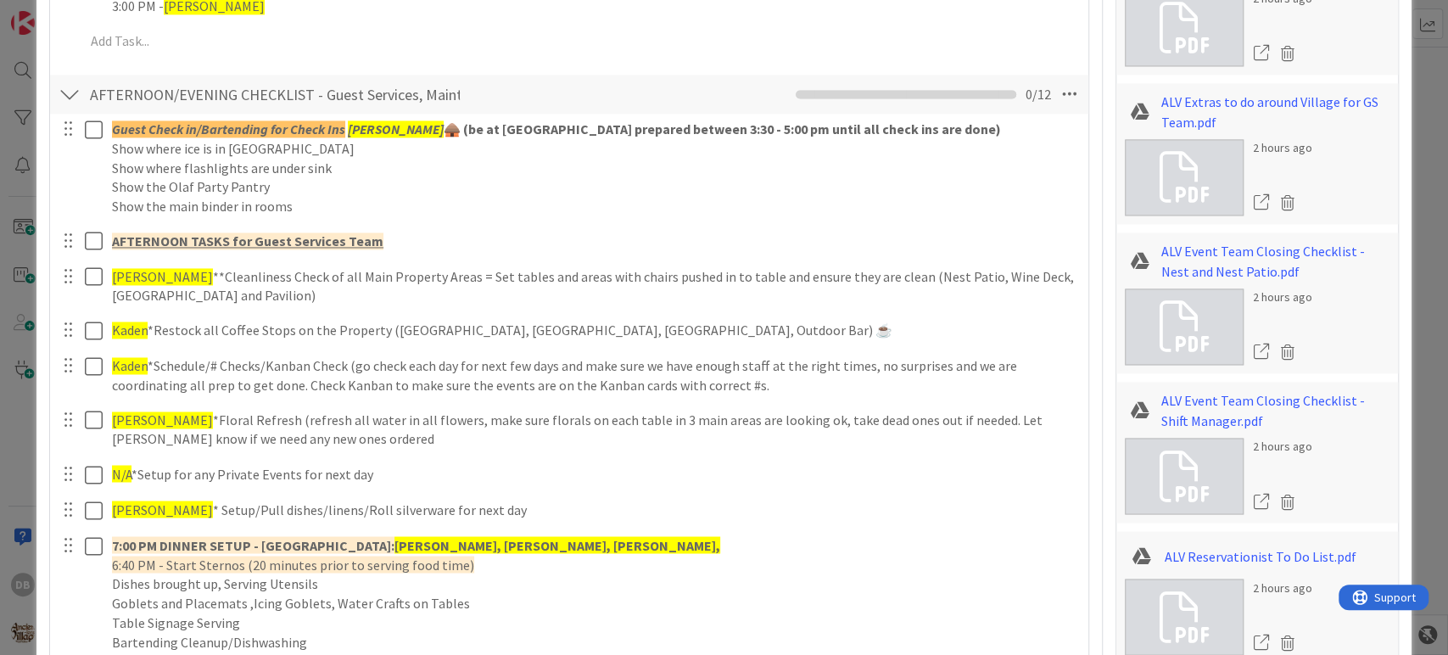
type textarea "x"
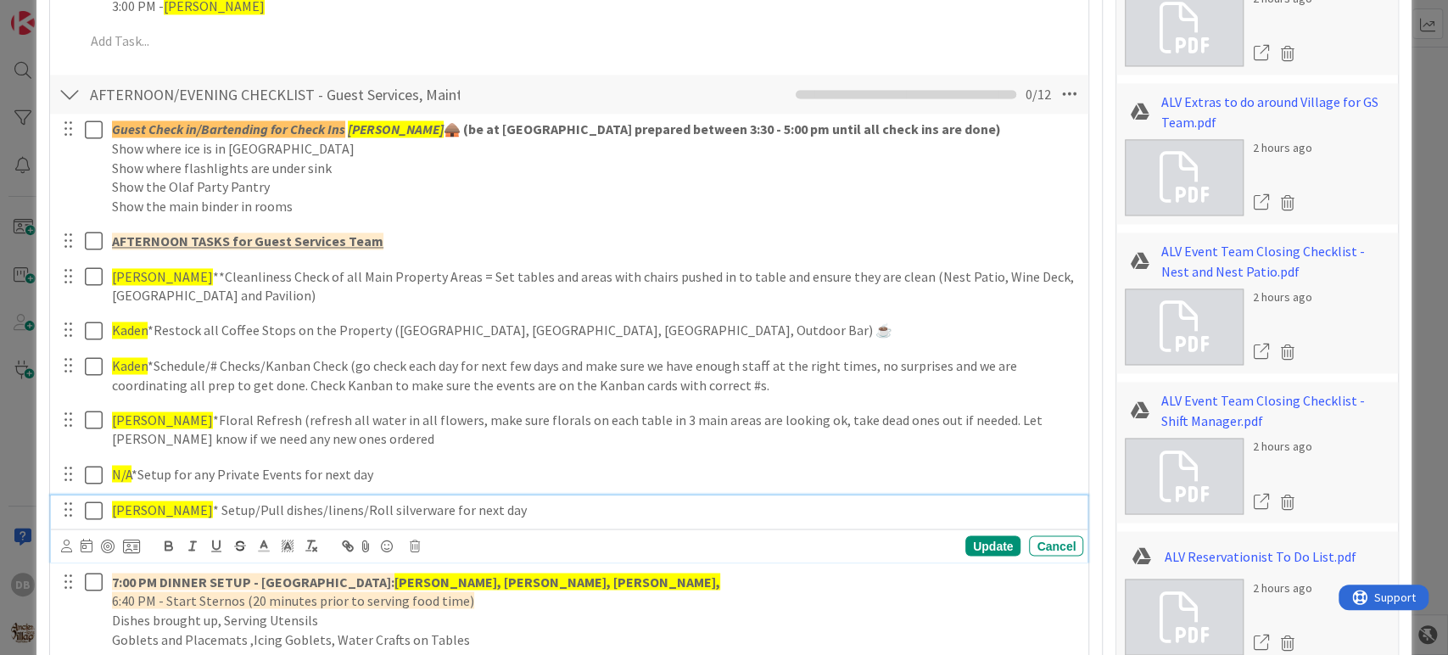
click at [126, 512] on span "[PERSON_NAME]" at bounding box center [162, 508] width 101 height 17
click at [983, 545] on div "Update" at bounding box center [992, 545] width 55 height 20
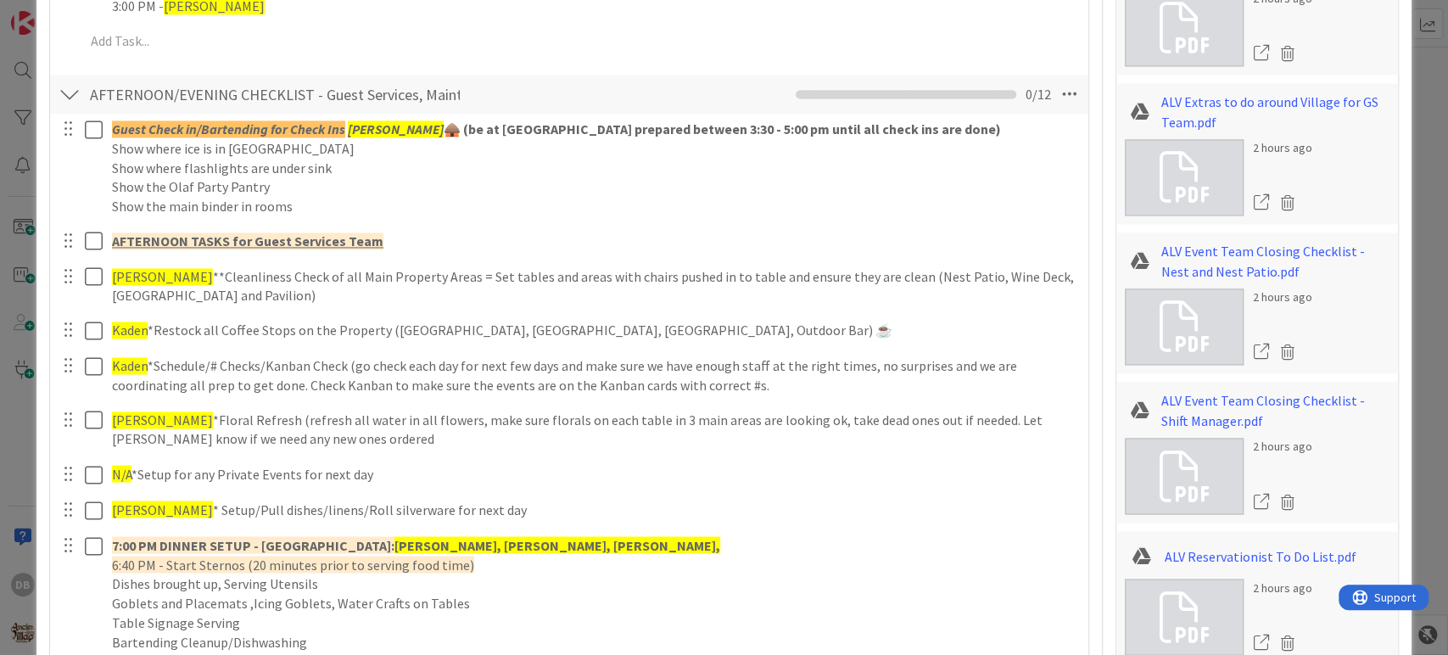
type textarea "x"
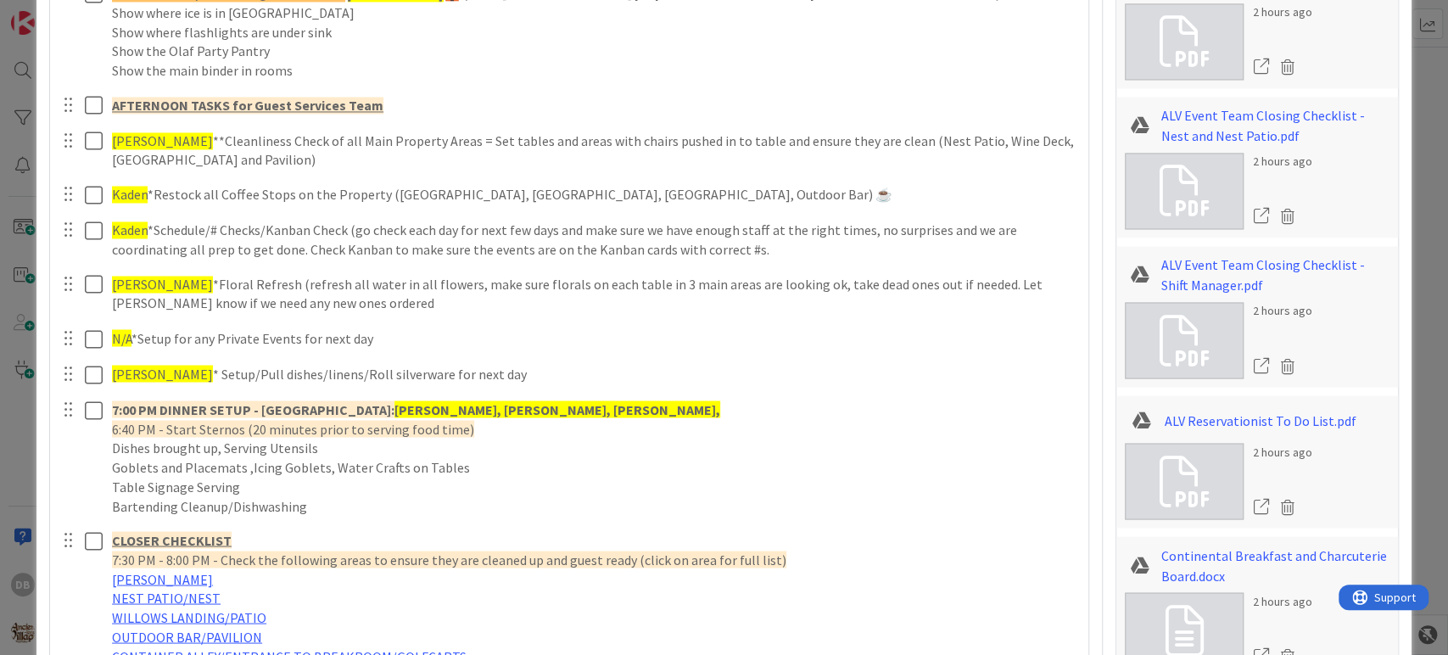
scroll to position [1905, 0]
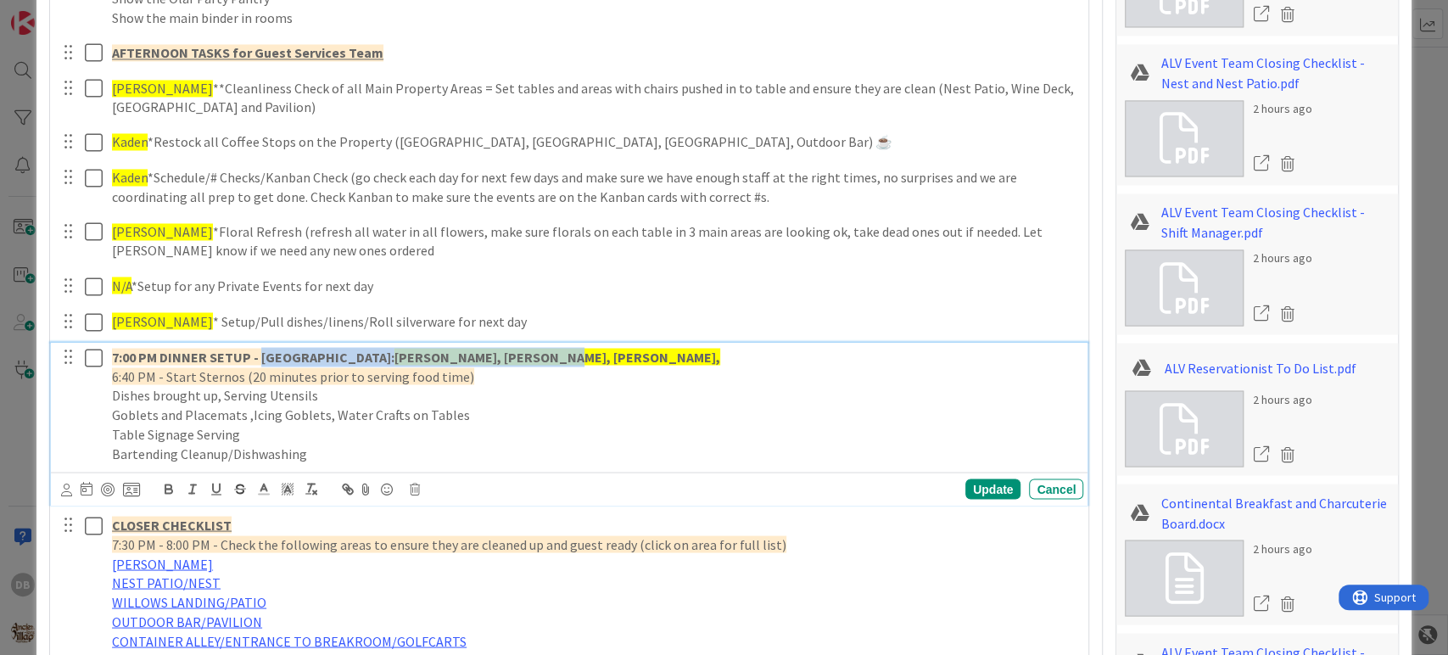
drag, startPoint x: 503, startPoint y: 360, endPoint x: 259, endPoint y: 340, distance: 245.1
click at [259, 342] on div "7:00 PM DINNER SETUP - [GEOGRAPHIC_DATA]: [GEOGRAPHIC_DATA], [GEOGRAPHIC_DATA],…" at bounding box center [594, 405] width 978 height 126
drag, startPoint x: 425, startPoint y: 355, endPoint x: 259, endPoint y: 363, distance: 166.4
click at [259, 363] on p "7:00 PM DINNER SETUP - Haden, Kaden, Kelsey, Nate" at bounding box center [594, 357] width 964 height 20
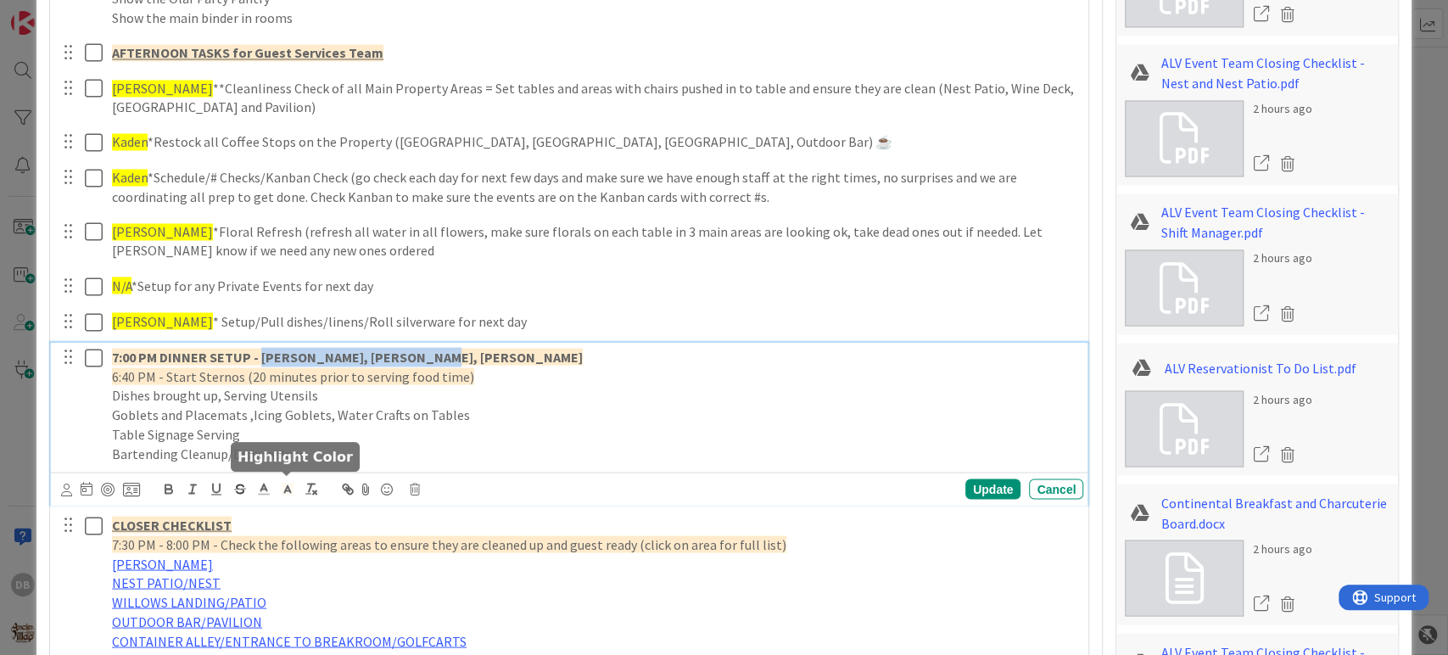
click at [285, 483] on rect at bounding box center [285, 483] width 1 height 1
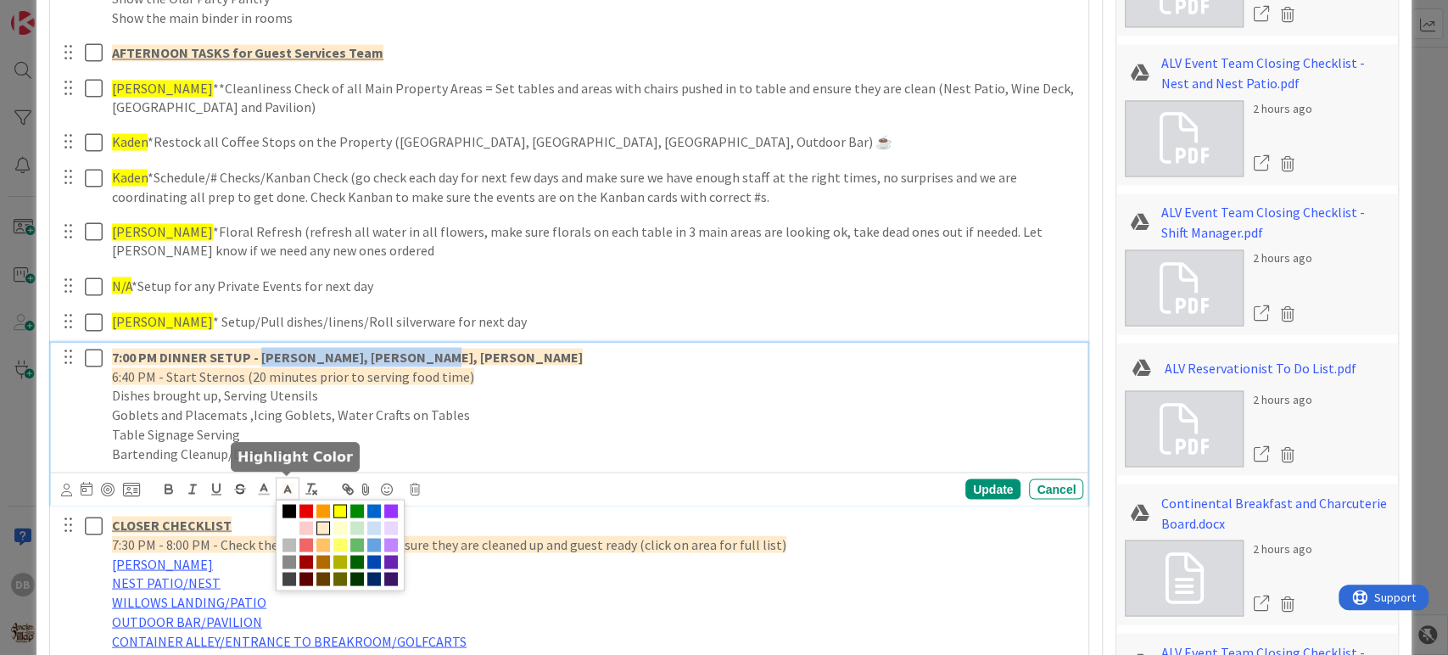
click at [342, 512] on span at bounding box center [340, 511] width 14 height 14
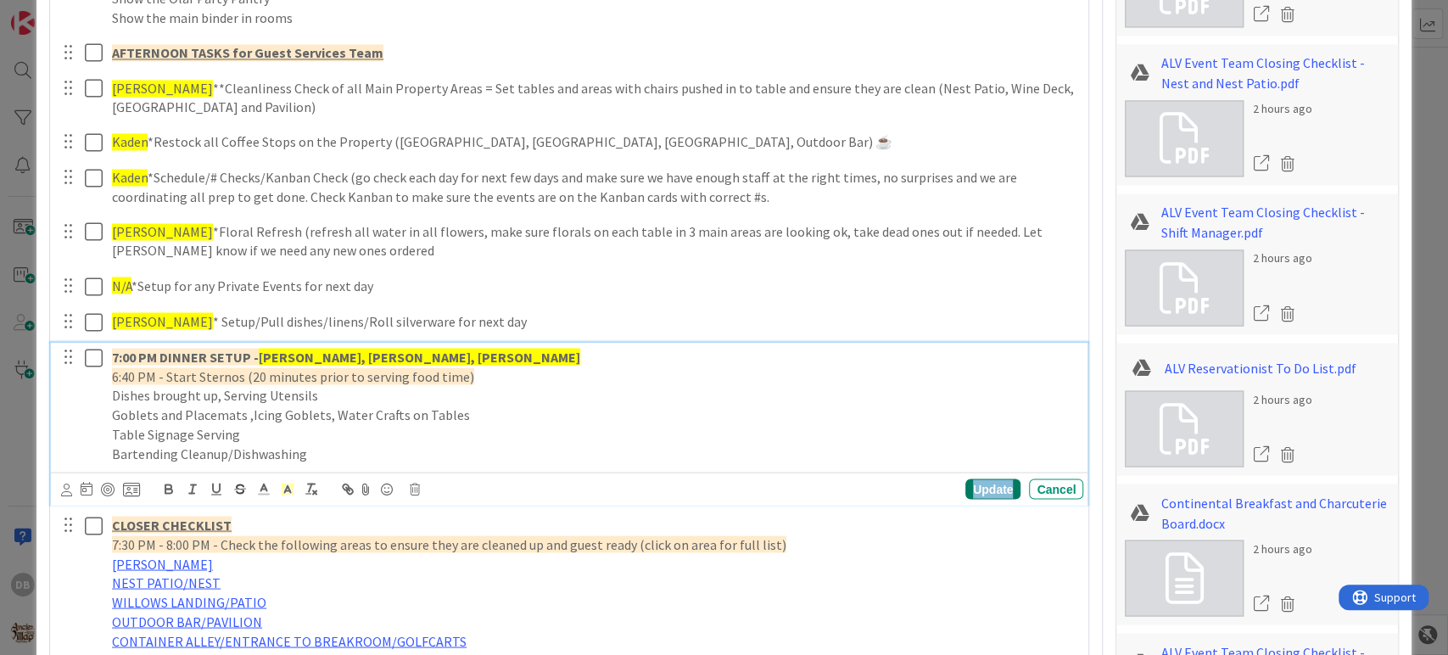
click at [965, 493] on div "Update" at bounding box center [992, 488] width 55 height 20
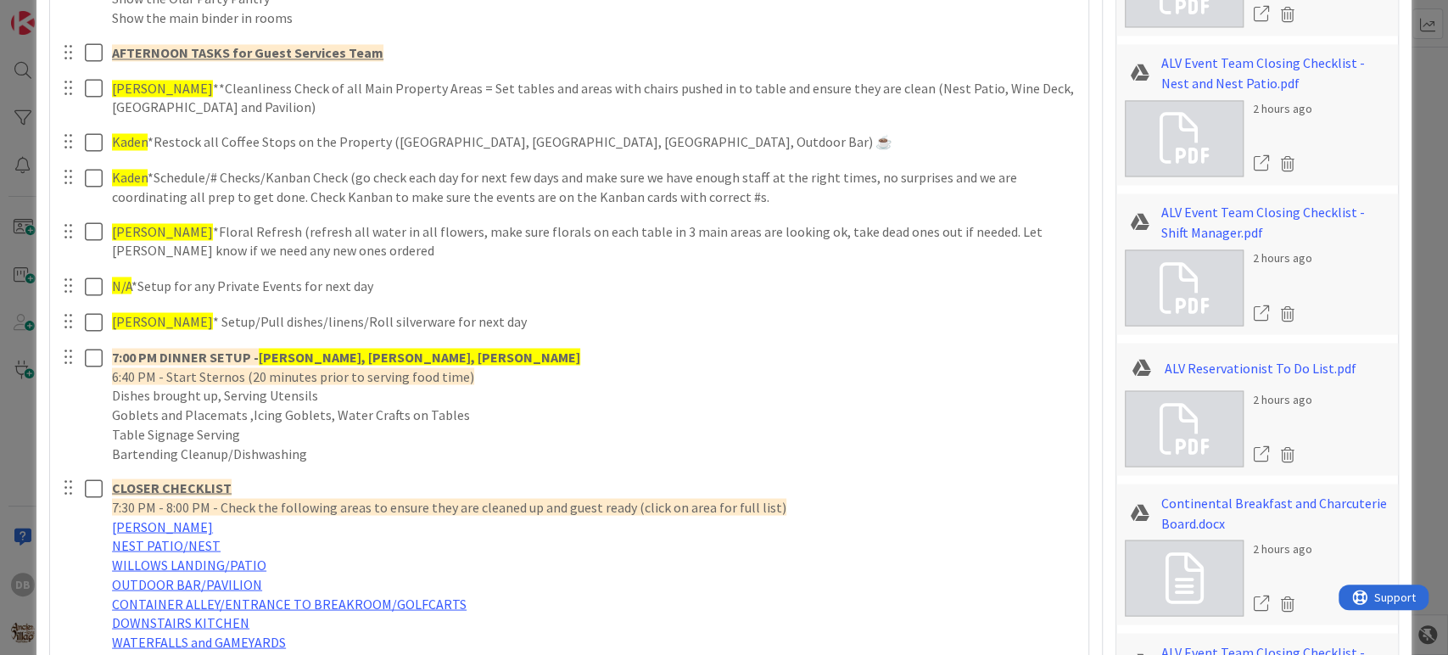
type textarea "x"
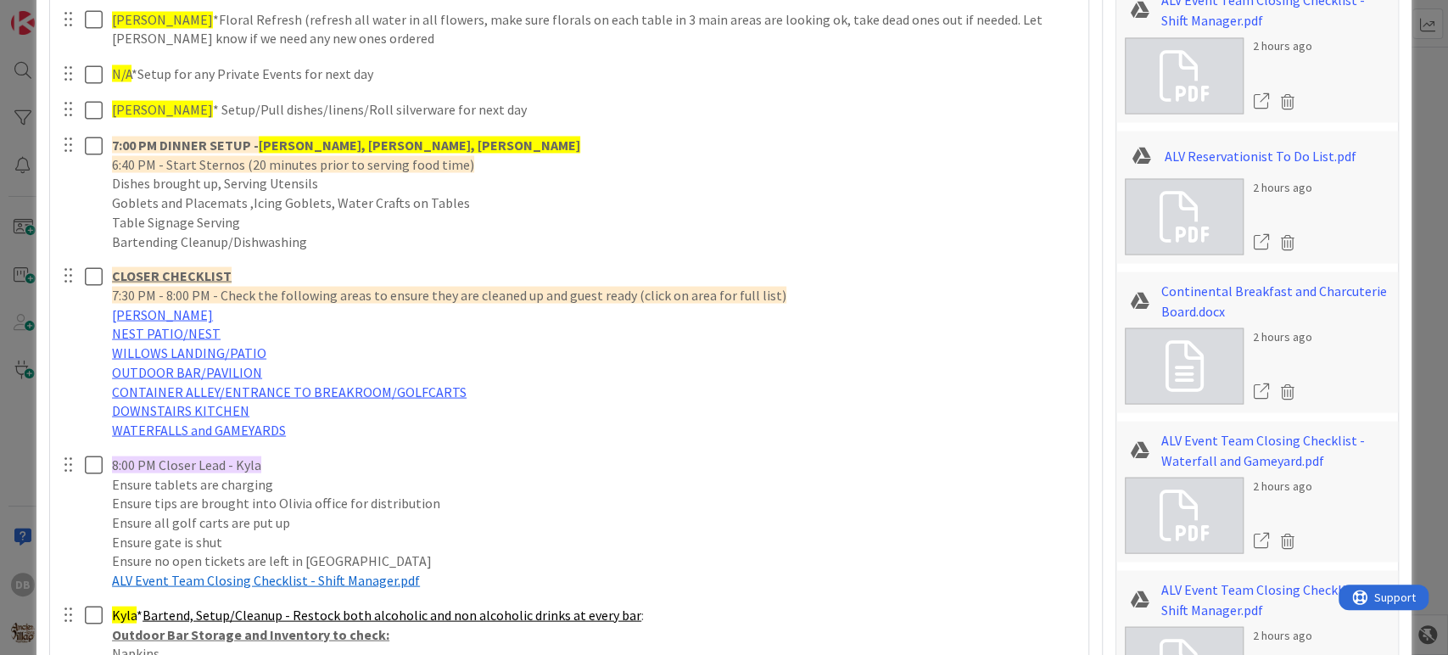
scroll to position [2187, 0]
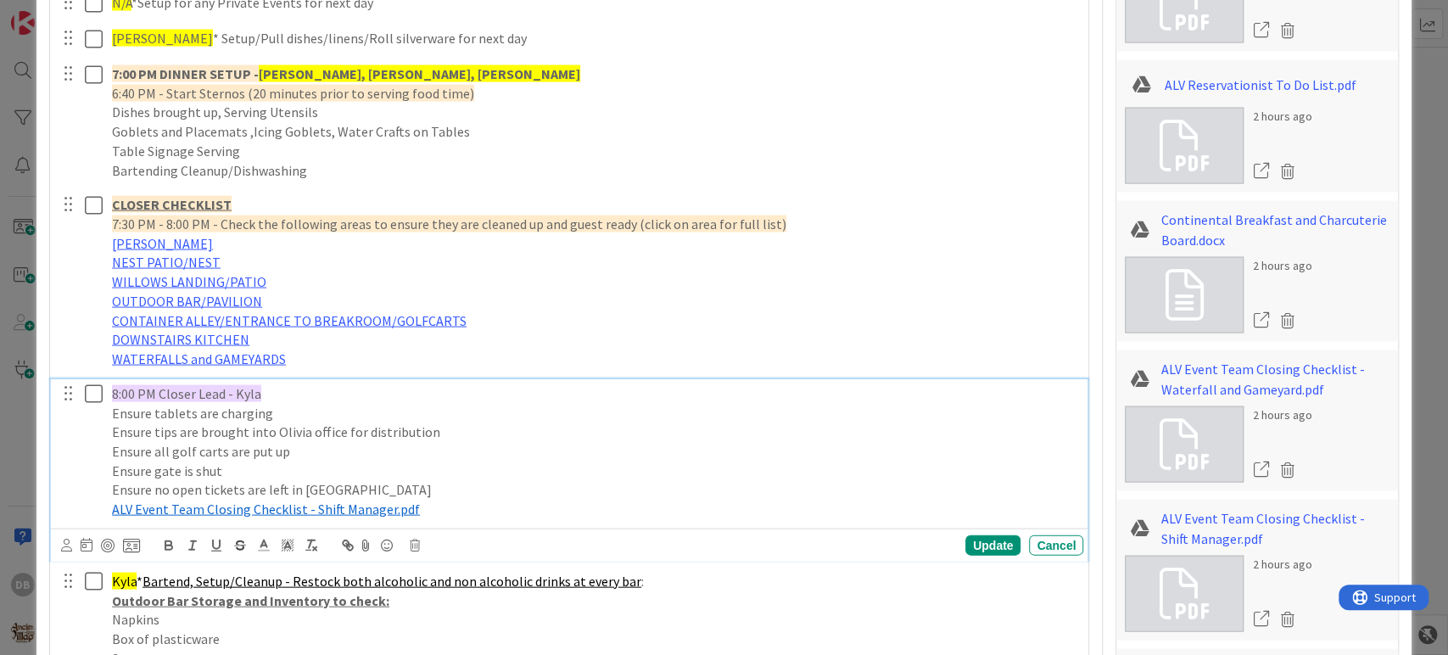
click at [260, 380] on div "8:00 PM Closer Lead - Kyla Ensure tablets are charging Ensure tips are brought …" at bounding box center [594, 451] width 978 height 145
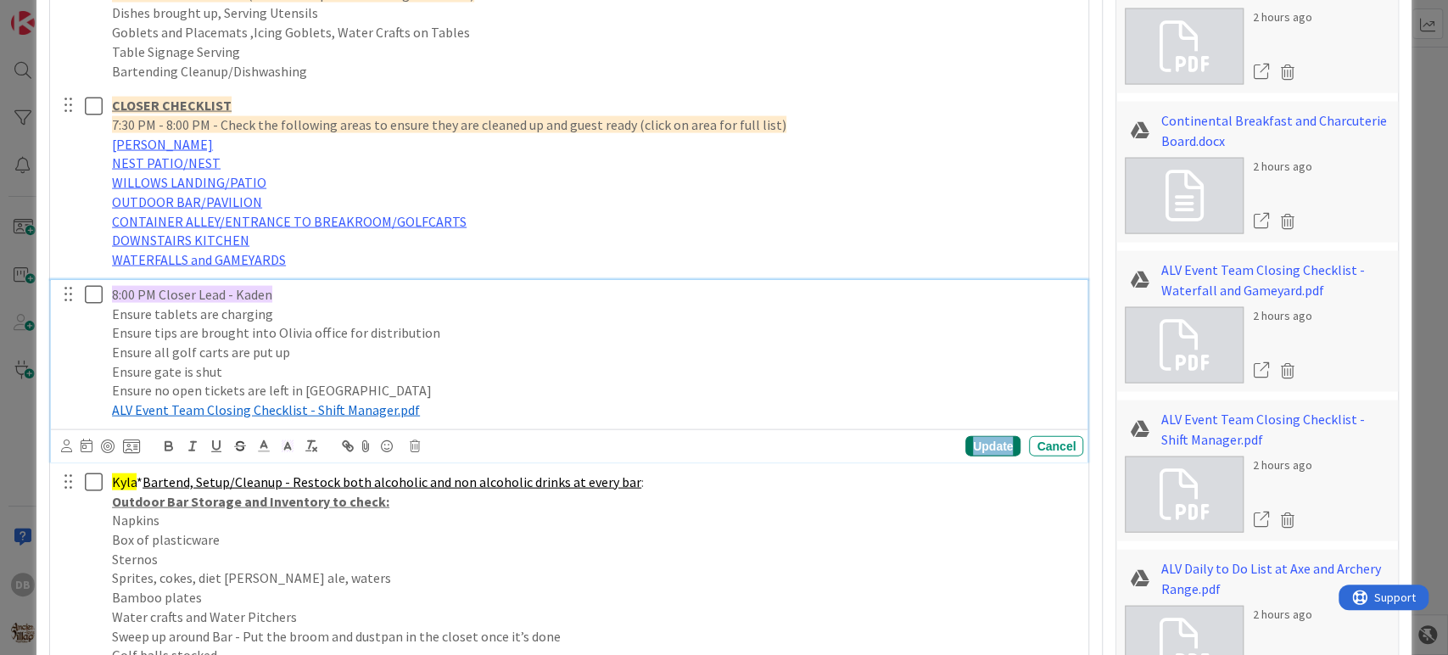
click at [962, 457] on div "Guest Check in/Bartending for Check Ins Kelsey 🛖 (be at Willows Landing prepare…" at bounding box center [570, 176] width 1022 height 1264
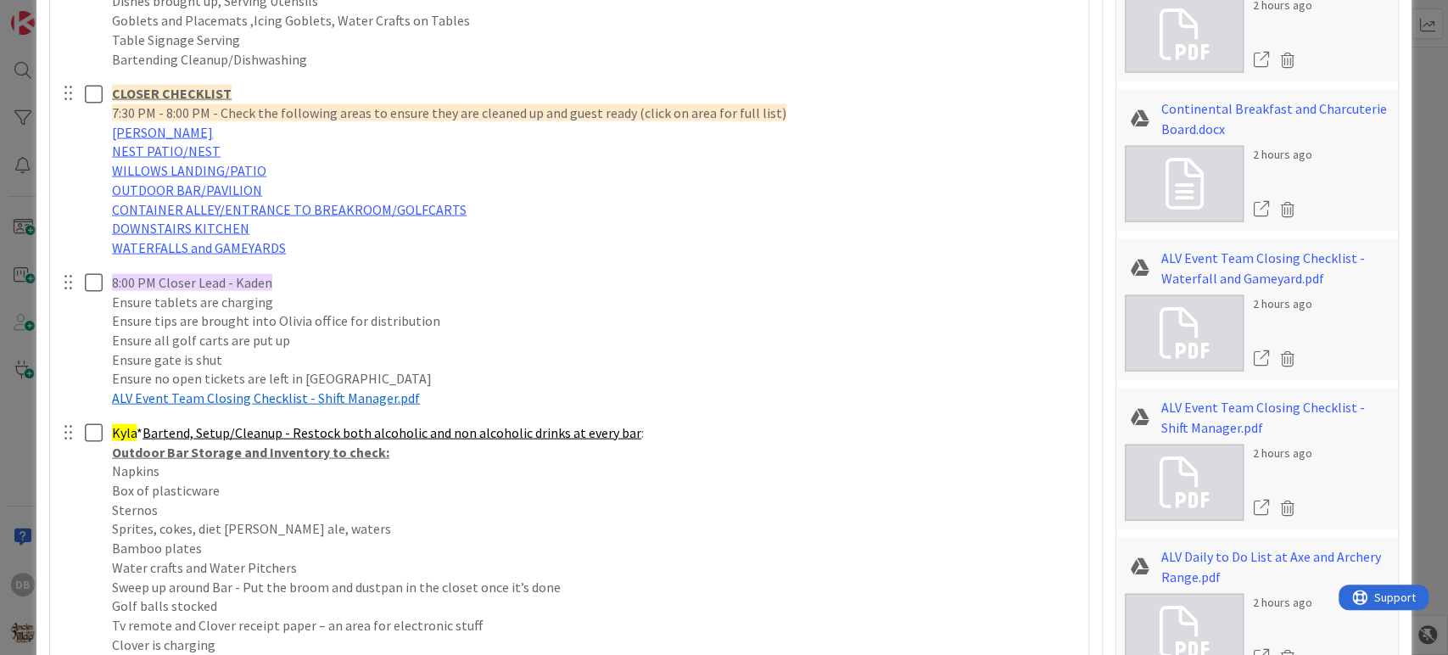
type textarea "x"
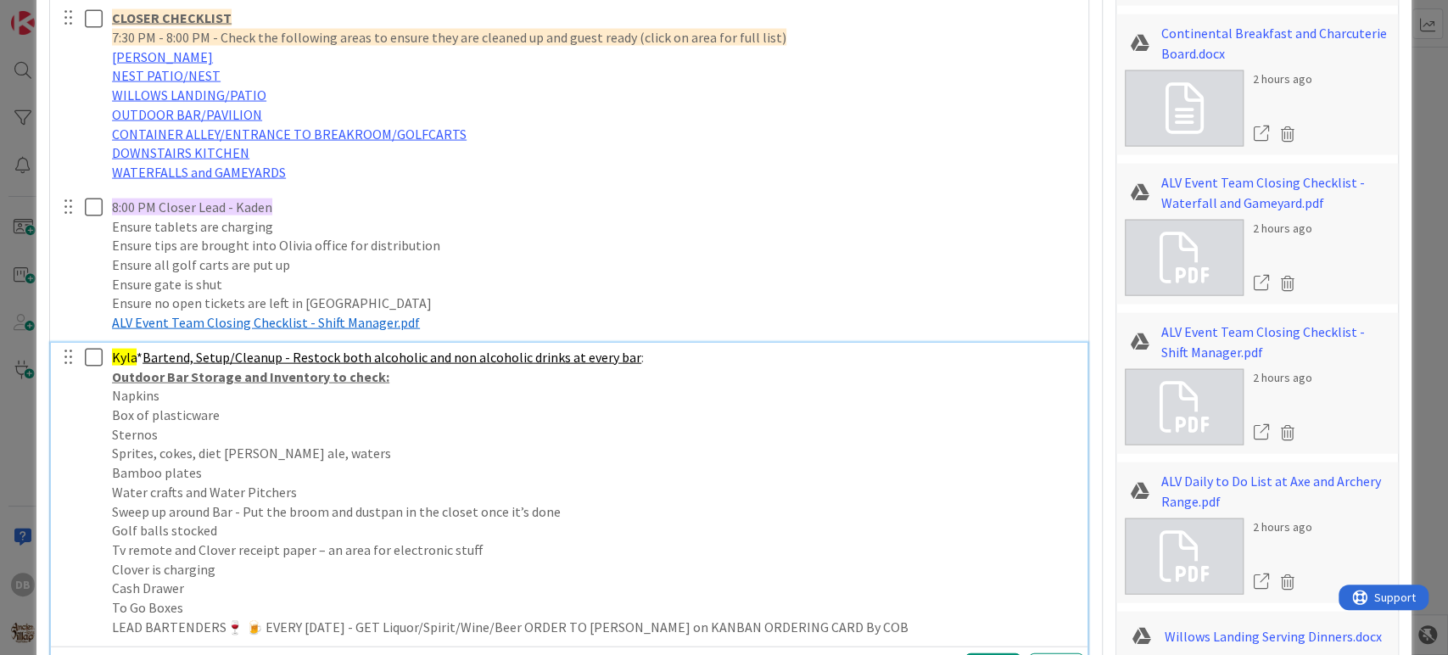
click at [109, 343] on div "Kyla * Bartend, Setup/Cleanup - Restock both alcoholic and non alcoholic drinks…" at bounding box center [594, 492] width 978 height 299
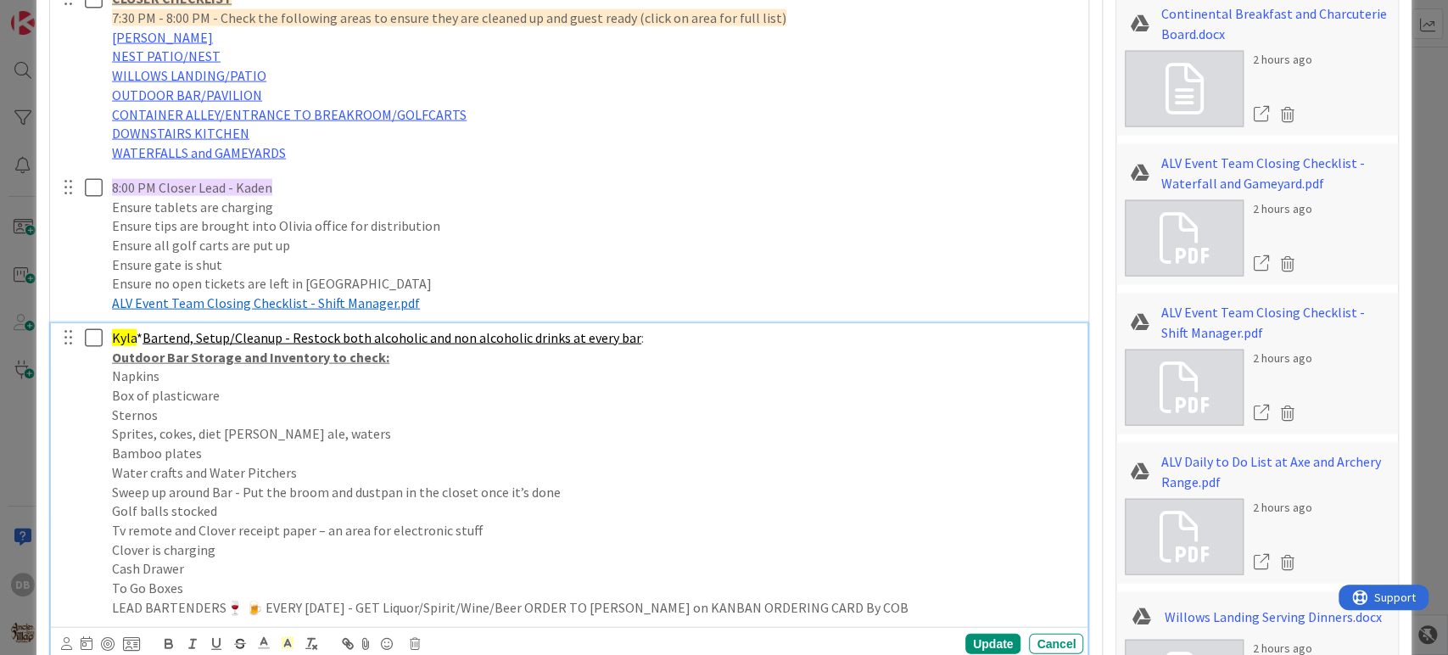
click at [125, 344] on div "Kyla * Bartend, Setup/Cleanup - Restock both alcoholic and non alcoholic drinks…" at bounding box center [594, 472] width 978 height 299
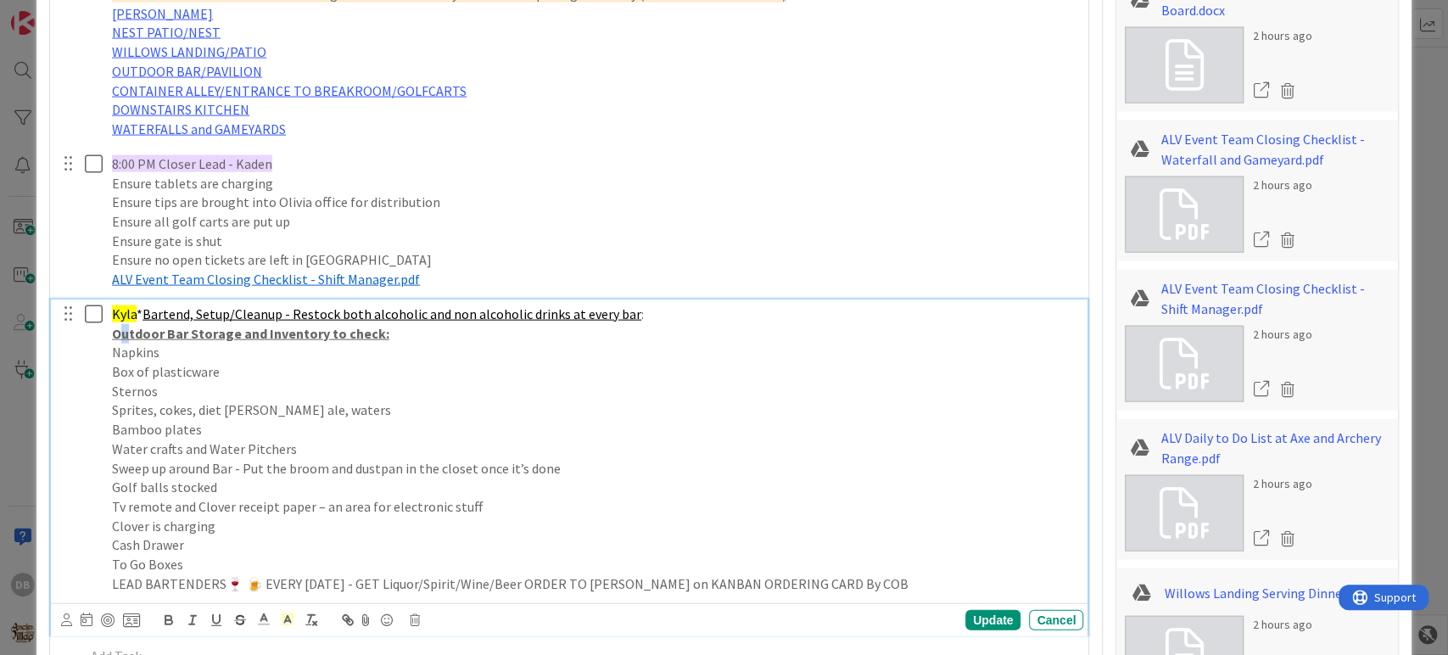
drag, startPoint x: 124, startPoint y: 327, endPoint x: 126, endPoint y: 318, distance: 9.5
click at [126, 327] on u "Outdoor Bar Storage and Inventory to check:" at bounding box center [250, 333] width 277 height 17
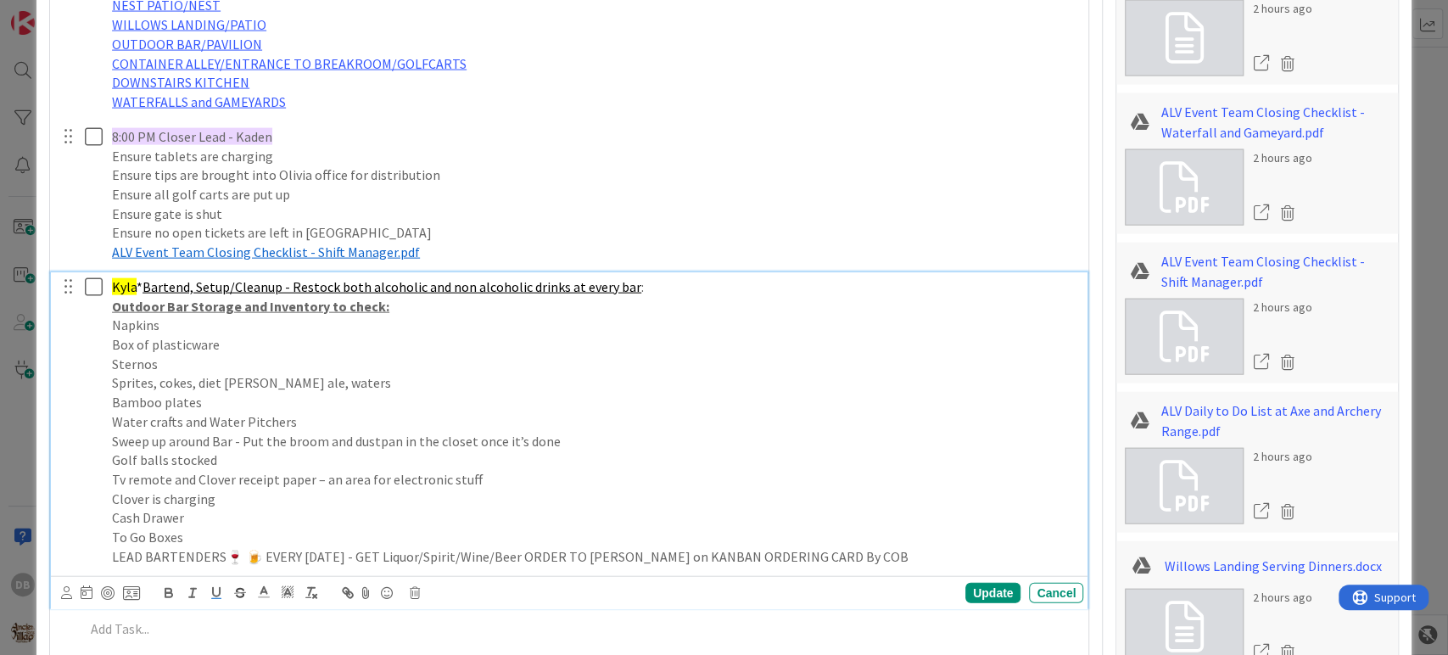
click at [133, 299] on u "Outdoor Bar Storage and Inventory to check:" at bounding box center [250, 306] width 277 height 17
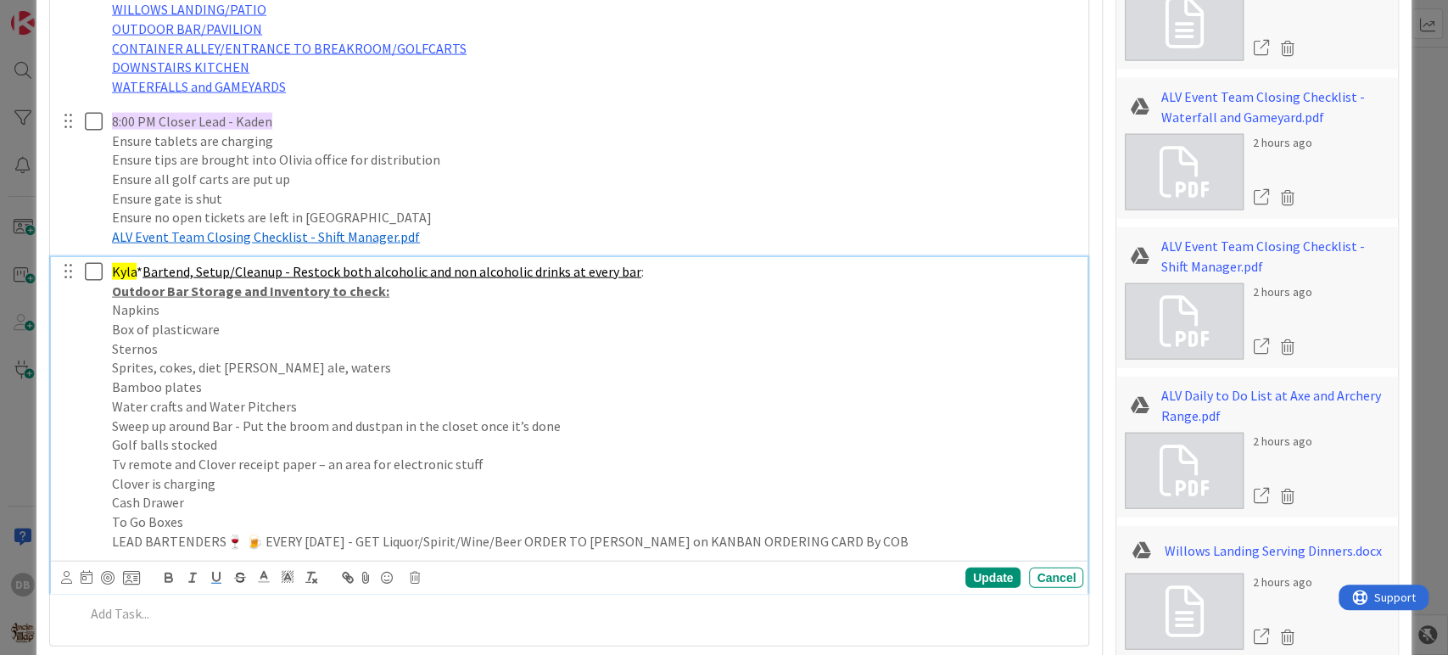
click at [120, 276] on span "Kyla" at bounding box center [124, 271] width 25 height 17
click at [119, 272] on div "Kyla * Bartend, Setup/Cleanup - Restock both alcoholic and non alcoholic drinks…" at bounding box center [594, 403] width 978 height 299
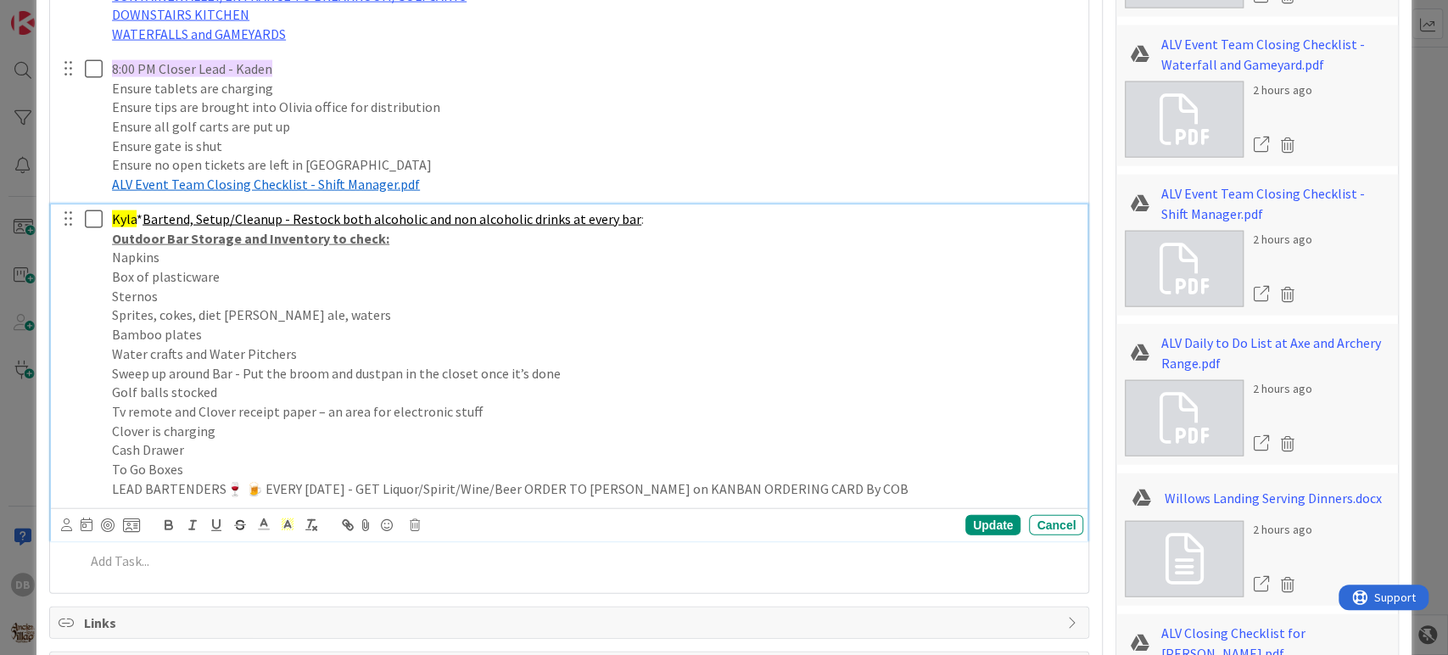
click at [488, 350] on p "Water crafts and Water Pitchers" at bounding box center [594, 354] width 964 height 20
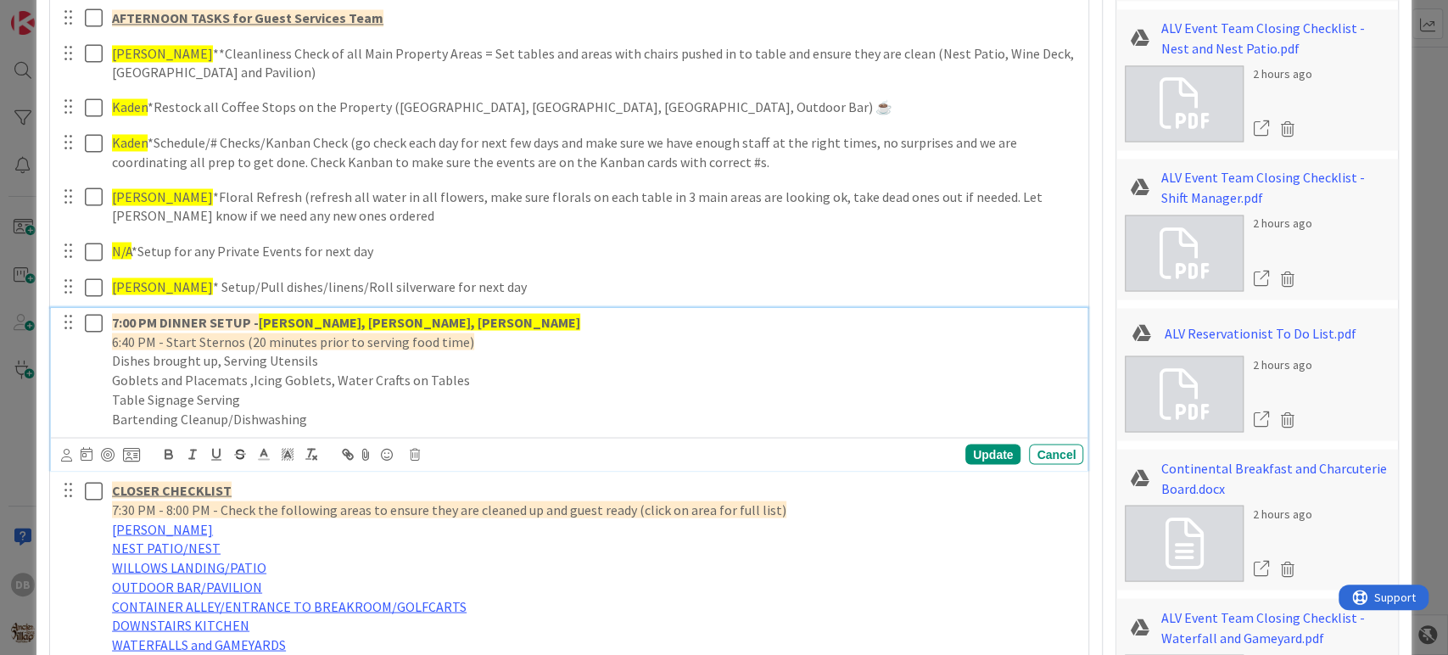
drag, startPoint x: 921, startPoint y: 342, endPoint x: 932, endPoint y: 346, distance: 11.8
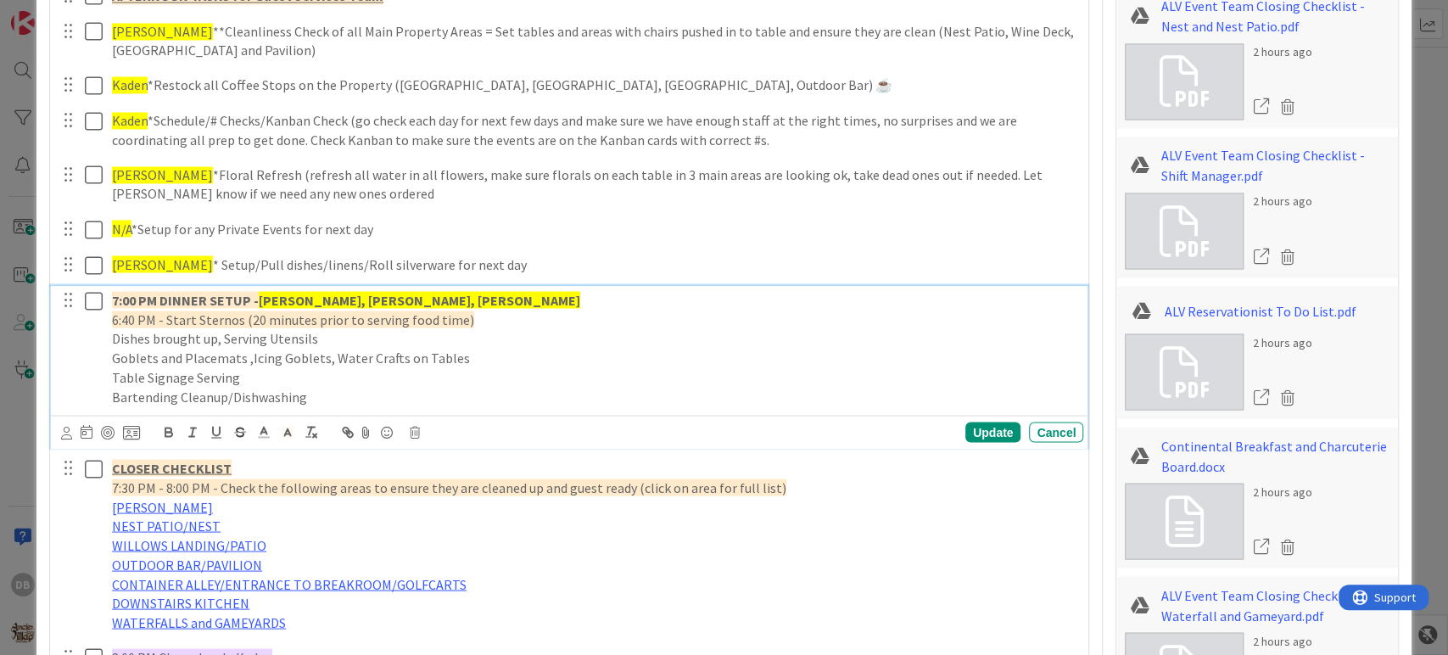
drag, startPoint x: 932, startPoint y: 346, endPoint x: 830, endPoint y: 366, distance: 103.8
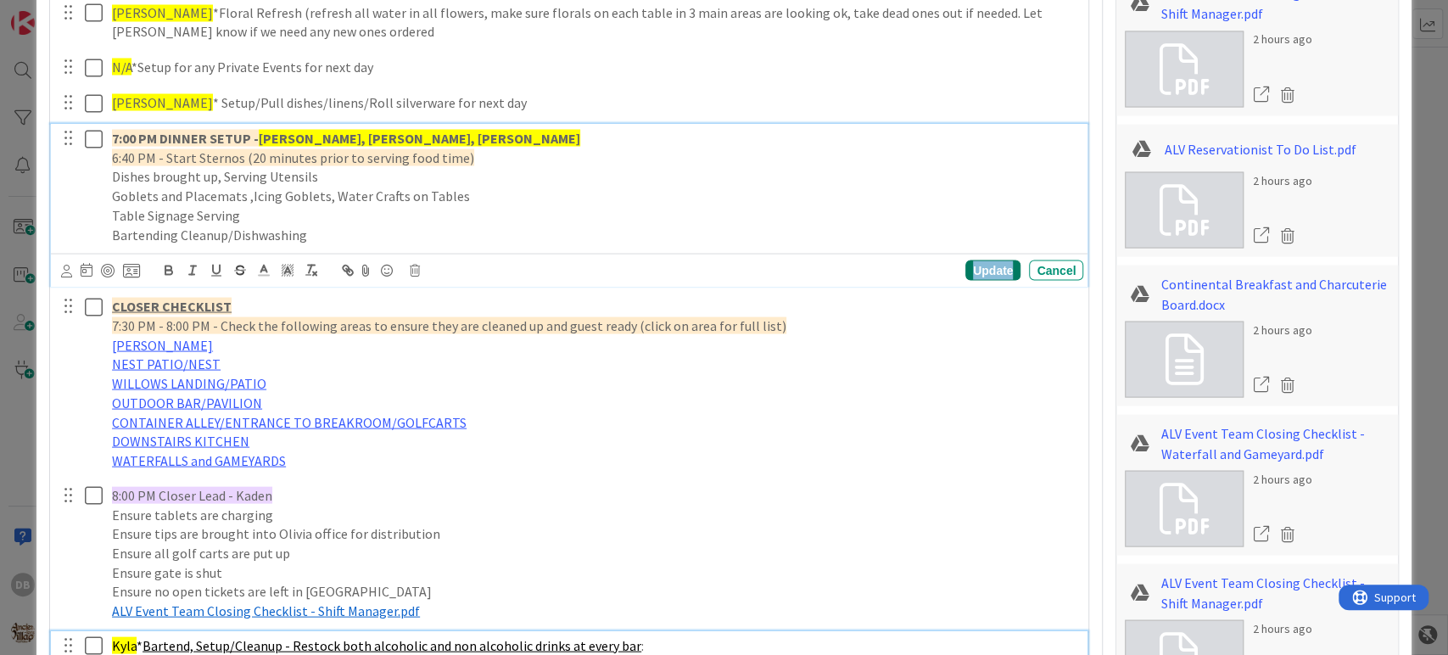
click at [982, 279] on div "Update Cancel" at bounding box center [569, 269] width 1037 height 33
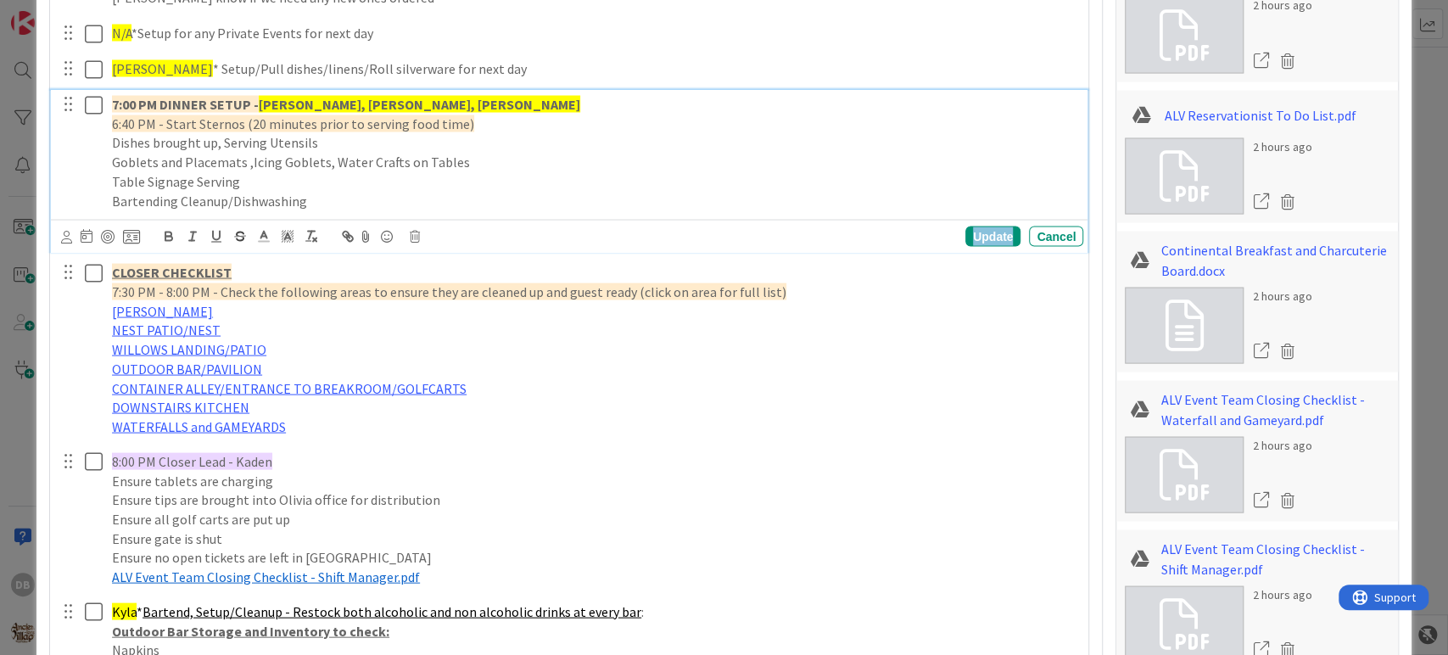
click at [977, 237] on div "Update" at bounding box center [992, 236] width 55 height 20
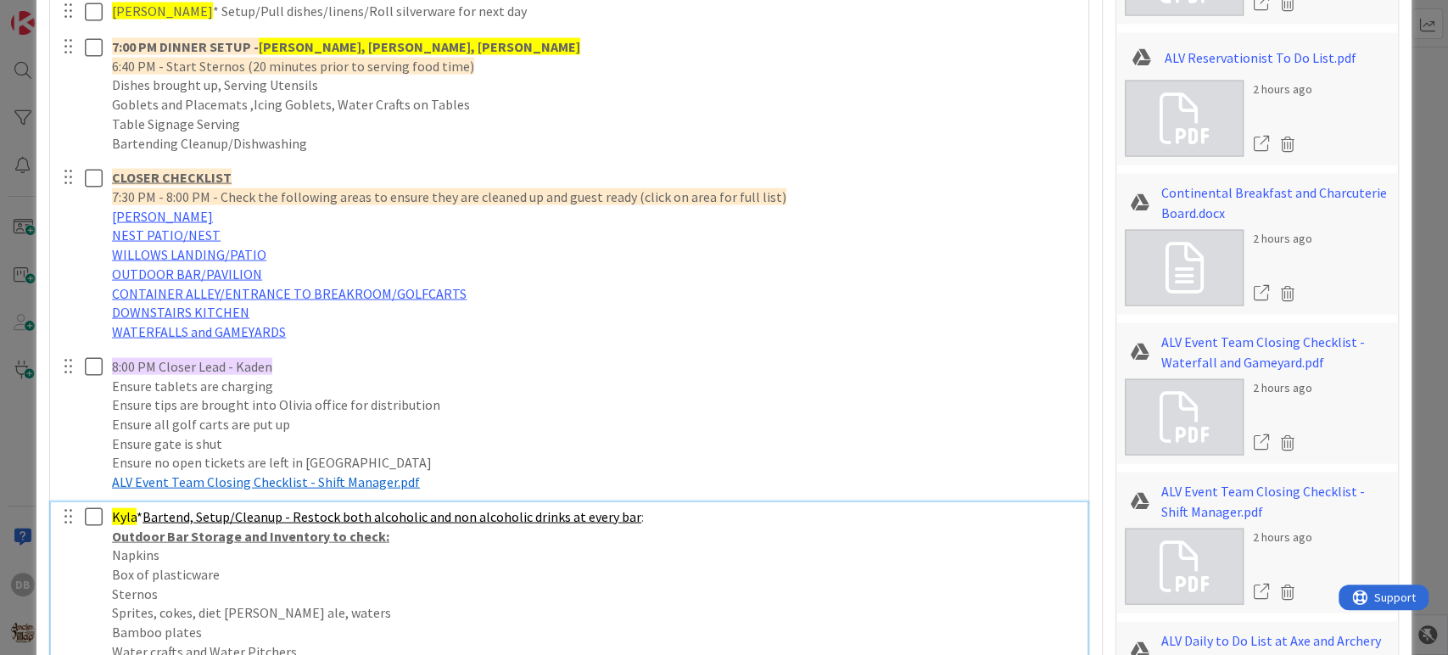
drag, startPoint x: 129, startPoint y: 516, endPoint x: 107, endPoint y: 496, distance: 29.4
click at [124, 513] on span "Kyla" at bounding box center [124, 516] width 25 height 17
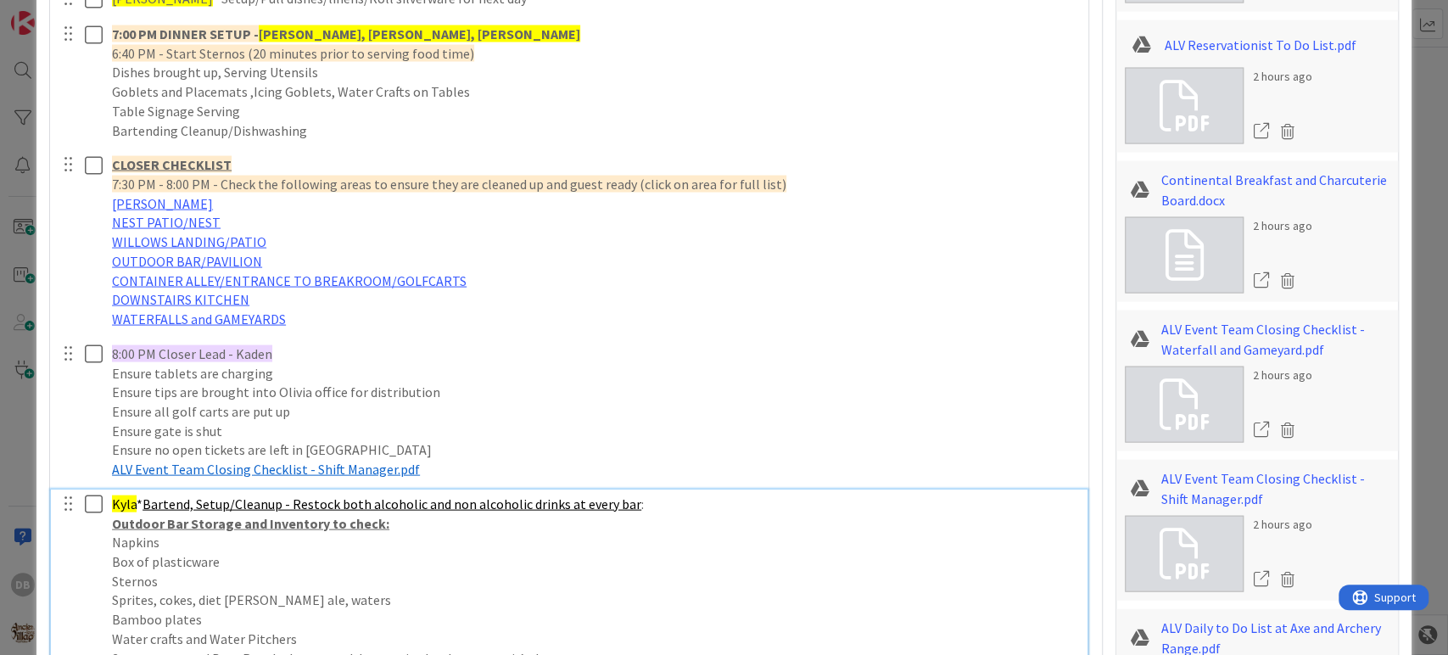
click at [107, 495] on div "Kyla * Bartend, Setup/Cleanup - Restock both alcoholic and non alcoholic drinks…" at bounding box center [594, 638] width 978 height 299
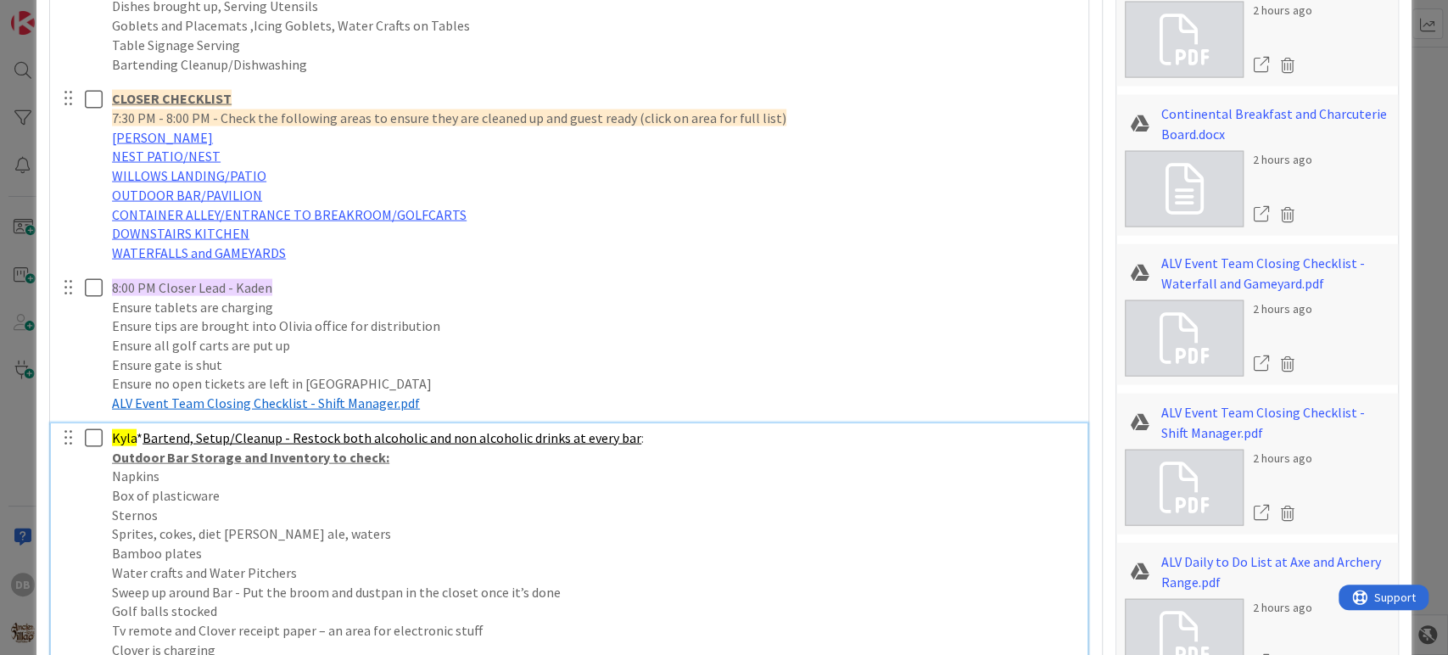
drag, startPoint x: 119, startPoint y: 446, endPoint x: 127, endPoint y: 417, distance: 30.1
click at [119, 446] on div "Kyla * Bartend, Setup/Cleanup - Restock both alcoholic and non alcoholic drinks…" at bounding box center [594, 572] width 978 height 299
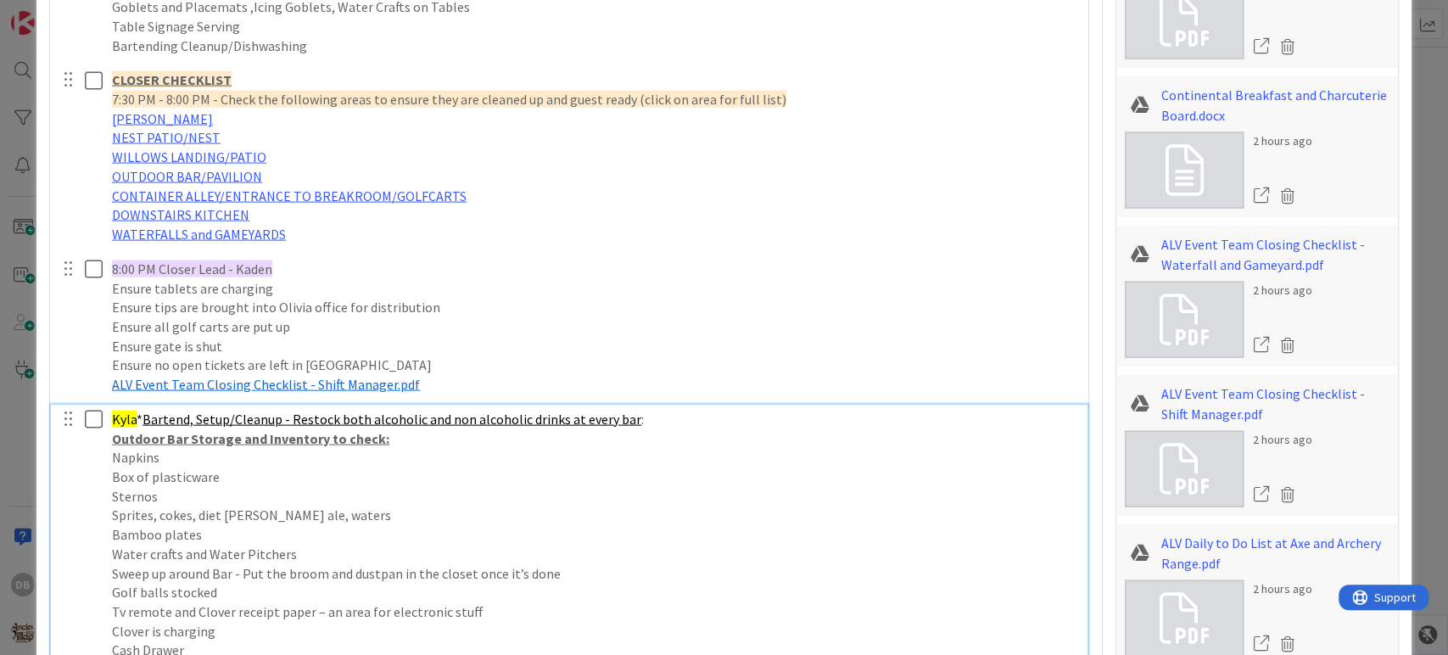
click at [127, 417] on span "Kyla" at bounding box center [124, 418] width 25 height 17
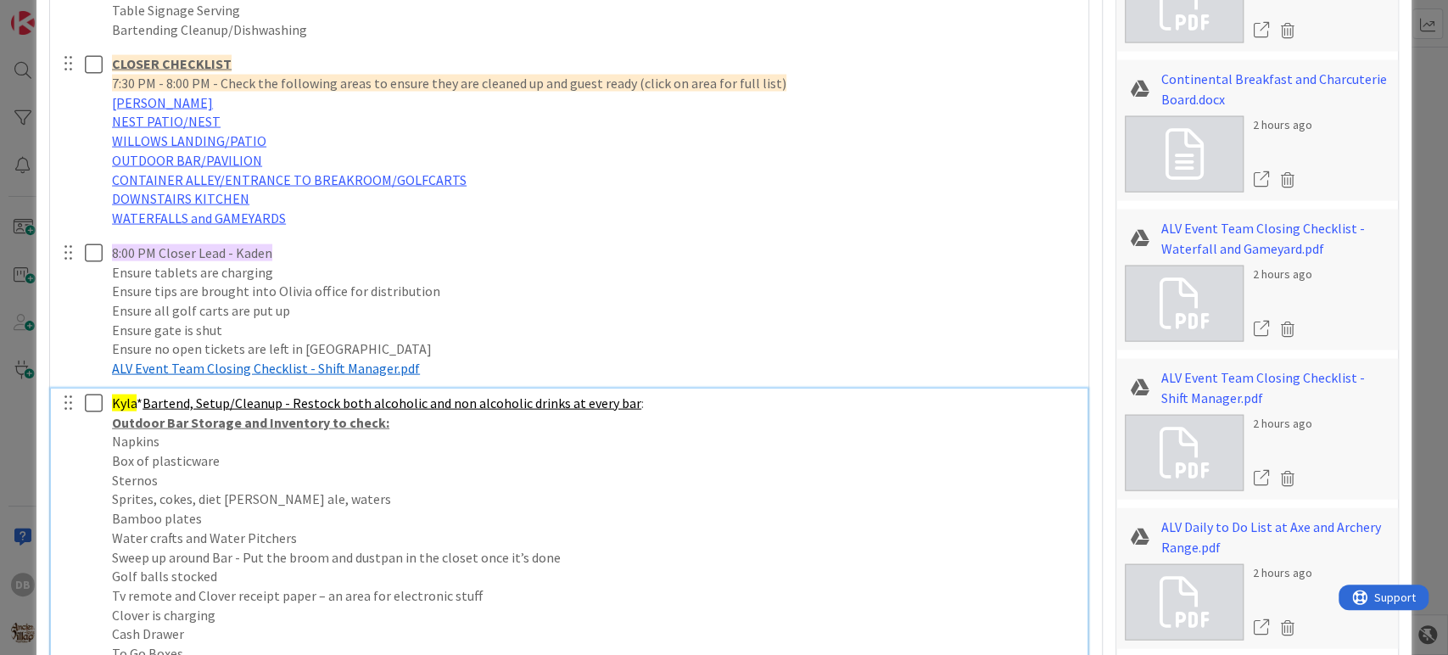
click at [134, 407] on div "Kyla * Bartend, Setup/Cleanup - Restock both alcoholic and non alcoholic drinks…" at bounding box center [594, 537] width 978 height 299
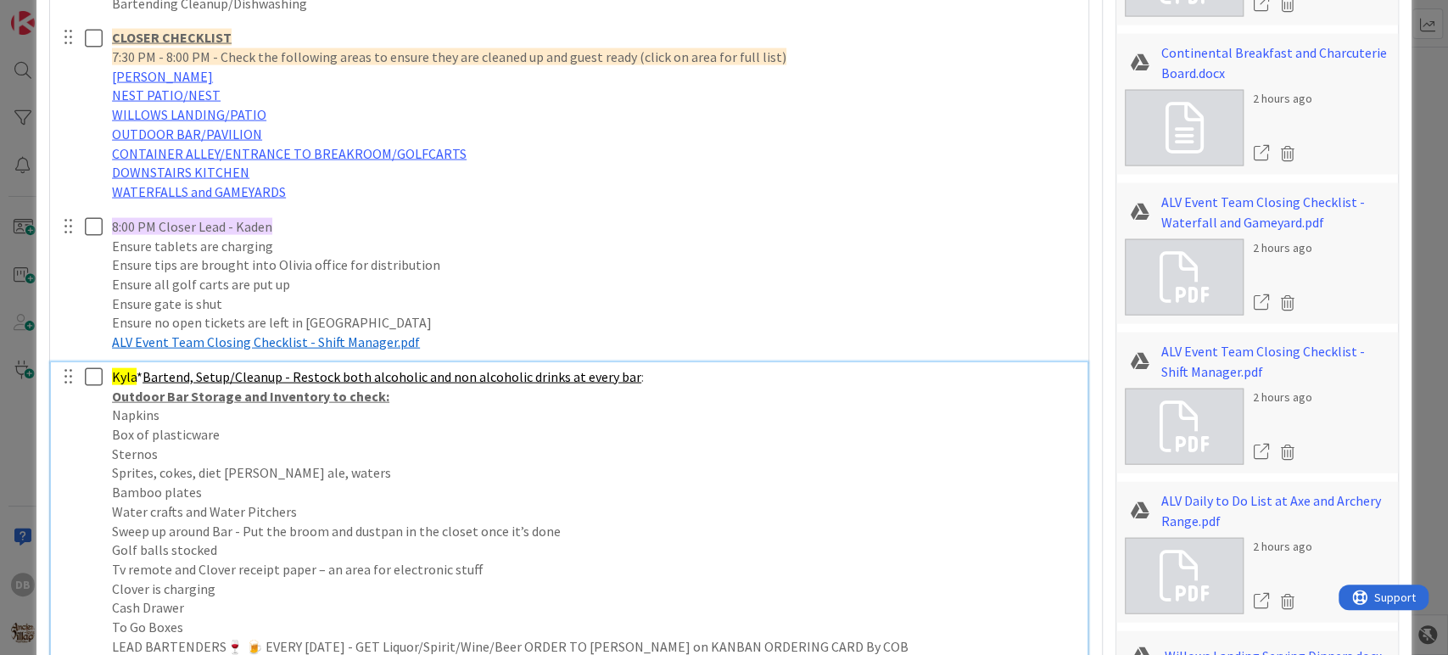
click at [131, 371] on span "Kyla" at bounding box center [124, 376] width 25 height 17
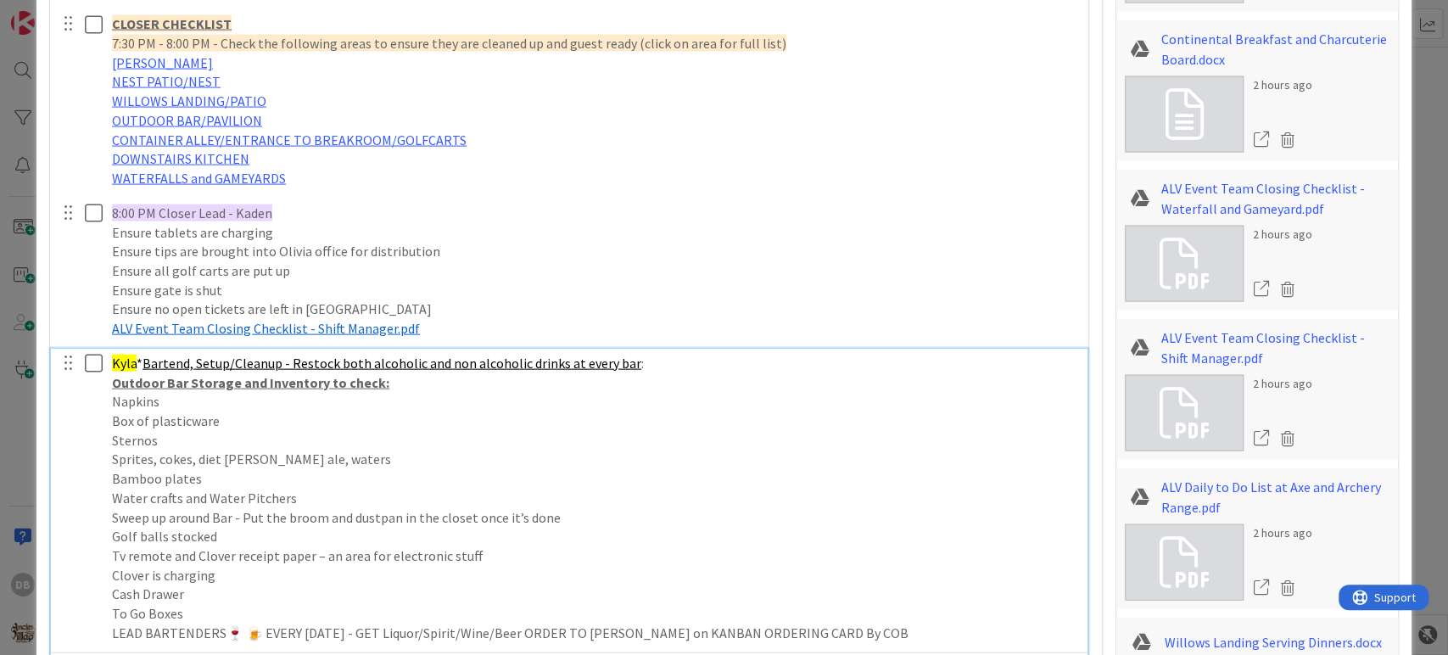
click at [131, 371] on div "Kyla * Bartend, Setup/Cleanup - Restock both alcoholic and non alcoholic drinks…" at bounding box center [594, 498] width 978 height 299
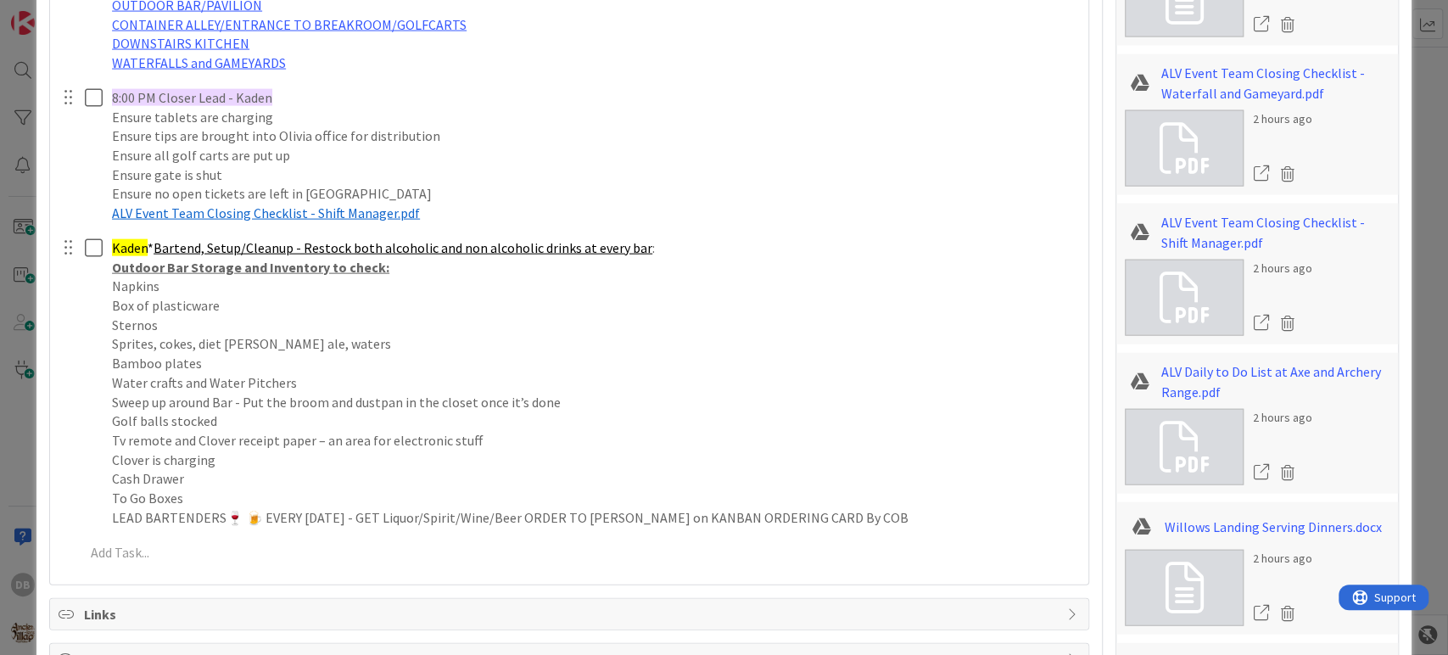
type textarea "x"
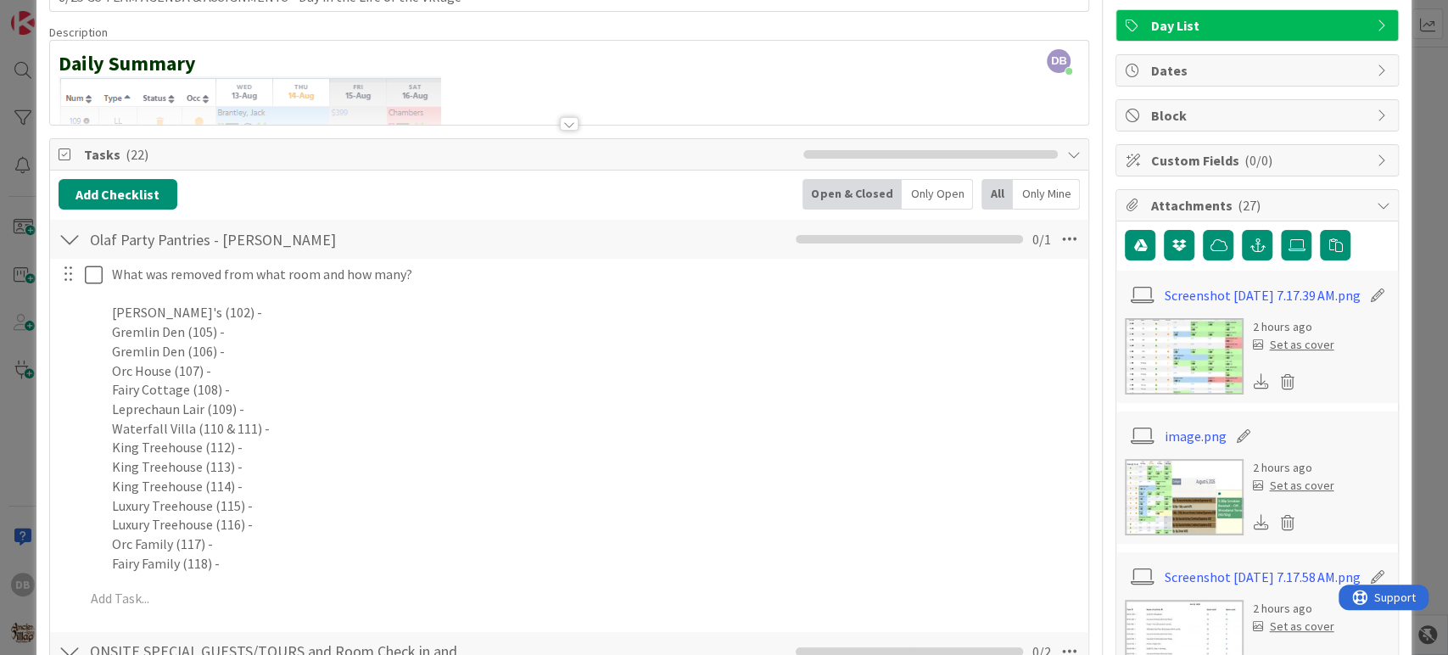
scroll to position [128, 0]
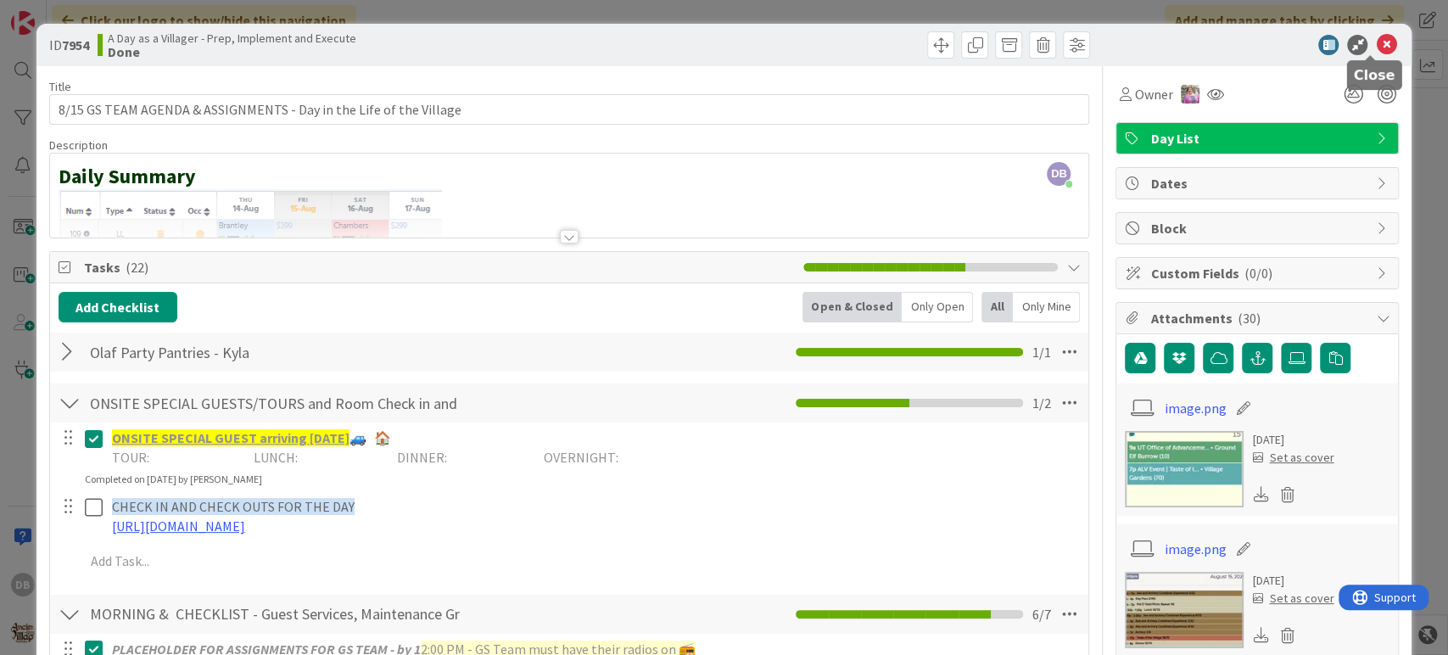
click at [1375, 41] on icon at bounding box center [1385, 45] width 20 height 20
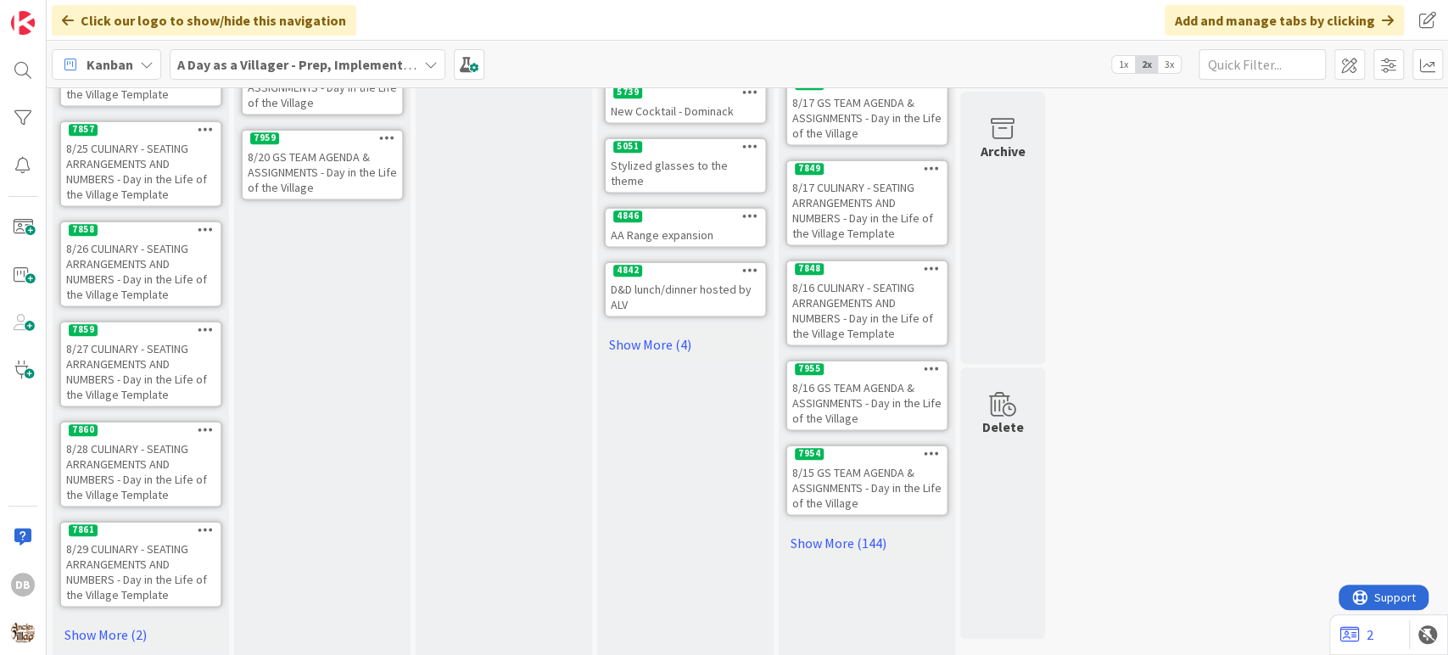
click at [845, 405] on div "8/16 GS TEAM AGENDA & ASSIGNMENTS - Day in the Life of the Village" at bounding box center [866, 403] width 159 height 53
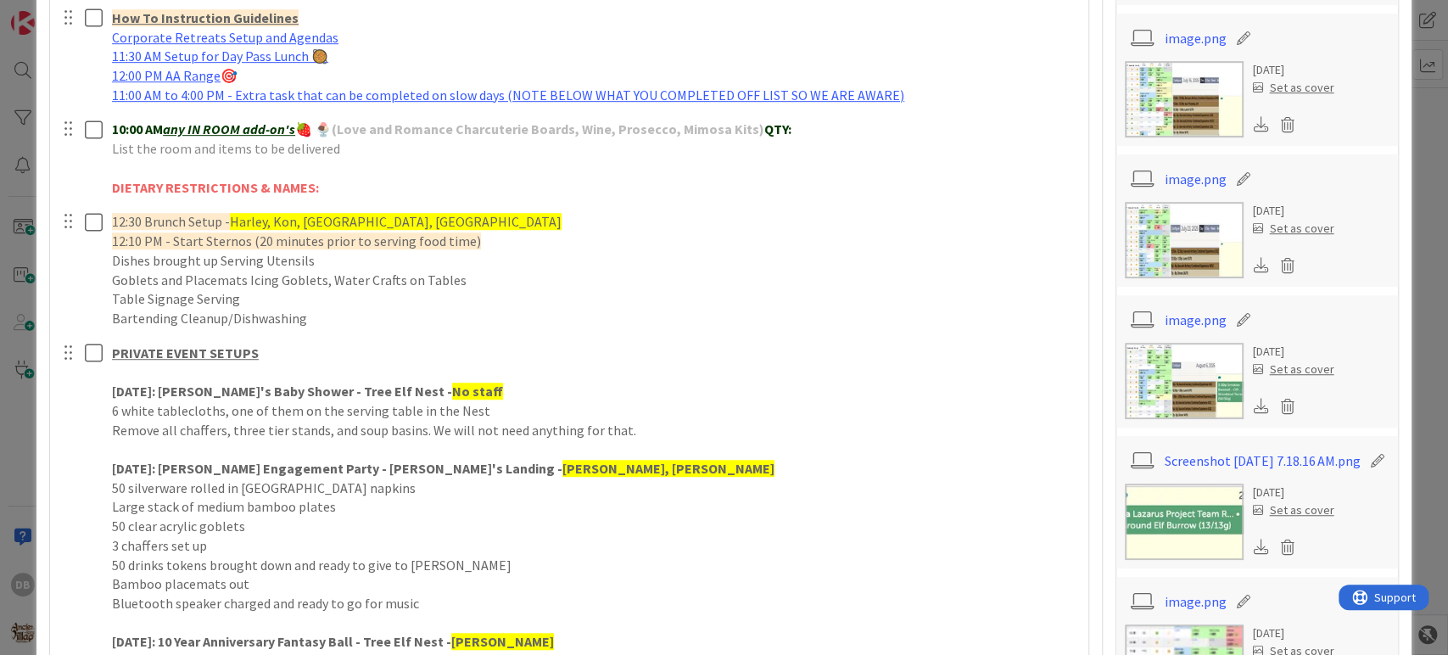
scroll to position [659, 0]
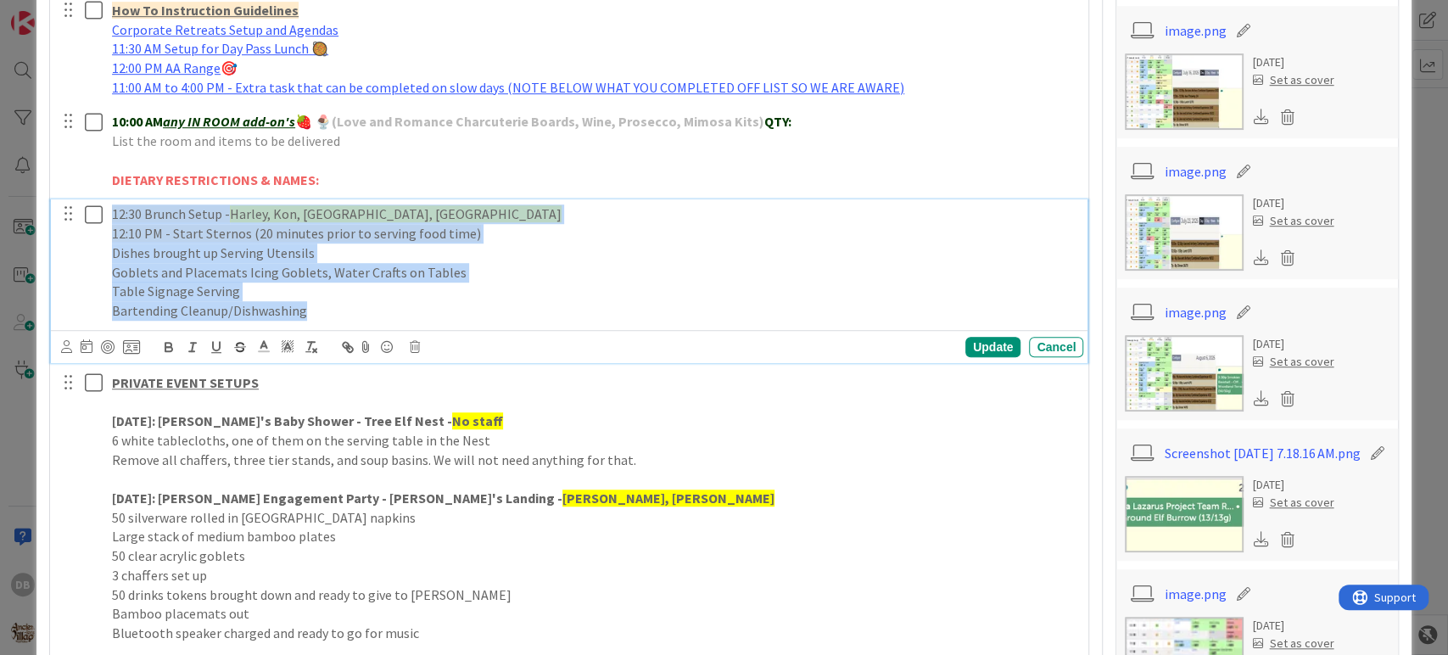
drag, startPoint x: 108, startPoint y: 204, endPoint x: 319, endPoint y: 326, distance: 243.9
click at [319, 326] on div "12:30 Brunch Setup - Harley, Kon, Kyndal, Ashlyn 12:10 PM - Start Sternos (20 m…" at bounding box center [569, 280] width 1037 height 163
copy div "12:30 Brunch Setup - Harley, Kon, Kyndal, Ashlyn 12:10 PM - Start Sternos (20 m…"
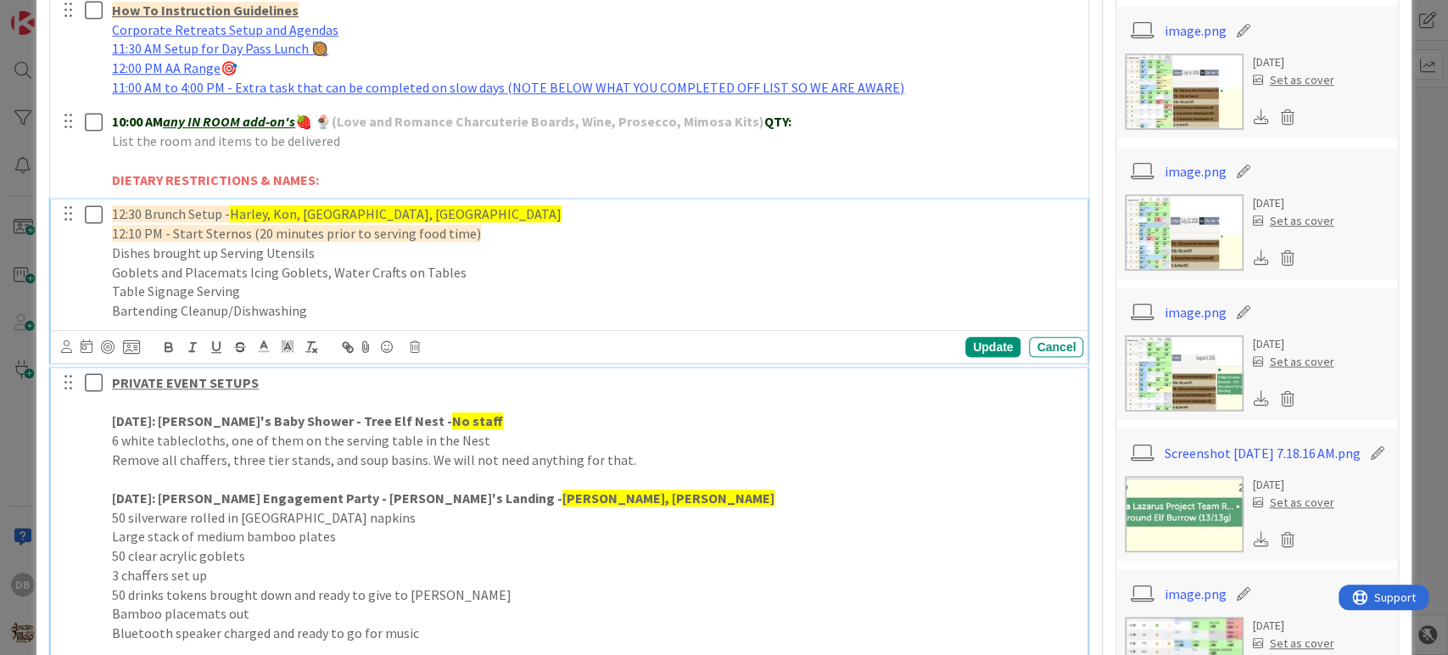
click at [659, 417] on p "TODAY: Amber's Baby Shower - Tree Elf Nest - No staff" at bounding box center [594, 421] width 964 height 20
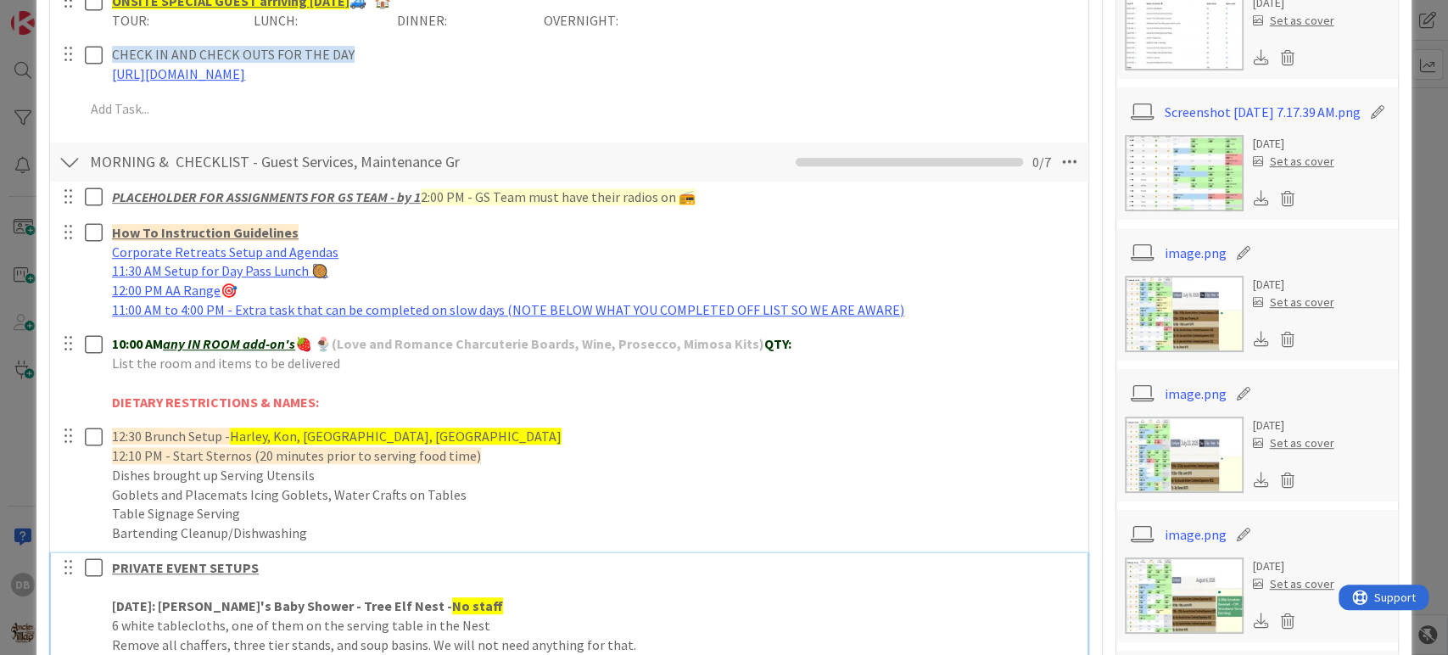
scroll to position [433, 0]
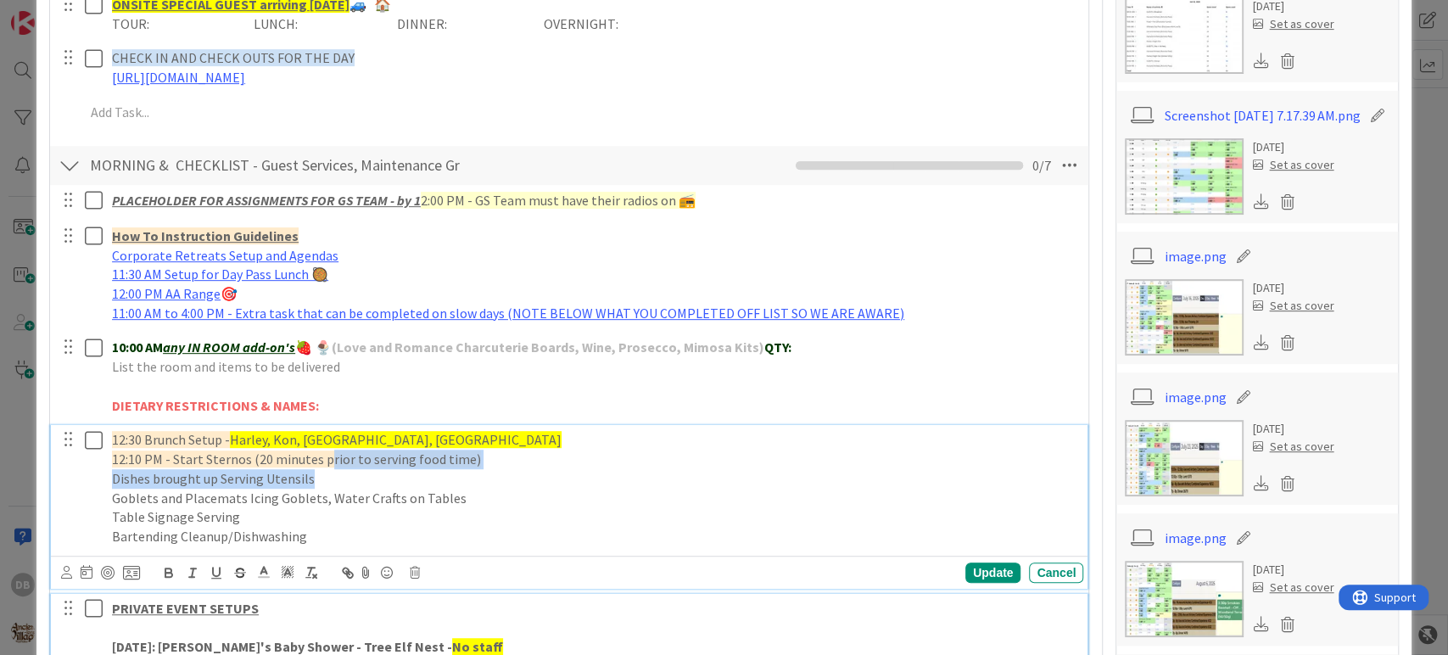
click at [322, 471] on div "12:30 Brunch Setup - Harley, Kon, Kyndal, Ashlyn 12:10 PM - Start Sternos (20 m…" at bounding box center [594, 488] width 978 height 126
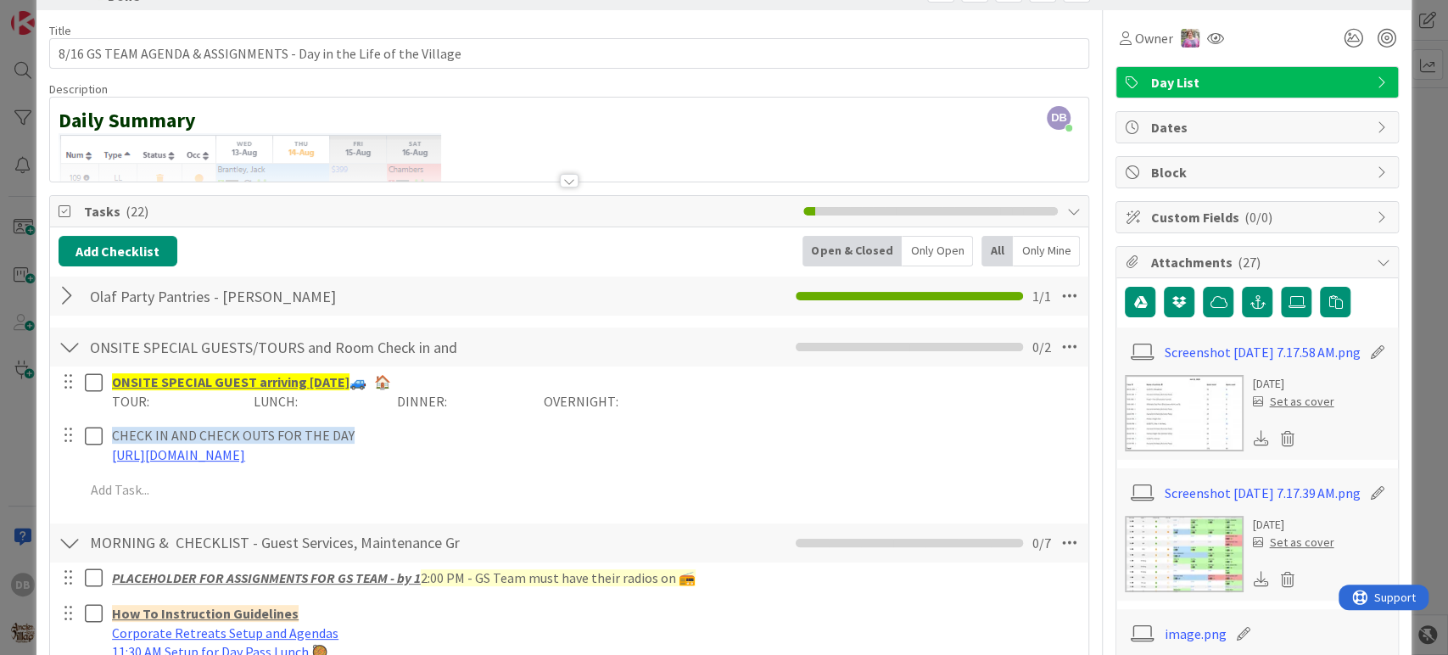
scroll to position [0, 0]
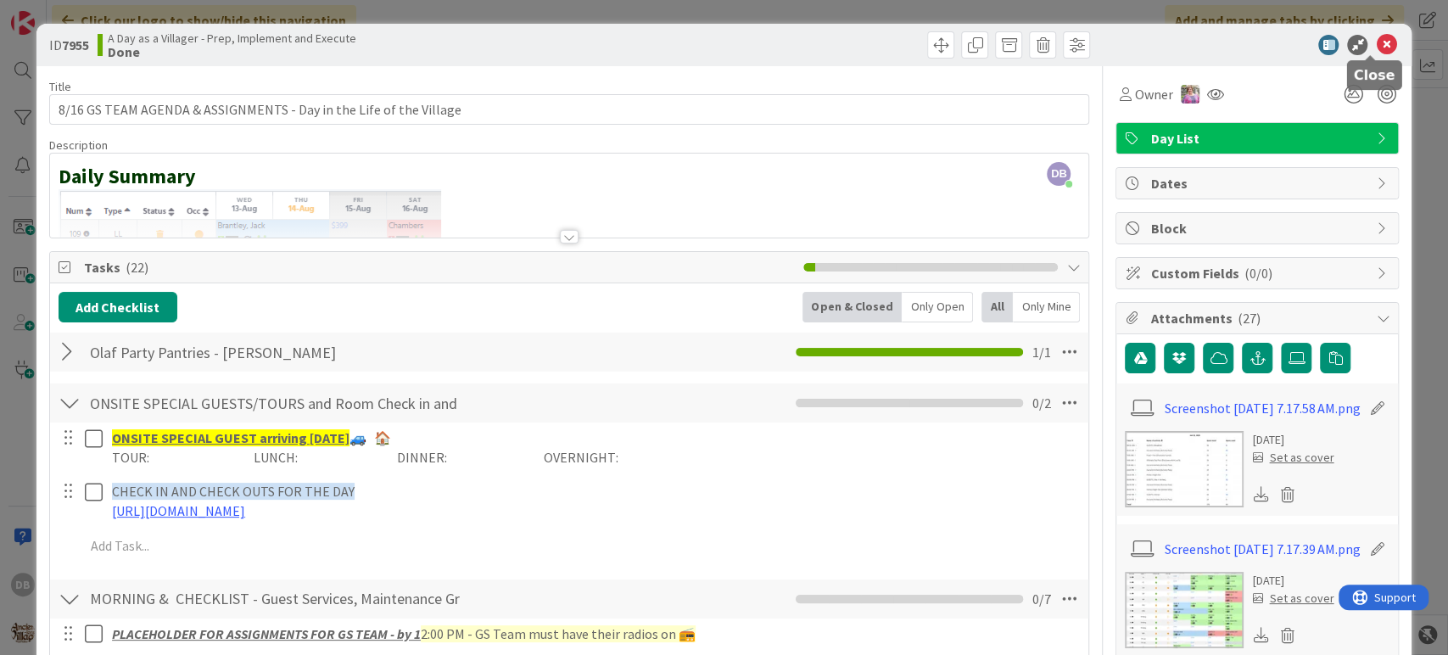
click at [1376, 53] on icon at bounding box center [1385, 45] width 20 height 20
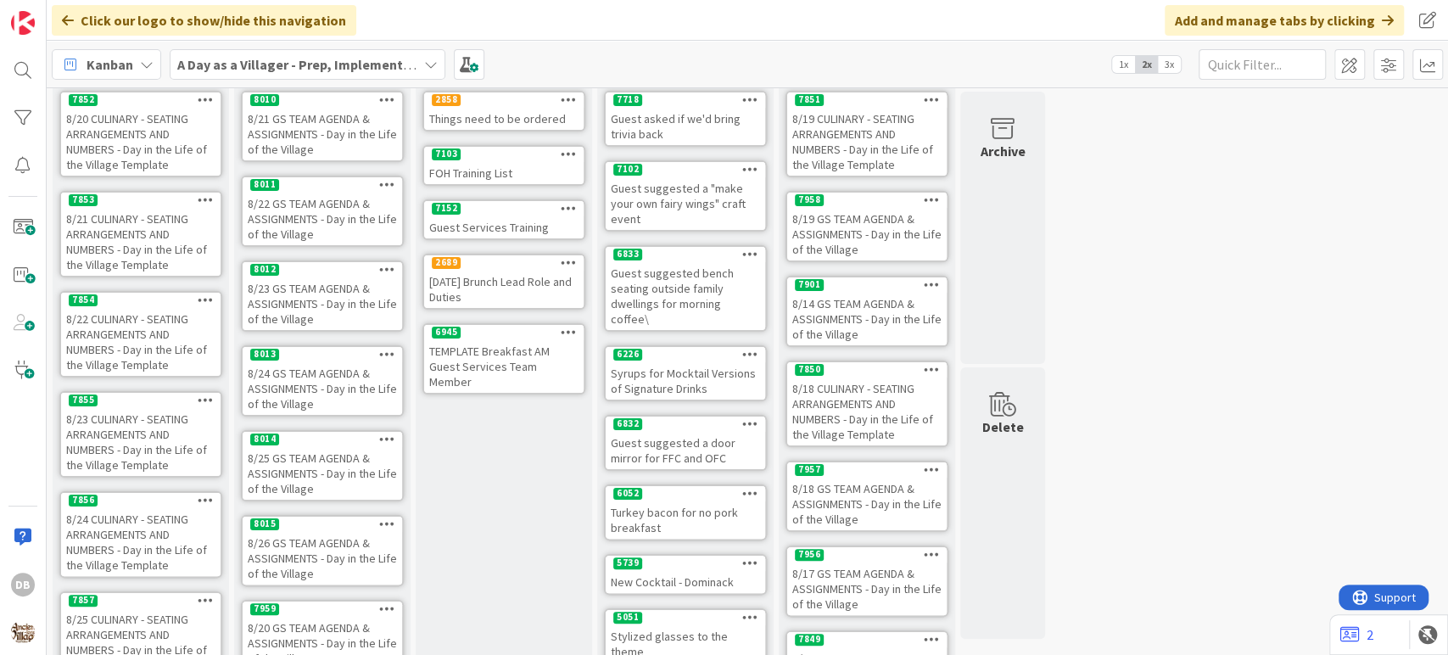
click at [137, 518] on div "8/24 CULINARY - SEATING ARRANGEMENTS AND NUMBERS - Day in the Life of the Villa…" at bounding box center [140, 542] width 159 height 68
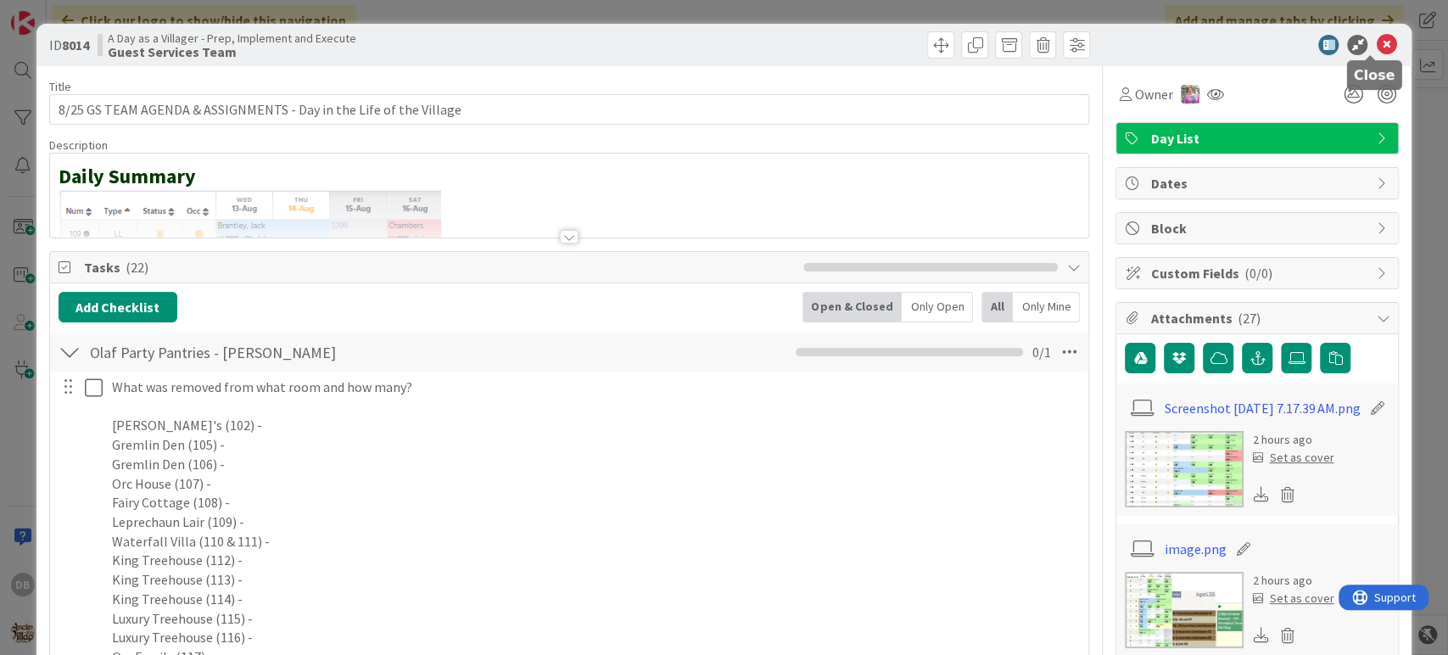
click at [1375, 45] on icon at bounding box center [1385, 45] width 20 height 20
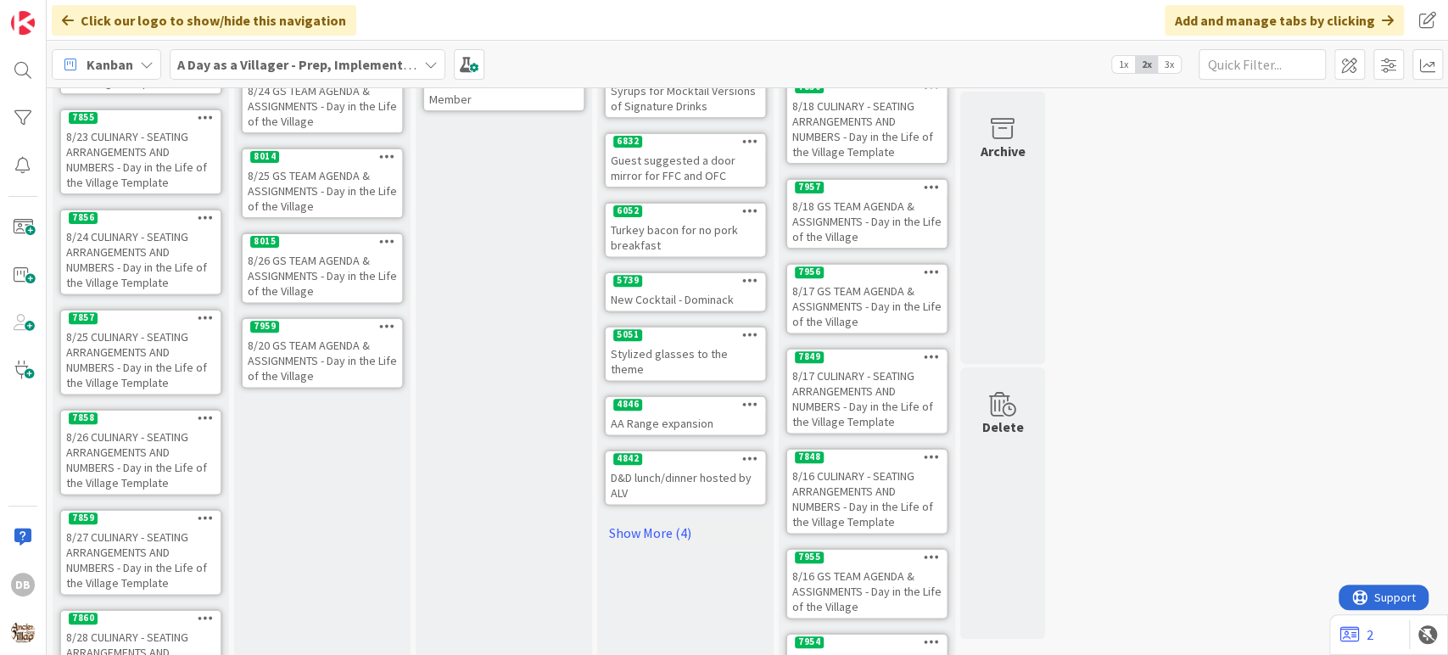
click at [352, 372] on div "8/20 GS TEAM AGENDA & ASSIGNMENTS - Day in the Life of the Village" at bounding box center [322, 360] width 159 height 53
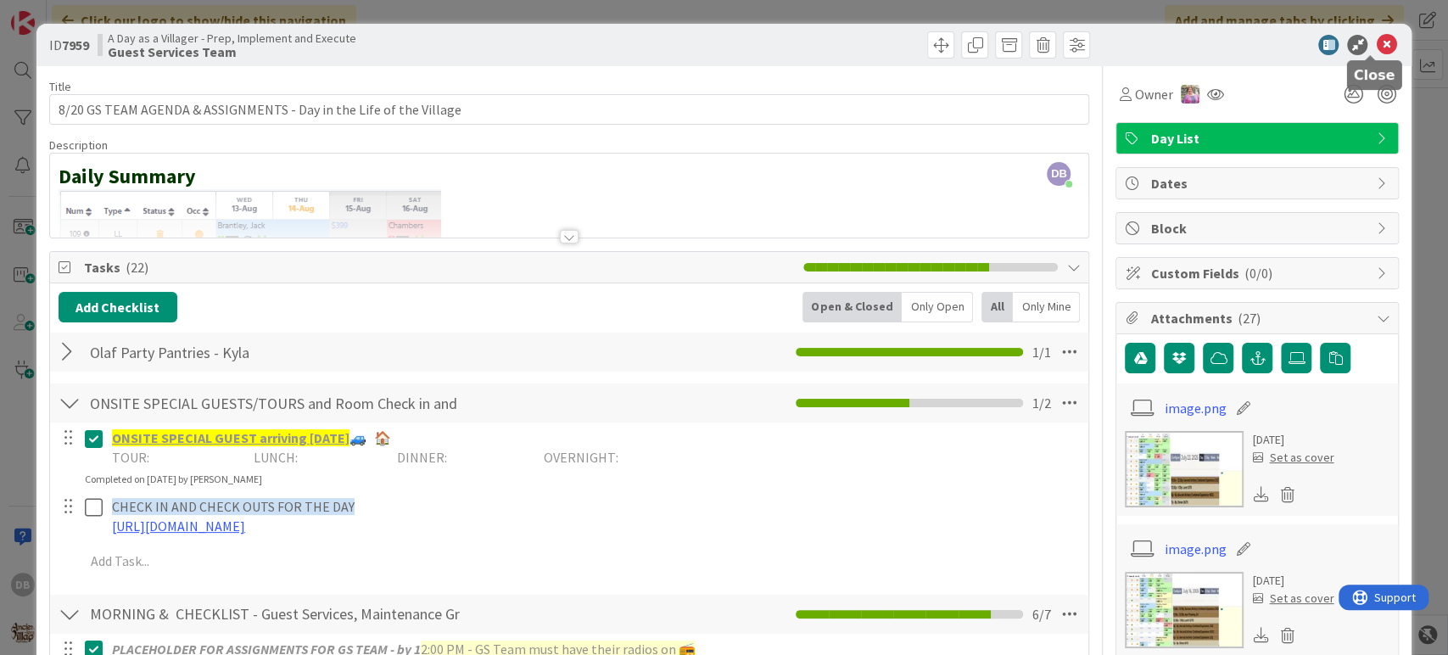
click at [1376, 49] on icon at bounding box center [1385, 45] width 20 height 20
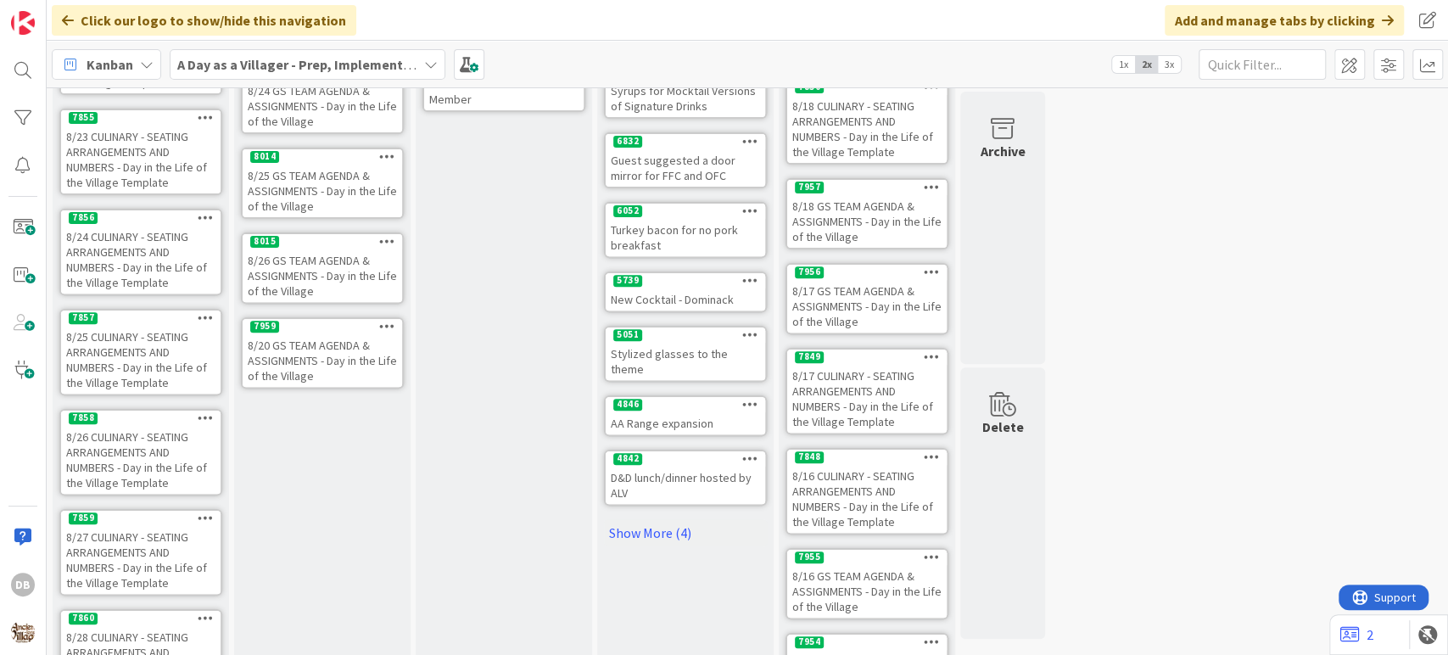
click at [379, 322] on icon at bounding box center [387, 326] width 16 height 12
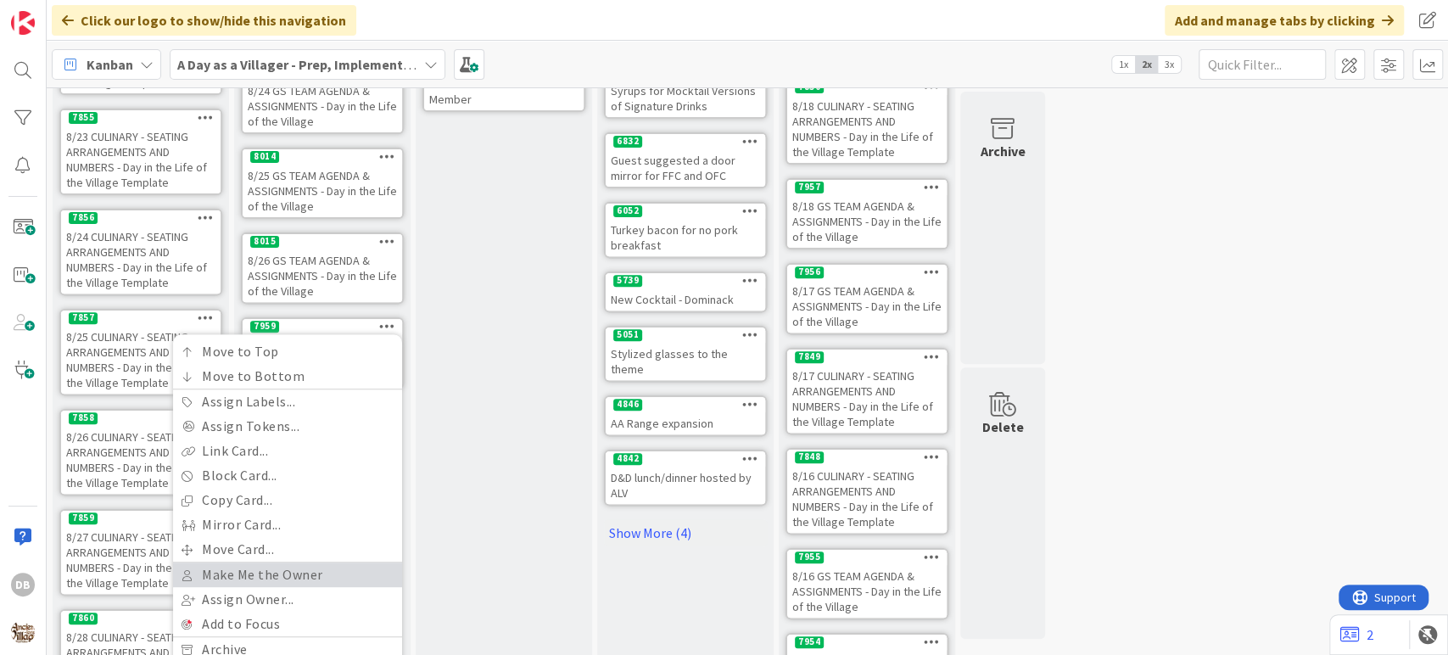
scroll to position [565, 0]
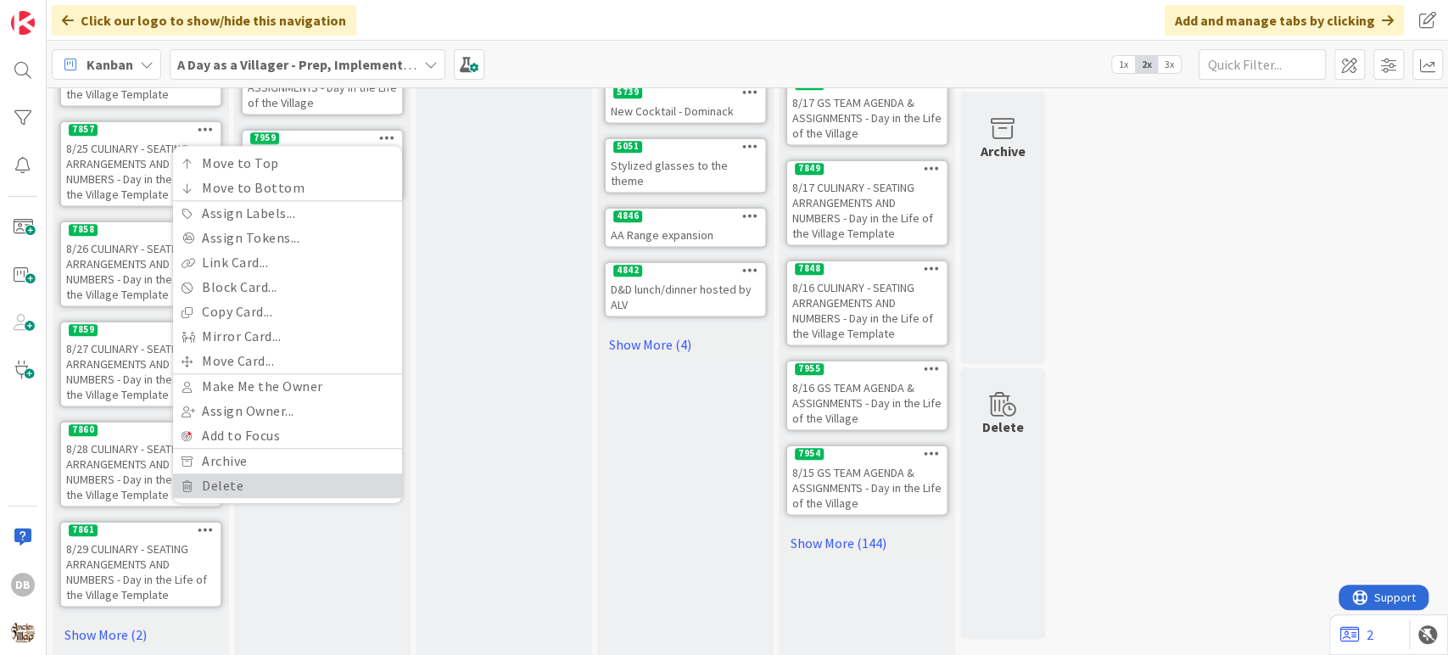
drag, startPoint x: 237, startPoint y: 472, endPoint x: 319, endPoint y: 411, distance: 101.8
click at [238, 473] on link "Delete" at bounding box center [287, 485] width 229 height 25
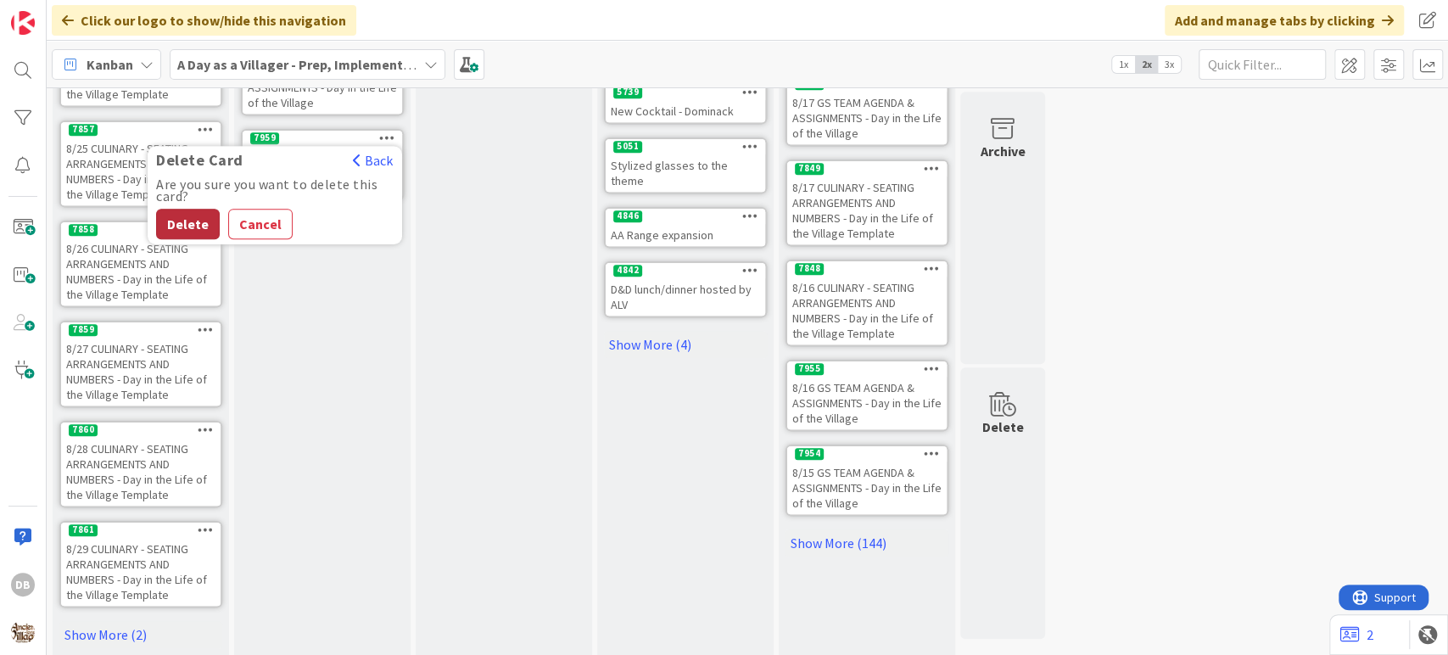
click at [189, 235] on button "Delete" at bounding box center [188, 224] width 64 height 31
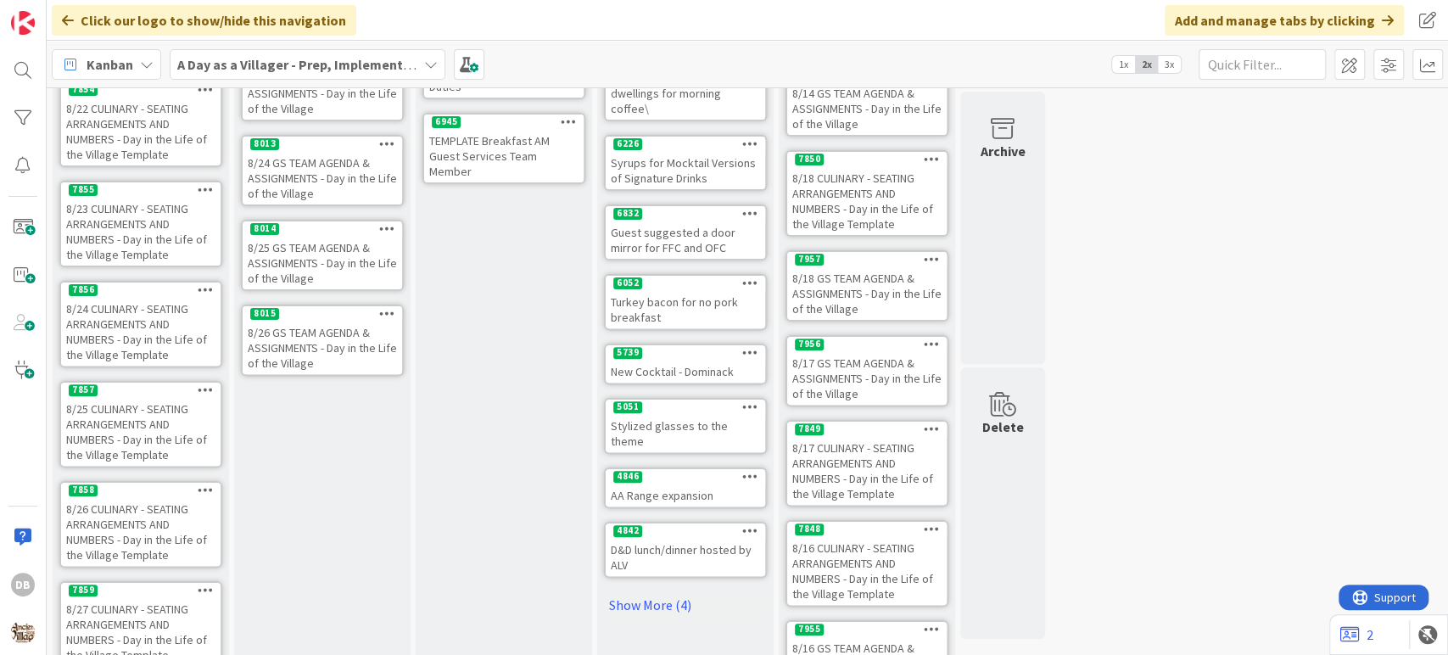
scroll to position [282, 0]
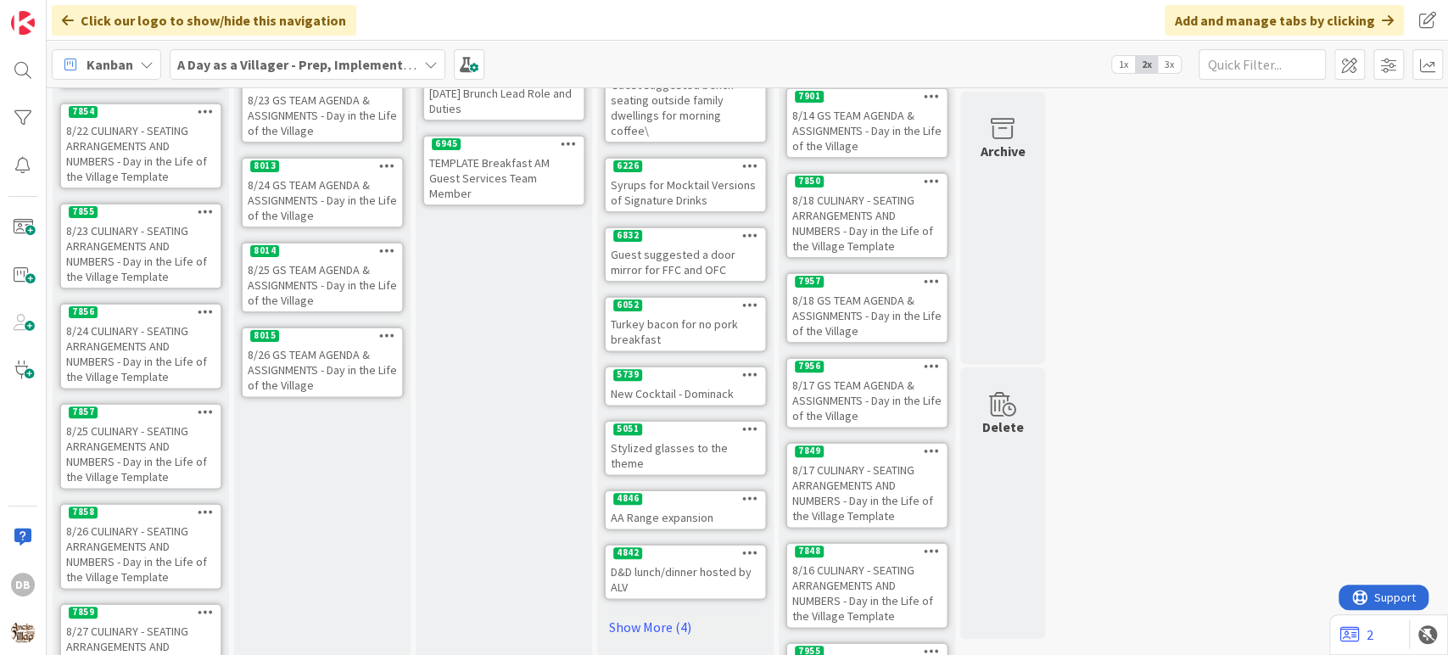
click at [314, 365] on div "8/26 GS TEAM AGENDA & ASSIGNMENTS - Day in the Life of the Village" at bounding box center [322, 369] width 159 height 53
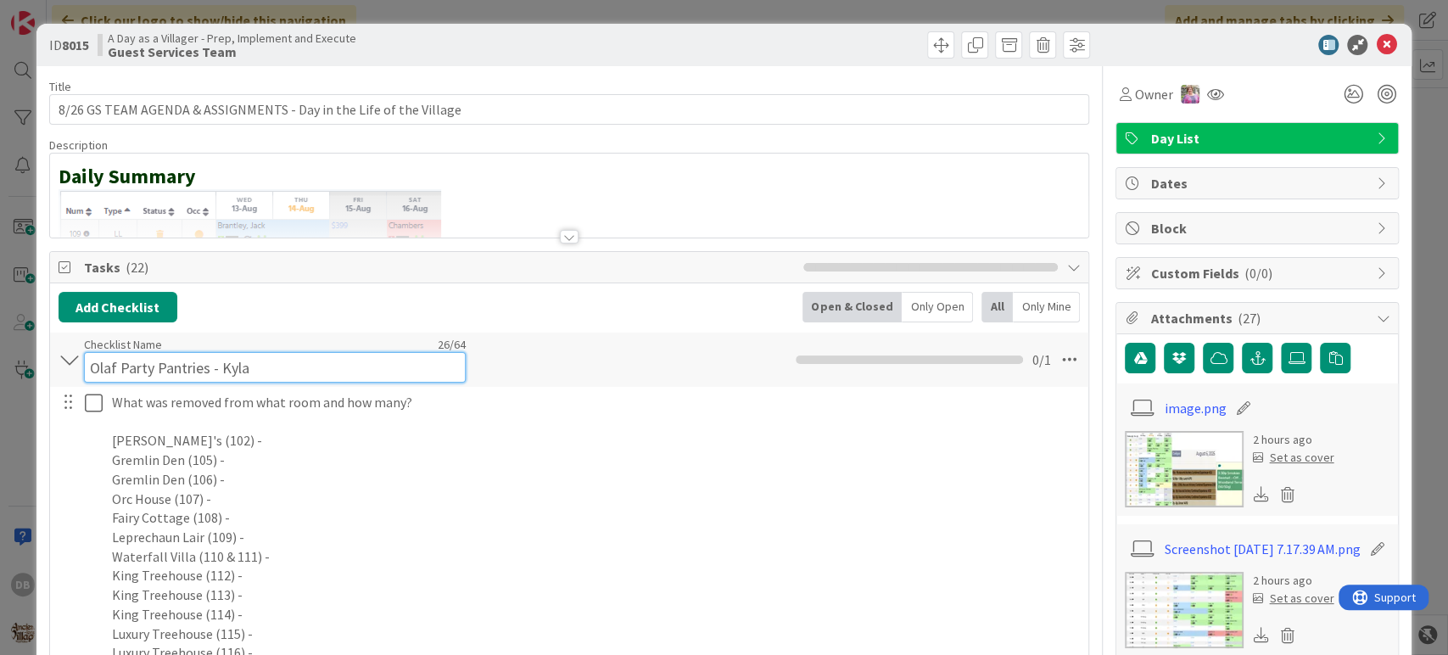
click at [267, 348] on div "Checklist Name 26 / 64 Olaf Party Pantries - [GEOGRAPHIC_DATA]" at bounding box center [275, 360] width 382 height 46
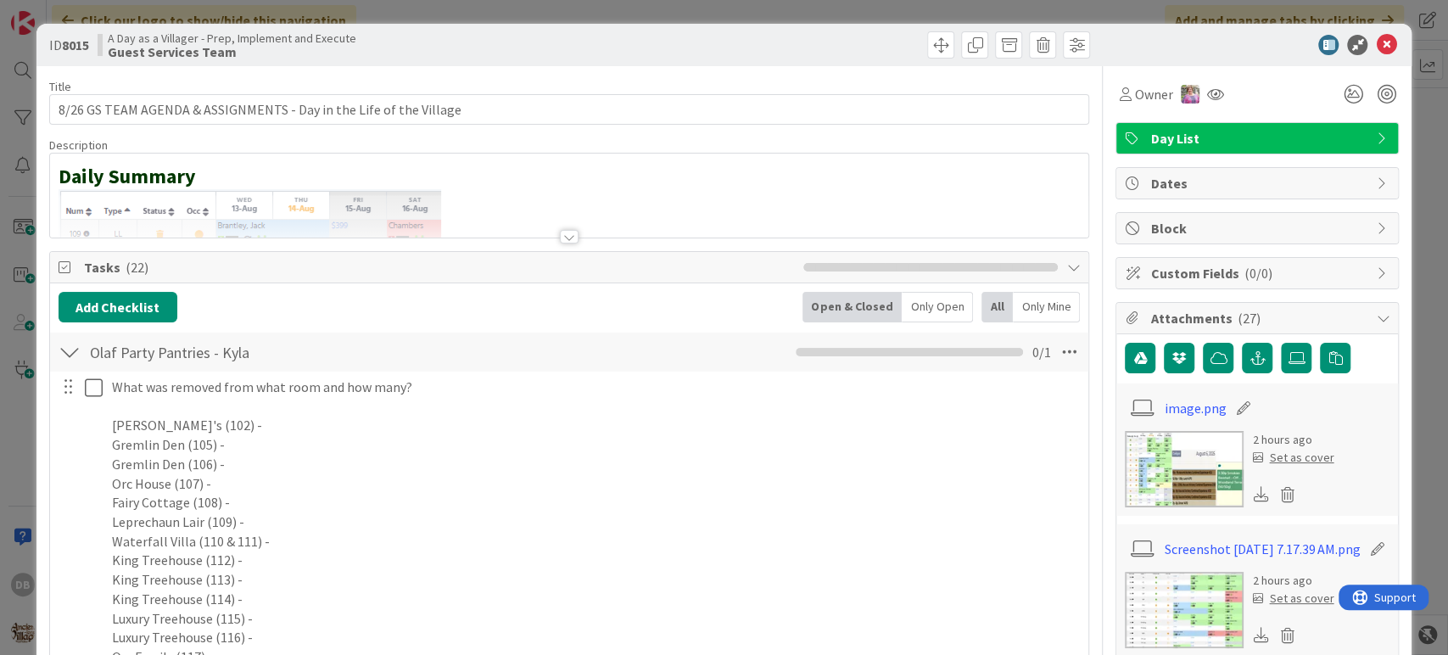
click at [267, 348] on div "Checklist Name 26 / 64 Olaf Party Pantries - [GEOGRAPHIC_DATA]" at bounding box center [275, 352] width 382 height 31
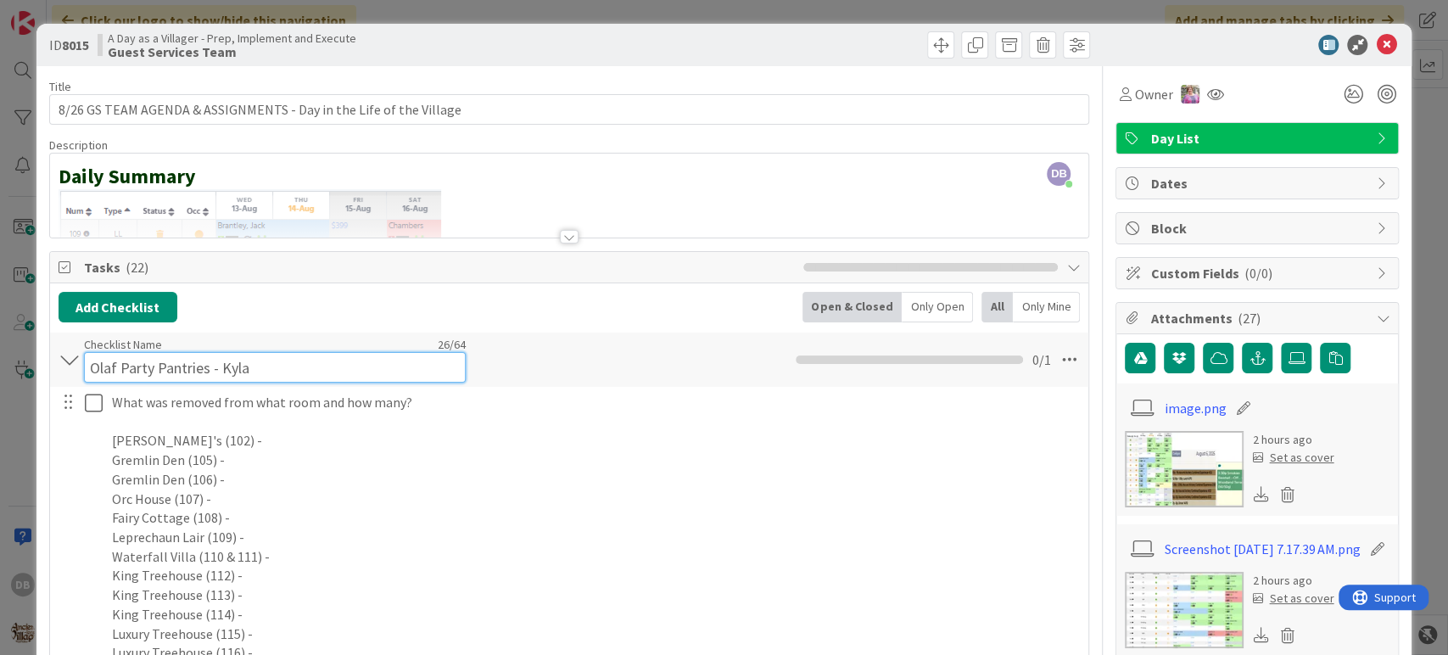
click at [267, 348] on div "Checklist Name 26 / 64 Olaf Party Pantries - [GEOGRAPHIC_DATA]" at bounding box center [275, 360] width 382 height 46
click at [259, 360] on input "Olaf Party Pantries - Kyla" at bounding box center [275, 367] width 382 height 31
type input "Olaf Party Pantries - [PERSON_NAME]"
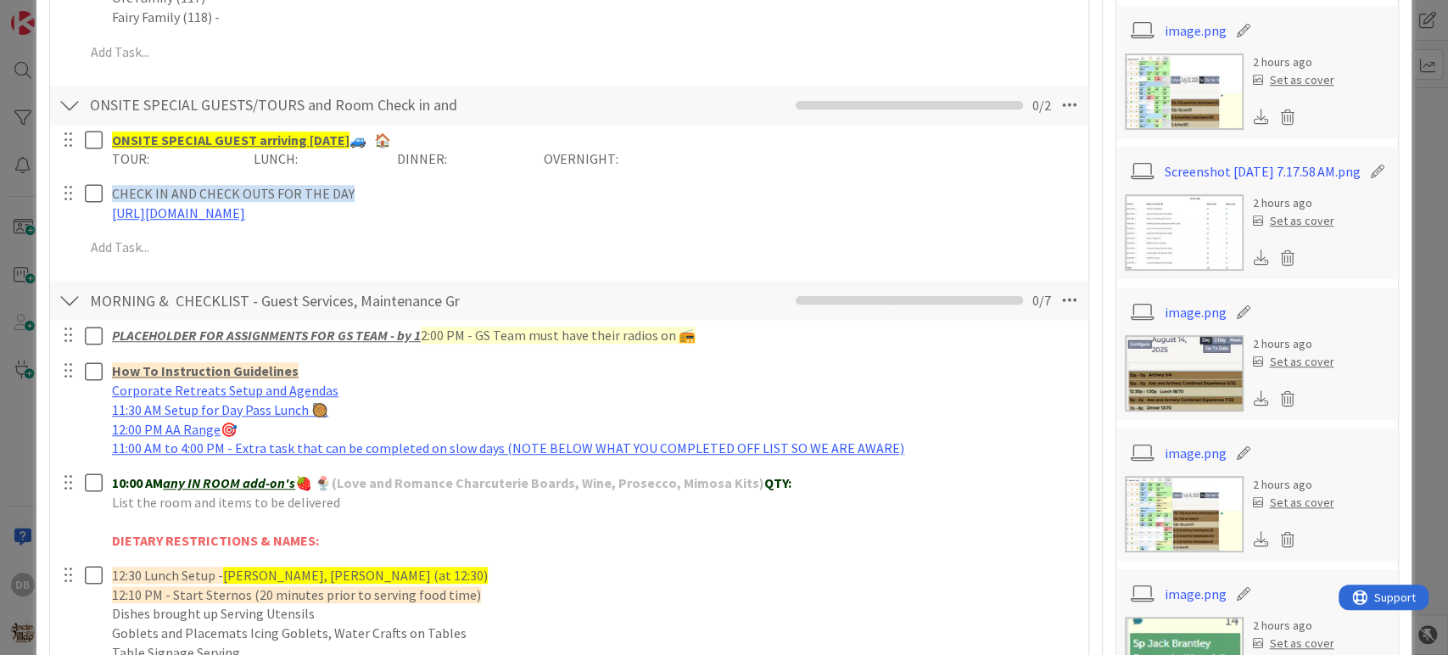
scroll to position [848, 0]
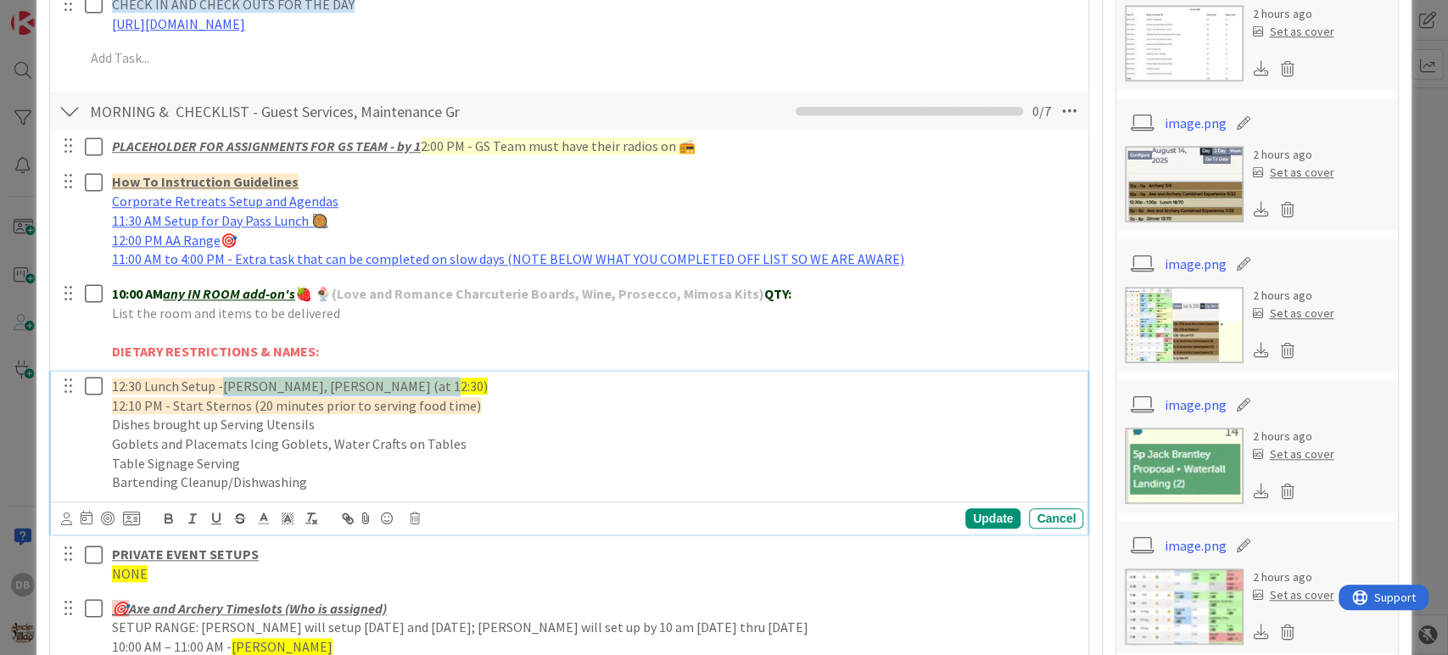
drag, startPoint x: 226, startPoint y: 385, endPoint x: 449, endPoint y: 344, distance: 227.5
click at [449, 344] on div "PLACEHOLDER FOR ASSIGNMENTS FOR GS TEAM - by 1 2:00 PM - GS Team must have thei…" at bounding box center [570, 550] width 1022 height 838
drag, startPoint x: 393, startPoint y: 383, endPoint x: 221, endPoint y: 375, distance: 171.5
click at [221, 377] on p "12:30 Lunch Setup - [PERSON_NAME], [PERSON_NAME]" at bounding box center [594, 387] width 964 height 20
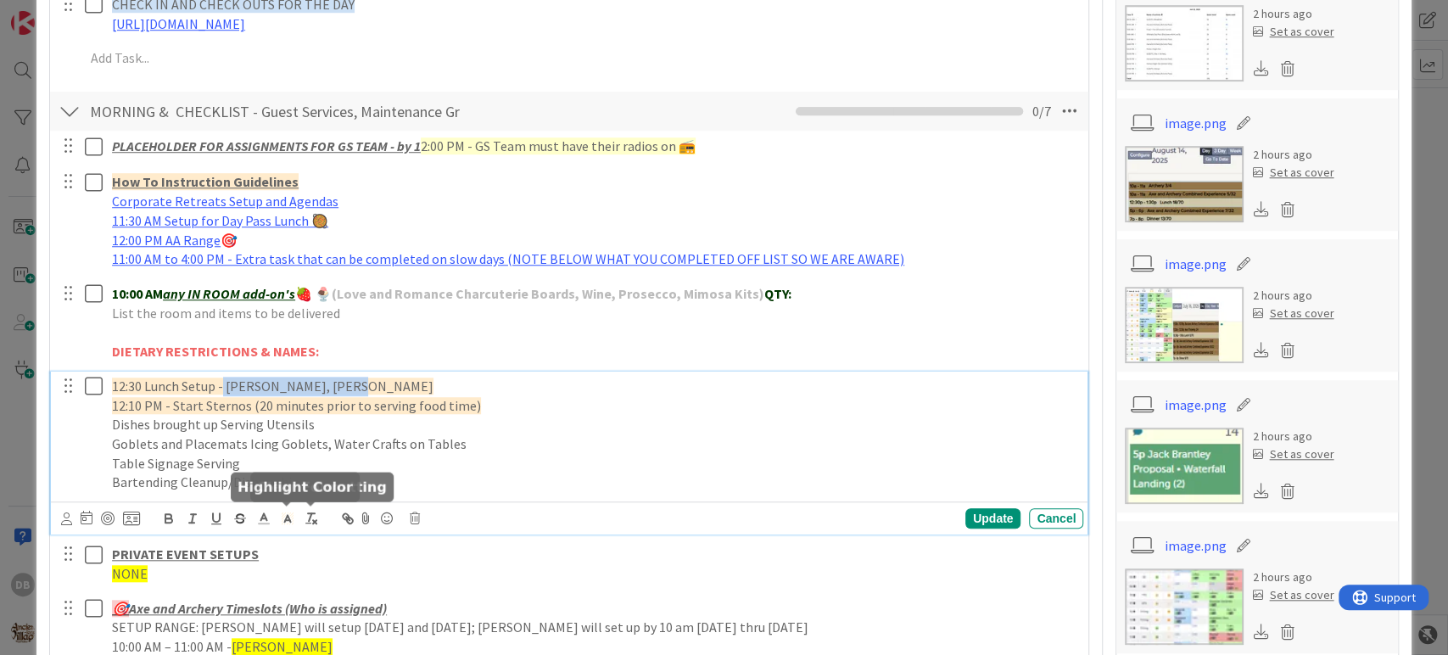
click at [287, 526] on span at bounding box center [288, 517] width 24 height 23
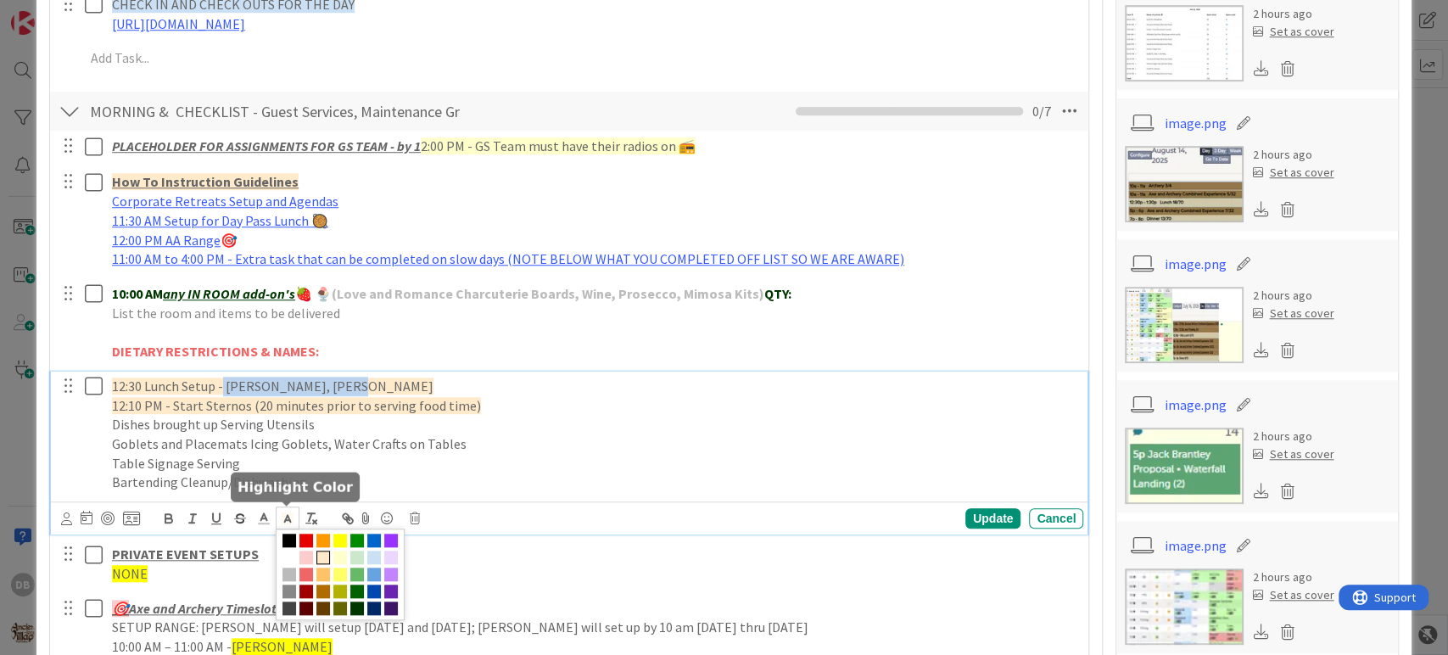
click at [338, 533] on span at bounding box center [340, 540] width 14 height 14
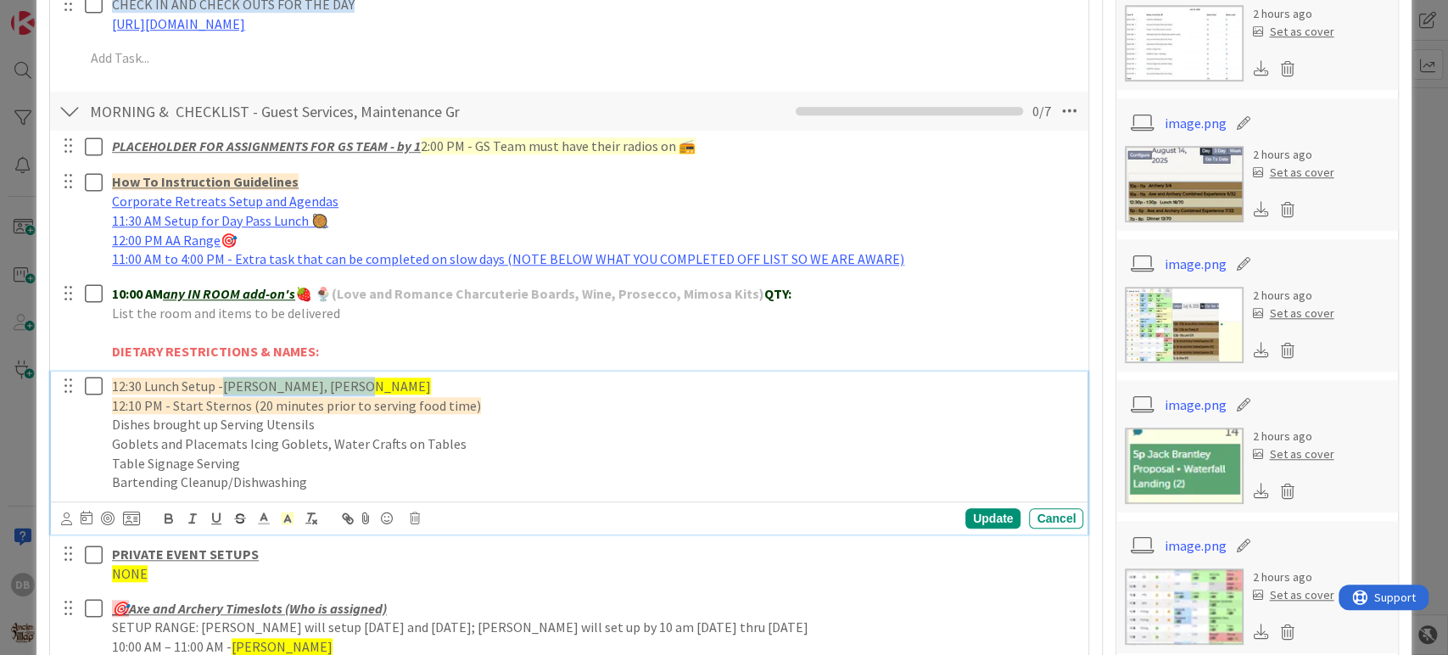
click at [996, 506] on div "Update Cancel" at bounding box center [572, 518] width 1023 height 24
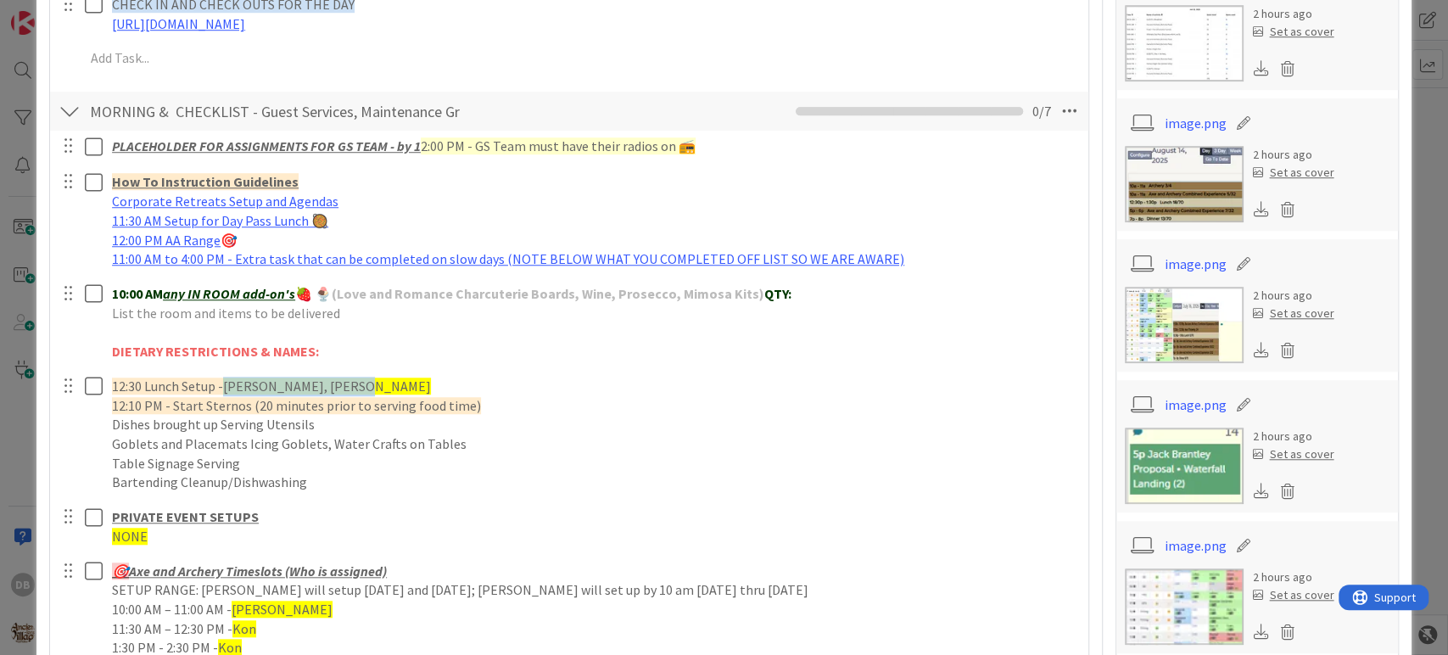
click at [988, 516] on div "PLACEHOLDER FOR ASSIGNMENTS FOR GS TEAM - by 1 2:00 PM - GS Team must have thei…" at bounding box center [570, 531] width 1022 height 801
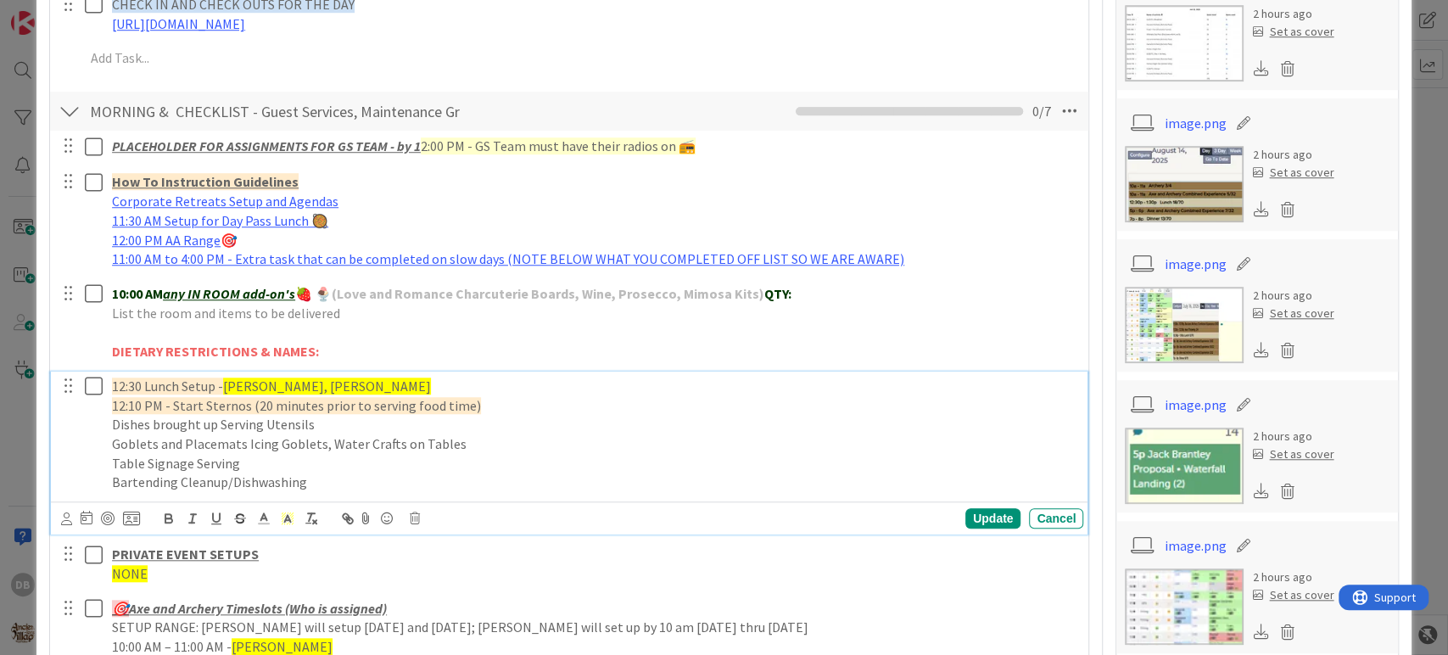
click at [699, 492] on div "12:30 Lunch Setup - Kon, [PERSON_NAME] 12:10 PM - Start Sternos (20 minutes pri…" at bounding box center [594, 434] width 978 height 126
click at [984, 513] on div "Update" at bounding box center [992, 518] width 55 height 20
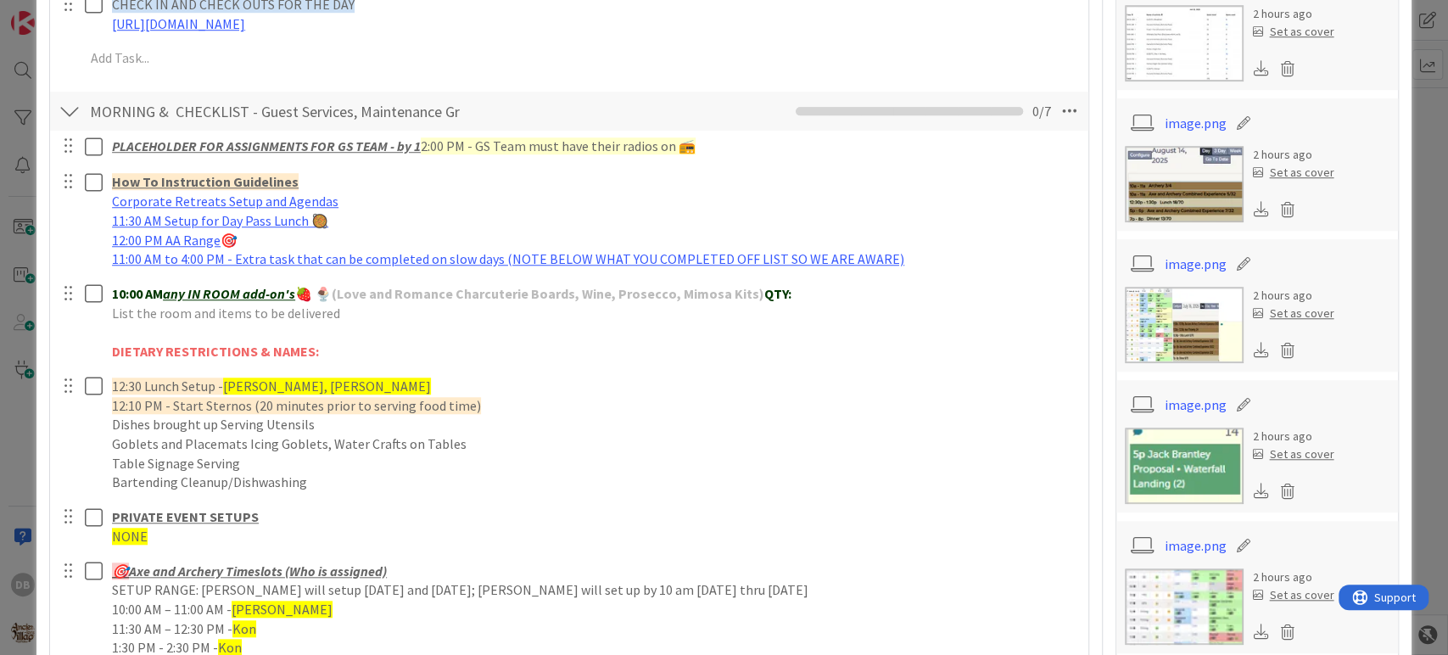
scroll to position [1036, 0]
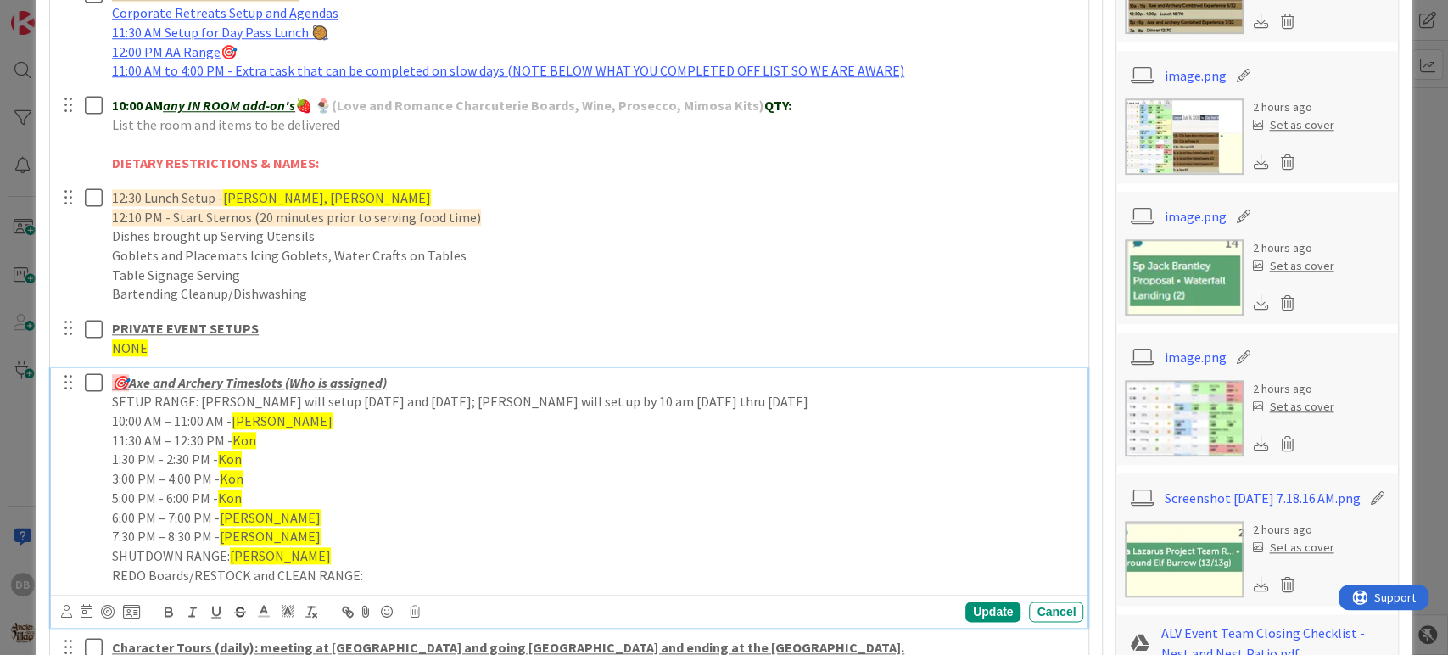
click at [248, 415] on span "[PERSON_NAME]" at bounding box center [282, 420] width 101 height 17
click at [992, 602] on div "Update" at bounding box center [992, 611] width 55 height 20
click at [240, 442] on span "Kon" at bounding box center [244, 440] width 24 height 17
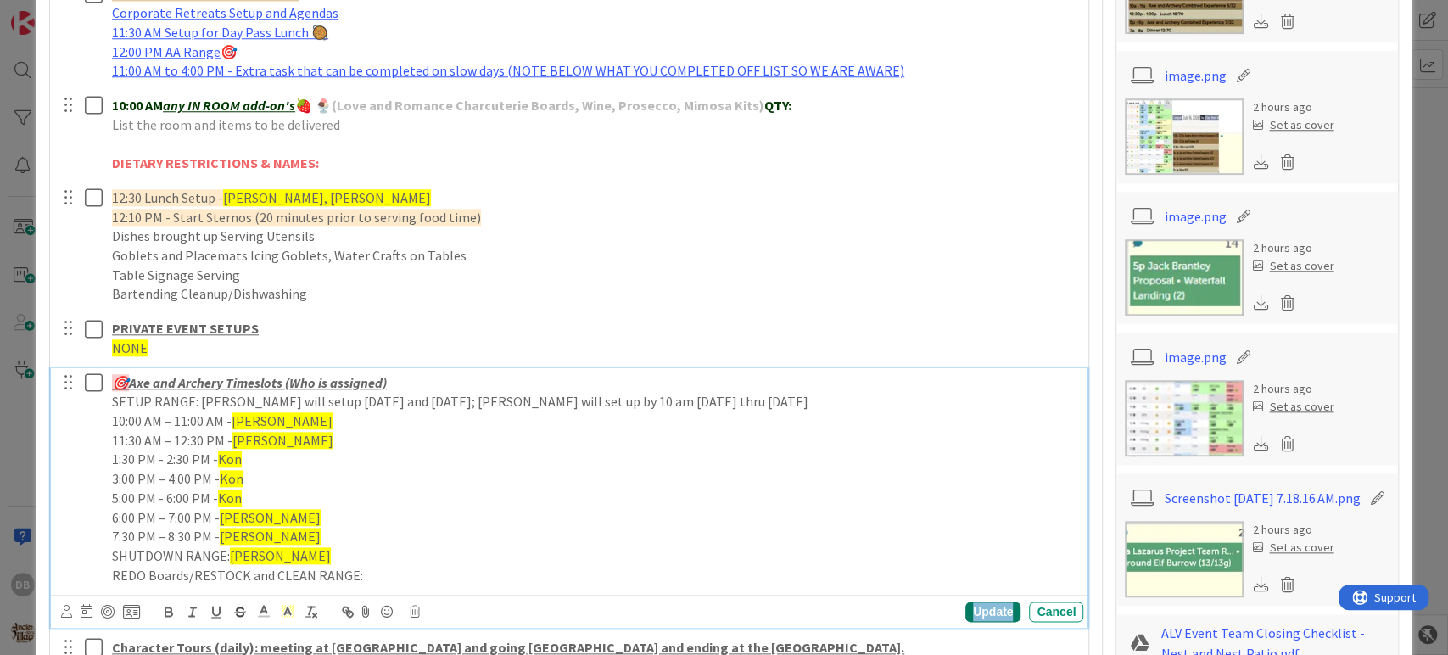
click at [978, 604] on div "Update" at bounding box center [992, 611] width 55 height 20
click at [232, 458] on span "Kon" at bounding box center [230, 458] width 24 height 17
click at [971, 611] on div "Update" at bounding box center [992, 611] width 55 height 20
click at [227, 471] on span "Kon" at bounding box center [232, 478] width 24 height 17
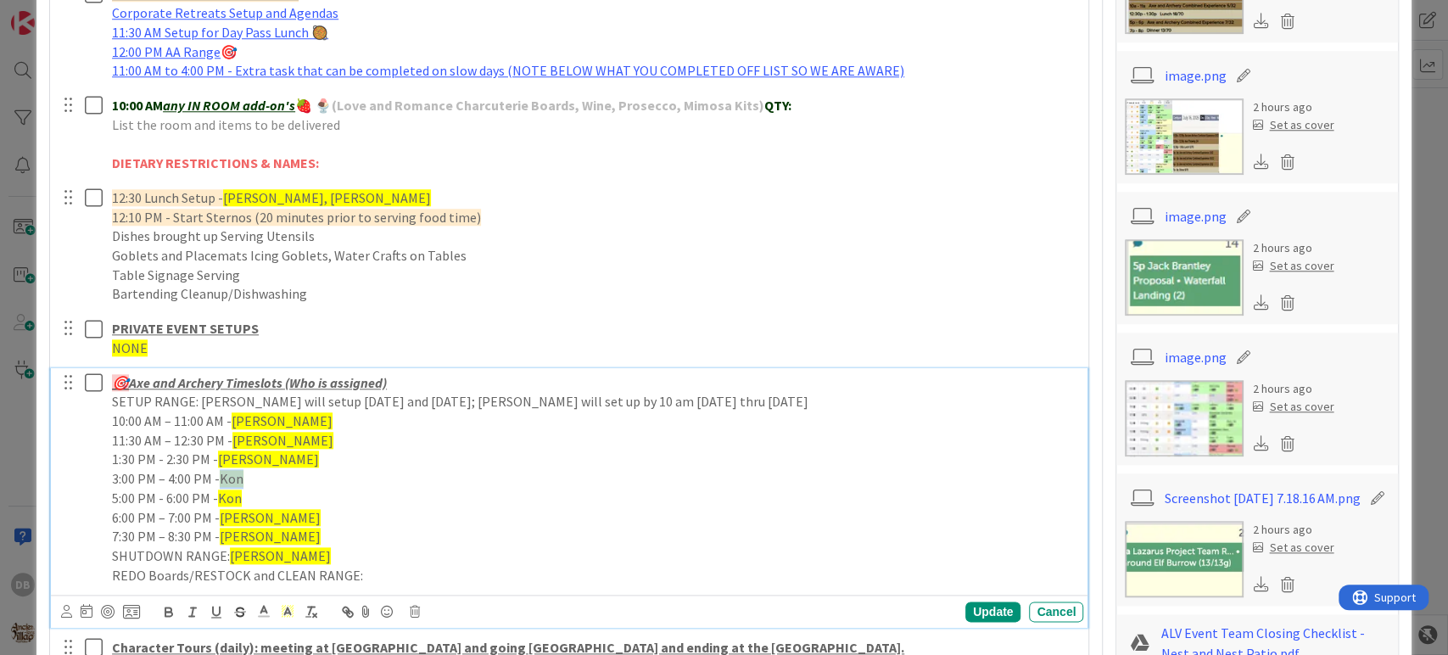
click at [227, 471] on span "Kon" at bounding box center [232, 478] width 24 height 17
drag, startPoint x: 979, startPoint y: 614, endPoint x: 912, endPoint y: 622, distance: 68.4
click at [978, 614] on div "Update" at bounding box center [992, 611] width 55 height 20
click at [234, 500] on span "Kon" at bounding box center [230, 497] width 24 height 17
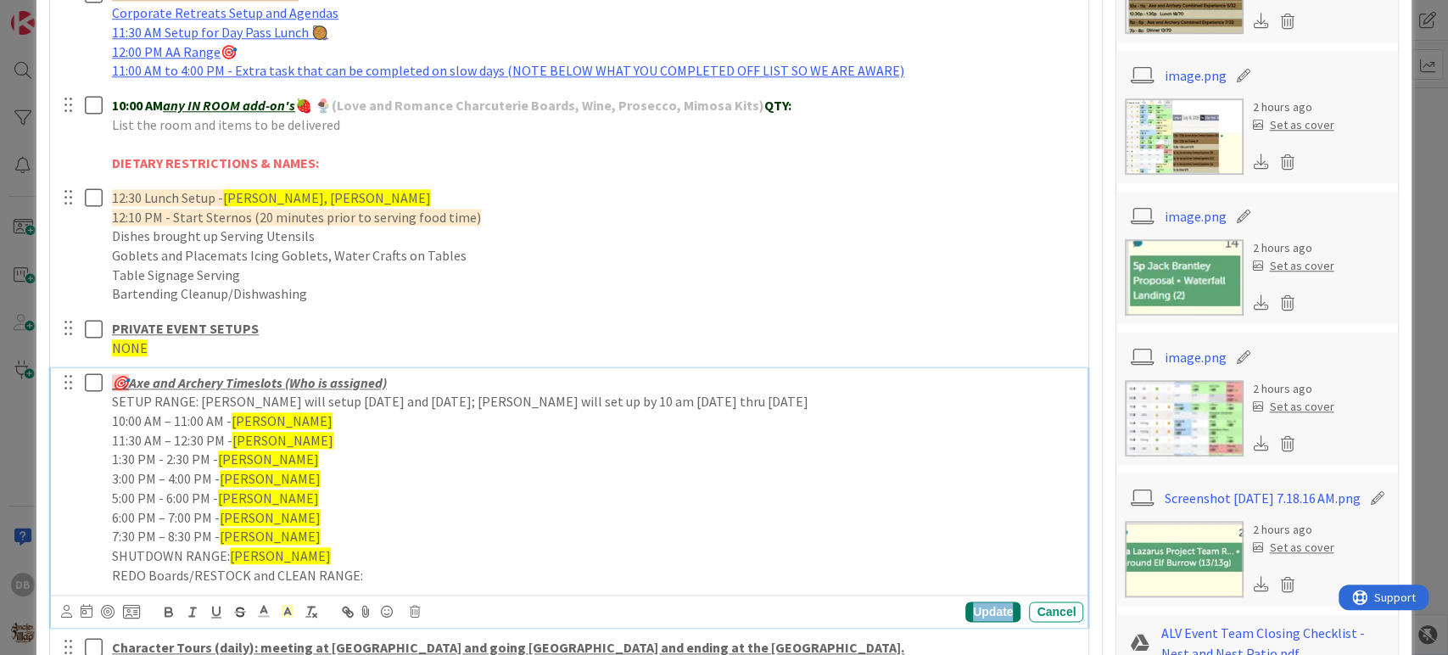
click at [965, 609] on div "Update" at bounding box center [992, 611] width 55 height 20
click at [247, 515] on span "[PERSON_NAME]" at bounding box center [270, 517] width 101 height 17
drag, startPoint x: 251, startPoint y: 516, endPoint x: 222, endPoint y: 507, distance: 30.3
click at [222, 508] on p "6:00 PM – 7:00 PM - [PERSON_NAME]" at bounding box center [594, 518] width 964 height 20
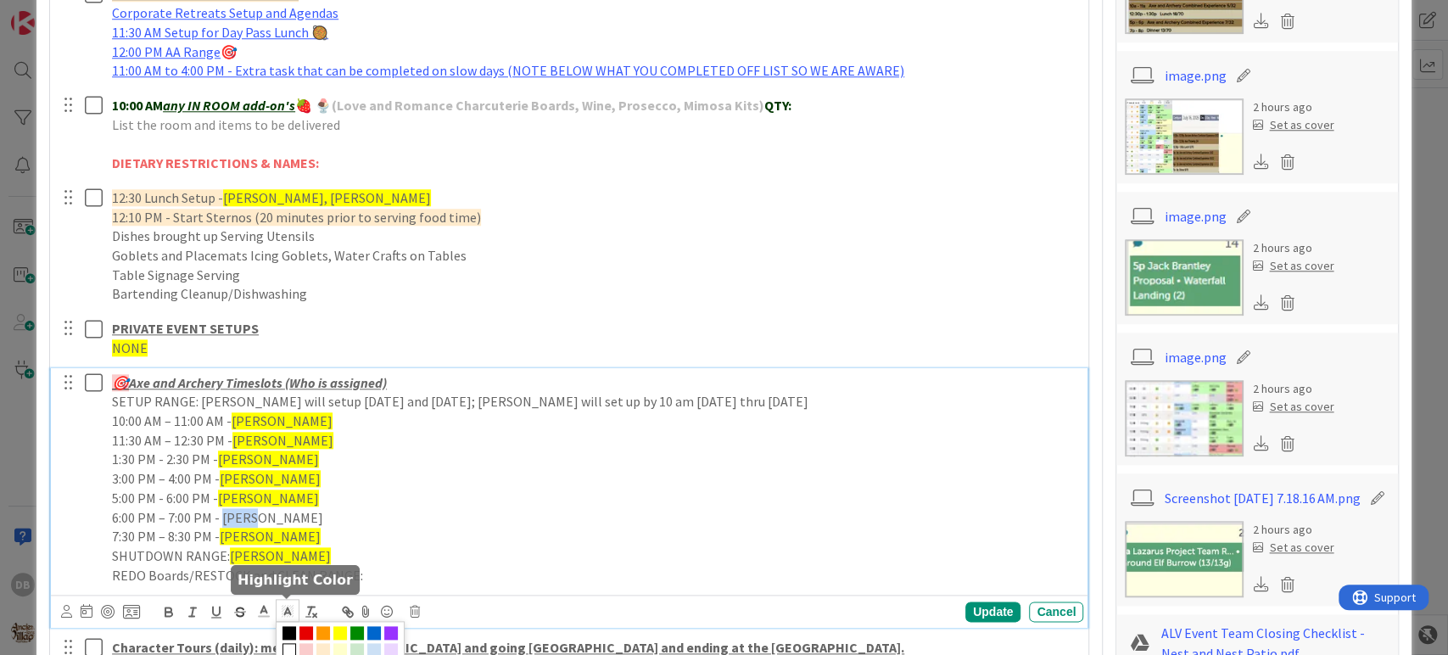
click at [284, 608] on polygon at bounding box center [284, 608] width 1 height 1
click at [338, 629] on span at bounding box center [340, 633] width 14 height 14
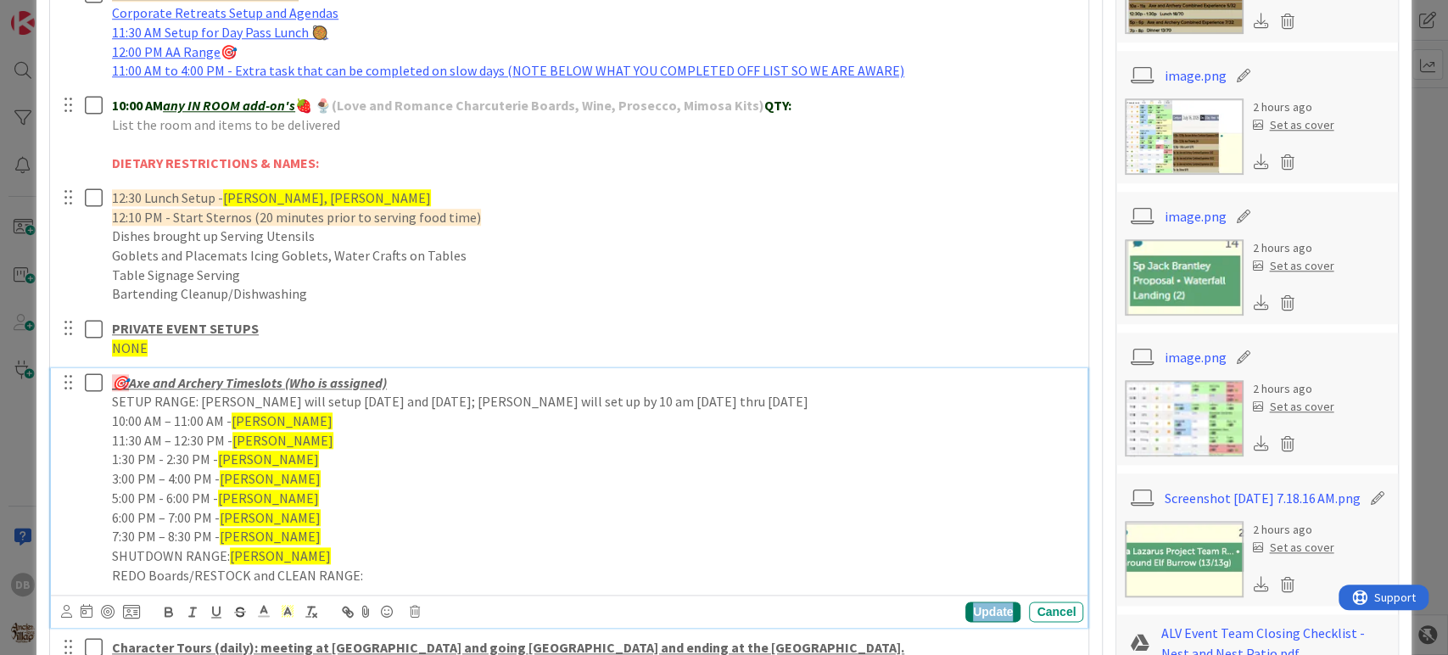
click at [993, 616] on div "Update" at bounding box center [992, 611] width 55 height 20
click at [245, 535] on span "[PERSON_NAME]" at bounding box center [270, 535] width 101 height 17
click at [243, 552] on span "[PERSON_NAME]" at bounding box center [280, 555] width 101 height 17
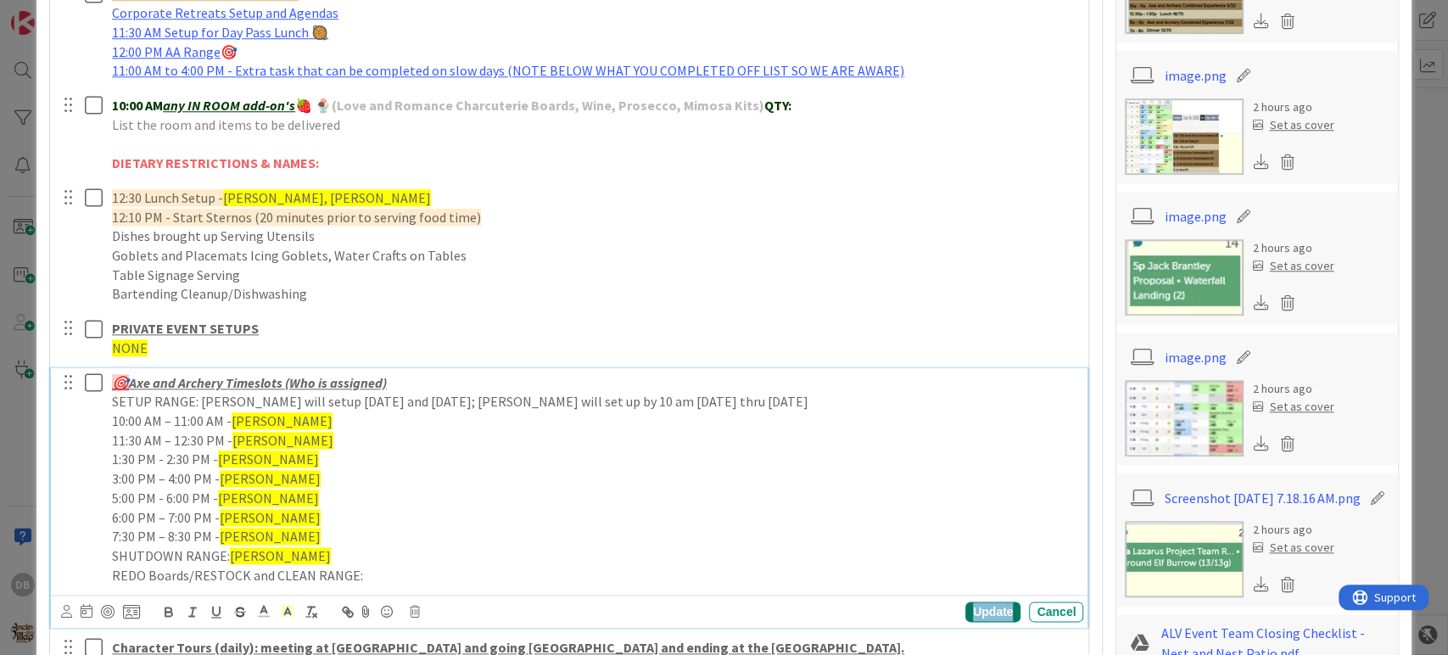
click at [968, 609] on div "Update" at bounding box center [992, 611] width 55 height 20
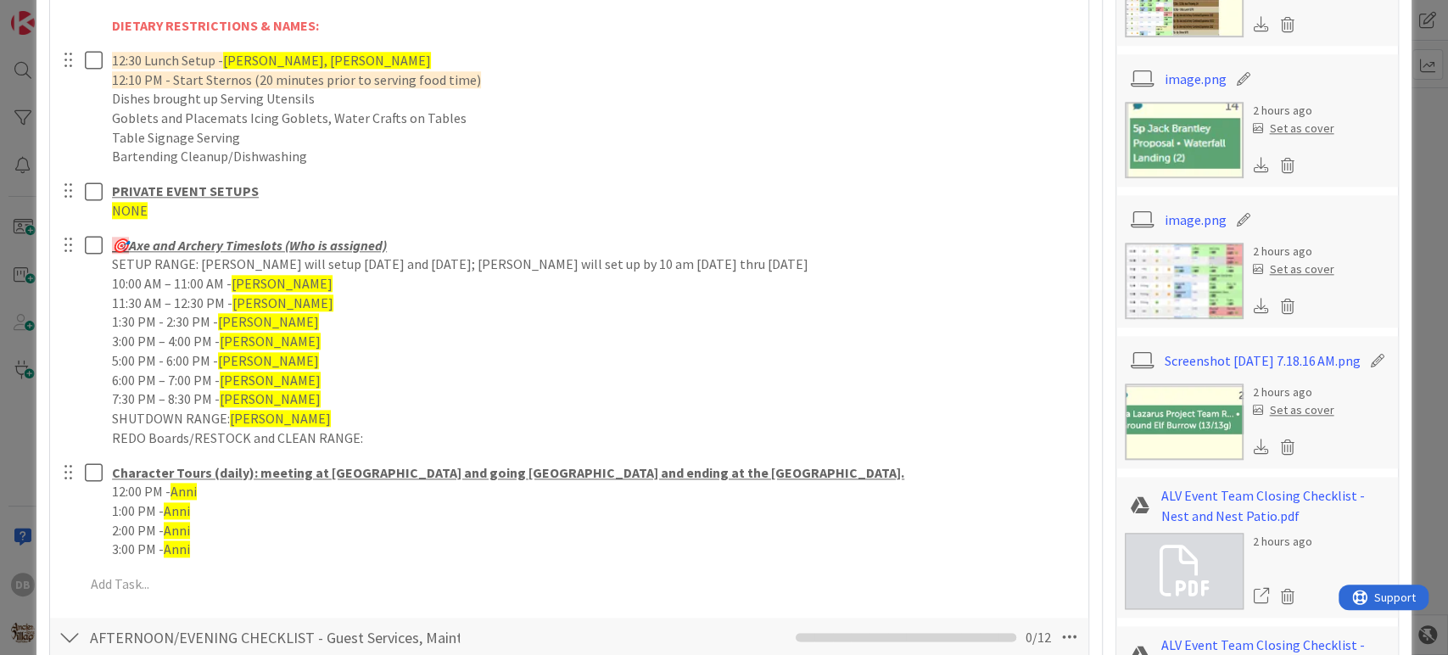
scroll to position [1225, 0]
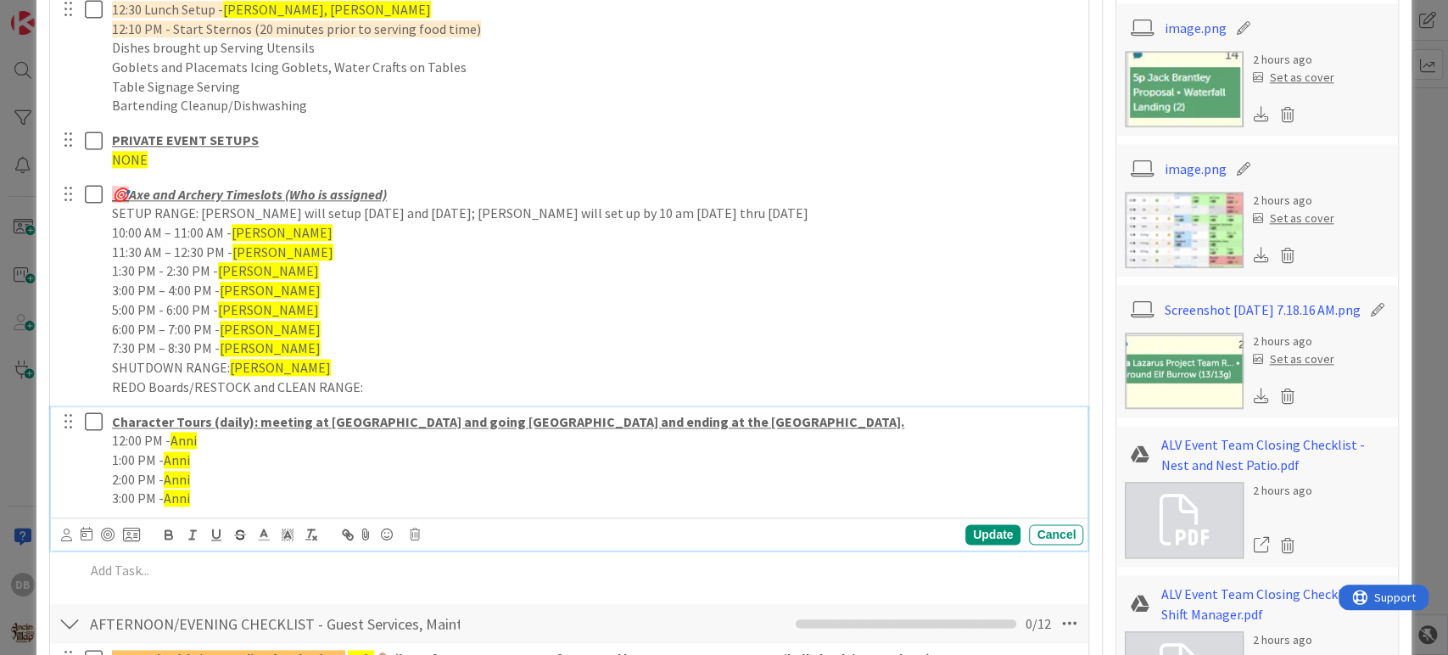
click at [176, 489] on span "Anni" at bounding box center [177, 497] width 26 height 17
click at [176, 488] on p "3:00 PM - Anni" at bounding box center [594, 498] width 964 height 20
click at [178, 474] on span "Anni" at bounding box center [177, 479] width 26 height 17
click at [189, 453] on span "Anni" at bounding box center [177, 459] width 26 height 17
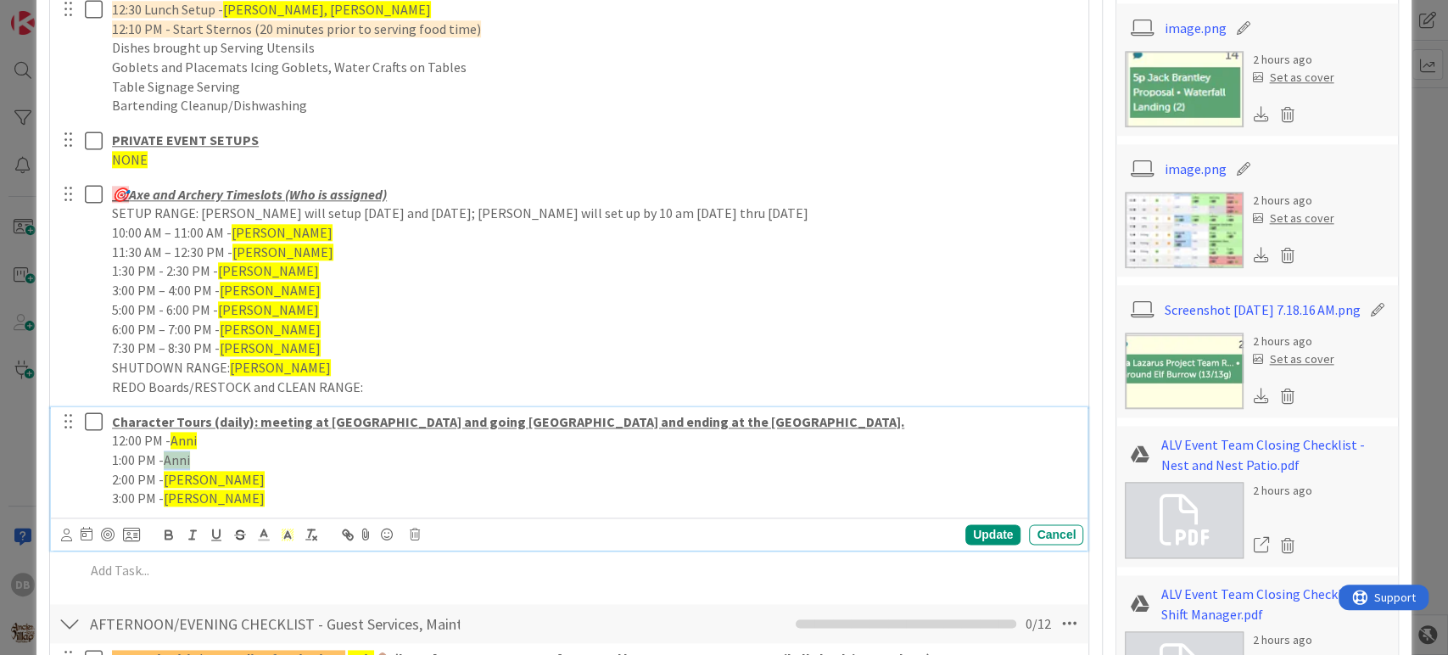
click at [187, 453] on span "Anni" at bounding box center [177, 459] width 26 height 17
click at [188, 432] on span "Anni" at bounding box center [183, 440] width 26 height 17
click at [972, 533] on div "Update" at bounding box center [992, 534] width 55 height 20
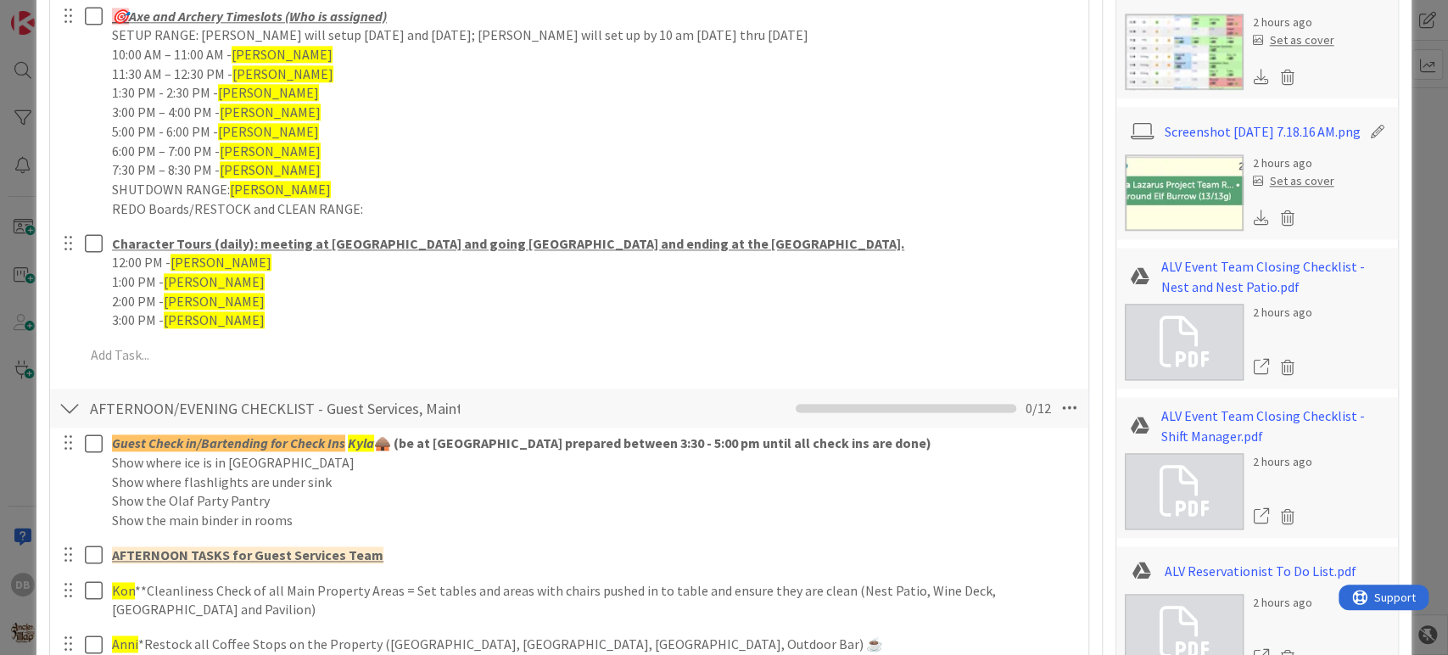
scroll to position [1413, 0]
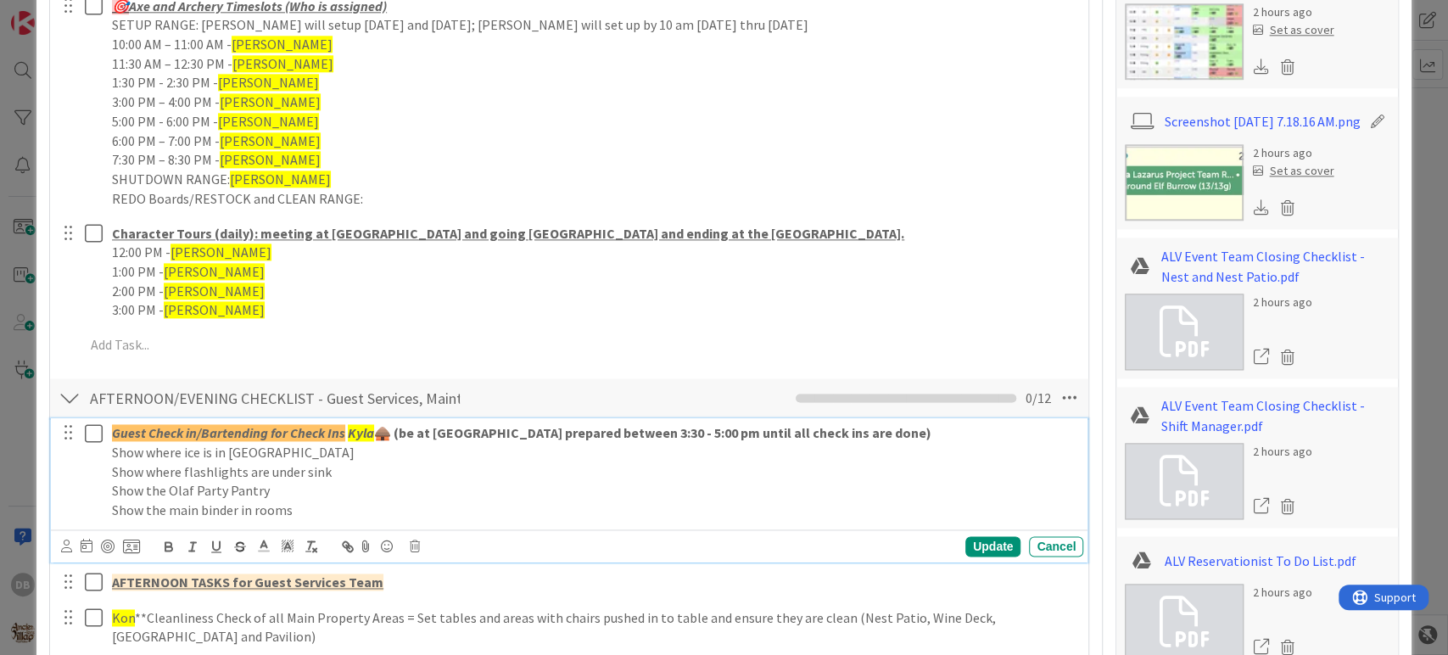
click at [361, 432] on em "Kyla" at bounding box center [361, 432] width 26 height 17
click at [360, 432] on em "Kyla" at bounding box center [361, 432] width 26 height 17
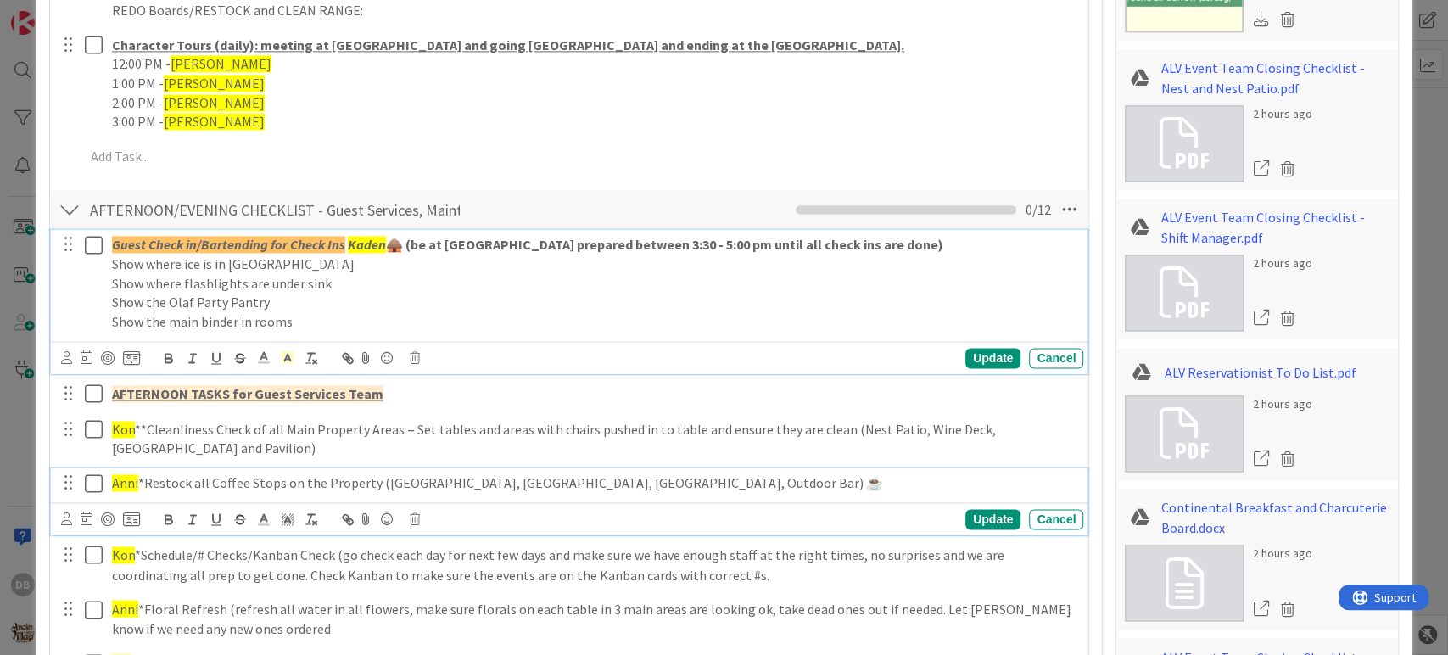
click at [131, 478] on span "Anni" at bounding box center [125, 482] width 26 height 17
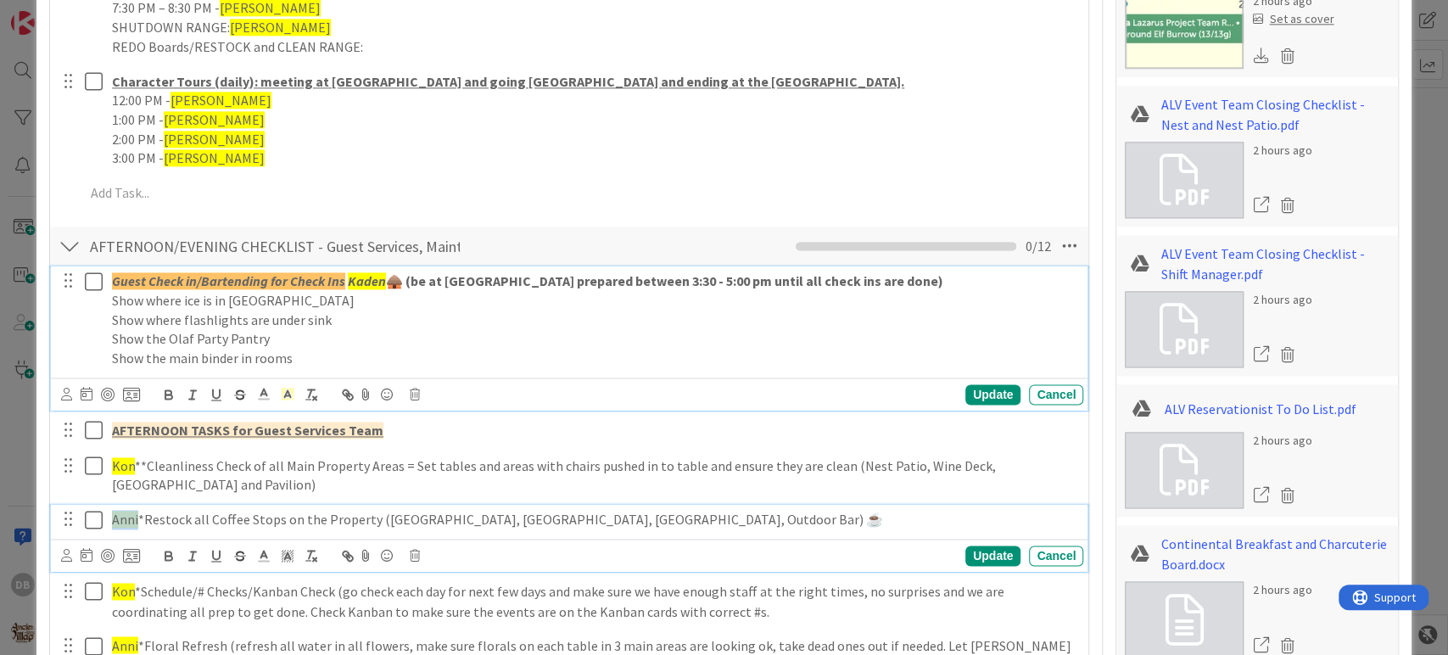
click at [130, 511] on span "Anni" at bounding box center [125, 519] width 26 height 17
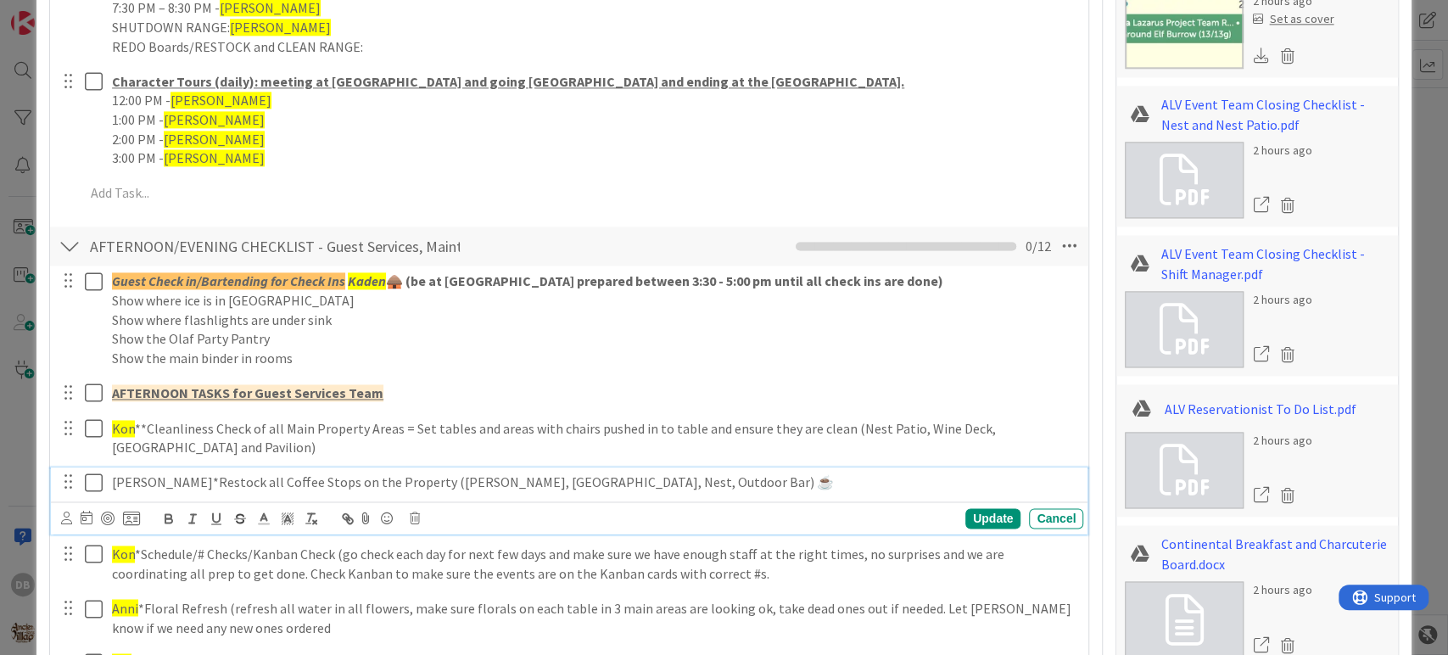
click at [130, 477] on p "[PERSON_NAME]*Restock all Coffee Stops on the Property ([PERSON_NAME], [GEOGRAP…" at bounding box center [594, 482] width 964 height 20
click at [285, 520] on line at bounding box center [287, 520] width 4 height 0
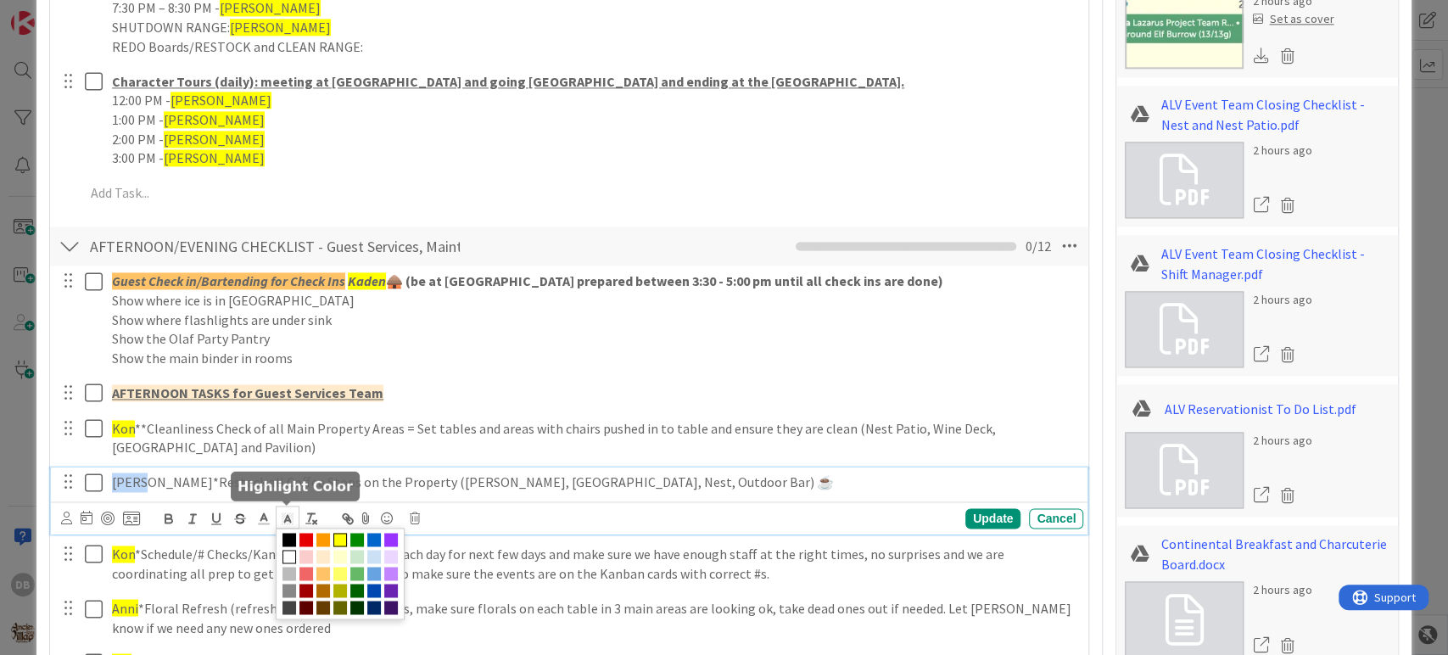
click at [339, 533] on span at bounding box center [340, 540] width 14 height 14
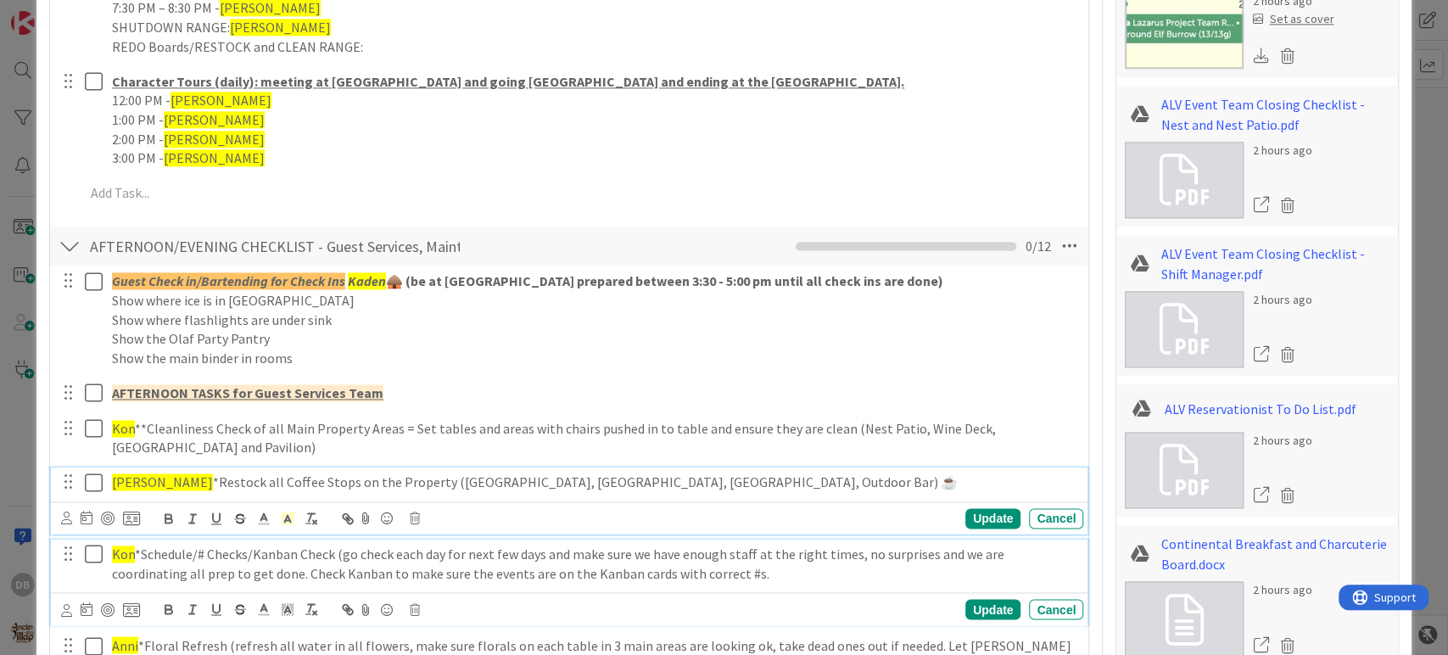
click at [298, 574] on p "Kon *Schedule/# Checks/Kanban Check (go check each day for next few days and ma…" at bounding box center [594, 563] width 964 height 38
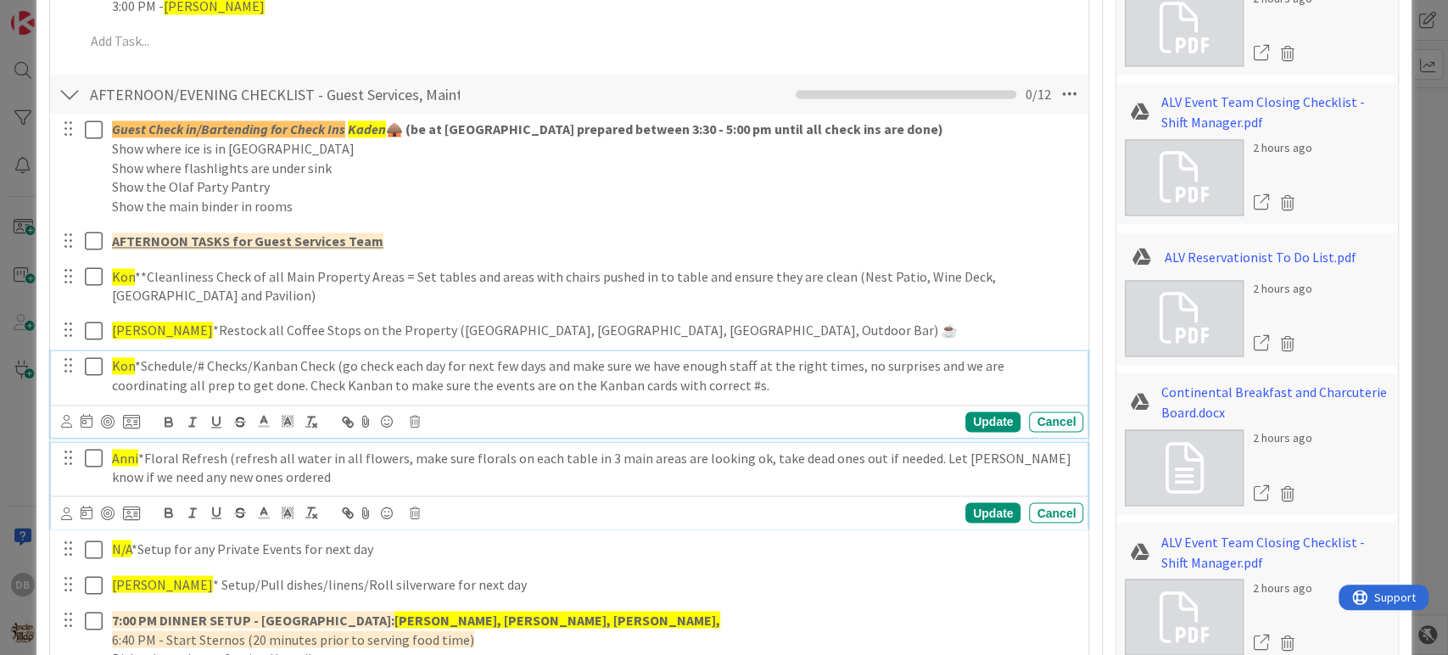
click at [124, 456] on span "Anni" at bounding box center [125, 457] width 26 height 17
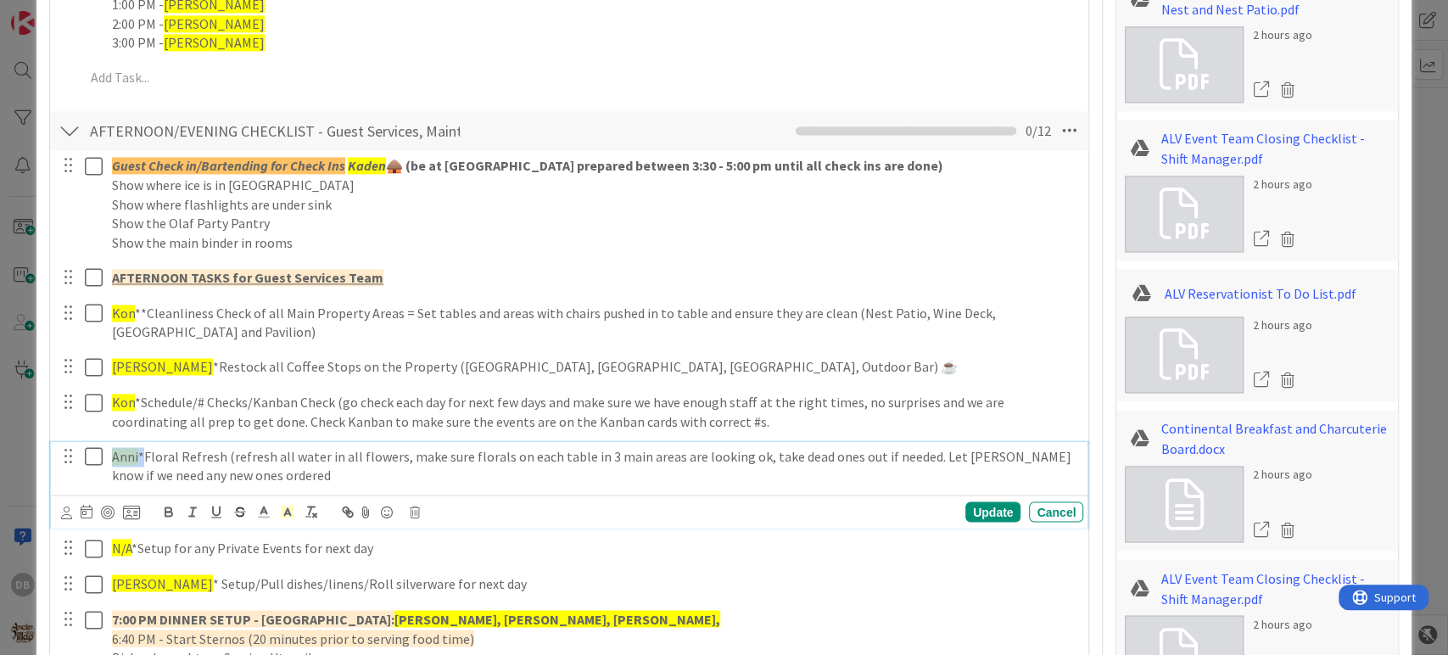
click at [124, 456] on span "Anni" at bounding box center [125, 456] width 26 height 17
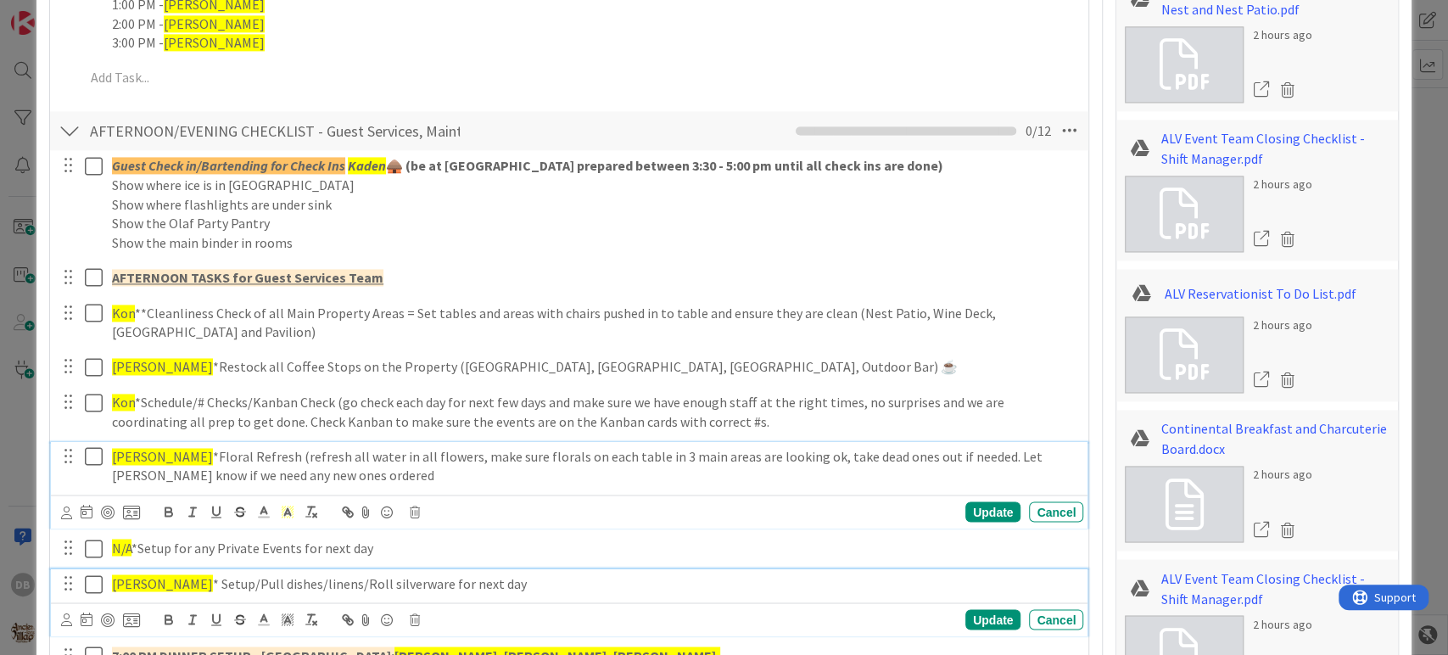
click at [127, 589] on span "[PERSON_NAME]" at bounding box center [162, 582] width 101 height 17
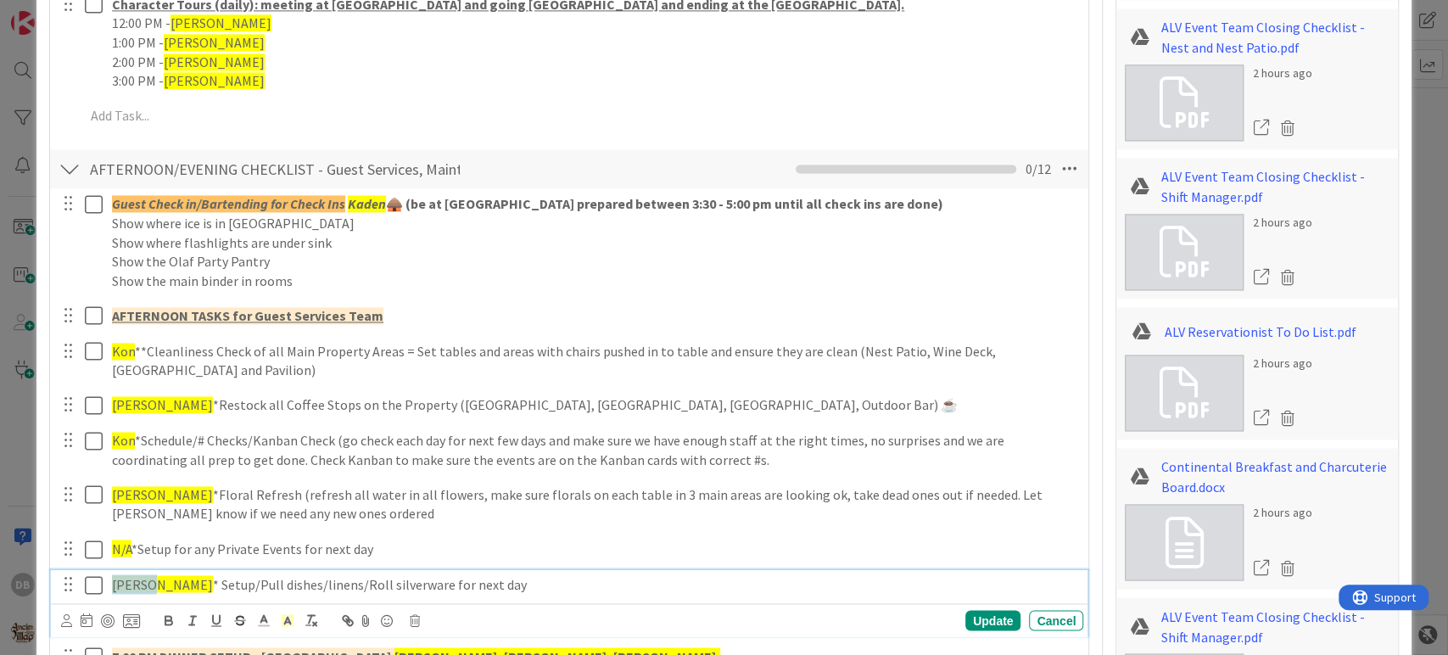
click at [127, 589] on span "[PERSON_NAME]" at bounding box center [162, 583] width 101 height 17
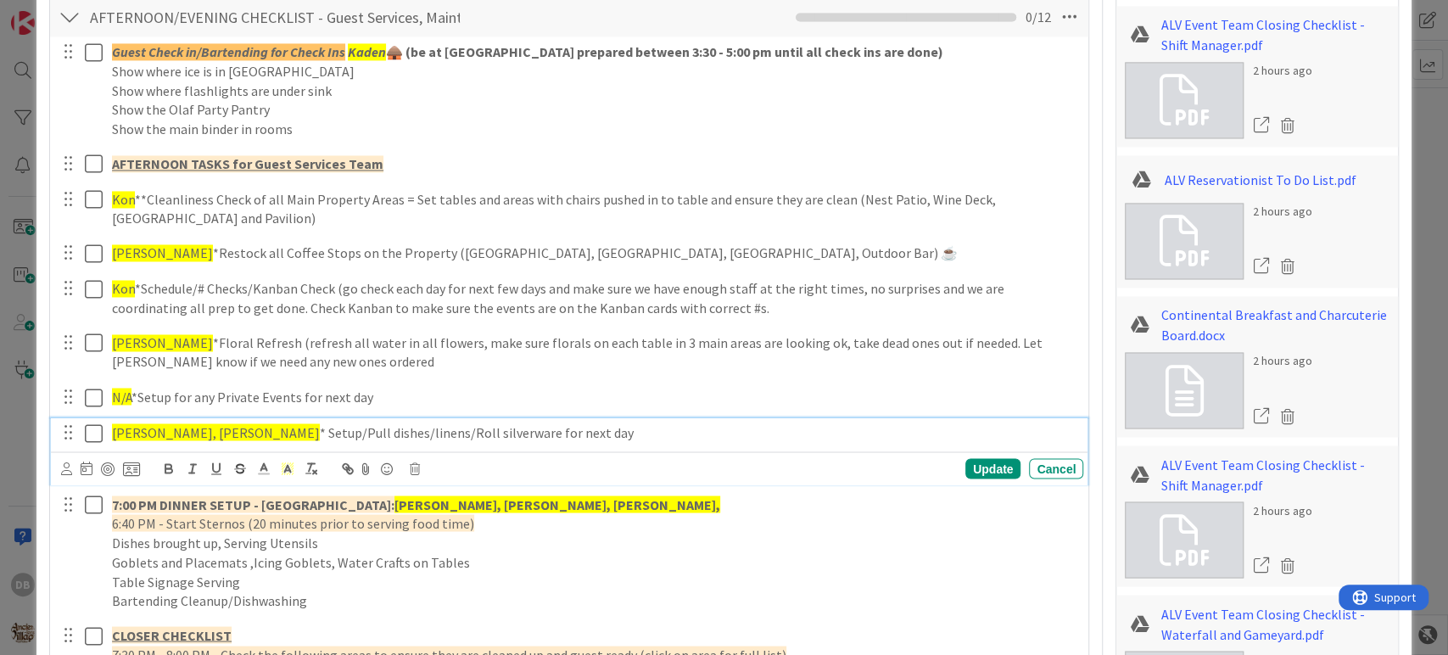
scroll to position [1831, 0]
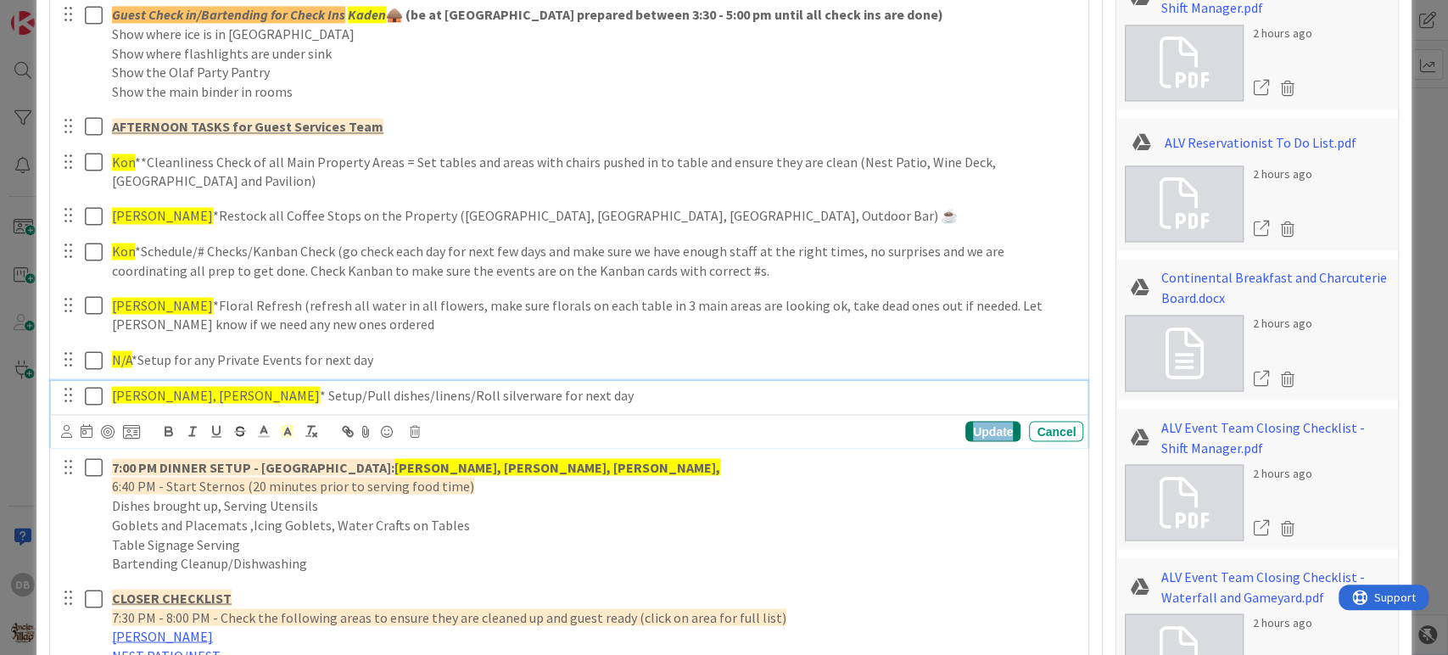
click at [965, 425] on div "Update" at bounding box center [992, 431] width 55 height 20
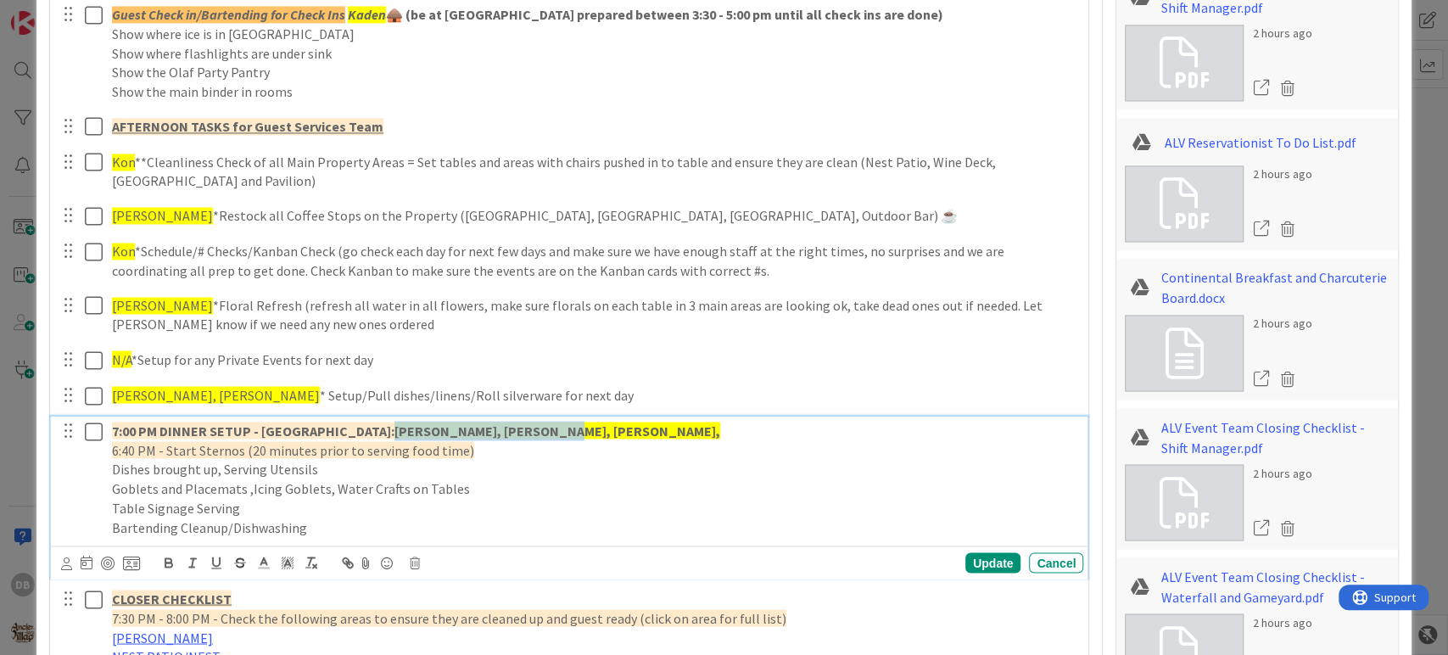
drag, startPoint x: 360, startPoint y: 428, endPoint x: 507, endPoint y: 432, distance: 146.7
click at [507, 432] on p "7:00 PM DINNER SETUP - [GEOGRAPHIC_DATA]: [GEOGRAPHIC_DATA], [GEOGRAPHIC_DATA],…" at bounding box center [594, 431] width 964 height 20
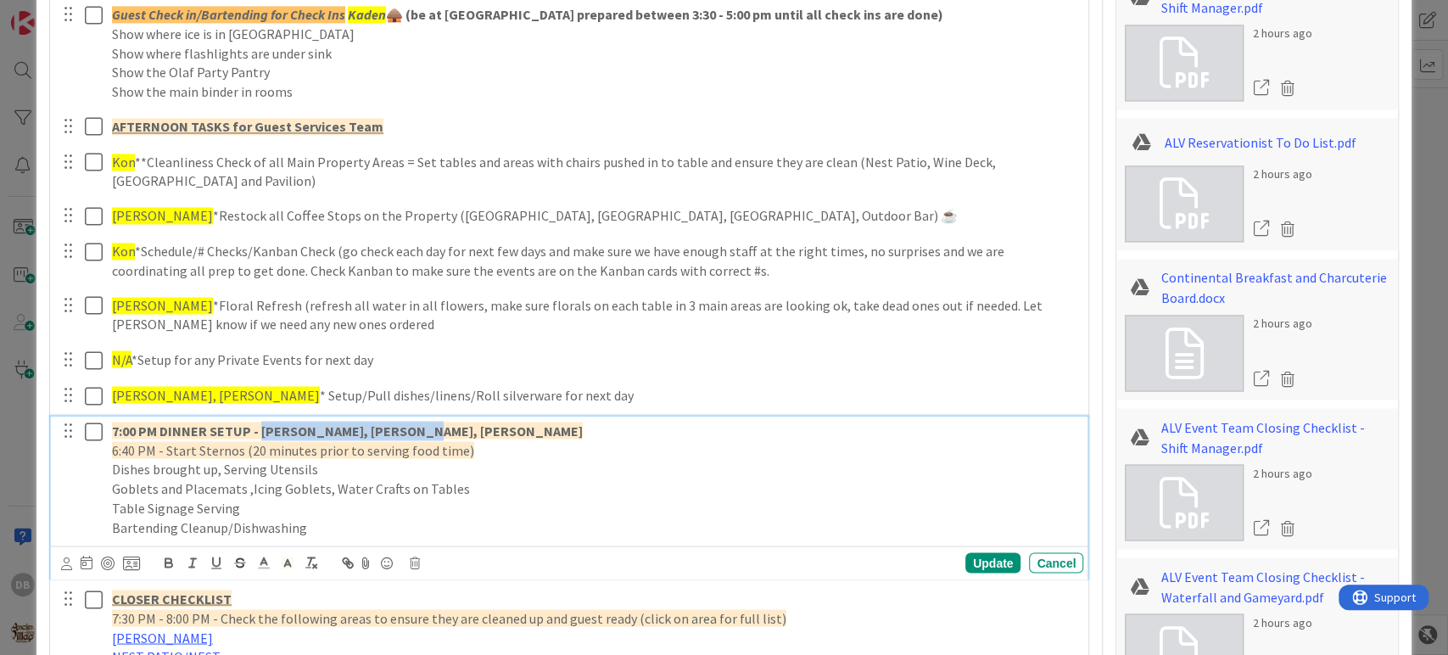
drag, startPoint x: 460, startPoint y: 432, endPoint x: 259, endPoint y: 428, distance: 201.0
click at [259, 428] on p "7:00 PM DINNER SETUP - [PERSON_NAME], [PERSON_NAME], [PERSON_NAME]" at bounding box center [594, 431] width 964 height 20
click at [289, 569] on span at bounding box center [288, 561] width 24 height 23
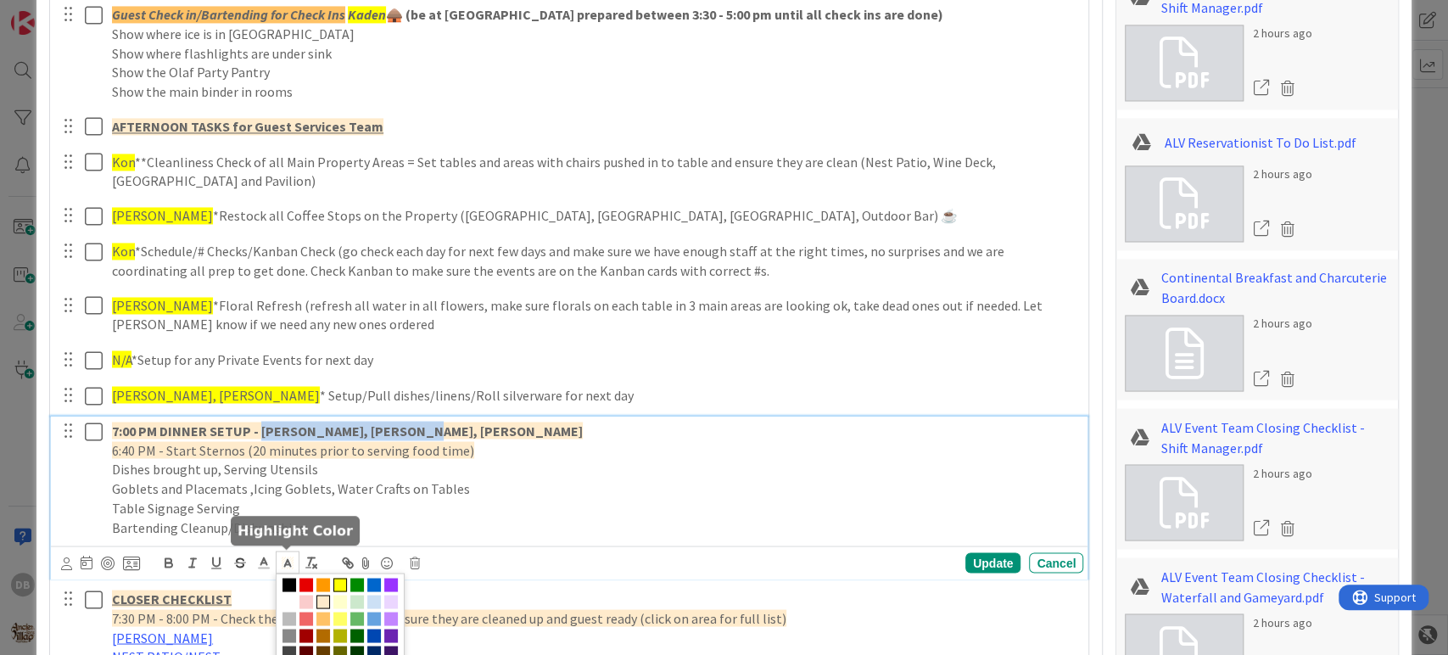
click at [339, 590] on span at bounding box center [340, 618] width 129 height 92
click at [339, 582] on span at bounding box center [340, 584] width 14 height 14
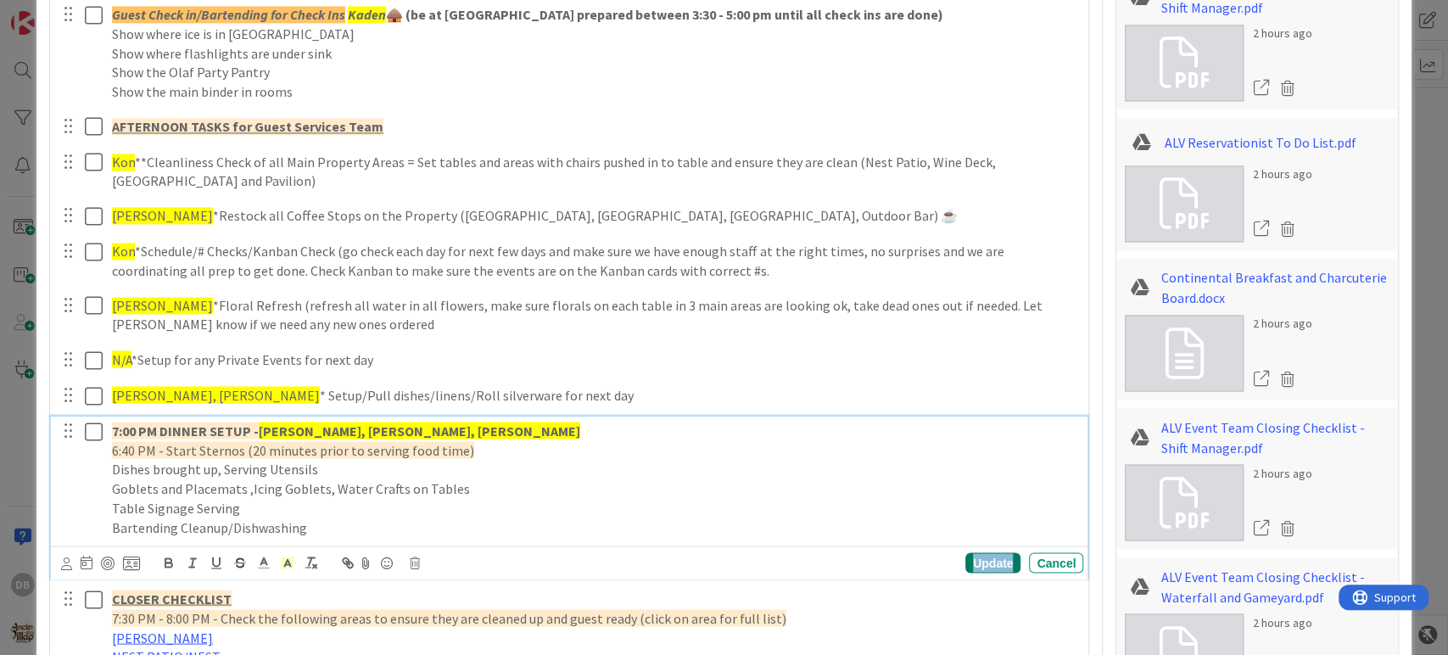
click at [976, 555] on div "Update" at bounding box center [992, 562] width 55 height 20
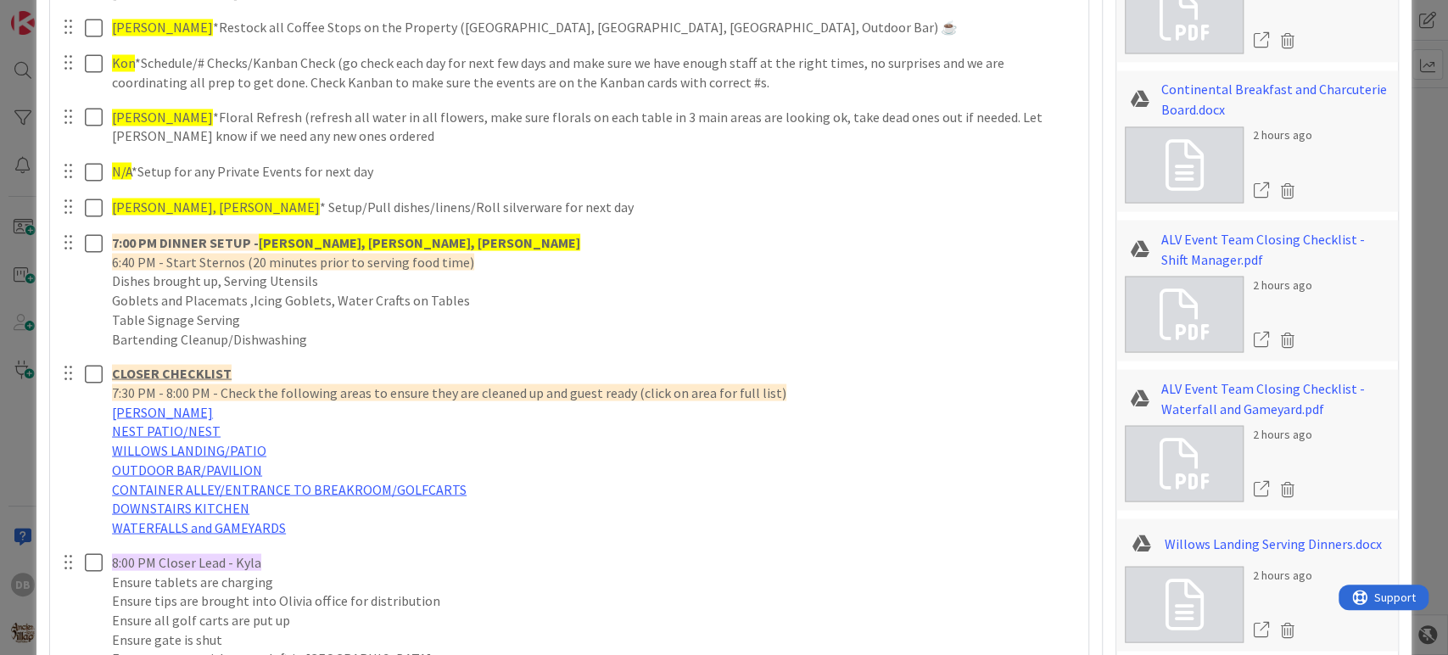
scroll to position [2207, 0]
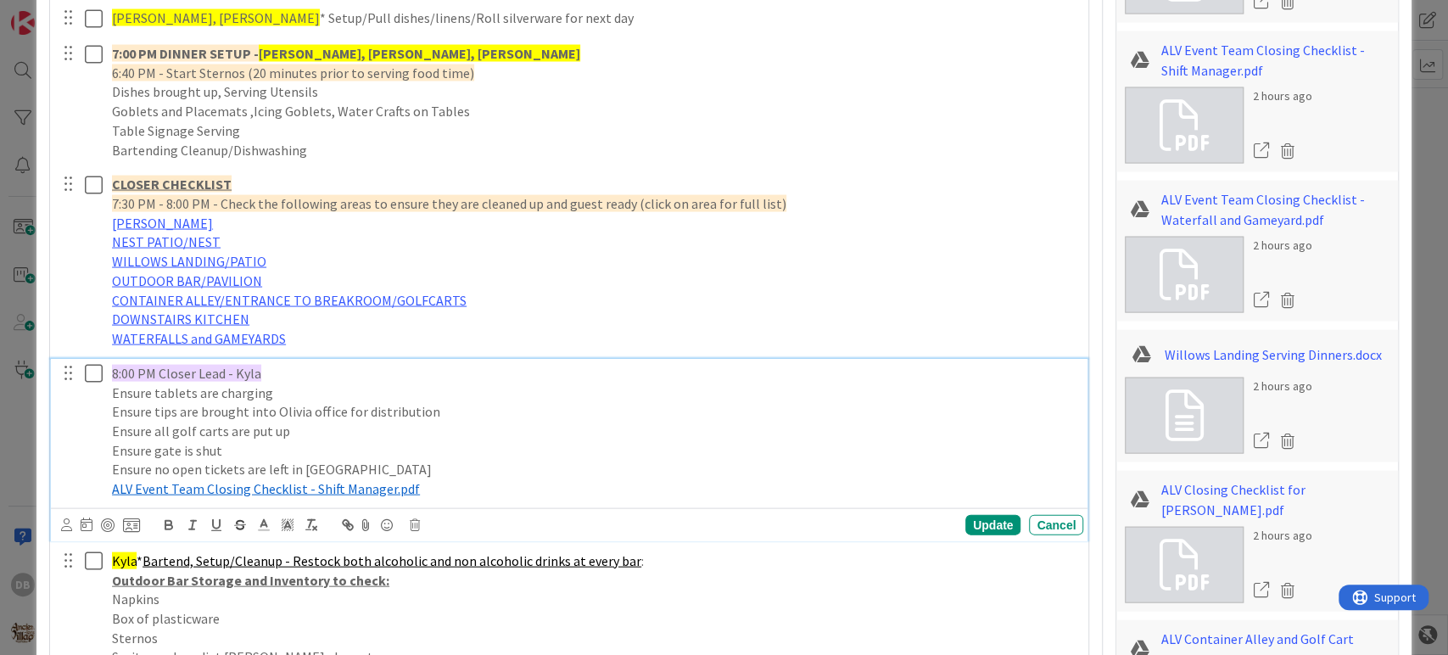
click at [246, 376] on span "8:00 PM Closer Lead - Kyla" at bounding box center [186, 373] width 149 height 17
click at [968, 527] on div "Update" at bounding box center [992, 525] width 55 height 20
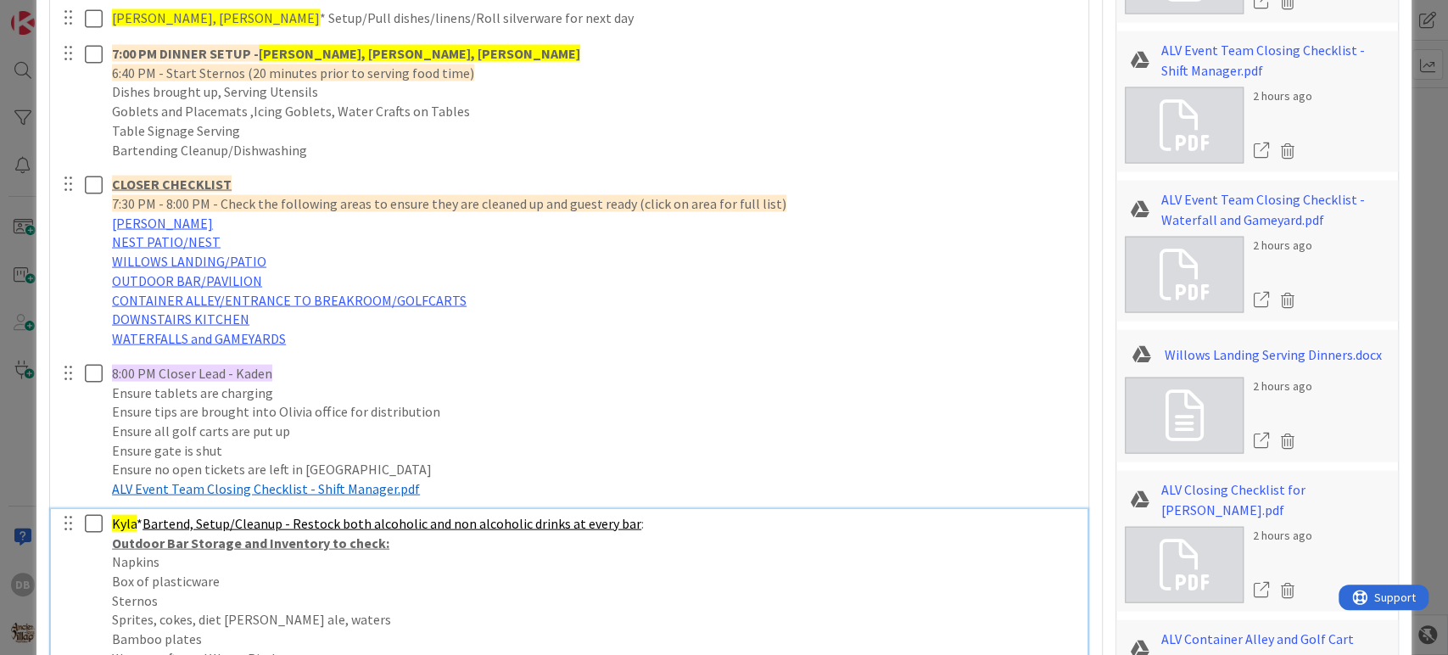
click at [119, 510] on div "Kyla * Bartend, Setup/Cleanup - Restock both alcoholic and non alcoholic drinks…" at bounding box center [594, 658] width 978 height 299
click at [119, 509] on div "Kyla * Bartend, Setup/Cleanup - Restock both alcoholic and non alcoholic drinks…" at bounding box center [594, 658] width 978 height 299
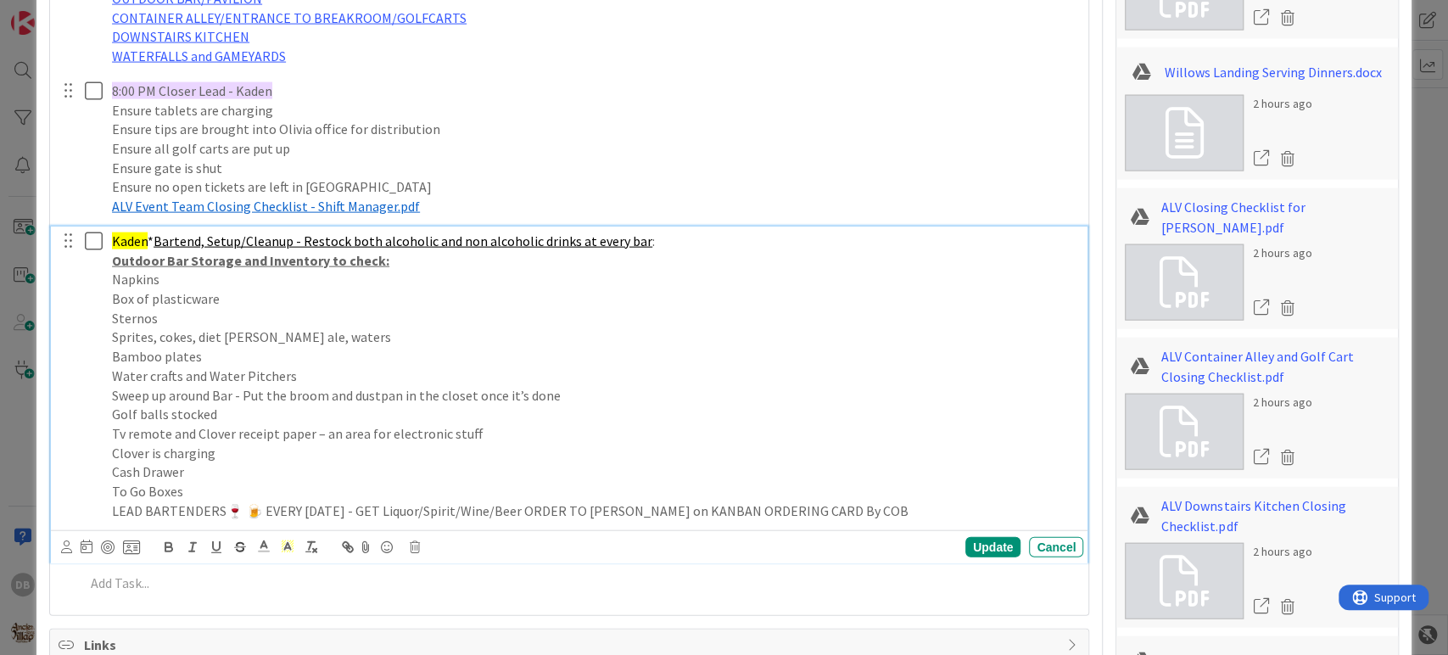
scroll to position [2490, 0]
click at [971, 537] on div "Update" at bounding box center [992, 547] width 55 height 20
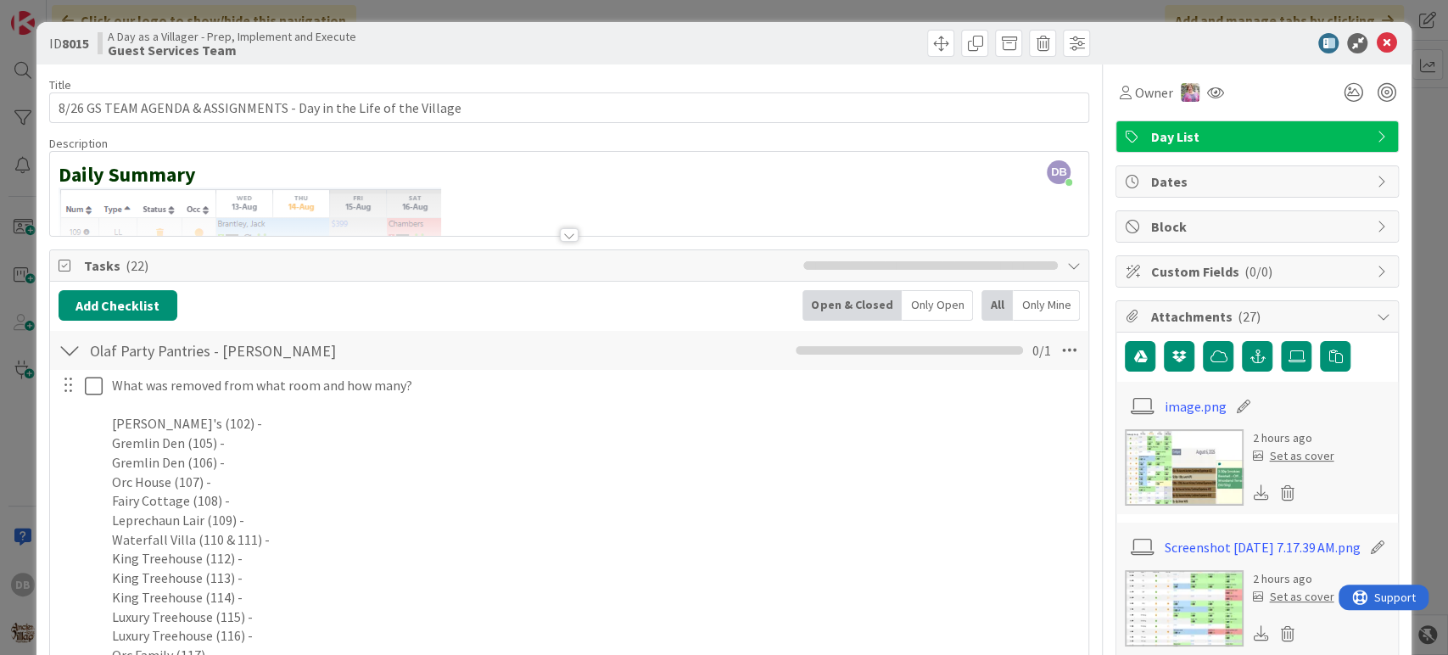
scroll to position [0, 0]
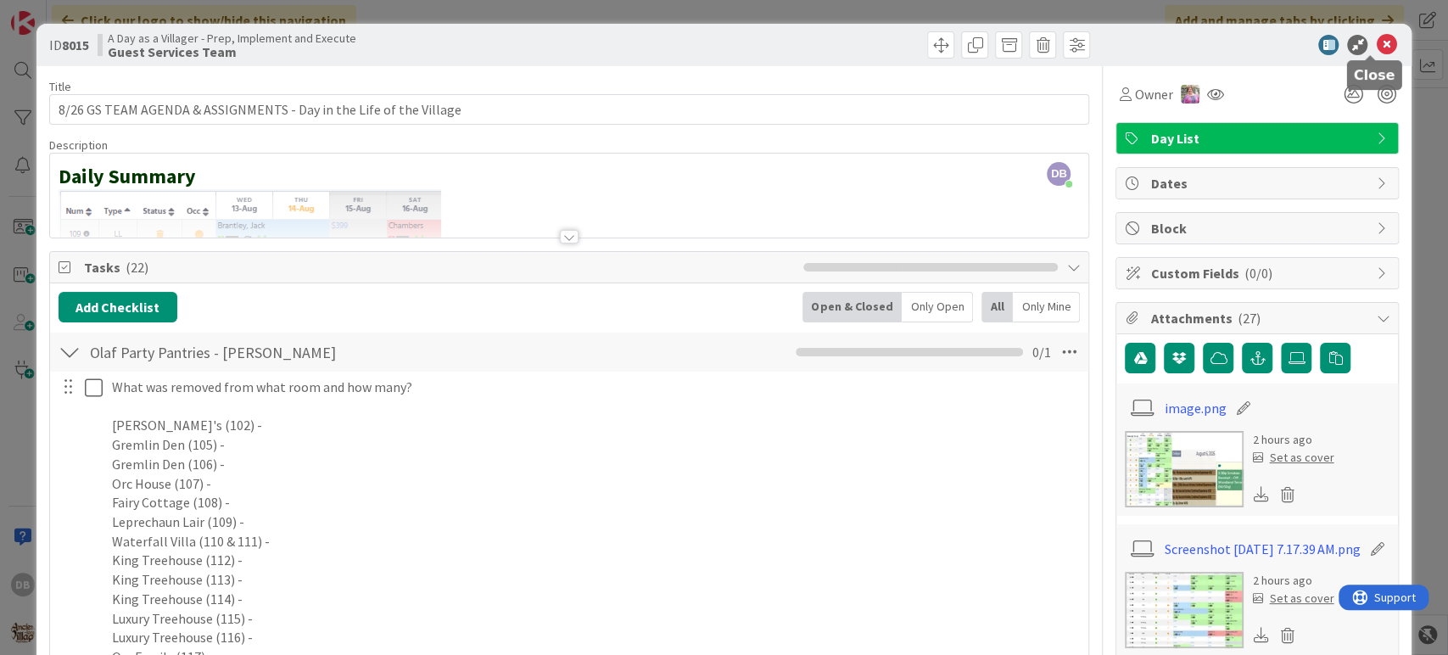
click at [1375, 37] on icon at bounding box center [1385, 45] width 20 height 20
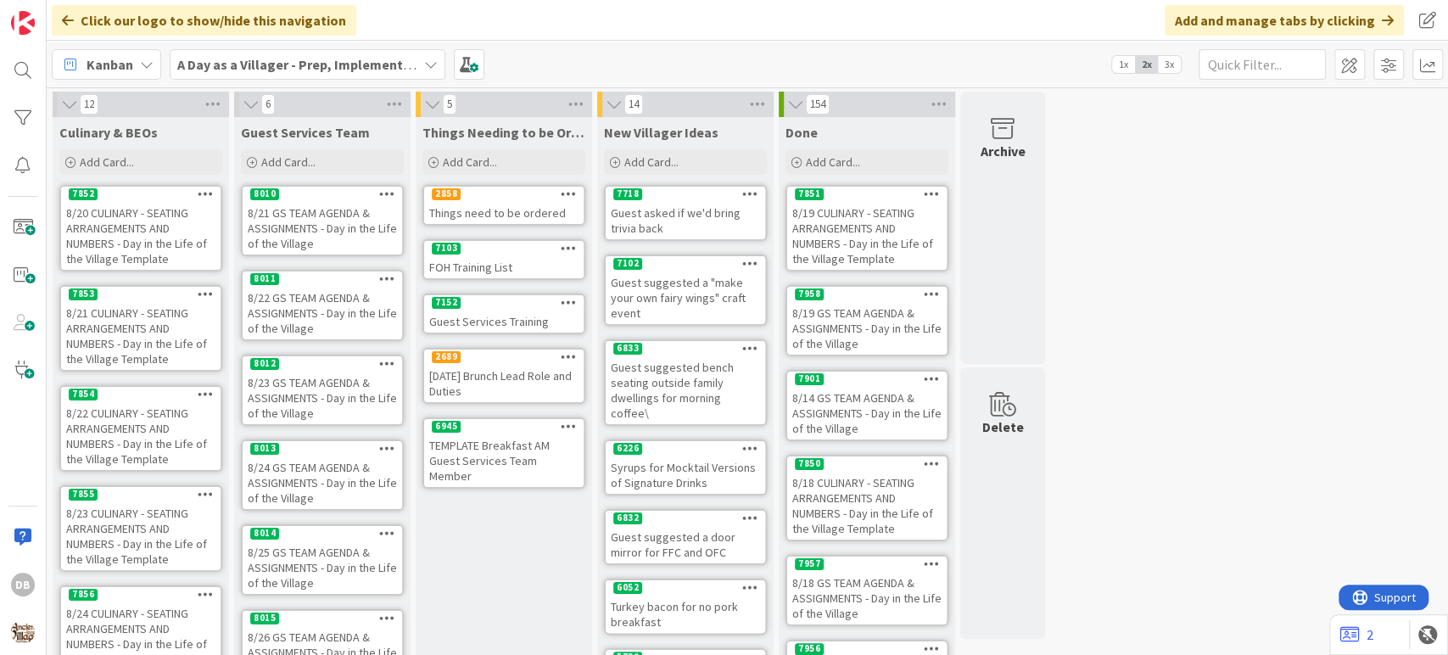
click at [322, 320] on div "8/22 GS TEAM AGENDA & ASSIGNMENTS - Day in the Life of the Village" at bounding box center [322, 313] width 159 height 53
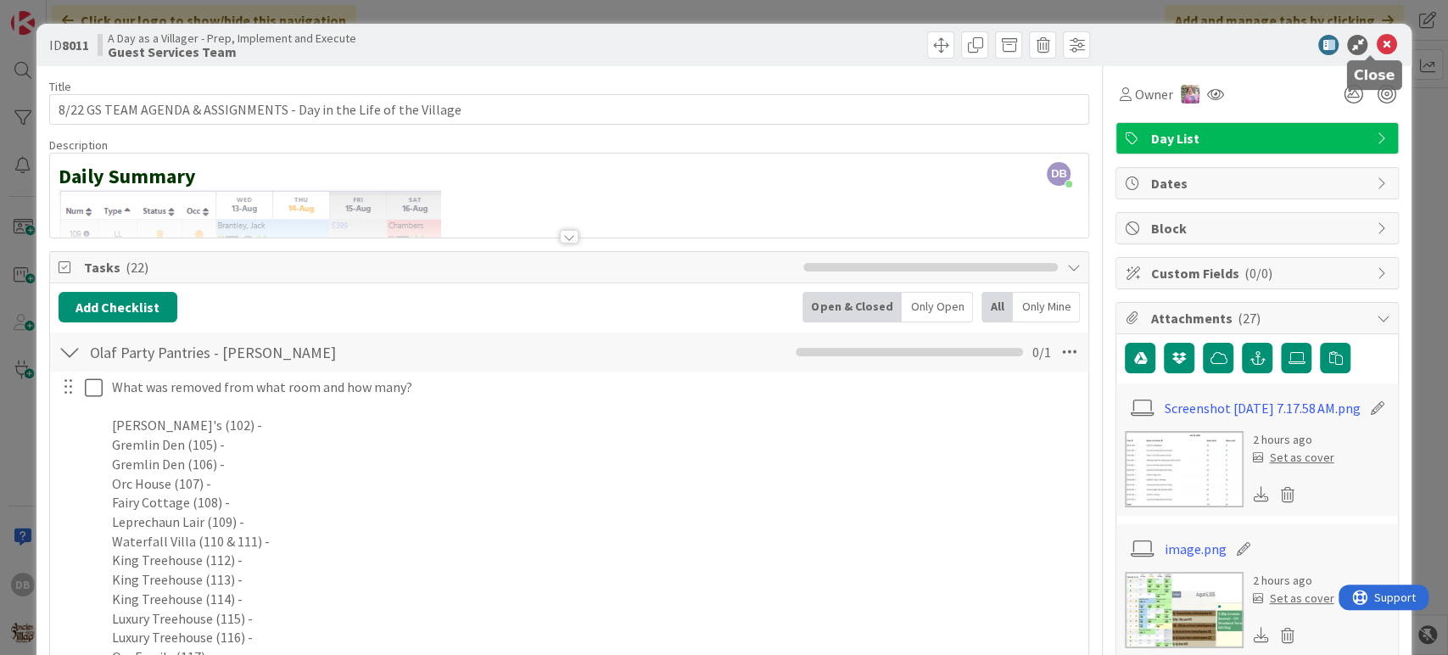
click at [1375, 36] on icon at bounding box center [1385, 45] width 20 height 20
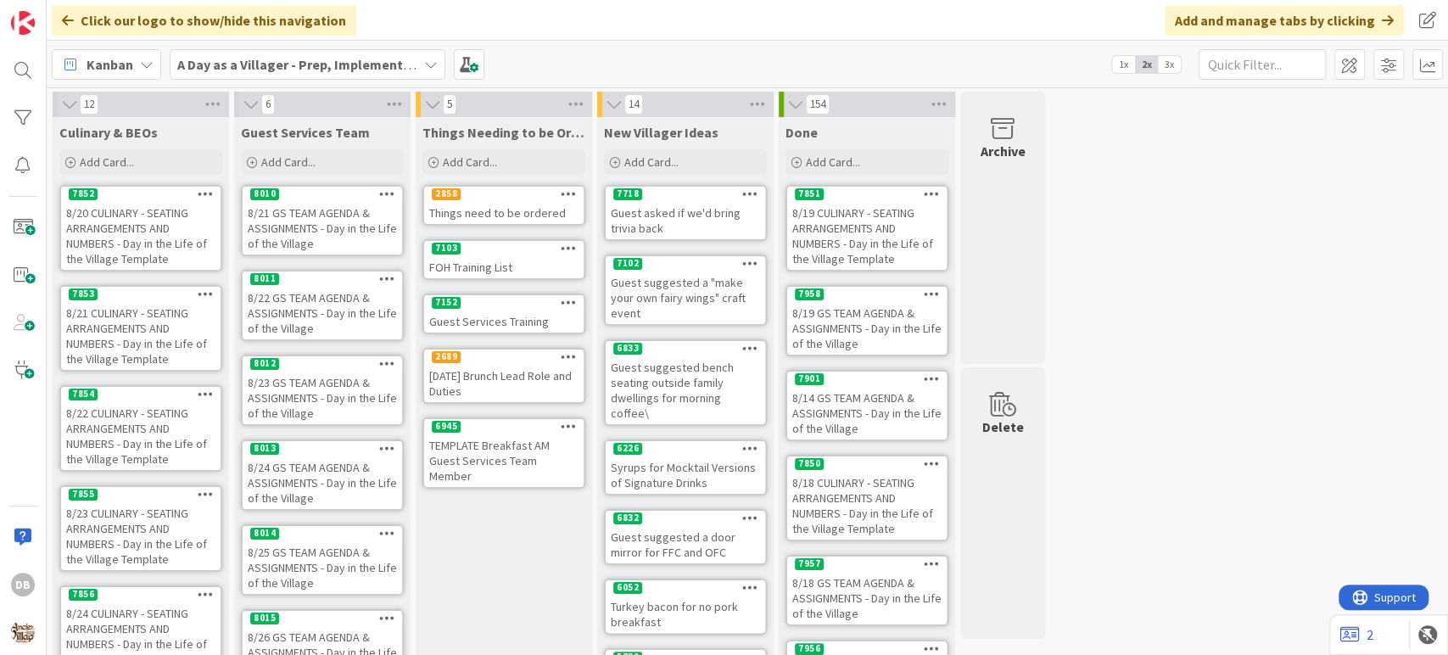
click at [303, 232] on div "8/21 GS TEAM AGENDA & ASSIGNMENTS - Day in the Life of the Village" at bounding box center [322, 228] width 159 height 53
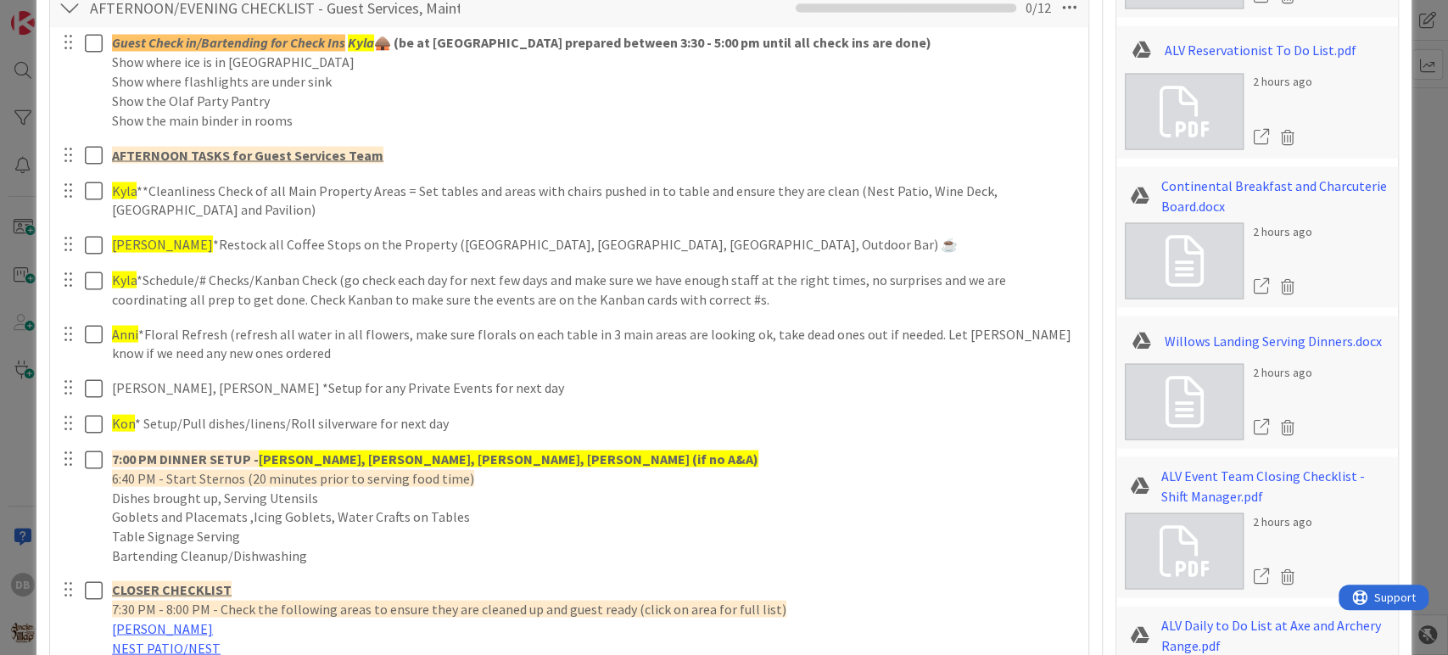
scroll to position [2167, 0]
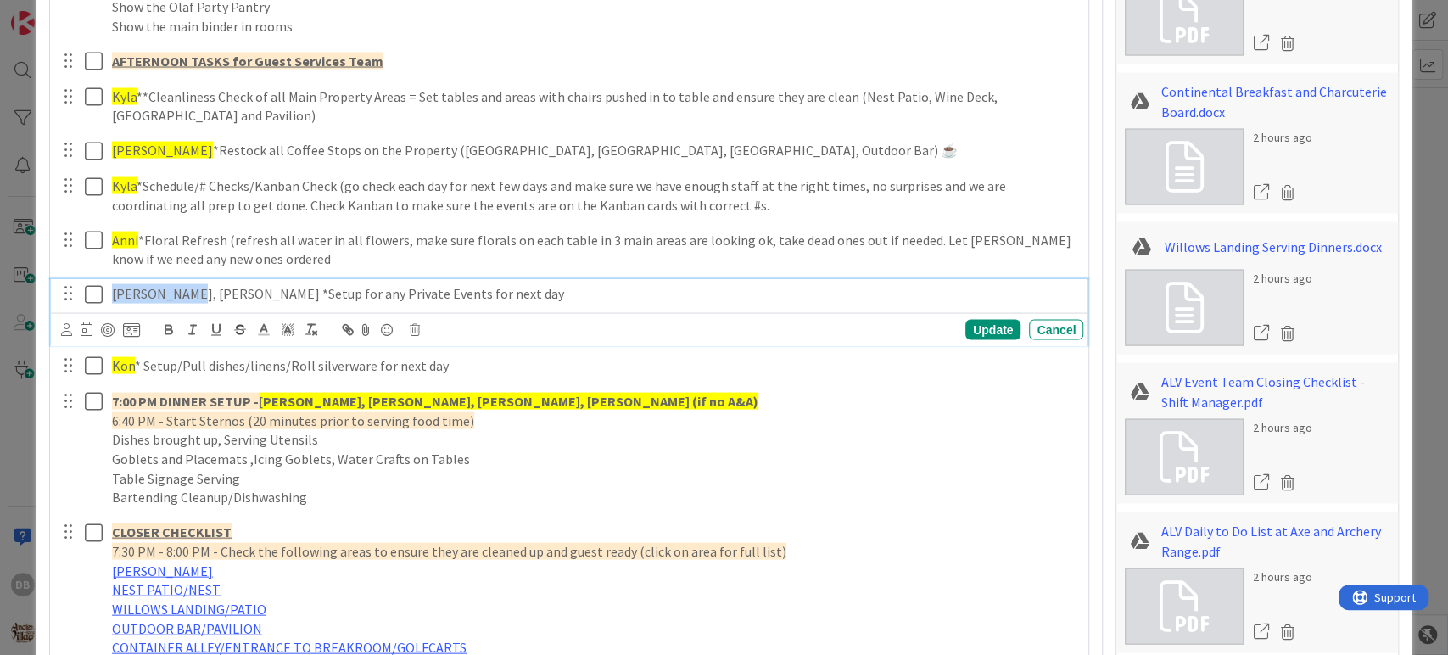
drag, startPoint x: 114, startPoint y: 286, endPoint x: 210, endPoint y: 287, distance: 96.7
click at [176, 287] on p "[PERSON_NAME], [PERSON_NAME] *Setup for any Private Events for next day" at bounding box center [594, 293] width 964 height 20
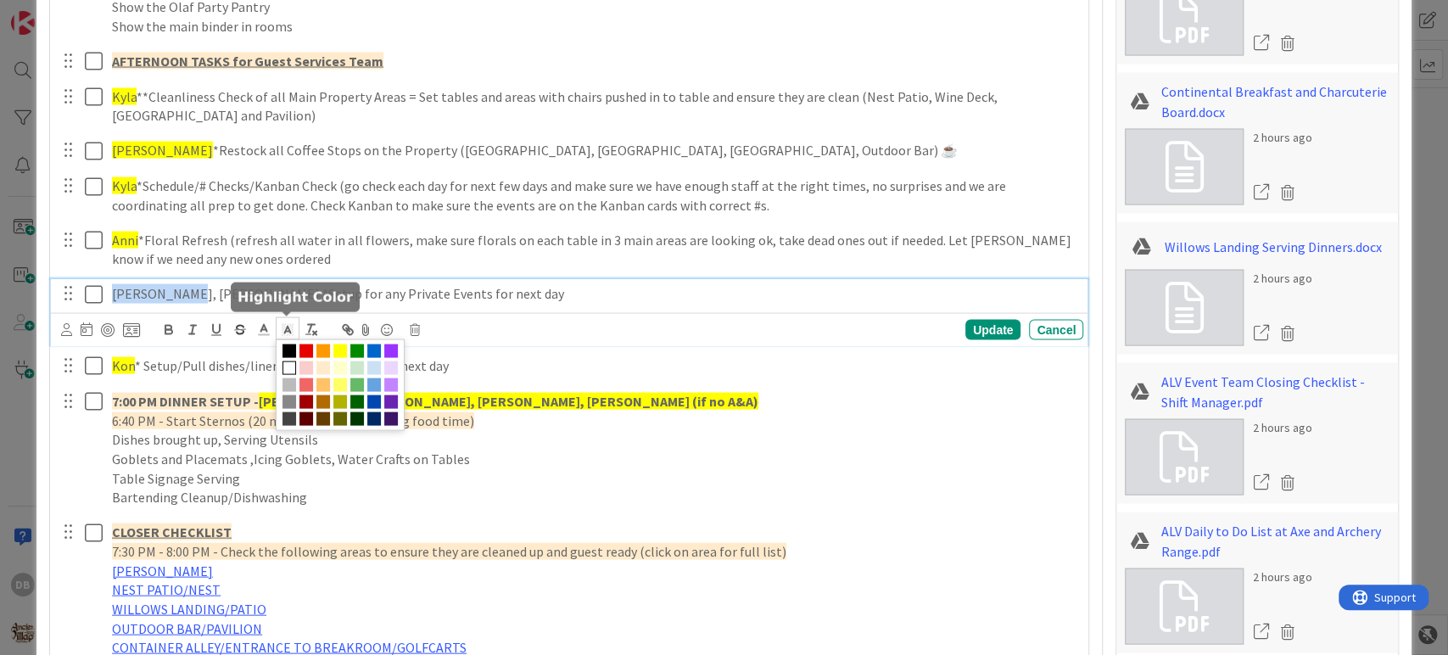
click at [296, 324] on span at bounding box center [288, 327] width 24 height 23
click at [332, 346] on span at bounding box center [340, 384] width 129 height 92
click at [341, 346] on span at bounding box center [340, 350] width 14 height 14
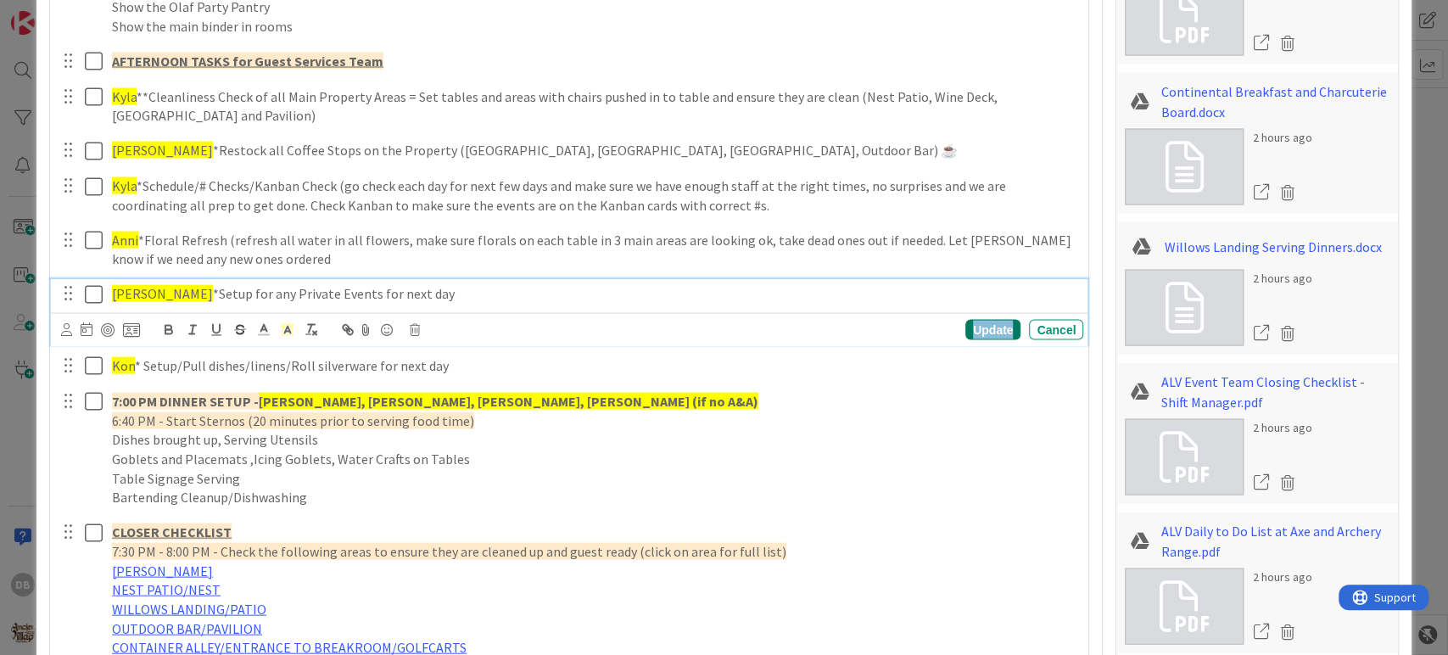
click at [995, 325] on div "Update" at bounding box center [992, 329] width 55 height 20
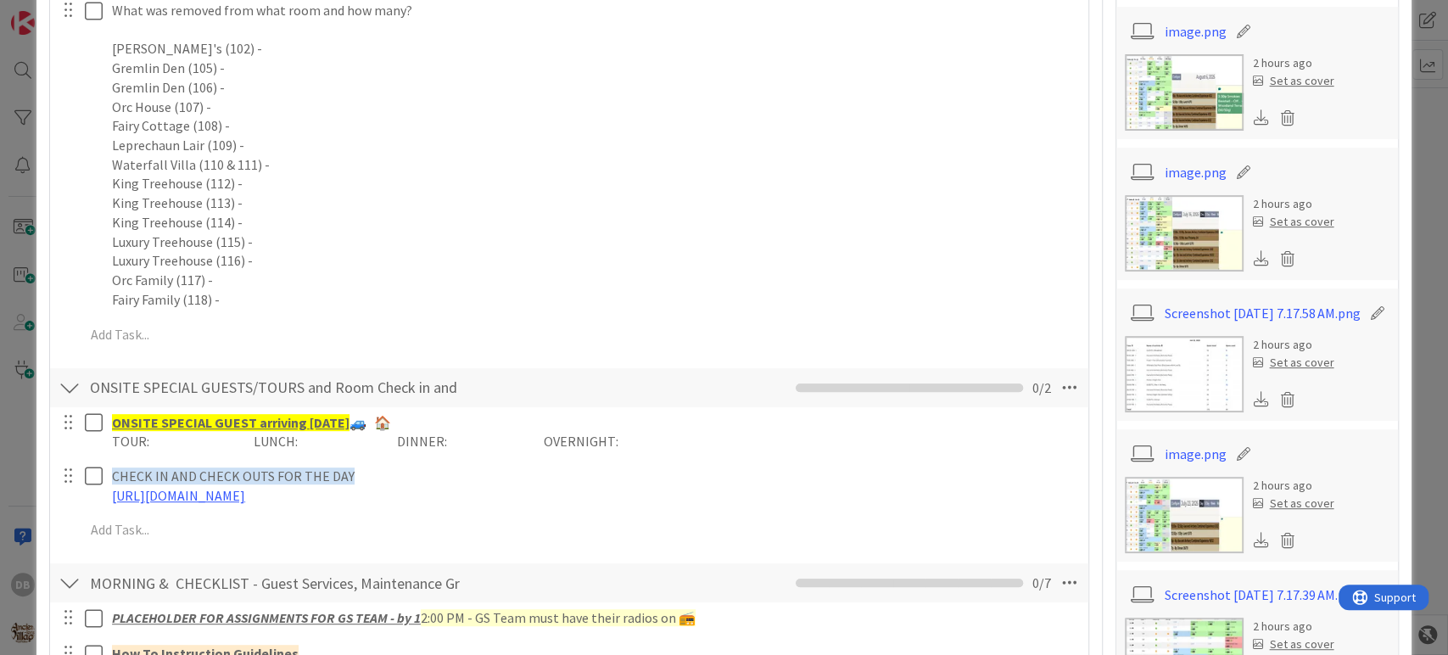
scroll to position [0, 0]
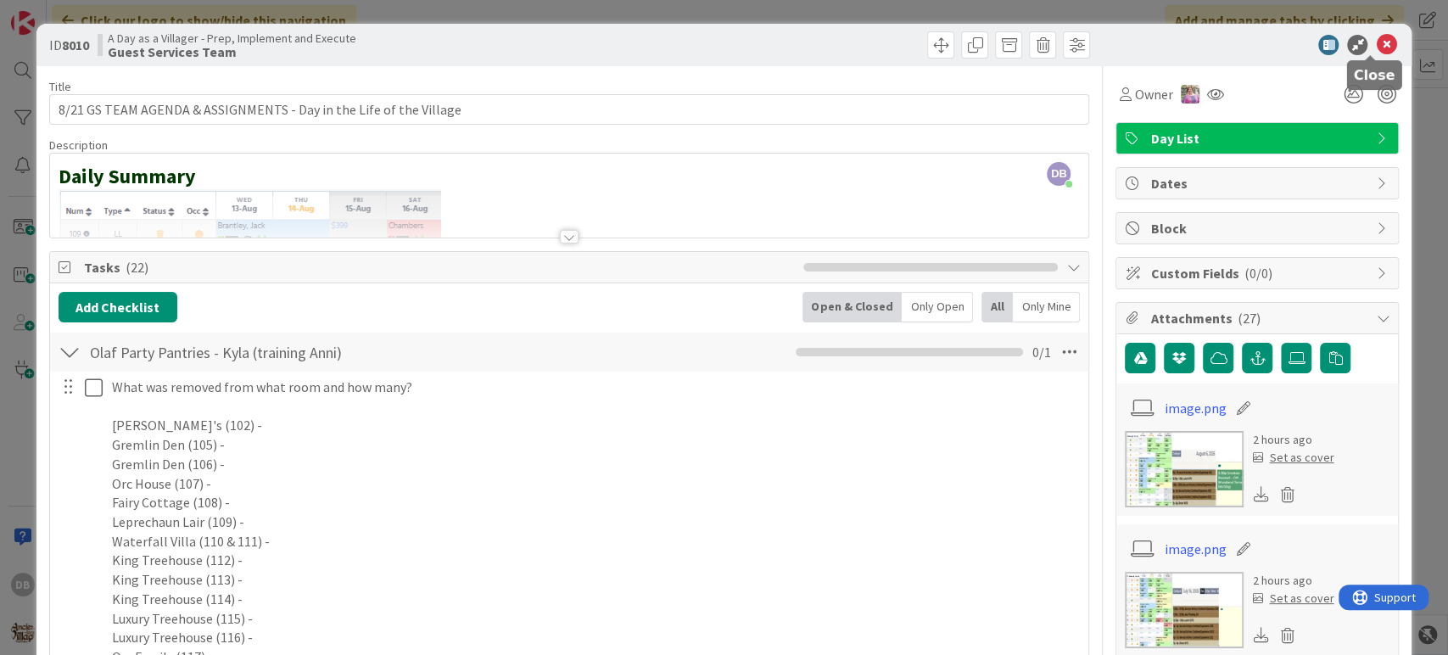
click at [1375, 37] on icon at bounding box center [1385, 45] width 20 height 20
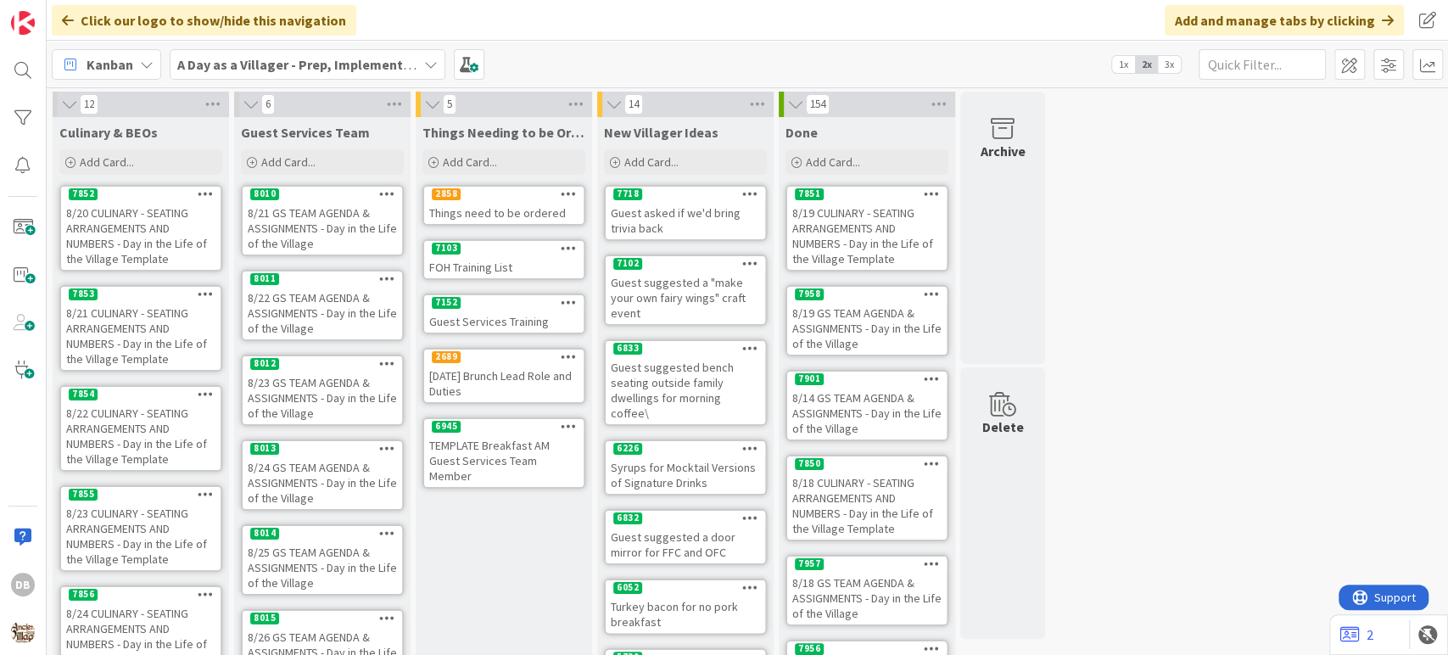
click at [281, 326] on div "8/22 GS TEAM AGENDA & ASSIGNMENTS - Day in the Life of the Village" at bounding box center [322, 313] width 159 height 53
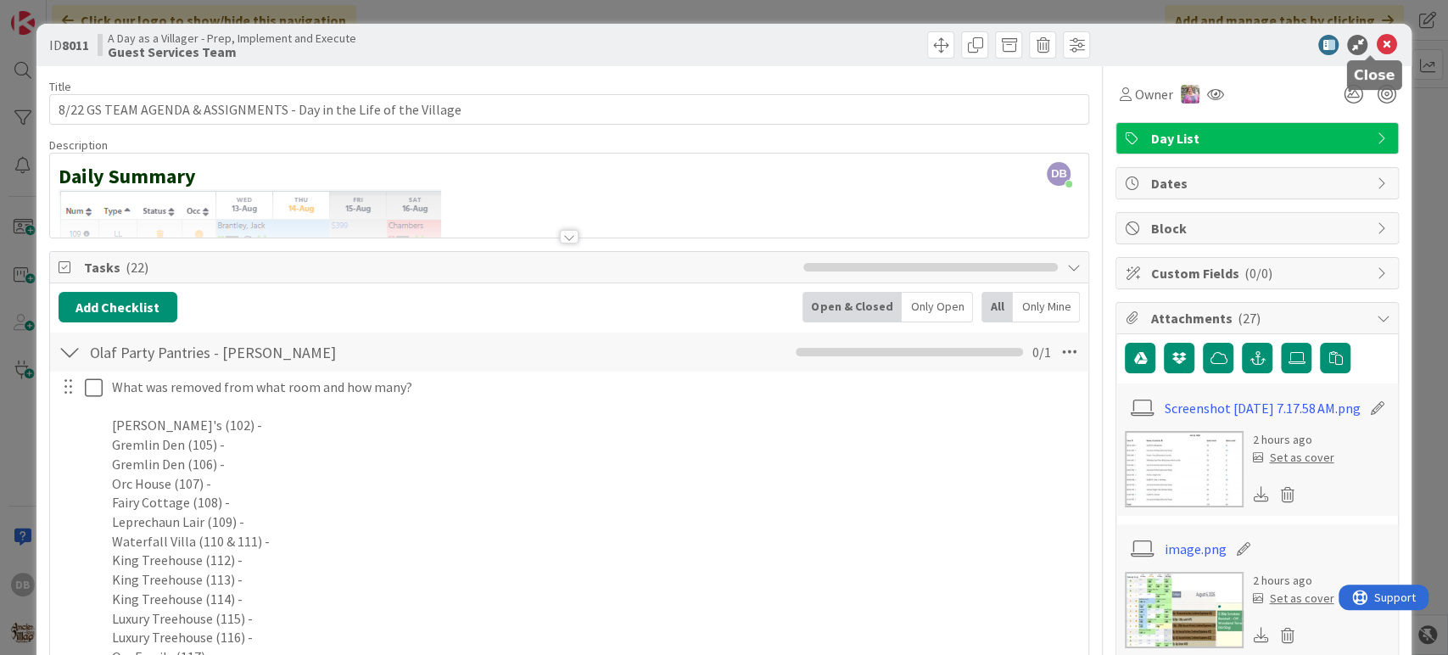
click at [1375, 48] on icon at bounding box center [1385, 45] width 20 height 20
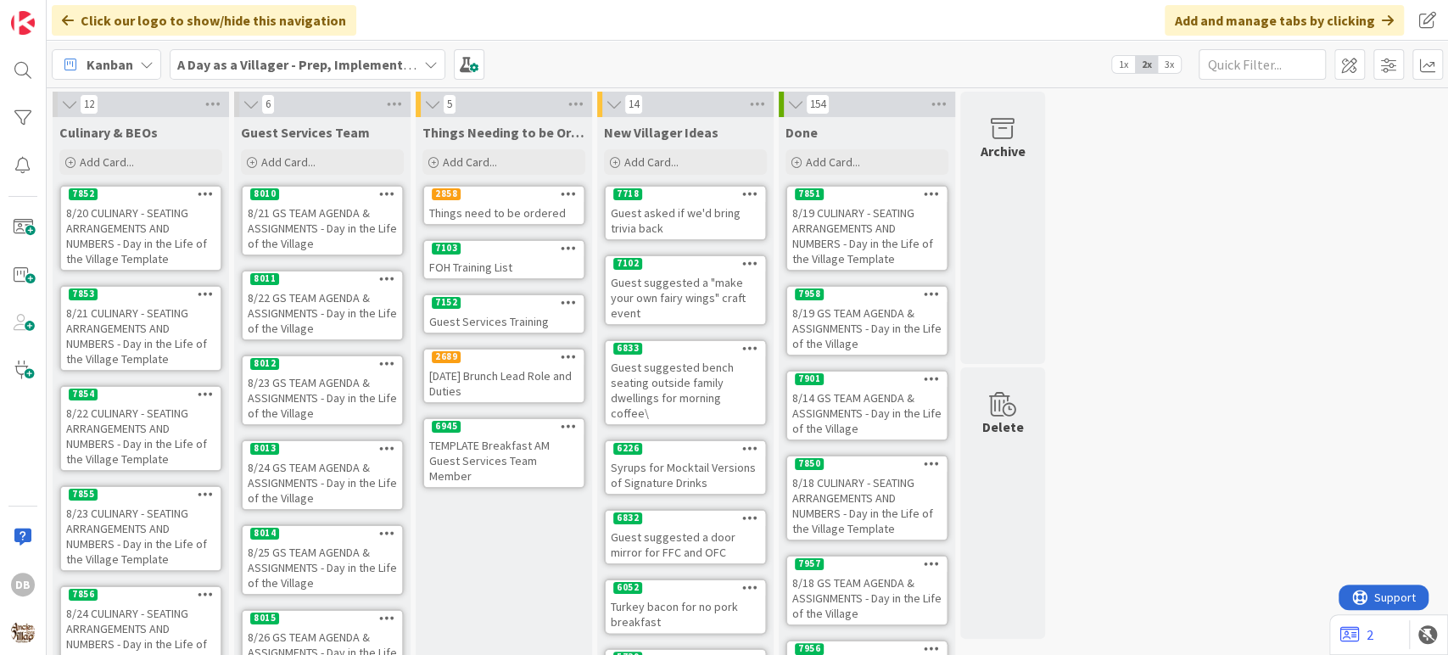
click at [300, 382] on div "8/23 GS TEAM AGENDA & ASSIGNMENTS - Day in the Life of the Village" at bounding box center [322, 397] width 159 height 53
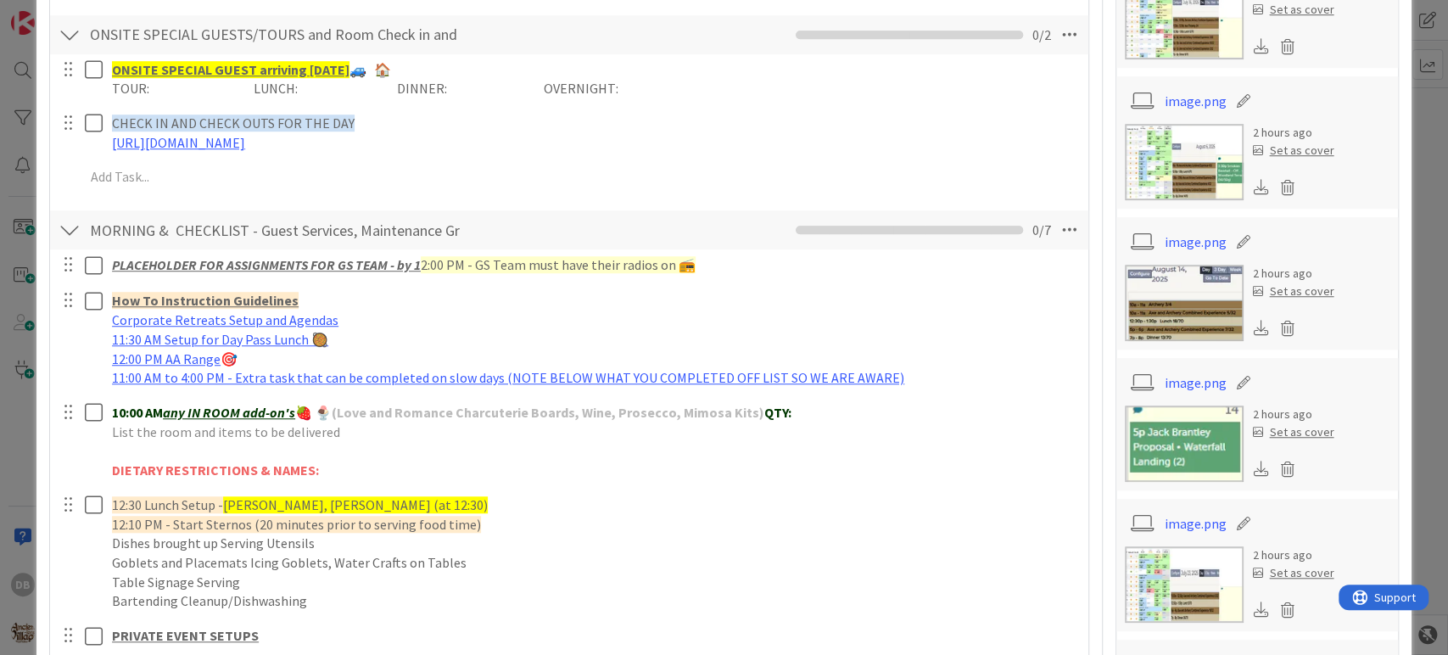
scroll to position [753, 0]
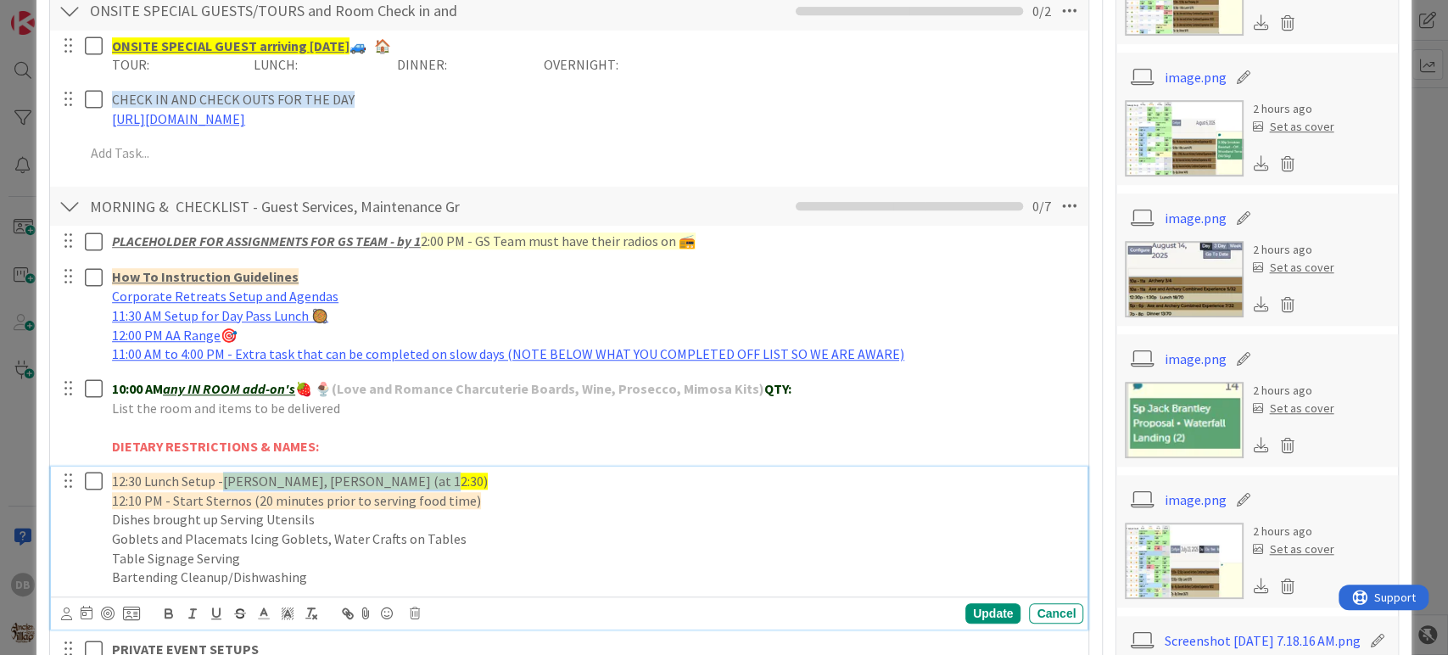
drag, startPoint x: 227, startPoint y: 477, endPoint x: 408, endPoint y: 471, distance: 180.7
click at [408, 471] on p "12:30 Lunch Setup - Kon, Kyla, Anni, [PERSON_NAME] (at 12:30)" at bounding box center [594, 481] width 964 height 20
click at [293, 483] on p "12:30 Lunch Setup -" at bounding box center [594, 481] width 964 height 20
drag, startPoint x: 227, startPoint y: 477, endPoint x: 488, endPoint y: 462, distance: 261.6
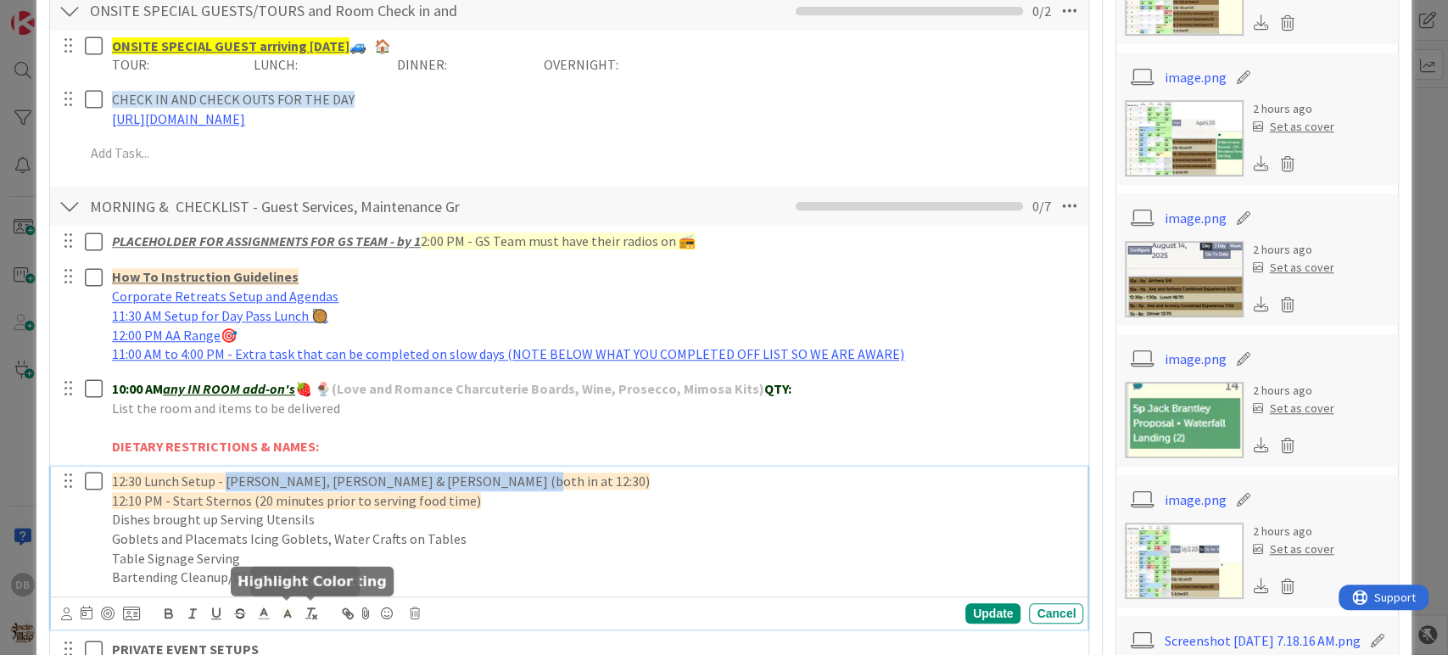
click at [290, 616] on icon at bounding box center [287, 612] width 15 height 15
click at [338, 629] on span at bounding box center [340, 635] width 14 height 14
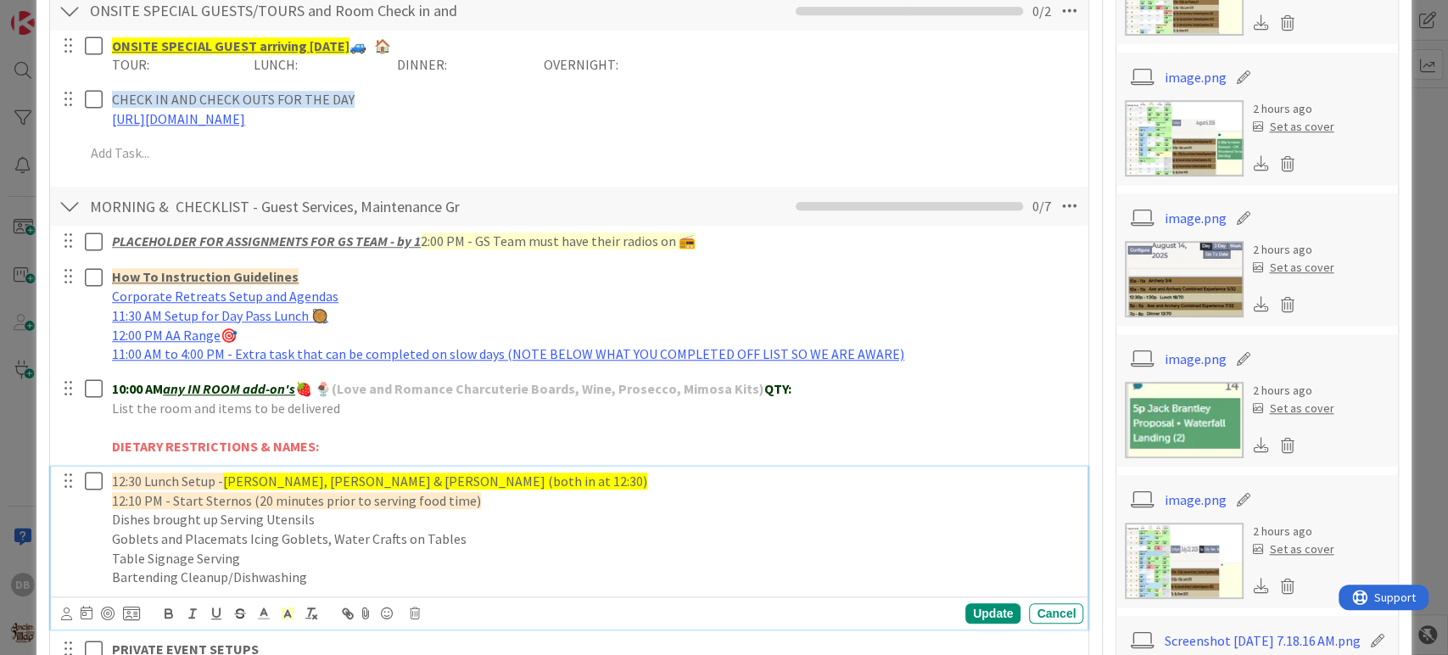
click at [590, 549] on p "Table Signage Serving" at bounding box center [594, 559] width 964 height 20
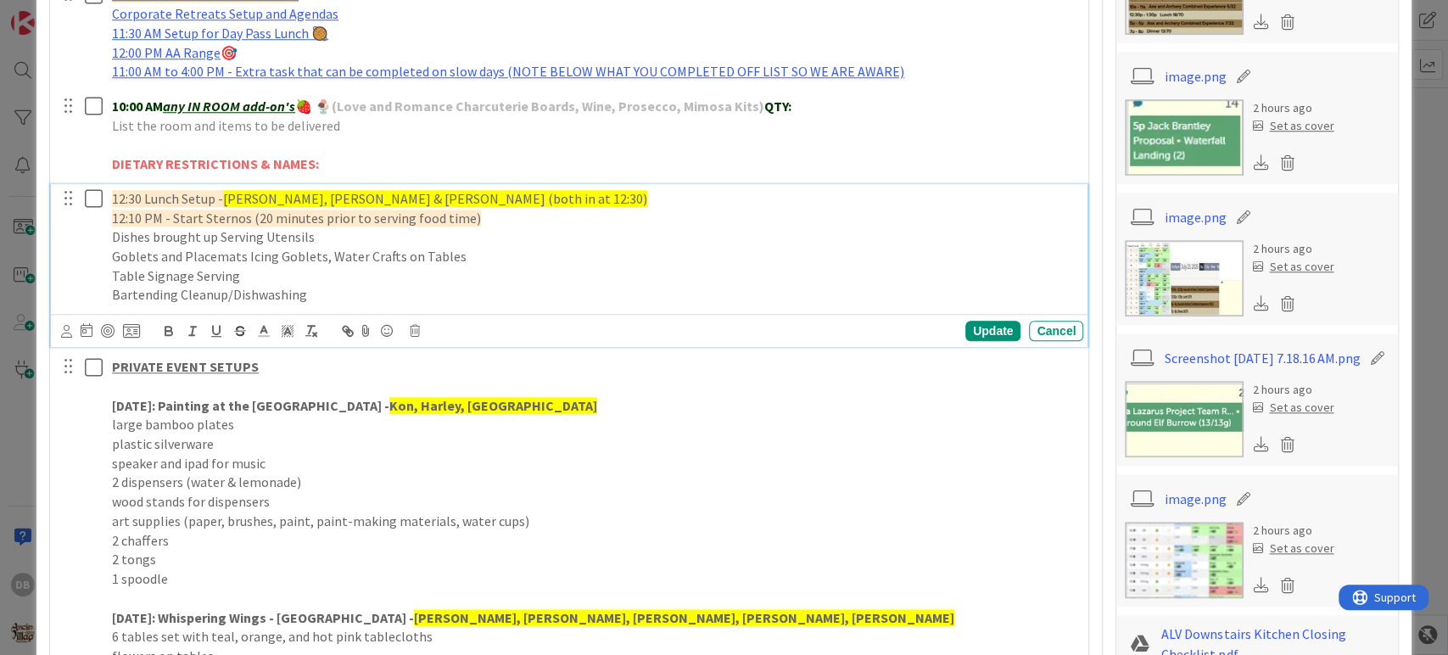
scroll to position [1036, 0]
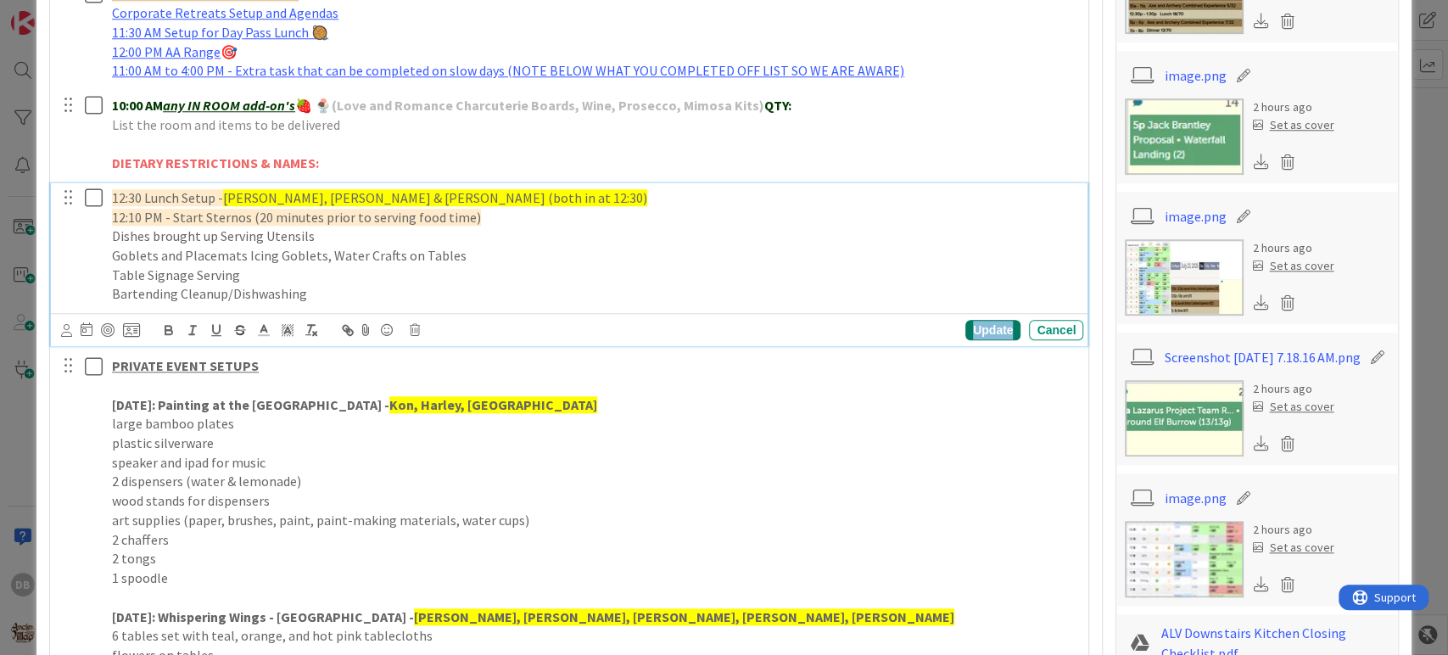
click at [982, 320] on div "Update" at bounding box center [992, 330] width 55 height 20
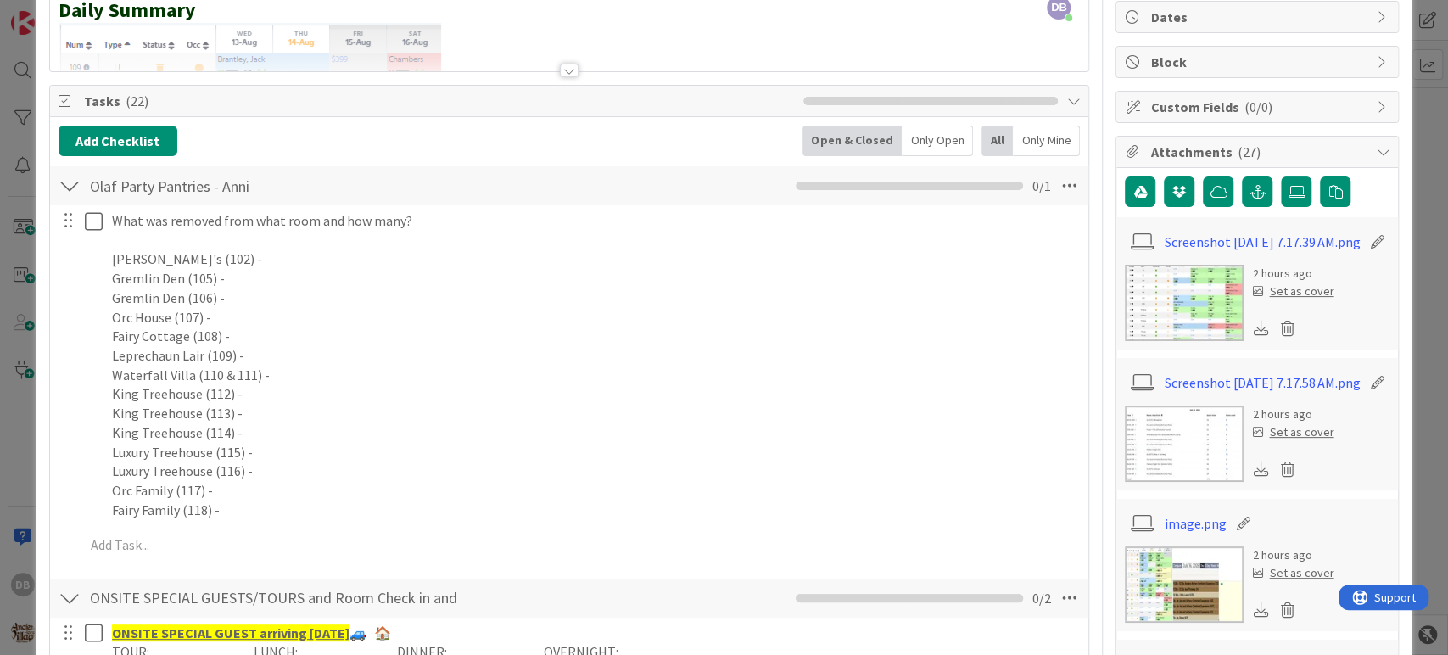
scroll to position [0, 0]
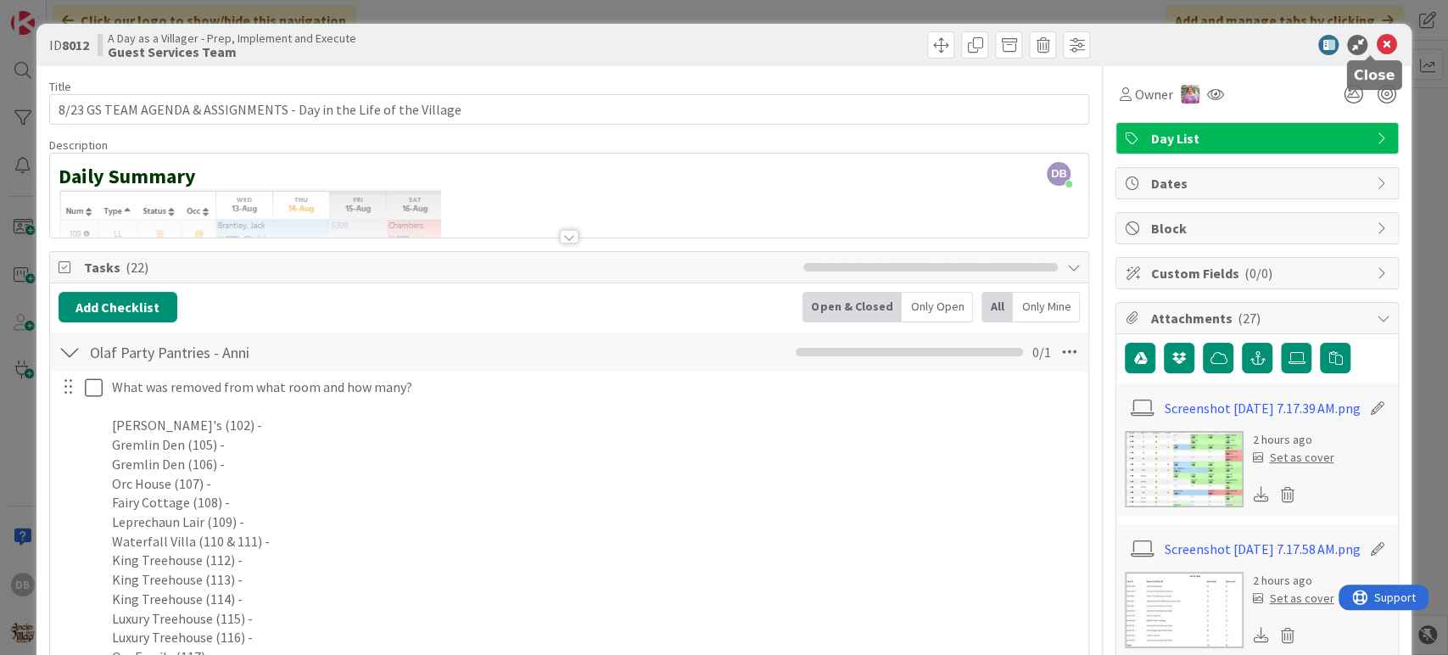
click at [1377, 44] on icon at bounding box center [1385, 45] width 20 height 20
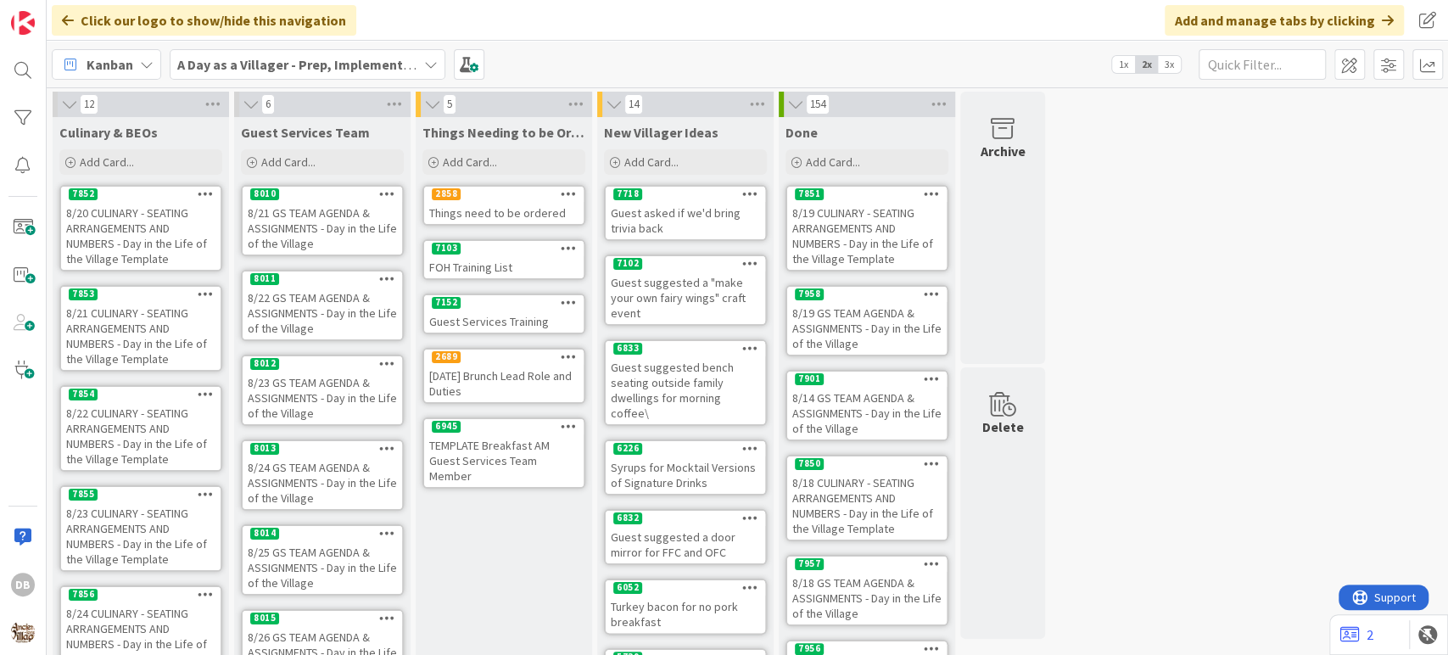
click at [338, 489] on div "8/24 GS TEAM AGENDA & ASSIGNMENTS - Day in the Life of the Village" at bounding box center [322, 482] width 159 height 53
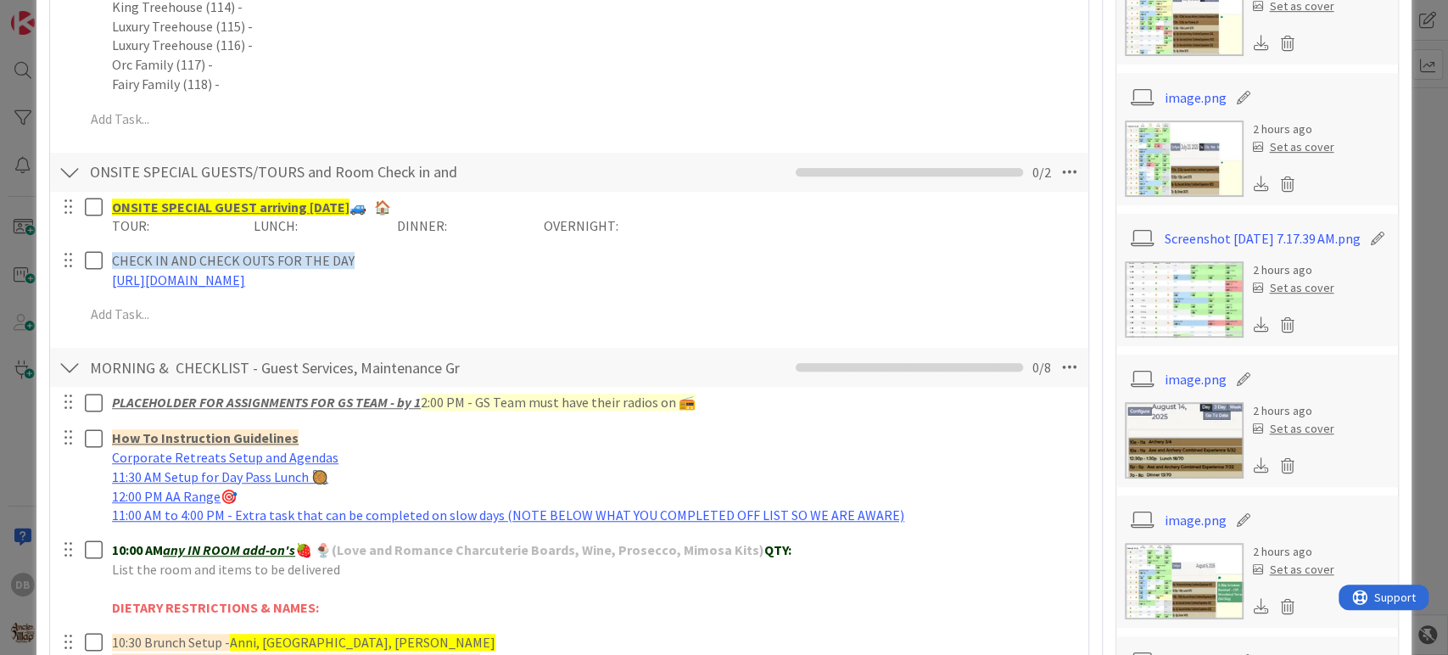
scroll to position [848, 0]
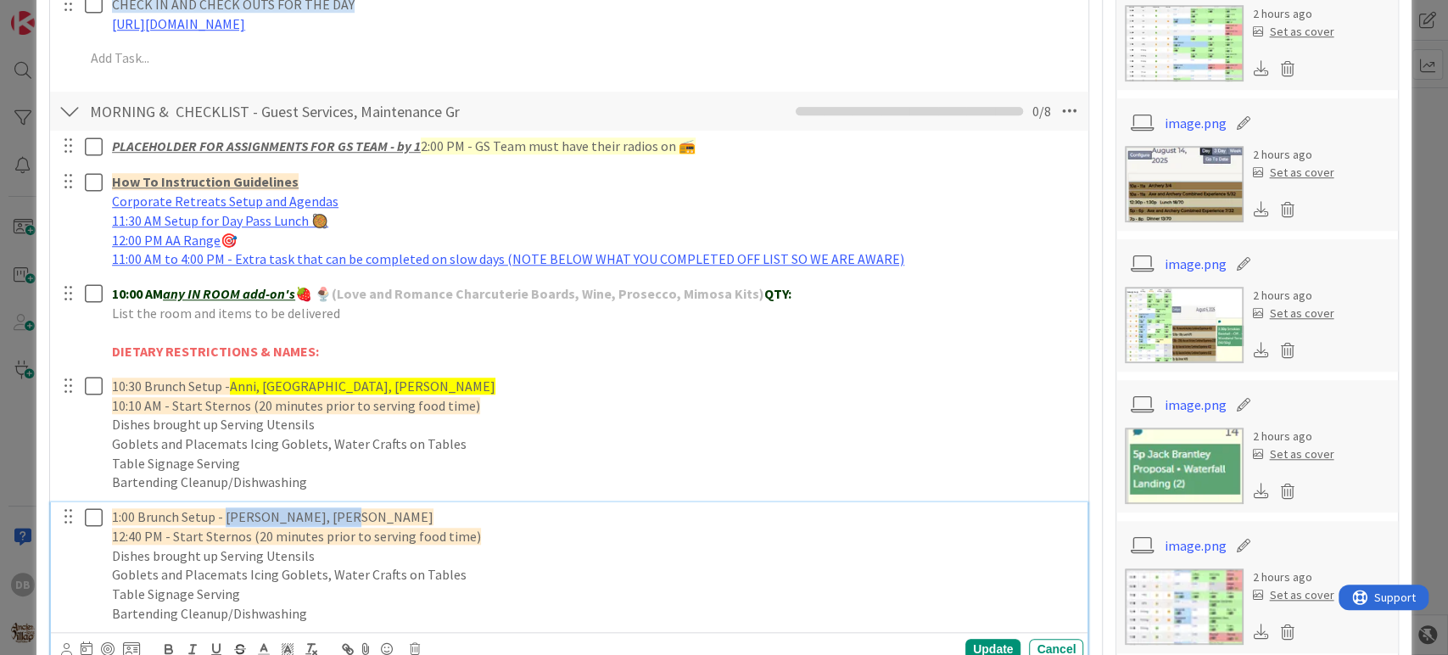
drag, startPoint x: 225, startPoint y: 521, endPoint x: 347, endPoint y: 513, distance: 122.4
click at [347, 513] on p "1:00 Brunch Setup - [PERSON_NAME], [PERSON_NAME]" at bounding box center [594, 517] width 964 height 20
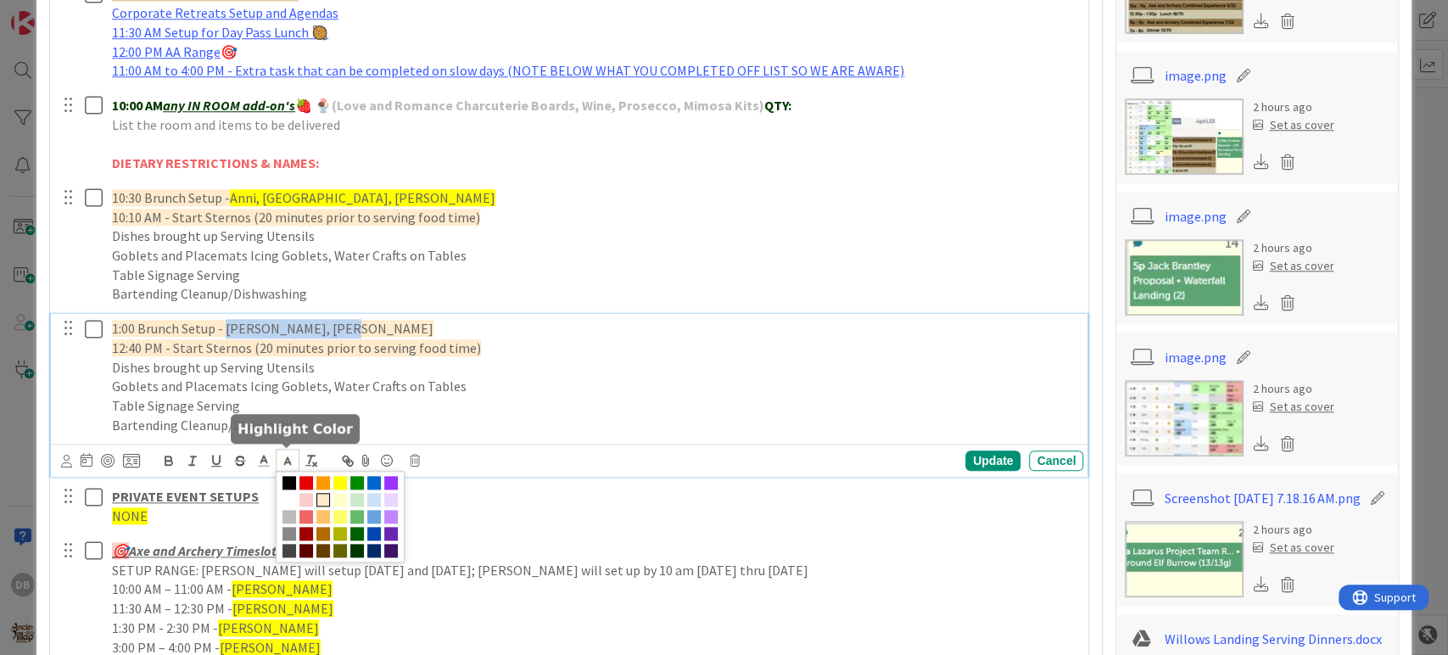
click at [294, 455] on icon at bounding box center [287, 460] width 15 height 15
click at [344, 476] on span at bounding box center [340, 483] width 14 height 14
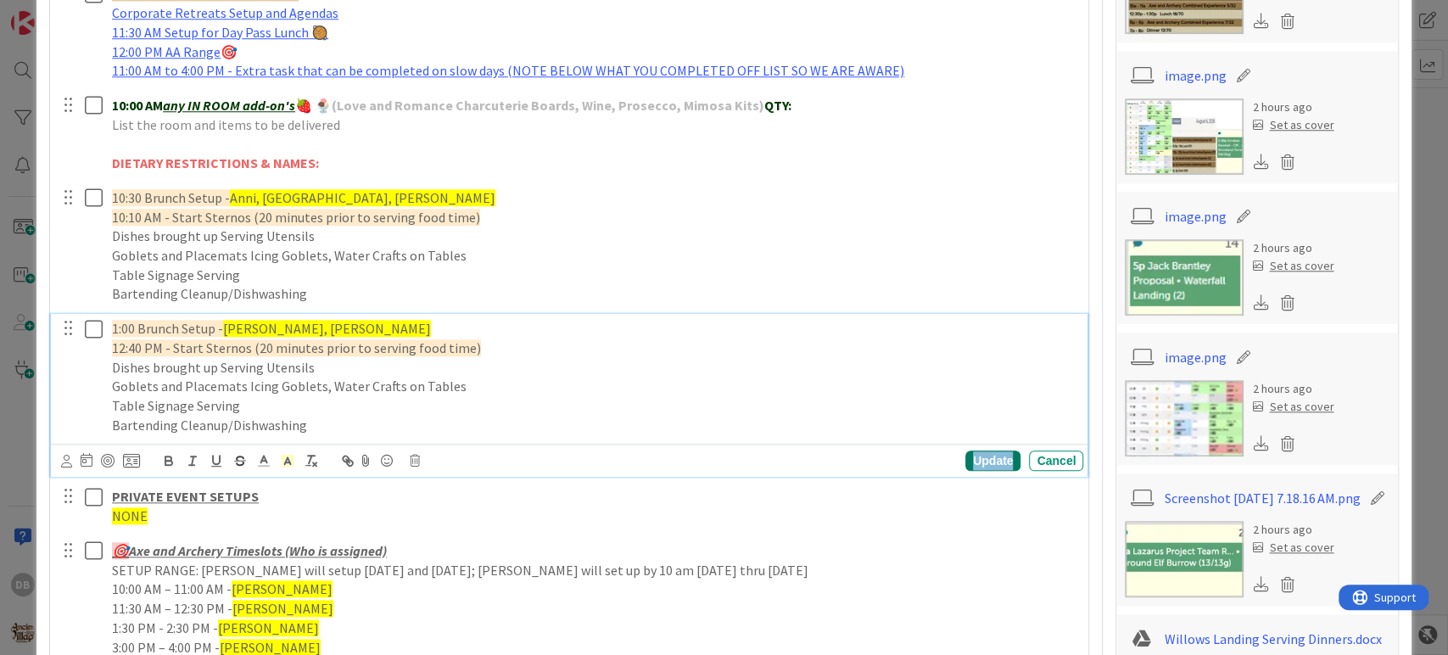
click at [973, 454] on div "Update" at bounding box center [992, 460] width 55 height 20
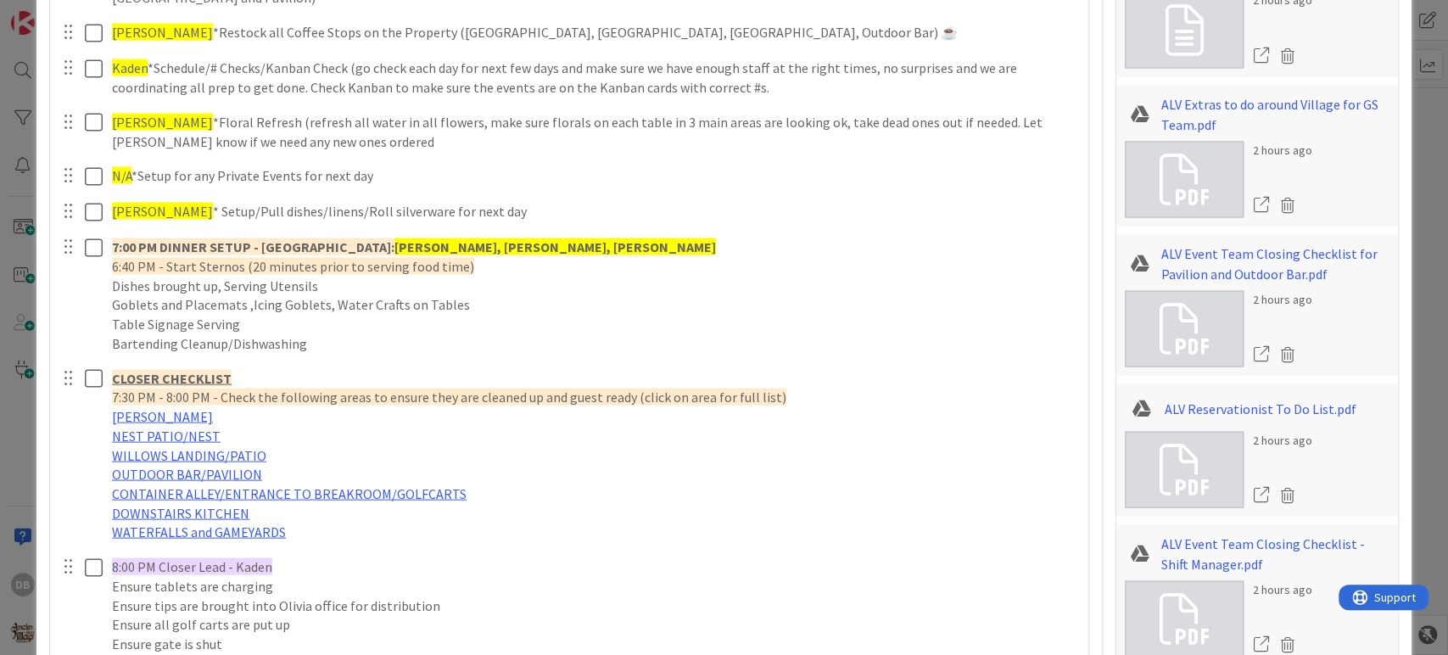
scroll to position [2167, 0]
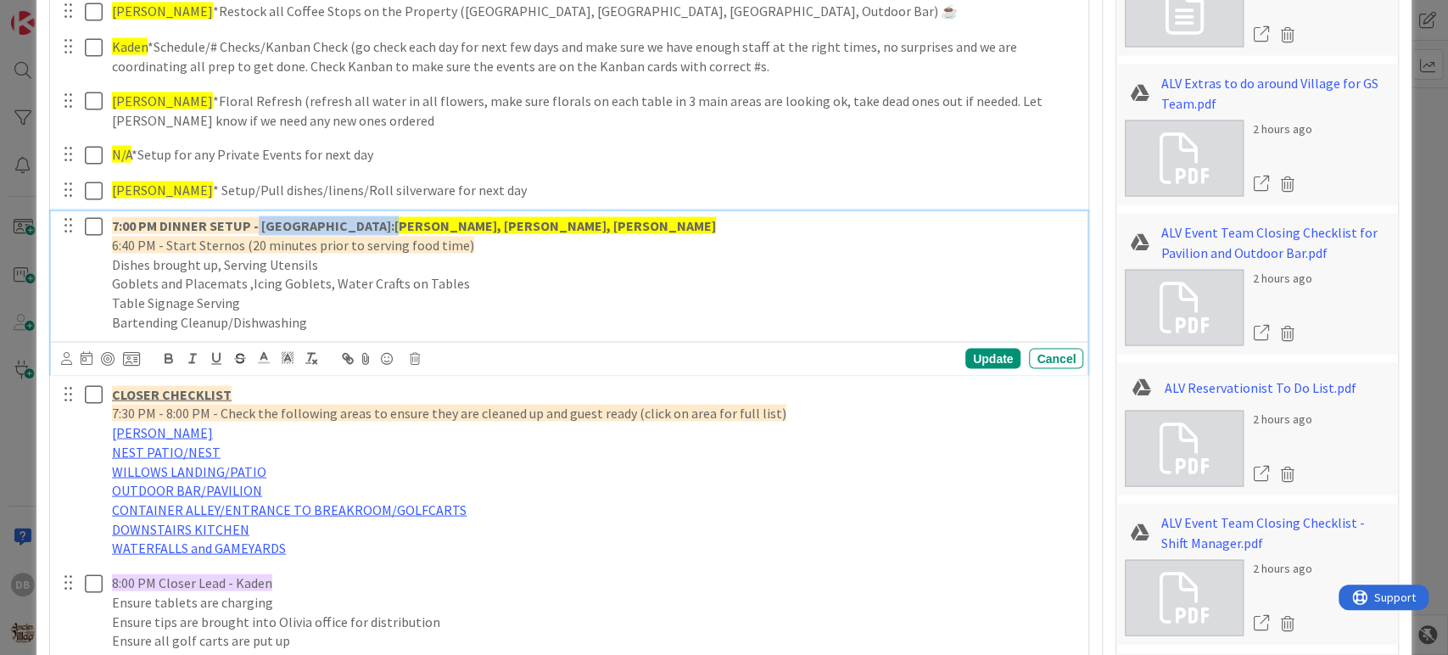
drag, startPoint x: 361, startPoint y: 229, endPoint x: 257, endPoint y: 210, distance: 106.0
click at [257, 210] on div "7:00 PM DINNER SETUP - [GEOGRAPHIC_DATA]: [GEOGRAPHIC_DATA][PERSON_NAME], [PERS…" at bounding box center [594, 273] width 978 height 126
click at [990, 353] on div "Update" at bounding box center [992, 358] width 55 height 20
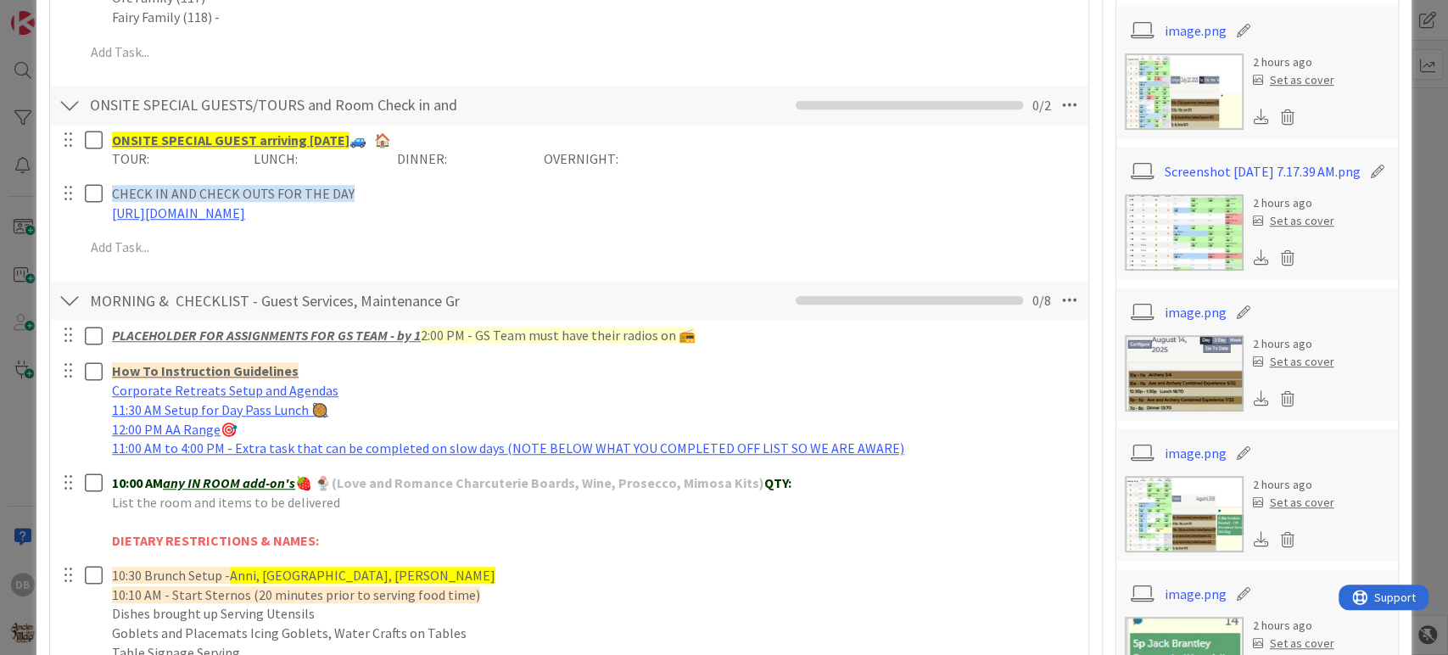
scroll to position [0, 0]
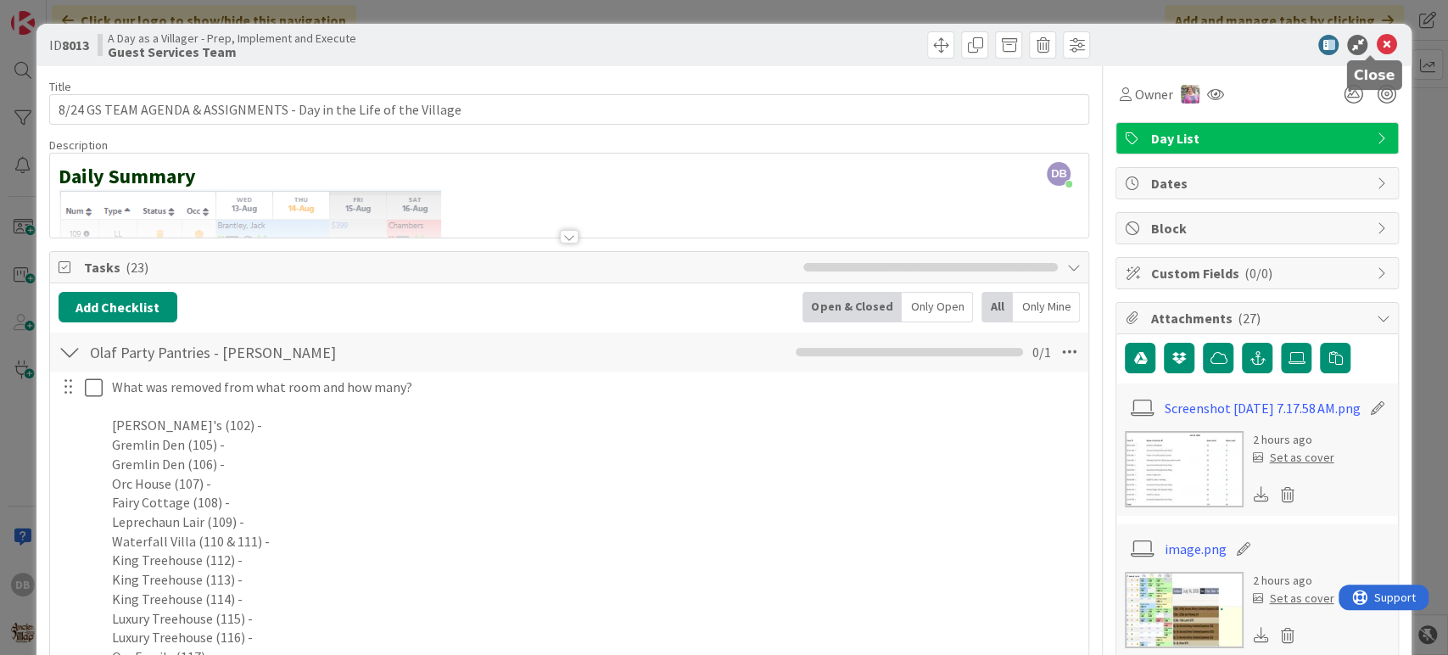
click at [1375, 47] on icon at bounding box center [1385, 45] width 20 height 20
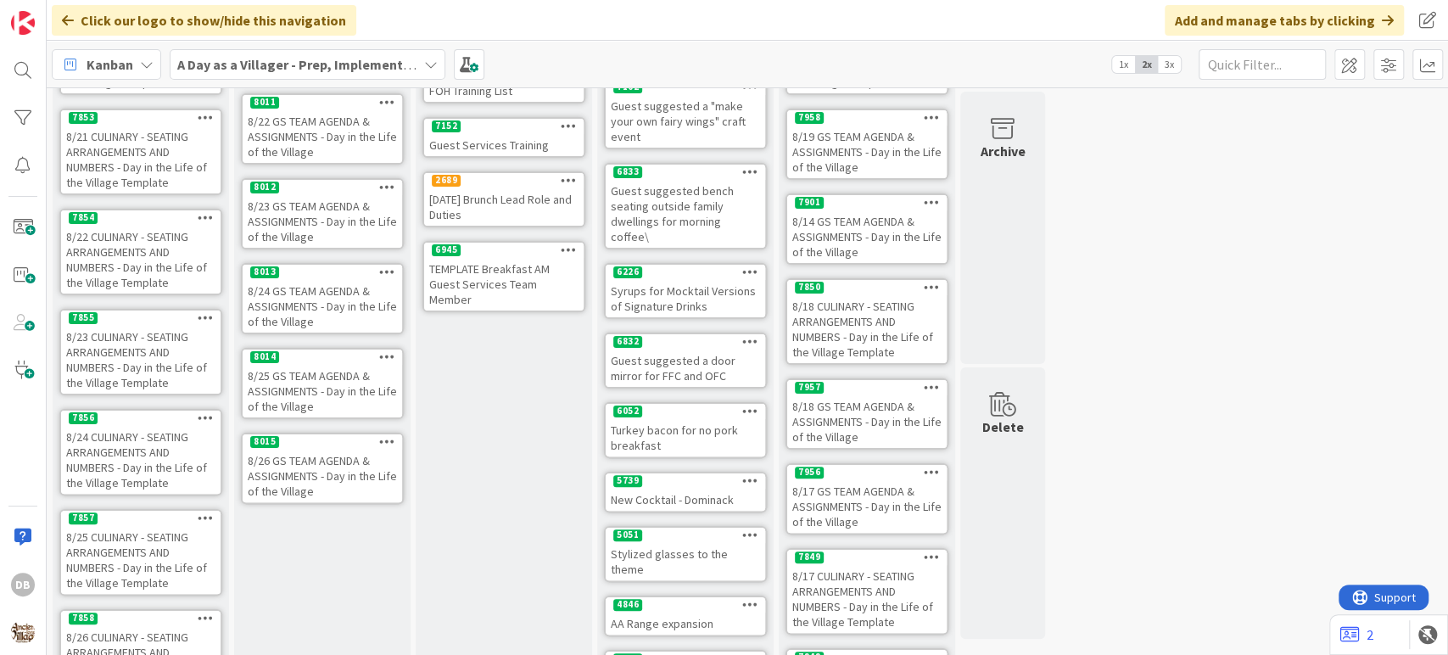
scroll to position [188, 0]
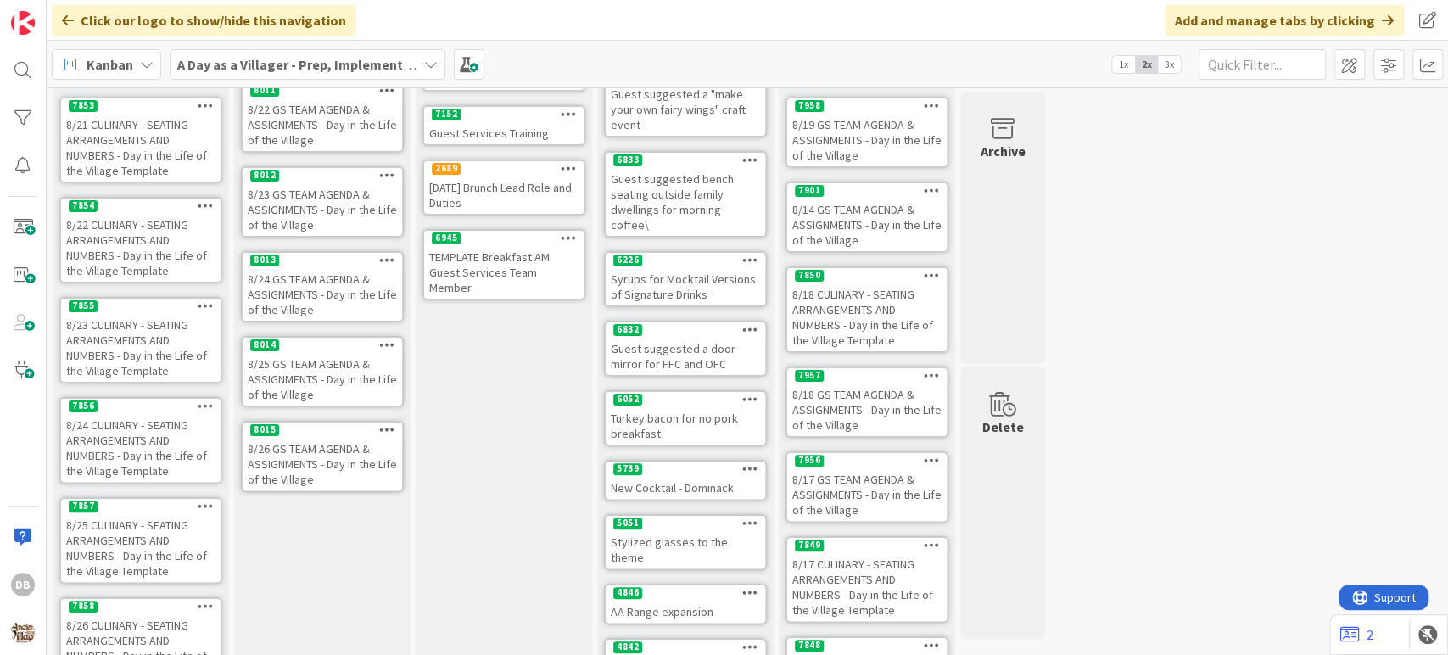
click at [339, 380] on div "8/25 GS TEAM AGENDA & ASSIGNMENTS - Day in the Life of the Village" at bounding box center [322, 379] width 159 height 53
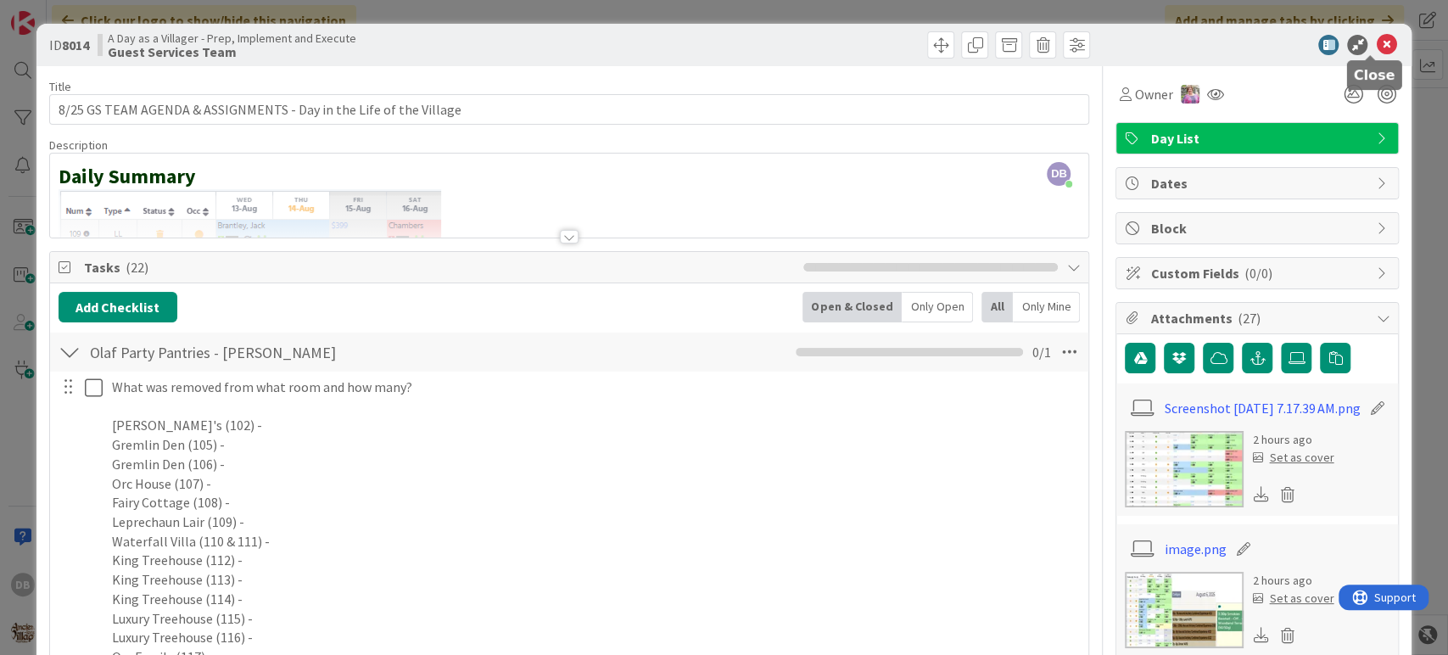
click at [1375, 46] on icon at bounding box center [1385, 45] width 20 height 20
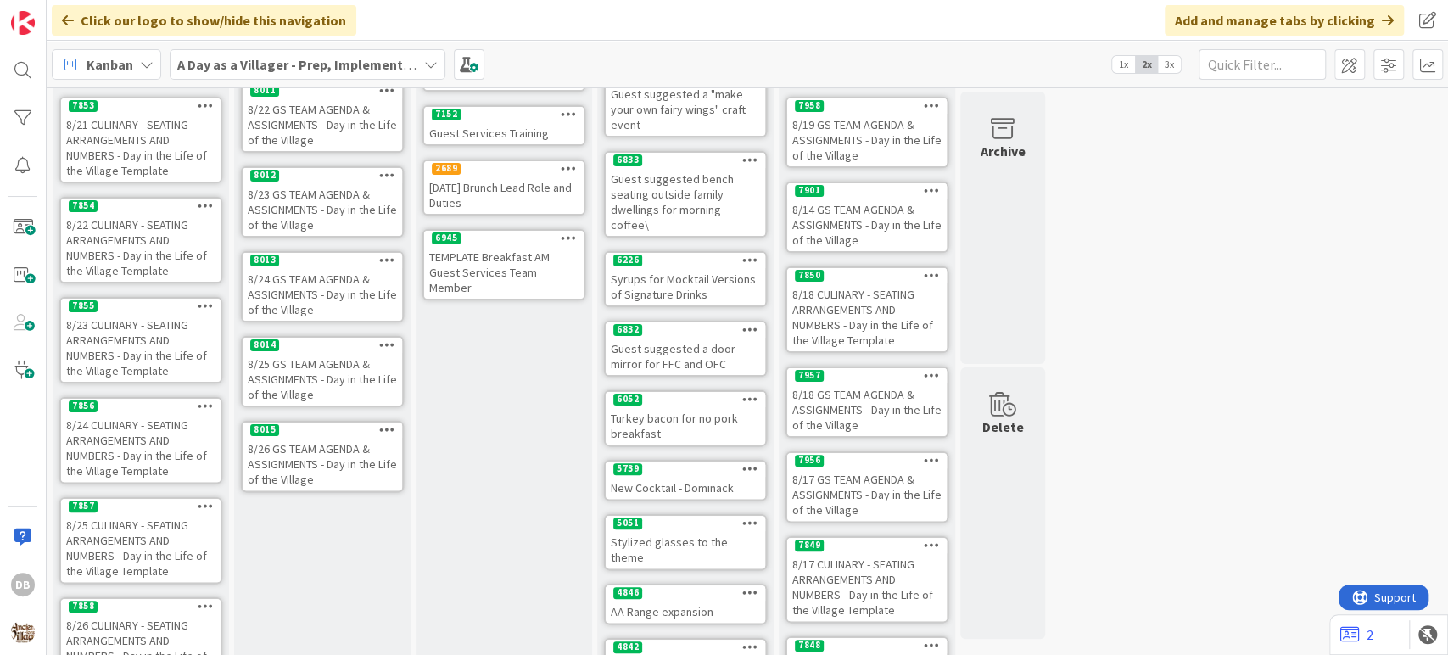
click at [343, 469] on div "8/26 GS TEAM AGENDA & ASSIGNMENTS - Day in the Life of the Village" at bounding box center [322, 464] width 159 height 53
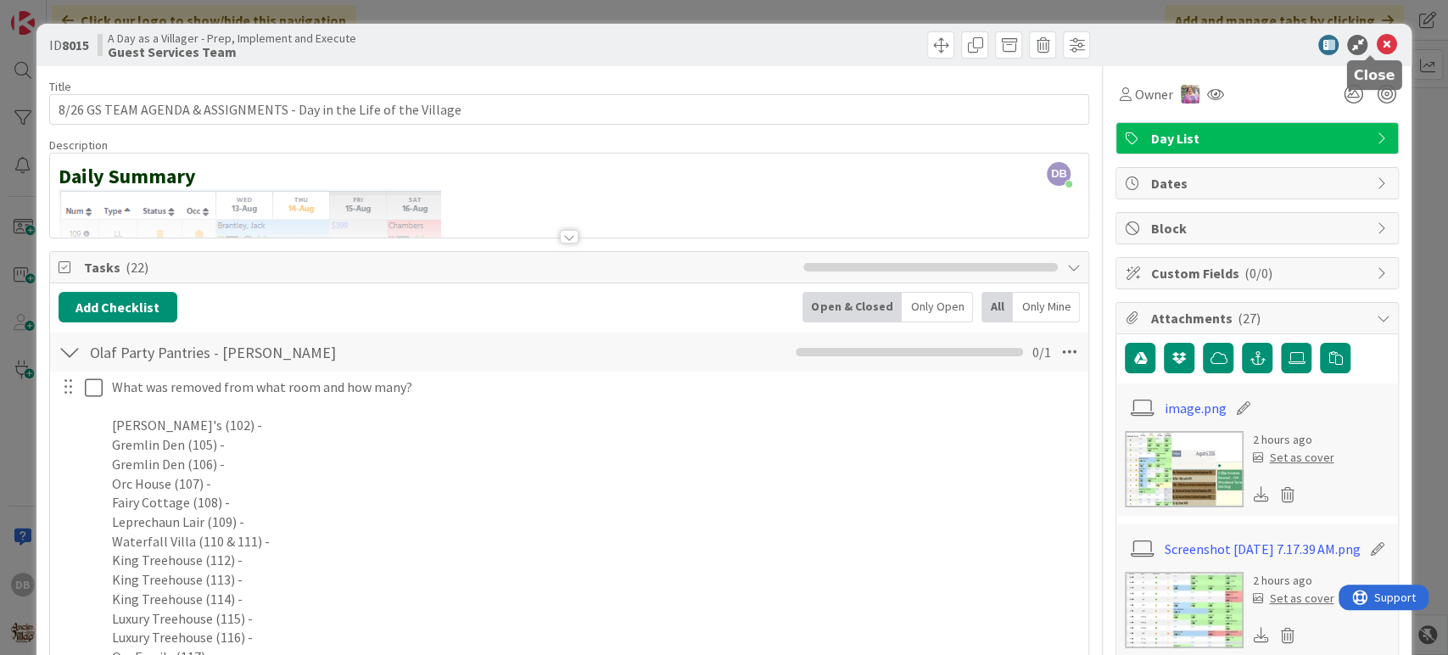
click at [1375, 39] on icon at bounding box center [1385, 45] width 20 height 20
